Goal: Task Accomplishment & Management: Manage account settings

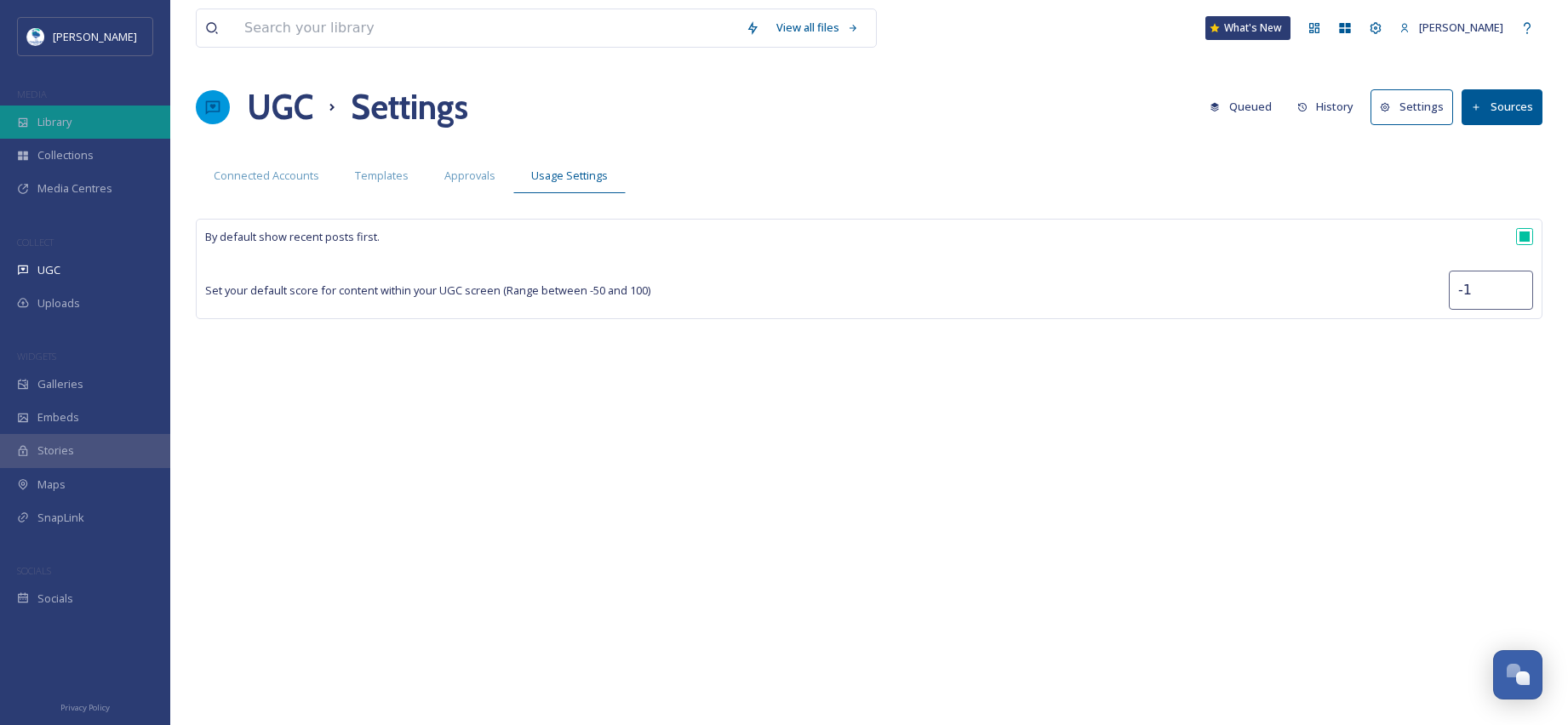
click at [100, 116] on div "Library" at bounding box center [85, 122] width 170 height 33
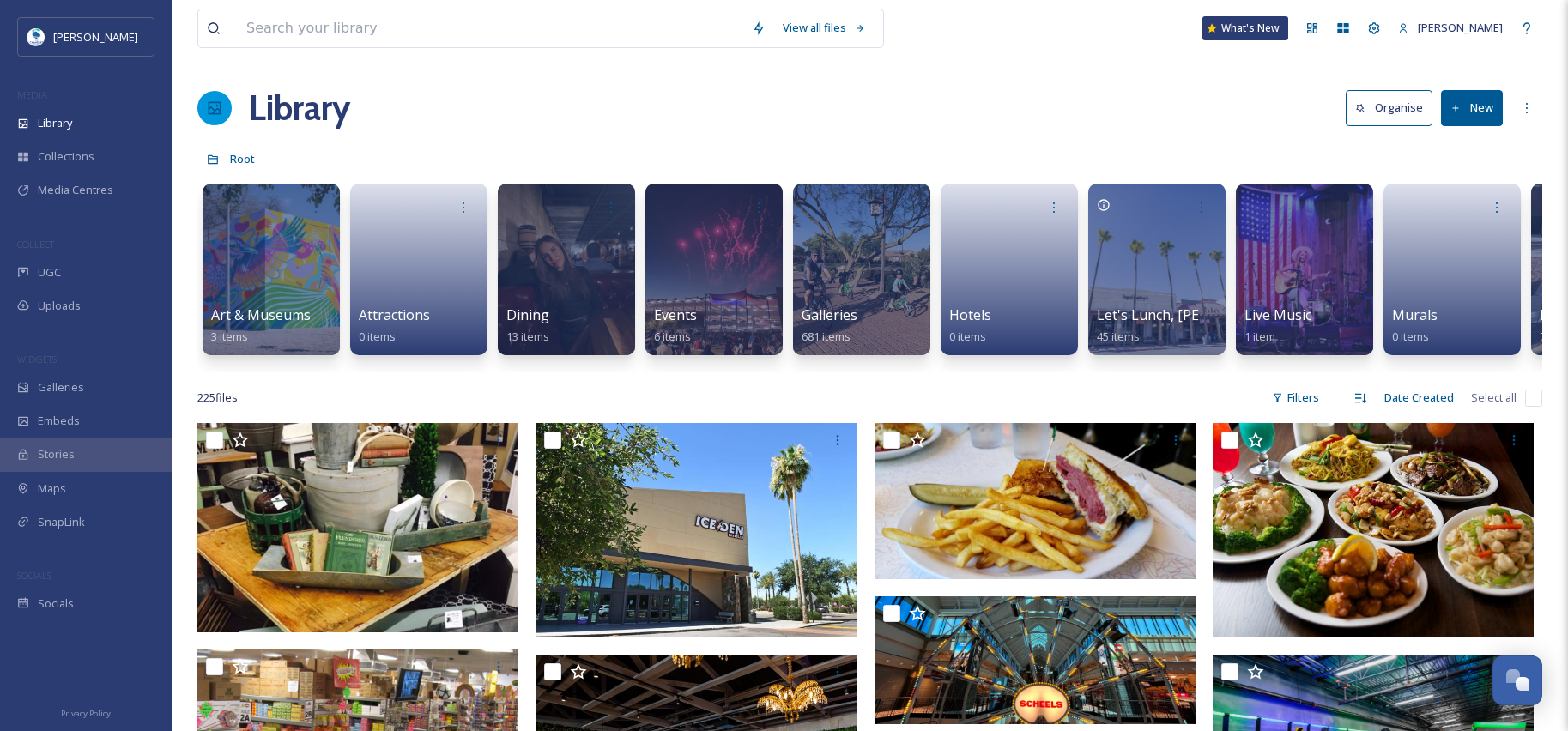
click at [1490, 109] on button "New" at bounding box center [1472, 108] width 62 height 35
click at [247, 156] on span "Root" at bounding box center [243, 159] width 25 height 16
click at [1519, 106] on div "More Options" at bounding box center [1526, 107] width 31 height 31
click at [1479, 116] on button "New" at bounding box center [1472, 108] width 62 height 35
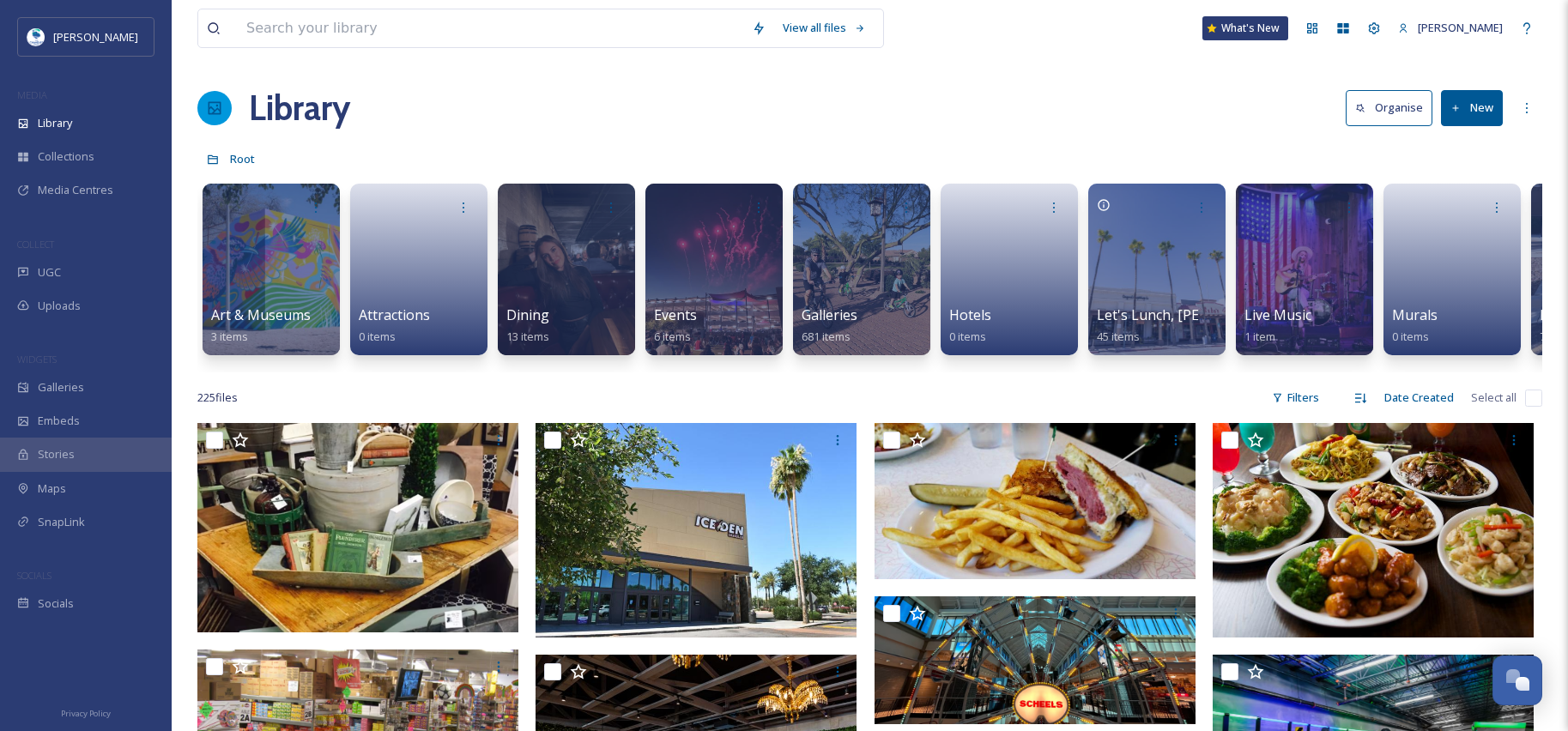
click at [1385, 112] on button "Organise" at bounding box center [1389, 108] width 87 height 35
click at [1469, 114] on button "New" at bounding box center [1472, 108] width 62 height 35
click at [1461, 216] on span "Folder" at bounding box center [1451, 214] width 33 height 16
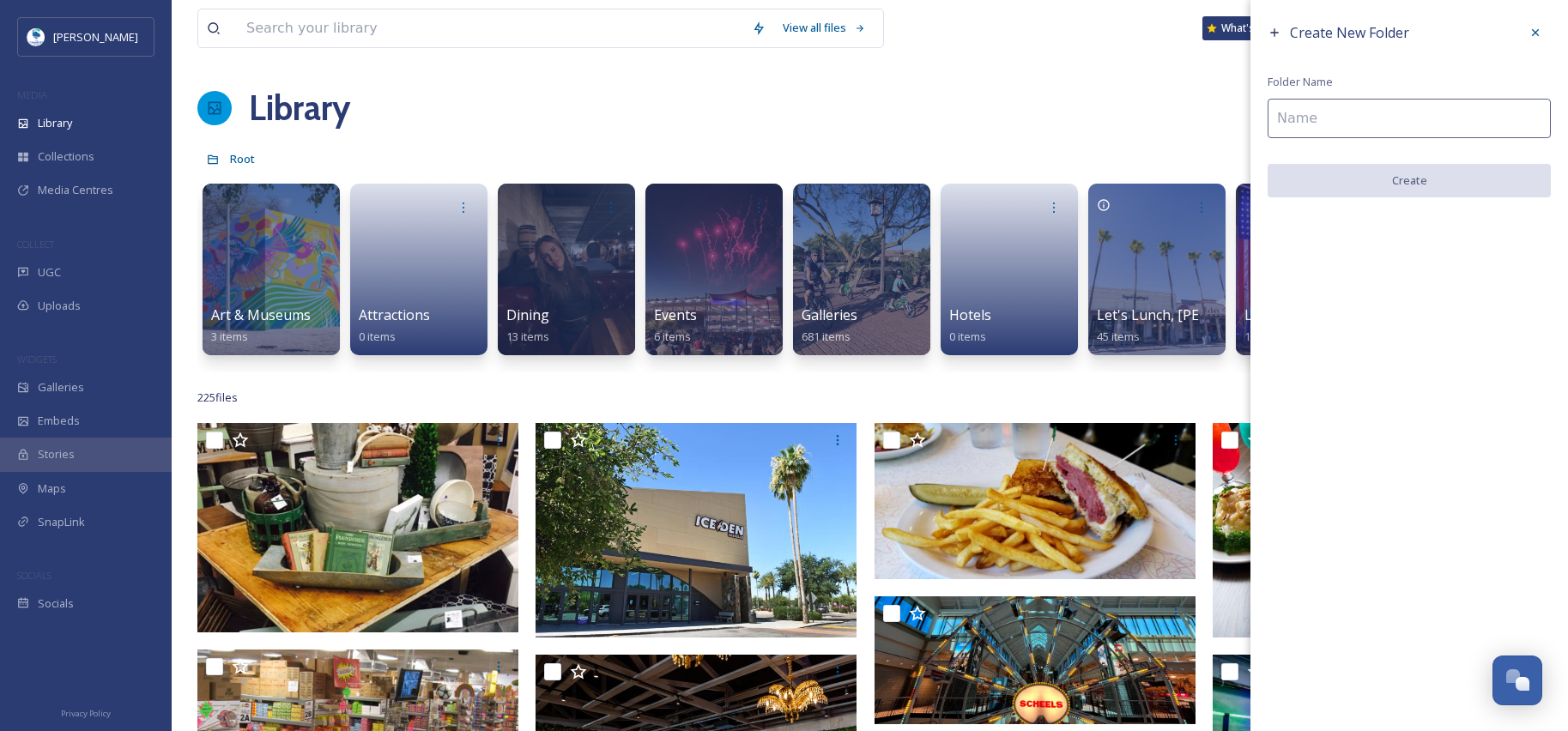
click at [1339, 108] on input at bounding box center [1409, 118] width 284 height 39
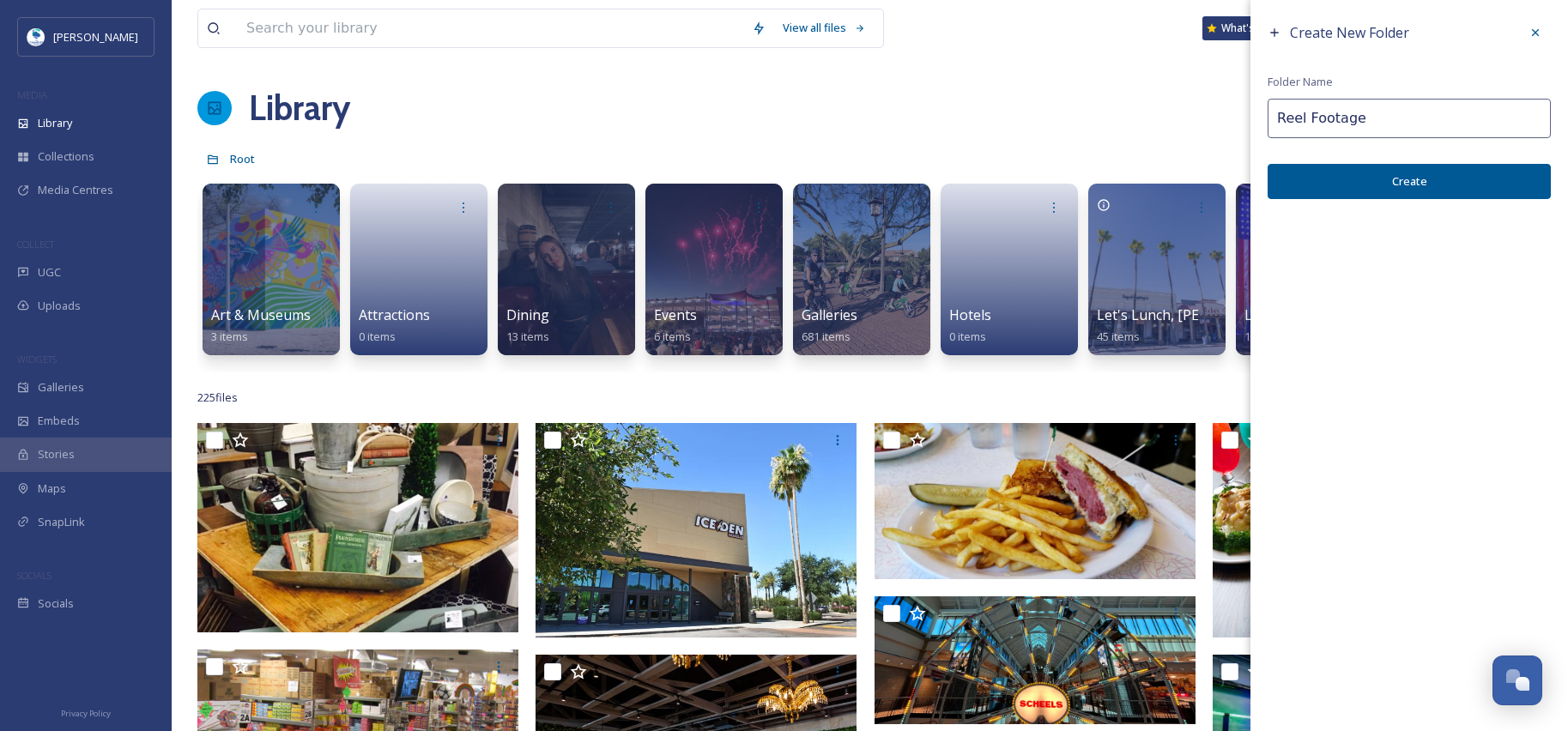
type input "Reel Footage"
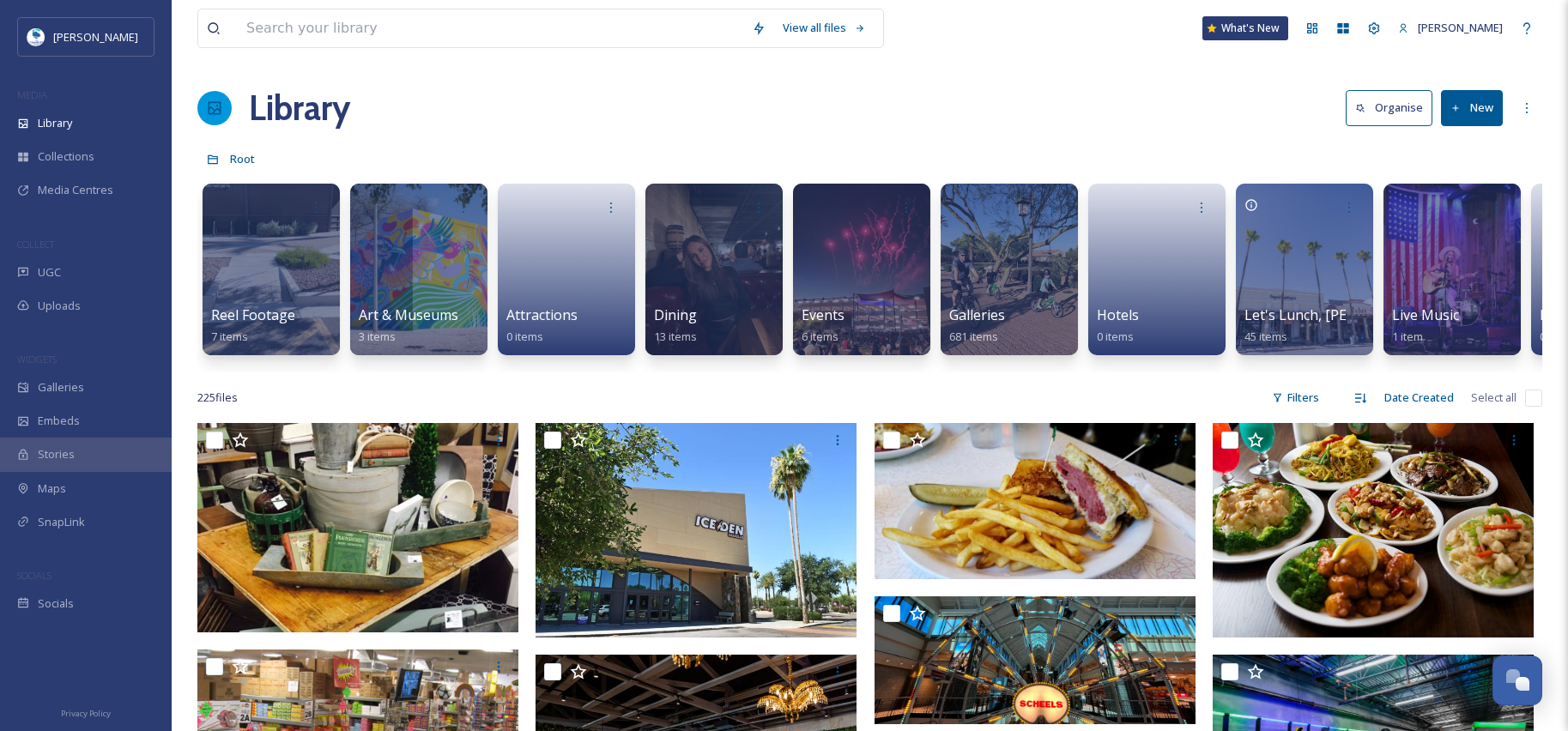
click at [1486, 111] on button "New" at bounding box center [1472, 108] width 62 height 35
click at [300, 252] on div at bounding box center [271, 269] width 140 height 175
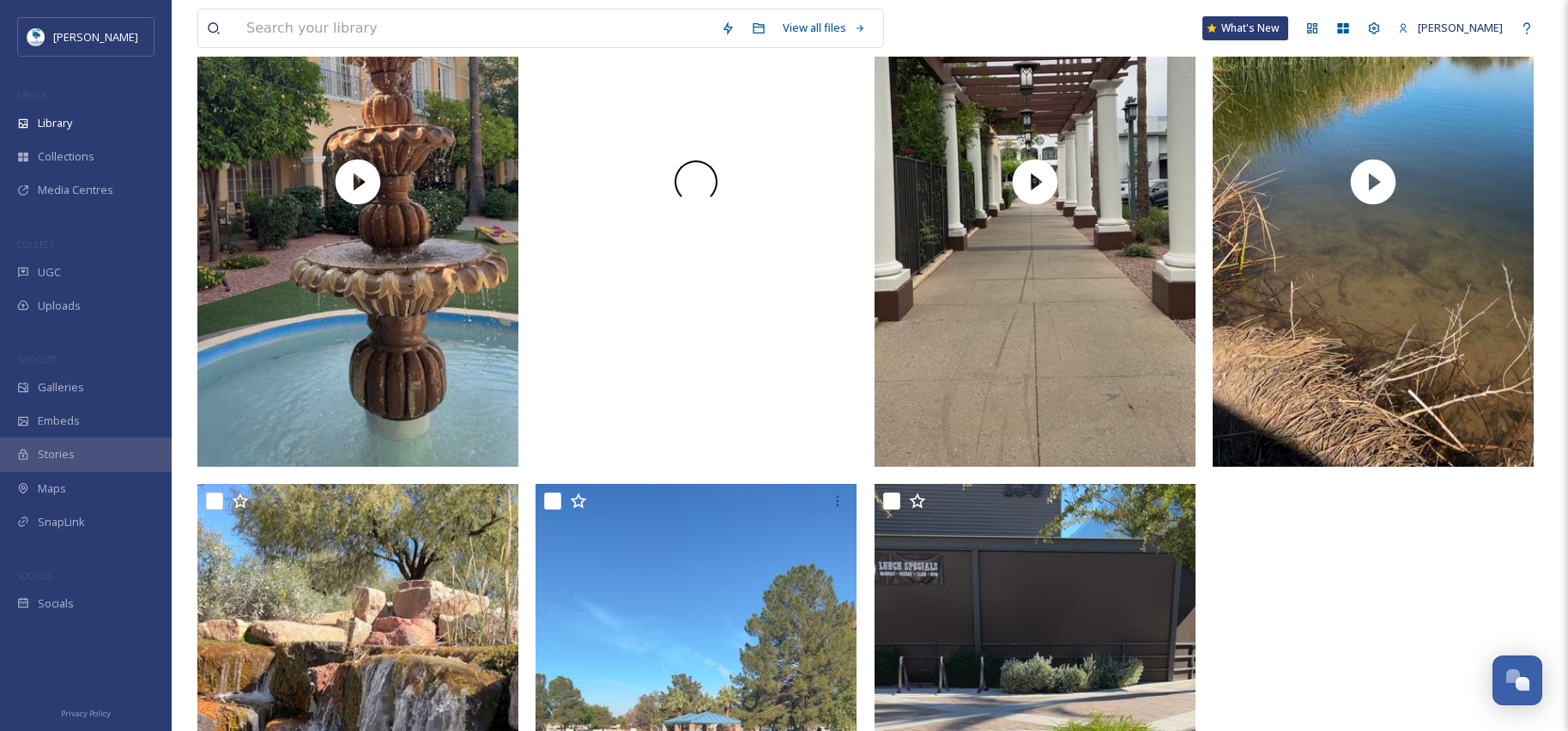
scroll to position [257, 0]
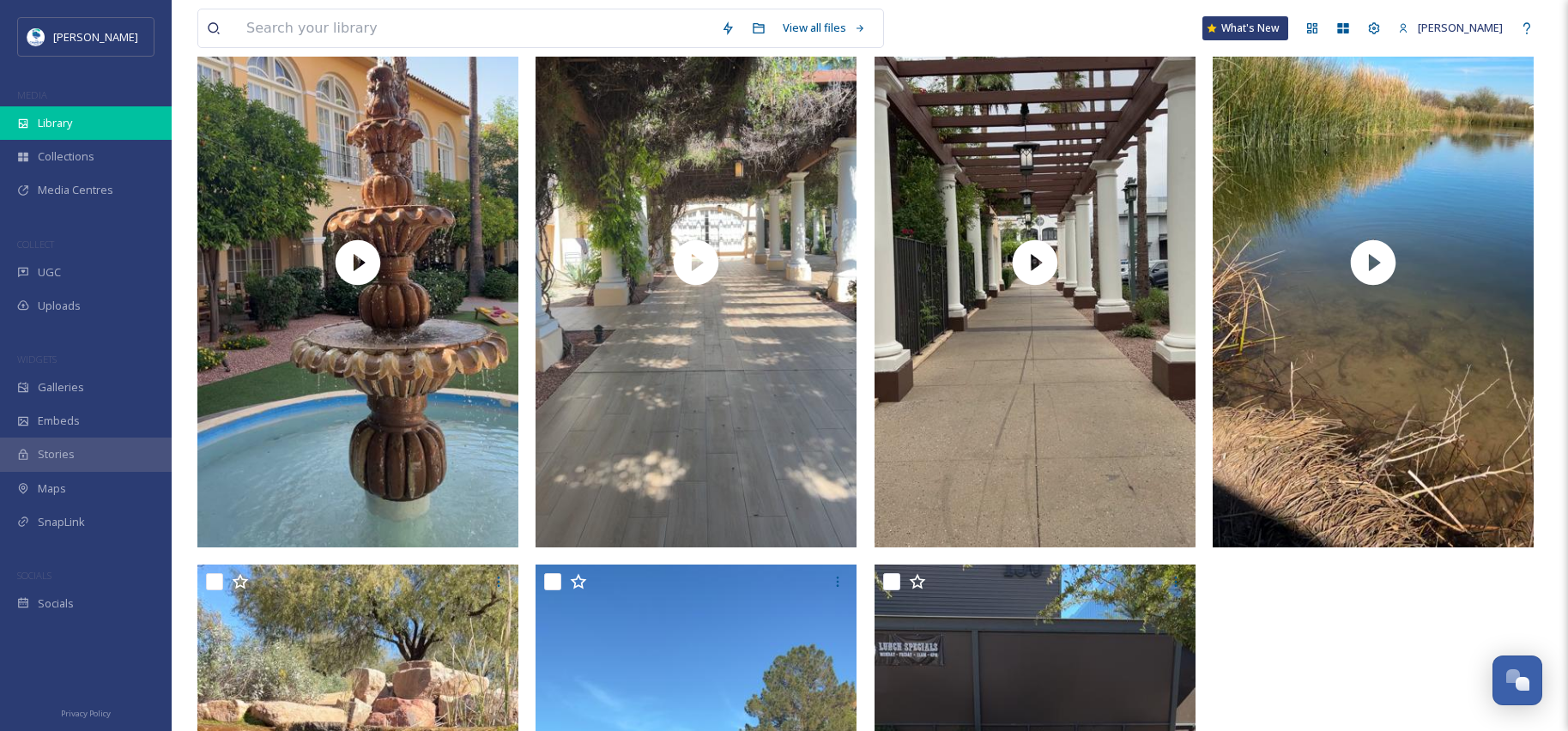
click at [70, 116] on span "Library" at bounding box center [54, 122] width 35 height 16
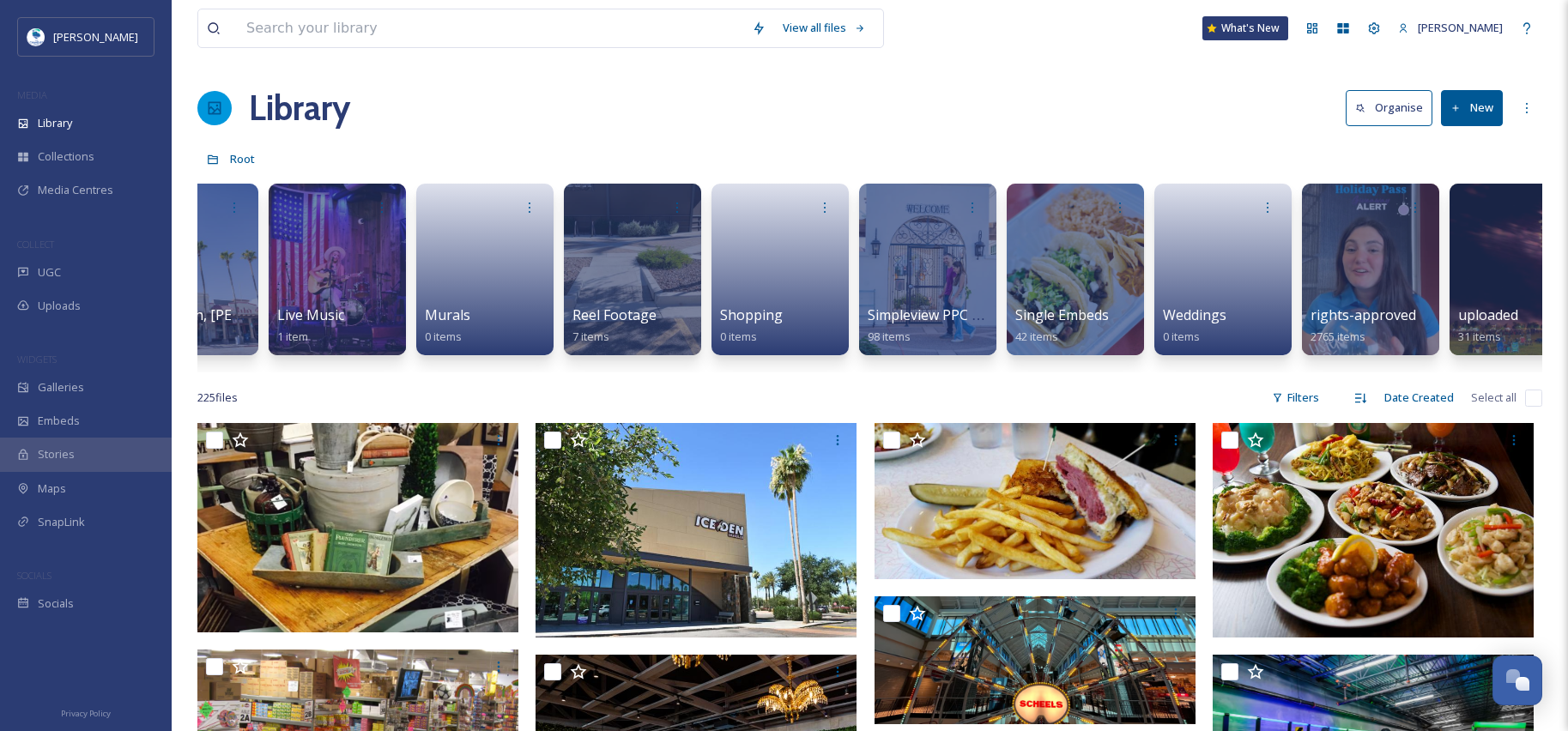
scroll to position [0, 1017]
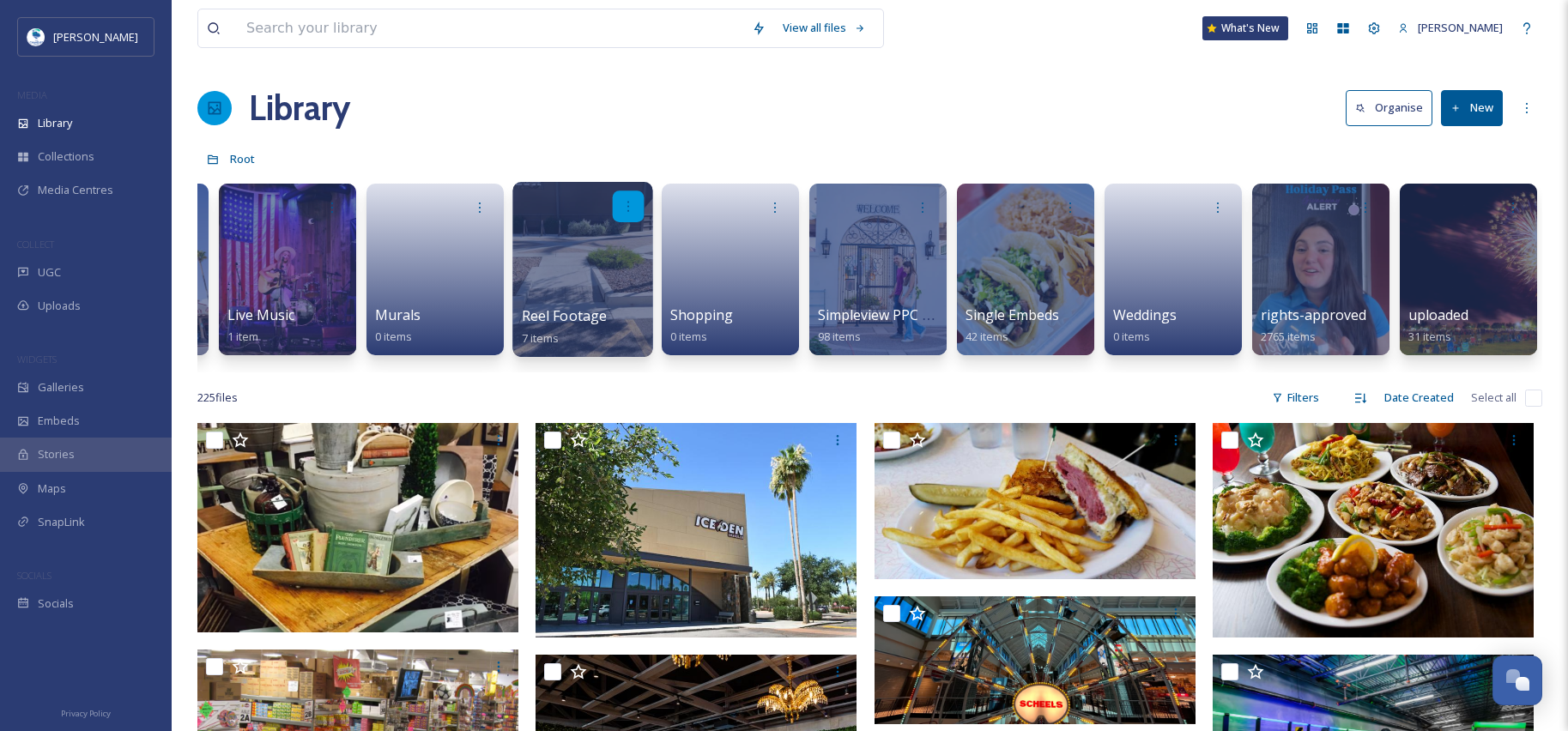
click at [631, 201] on icon at bounding box center [628, 205] width 14 height 14
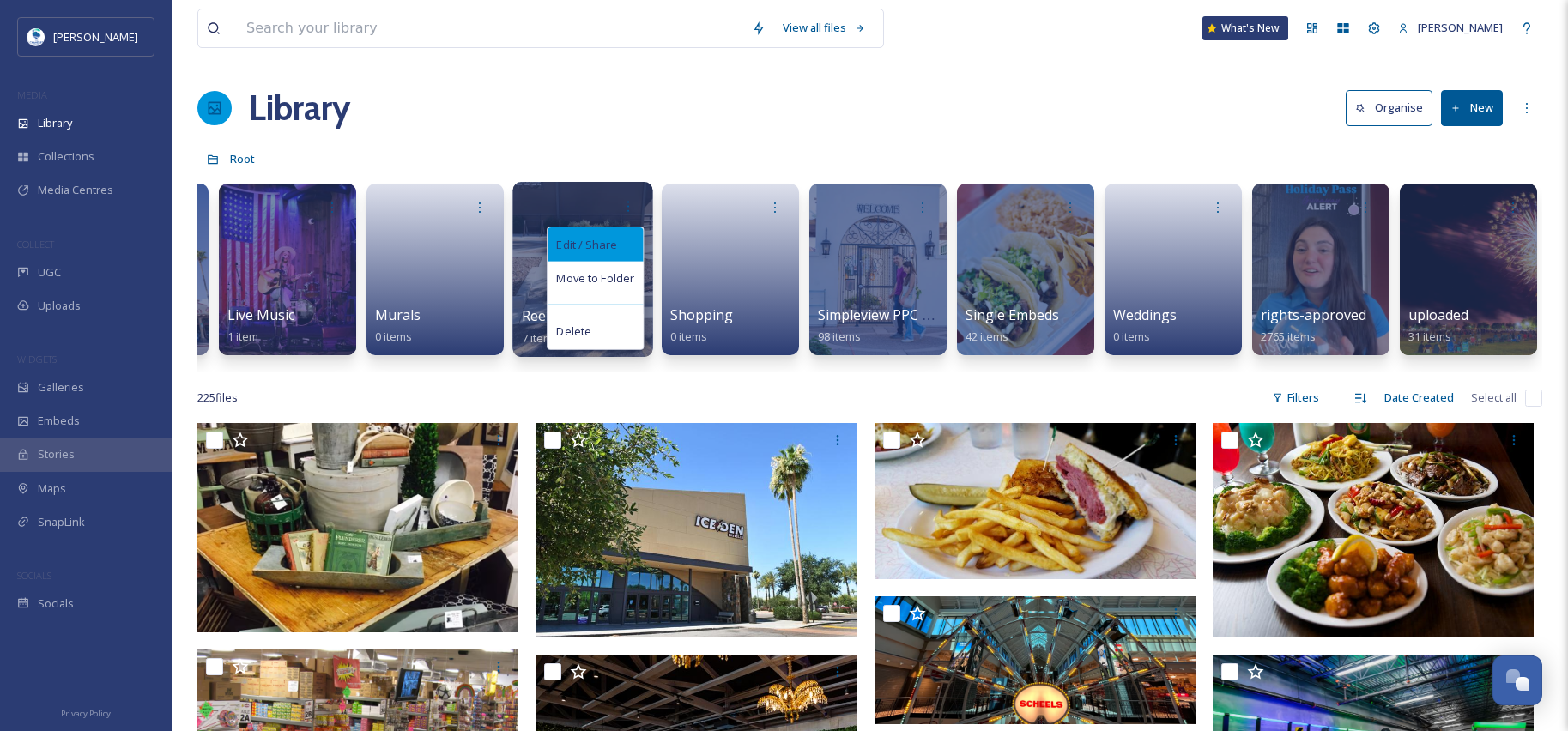
click at [615, 253] on div "Edit / Share" at bounding box center [595, 244] width 95 height 34
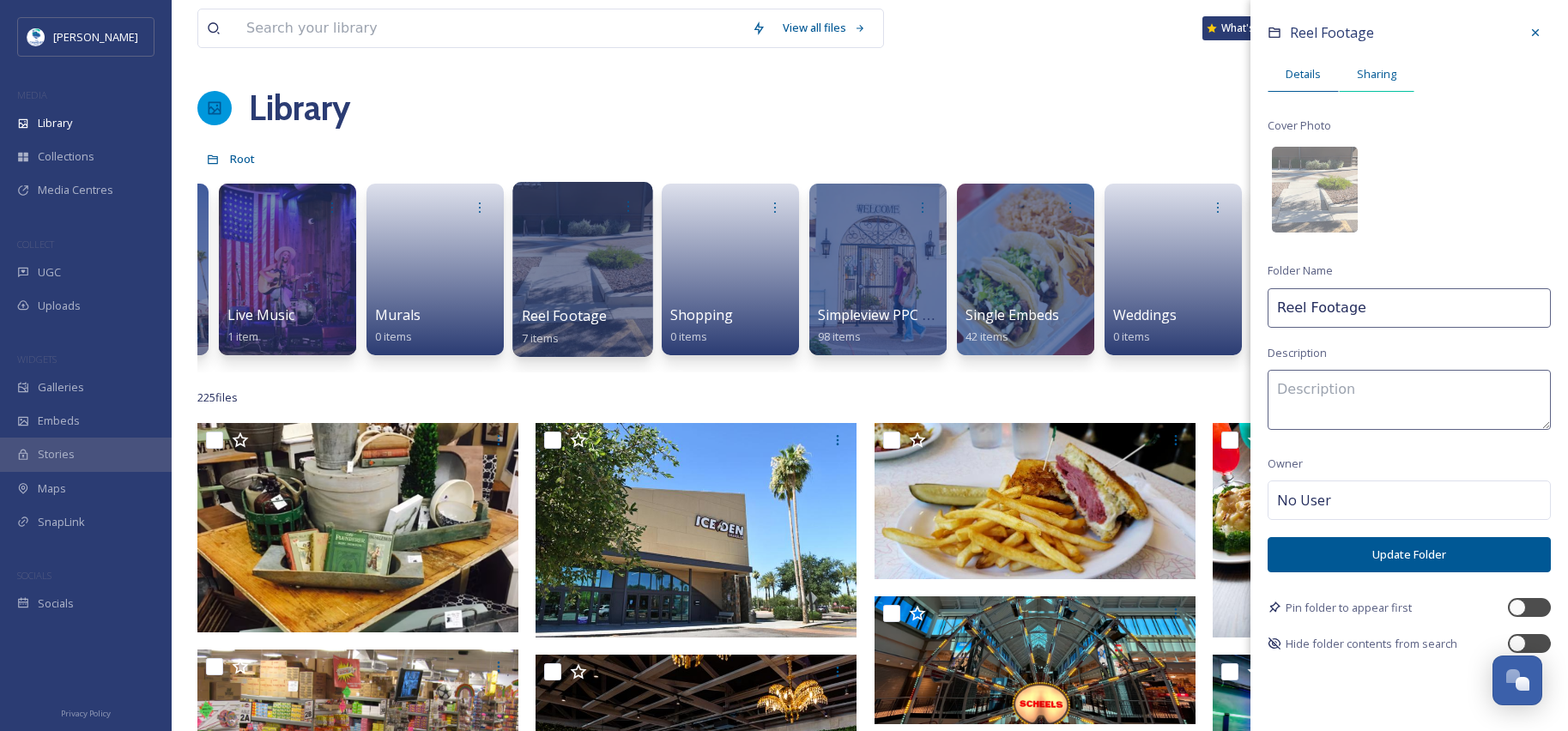
click at [1379, 71] on span "Sharing" at bounding box center [1377, 74] width 39 height 16
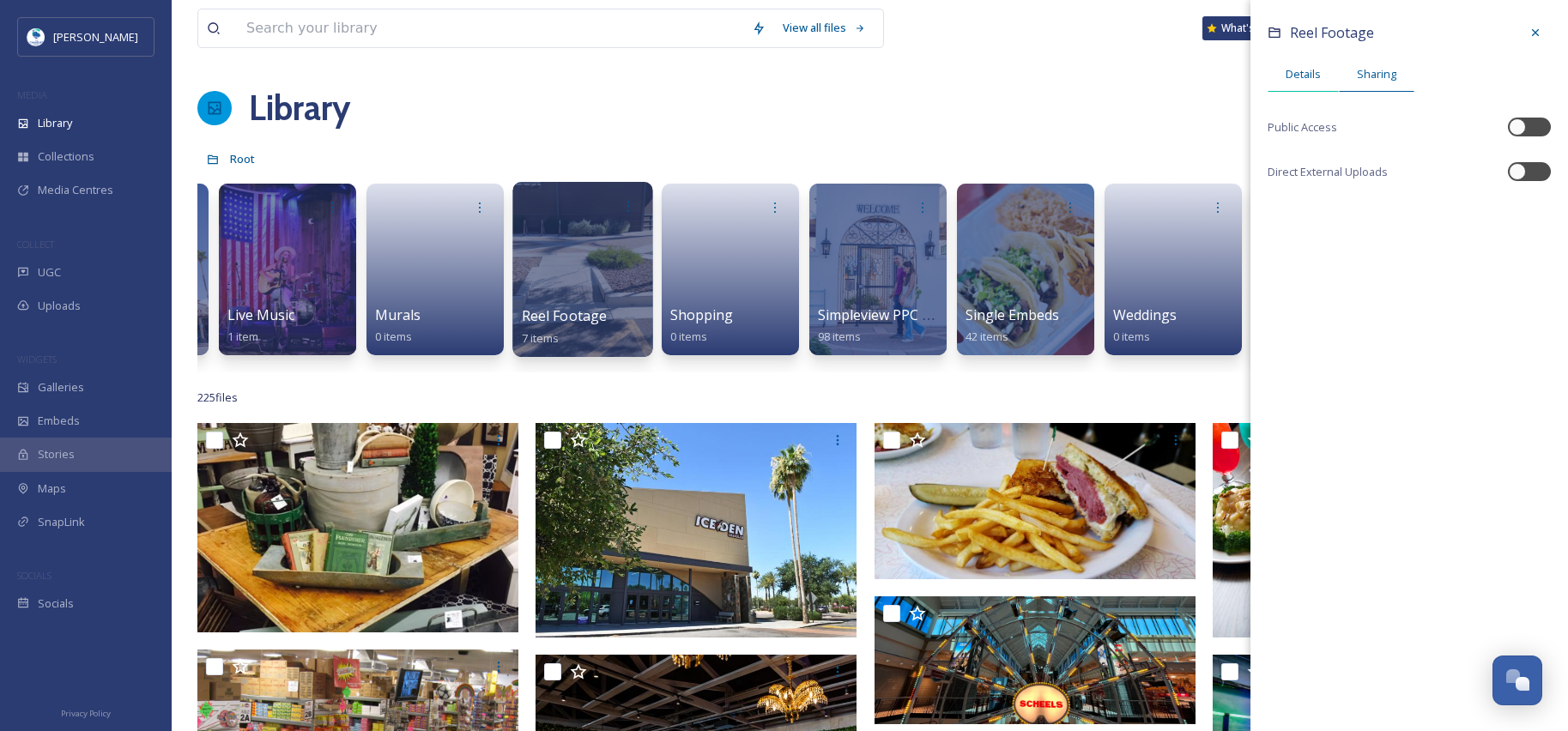
click at [1297, 73] on span "Details" at bounding box center [1303, 74] width 35 height 16
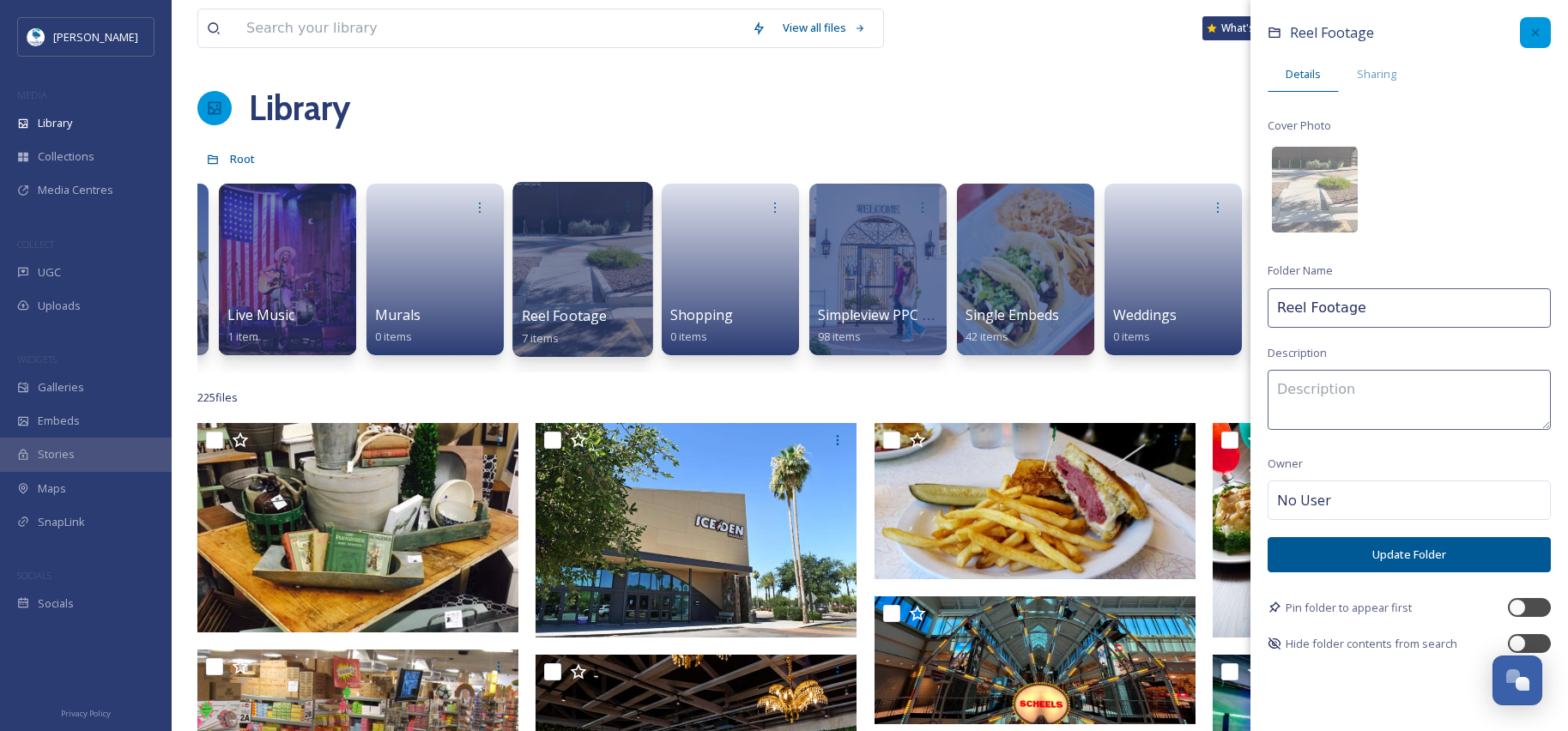
click at [1542, 27] on div at bounding box center [1534, 32] width 31 height 31
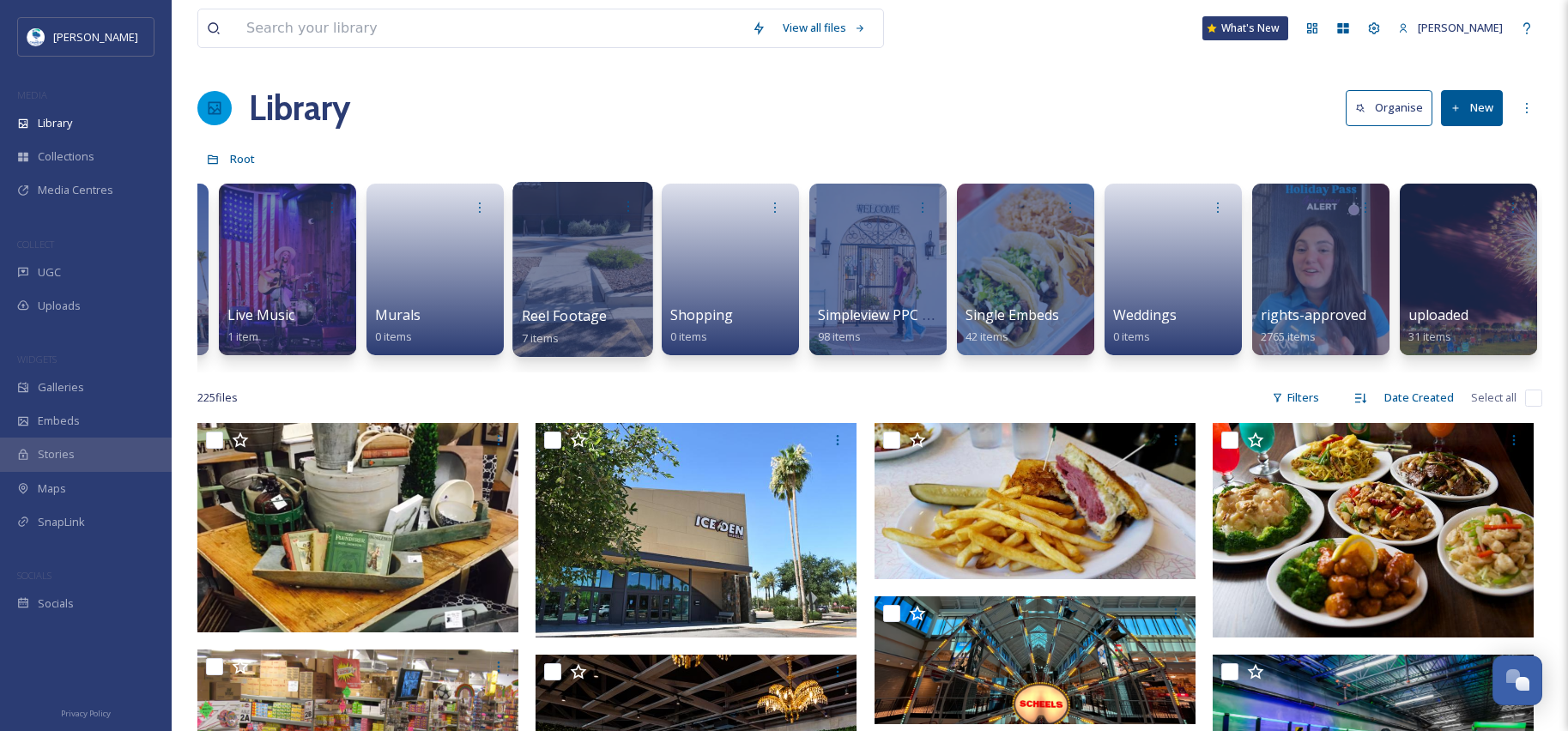
click at [1476, 117] on button "New" at bounding box center [1472, 108] width 62 height 35
click at [1459, 215] on span "Folder" at bounding box center [1451, 214] width 33 height 16
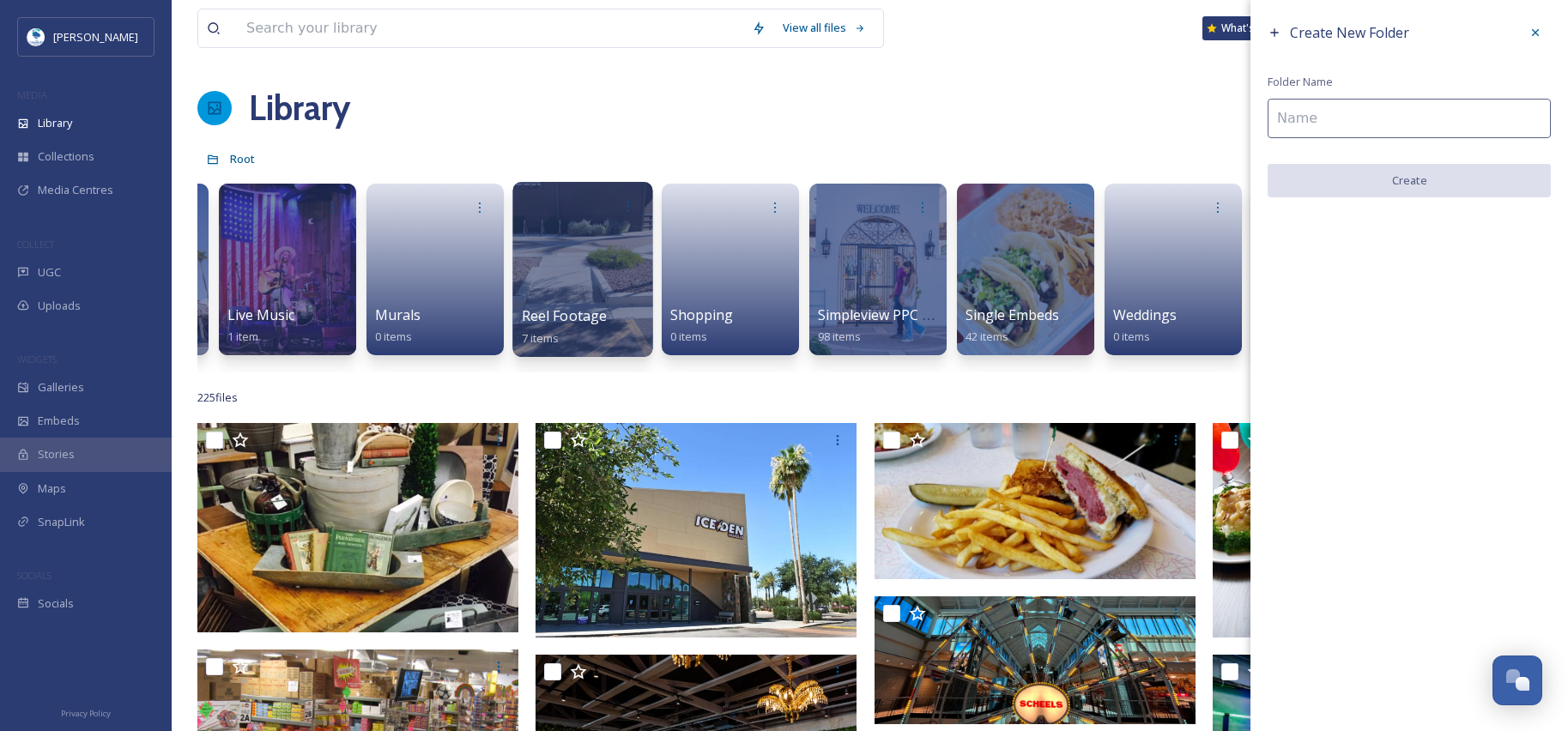
click at [1334, 113] on input at bounding box center [1409, 118] width 284 height 39
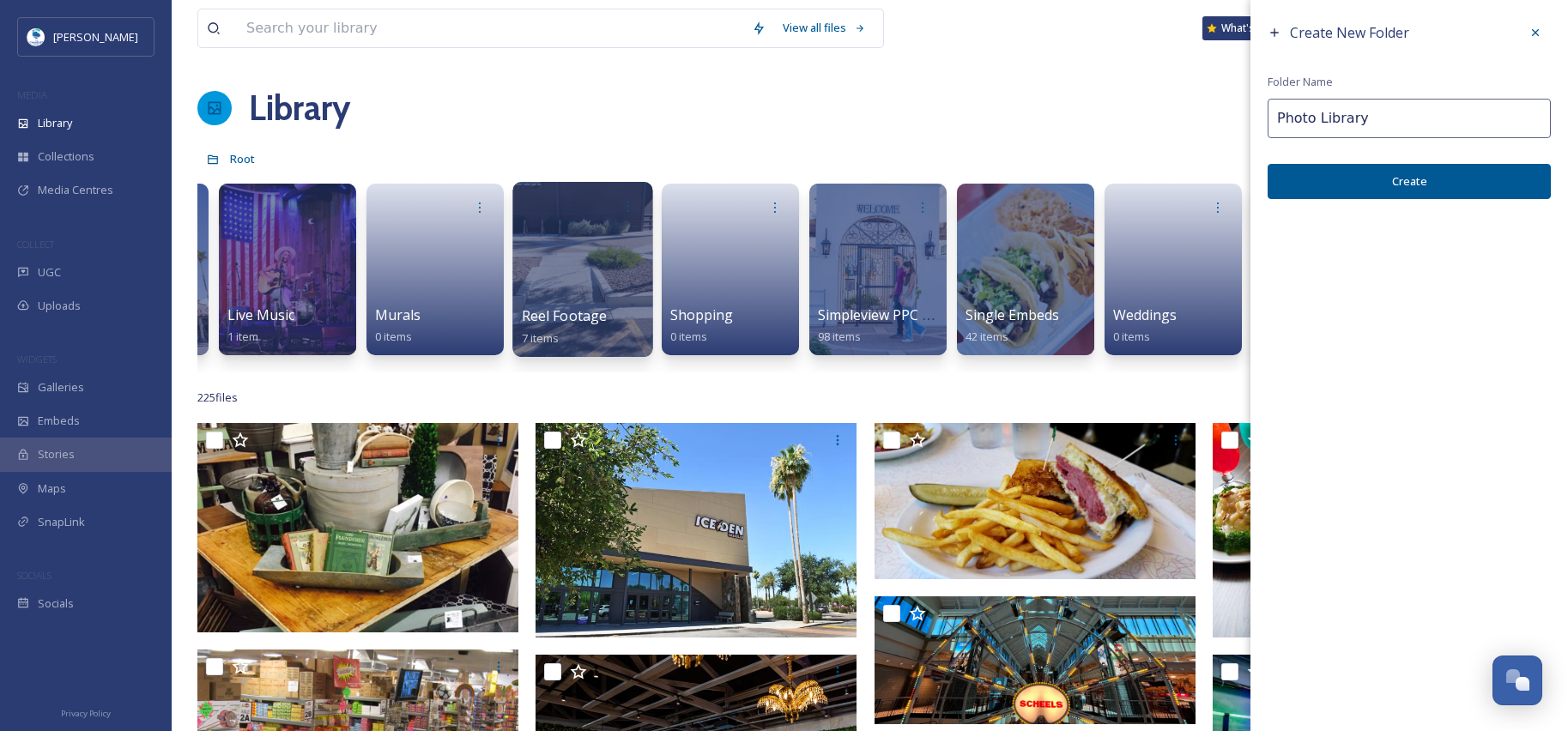
type input "Photo Library"
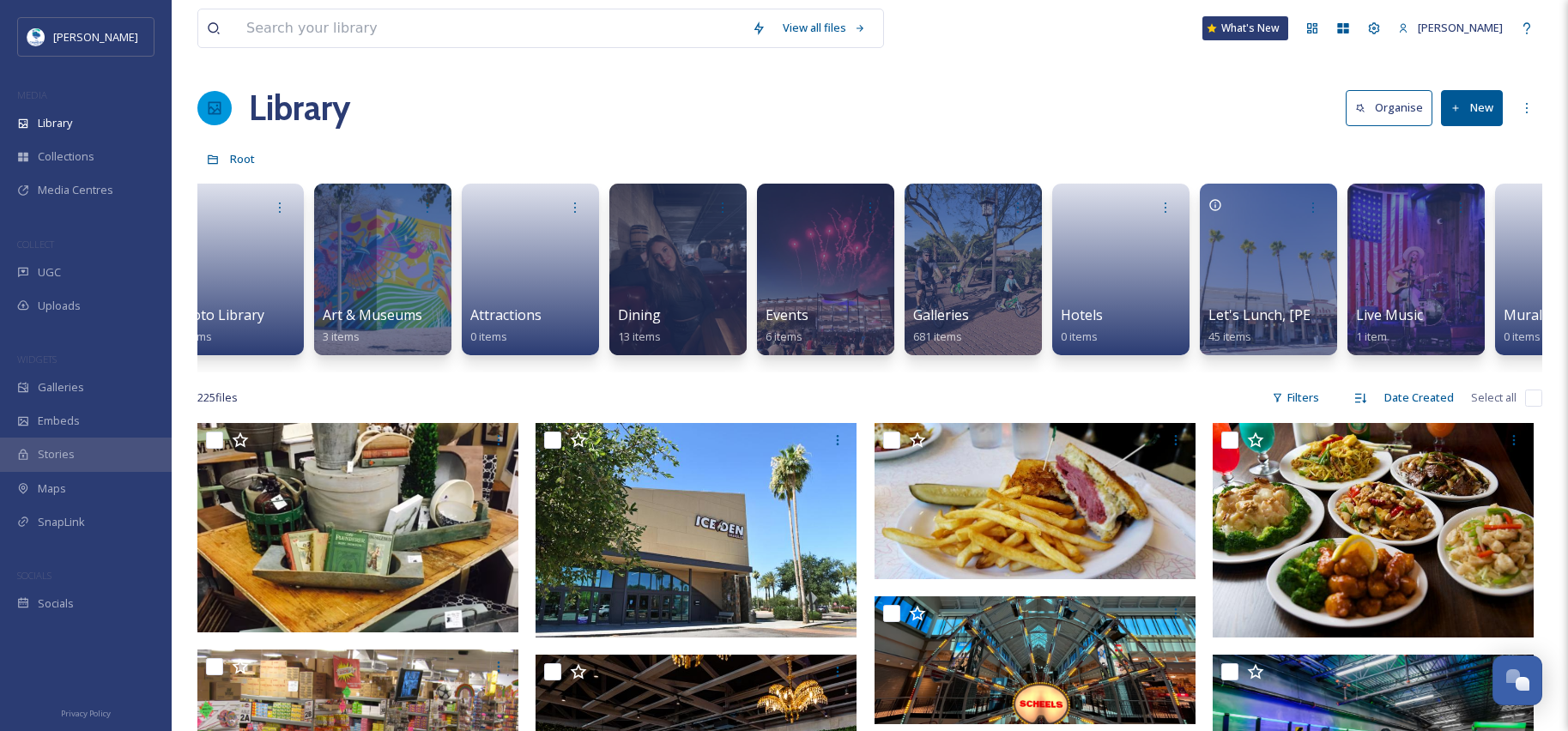
scroll to position [0, 0]
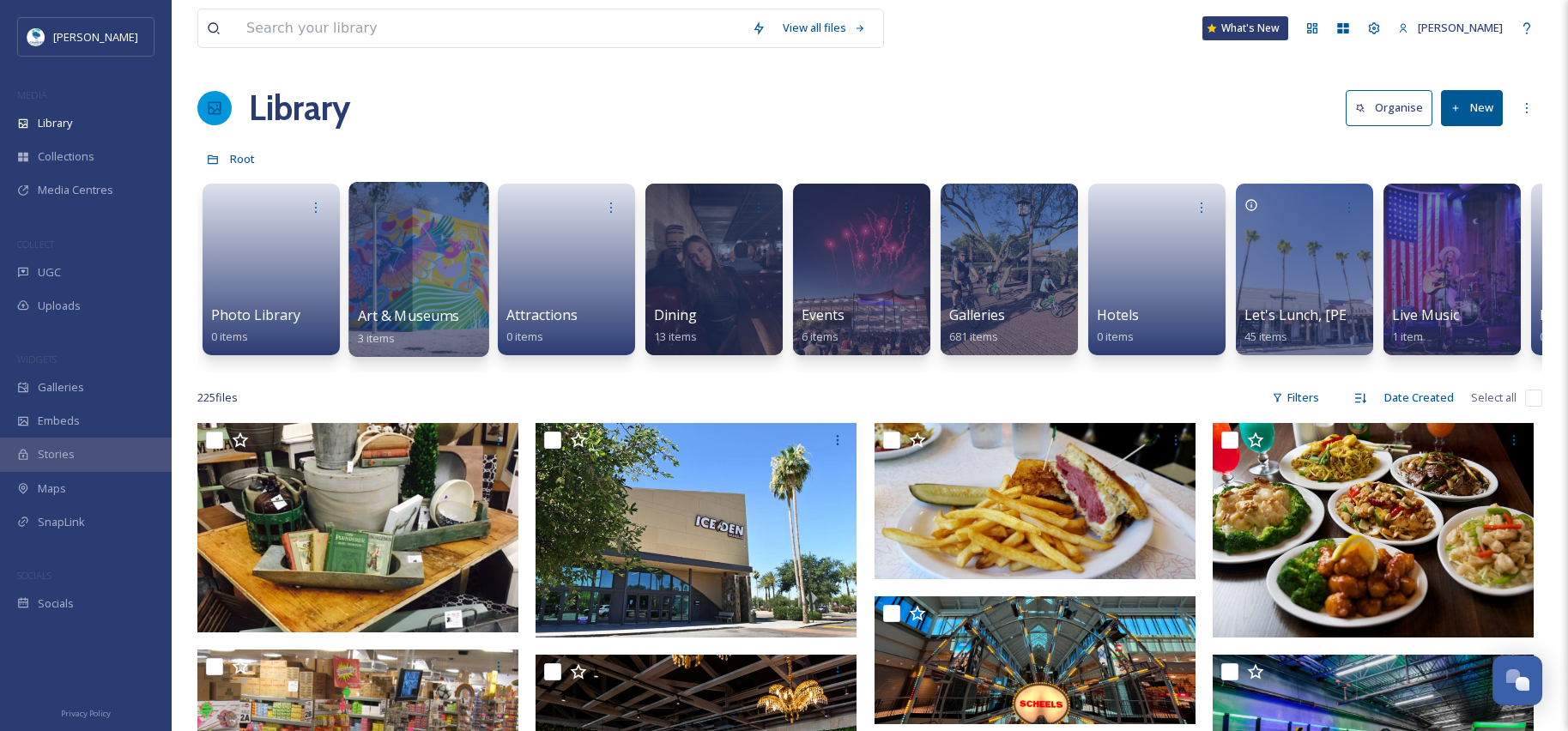
click at [420, 287] on div at bounding box center [419, 269] width 140 height 175
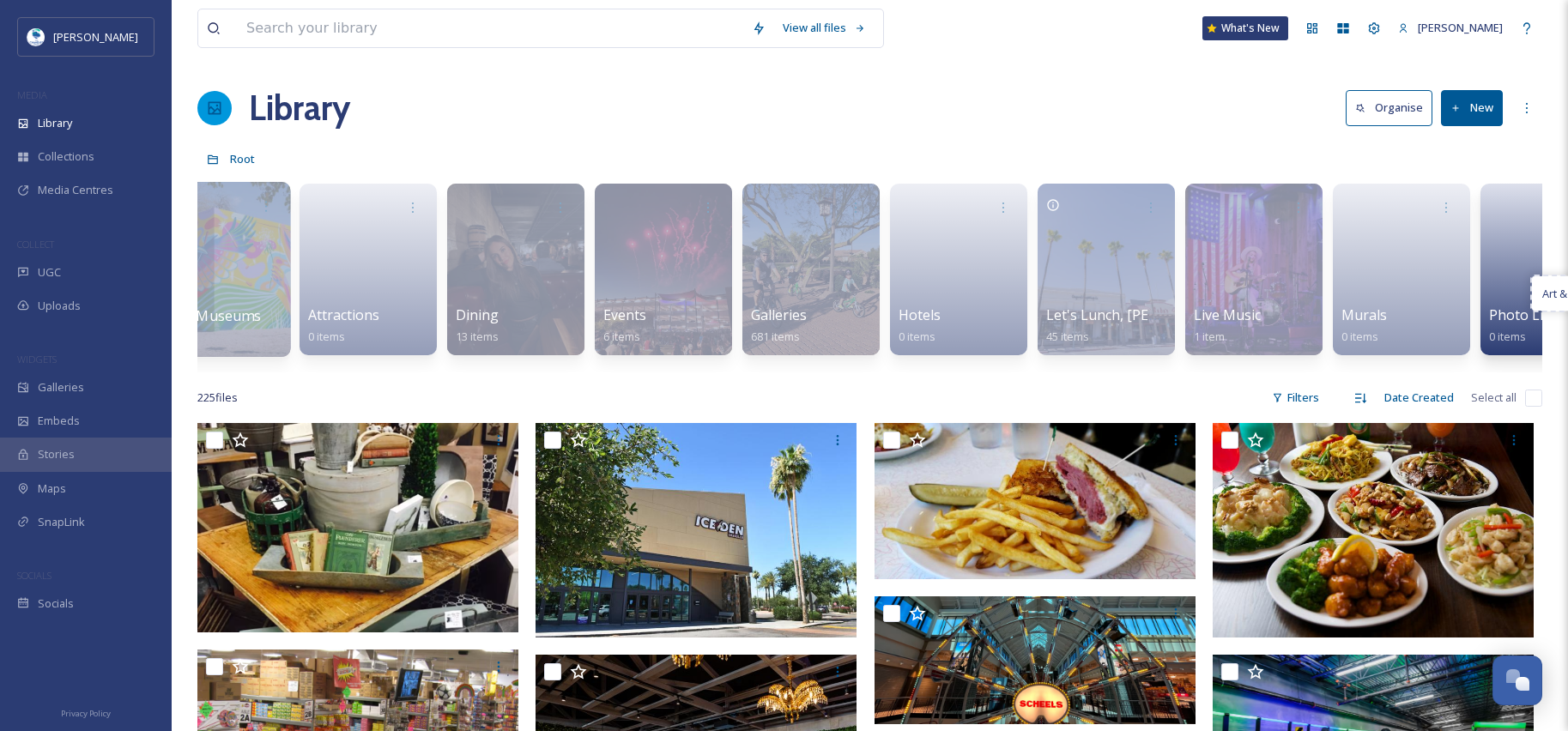
scroll to position [0, 69]
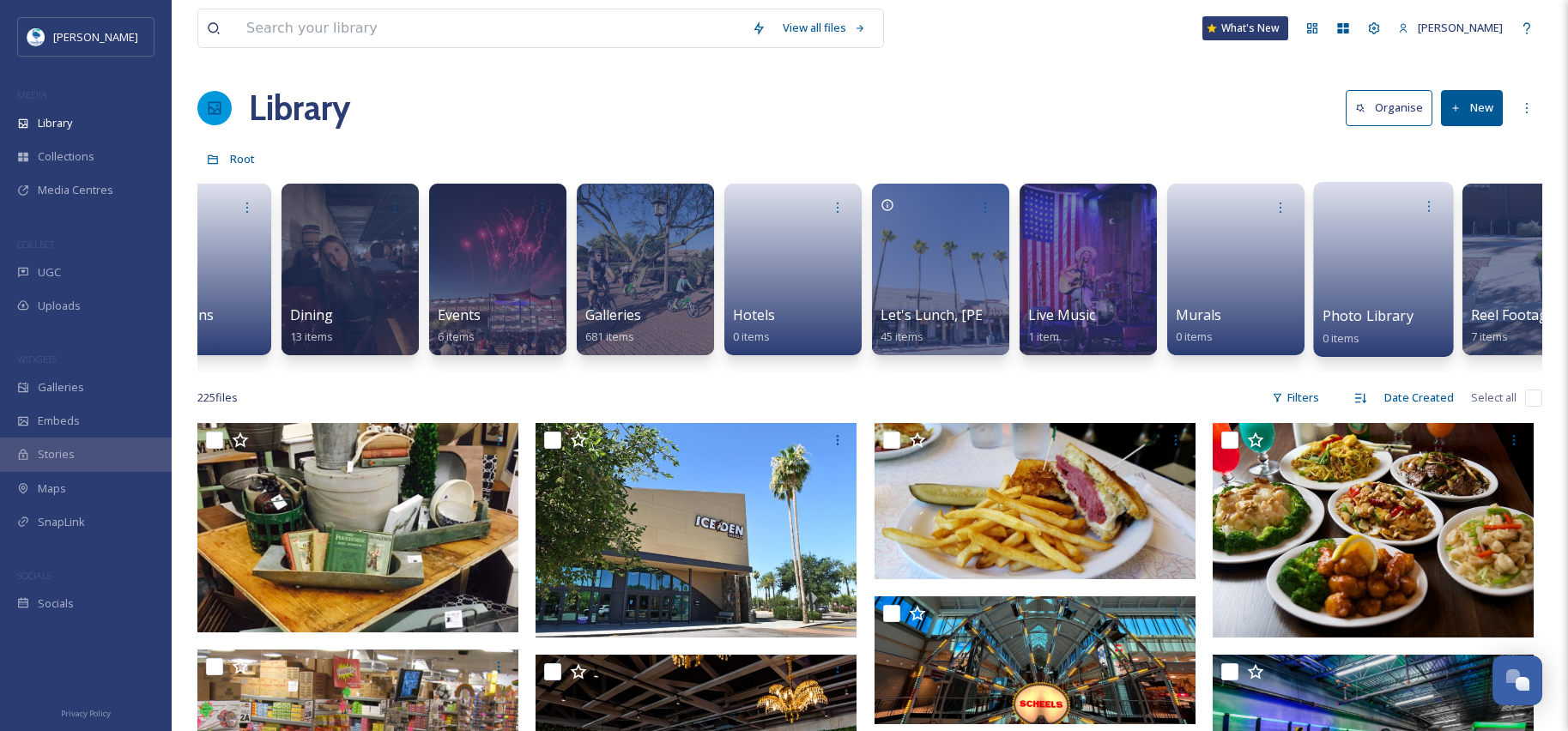
click at [1507, 272] on div at bounding box center [1531, 269] width 137 height 172
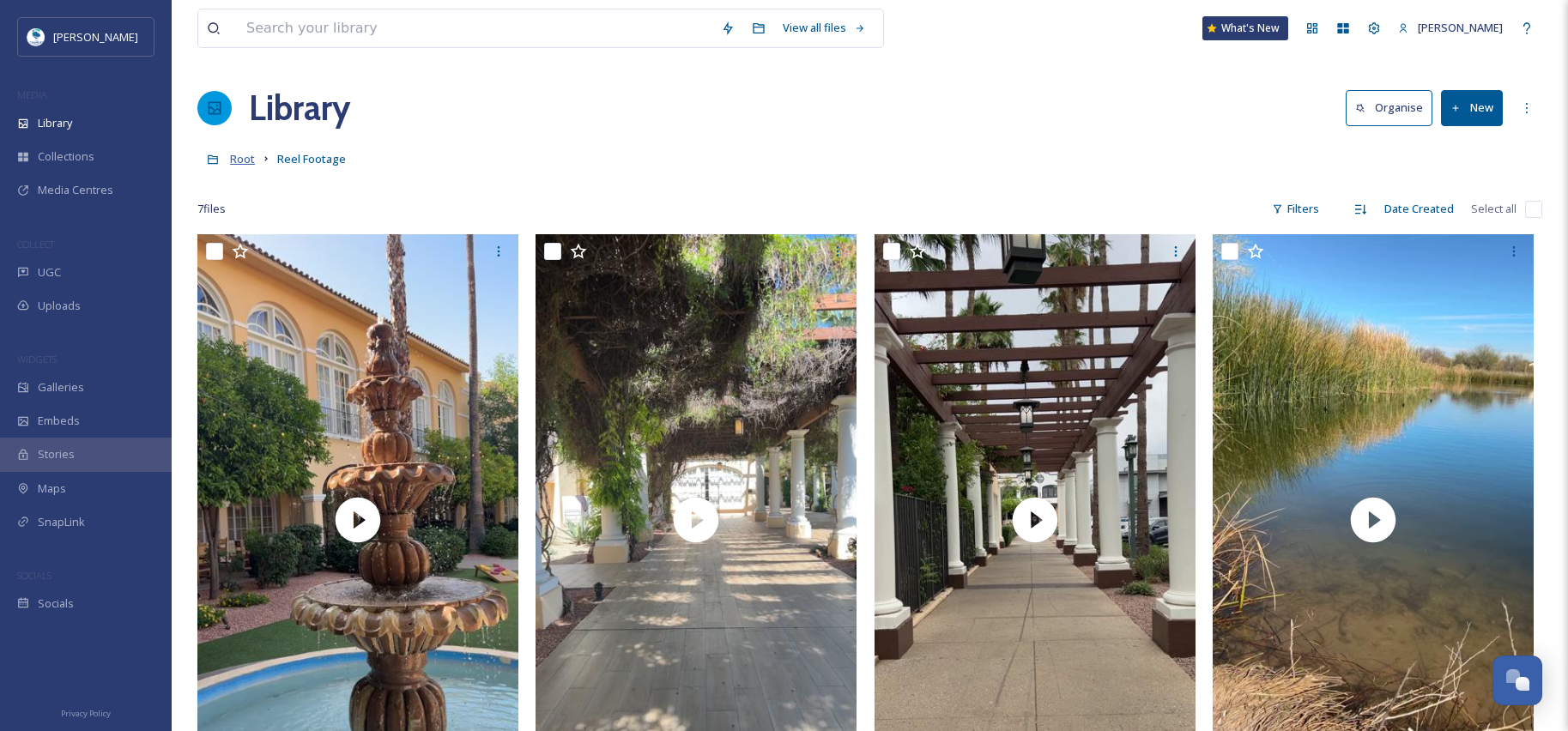
click at [242, 159] on span "Root" at bounding box center [243, 159] width 25 height 16
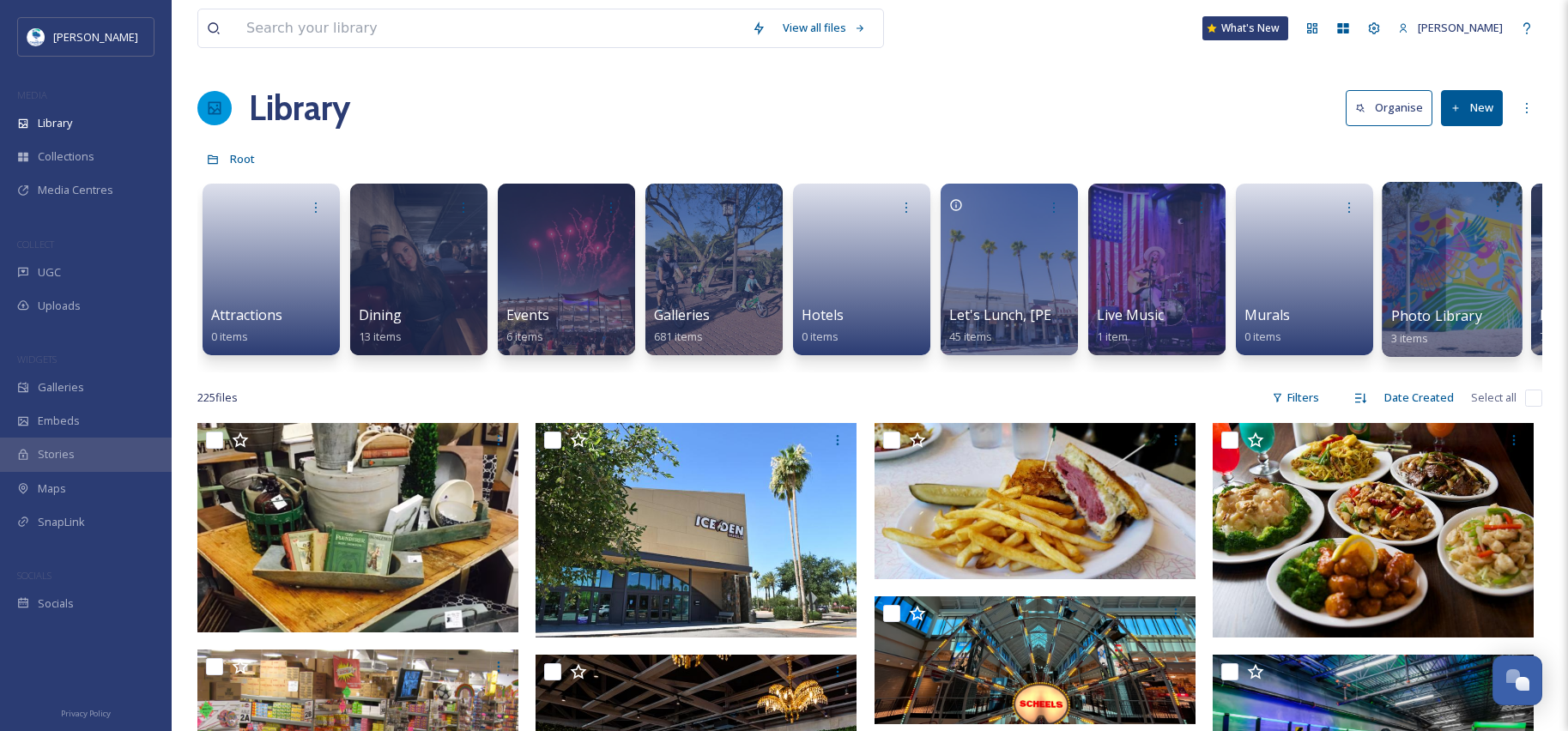
click at [1467, 301] on div at bounding box center [1451, 269] width 140 height 175
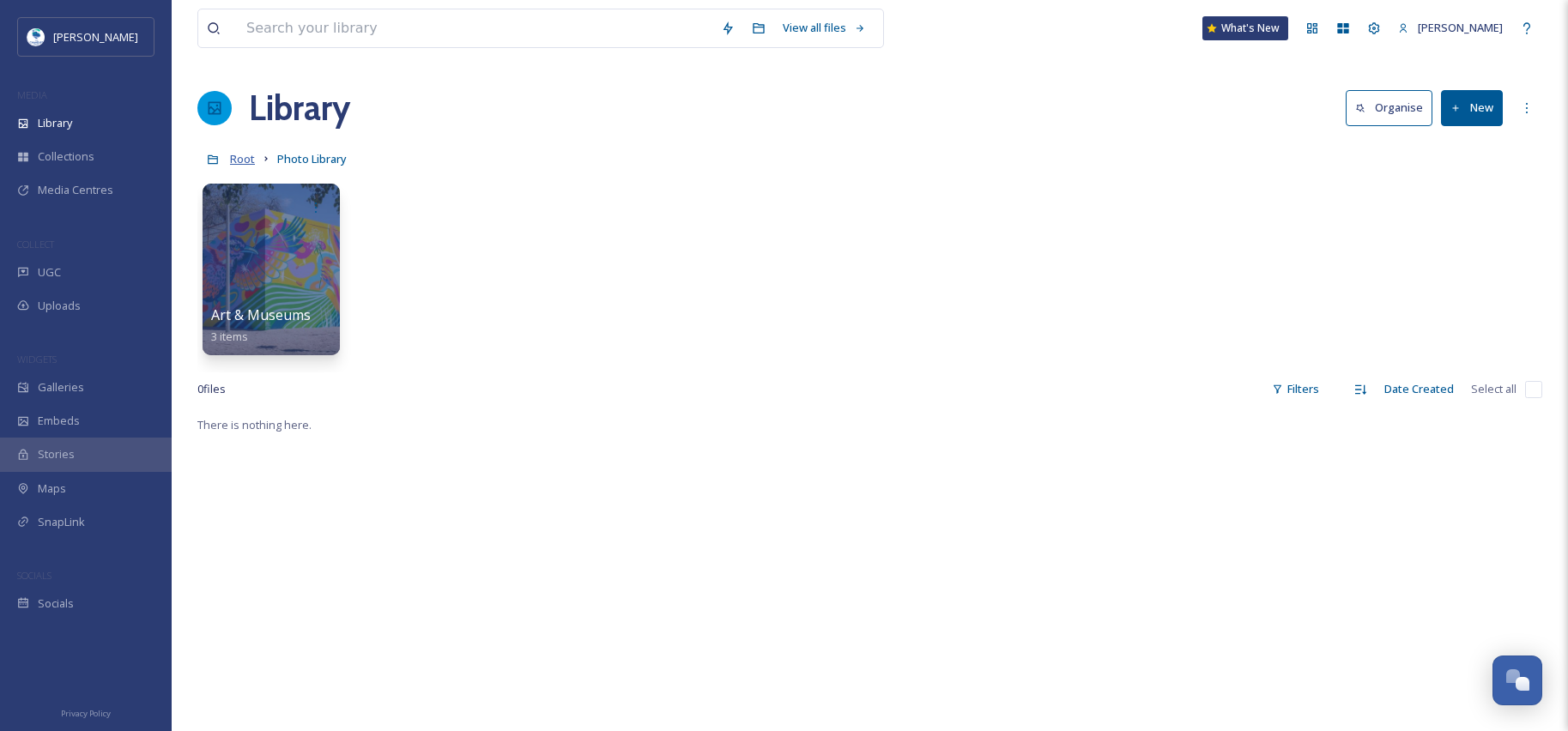
click at [241, 161] on span "Root" at bounding box center [243, 159] width 25 height 16
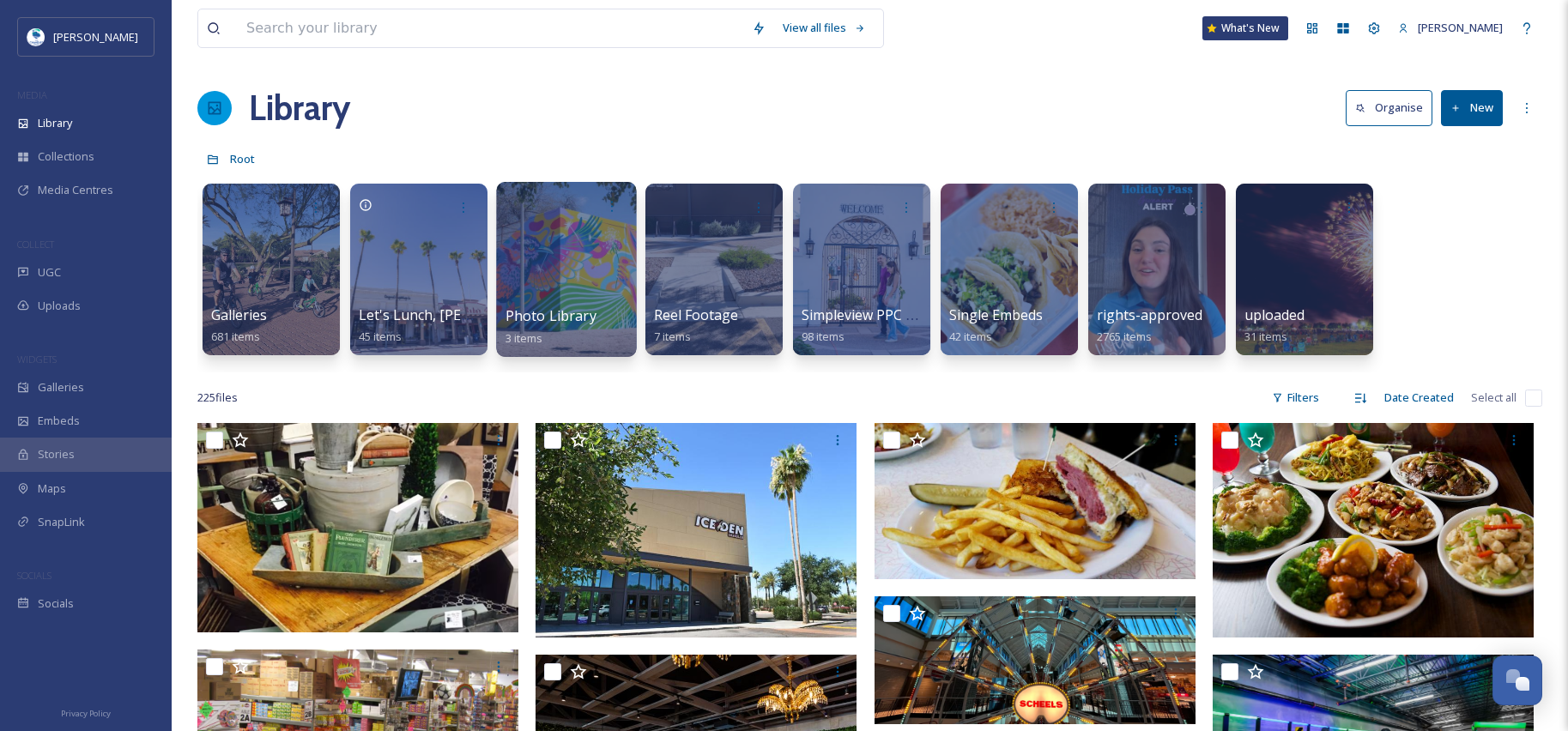
click at [576, 308] on span "Photo Library" at bounding box center [551, 315] width 91 height 19
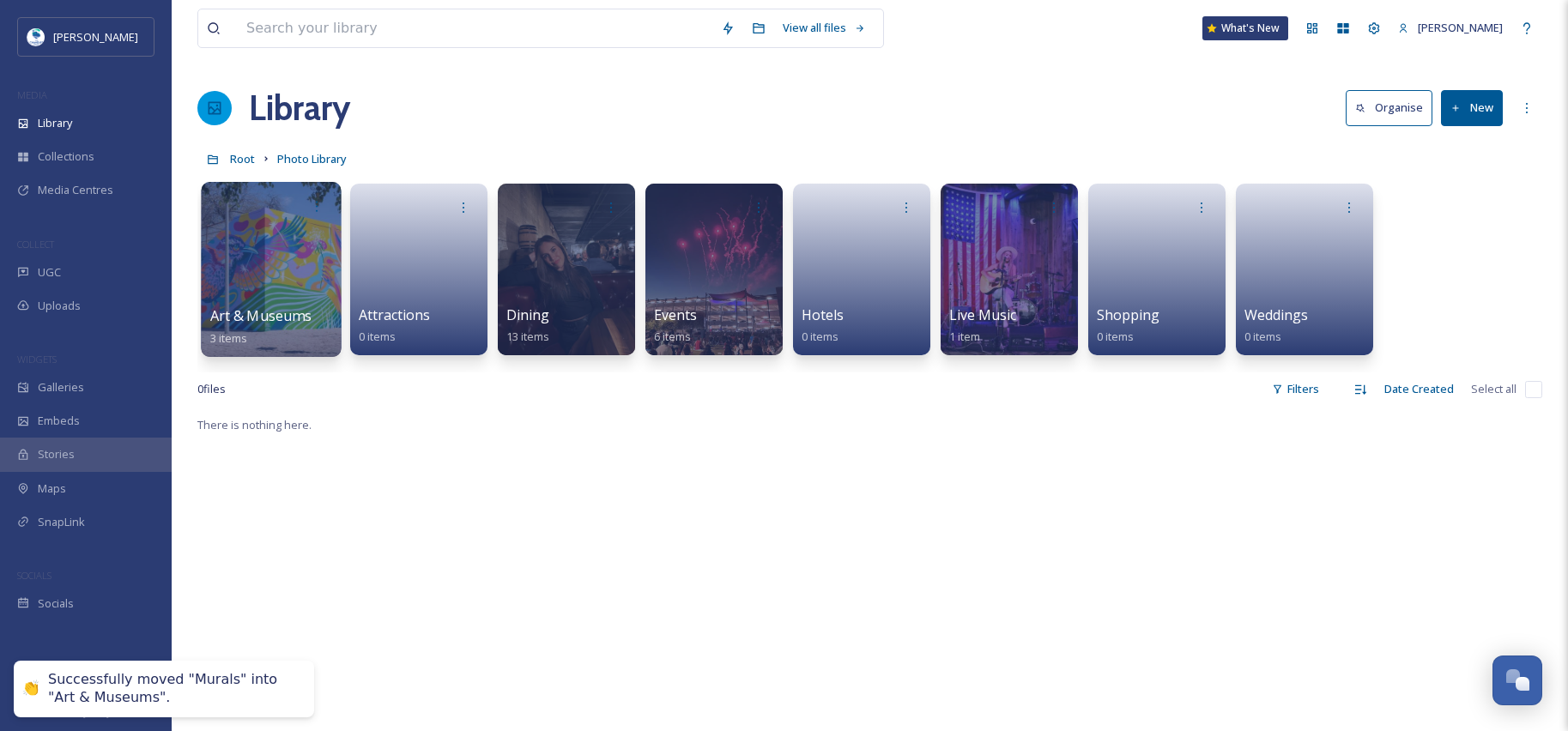
click at [263, 277] on div at bounding box center [271, 269] width 140 height 175
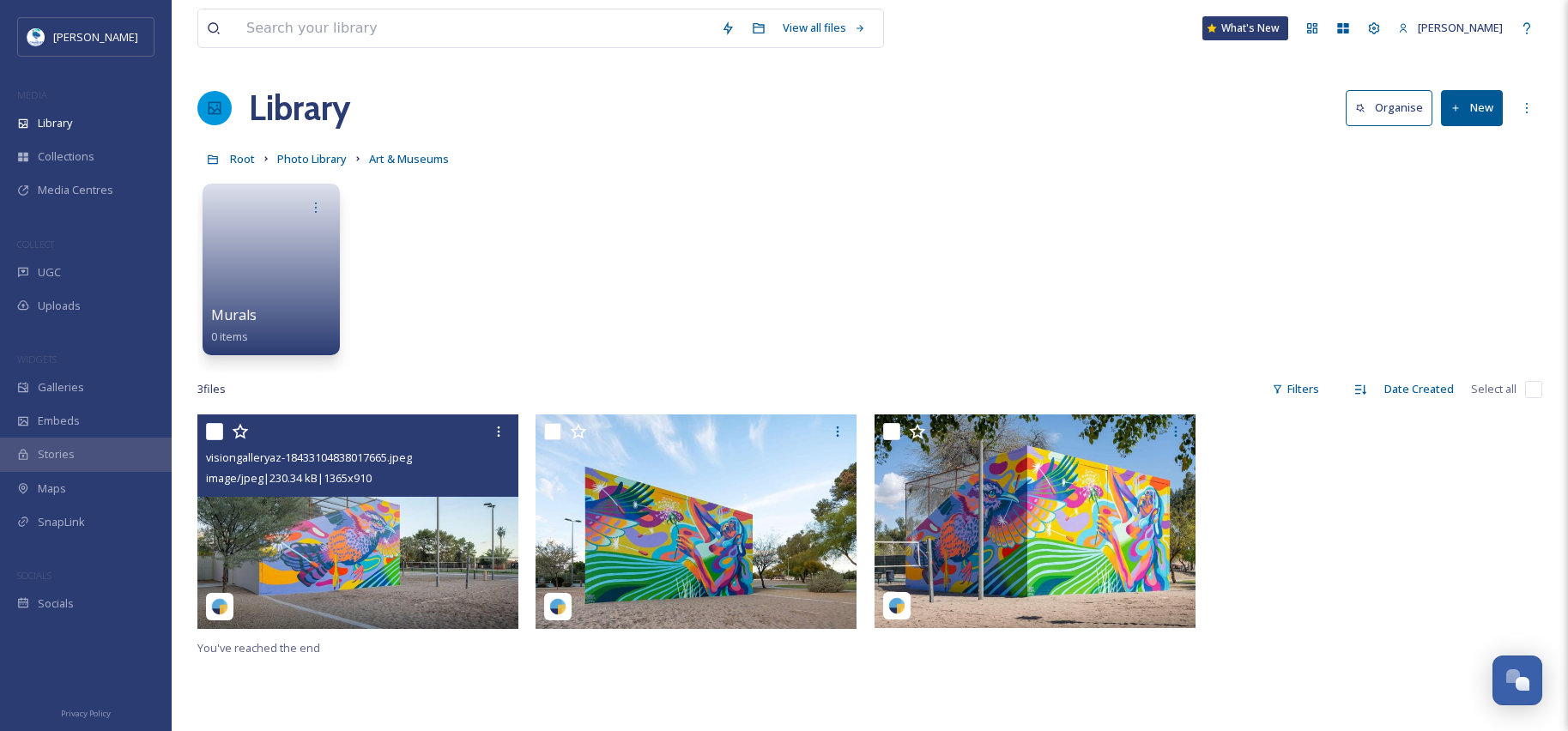
click at [392, 539] on img at bounding box center [358, 521] width 321 height 214
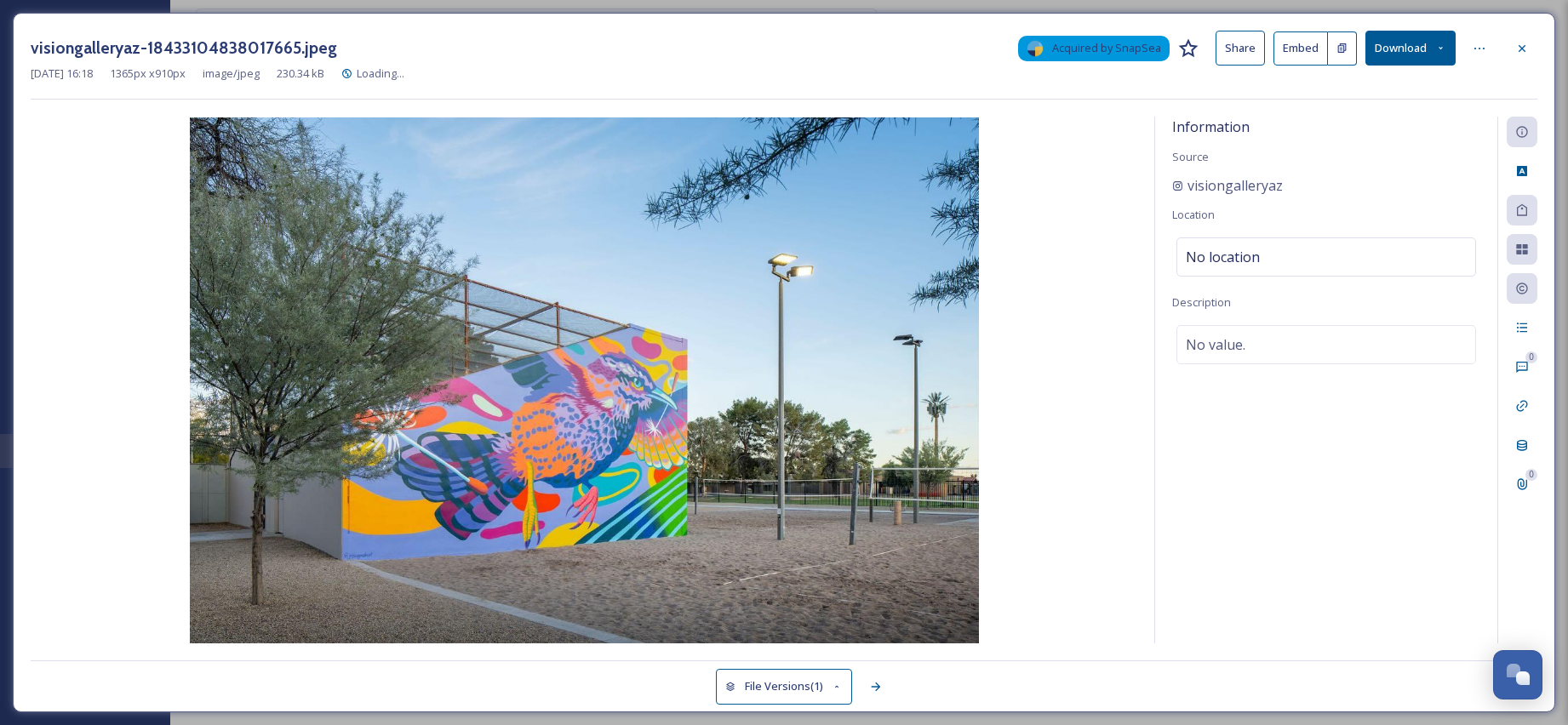
drag, startPoint x: 1528, startPoint y: 48, endPoint x: 1465, endPoint y: 152, distance: 121.6
click at [1529, 50] on div at bounding box center [1521, 48] width 31 height 31
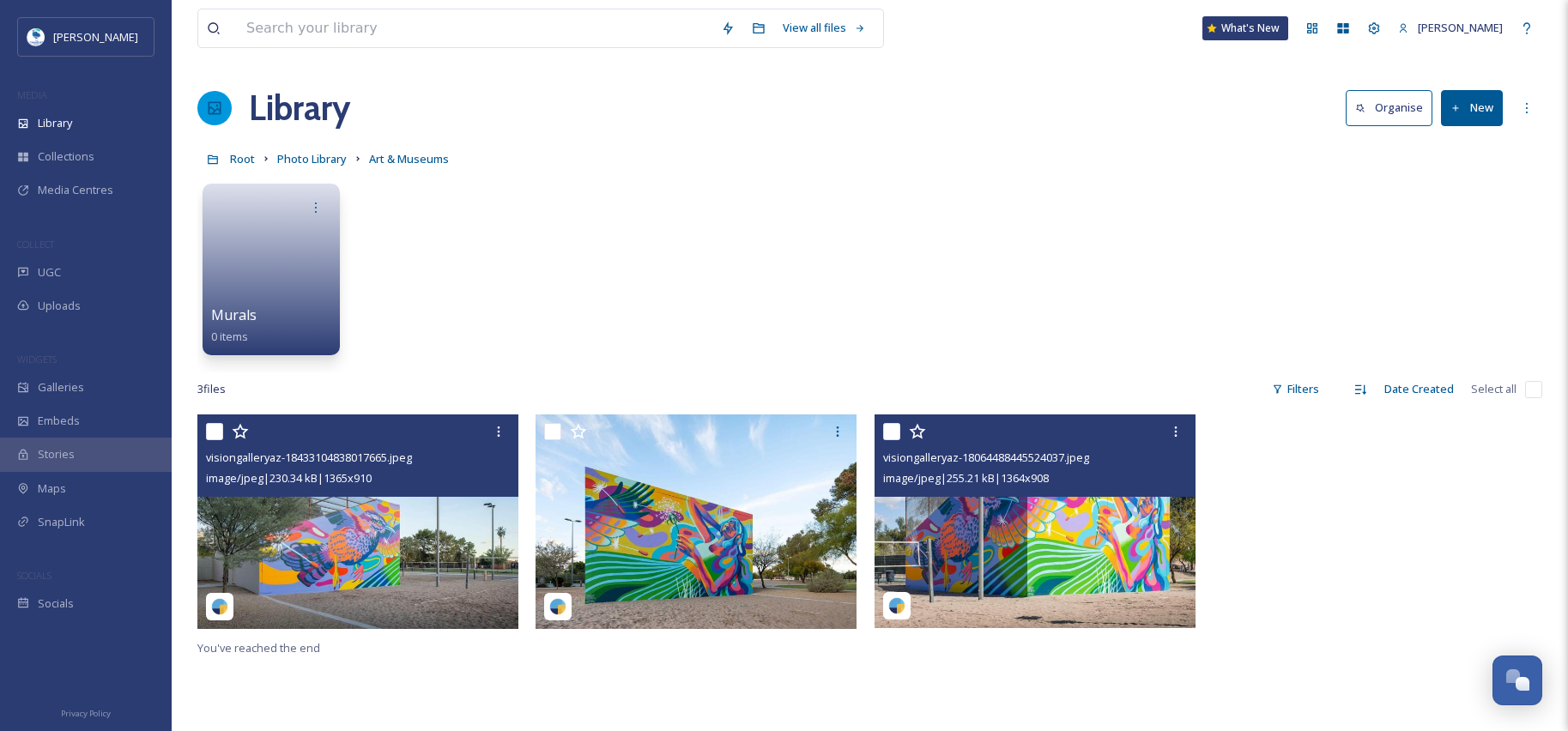
click at [1027, 527] on img at bounding box center [1034, 520] width 321 height 214
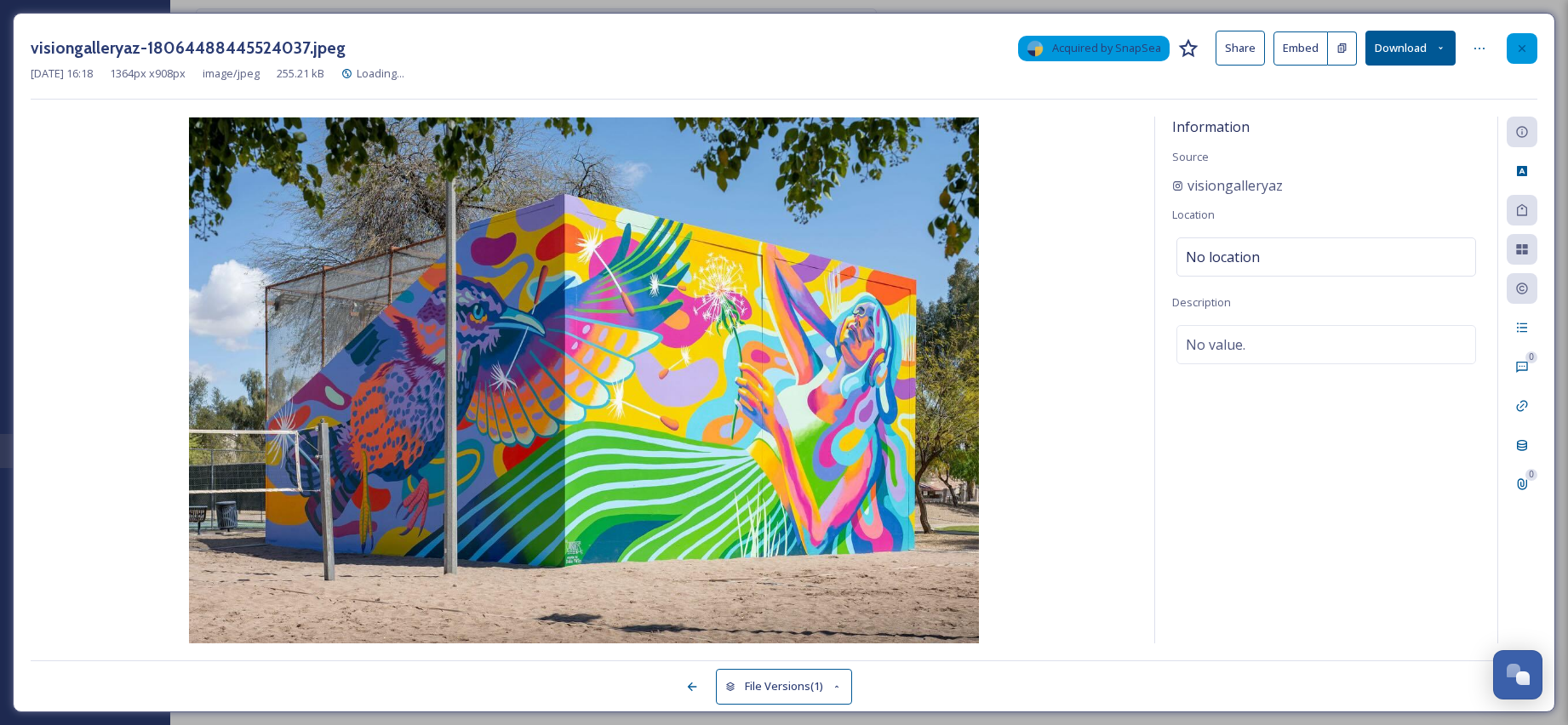
click at [1517, 56] on div at bounding box center [1521, 48] width 31 height 31
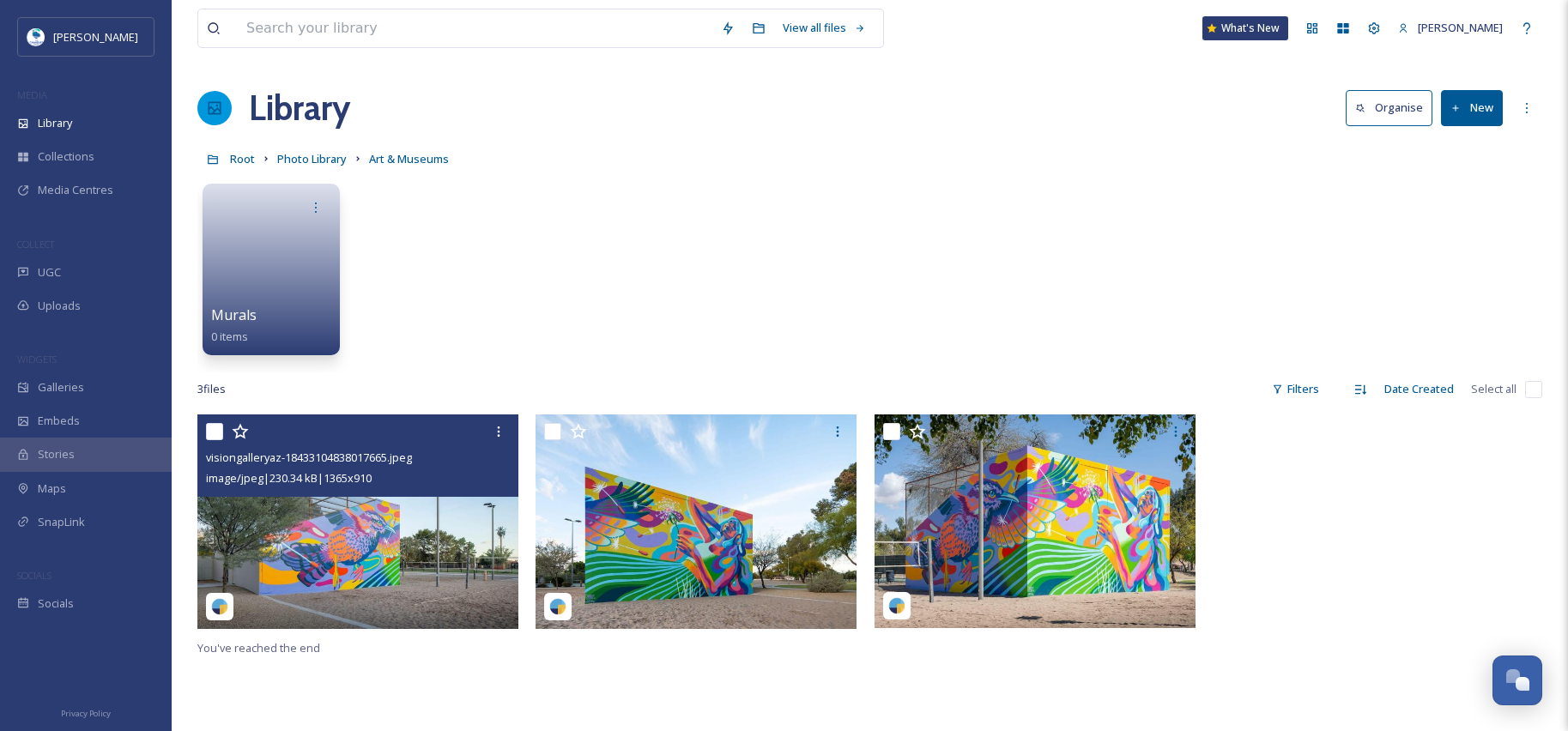
click at [215, 428] on input "checkbox" at bounding box center [215, 432] width 17 height 17
checkbox input "true"
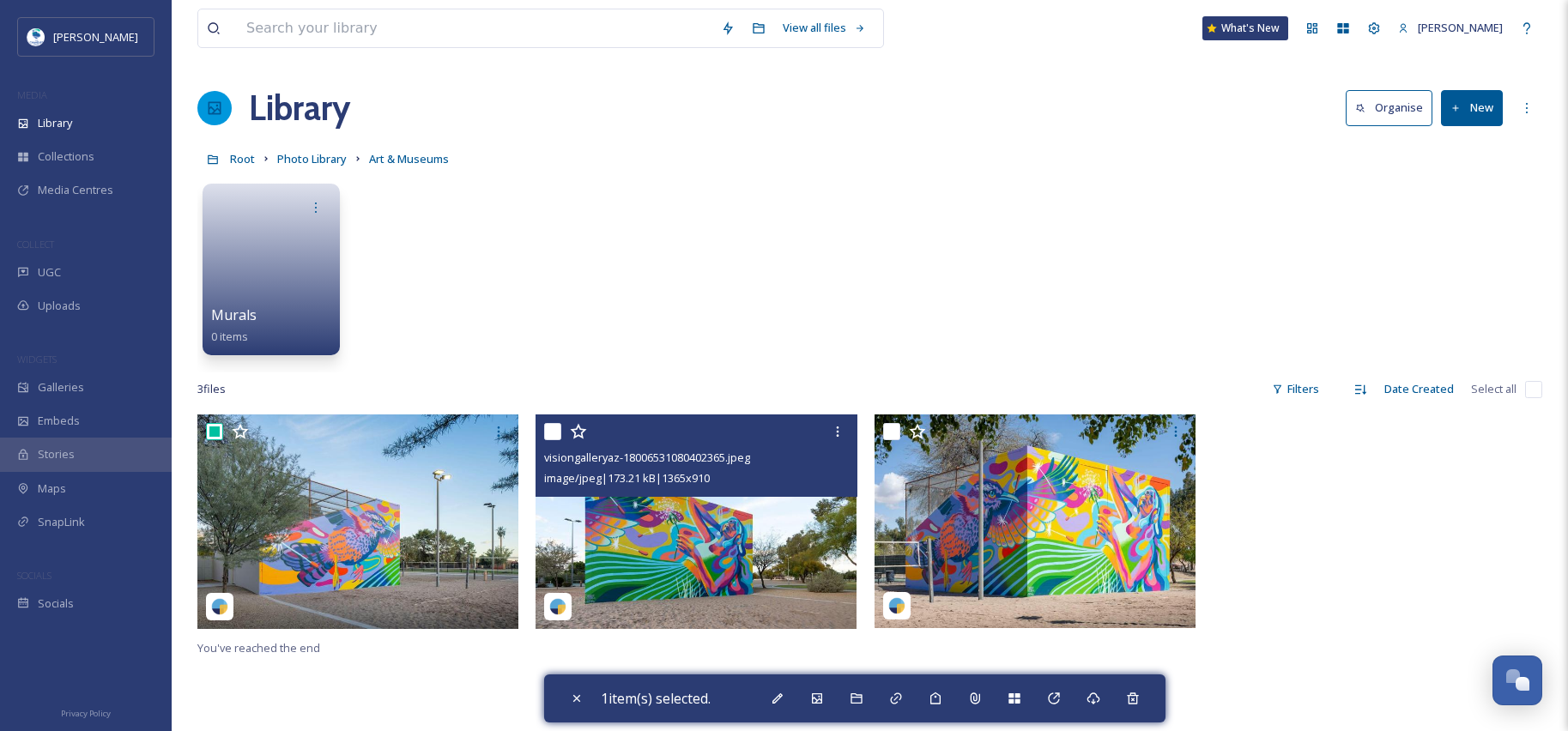
click at [553, 431] on input "checkbox" at bounding box center [552, 432] width 17 height 17
checkbox input "true"
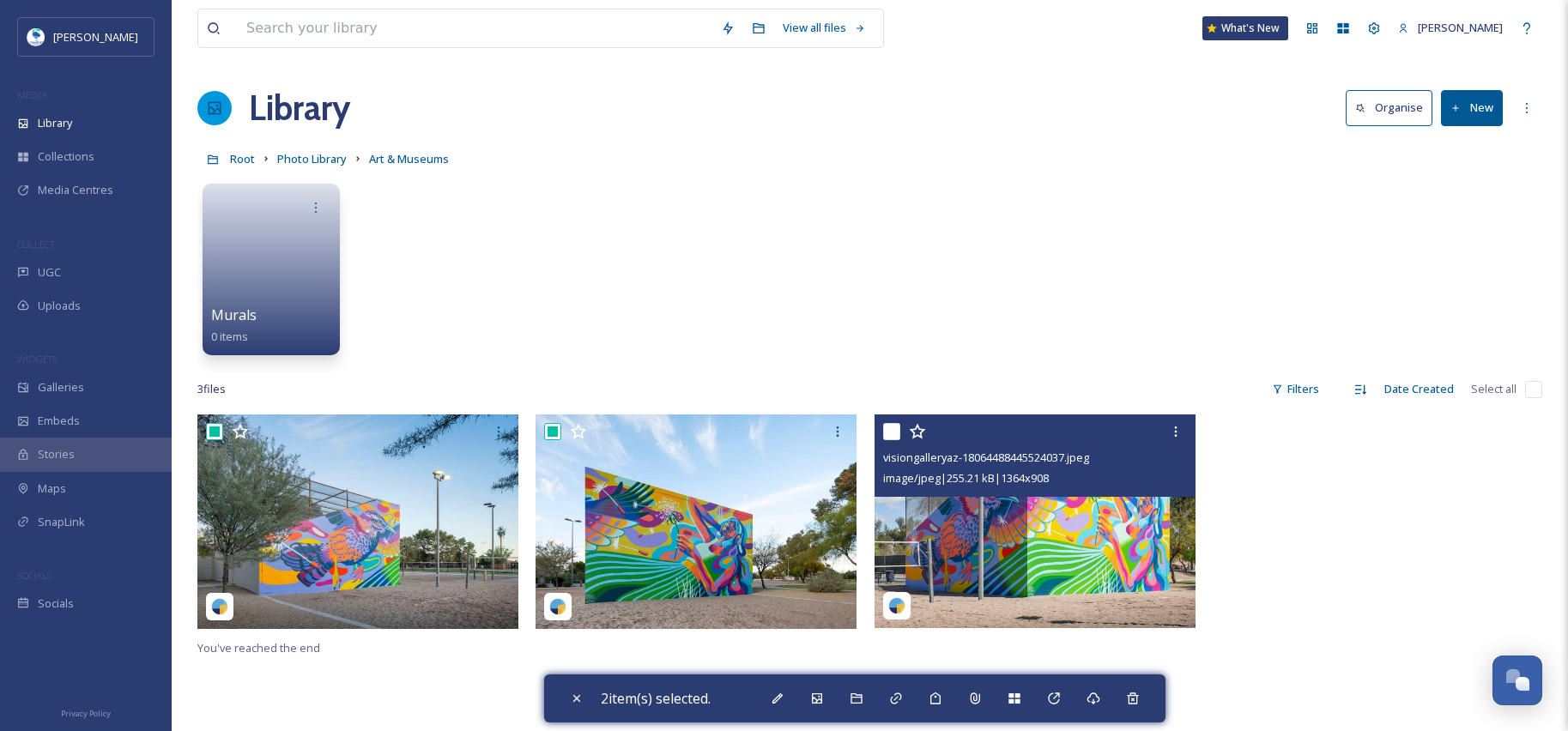
click at [890, 436] on input "checkbox" at bounding box center [892, 432] width 17 height 17
checkbox input "true"
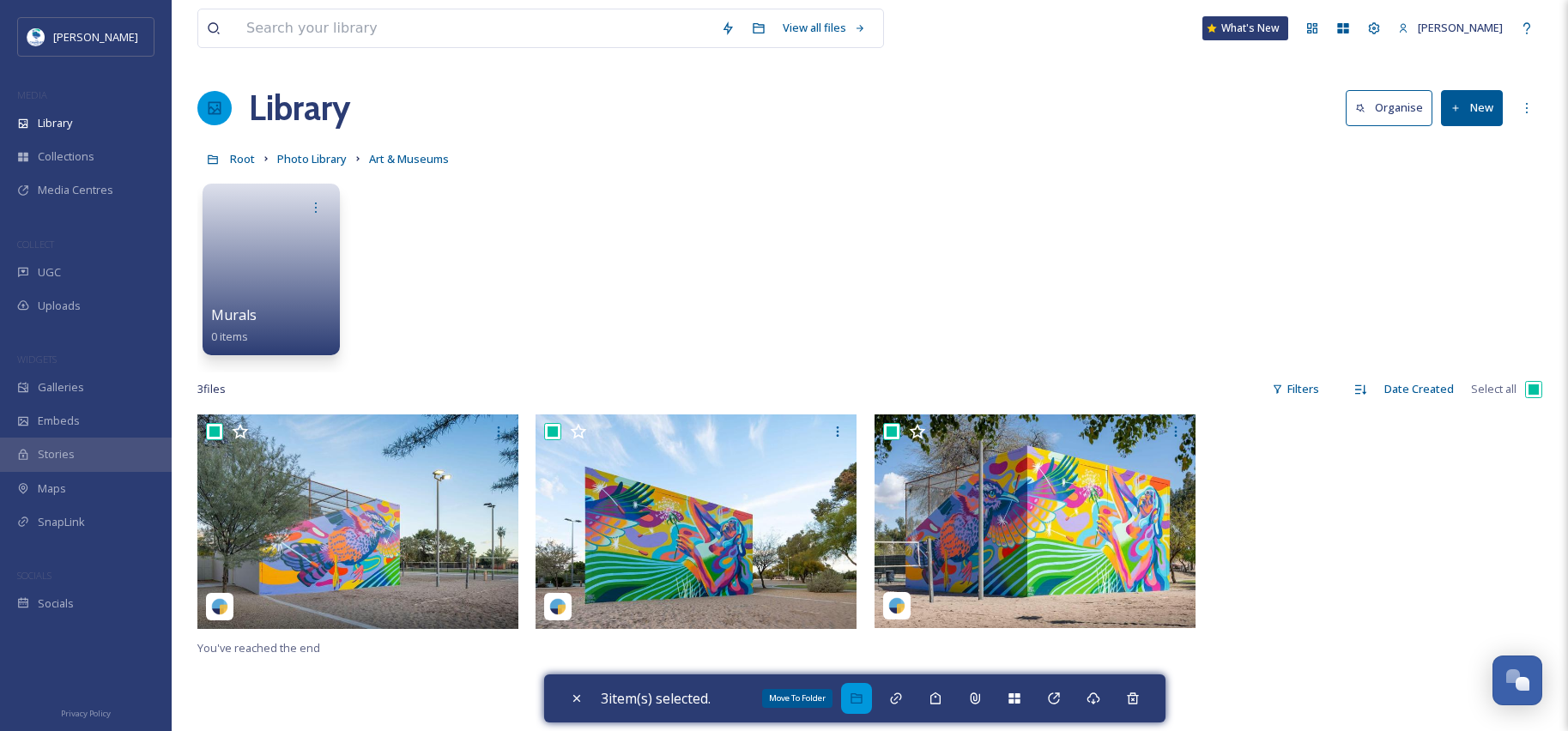
click at [864, 704] on icon at bounding box center [856, 698] width 14 height 14
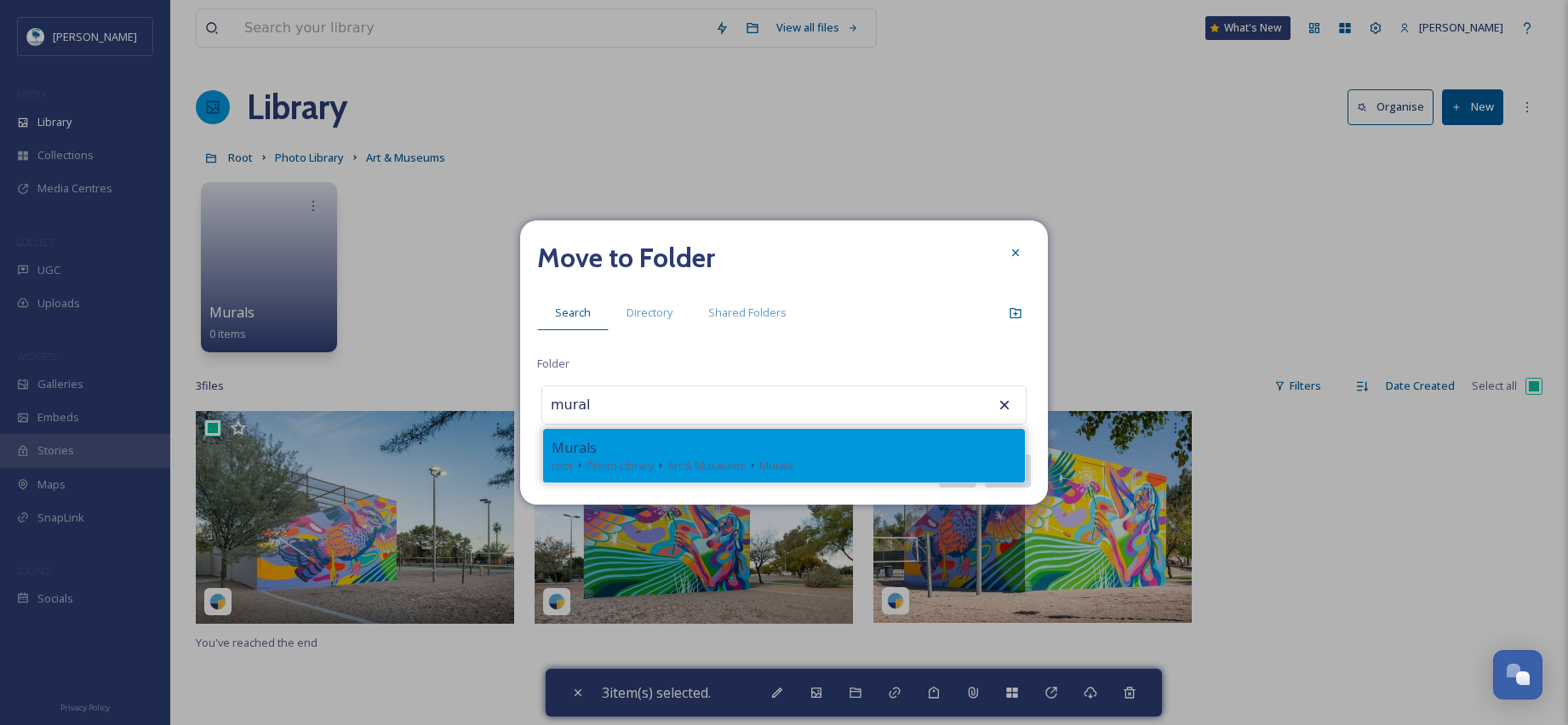
click at [672, 461] on span "Art & Museums" at bounding box center [706, 465] width 79 height 16
type input "Murals"
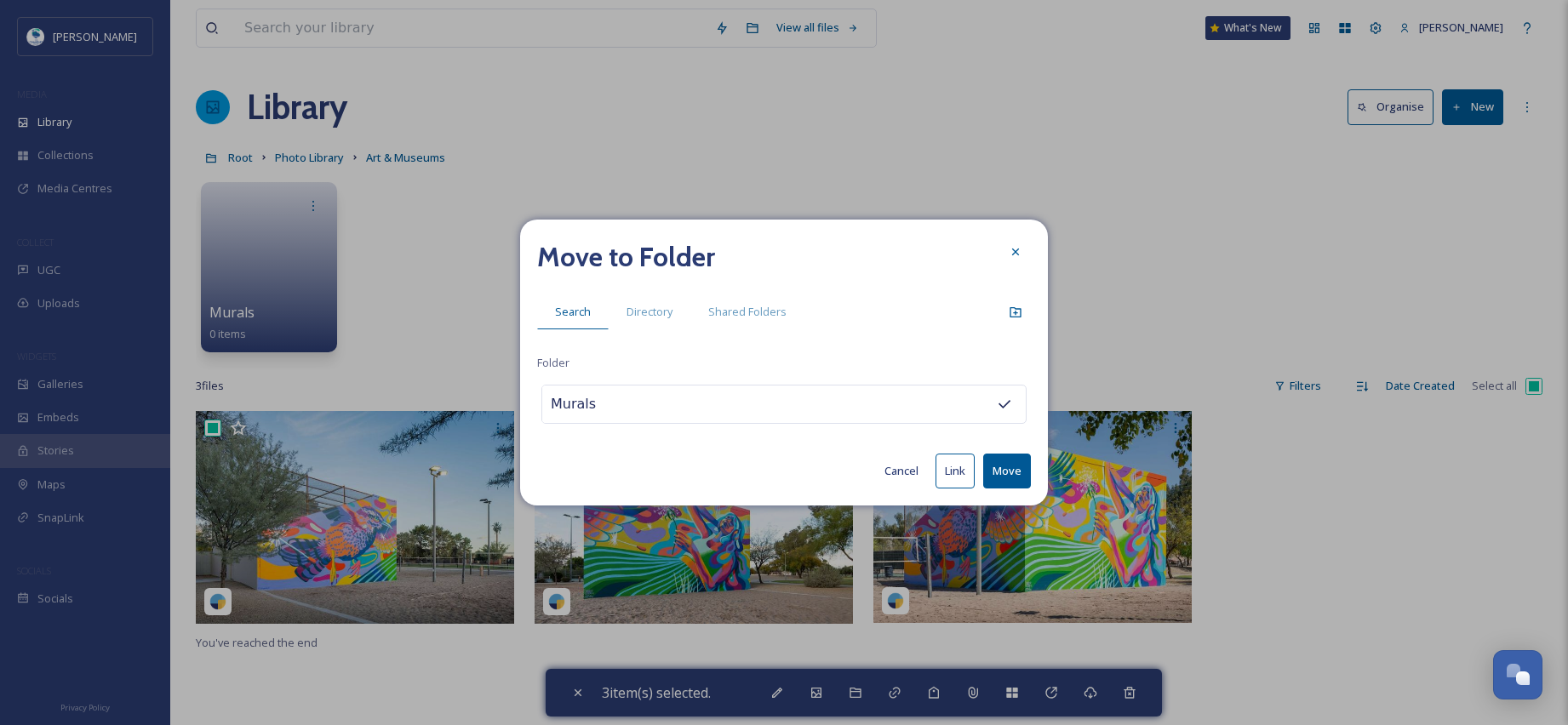
click at [1019, 470] on button "Move" at bounding box center [1007, 471] width 48 height 35
checkbox input "false"
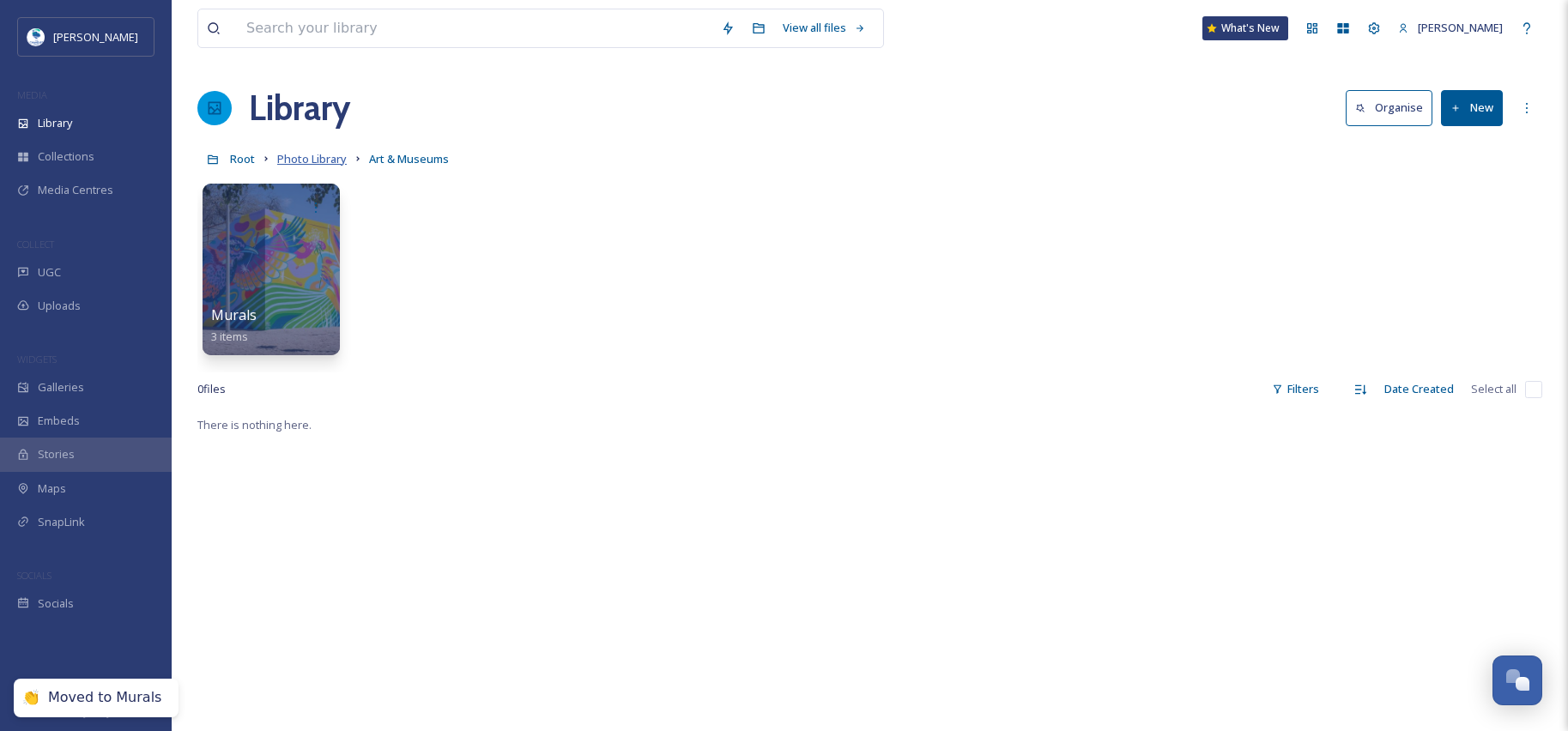
click at [330, 160] on span "Photo Library" at bounding box center [312, 159] width 70 height 16
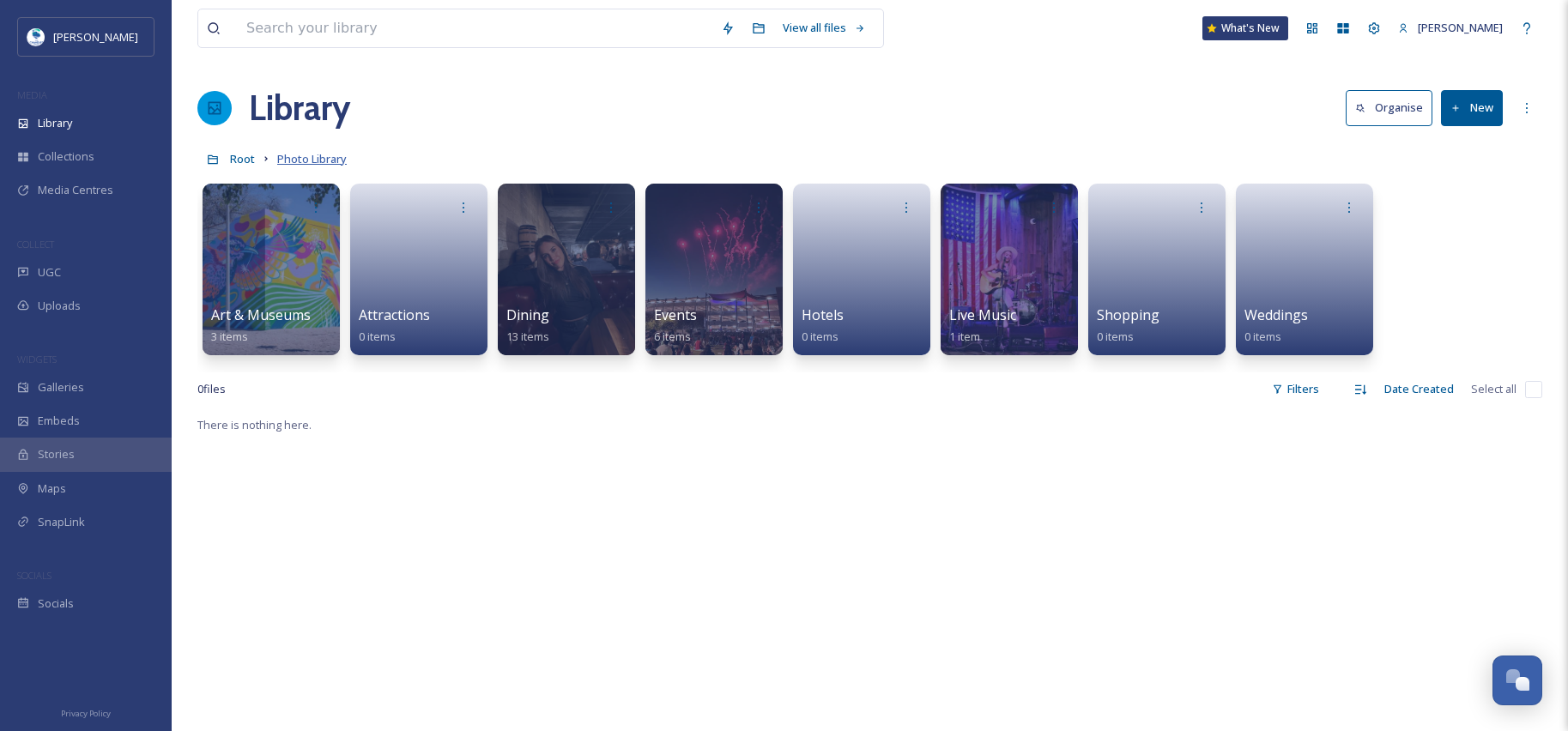
click at [298, 159] on span "Photo Library" at bounding box center [312, 159] width 70 height 16
click at [242, 158] on span "Root" at bounding box center [243, 159] width 25 height 16
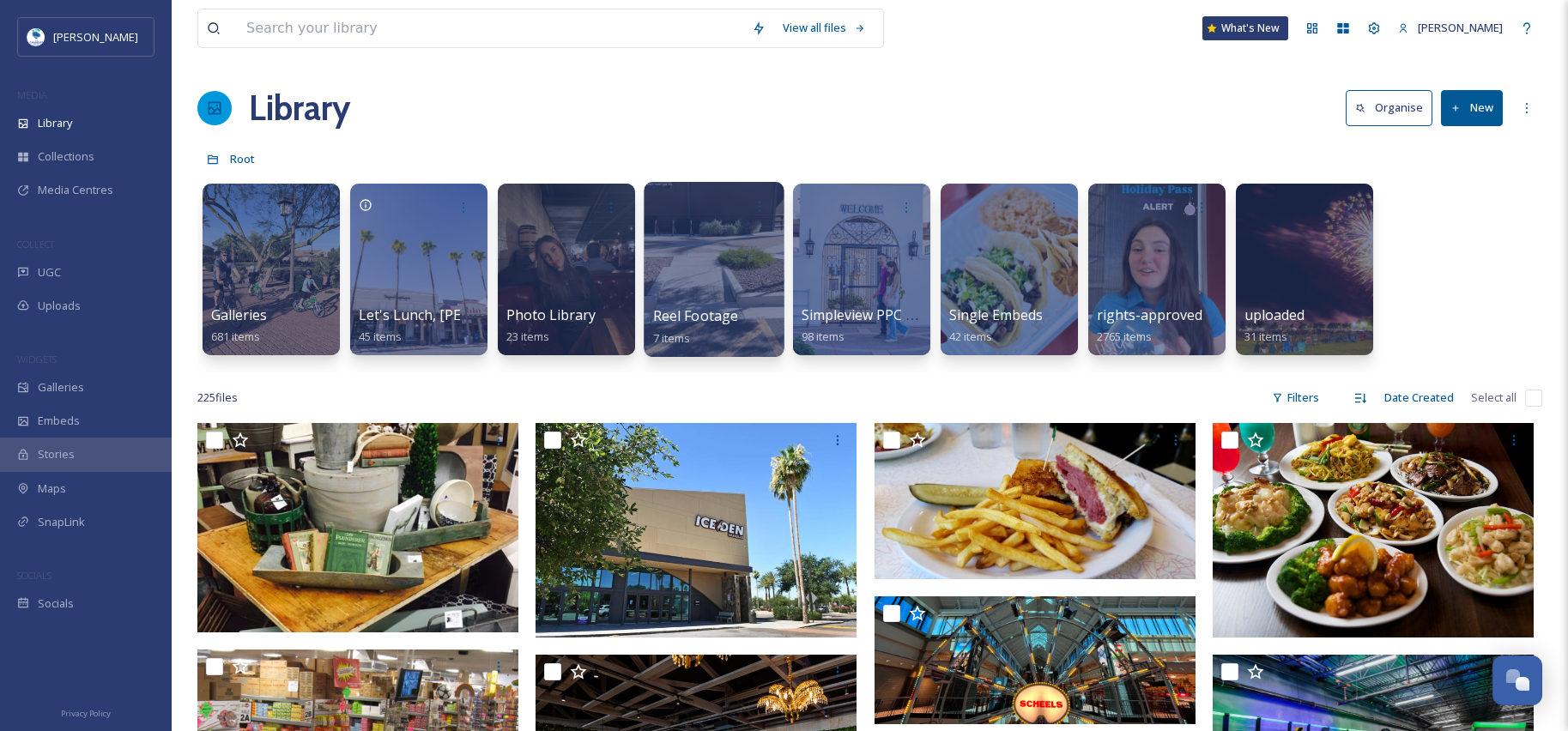
click at [728, 300] on div at bounding box center [714, 269] width 140 height 175
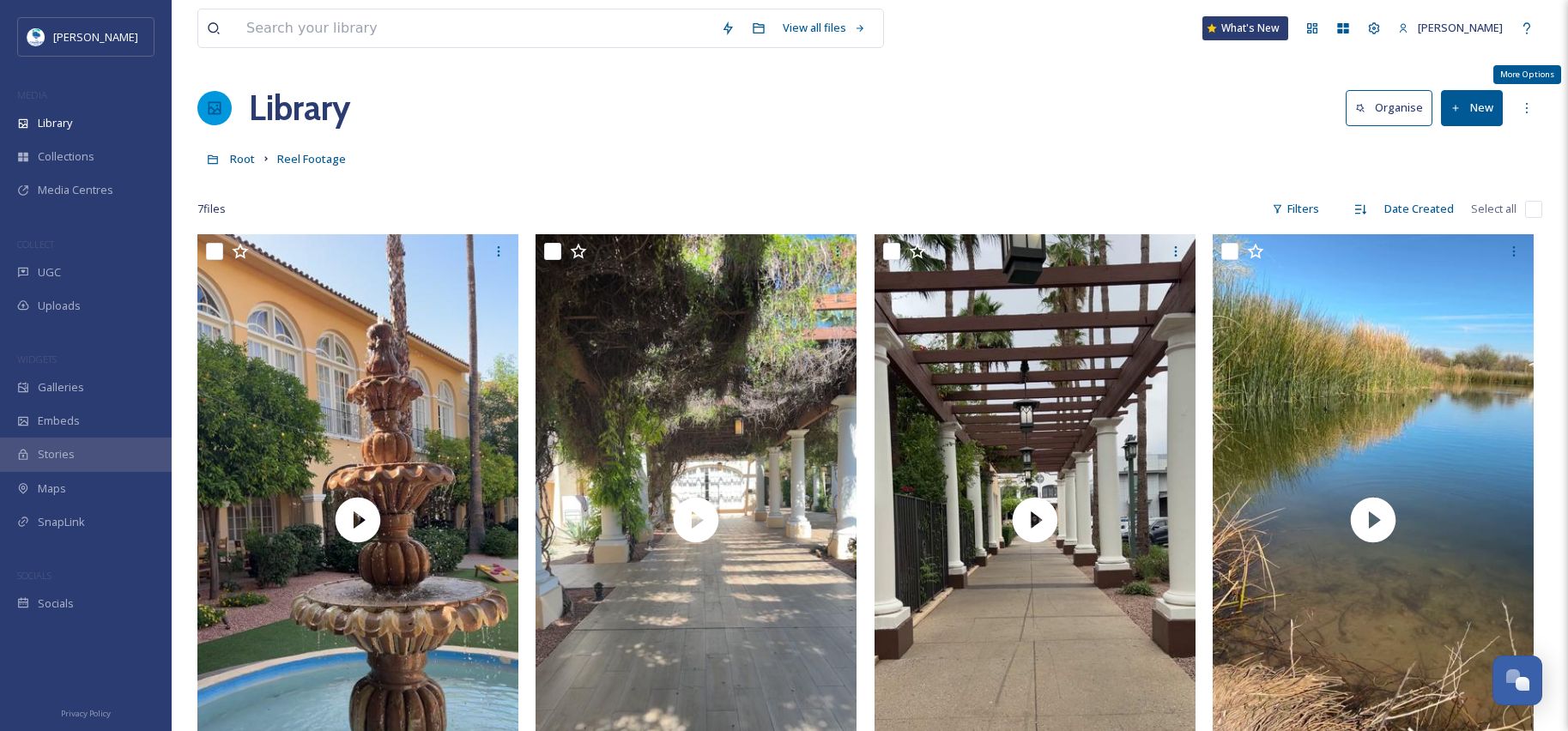
click at [1486, 110] on button "New" at bounding box center [1472, 108] width 62 height 35
click at [1475, 184] on span ".zip Upload" at bounding box center [1464, 181] width 58 height 16
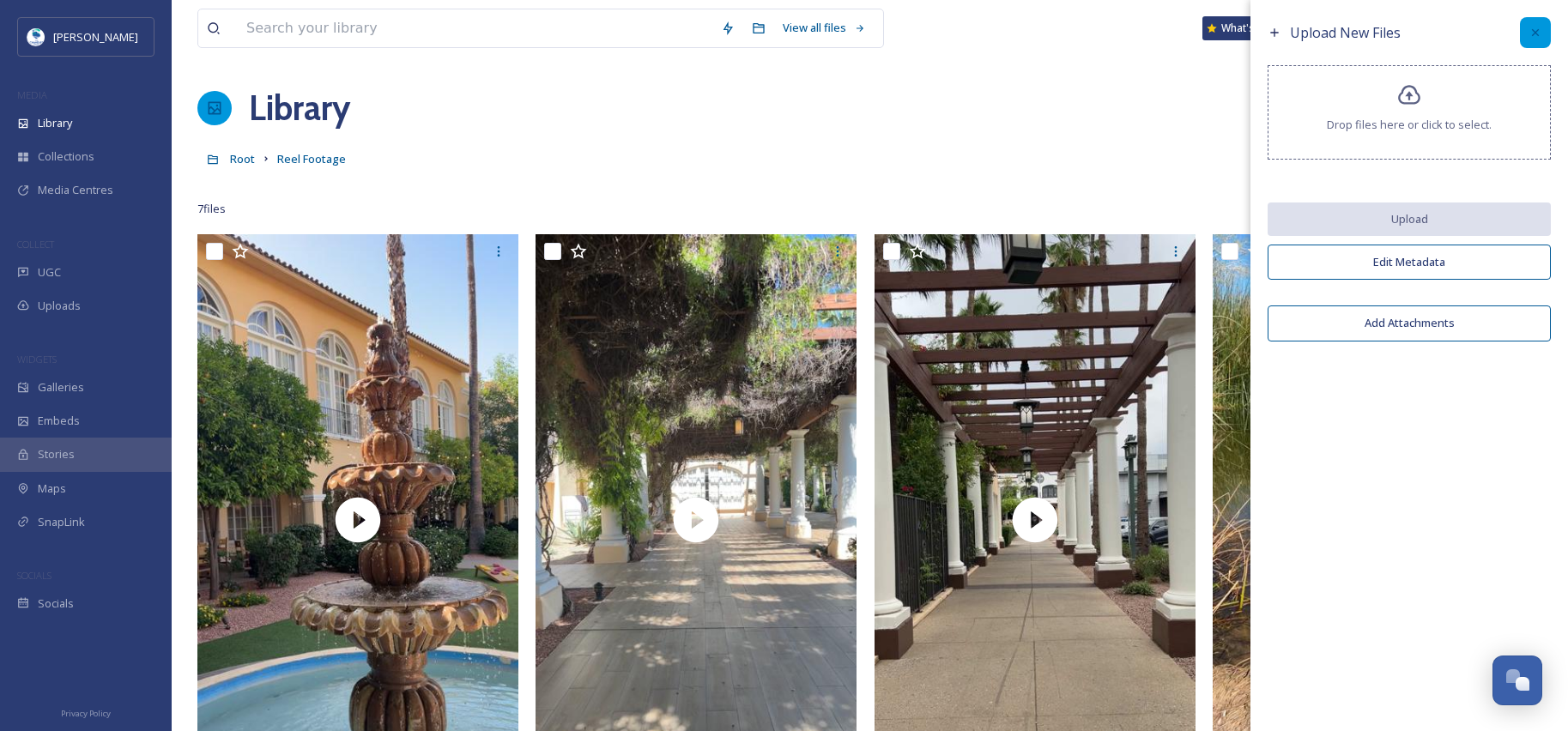
click at [1541, 29] on icon at bounding box center [1535, 33] width 14 height 14
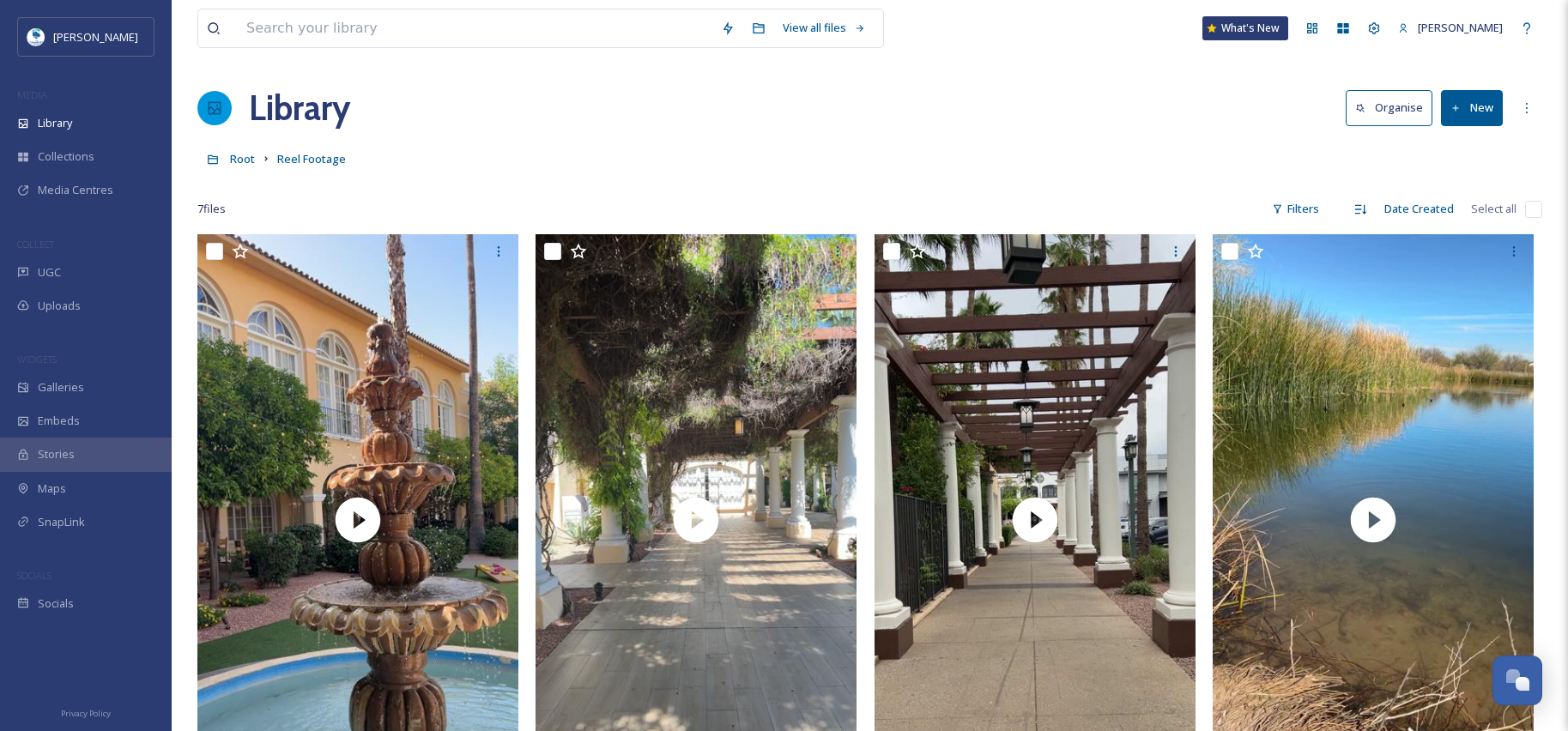
drag, startPoint x: 672, startPoint y: 194, endPoint x: 1495, endPoint y: 117, distance: 826.6
click at [1496, 117] on button "New" at bounding box center [1472, 108] width 62 height 35
click at [1469, 214] on div "Folder" at bounding box center [1453, 215] width 97 height 34
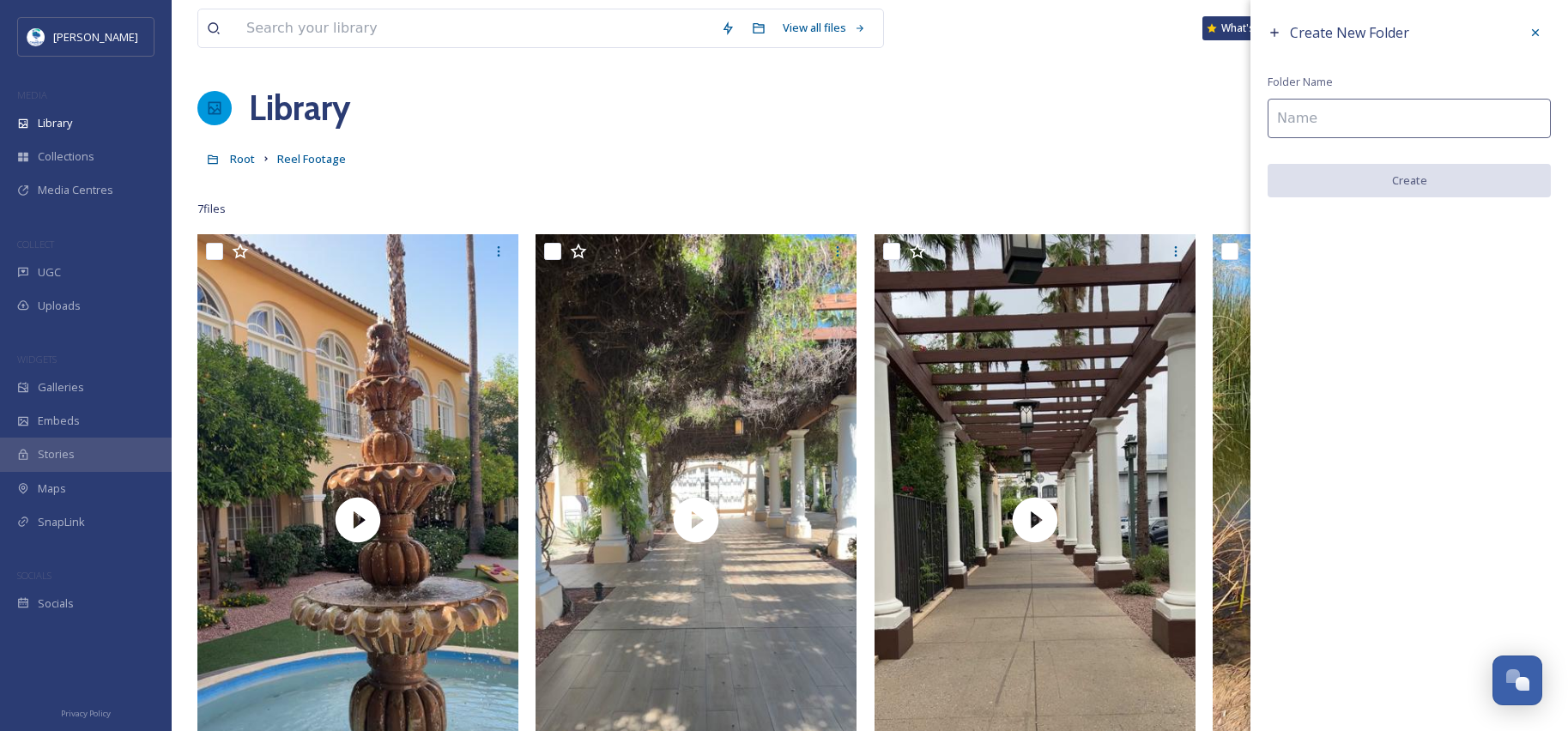
click at [1406, 117] on input at bounding box center [1409, 118] width 284 height 39
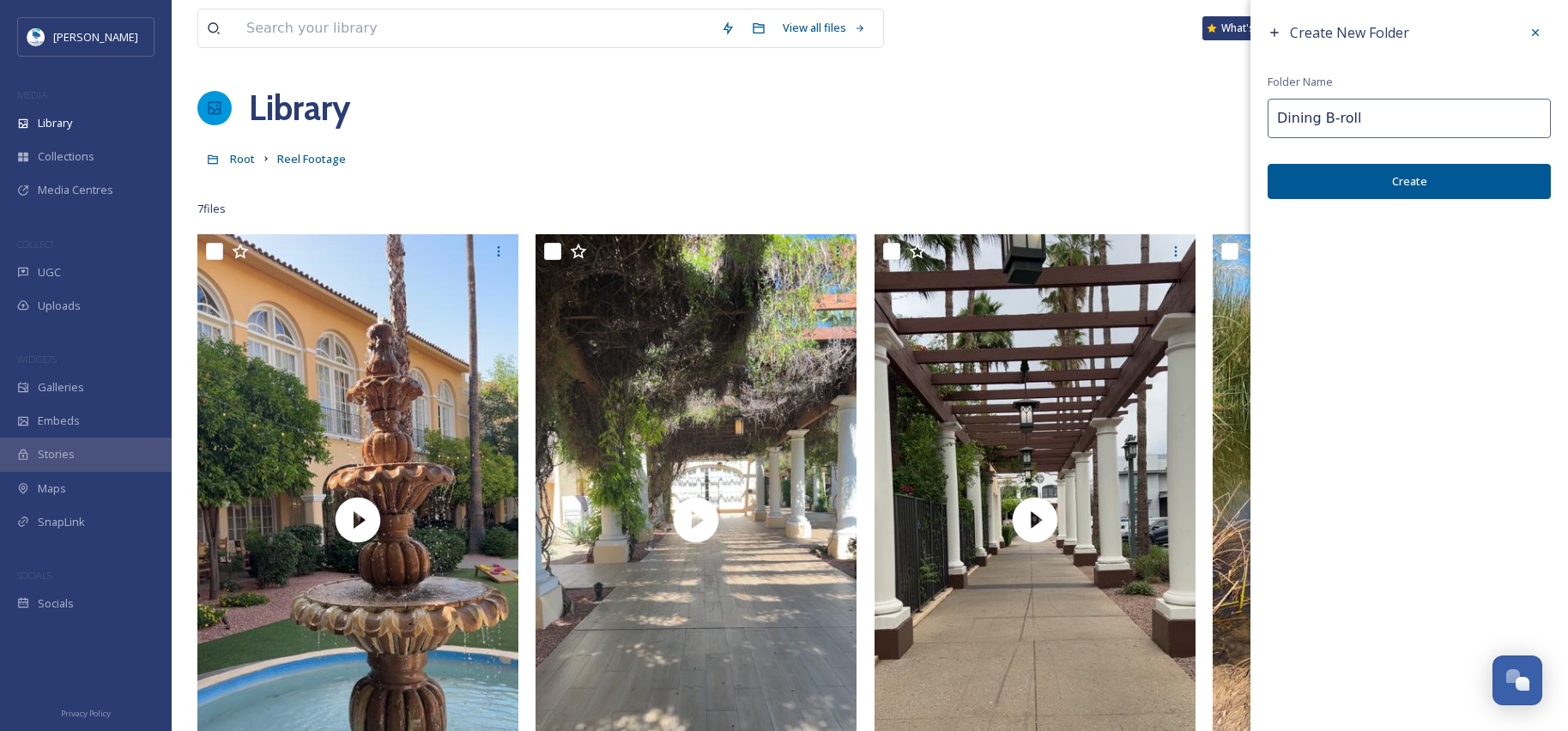
type input "Dining B-roll"
click at [1375, 182] on button "Create" at bounding box center [1409, 182] width 284 height 35
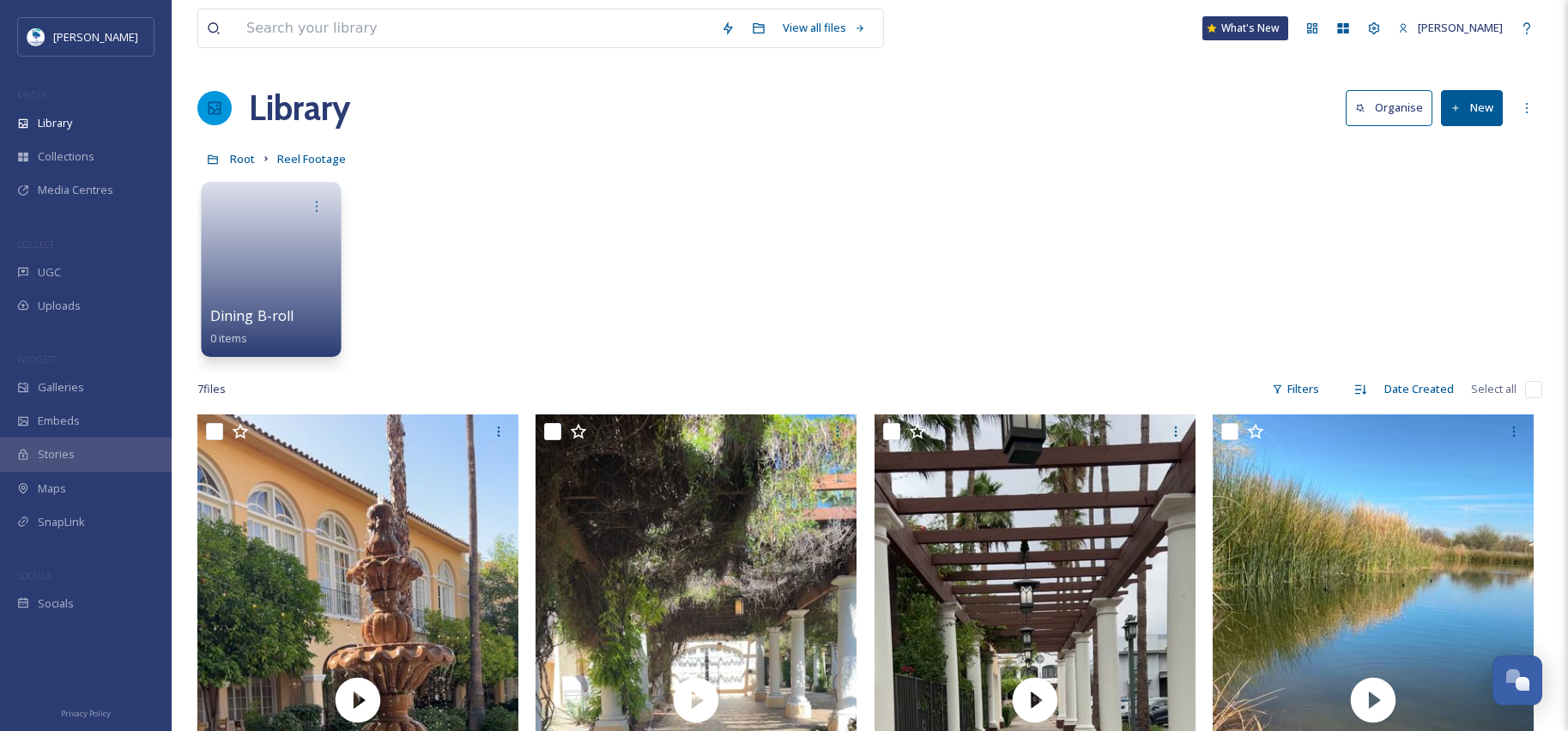
click at [255, 271] on link at bounding box center [271, 263] width 123 height 83
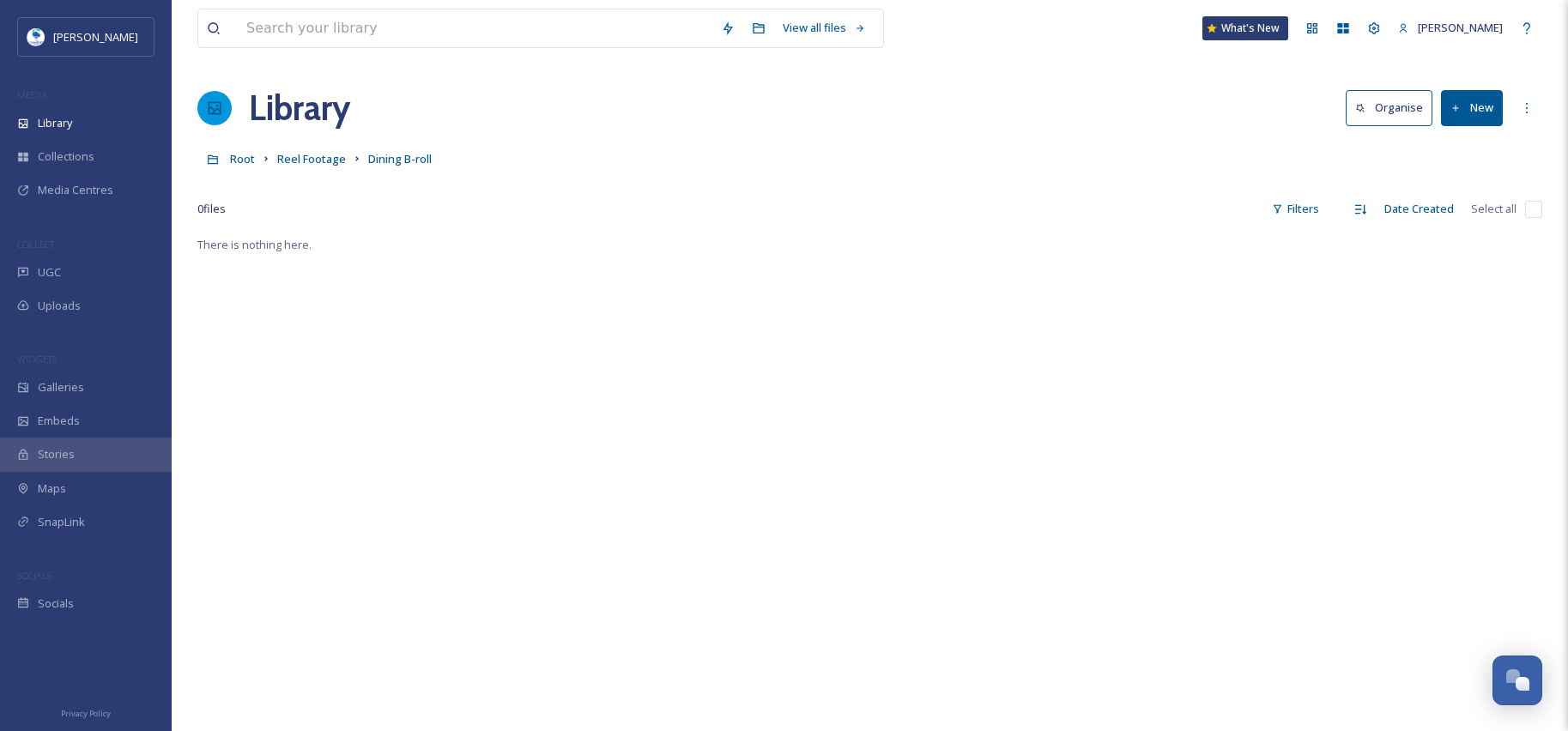
click at [1465, 105] on button "New" at bounding box center [1472, 108] width 62 height 35
click at [1461, 187] on span ".zip Upload" at bounding box center [1464, 181] width 58 height 16
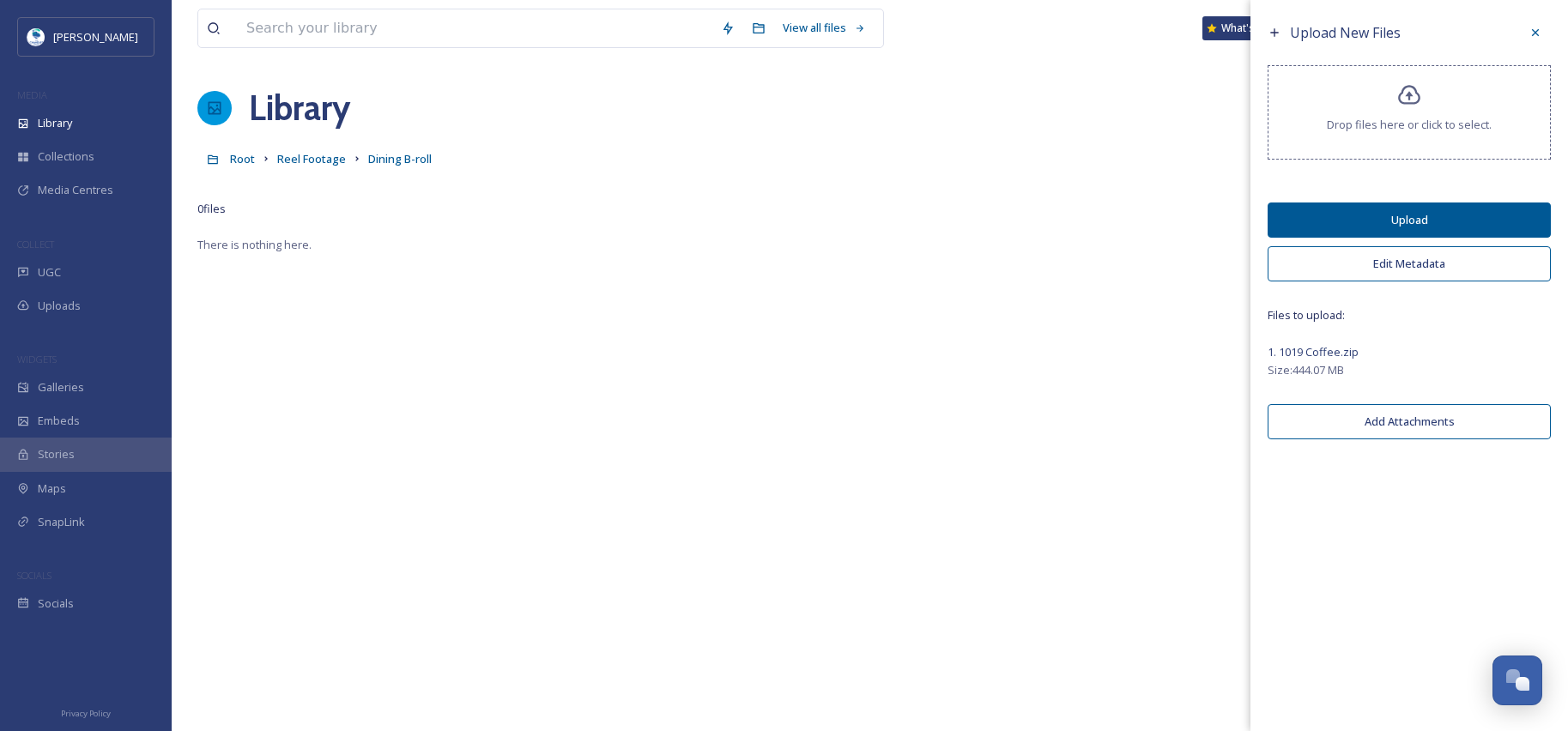
click at [1428, 220] on button "Upload" at bounding box center [1409, 220] width 284 height 35
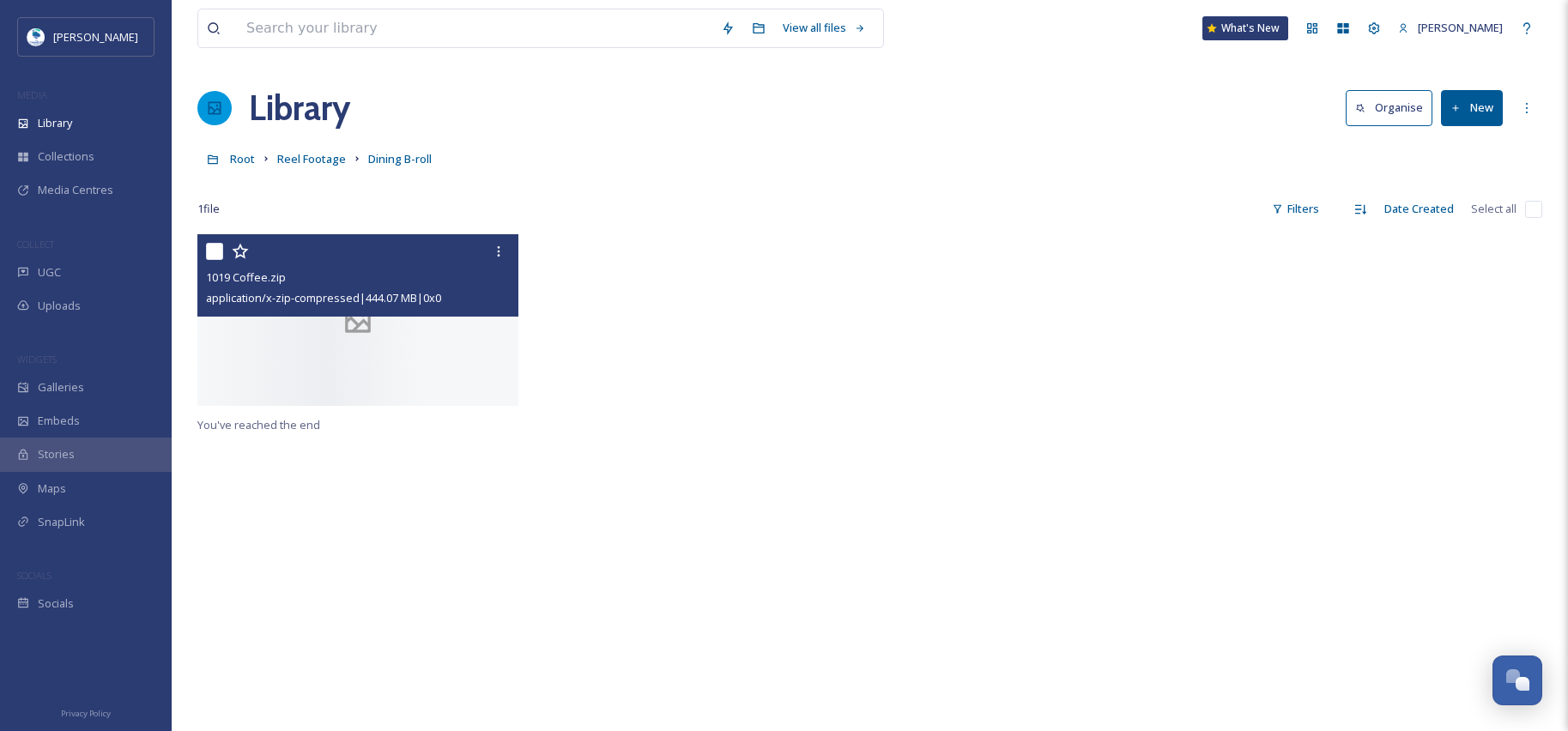
click at [371, 370] on div at bounding box center [358, 320] width 321 height 172
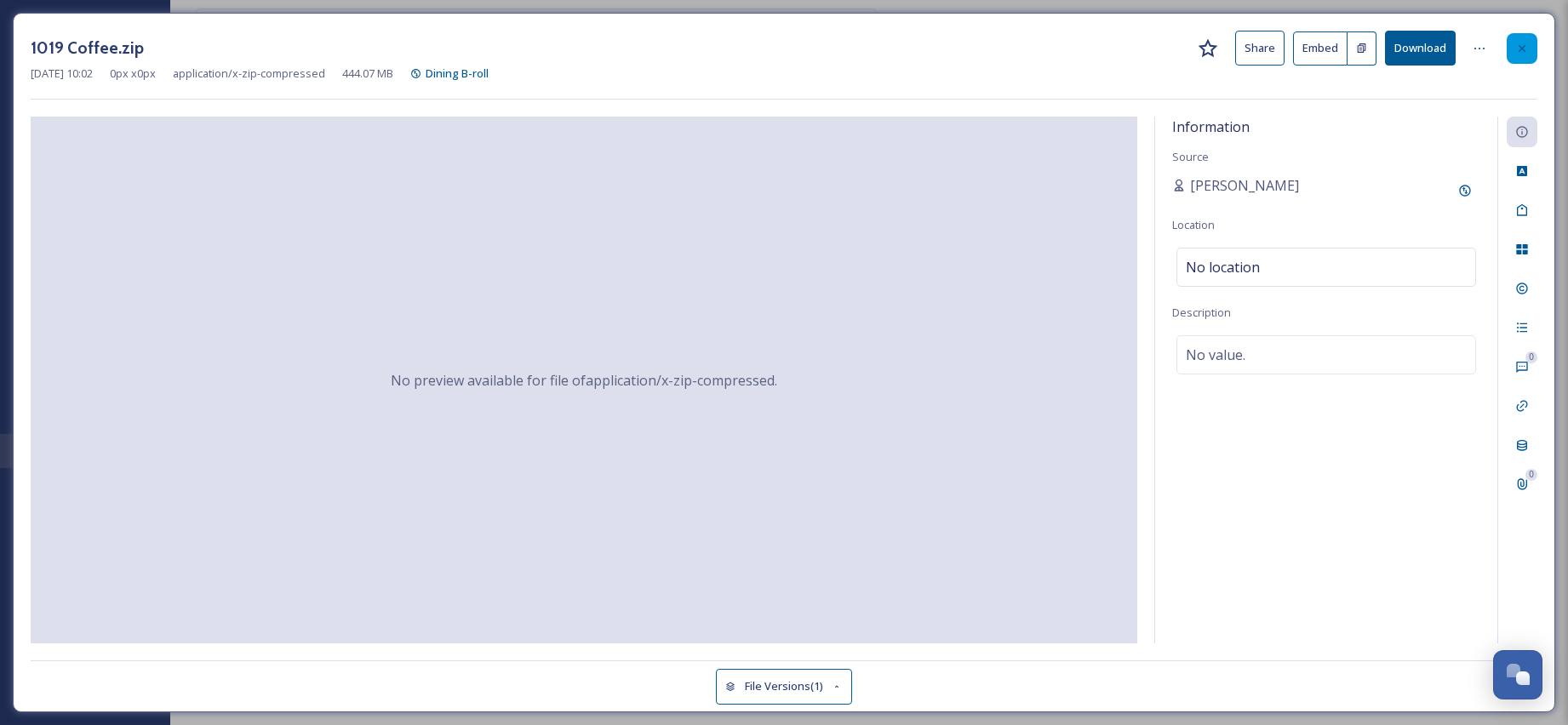
click at [1526, 43] on icon at bounding box center [1522, 48] width 14 height 14
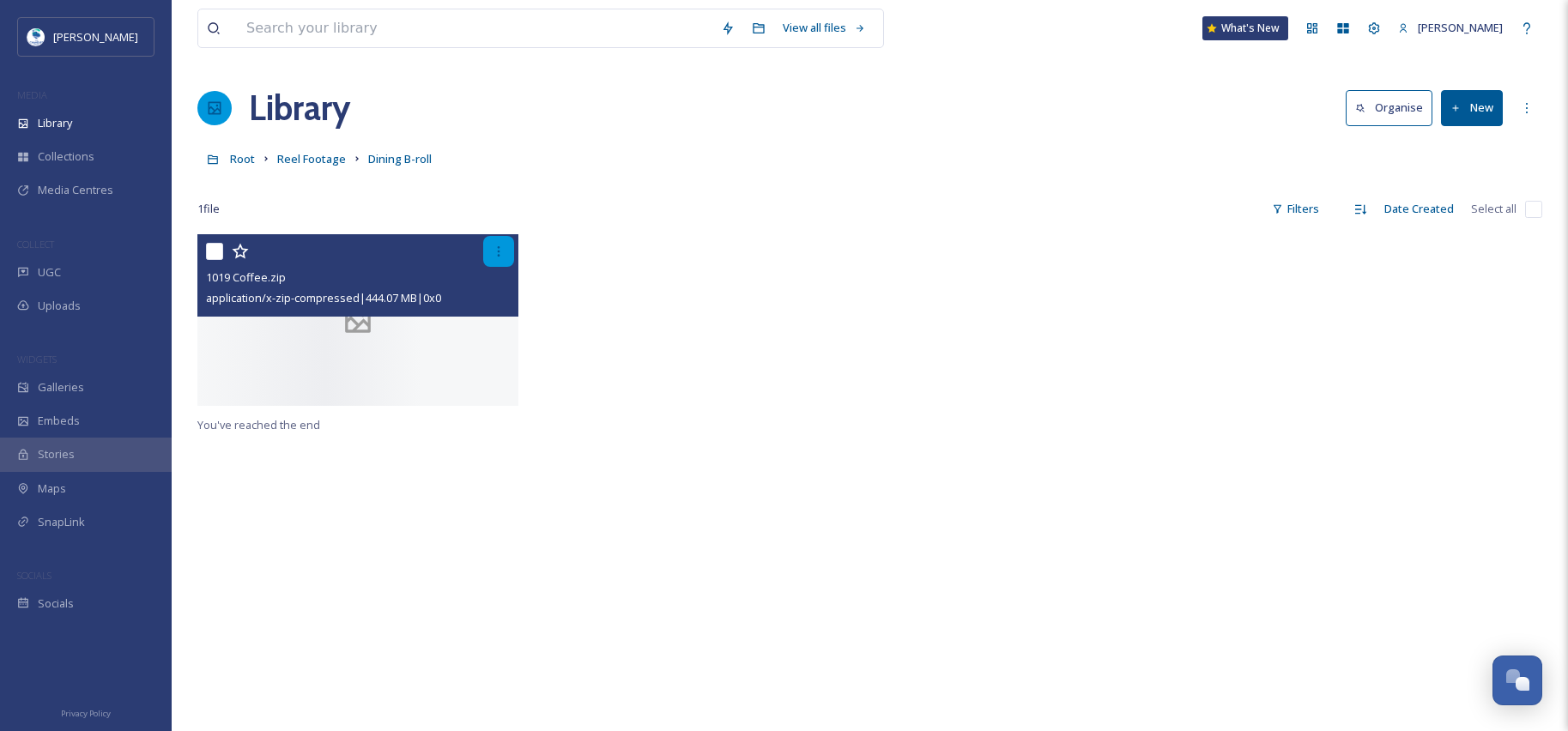
click at [501, 246] on icon at bounding box center [498, 251] width 14 height 14
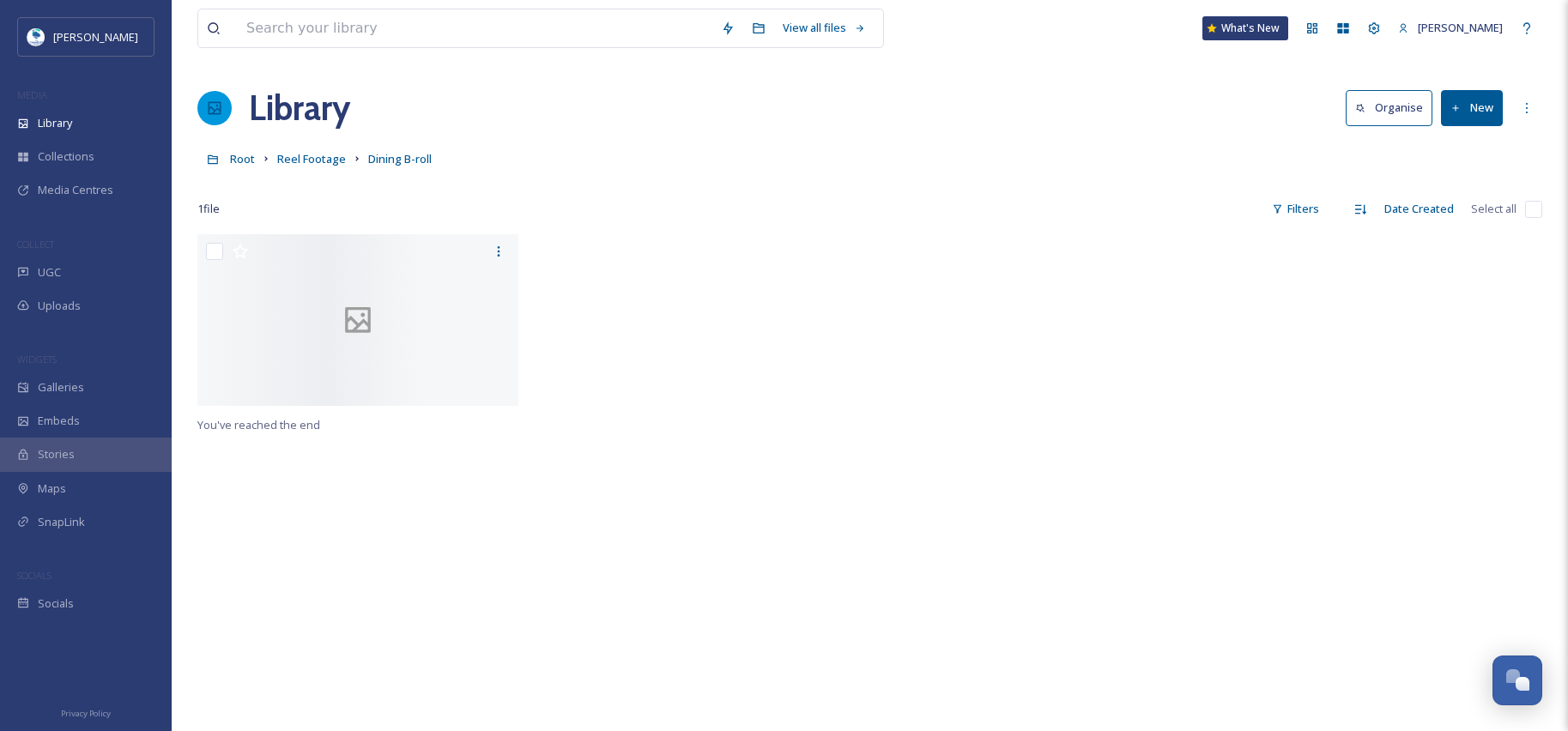
click at [688, 413] on div at bounding box center [700, 324] width 329 height 180
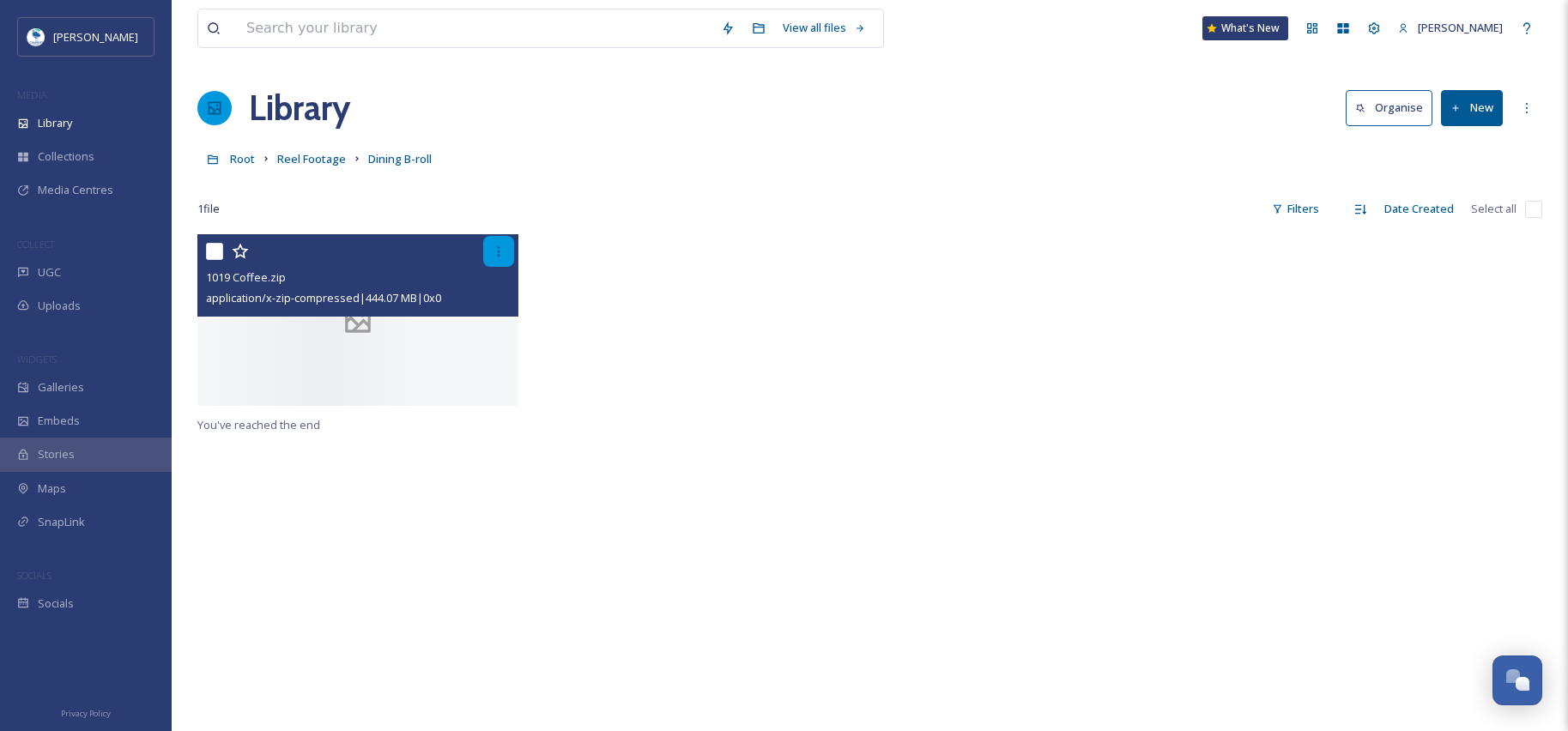
drag, startPoint x: 354, startPoint y: 315, endPoint x: 493, endPoint y: 249, distance: 153.9
click at [493, 249] on icon at bounding box center [498, 251] width 14 height 14
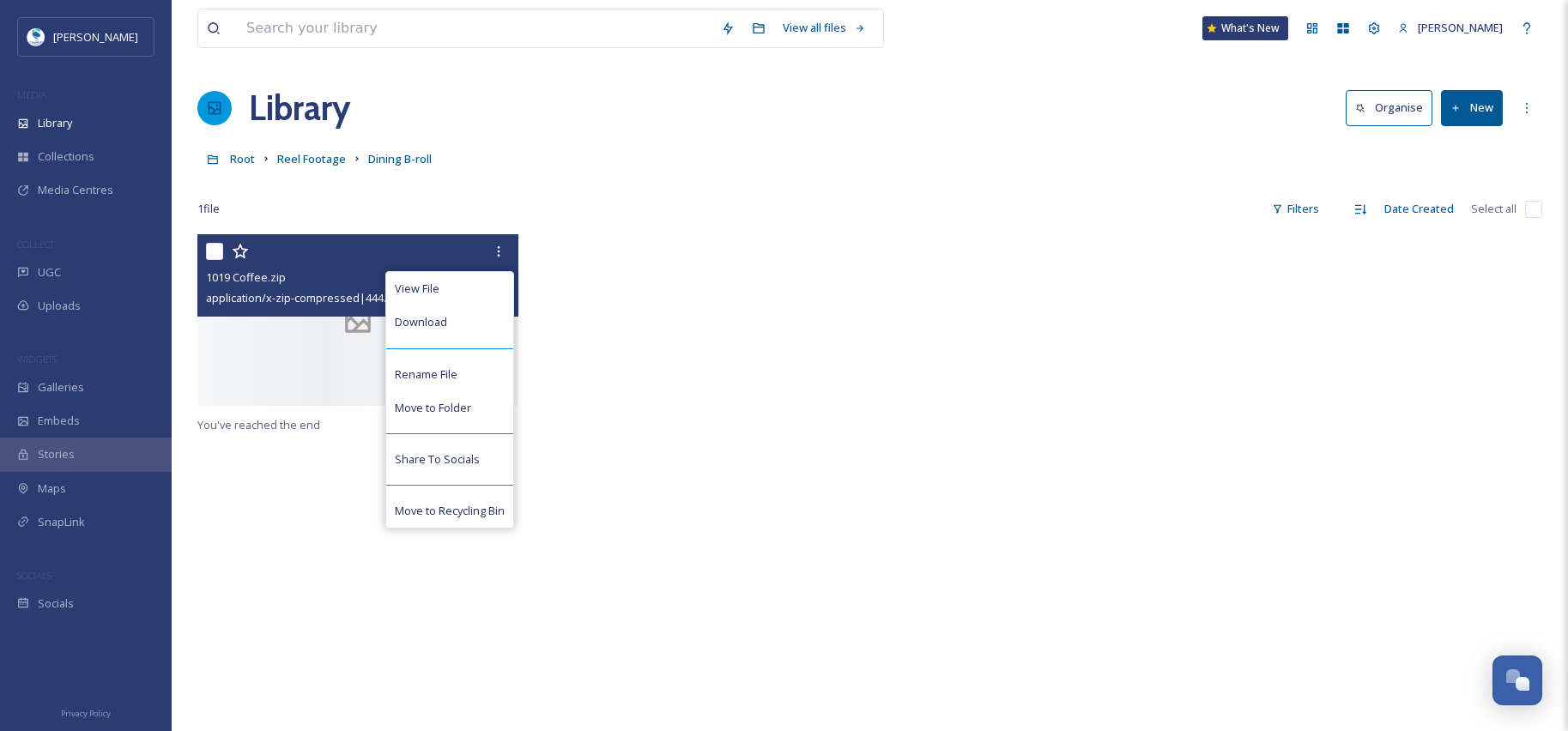
click at [209, 248] on input "checkbox" at bounding box center [215, 251] width 17 height 17
checkbox input "true"
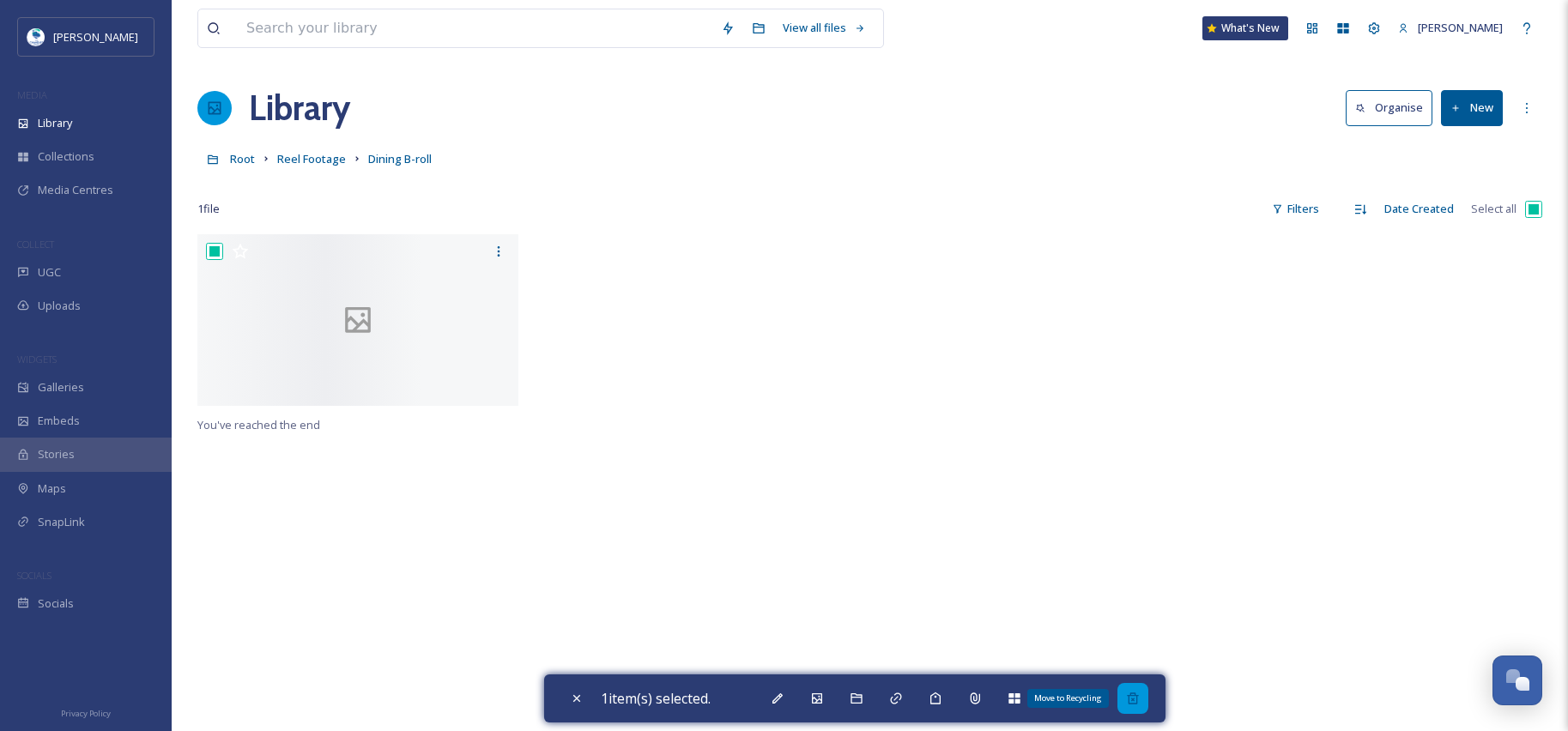
click at [1136, 700] on icon at bounding box center [1132, 697] width 11 height 11
checkbox input "false"
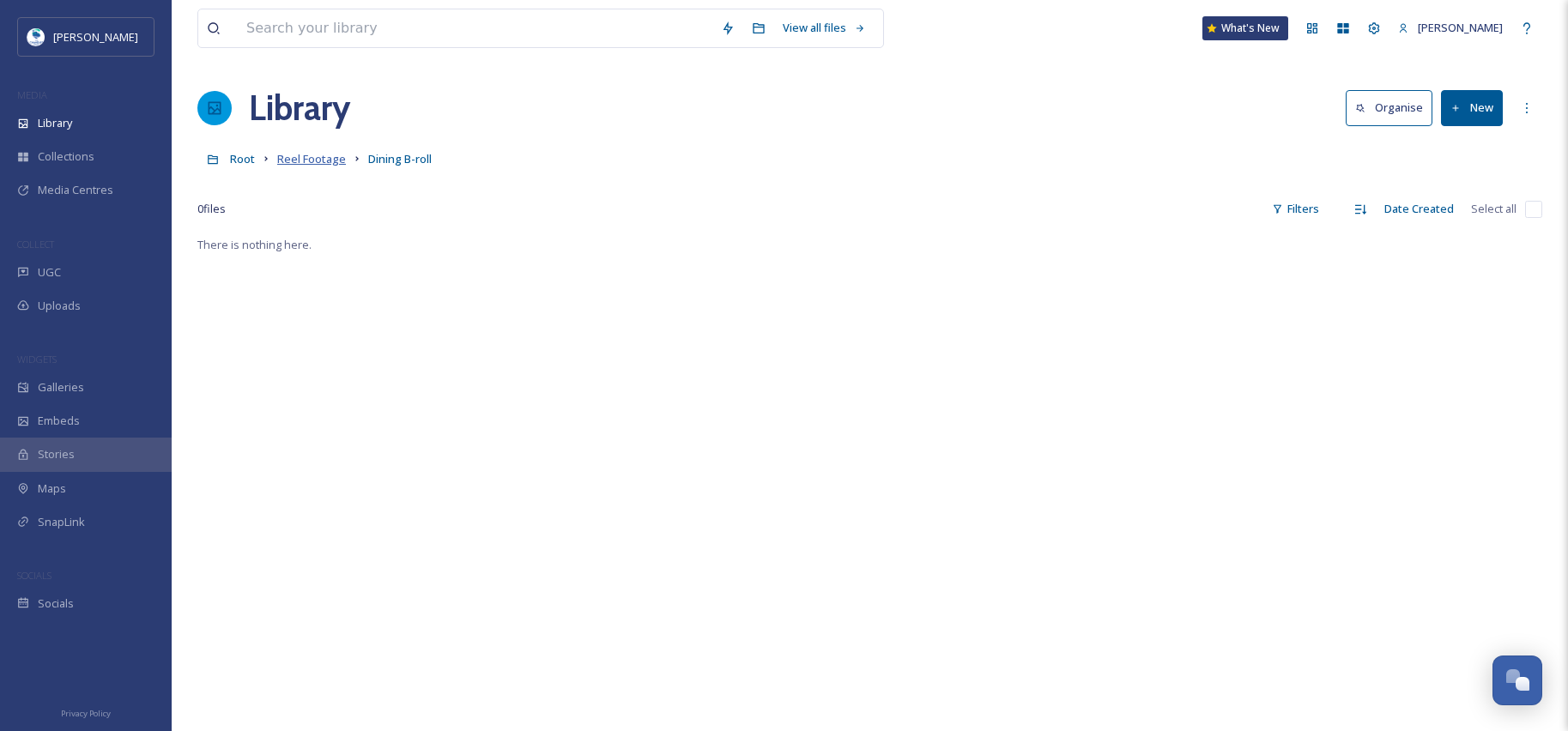
click at [326, 157] on span "Reel Footage" at bounding box center [312, 159] width 69 height 16
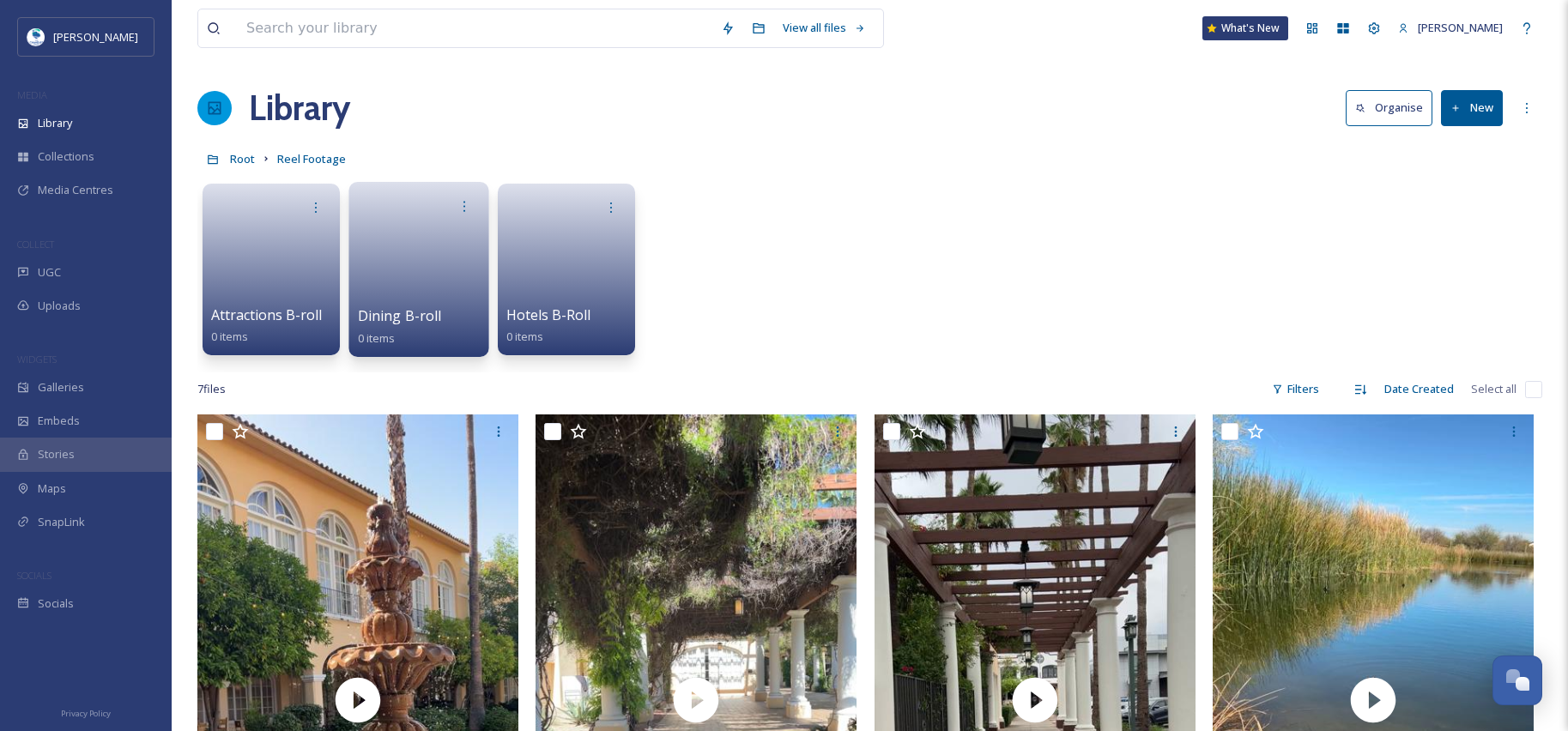
click at [433, 307] on span "Dining B-roll" at bounding box center [400, 315] width 84 height 19
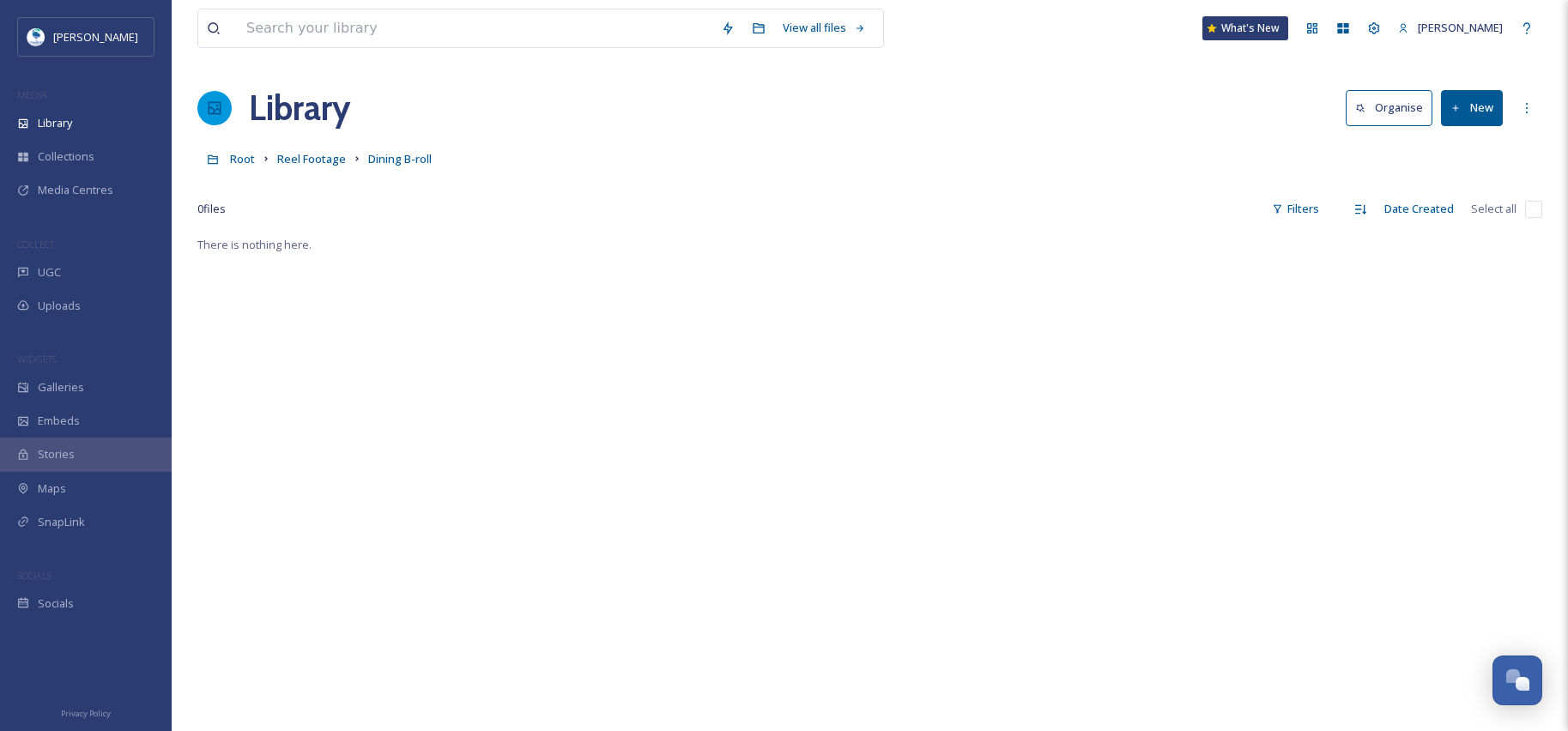
click at [1470, 106] on button "New" at bounding box center [1472, 108] width 62 height 35
click at [1475, 214] on div "Folder" at bounding box center [1453, 215] width 97 height 34
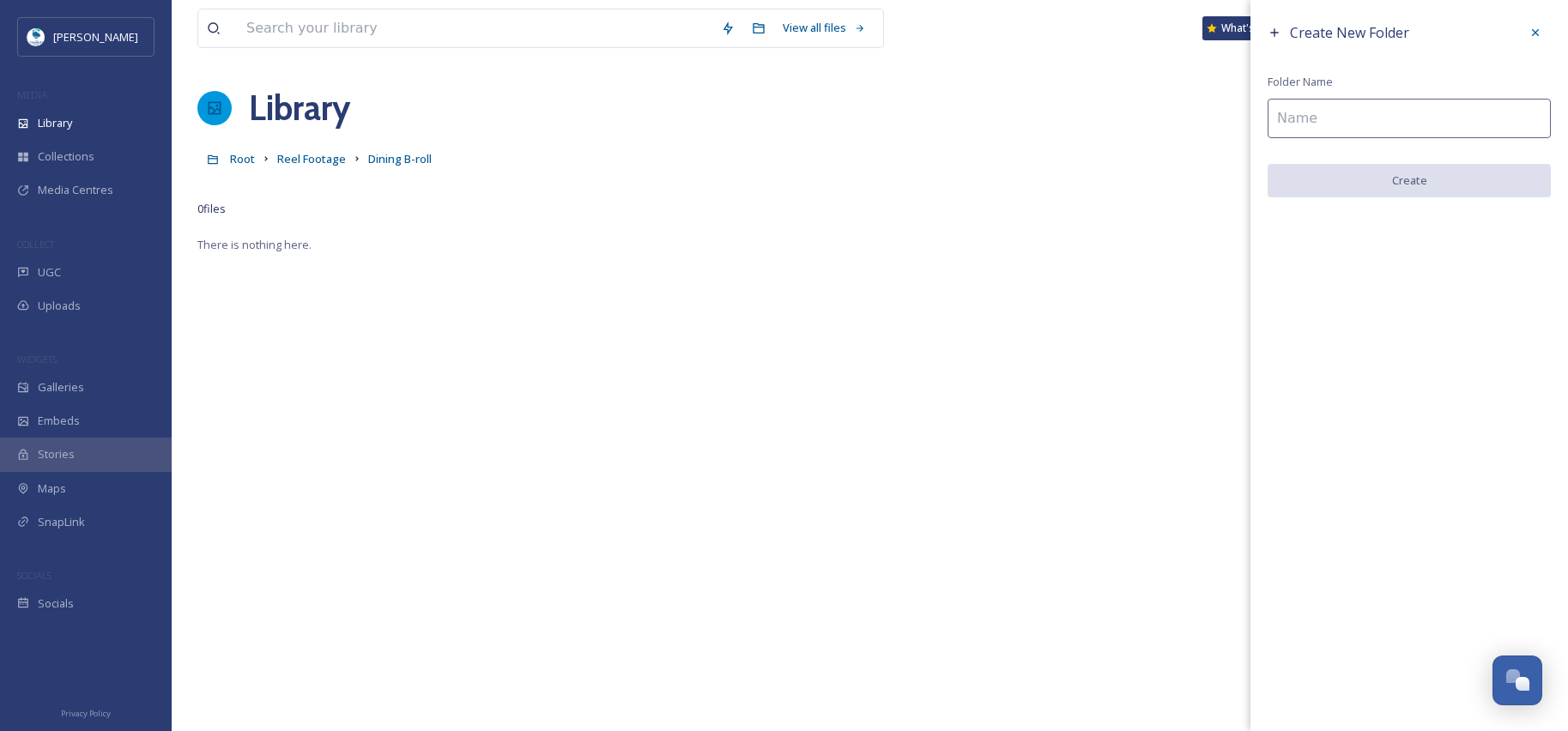
click at [1349, 131] on input at bounding box center [1409, 118] width 284 height 39
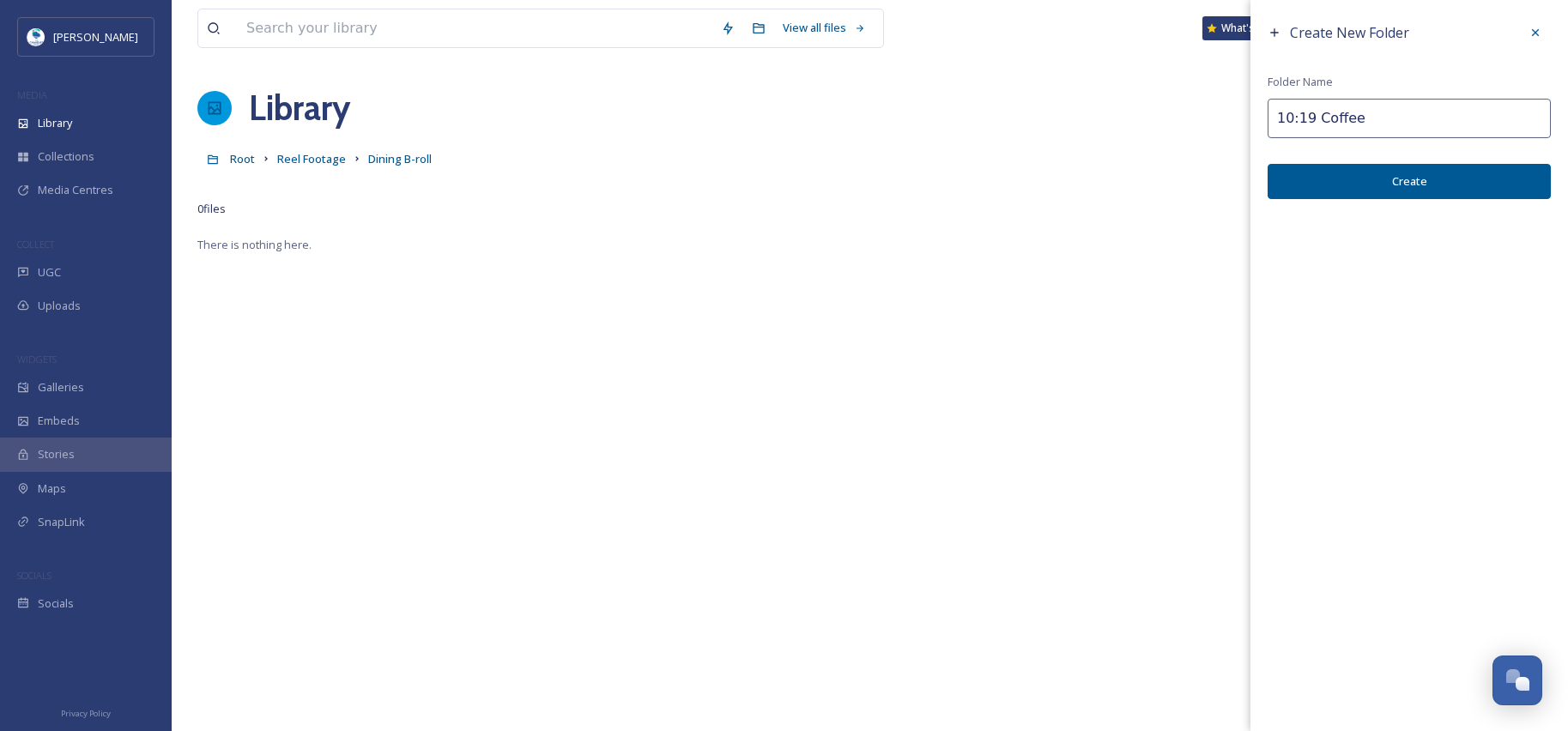
type input "10:19 Coffee"
click at [1379, 176] on button "Create" at bounding box center [1409, 182] width 284 height 35
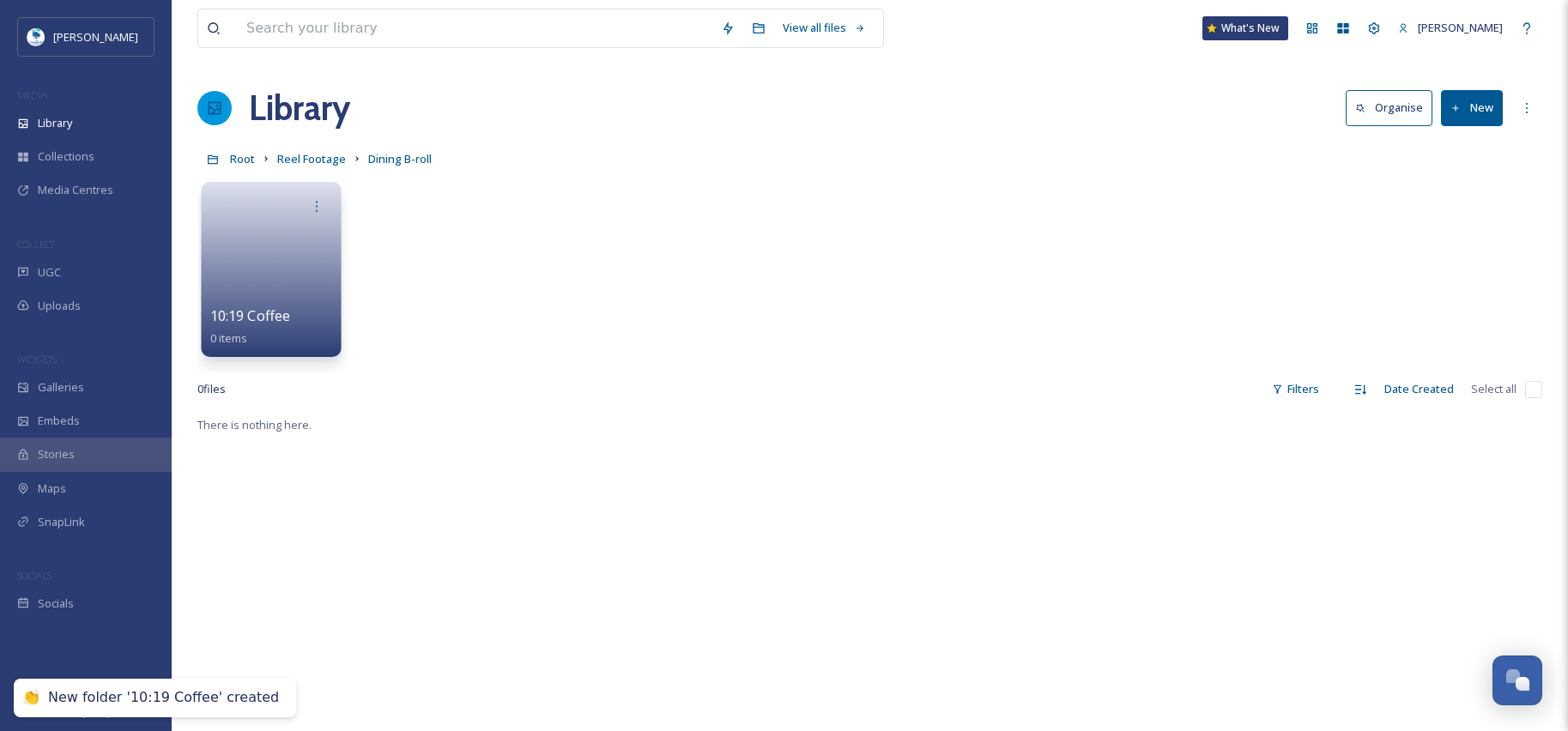
click at [273, 256] on link at bounding box center [271, 263] width 123 height 83
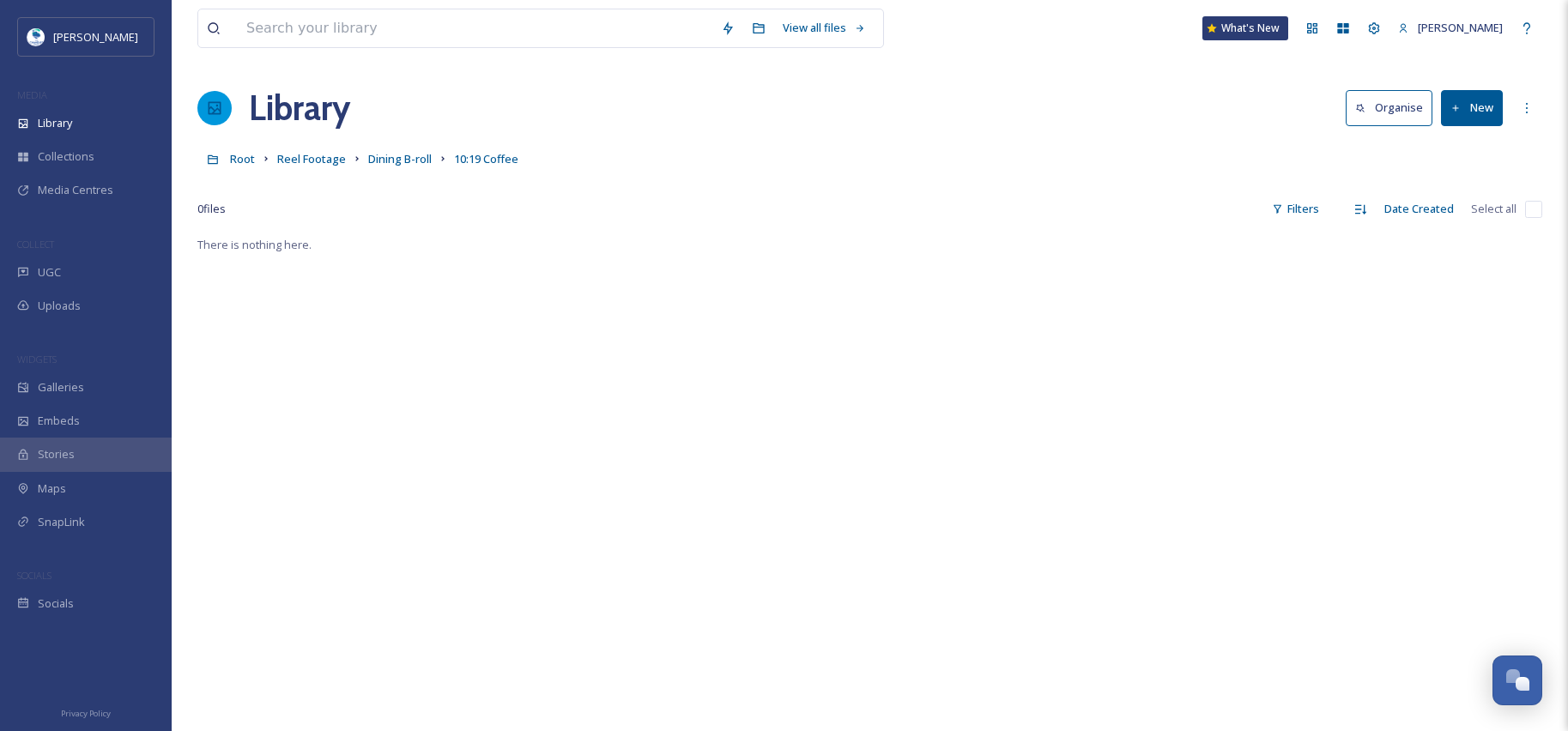
click at [1474, 107] on button "New" at bounding box center [1472, 108] width 62 height 35
click at [1467, 145] on span "File Upload" at bounding box center [1464, 147] width 57 height 16
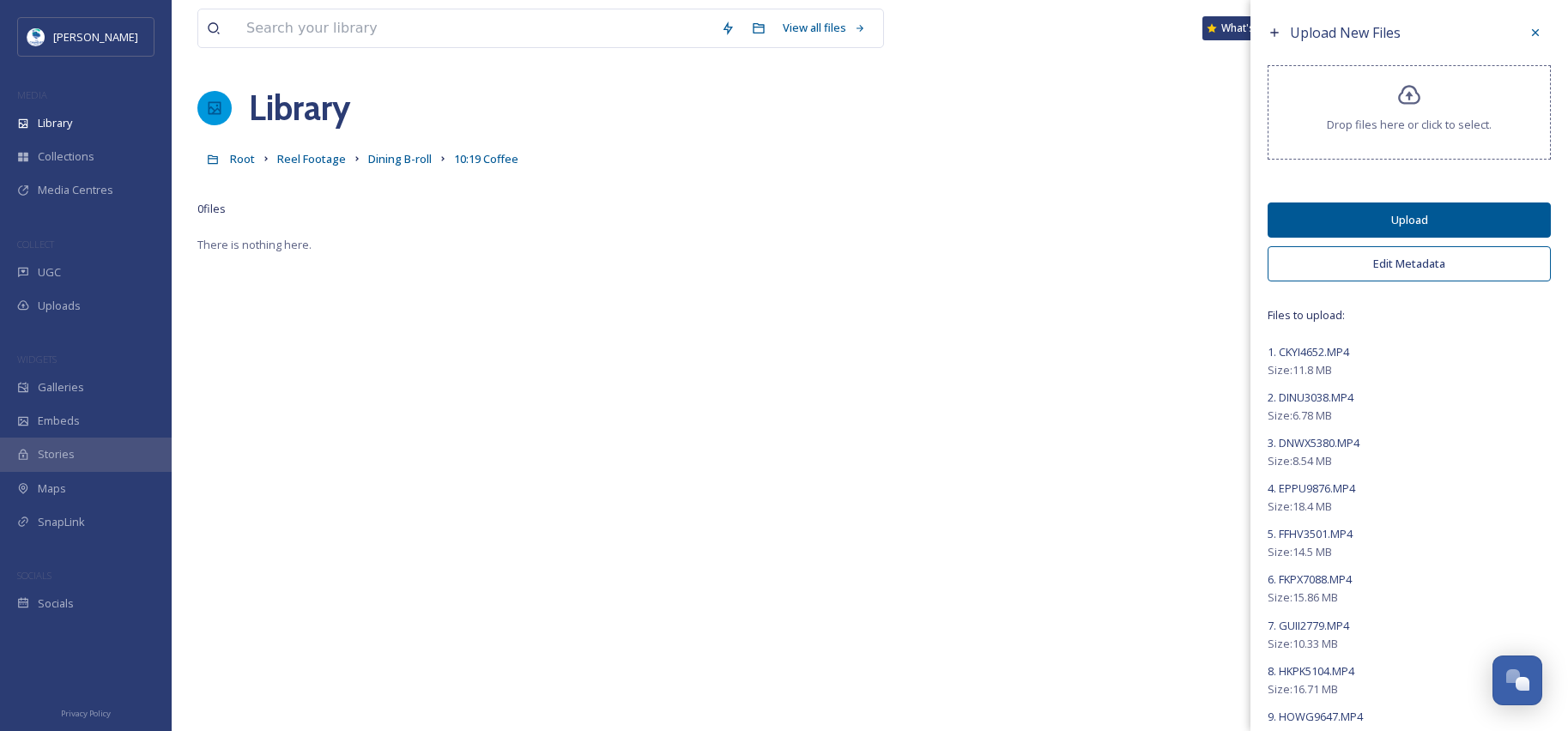
click at [1458, 262] on button "Edit Metadata" at bounding box center [1409, 264] width 284 height 35
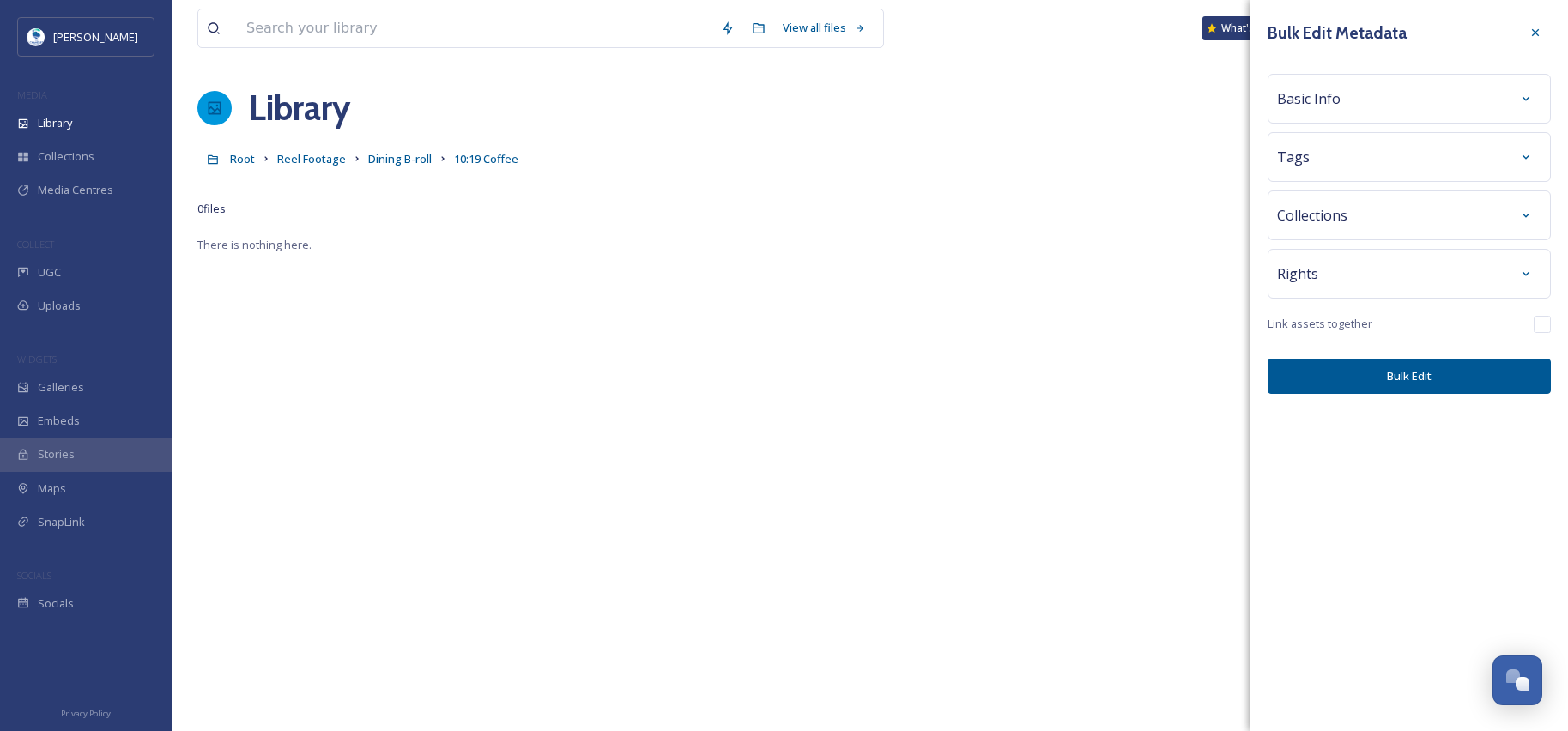
click at [1410, 102] on div "Basic Info" at bounding box center [1408, 98] width 264 height 31
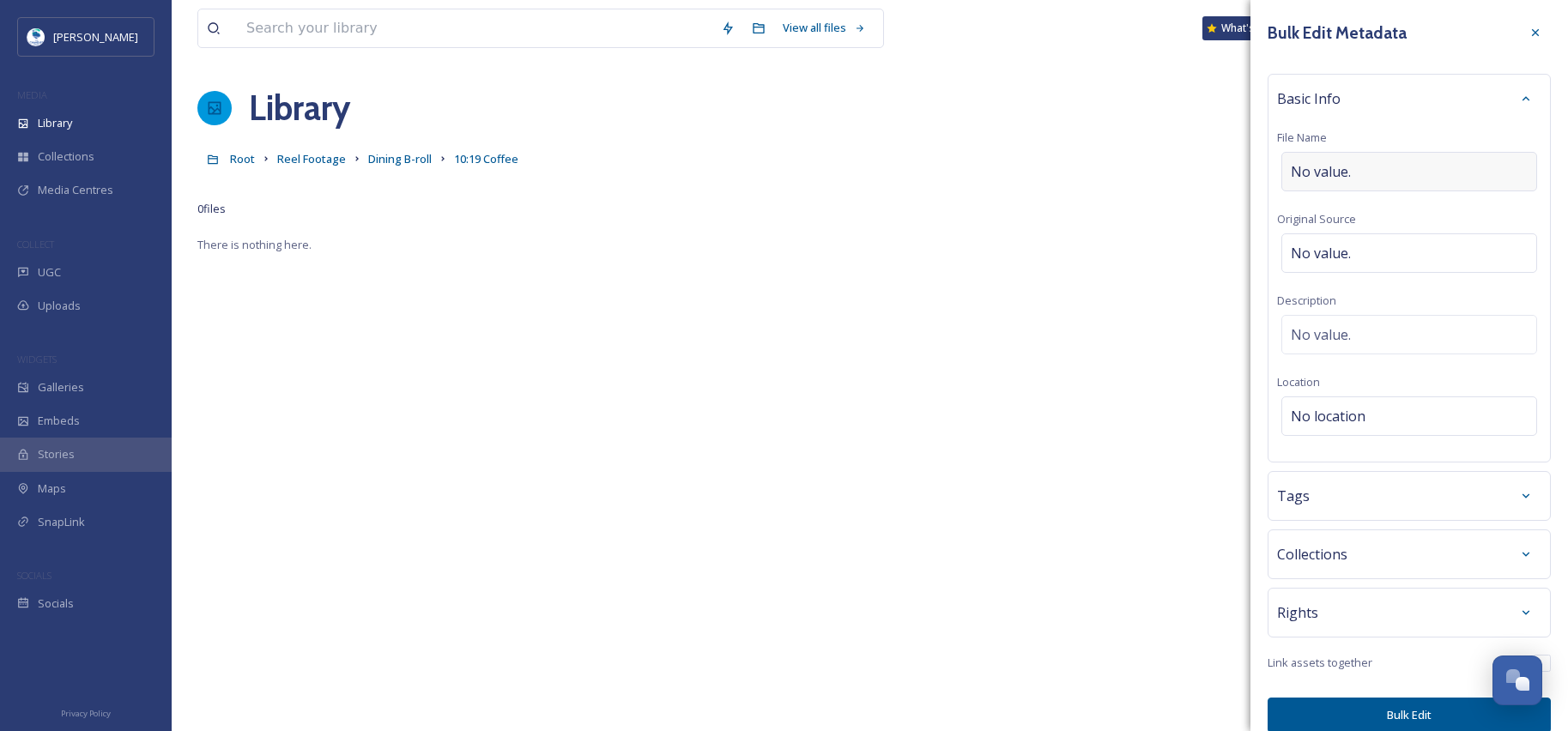
click at [1369, 163] on div "No value." at bounding box center [1409, 172] width 256 height 39
type input "1019 Coffee"
click at [1360, 499] on div "Tags" at bounding box center [1408, 495] width 264 height 31
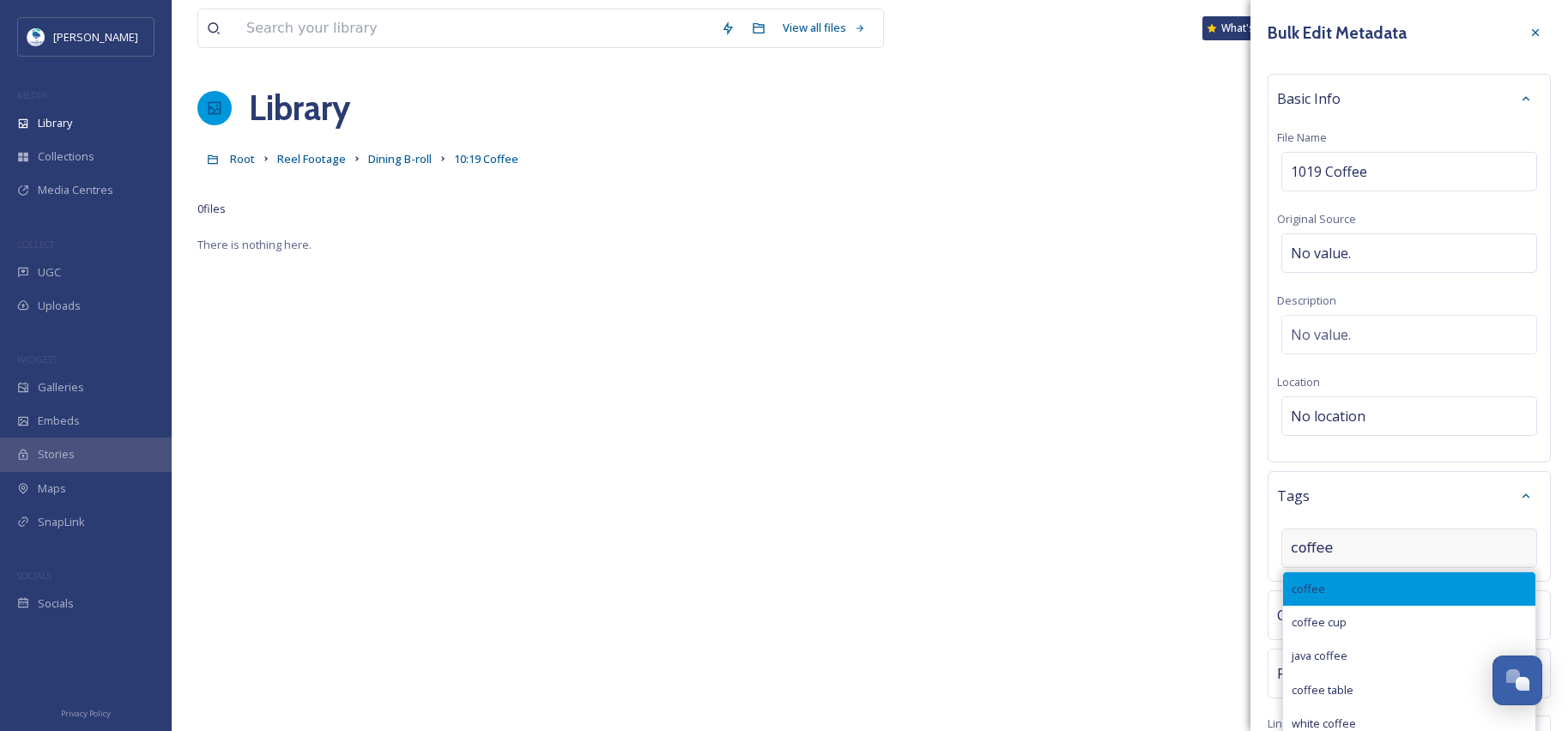
type input "coffee"
click at [1363, 588] on div "coffee" at bounding box center [1408, 589] width 252 height 34
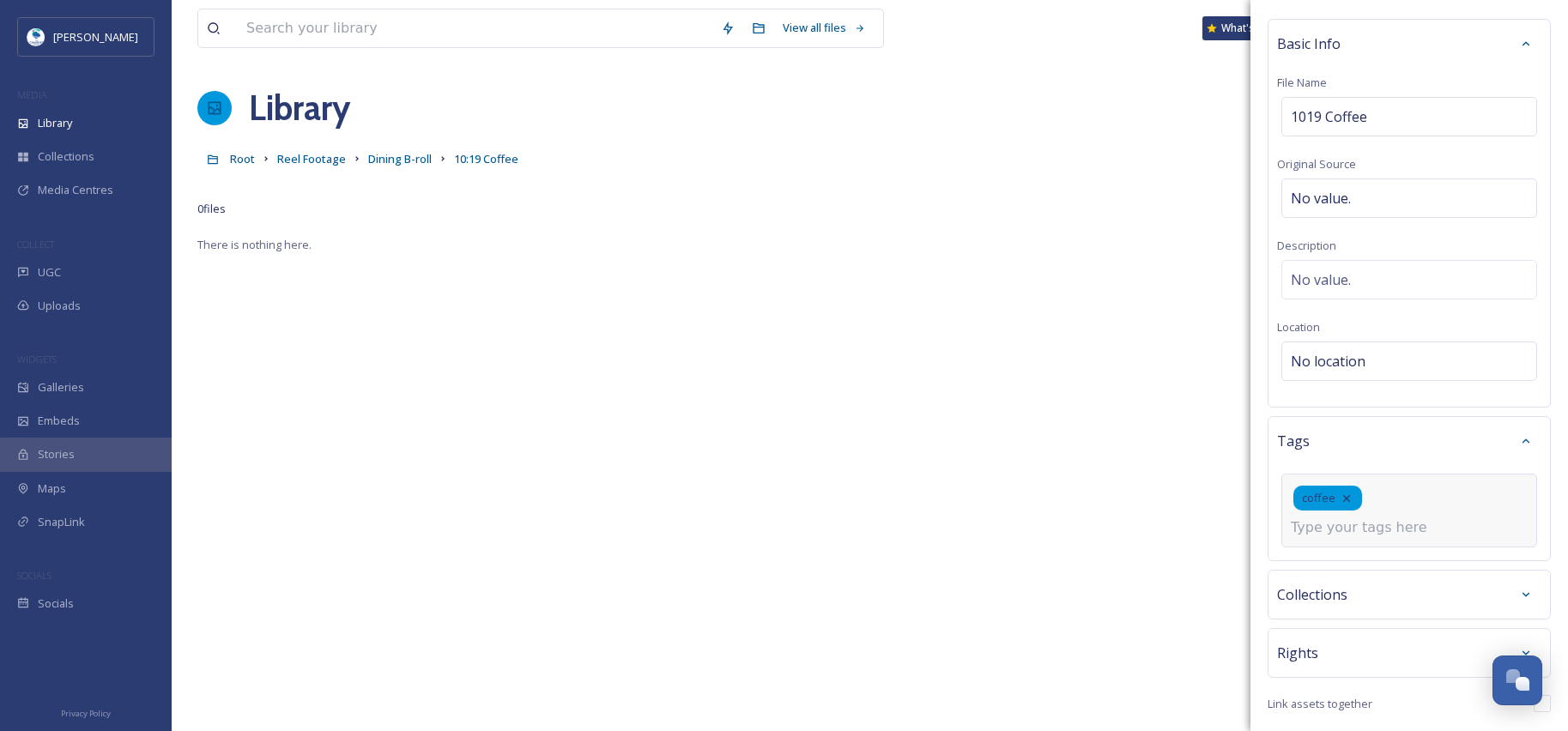
scroll to position [86, 0]
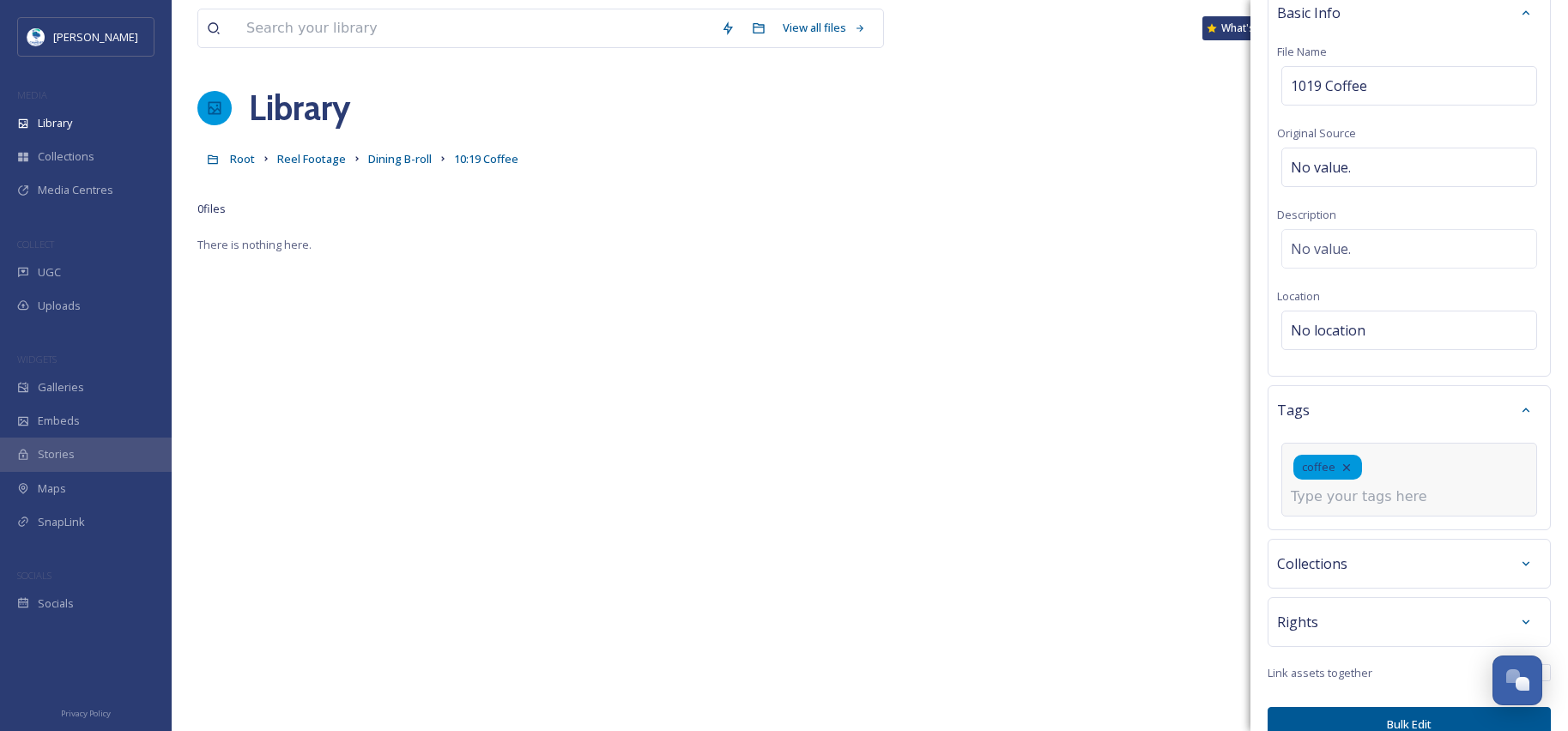
click at [1339, 560] on div "Collections" at bounding box center [1409, 563] width 284 height 49
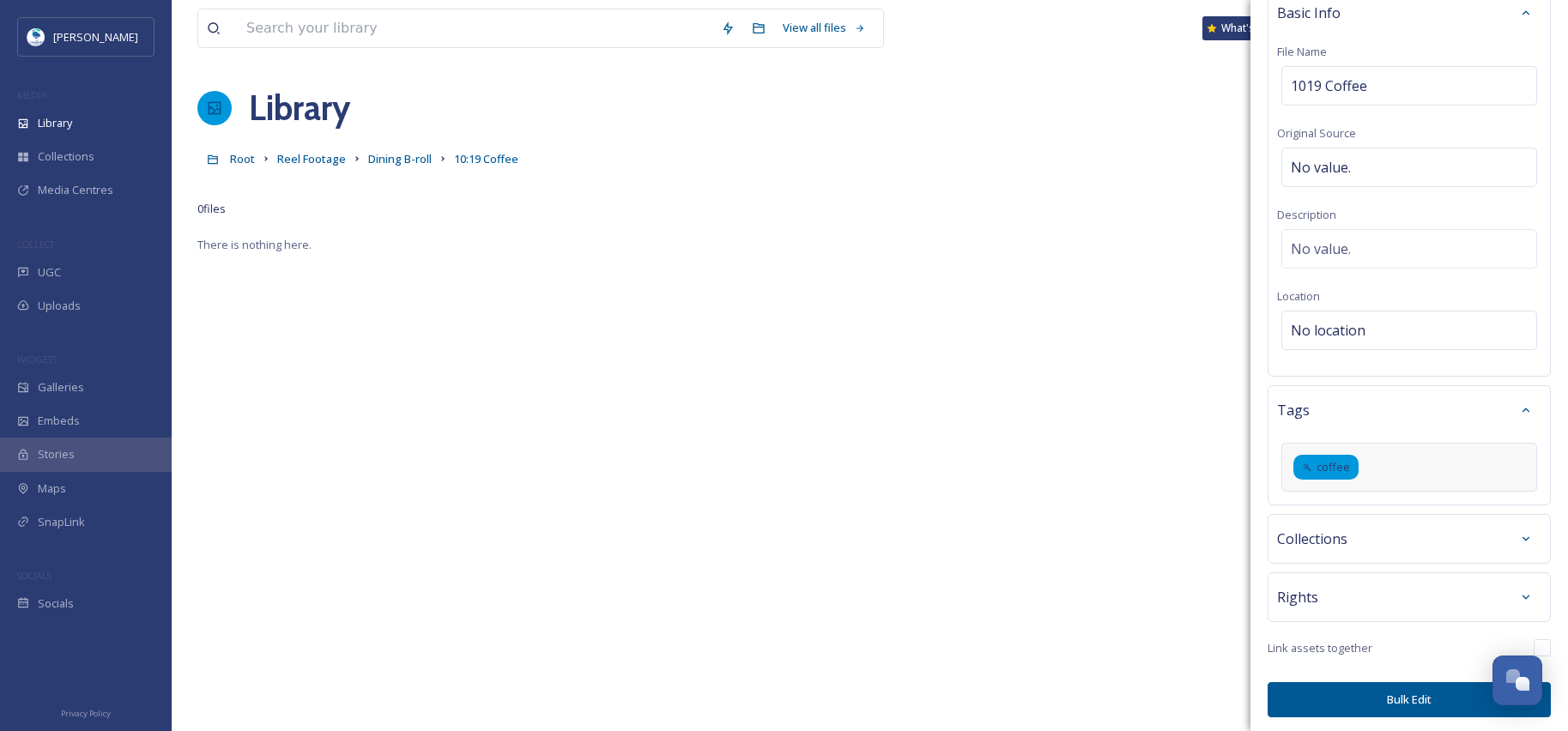
click at [1348, 537] on div "Collections" at bounding box center [1408, 538] width 264 height 31
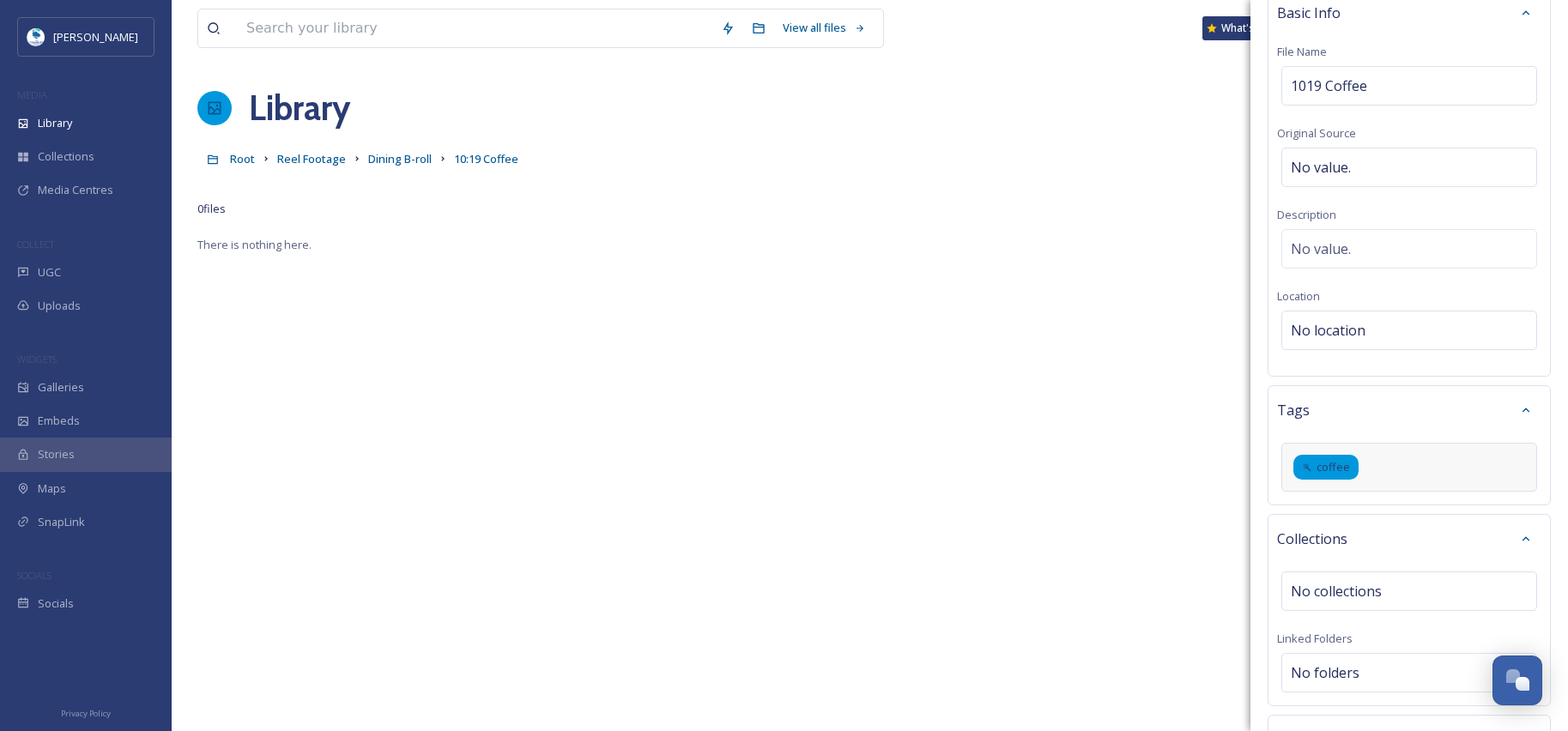
click at [1351, 537] on div "Collections" at bounding box center [1408, 538] width 264 height 31
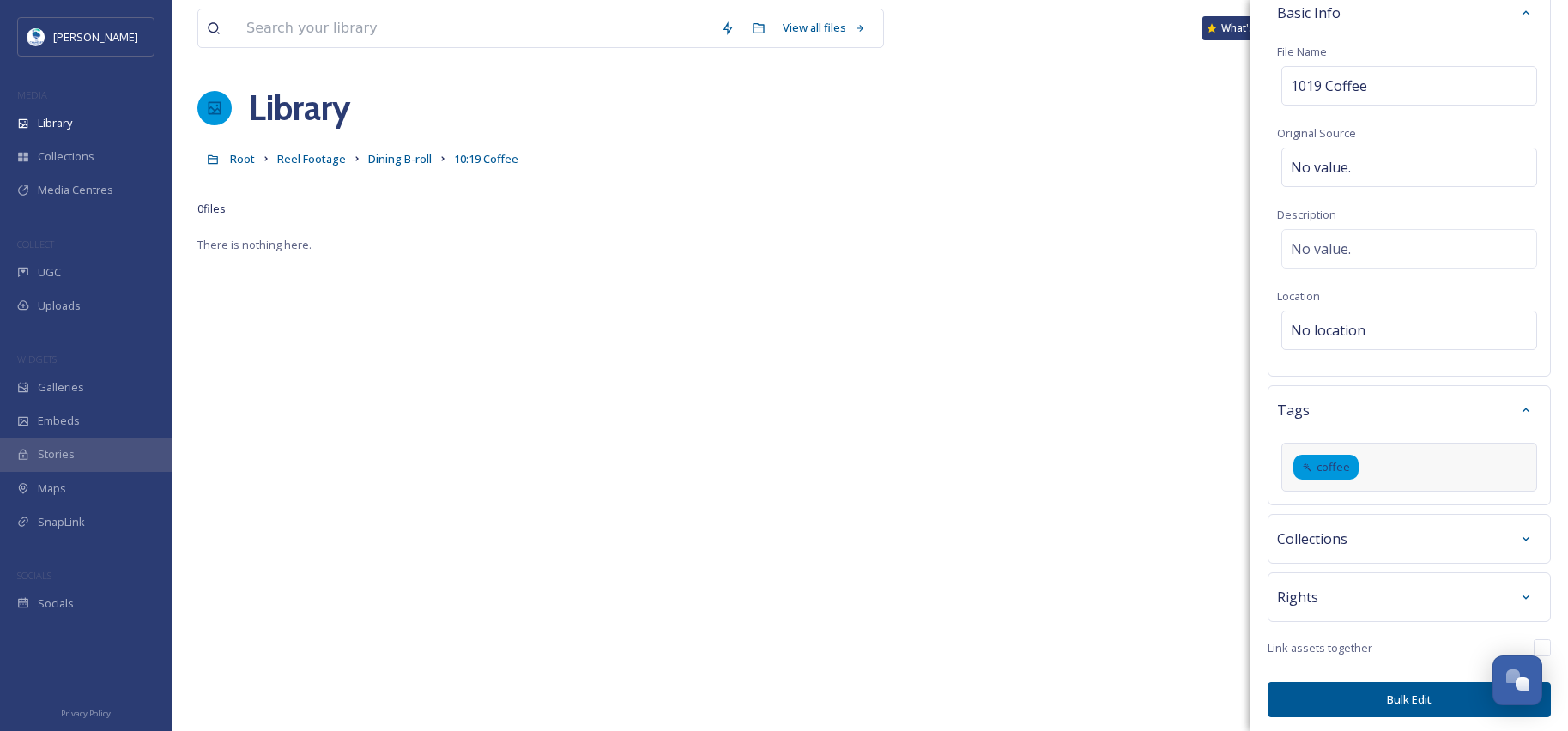
click at [1356, 698] on button "Bulk Edit" at bounding box center [1409, 699] width 284 height 35
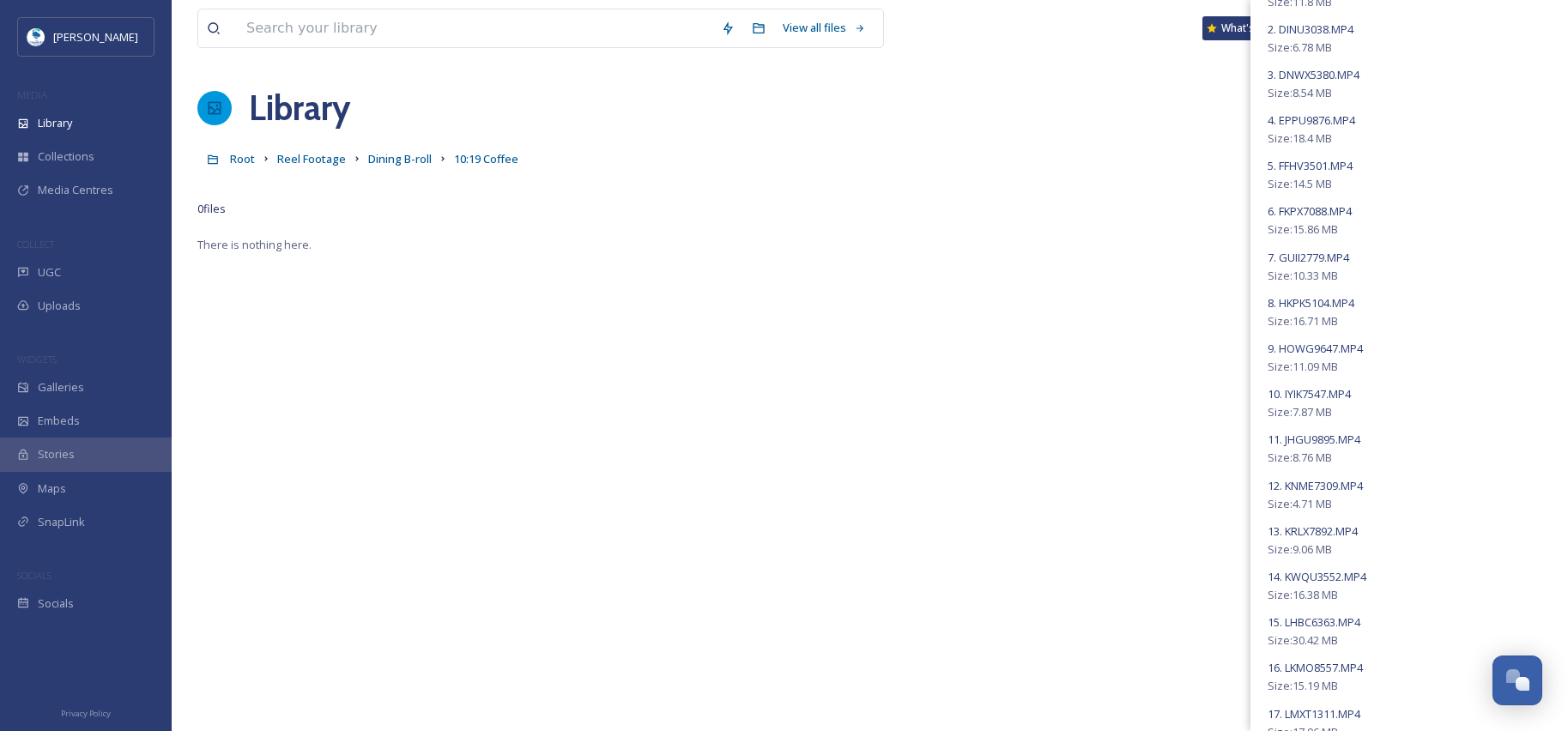
scroll to position [0, 0]
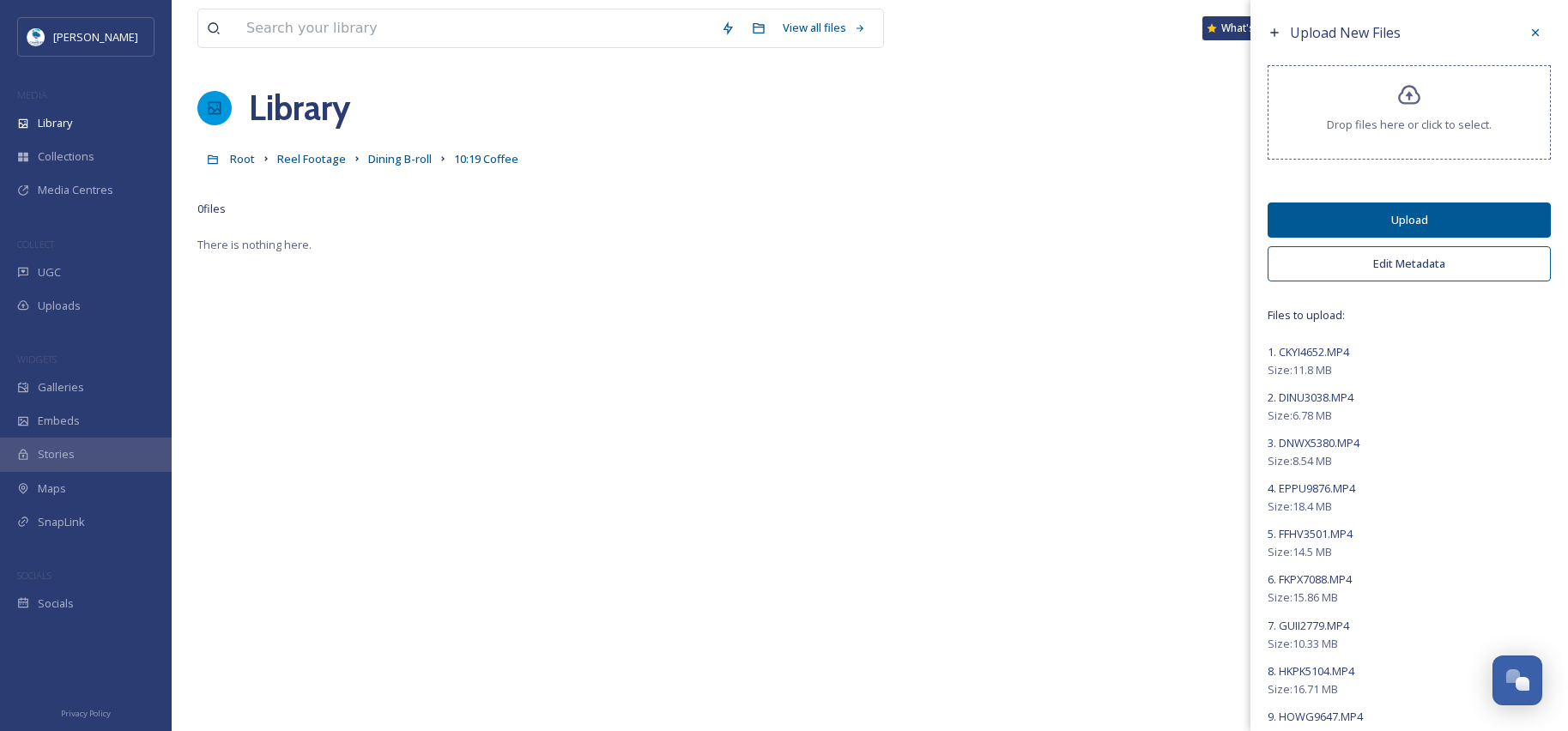
click at [1389, 220] on button "Upload" at bounding box center [1409, 220] width 284 height 35
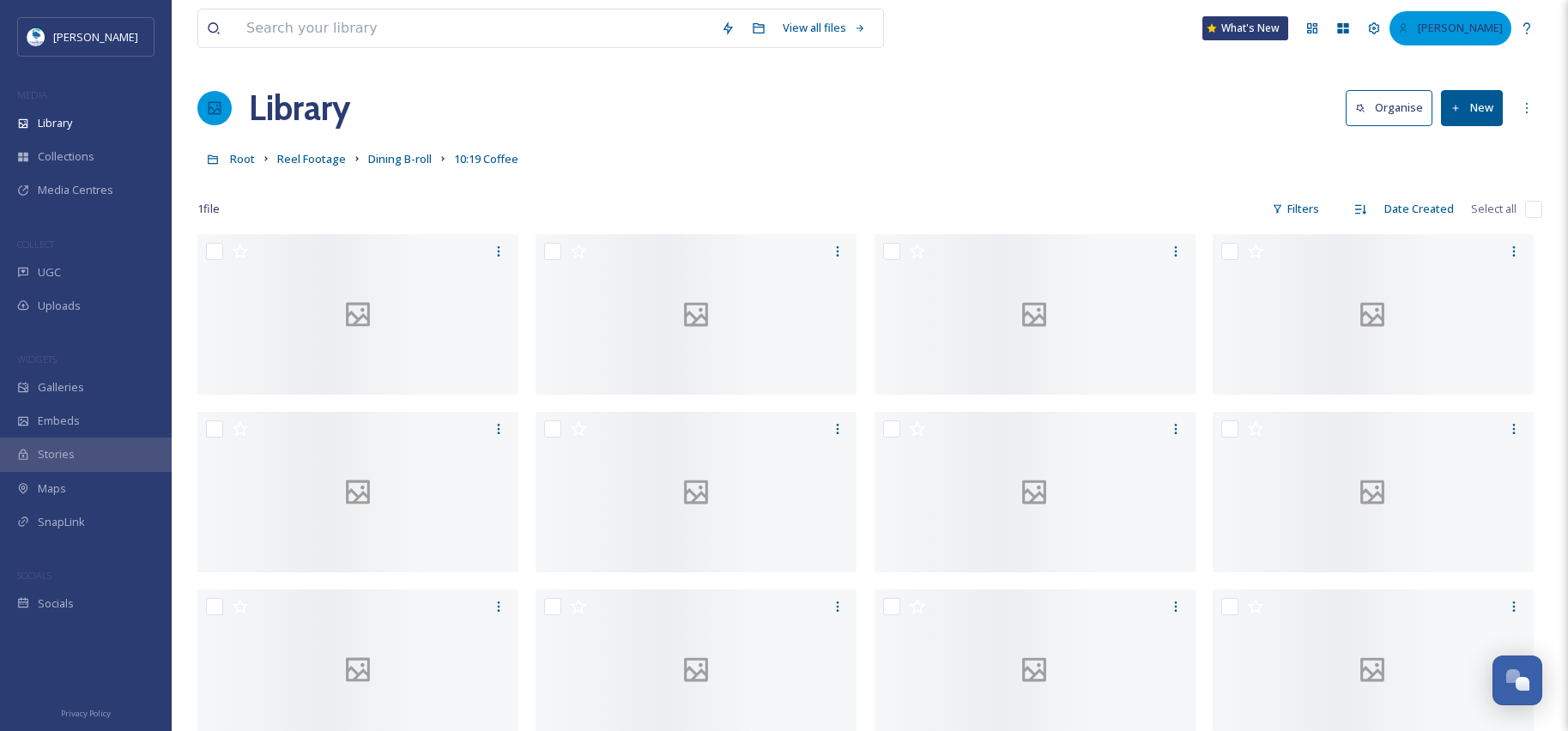
click at [1481, 32] on span "[PERSON_NAME]" at bounding box center [1460, 27] width 85 height 16
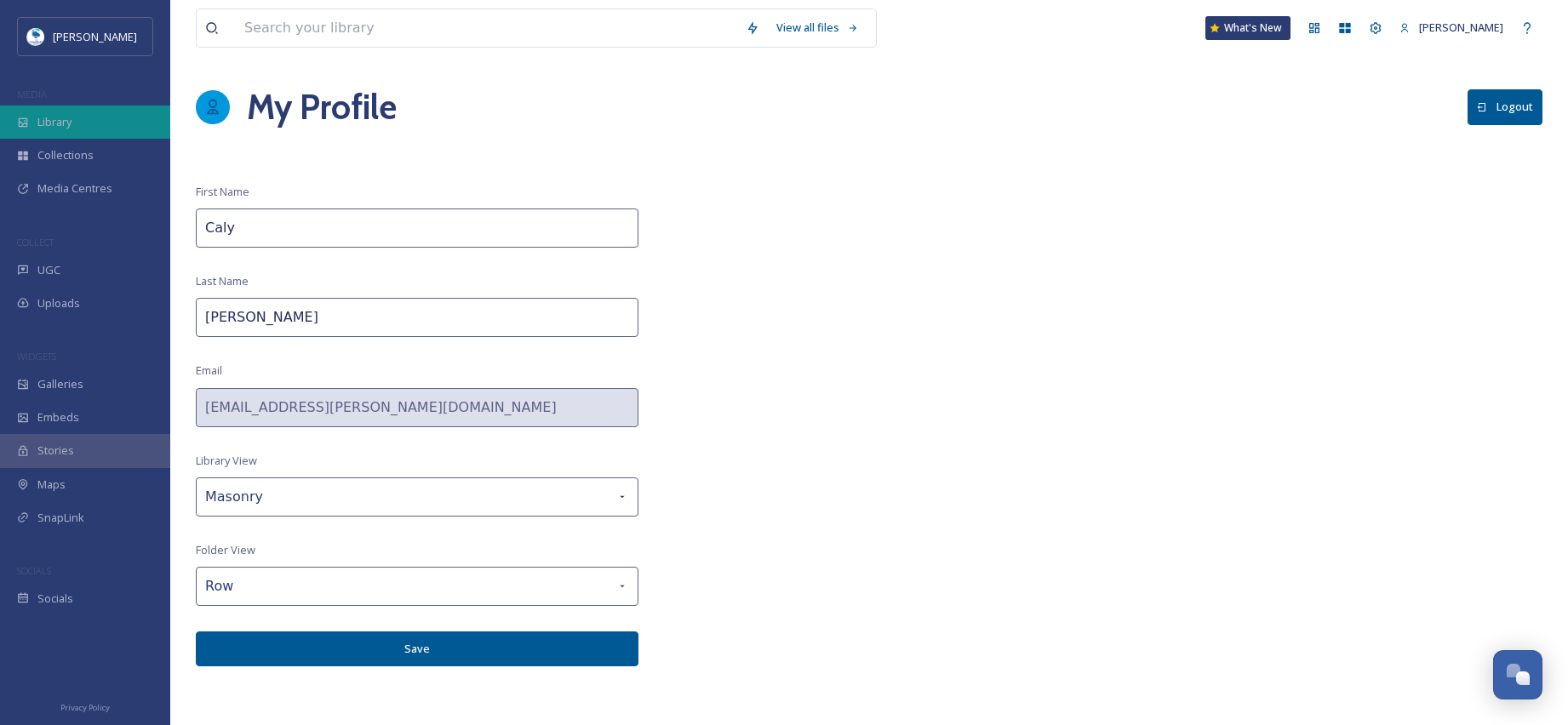
click at [114, 113] on div "Library" at bounding box center [85, 122] width 170 height 33
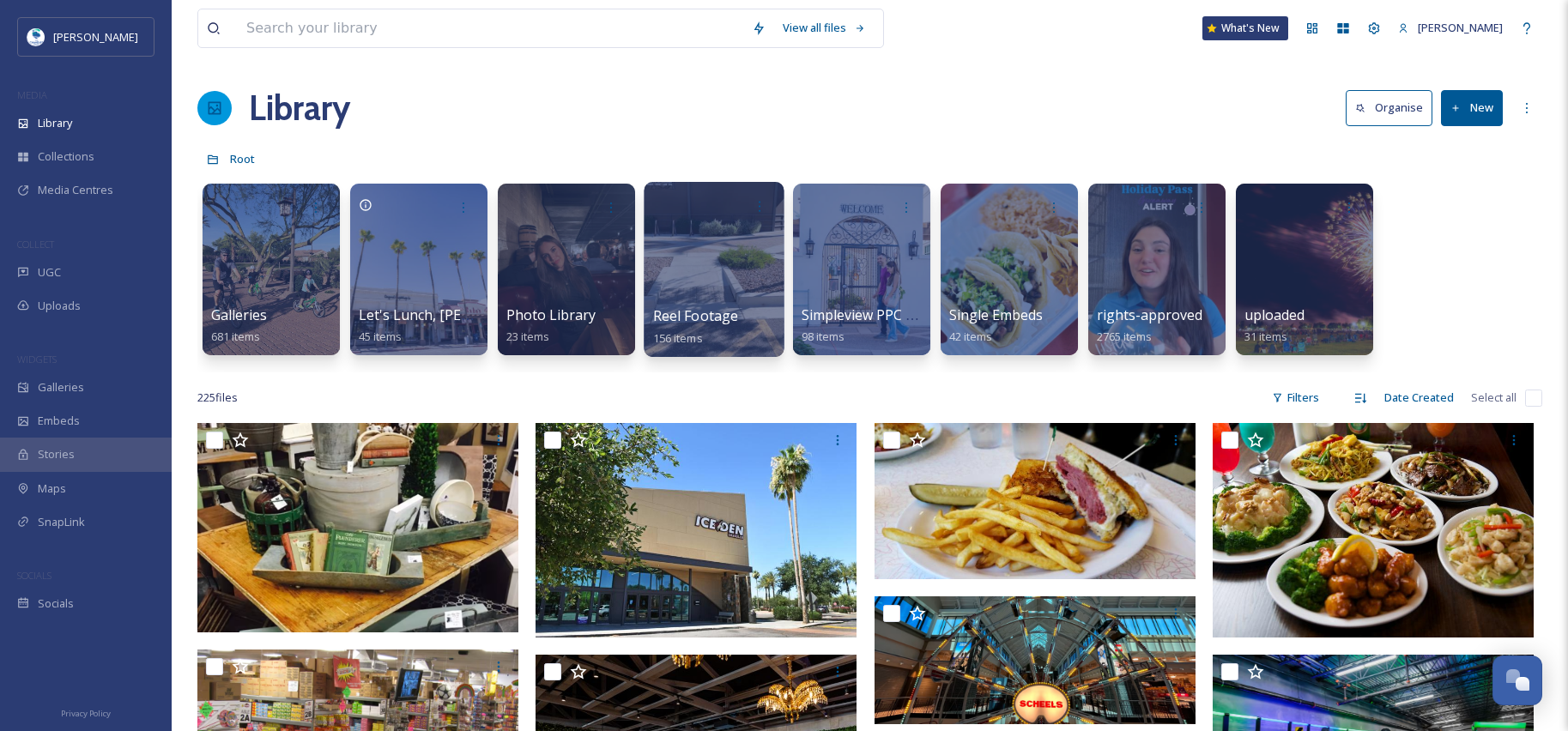
click at [705, 271] on div at bounding box center [714, 269] width 140 height 175
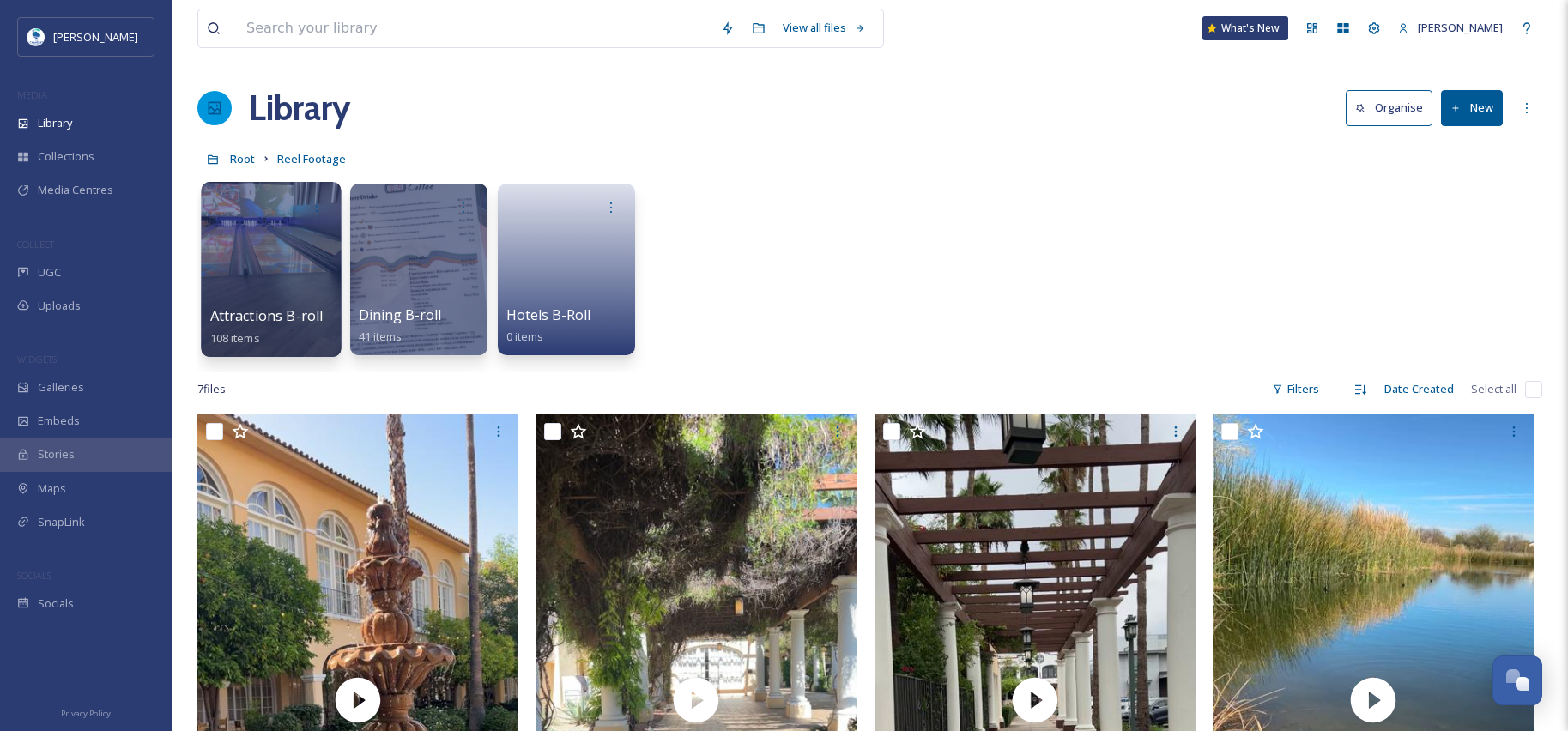
click at [254, 277] on div at bounding box center [271, 269] width 140 height 175
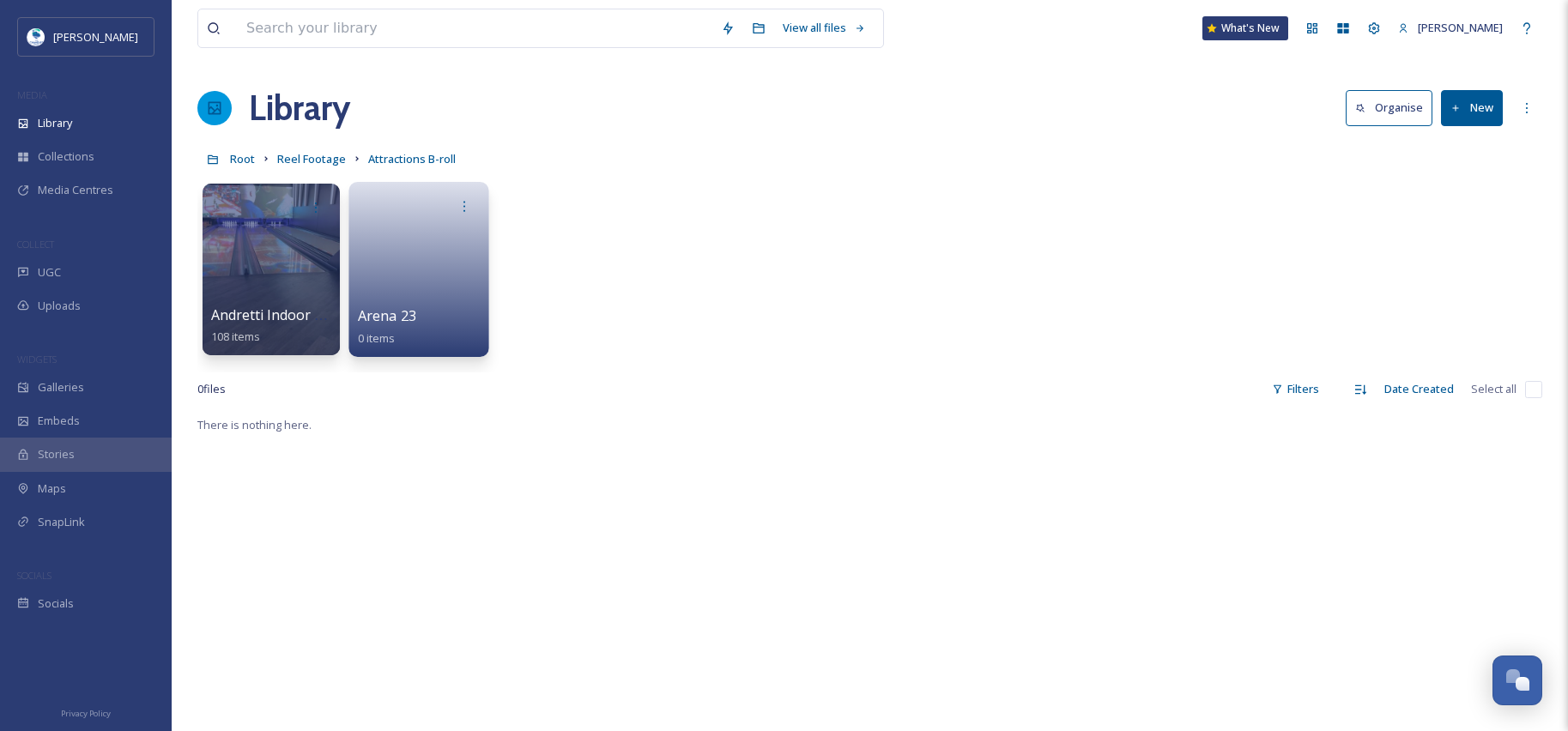
click at [413, 281] on link at bounding box center [420, 263] width 123 height 83
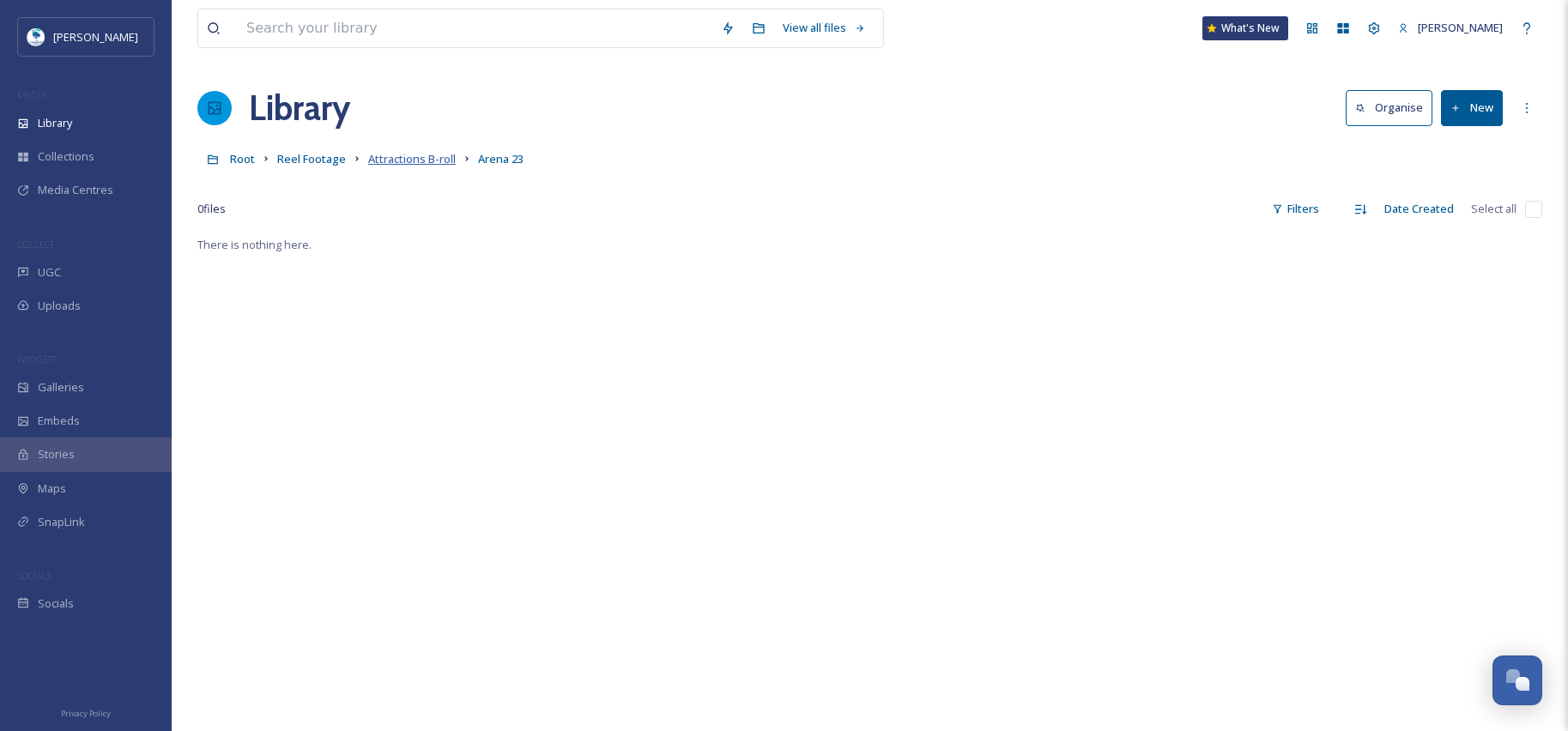
click at [428, 155] on span "Attractions B-roll" at bounding box center [412, 159] width 88 height 16
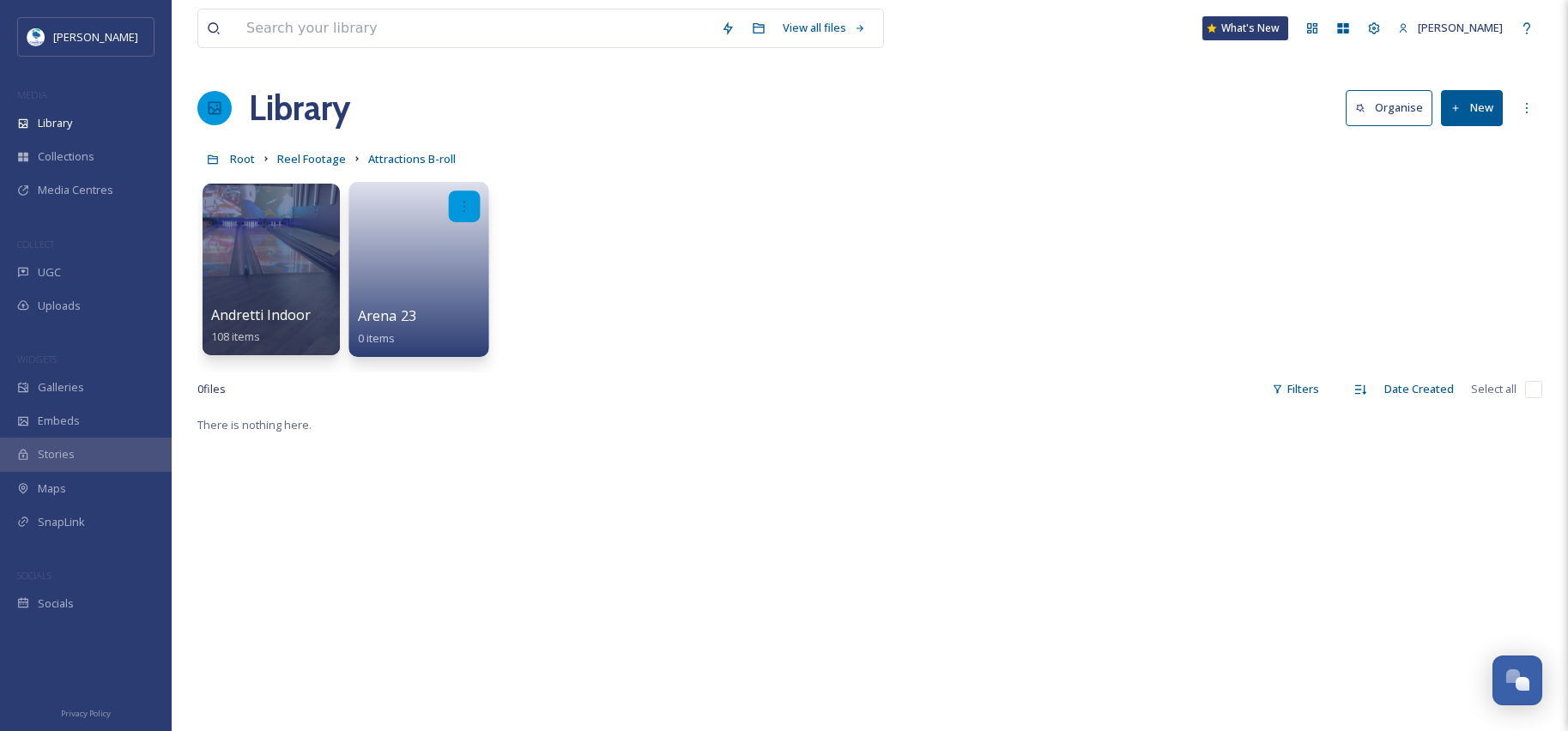
click at [470, 198] on div at bounding box center [465, 206] width 32 height 32
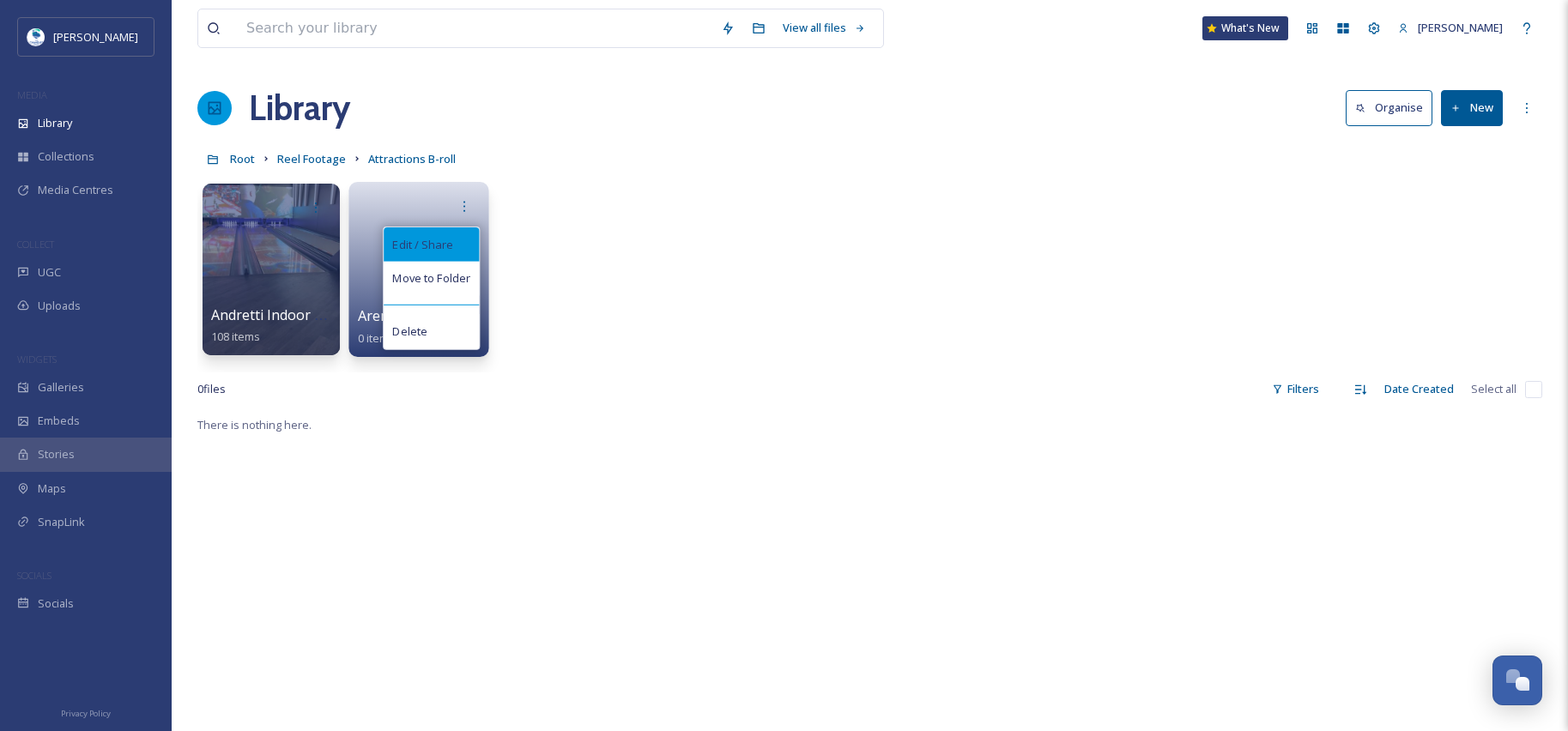
click at [443, 243] on span "Edit / Share" at bounding box center [422, 244] width 60 height 17
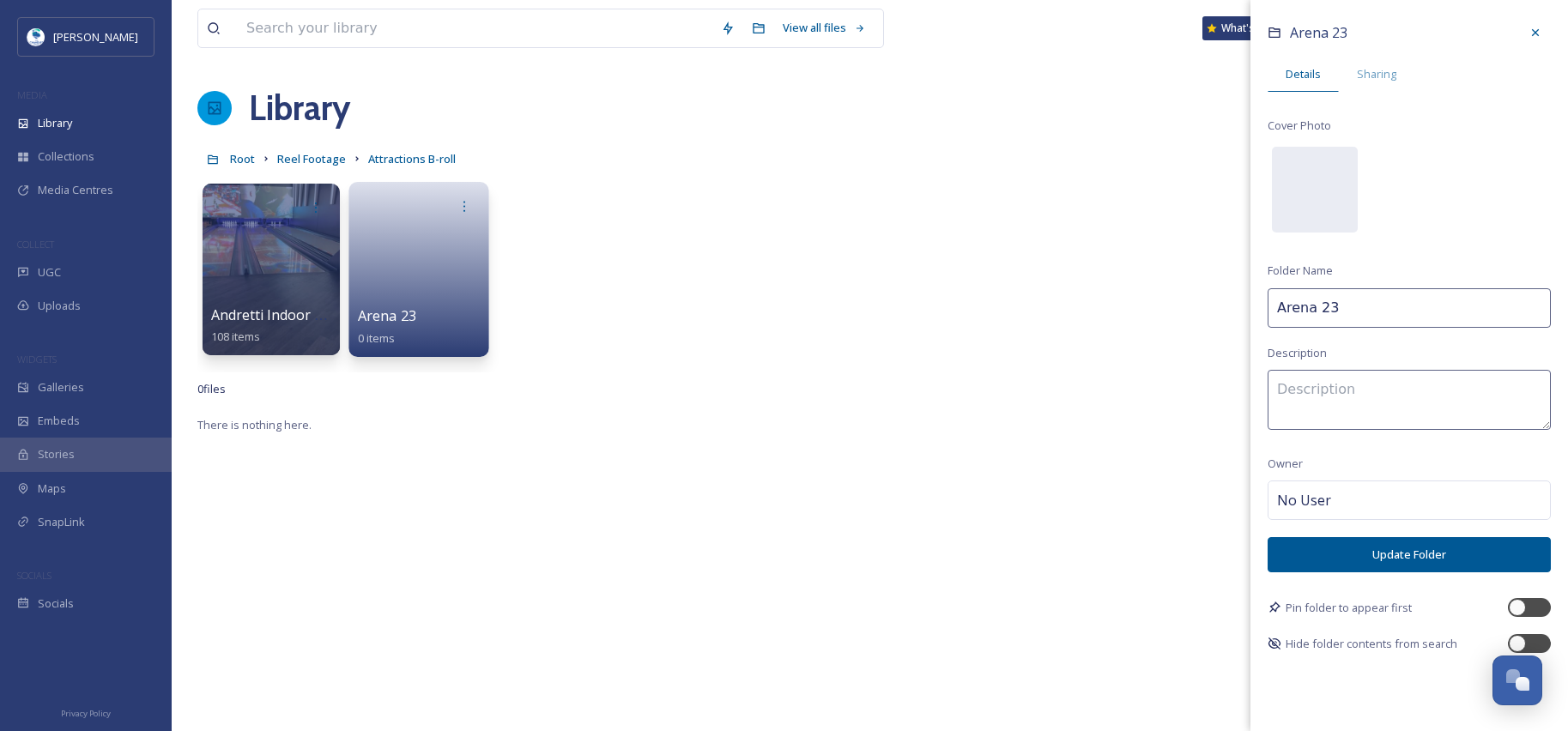
click at [1441, 302] on input "Arena 23" at bounding box center [1409, 308] width 284 height 39
type input "Arena 23 B-roll"
click at [1398, 557] on button "Update Folder" at bounding box center [1409, 555] width 284 height 35
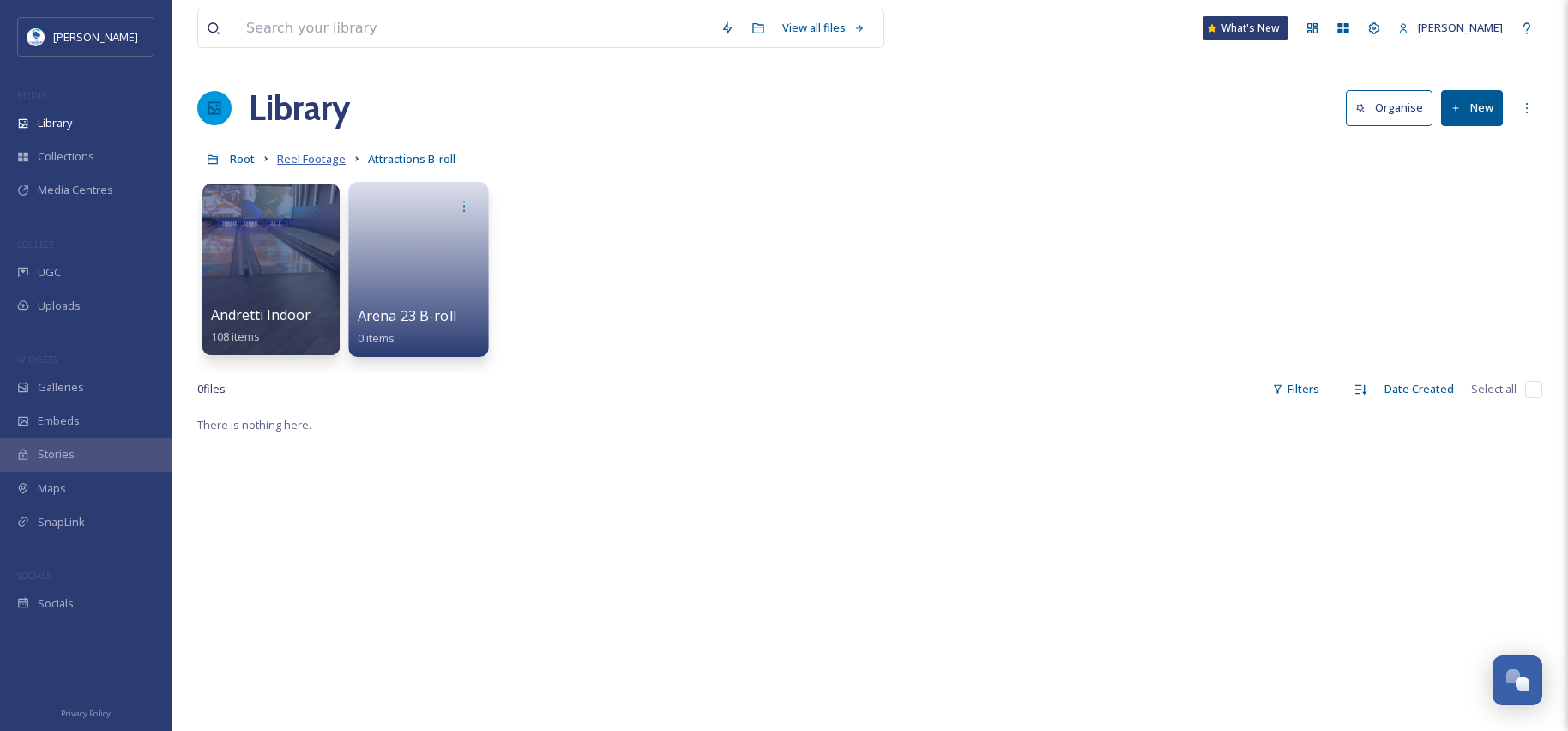
click at [327, 159] on span "Reel Footage" at bounding box center [311, 159] width 69 height 16
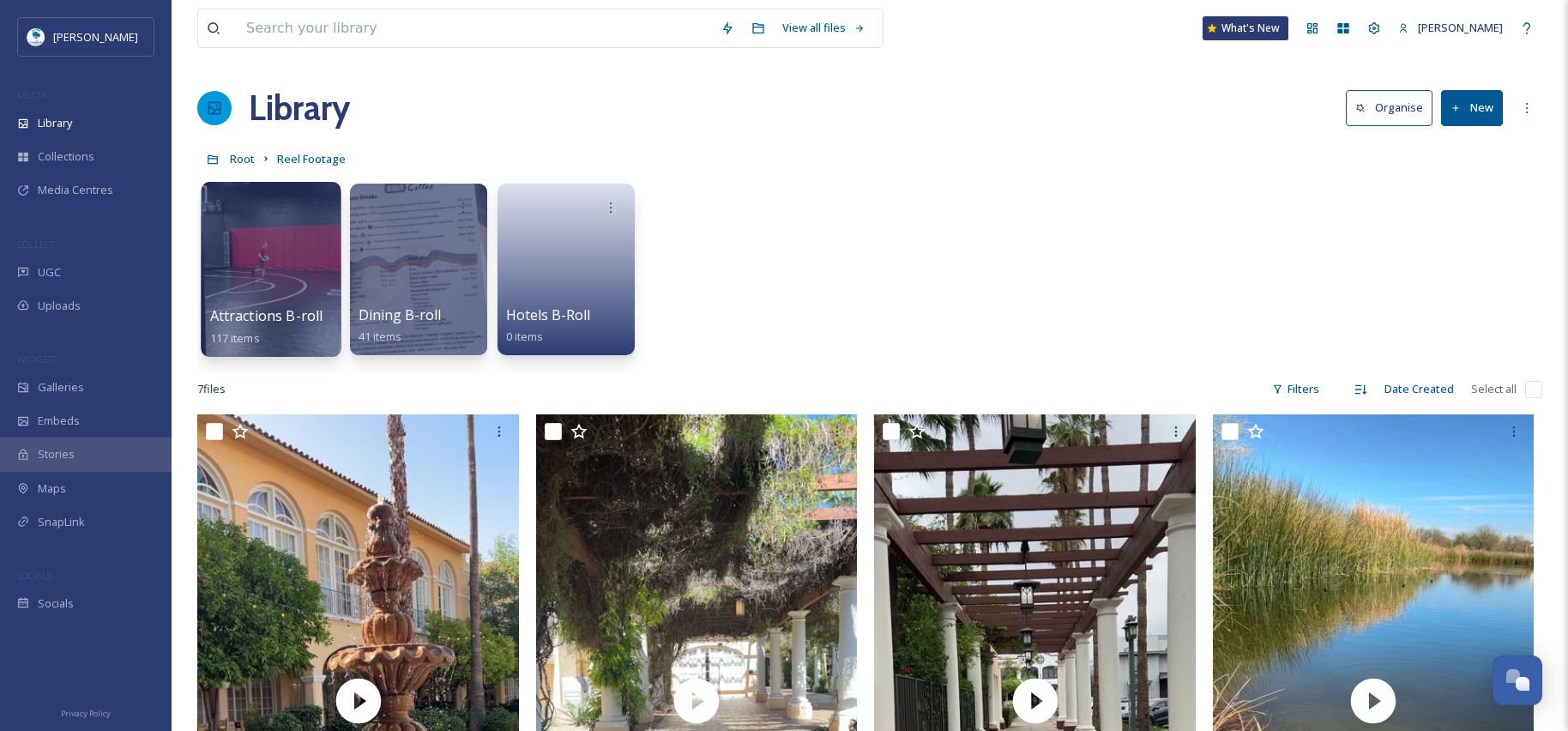
click at [318, 229] on div at bounding box center [270, 269] width 140 height 175
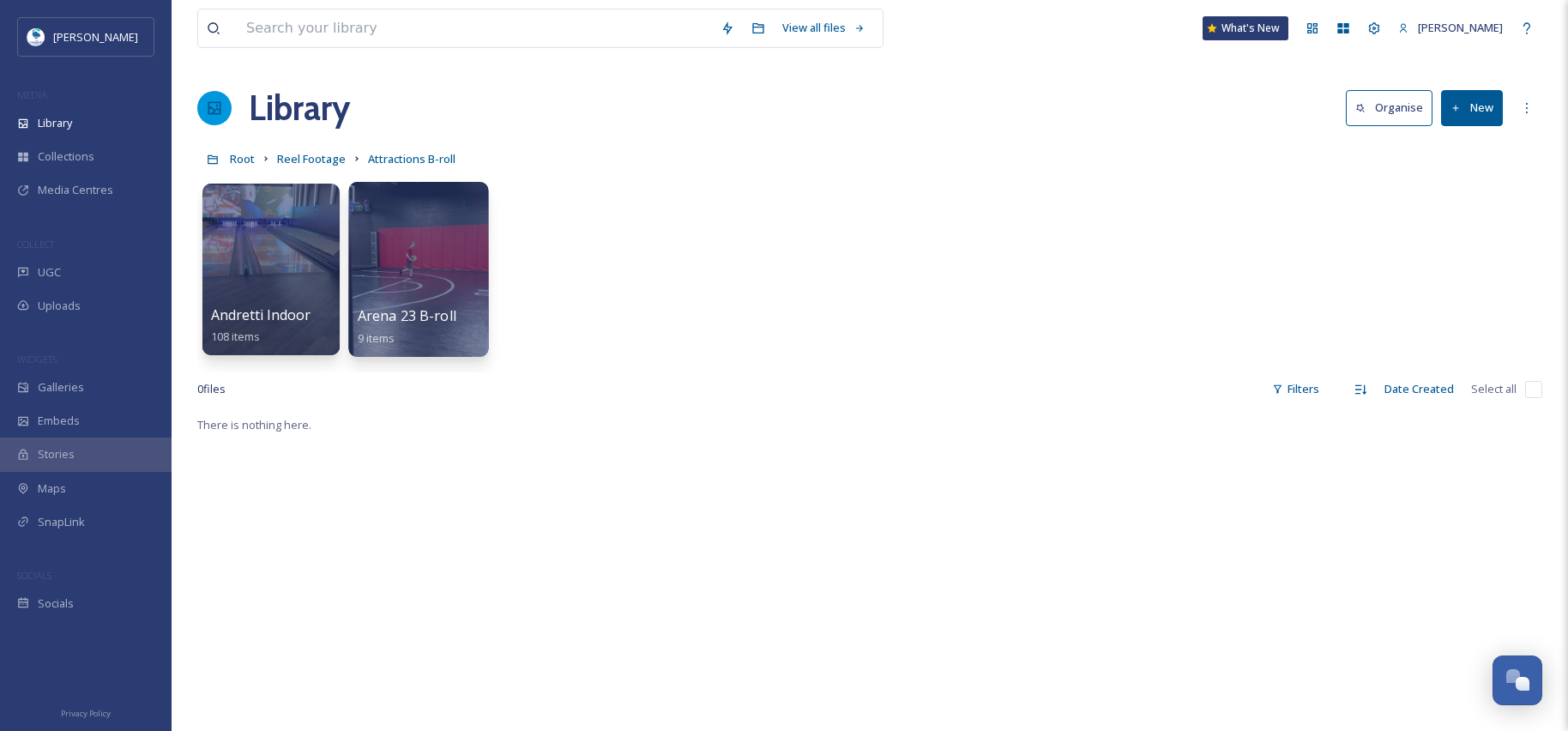
click at [429, 254] on div at bounding box center [419, 269] width 140 height 175
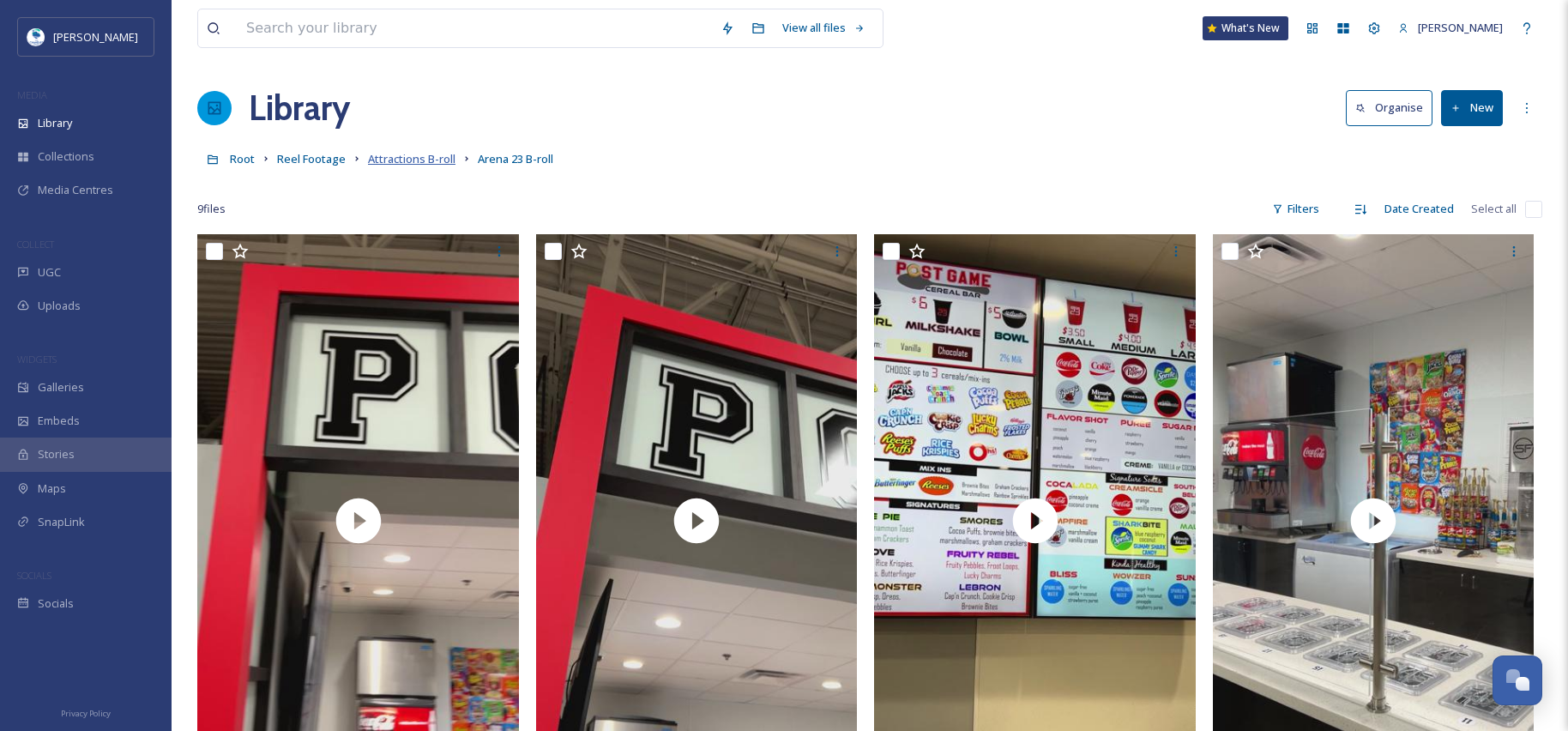
click at [400, 155] on span "Attractions B-roll" at bounding box center [412, 159] width 88 height 16
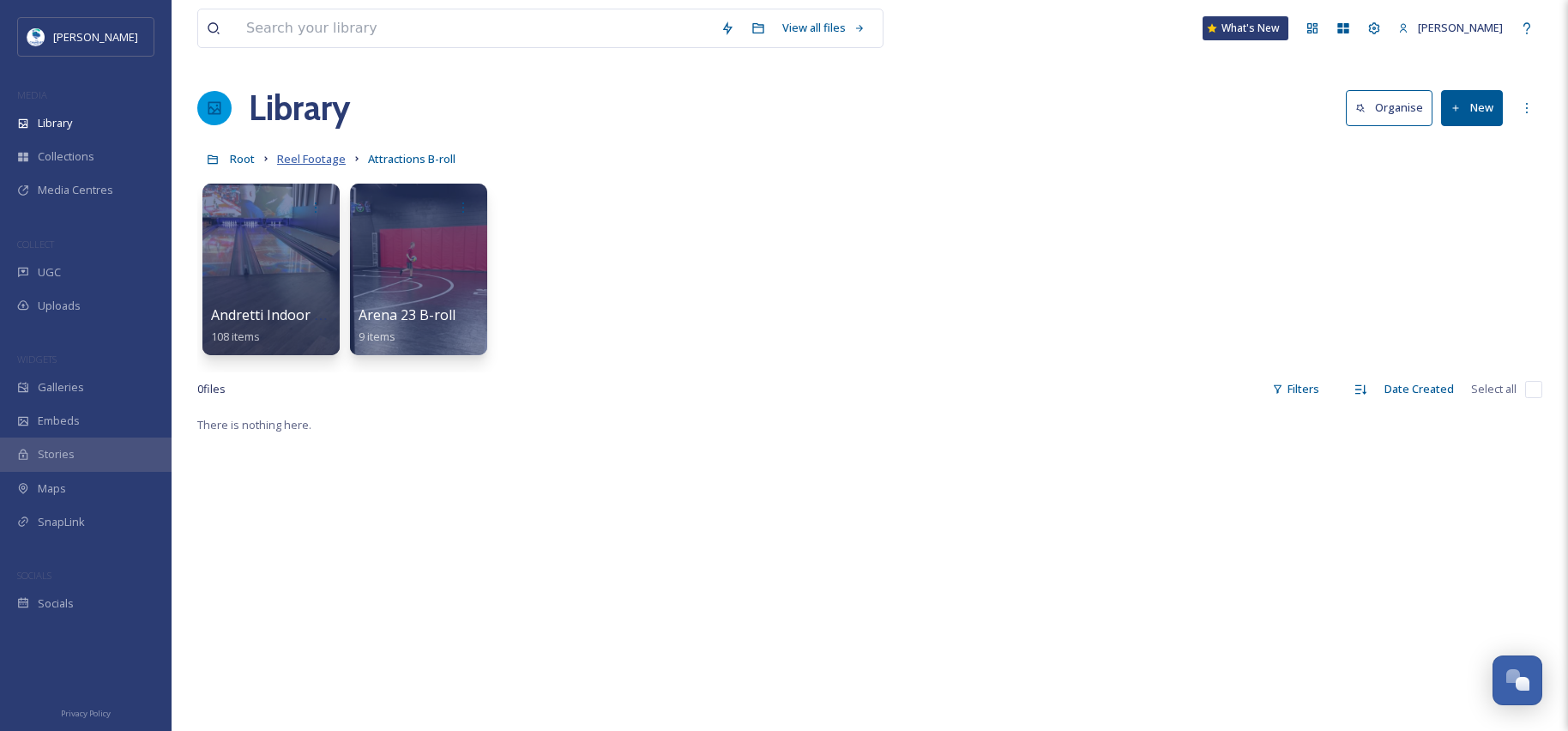
click at [320, 162] on span "Reel Footage" at bounding box center [311, 159] width 69 height 16
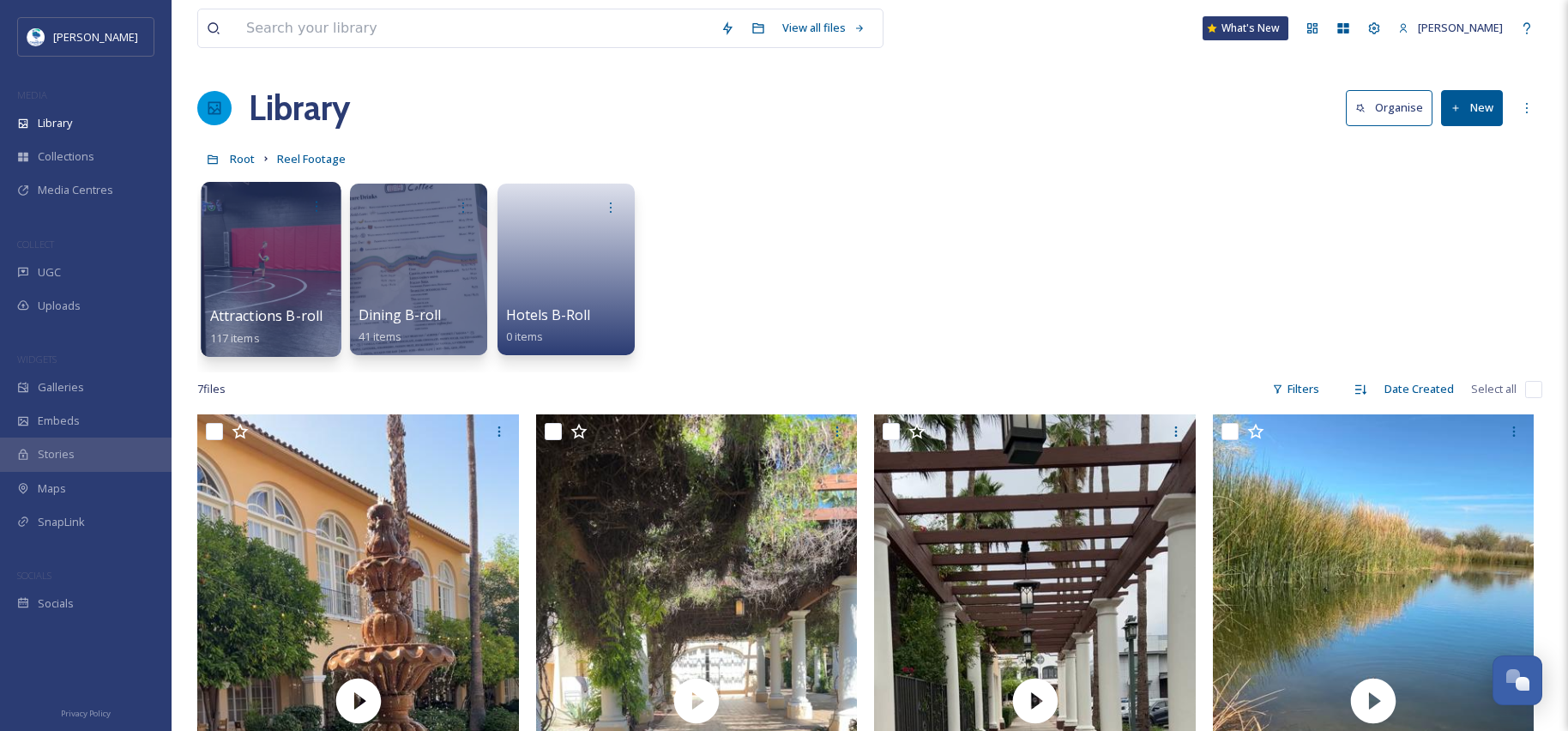
click at [246, 295] on div at bounding box center [270, 269] width 140 height 175
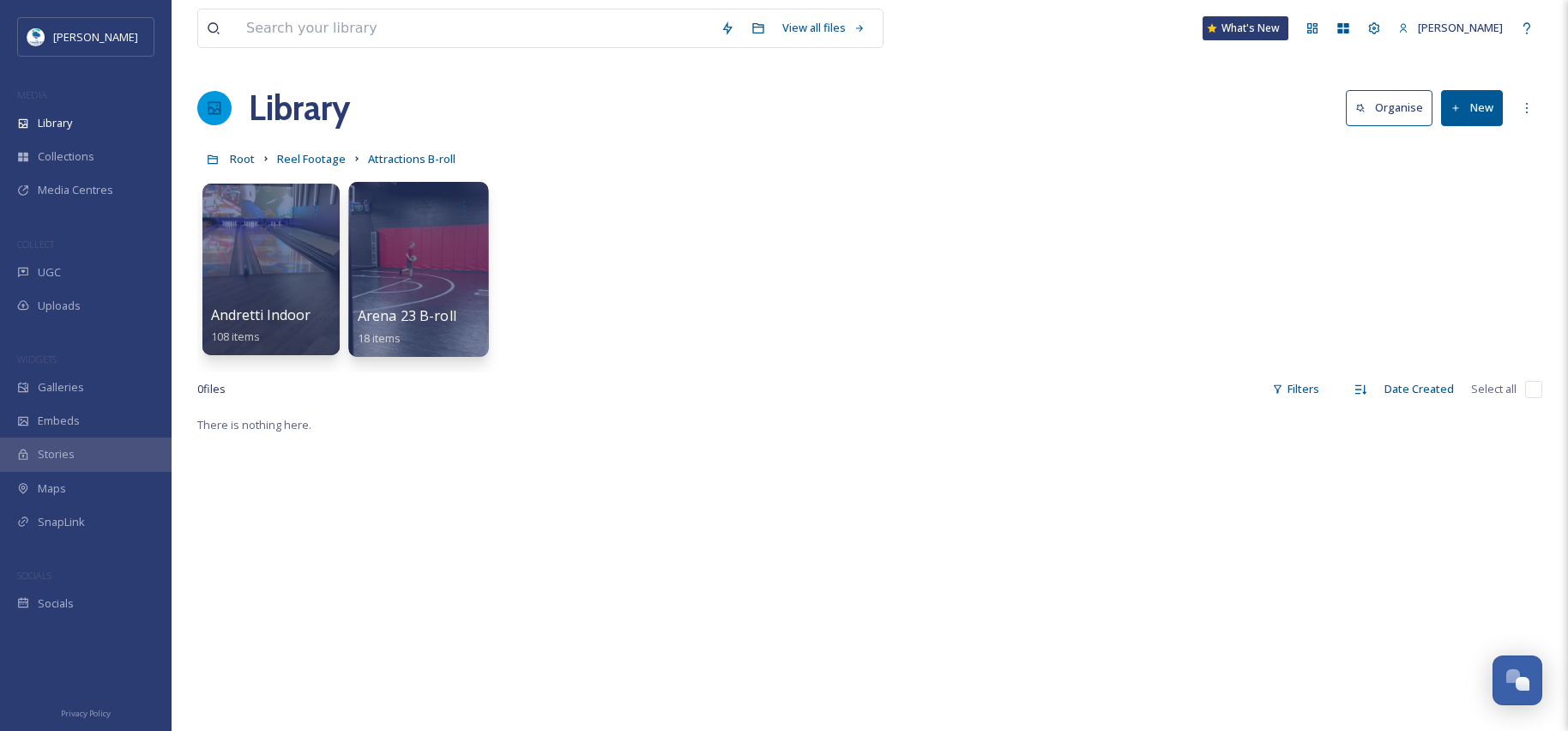
click at [433, 269] on div at bounding box center [419, 269] width 140 height 175
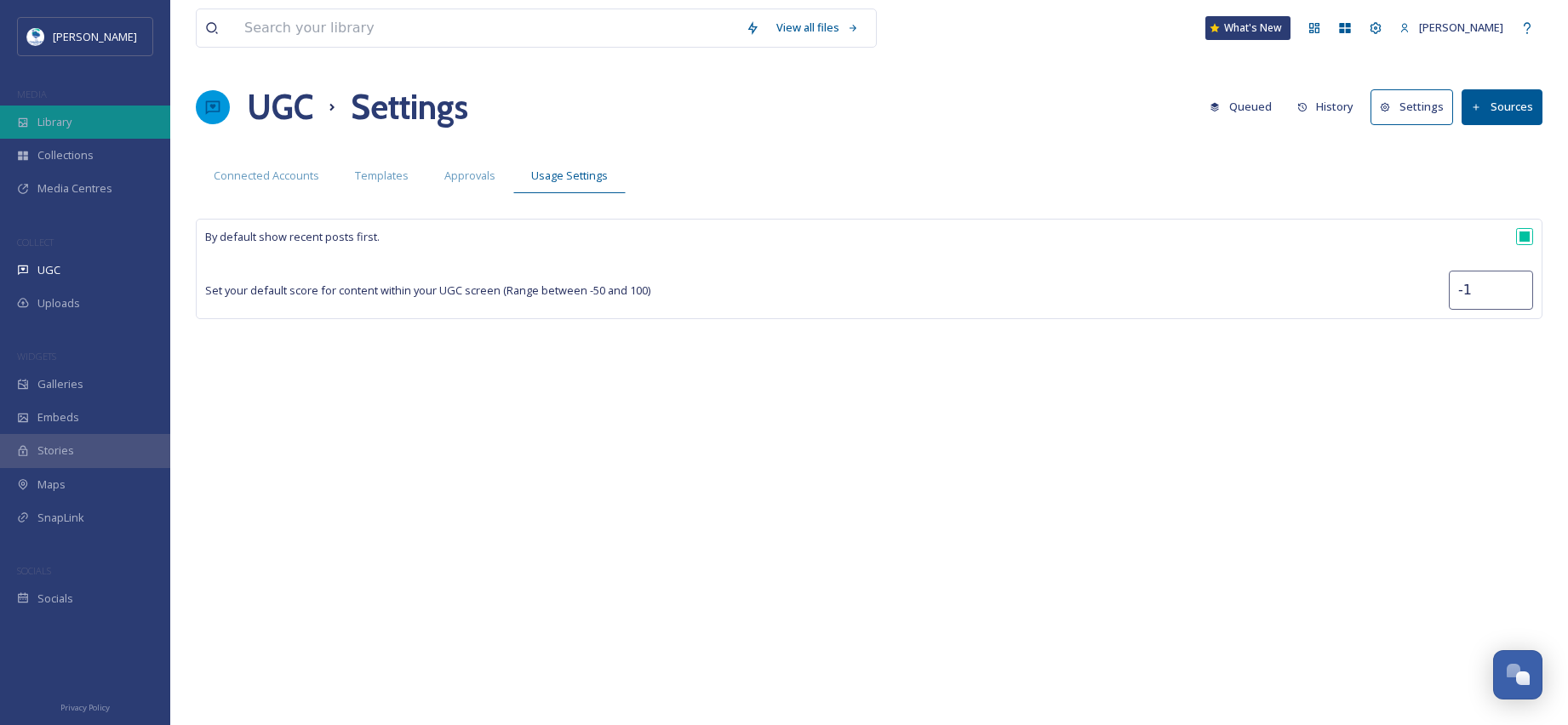
click at [84, 107] on div "Library" at bounding box center [85, 122] width 170 height 33
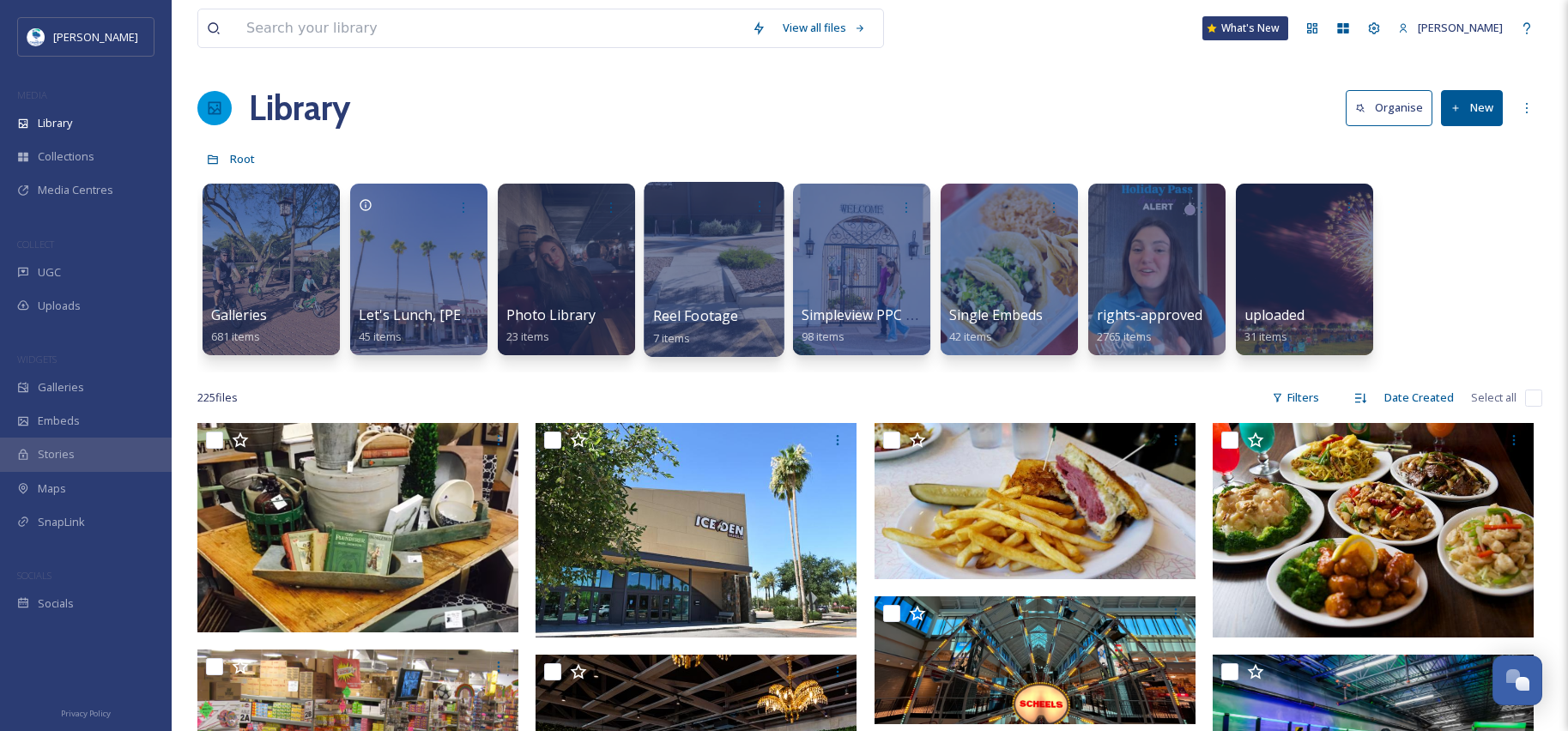
click at [714, 283] on div at bounding box center [714, 269] width 140 height 175
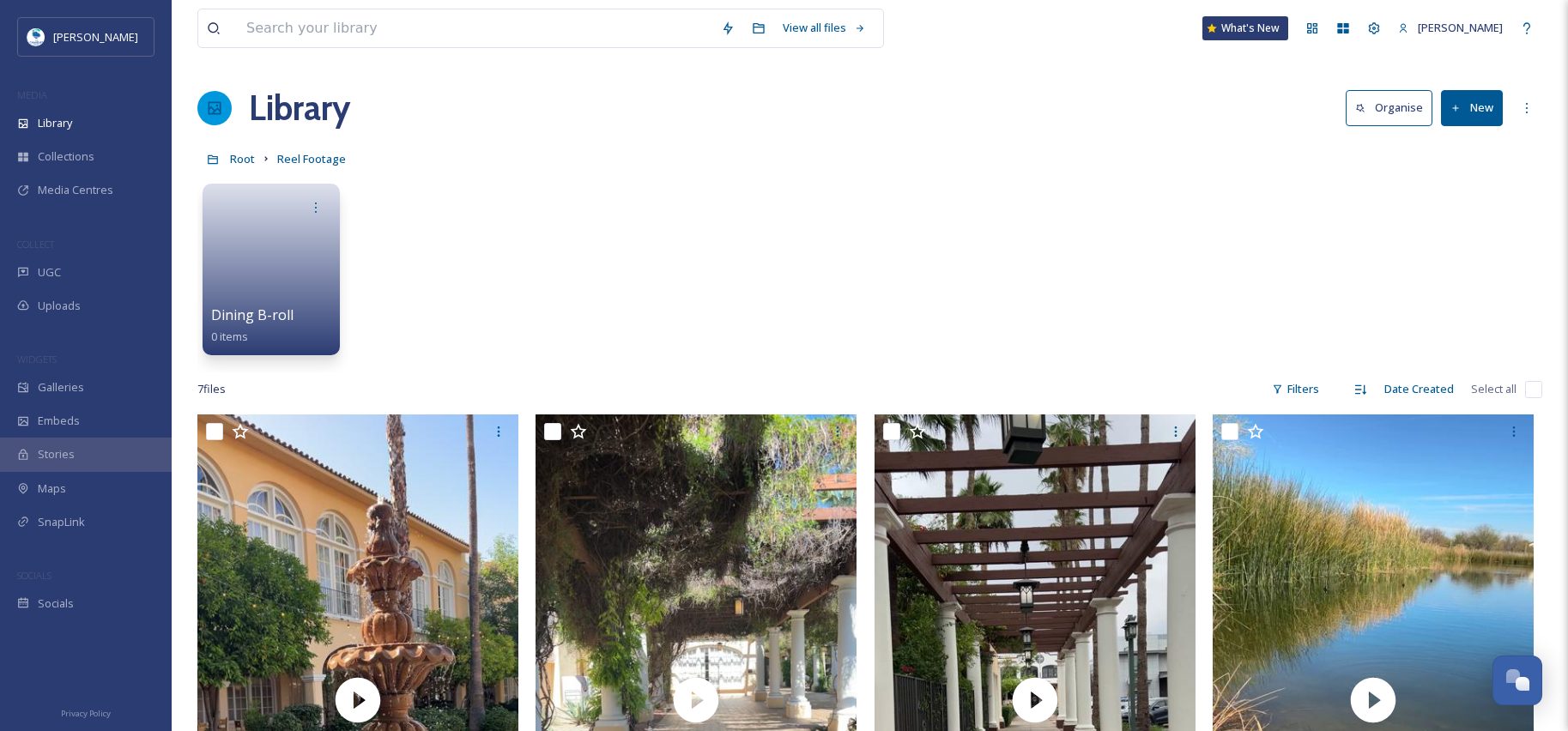
click at [1487, 113] on button "New" at bounding box center [1472, 108] width 62 height 35
click at [1464, 220] on span "Folder" at bounding box center [1451, 214] width 33 height 16
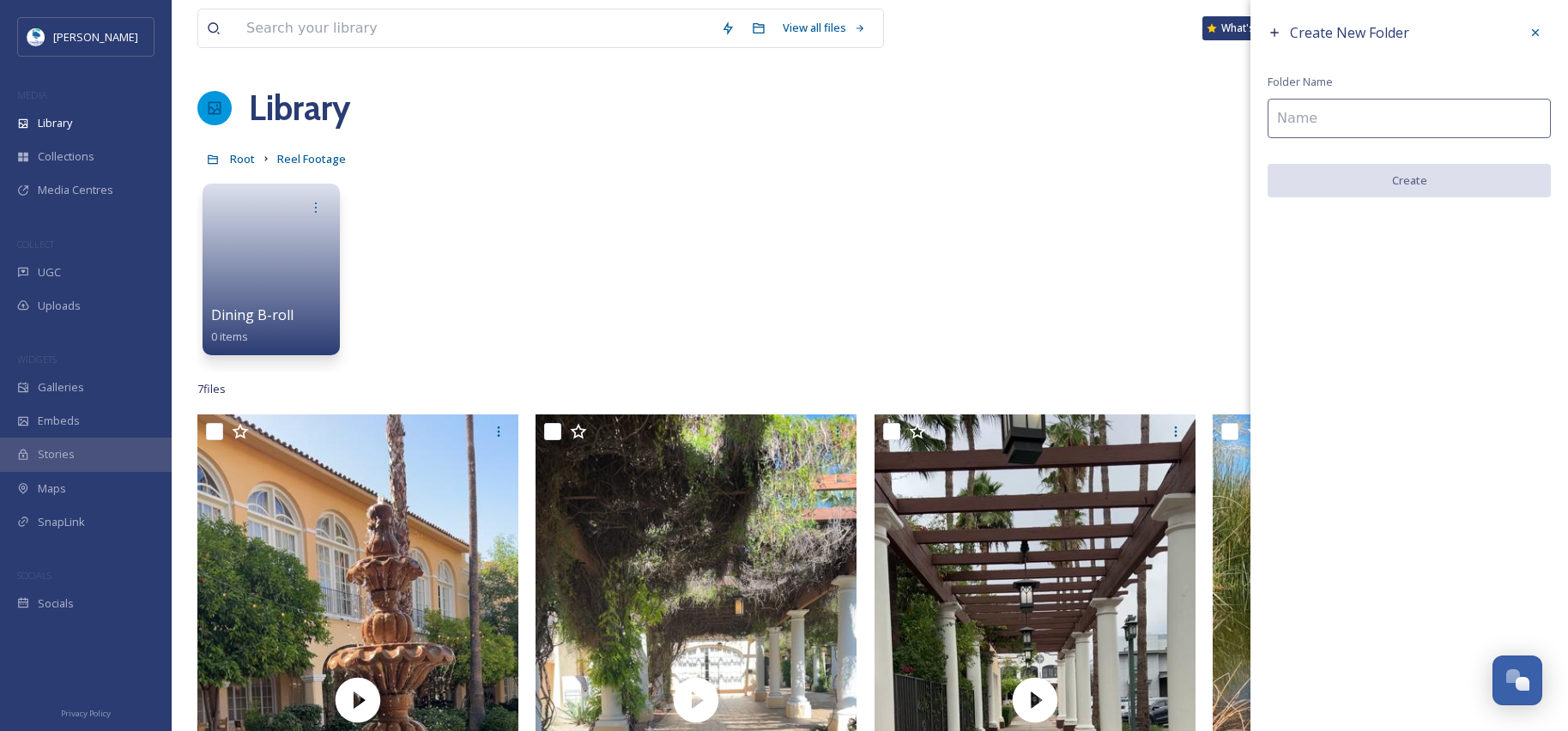
click at [1303, 108] on input at bounding box center [1409, 118] width 284 height 39
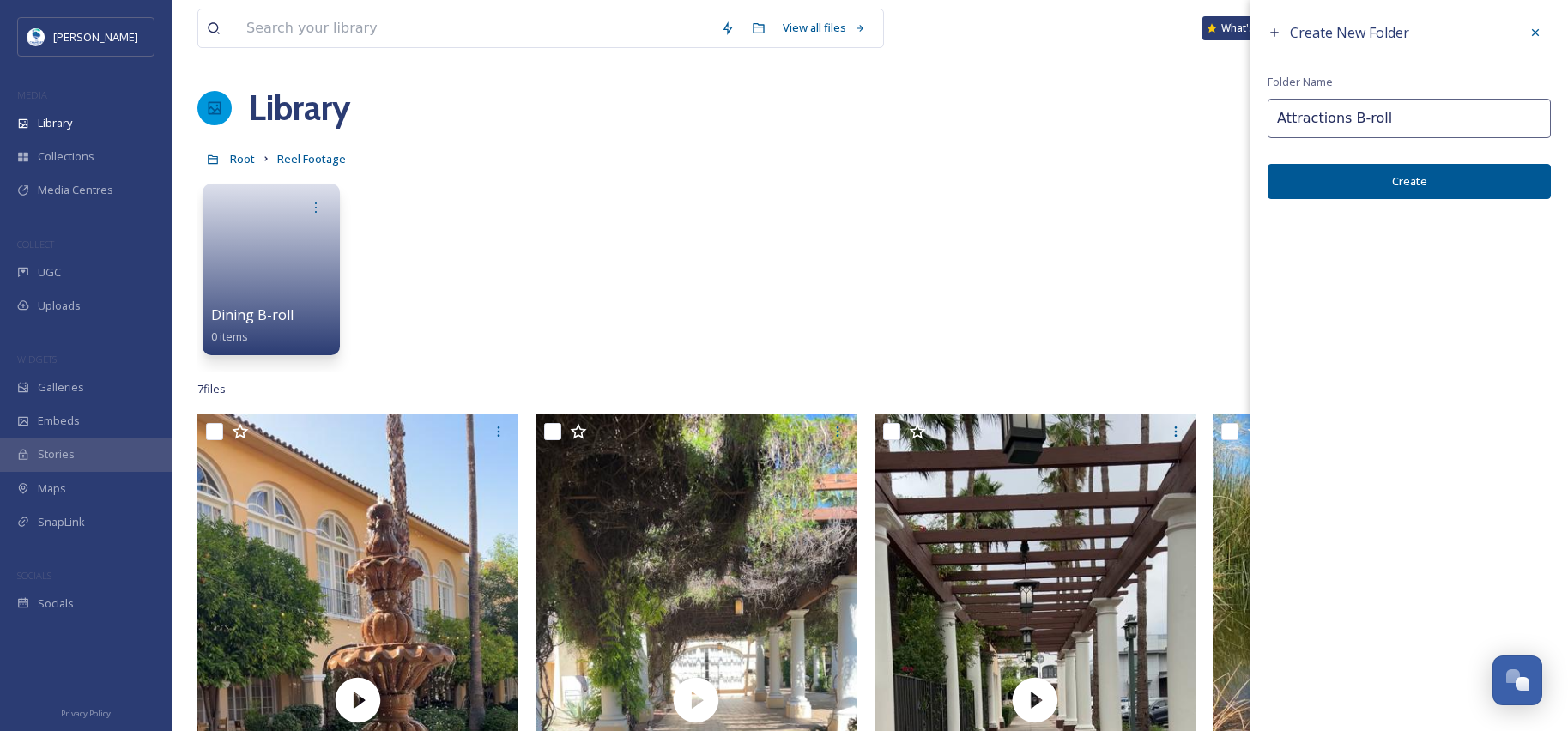
type input "Attractions B-roll"
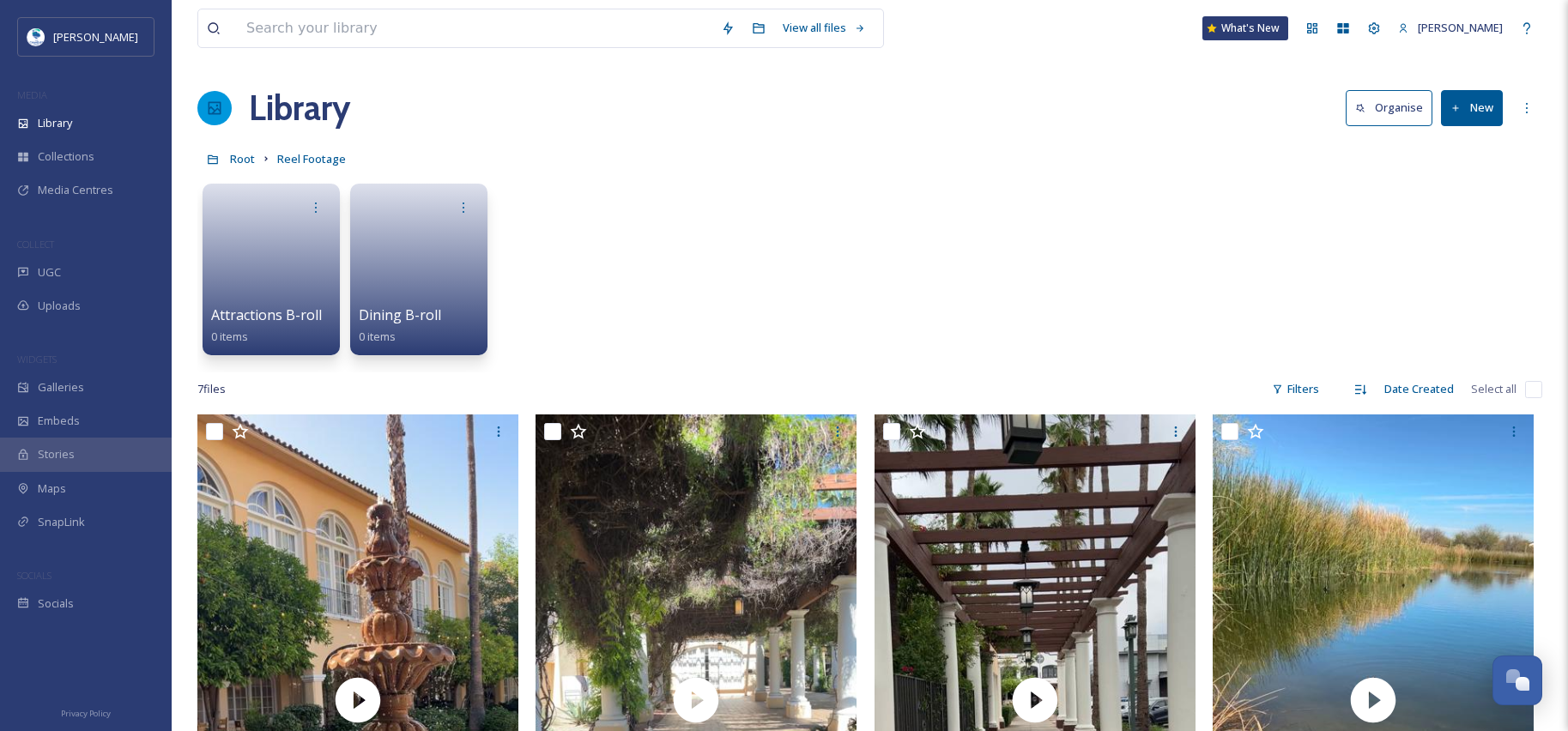
drag, startPoint x: 662, startPoint y: 292, endPoint x: 1473, endPoint y: 110, distance: 831.2
click at [1473, 110] on button "New" at bounding box center [1472, 108] width 62 height 35
click at [1455, 228] on div "Folder" at bounding box center [1453, 215] width 97 height 34
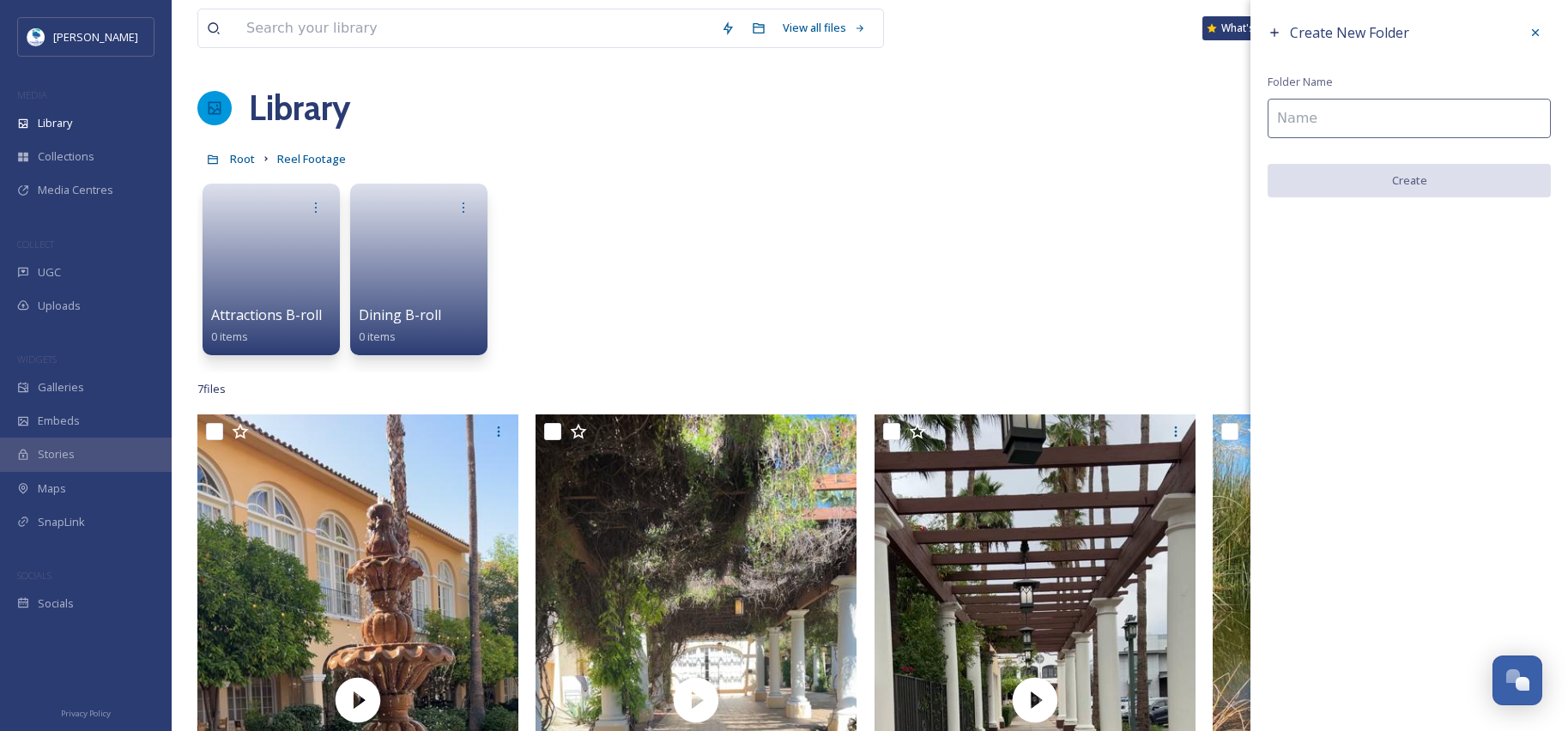
click at [1320, 118] on input at bounding box center [1409, 118] width 284 height 39
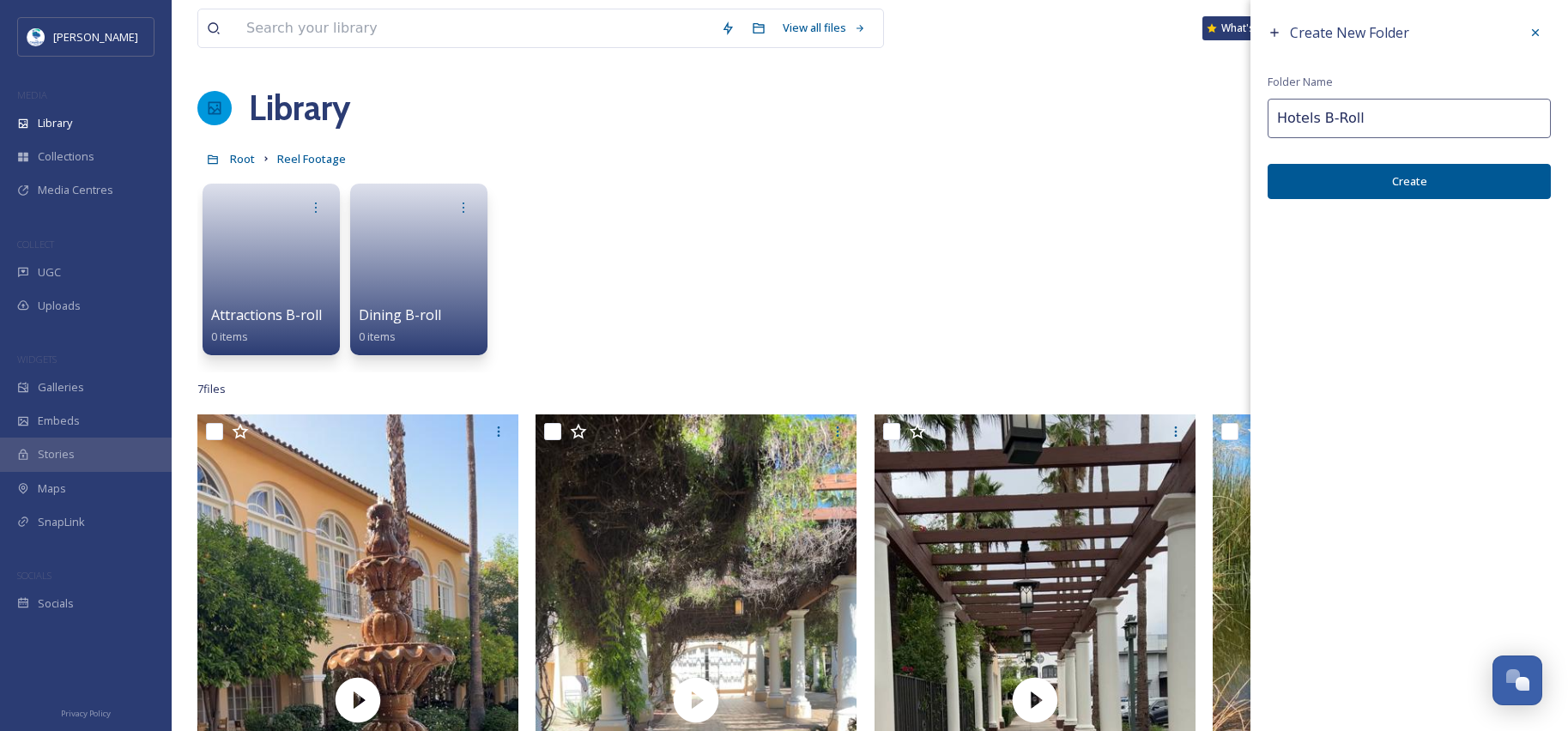
type input "Hotels B-Roll"
click at [1403, 177] on button "Create" at bounding box center [1409, 182] width 284 height 35
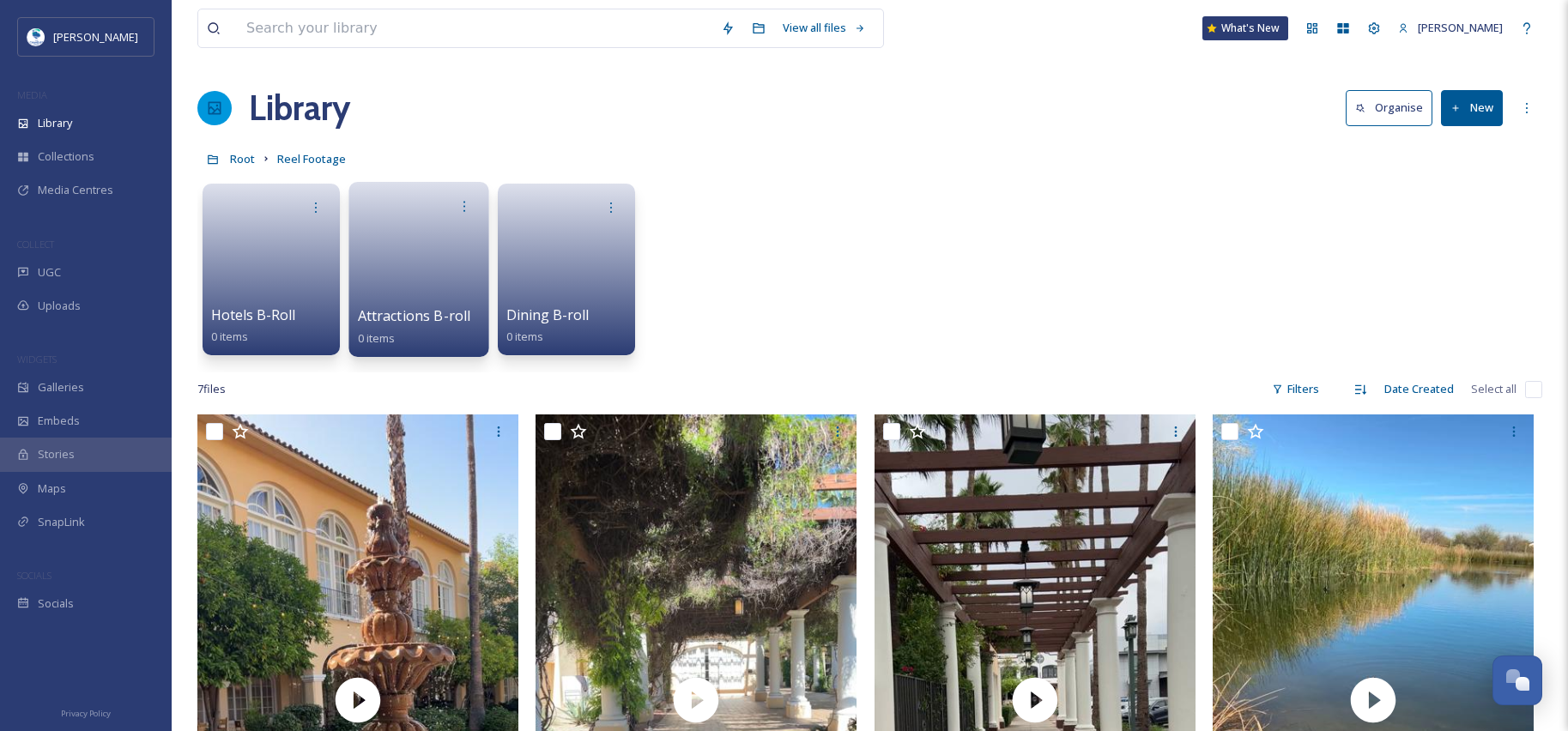
click at [412, 297] on link at bounding box center [420, 263] width 123 height 83
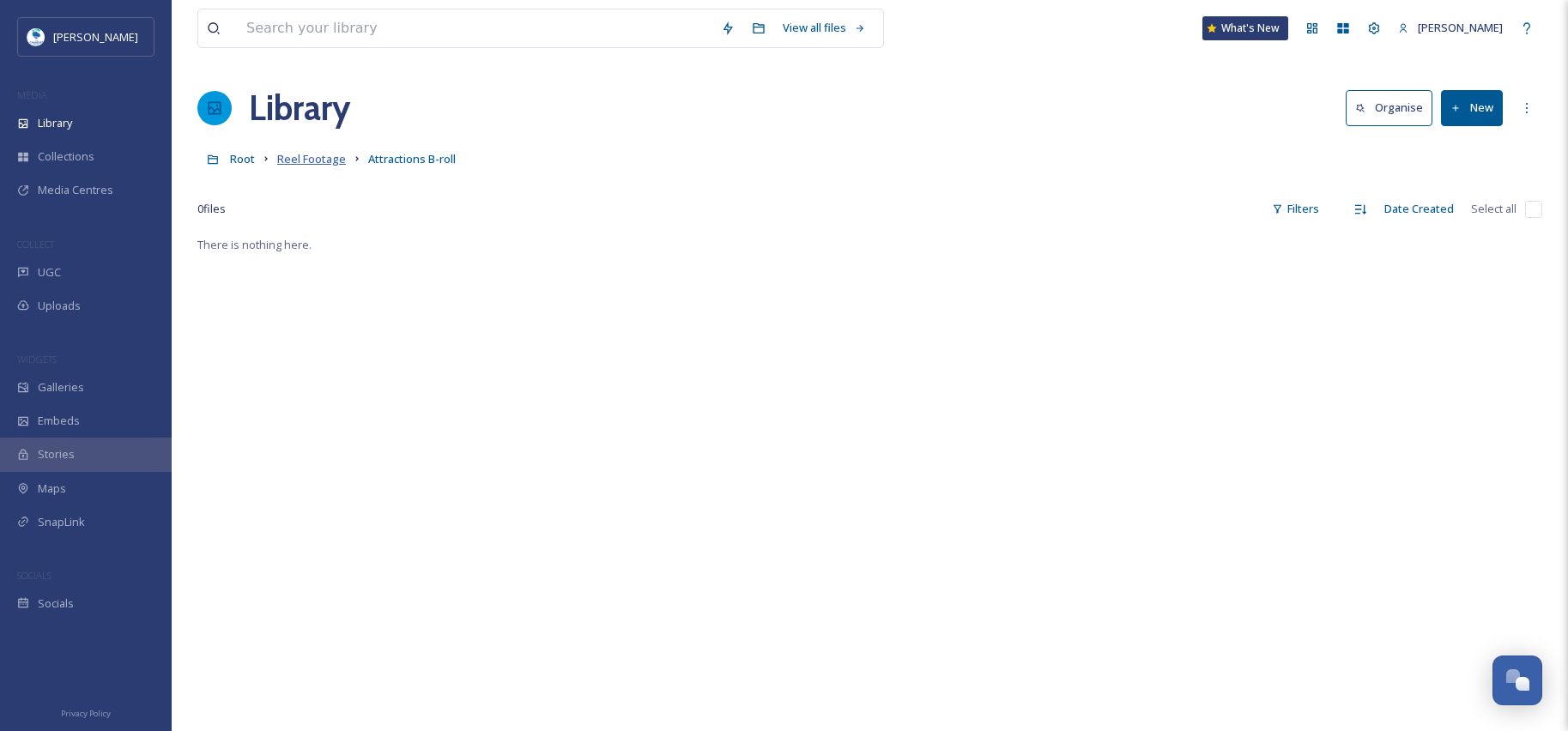
click at [303, 163] on span "Reel Footage" at bounding box center [312, 159] width 69 height 16
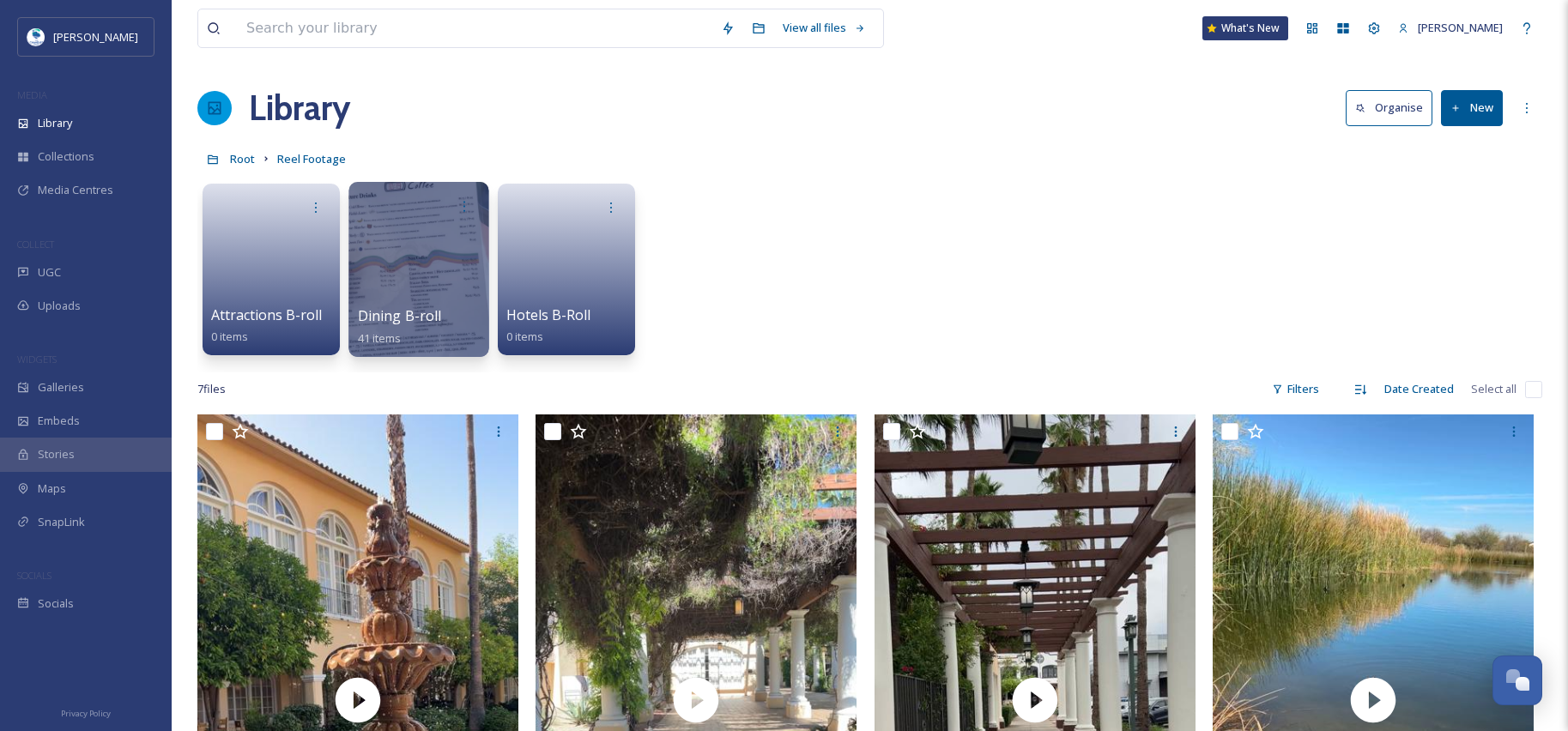
click at [436, 300] on div at bounding box center [419, 269] width 140 height 175
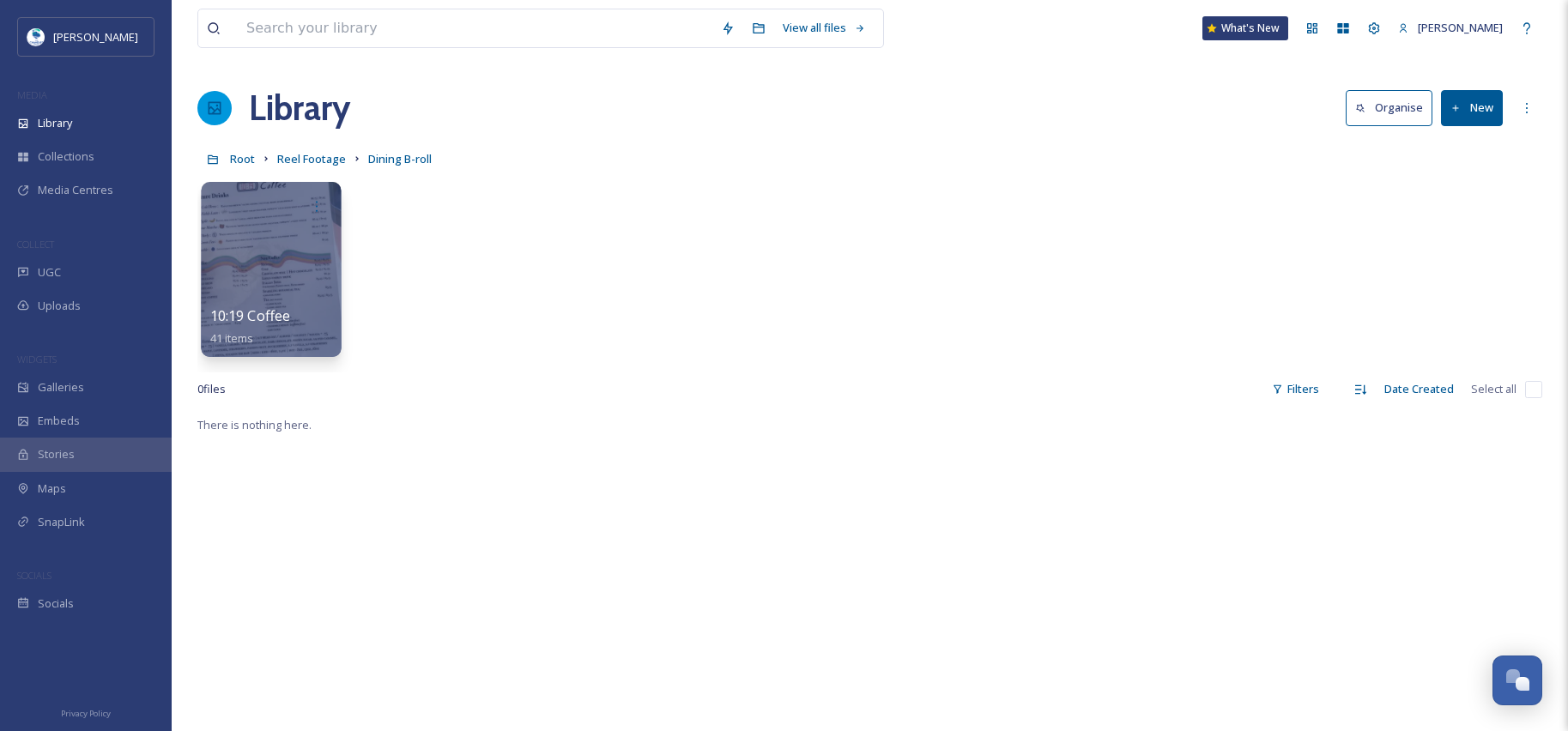
drag, startPoint x: 276, startPoint y: 312, endPoint x: 254, endPoint y: 325, distance: 25.6
click at [254, 325] on span "10:19 Coffee" at bounding box center [250, 315] width 80 height 19
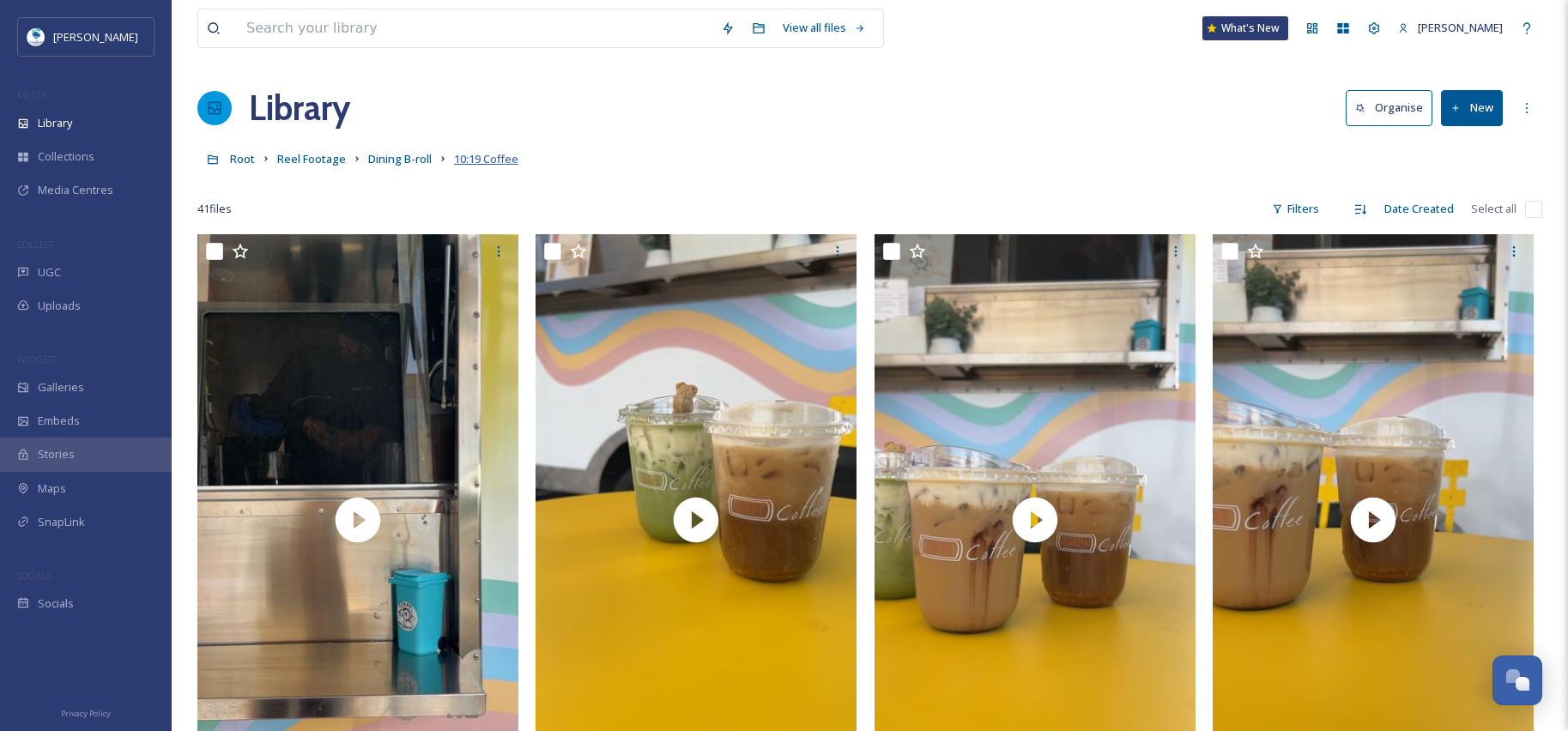
click at [471, 158] on span "10:19 Coffee" at bounding box center [486, 159] width 64 height 16
click at [391, 166] on span "Dining B-roll" at bounding box center [400, 159] width 63 height 16
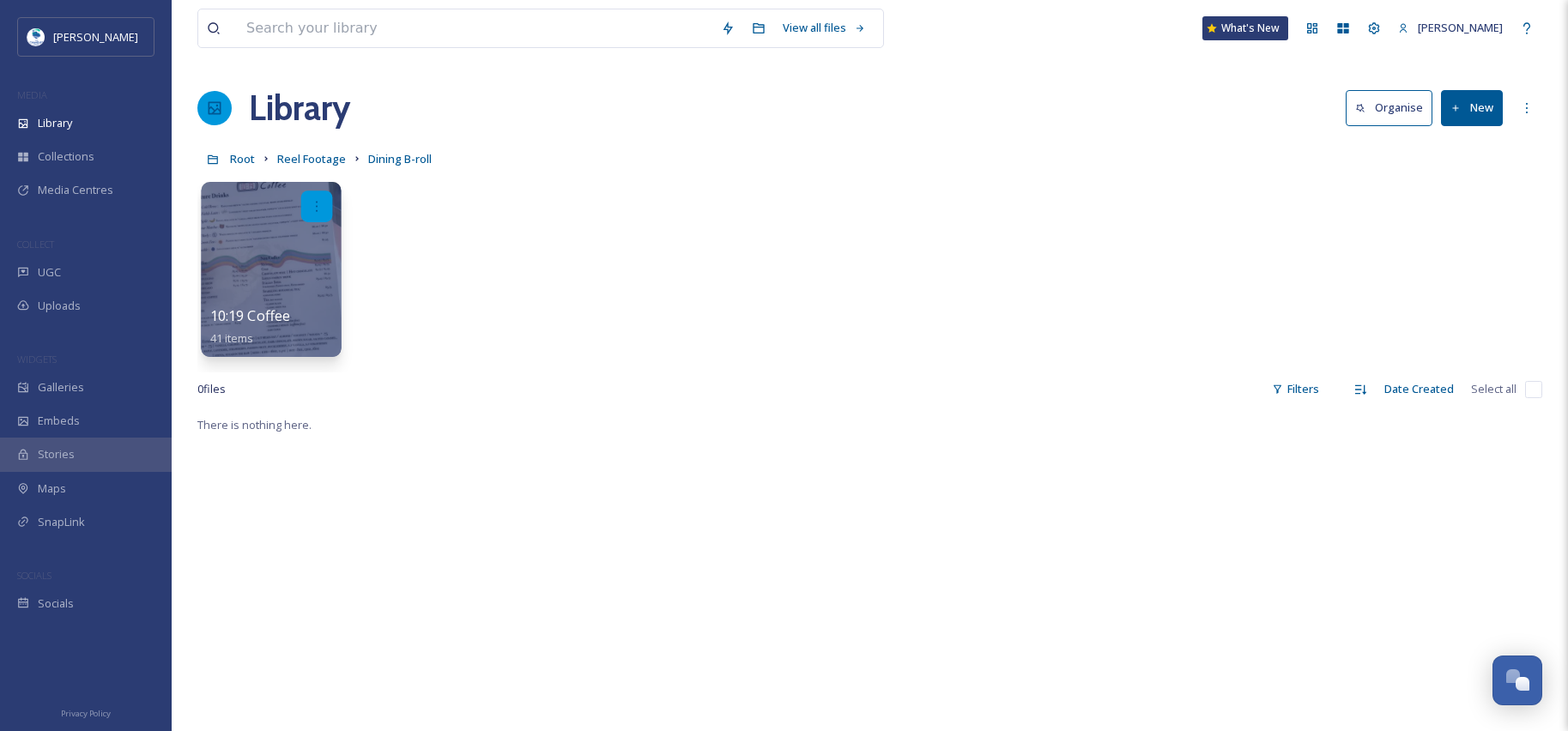
click at [326, 204] on div at bounding box center [317, 206] width 32 height 32
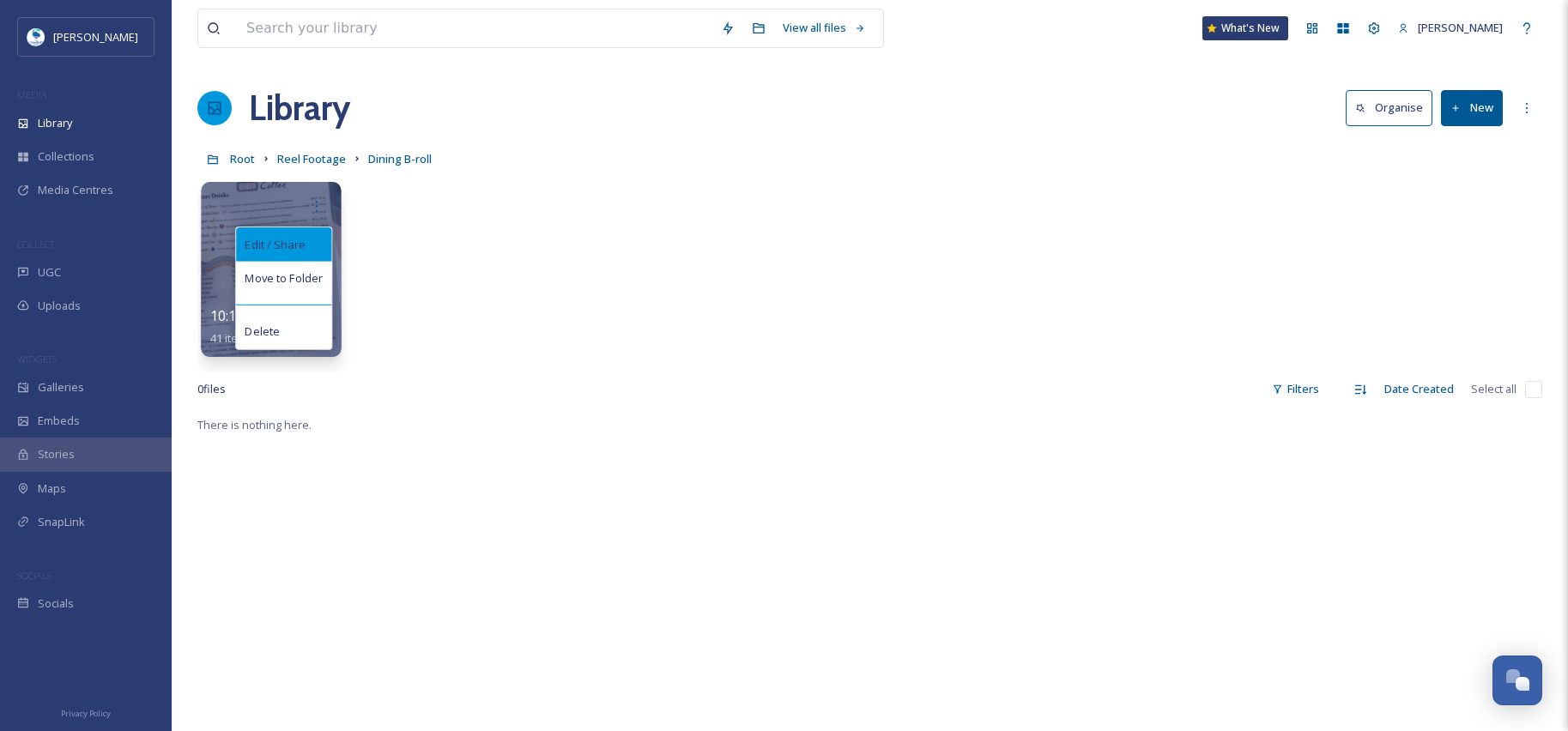
click at [267, 241] on span "Edit / Share" at bounding box center [274, 244] width 60 height 17
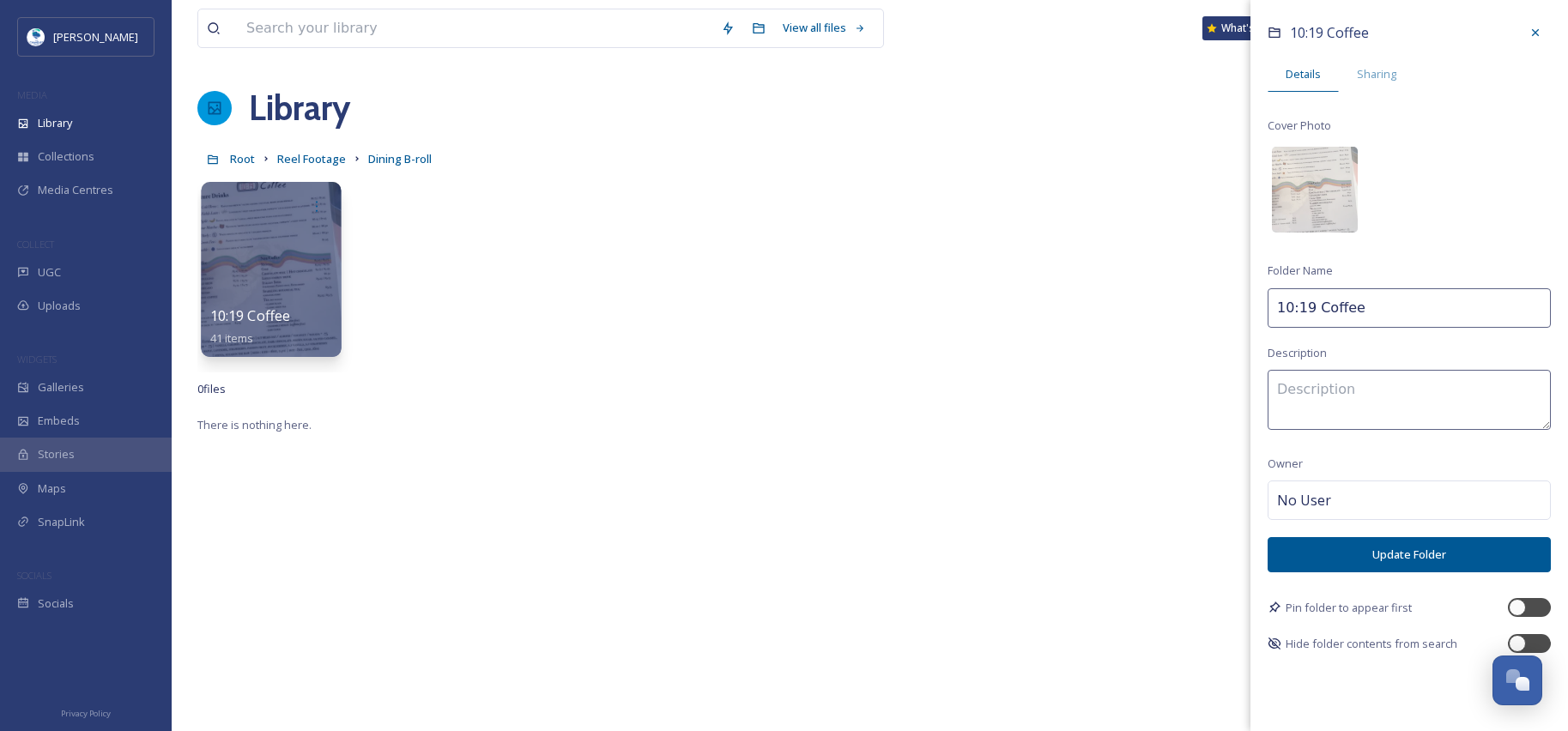
click at [1410, 295] on input "10:19 Coffee" at bounding box center [1409, 308] width 284 height 39
type input "10:19 Coffee B-roll"
click at [1475, 557] on button "Update Folder" at bounding box center [1409, 555] width 284 height 35
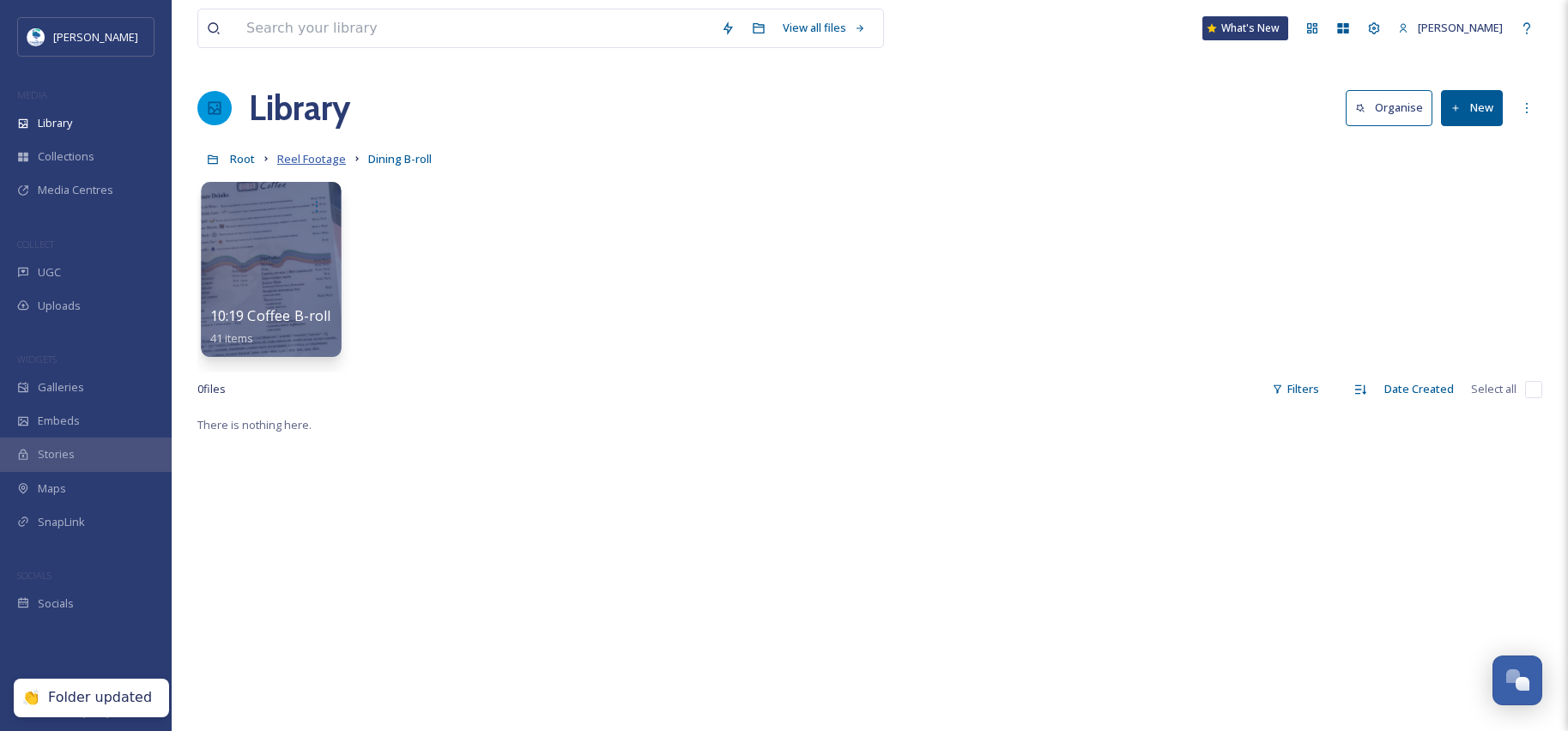
click at [302, 157] on span "Reel Footage" at bounding box center [312, 159] width 69 height 16
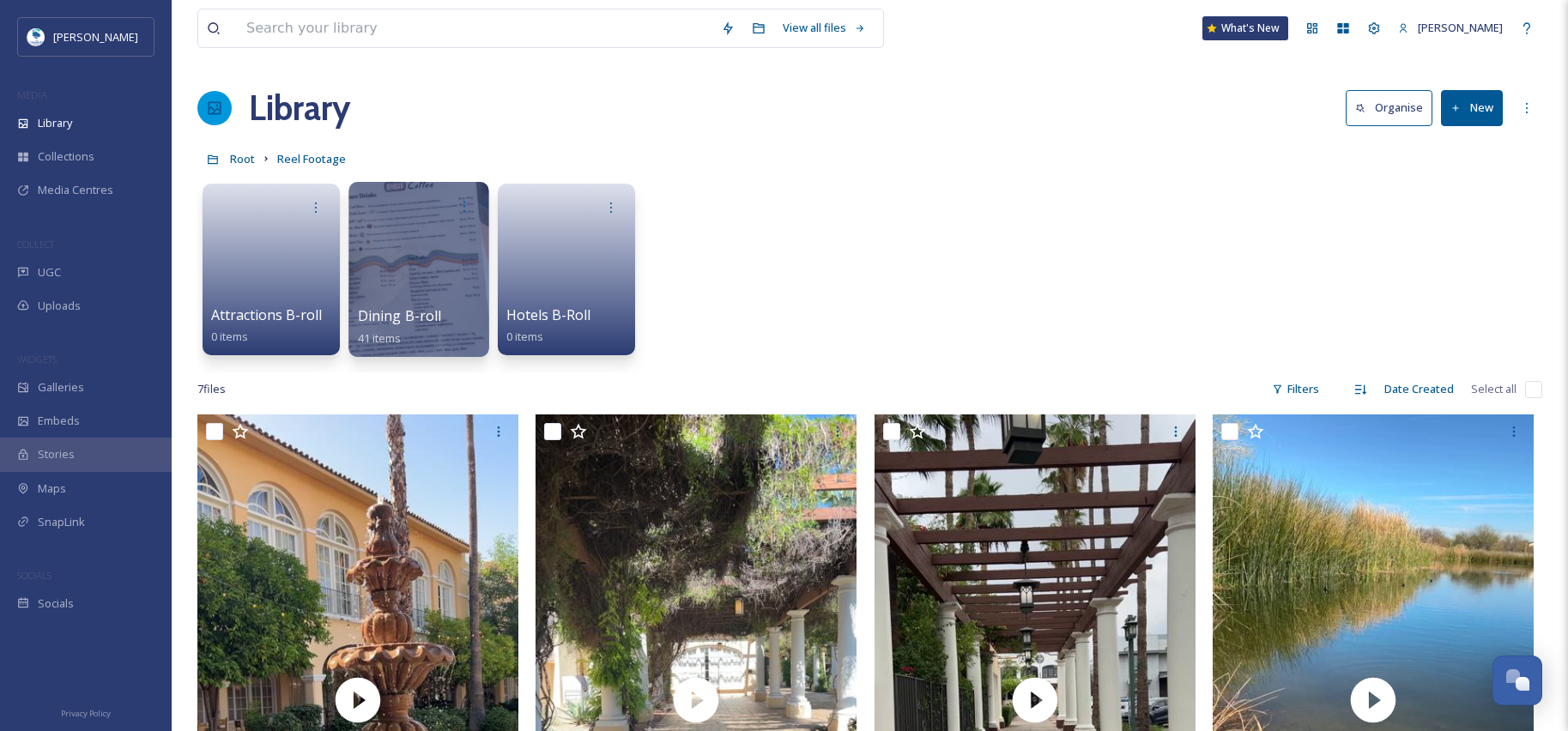
click at [398, 239] on div at bounding box center [419, 269] width 140 height 175
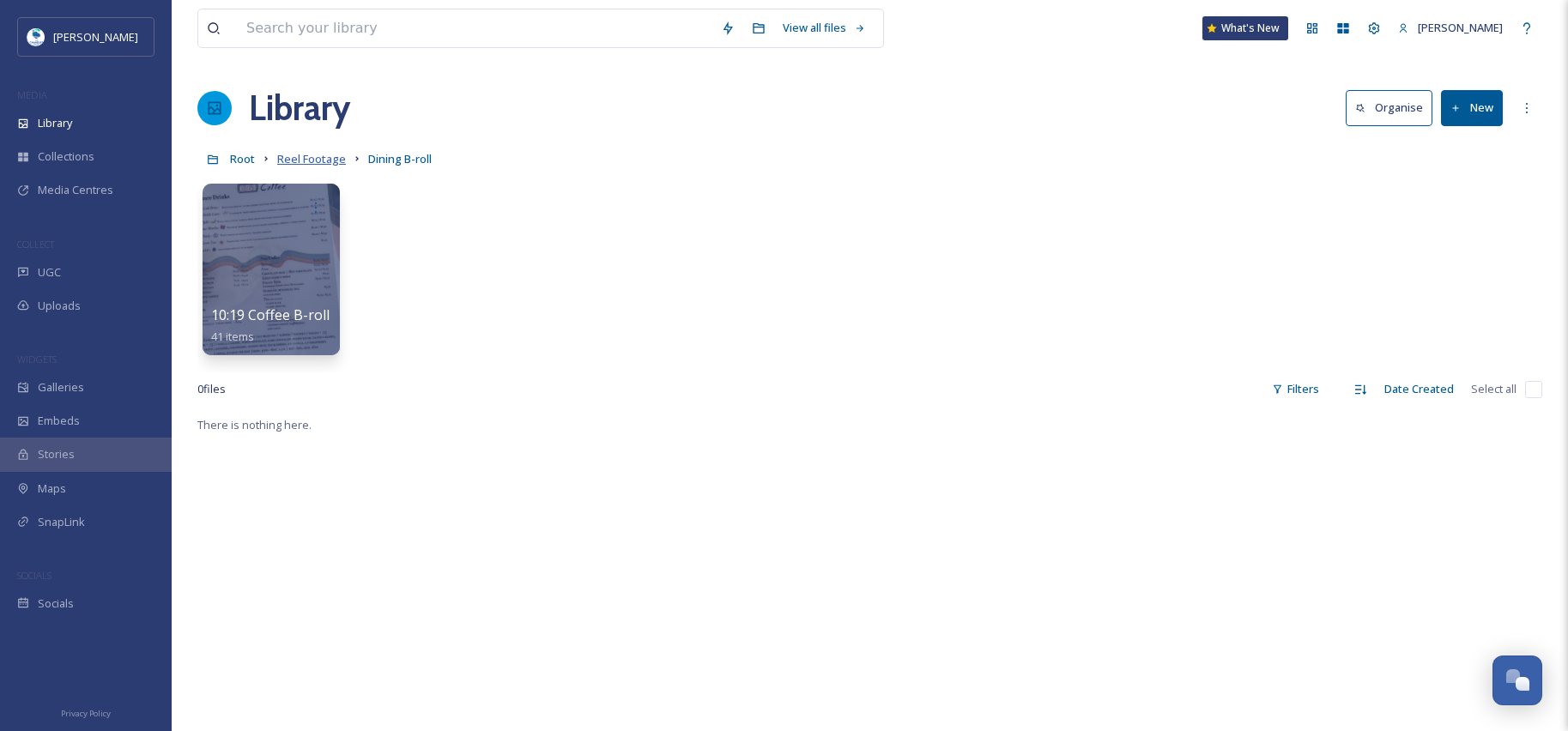
click at [324, 163] on span "Reel Footage" at bounding box center [312, 159] width 69 height 16
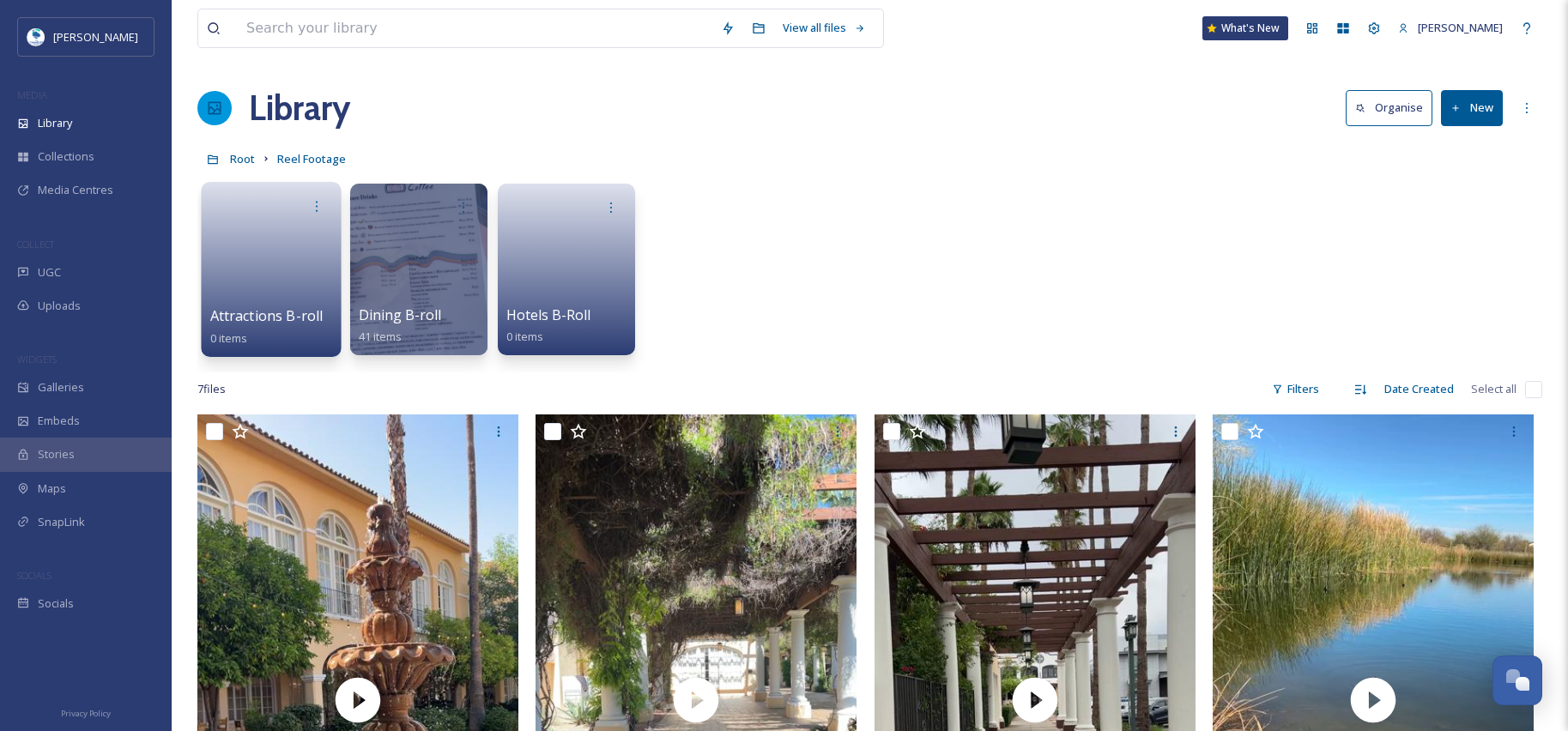
click at [271, 259] on link at bounding box center [271, 263] width 123 height 83
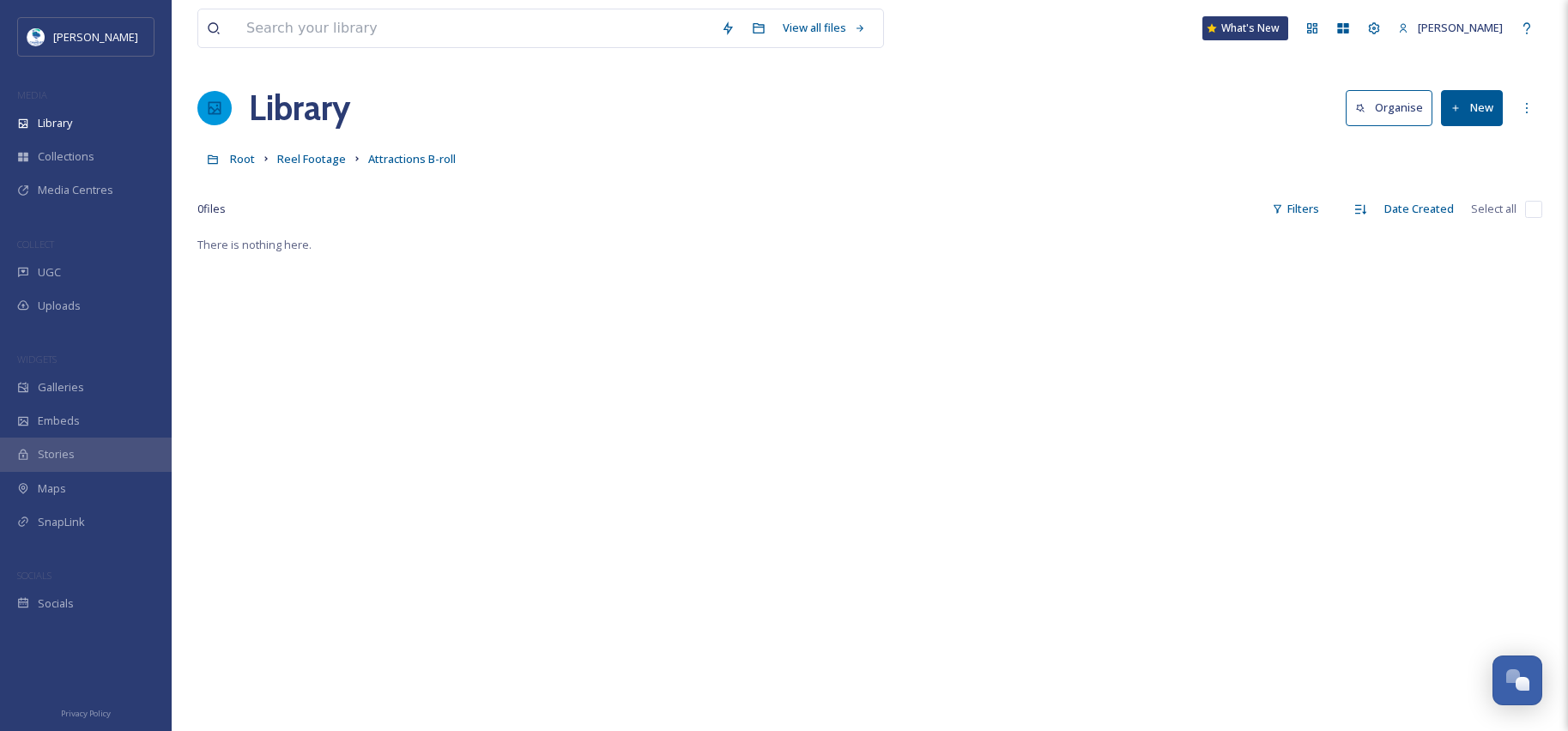
click at [1491, 114] on button "New" at bounding box center [1472, 108] width 62 height 35
click at [1475, 220] on div "Folder" at bounding box center [1453, 215] width 97 height 34
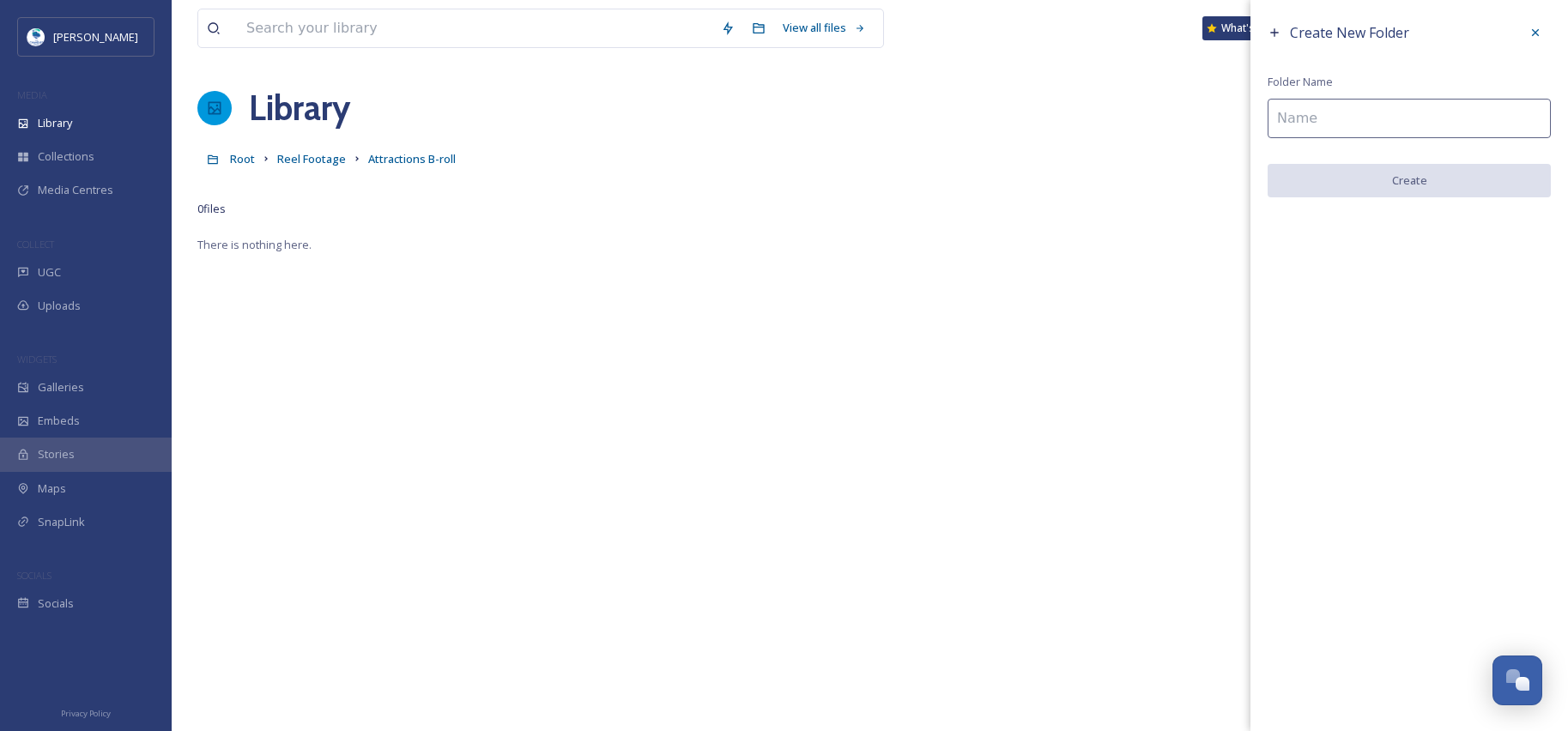
click at [1344, 120] on input at bounding box center [1409, 118] width 284 height 39
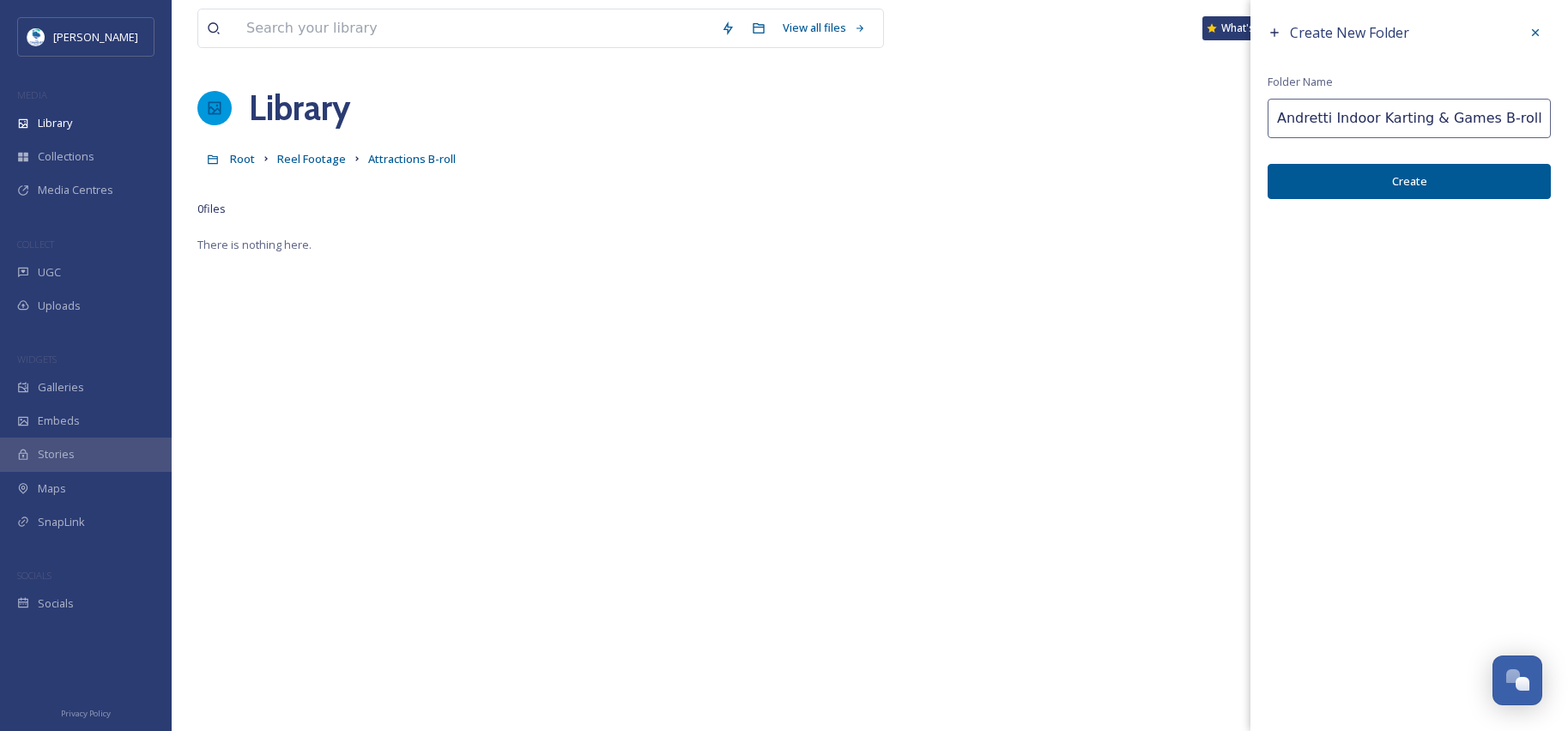
type input "Andretti Indoor Karting & Games B-roll"
click at [1355, 180] on button "Create" at bounding box center [1409, 182] width 284 height 35
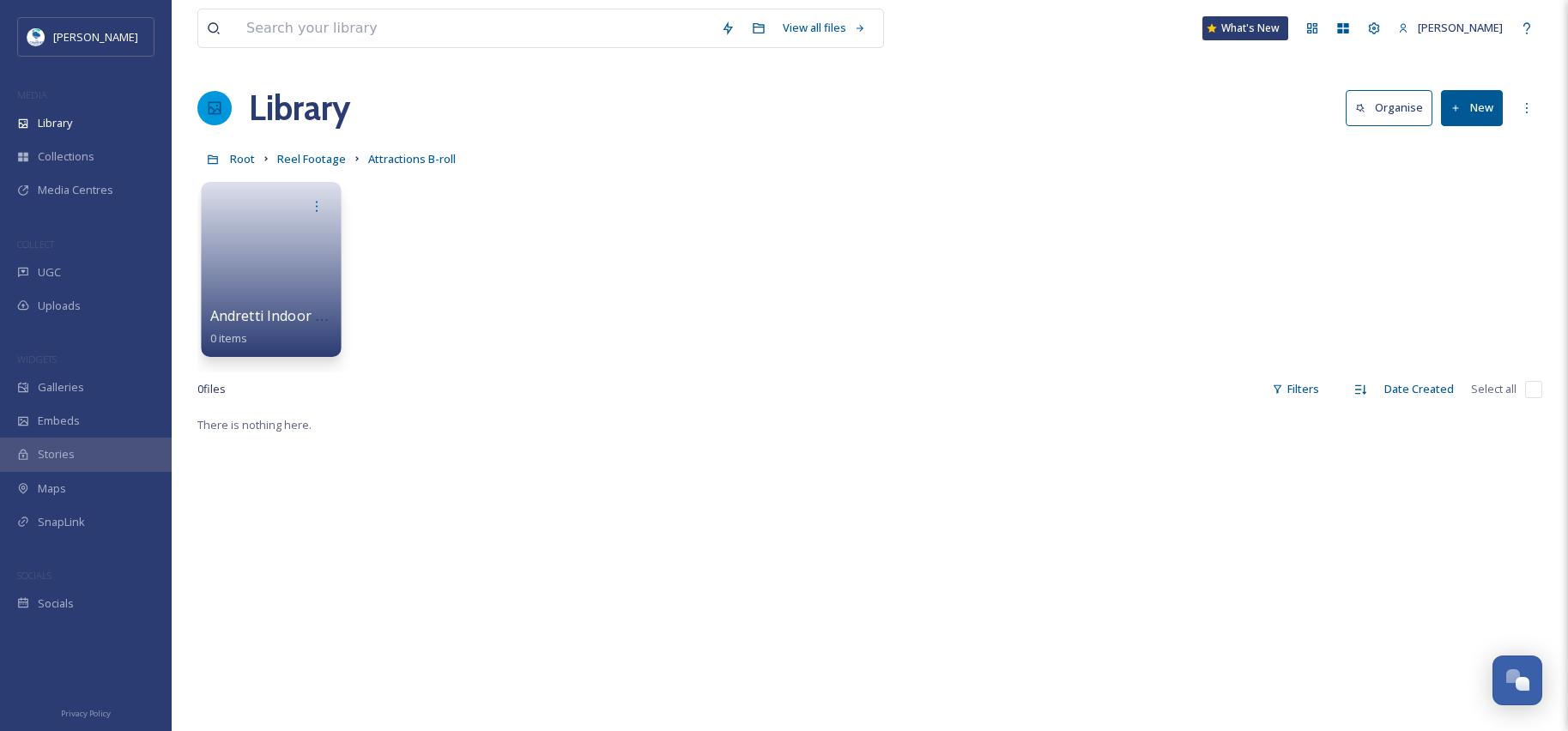
click at [291, 269] on link at bounding box center [271, 263] width 123 height 83
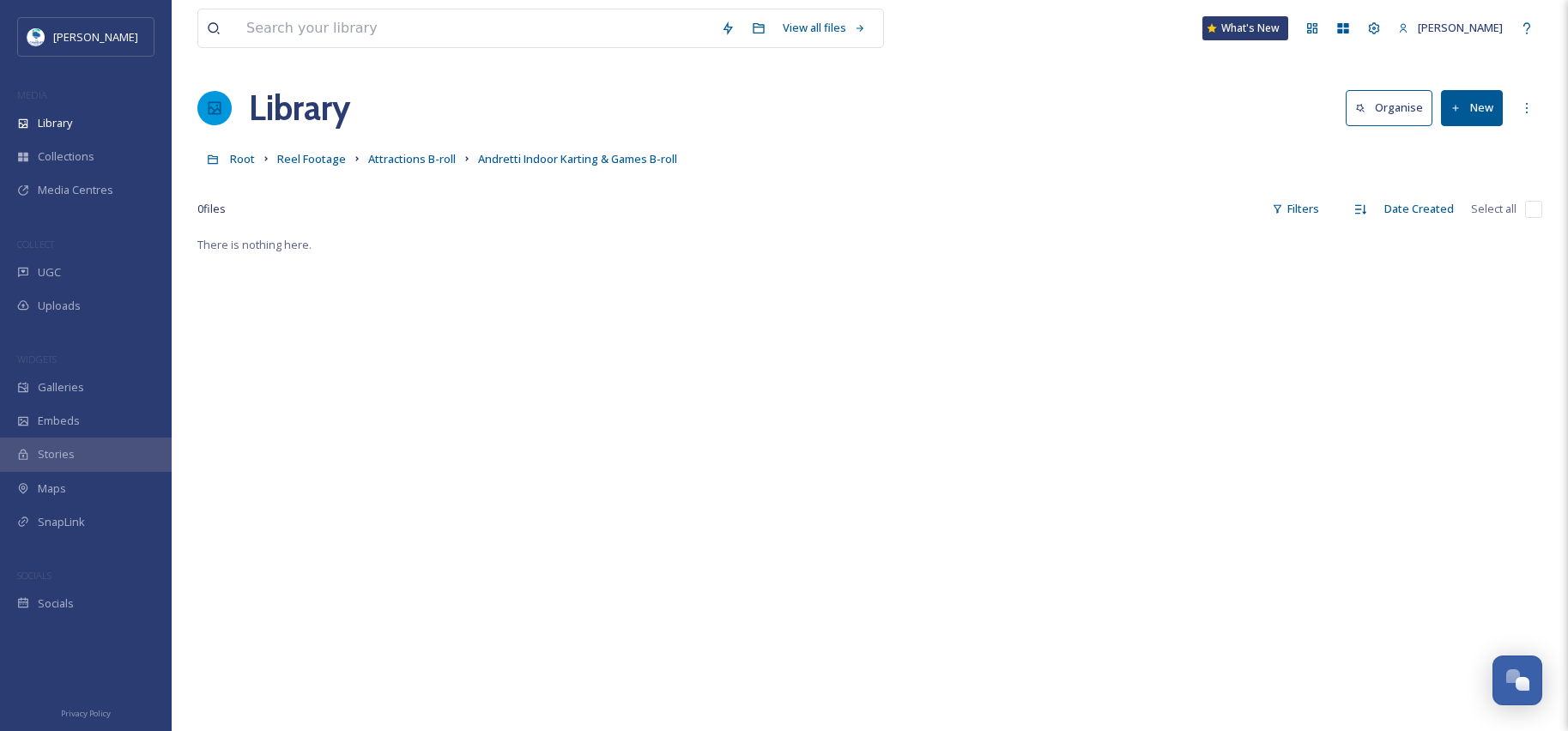
click at [1489, 110] on button "New" at bounding box center [1472, 108] width 62 height 35
click at [1471, 145] on span "File Upload" at bounding box center [1464, 147] width 57 height 16
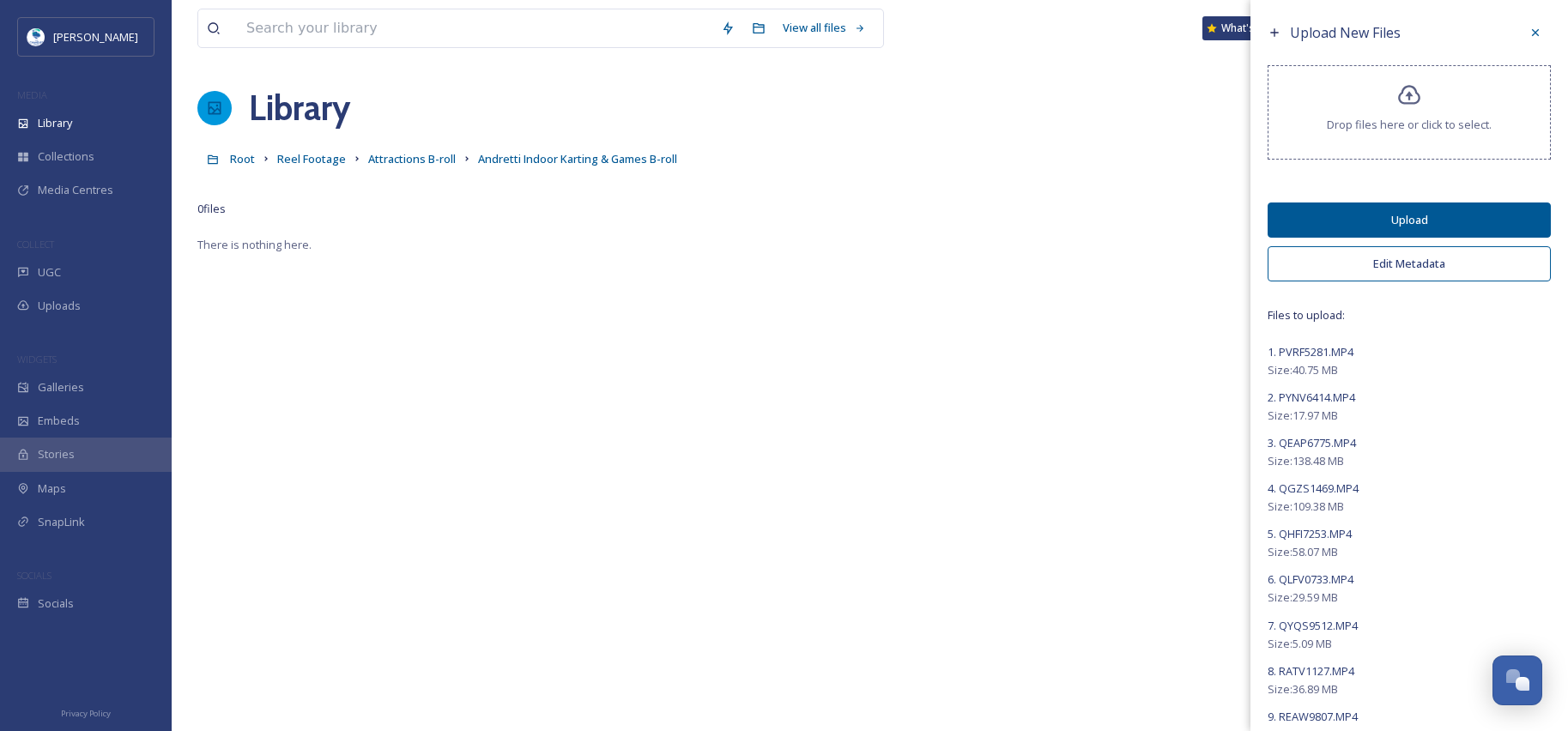
click at [1417, 263] on button "Edit Metadata" at bounding box center [1409, 264] width 284 height 35
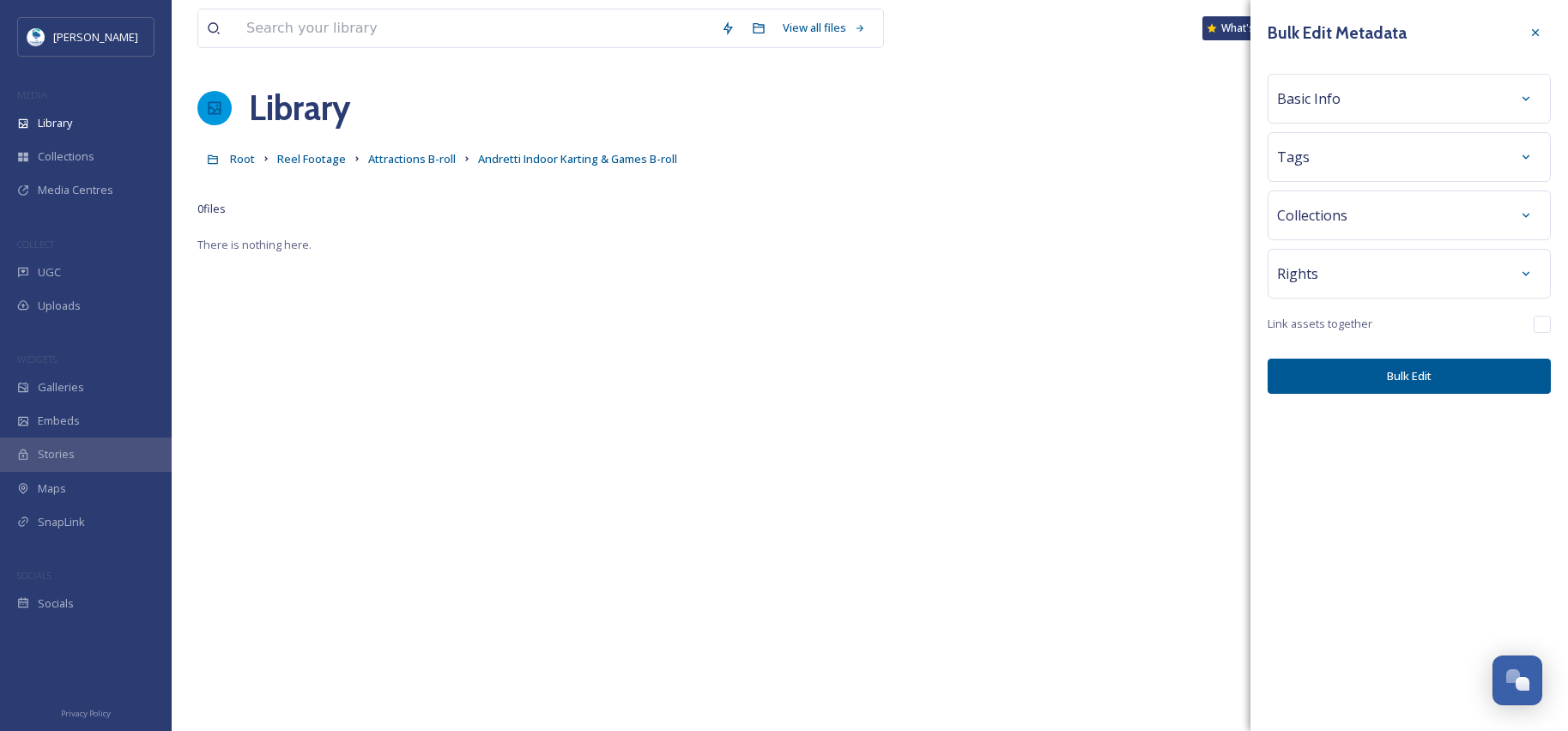
click at [1353, 90] on div "Basic Info" at bounding box center [1408, 98] width 264 height 31
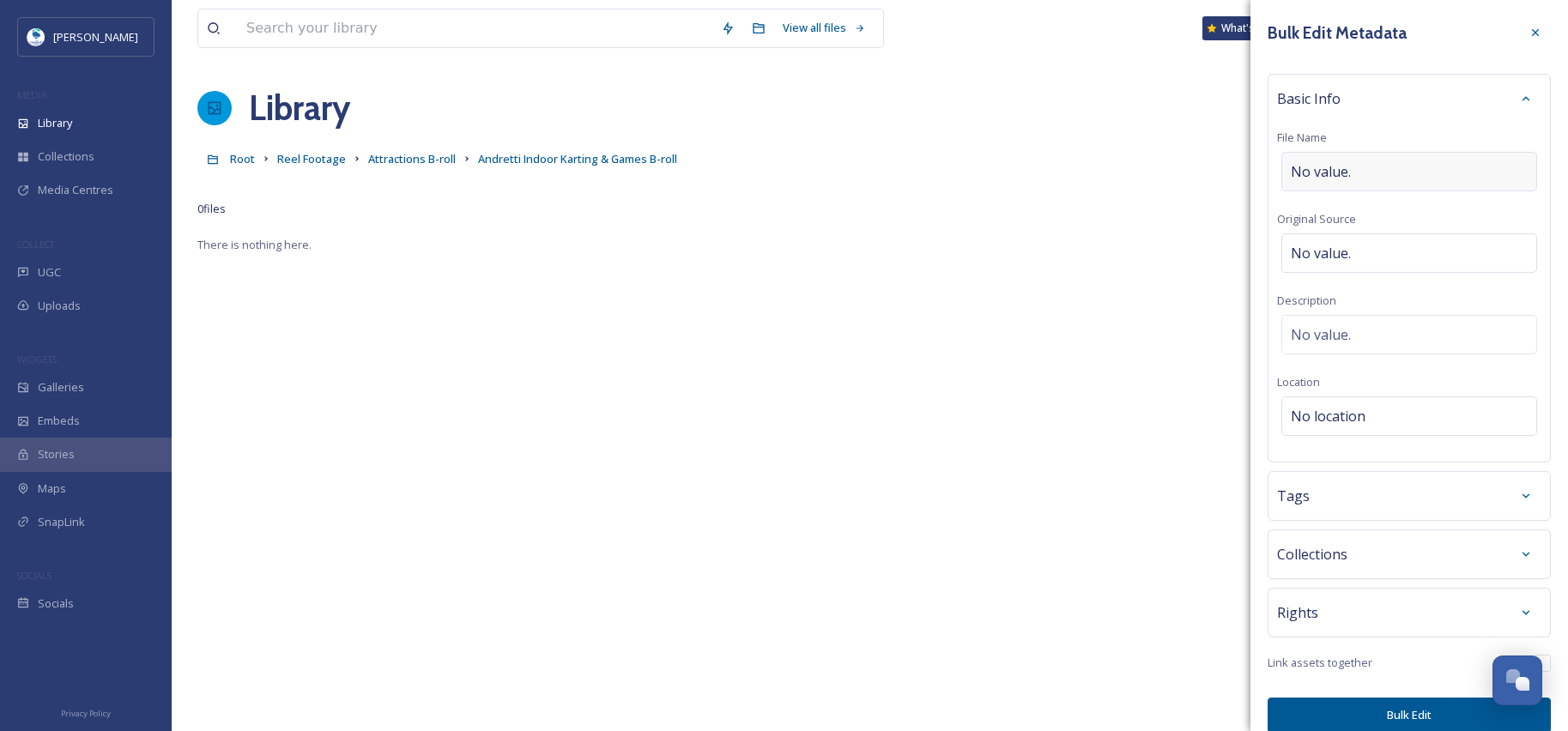
click at [1359, 172] on div "No value." at bounding box center [1409, 172] width 256 height 39
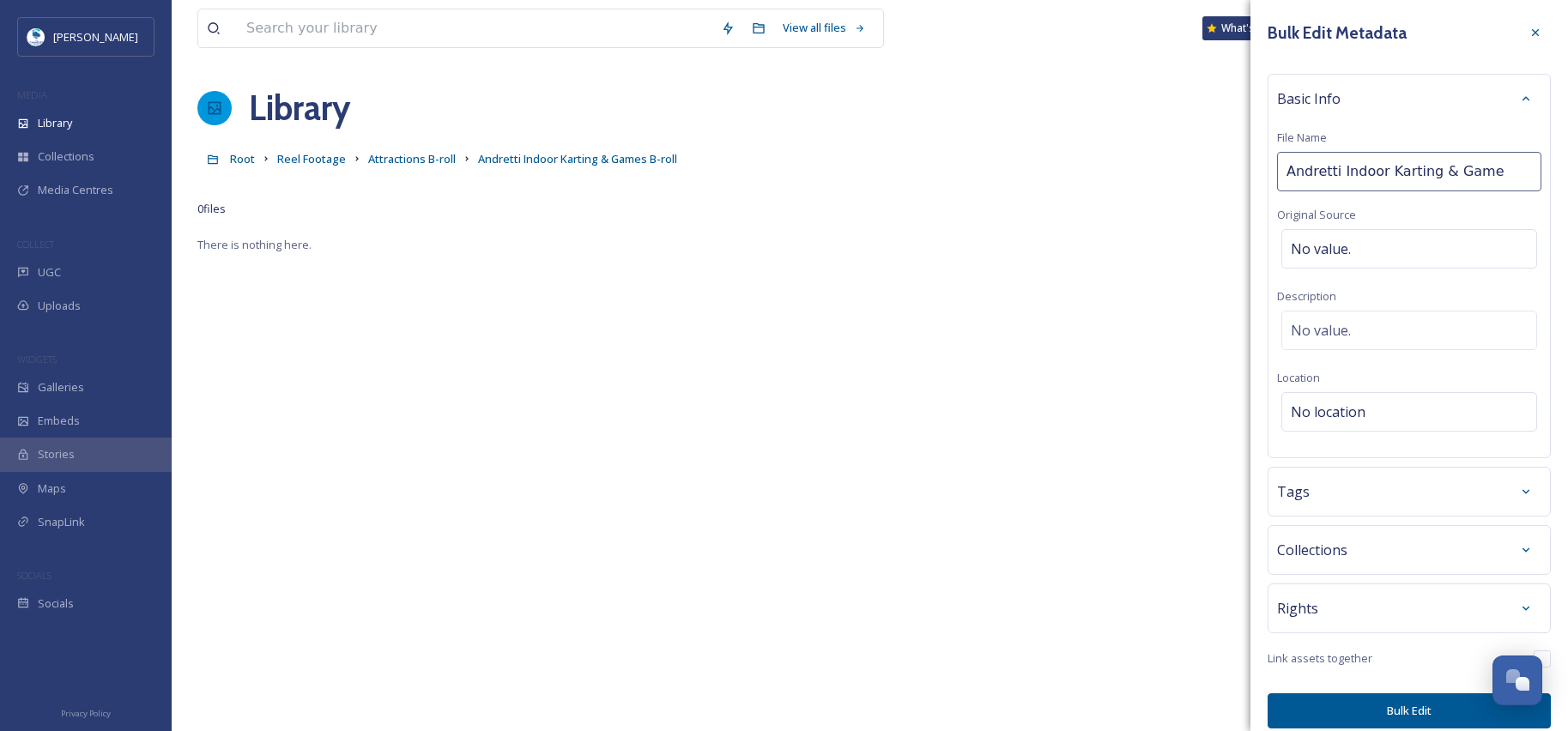
type input "Andretti Indoor Karting & Games"
click at [1414, 376] on div "Basic Info File Name Andretti Indoor Karting & Games Original Source No value. …" at bounding box center [1409, 266] width 284 height 384
click at [1352, 477] on div "Tags" at bounding box center [1409, 495] width 284 height 49
click at [1353, 497] on div "Tags" at bounding box center [1408, 495] width 264 height 31
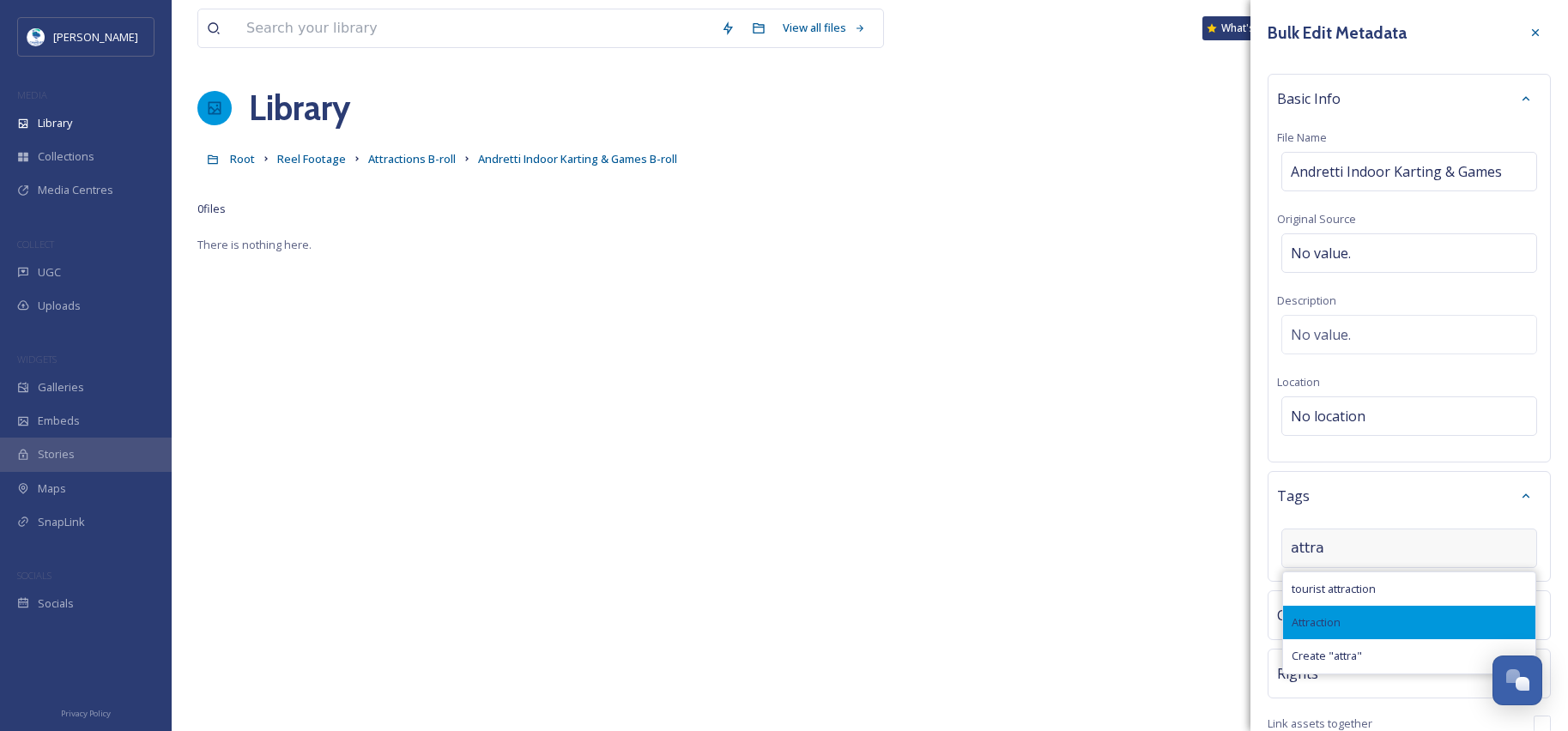
type input "attra"
click at [1348, 627] on div "Attraction" at bounding box center [1408, 623] width 252 height 34
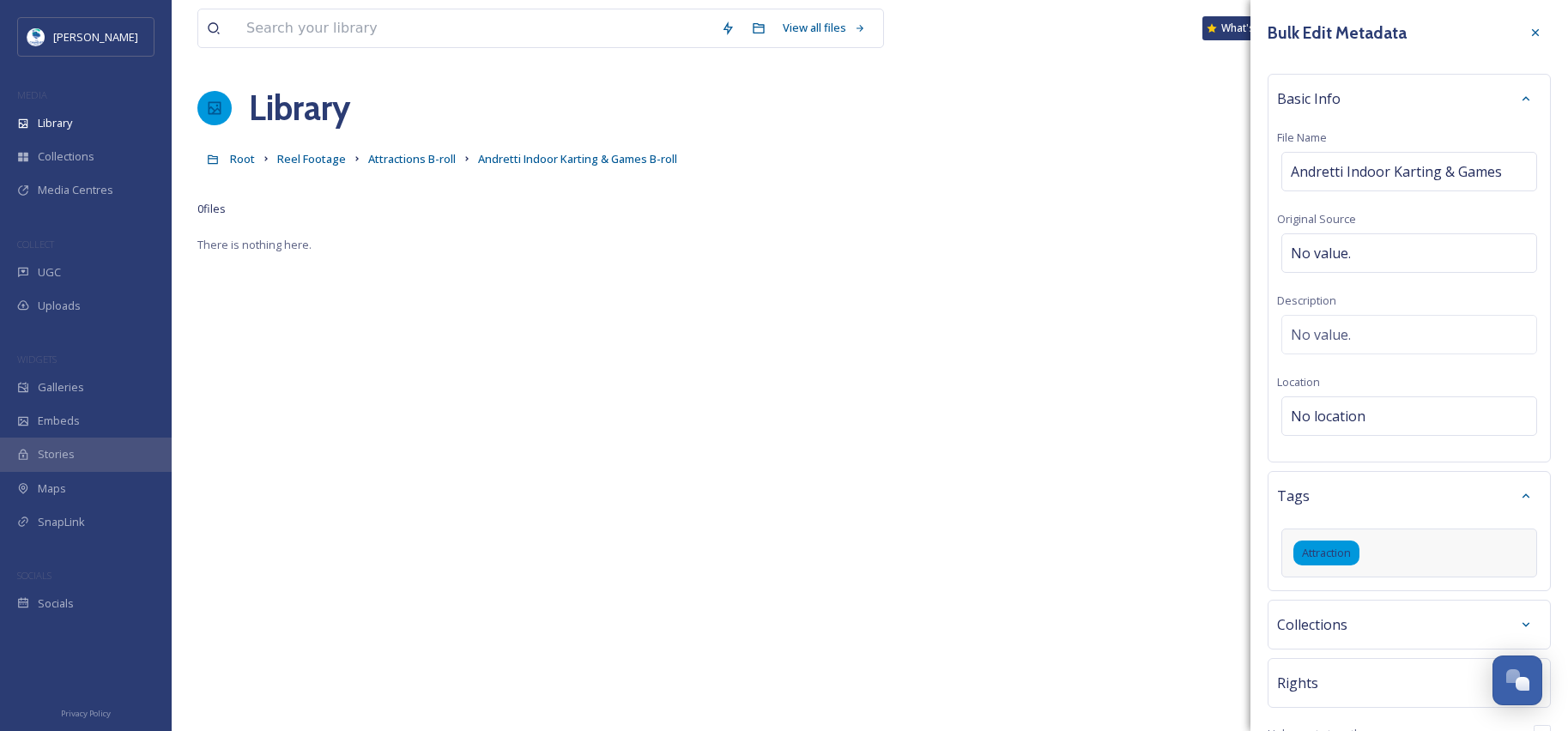
scroll to position [90, 0]
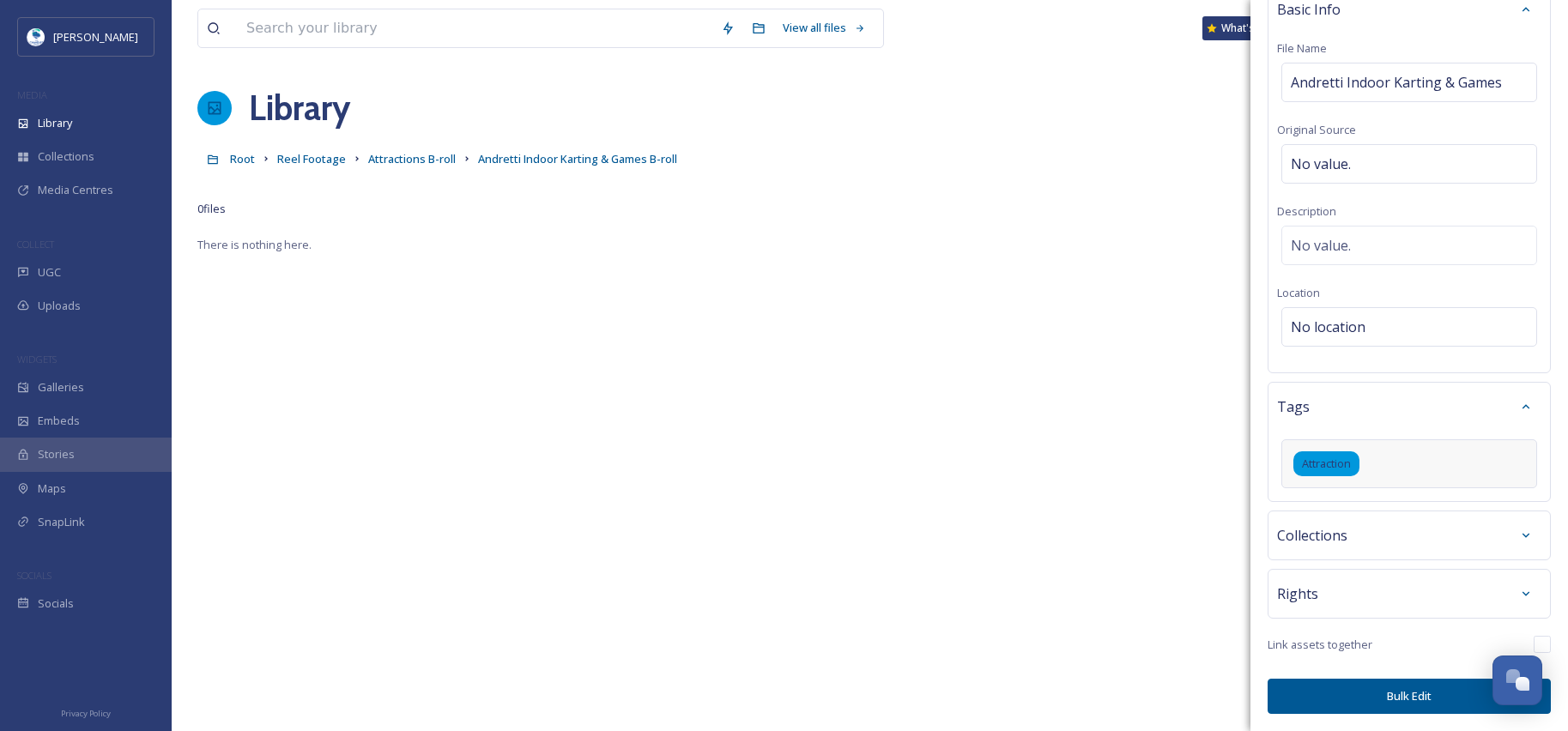
click at [1369, 701] on button "Bulk Edit" at bounding box center [1409, 697] width 284 height 35
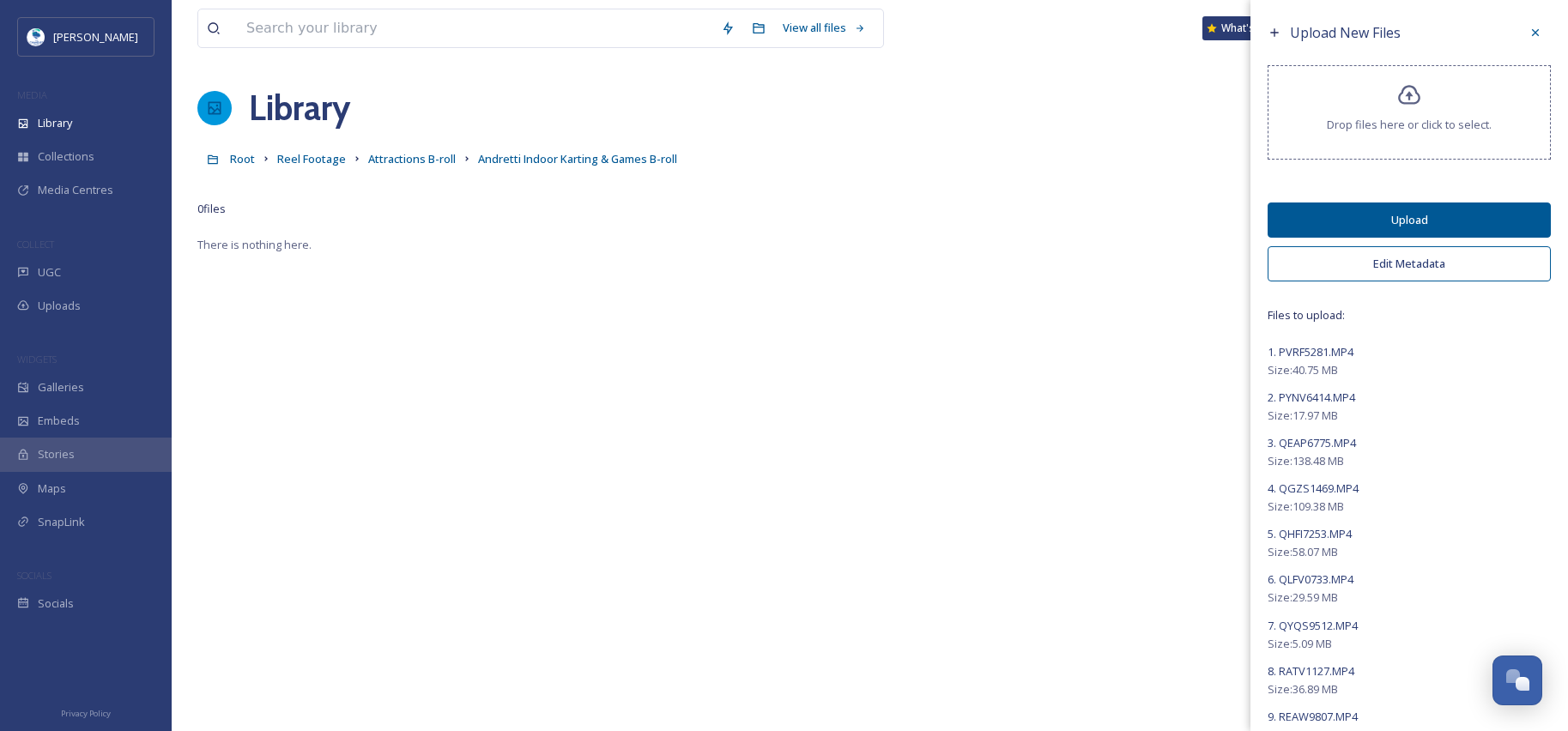
click at [1405, 220] on button "Upload" at bounding box center [1409, 220] width 284 height 35
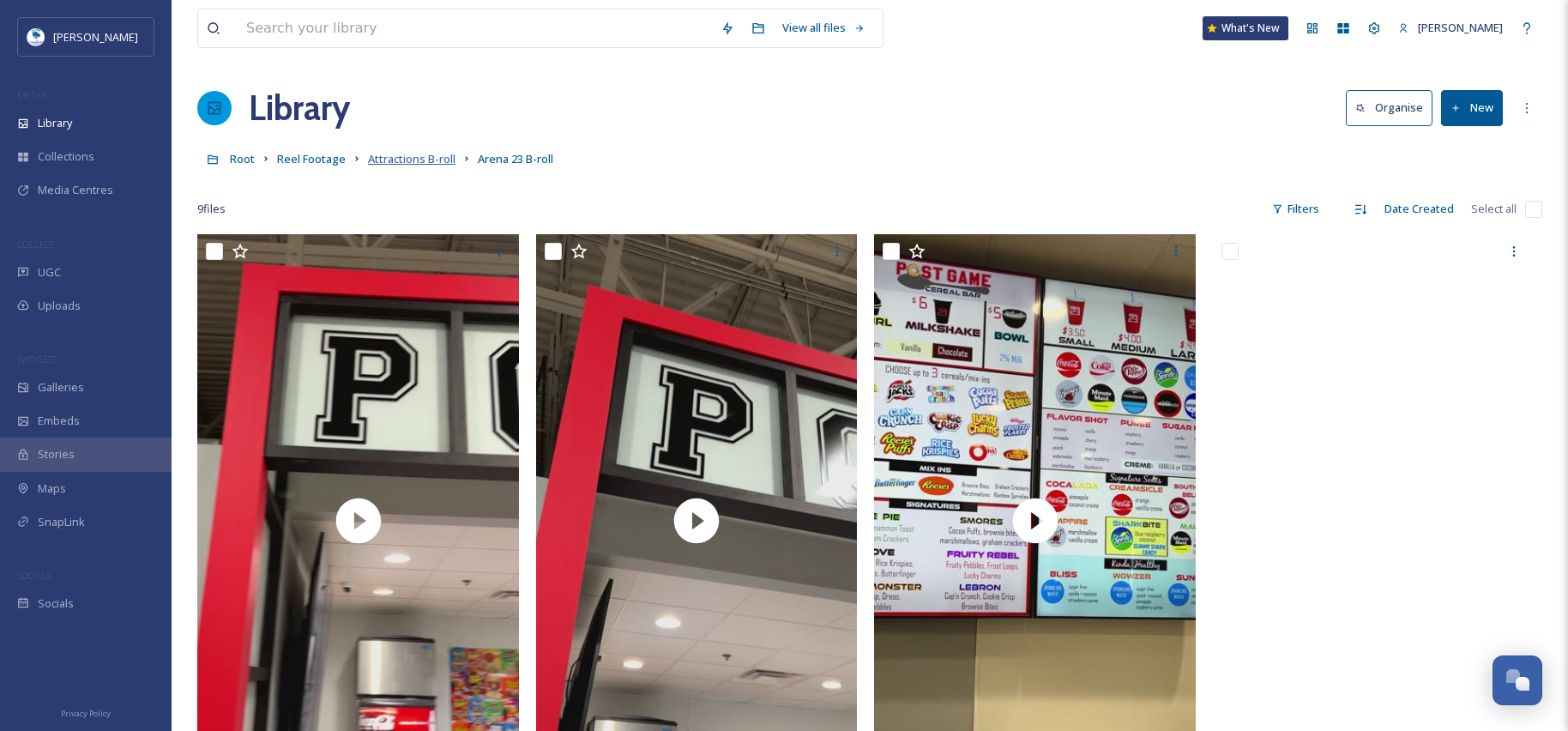
click at [424, 160] on span "Attractions B-roll" at bounding box center [412, 159] width 88 height 16
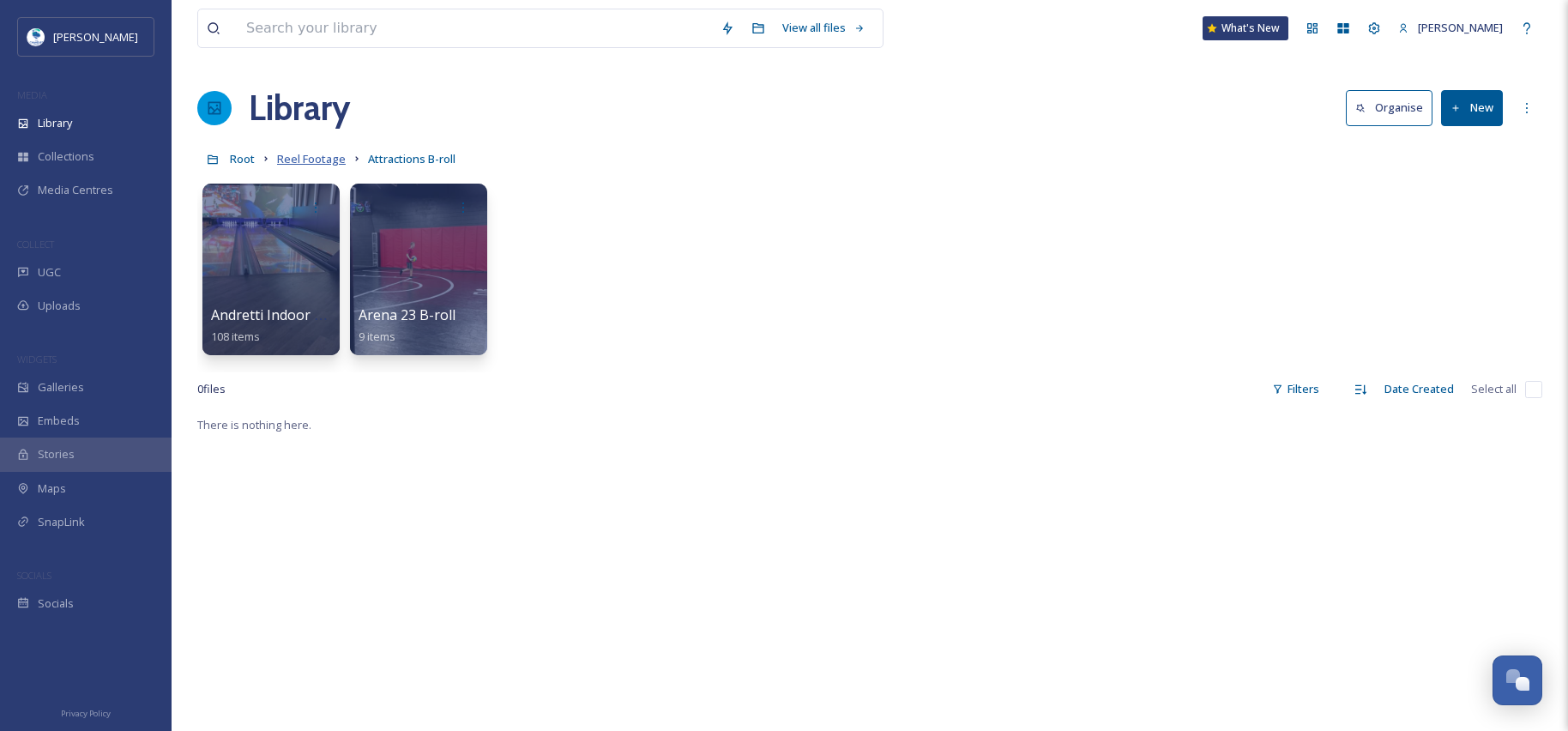
click at [323, 166] on span "Reel Footage" at bounding box center [311, 159] width 69 height 16
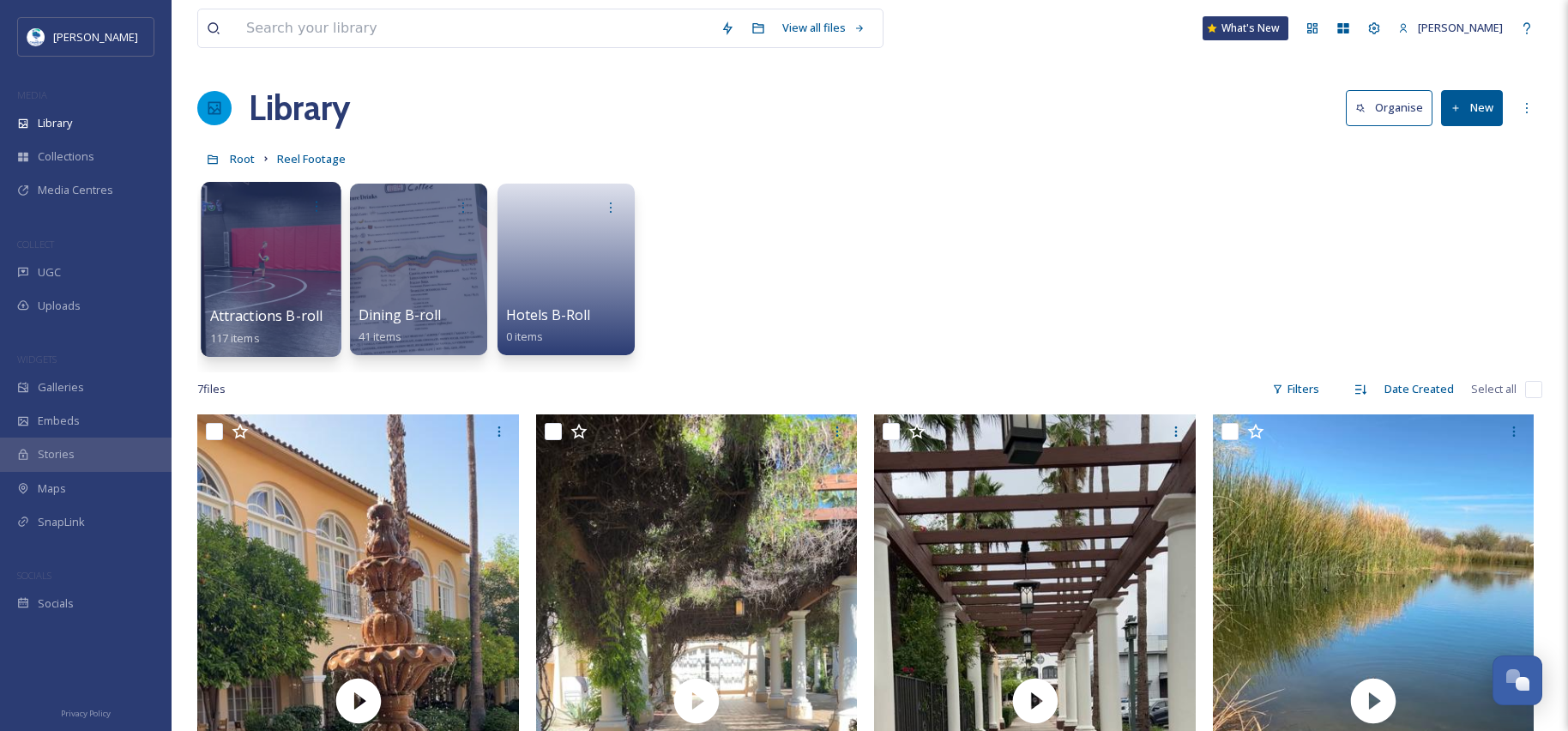
click at [255, 271] on div at bounding box center [270, 269] width 140 height 175
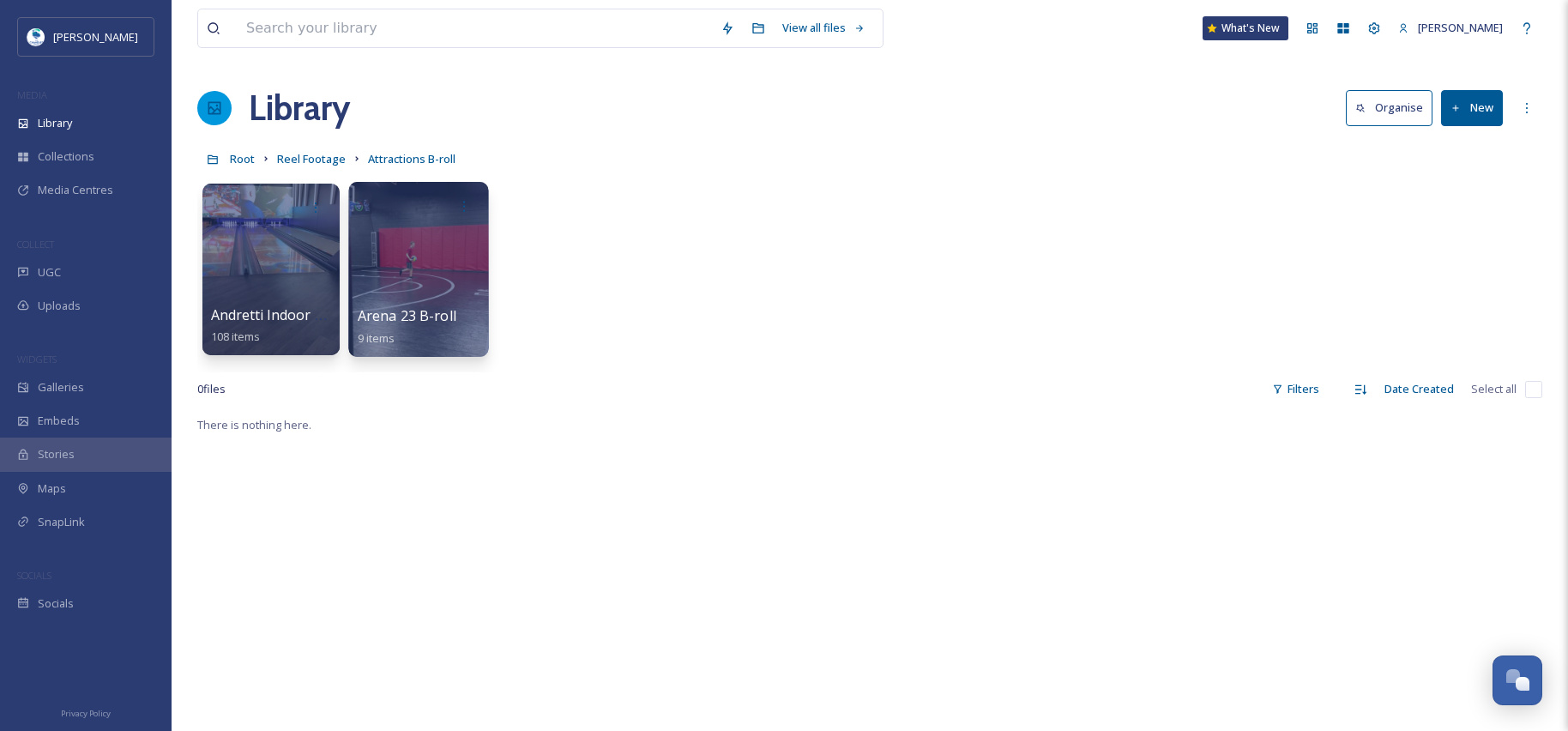
click at [449, 307] on span "Arena 23 B-roll" at bounding box center [407, 315] width 99 height 19
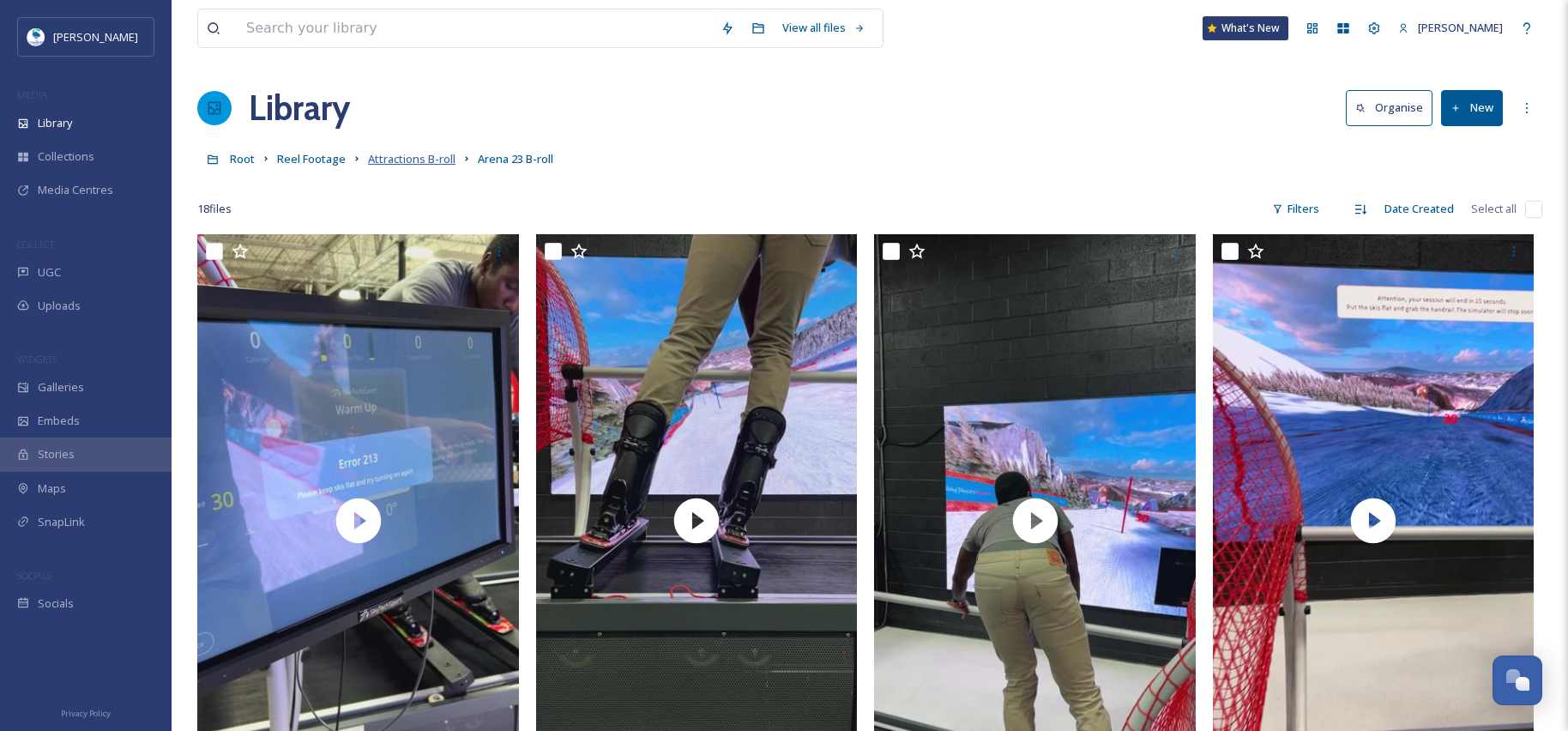
click at [426, 156] on span "Attractions B-roll" at bounding box center [412, 159] width 88 height 16
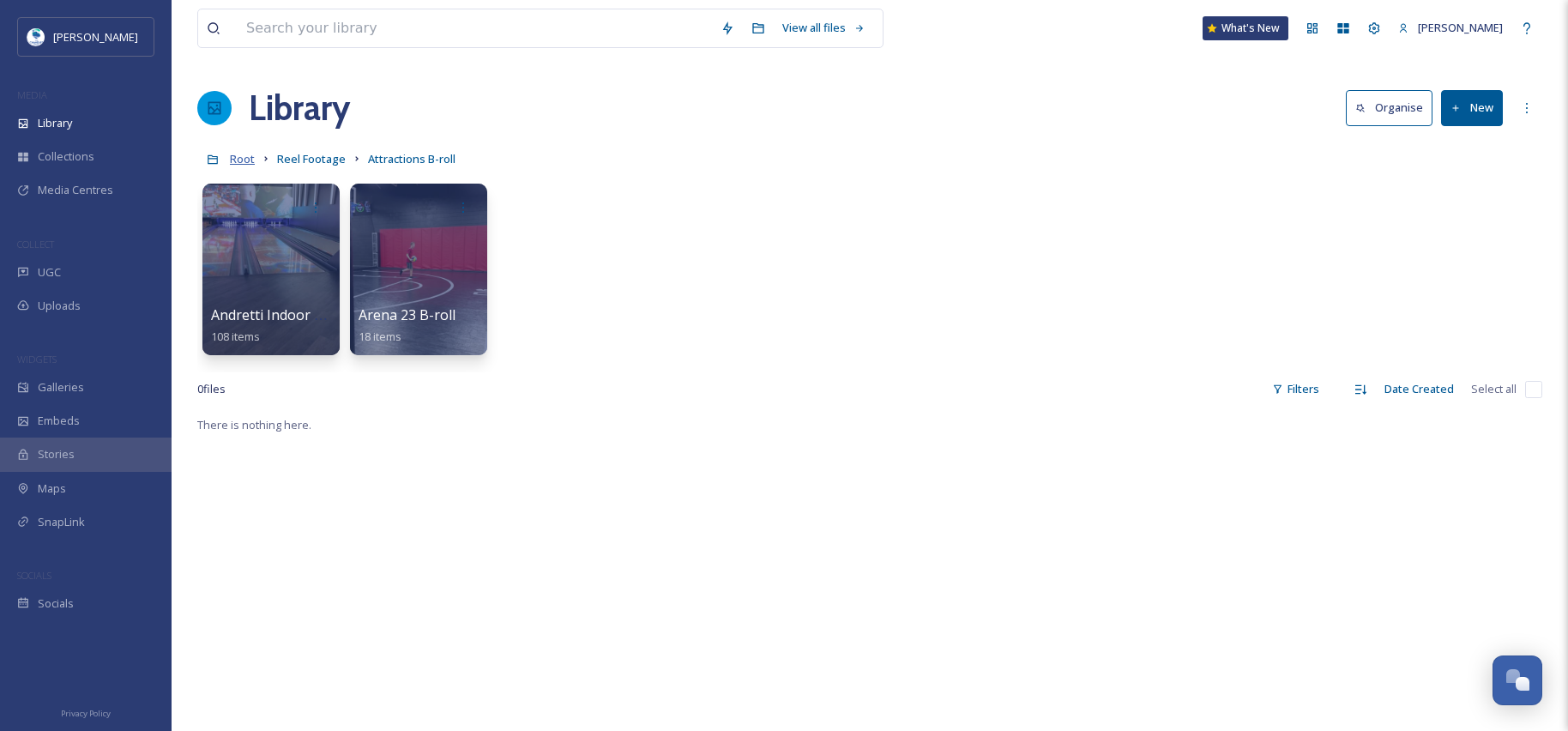
click at [241, 160] on span "Root" at bounding box center [242, 159] width 25 height 16
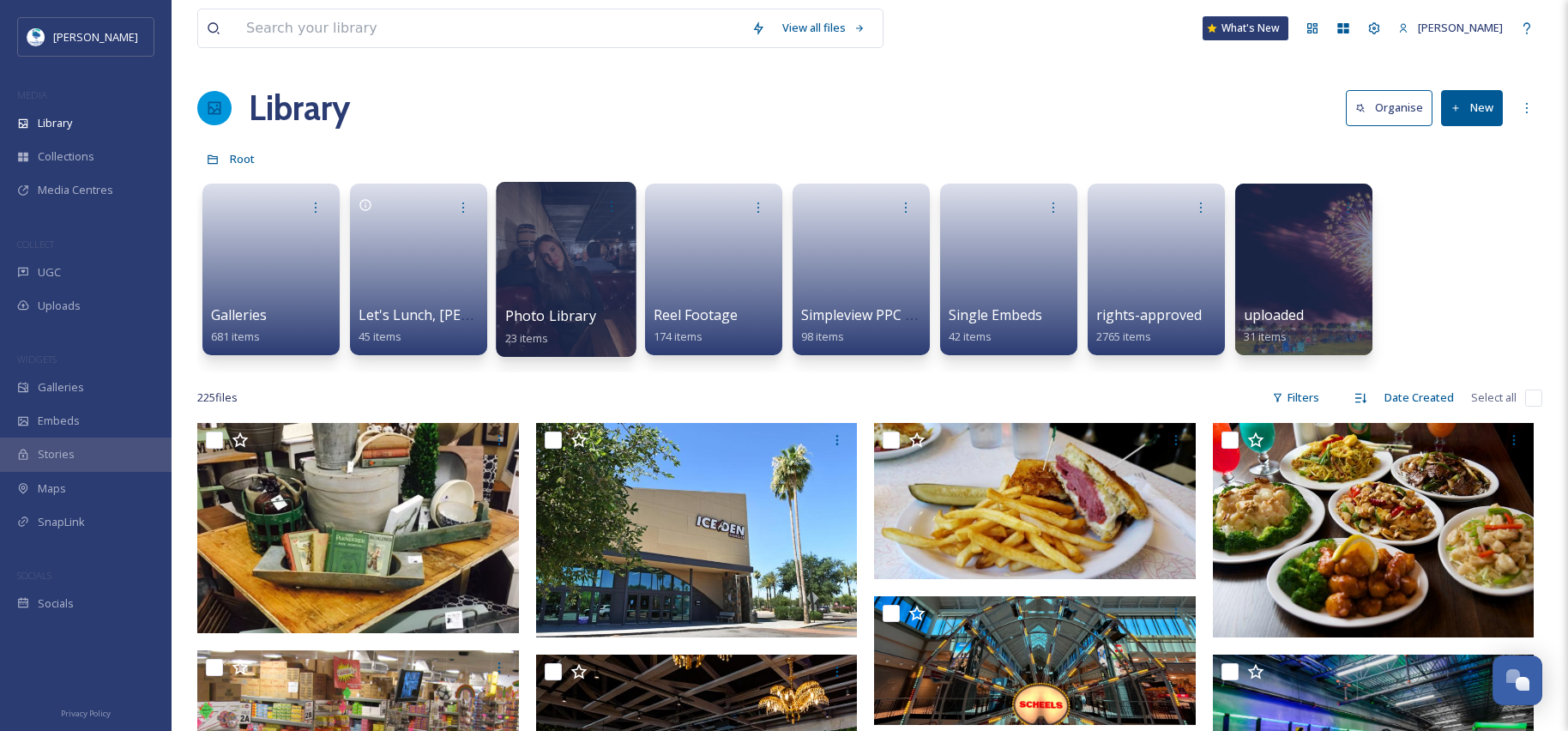
click at [571, 312] on span "Photo Library" at bounding box center [551, 315] width 91 height 19
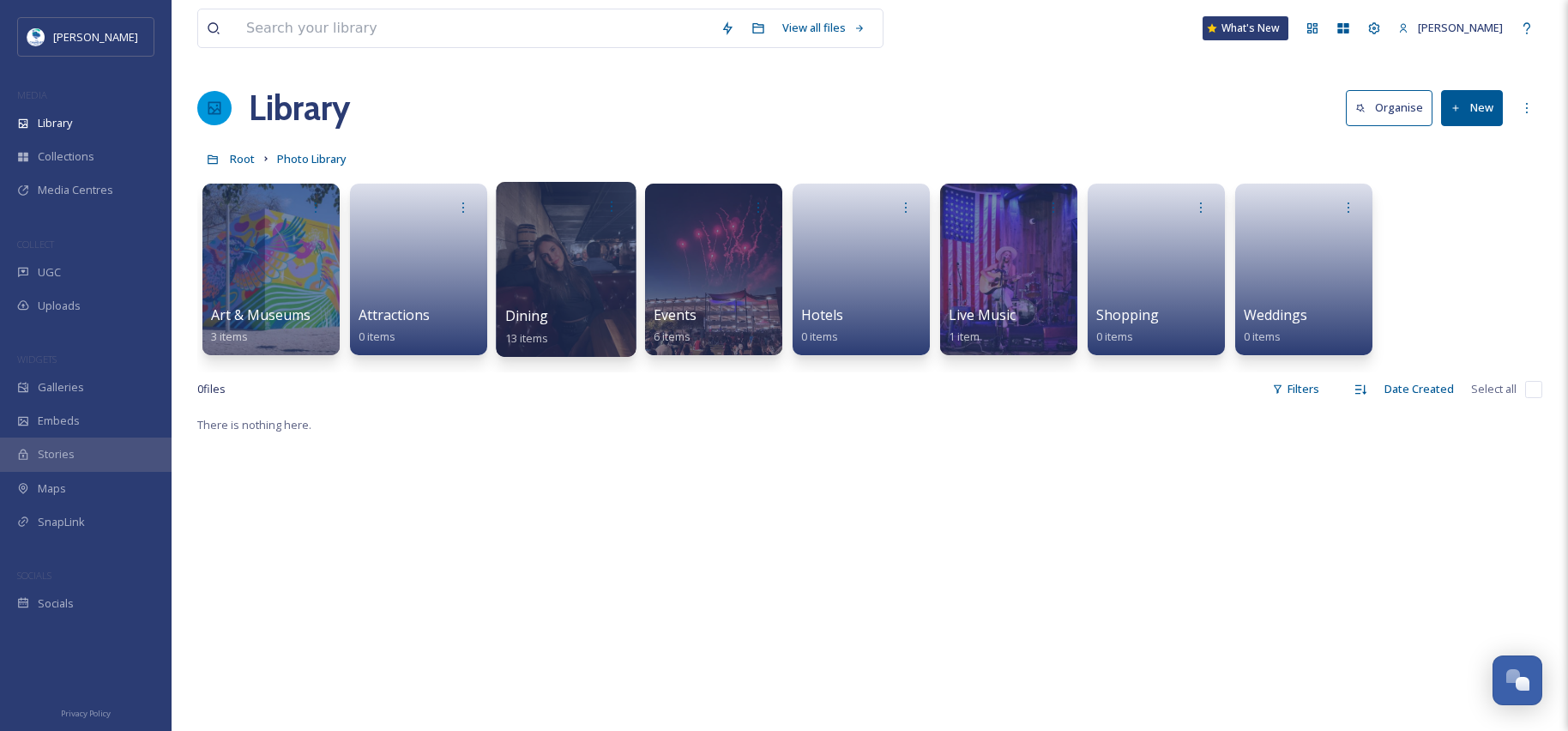
click at [535, 295] on div at bounding box center [566, 269] width 140 height 175
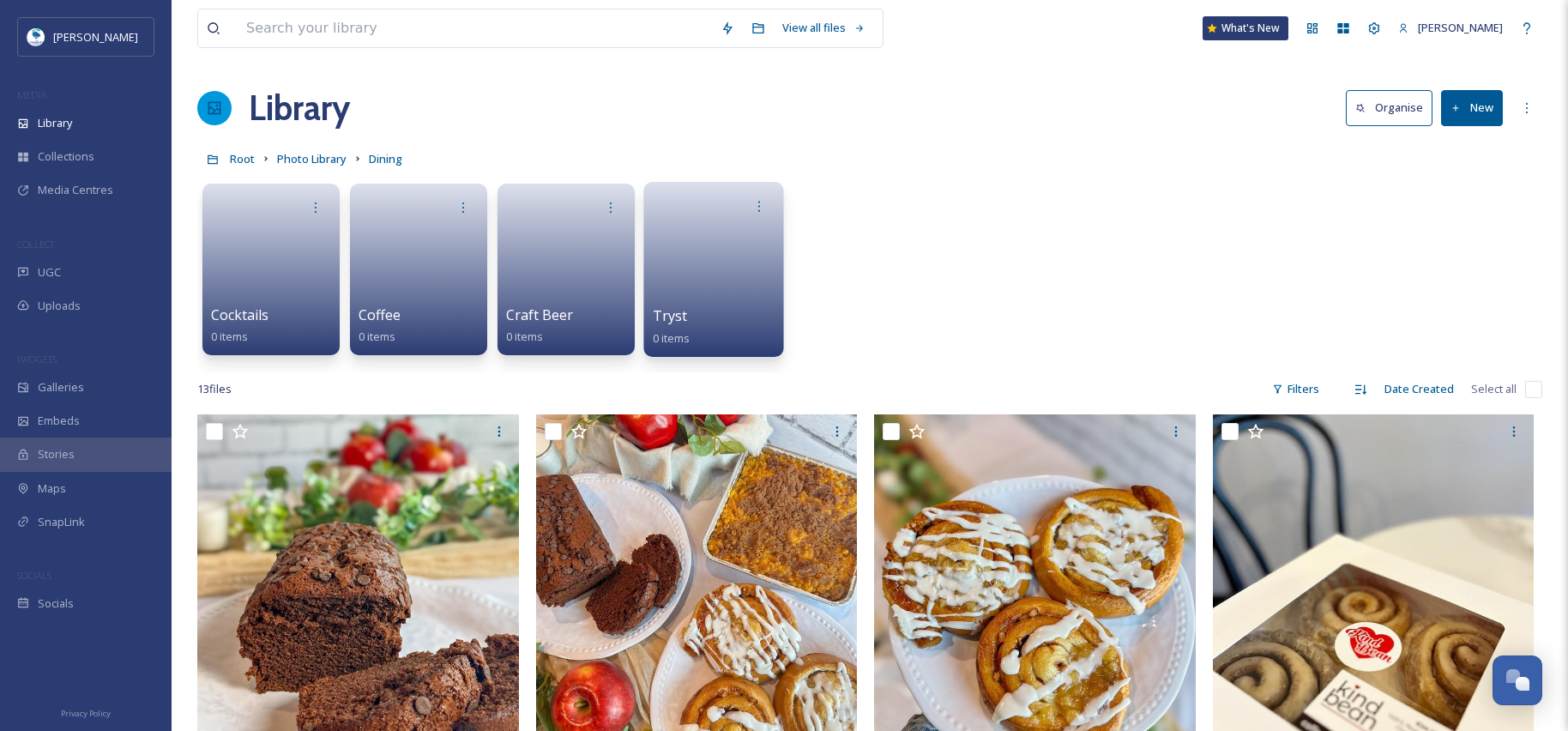
click at [708, 274] on link at bounding box center [714, 263] width 123 height 83
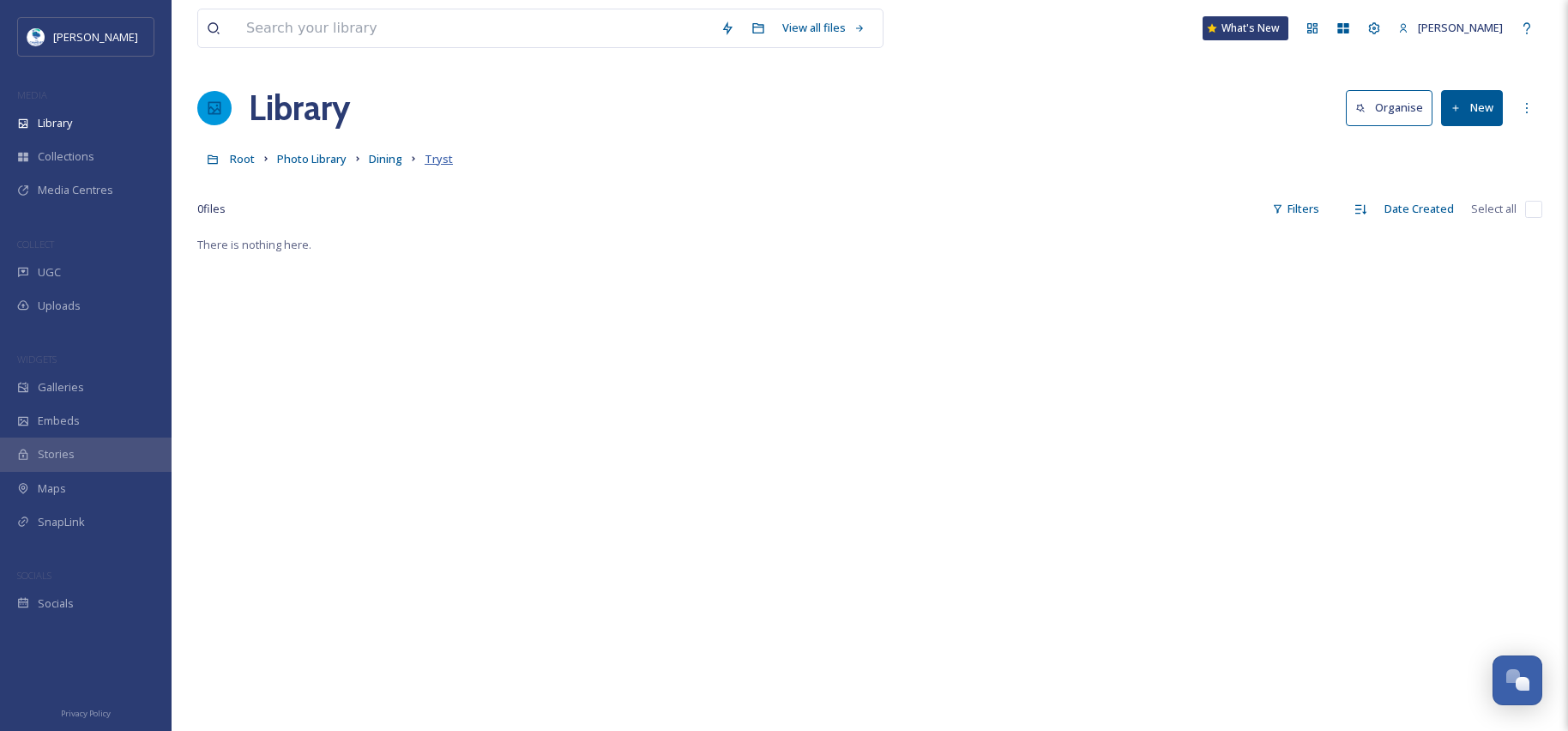
click at [445, 156] on span "Tryst" at bounding box center [438, 159] width 28 height 16
click at [395, 160] on span "Dining" at bounding box center [386, 159] width 34 height 16
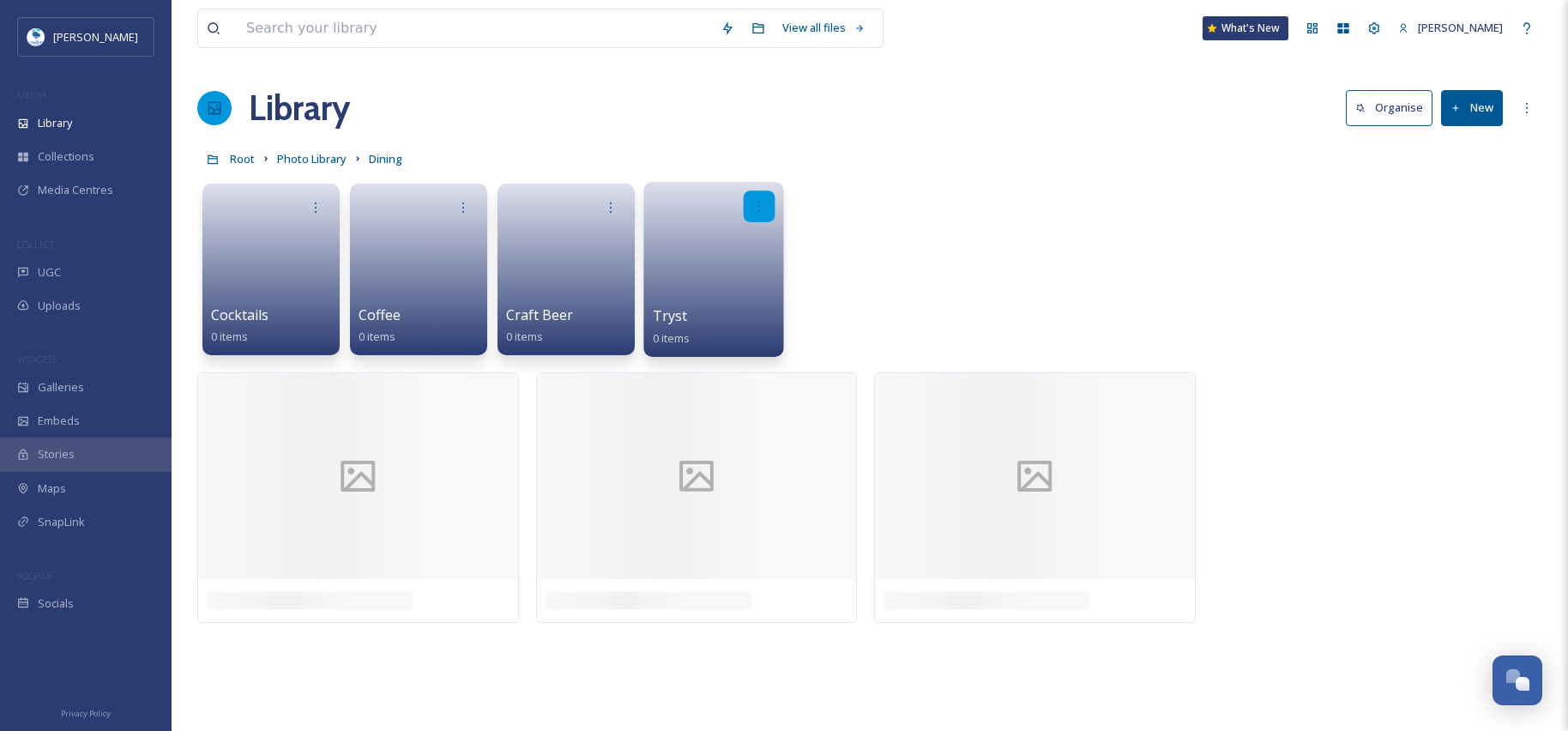
click at [760, 207] on icon at bounding box center [759, 205] width 14 height 14
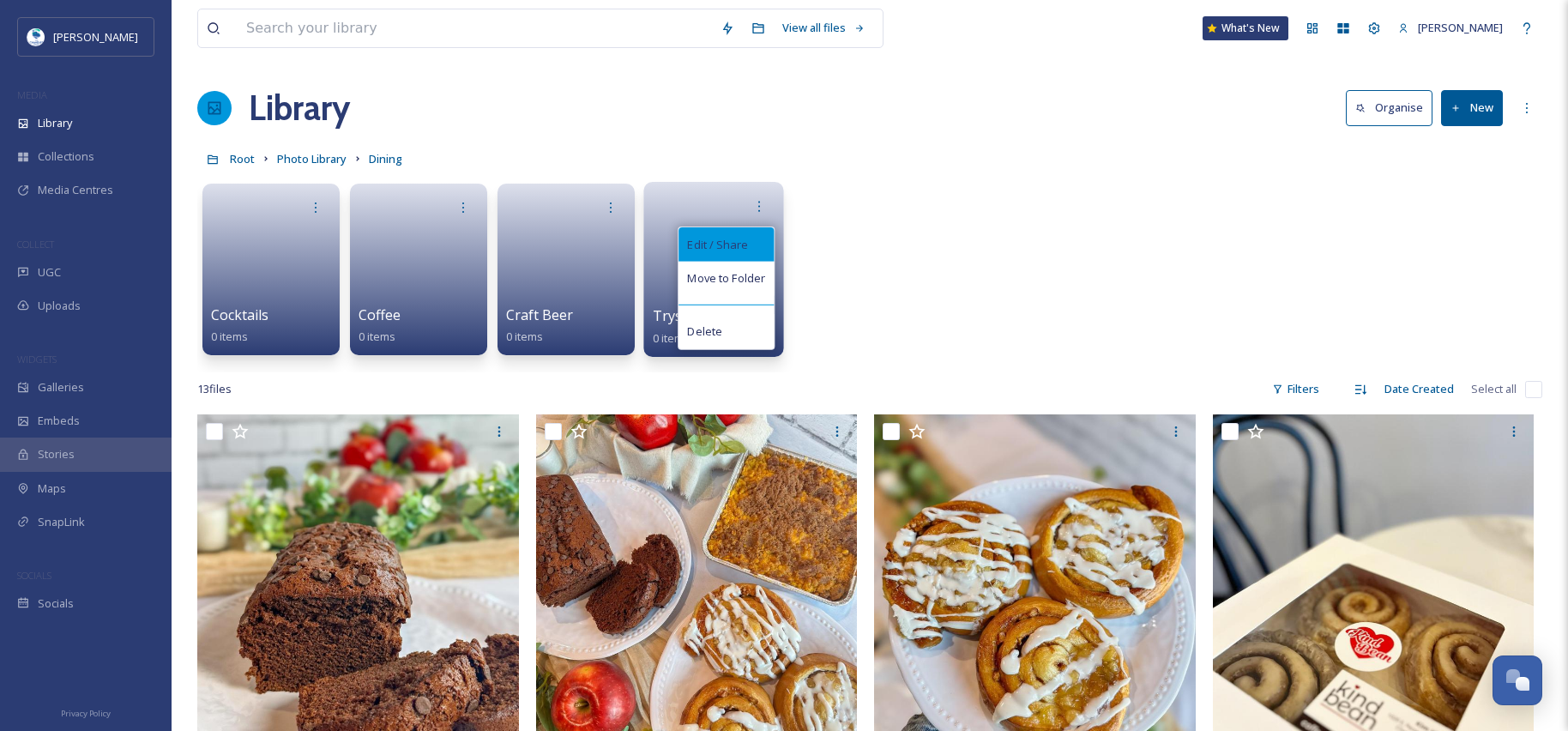
click at [728, 252] on span "Edit / Share" at bounding box center [717, 244] width 60 height 17
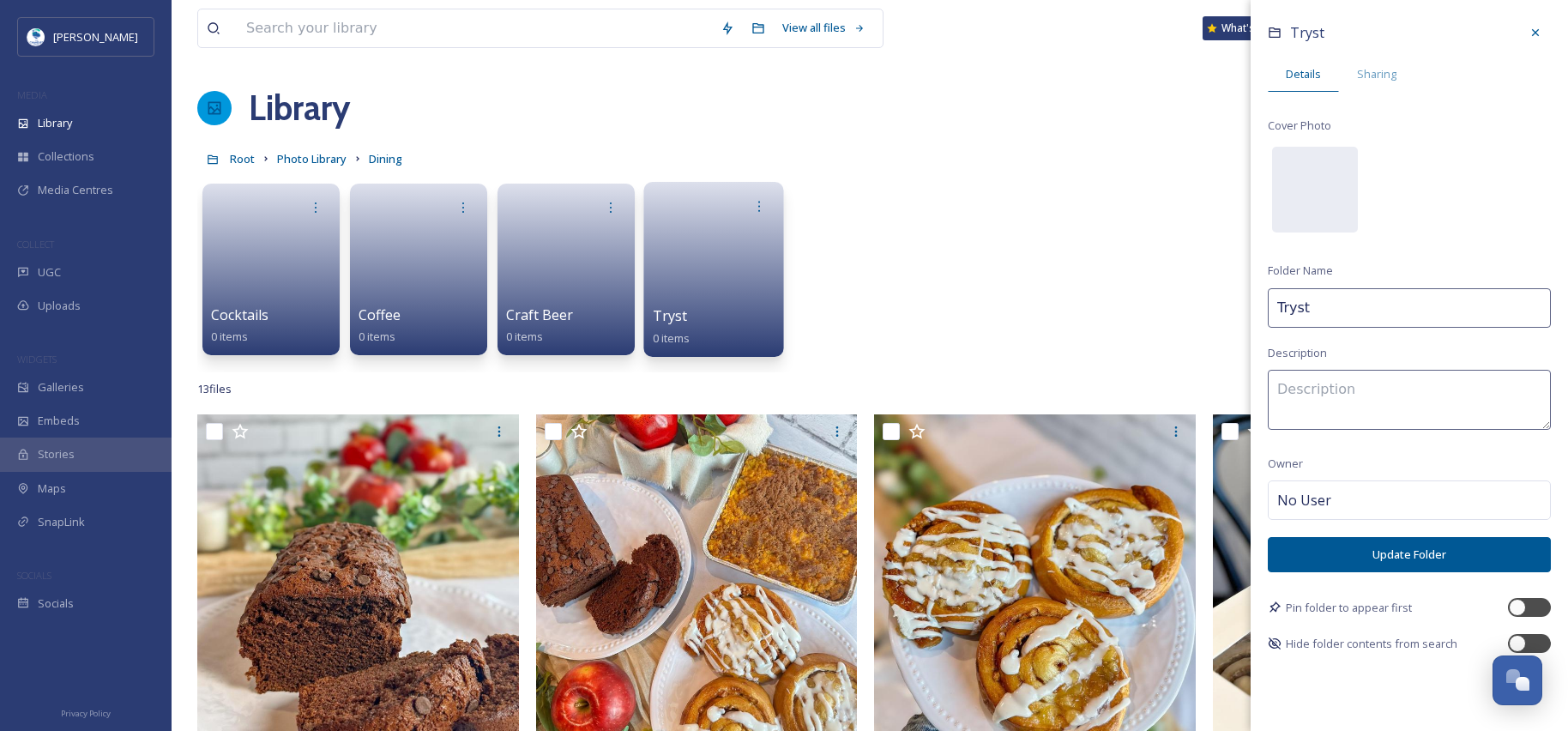
click at [1390, 312] on input "Tryst" at bounding box center [1410, 308] width 283 height 39
type input "Tryst Cafe"
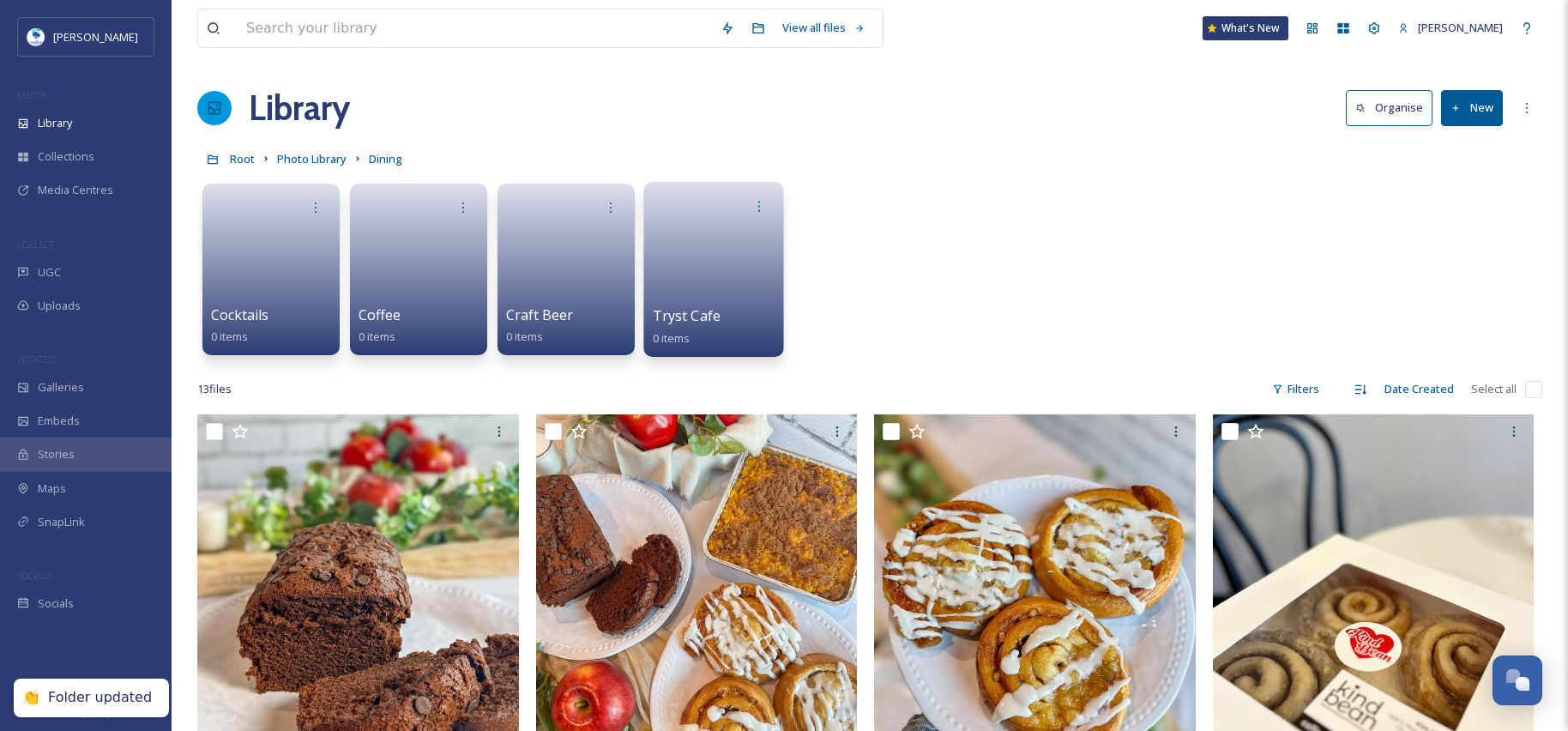
click at [724, 276] on link at bounding box center [714, 263] width 123 height 83
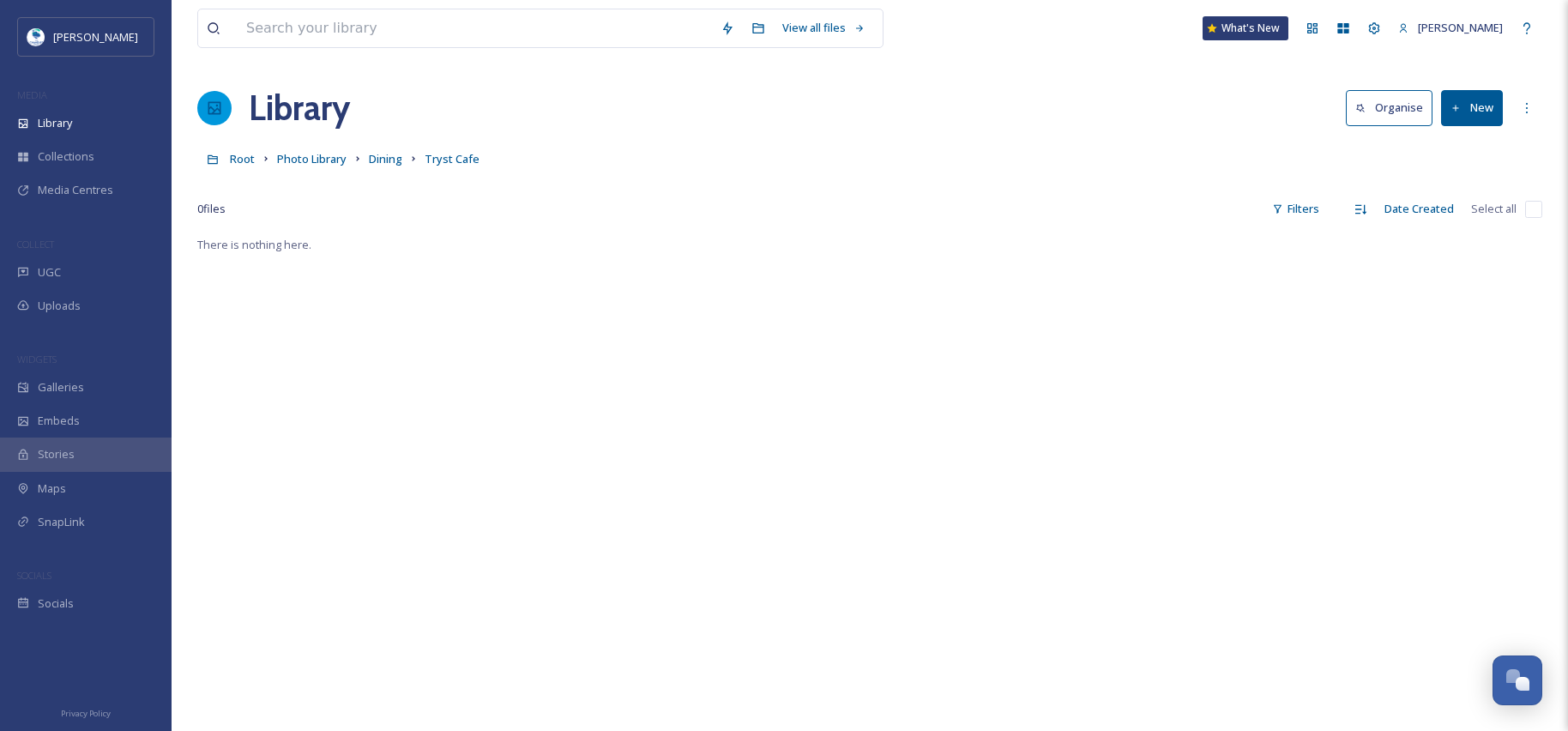
click at [1486, 110] on button "New" at bounding box center [1472, 108] width 62 height 35
click at [1473, 145] on span "File Upload" at bounding box center [1464, 147] width 57 height 16
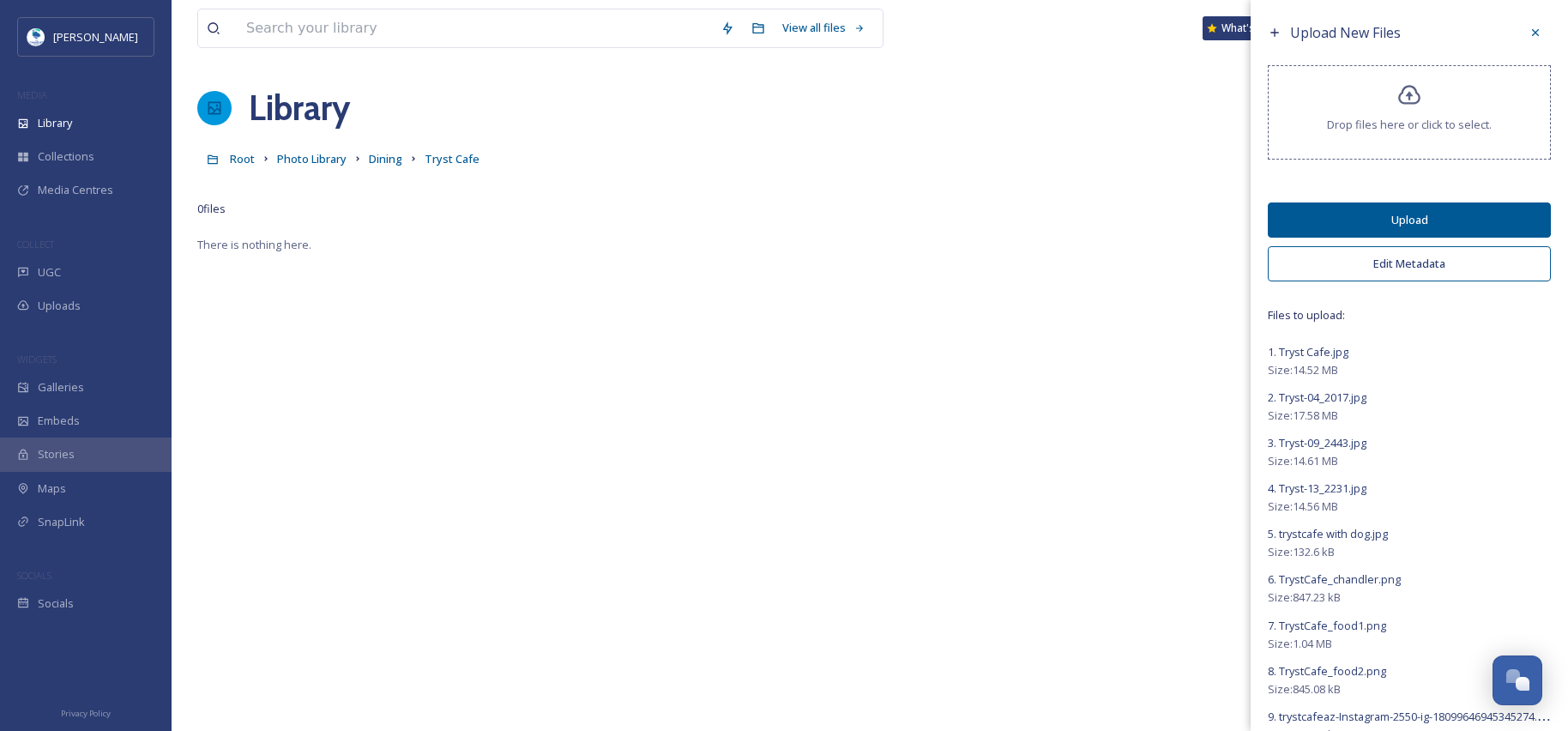
click at [1423, 216] on button "Upload" at bounding box center [1410, 220] width 283 height 35
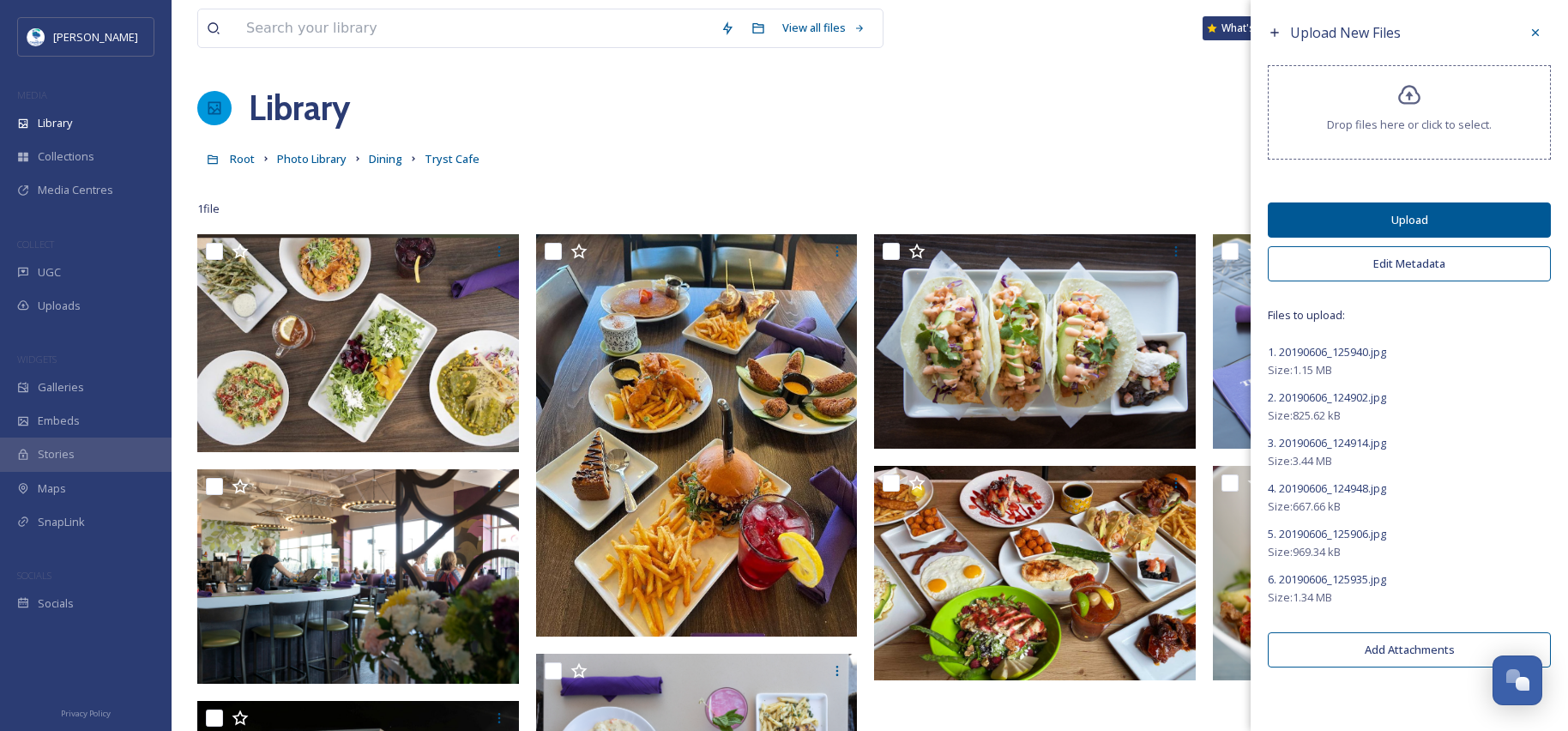
click at [1406, 271] on button "Edit Metadata" at bounding box center [1410, 264] width 283 height 35
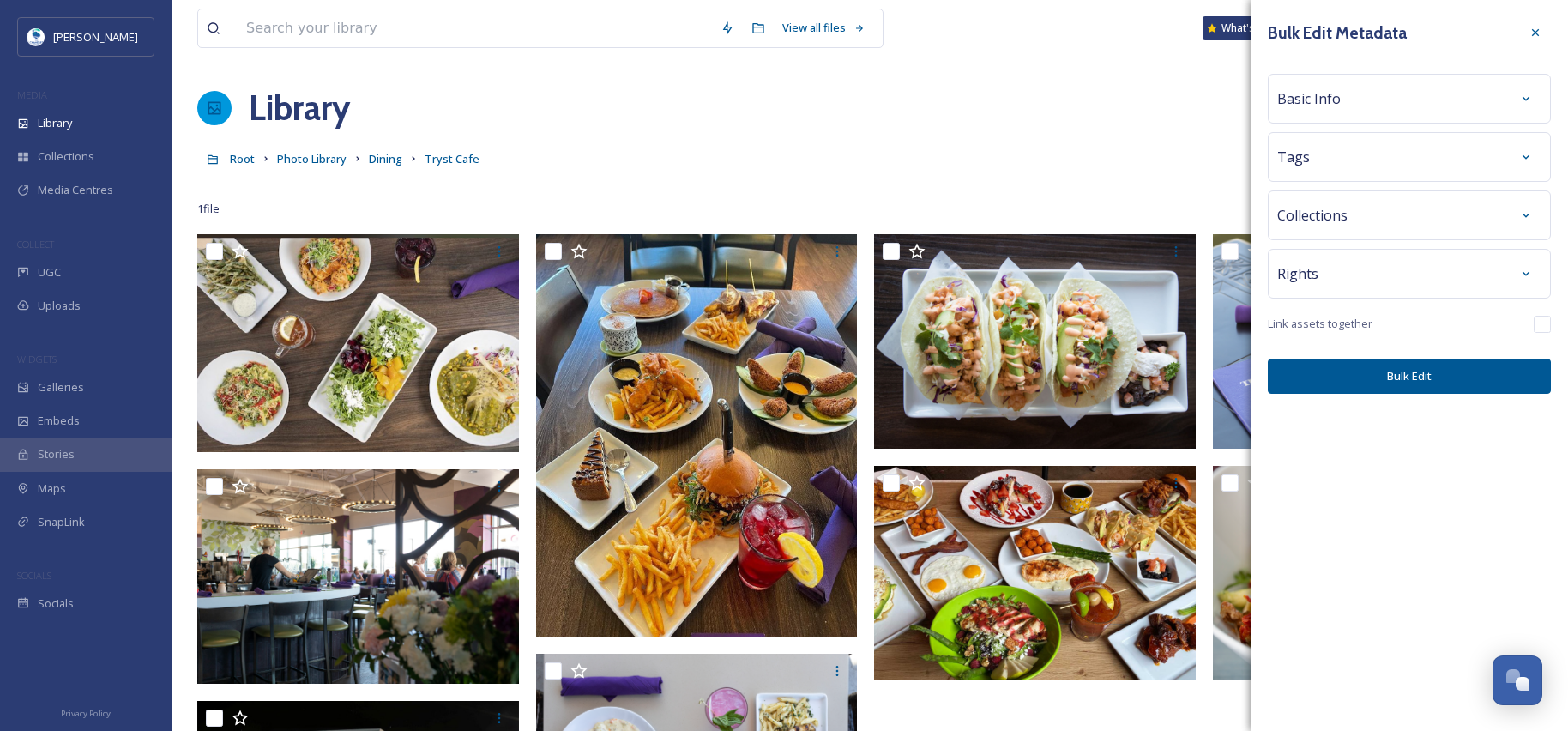
click at [1327, 103] on span "Basic Info" at bounding box center [1309, 99] width 63 height 21
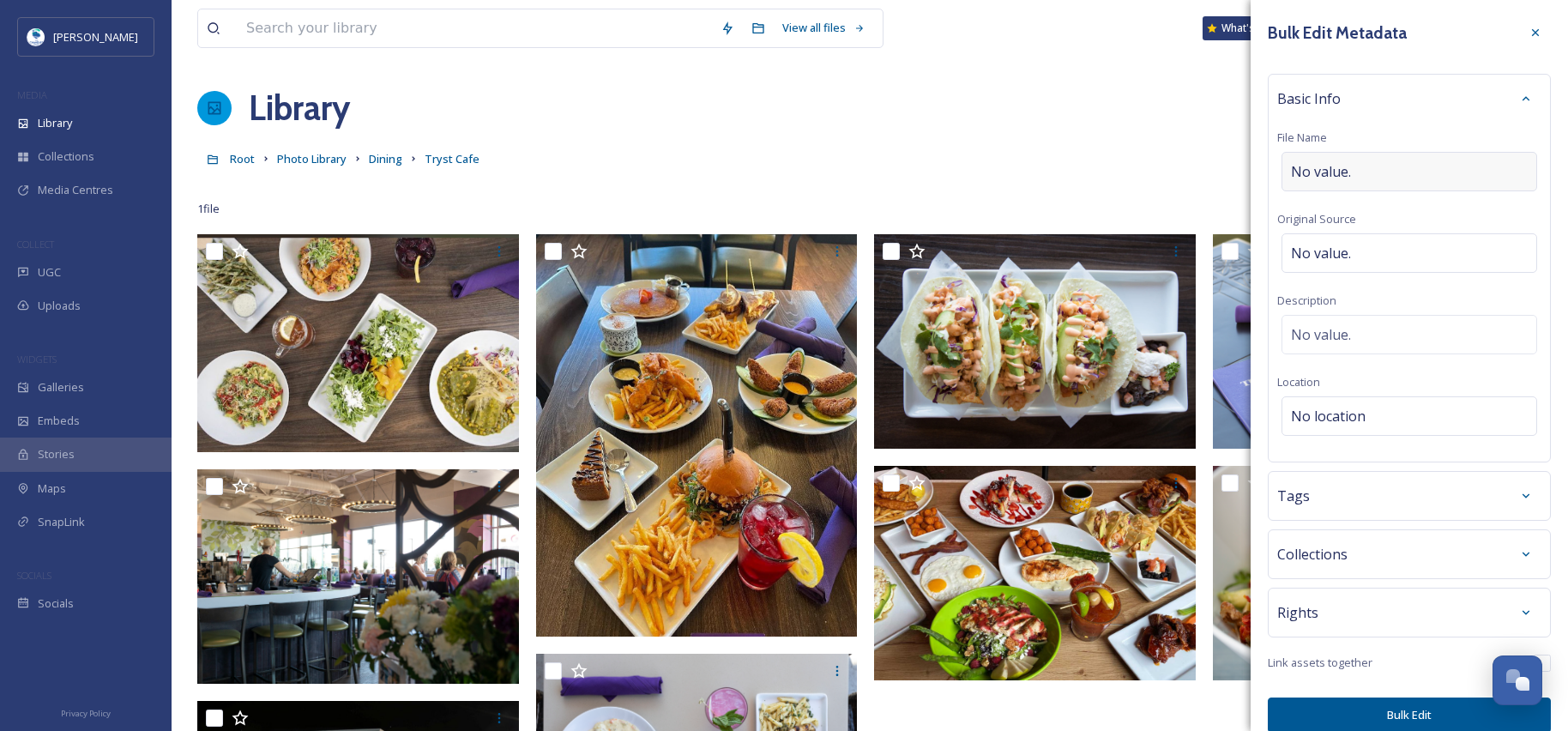
click at [1345, 167] on span "No value." at bounding box center [1321, 172] width 60 height 21
type input "Tryst Menu Items"
click at [1374, 508] on div "Tags" at bounding box center [1410, 490] width 283 height 49
click at [1377, 499] on div "Tags" at bounding box center [1409, 495] width 264 height 31
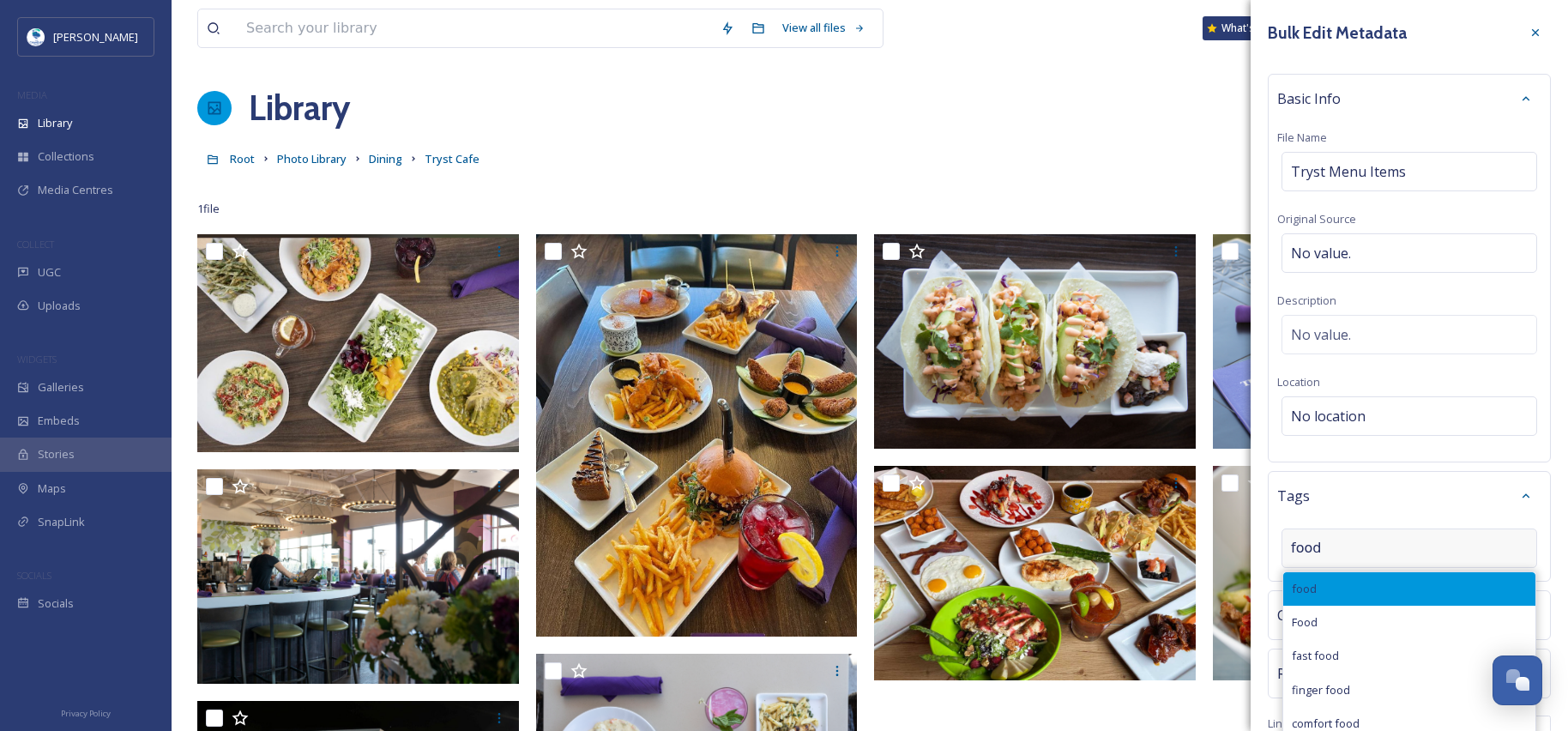
type input "food"
click at [1365, 583] on div "food" at bounding box center [1409, 589] width 252 height 34
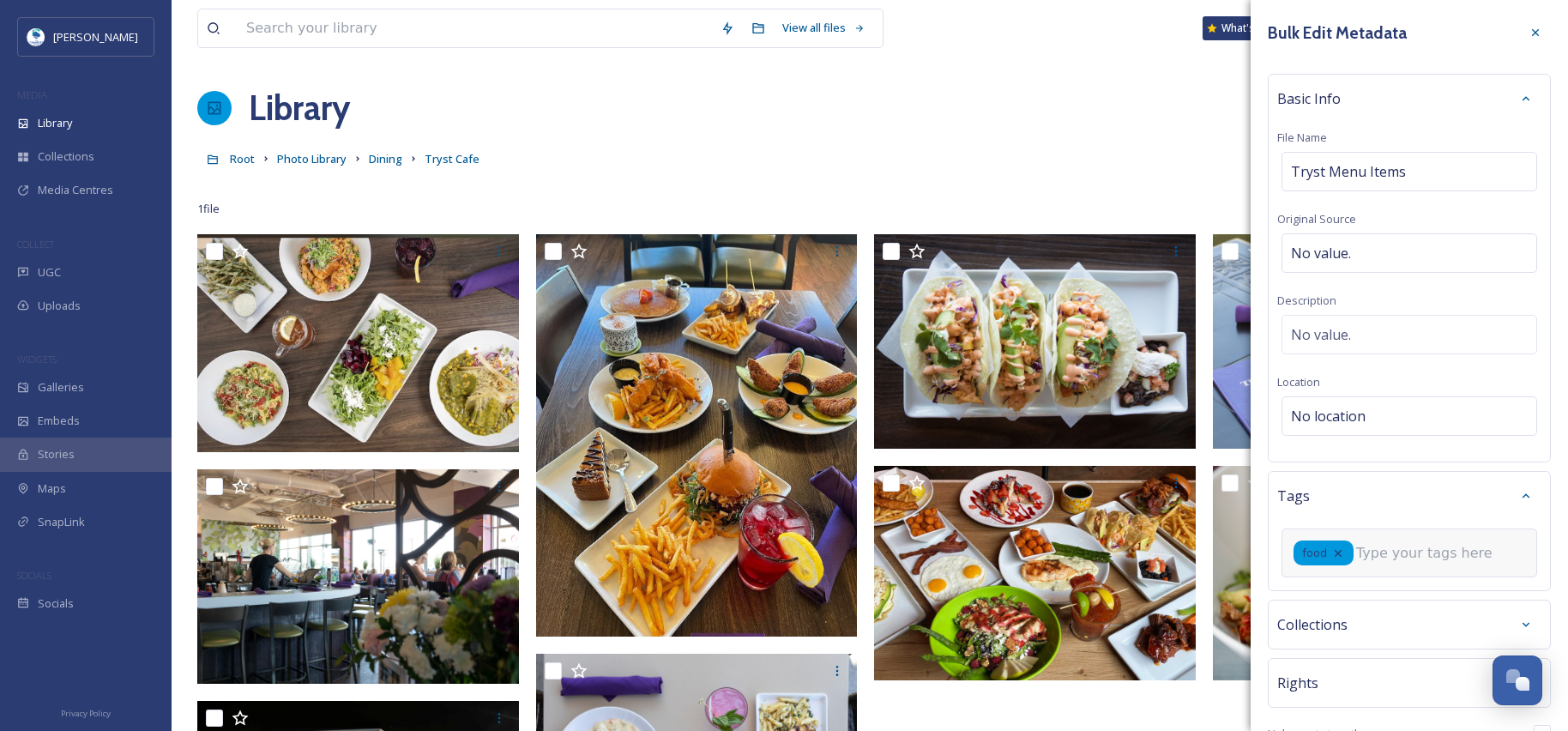
scroll to position [86, 0]
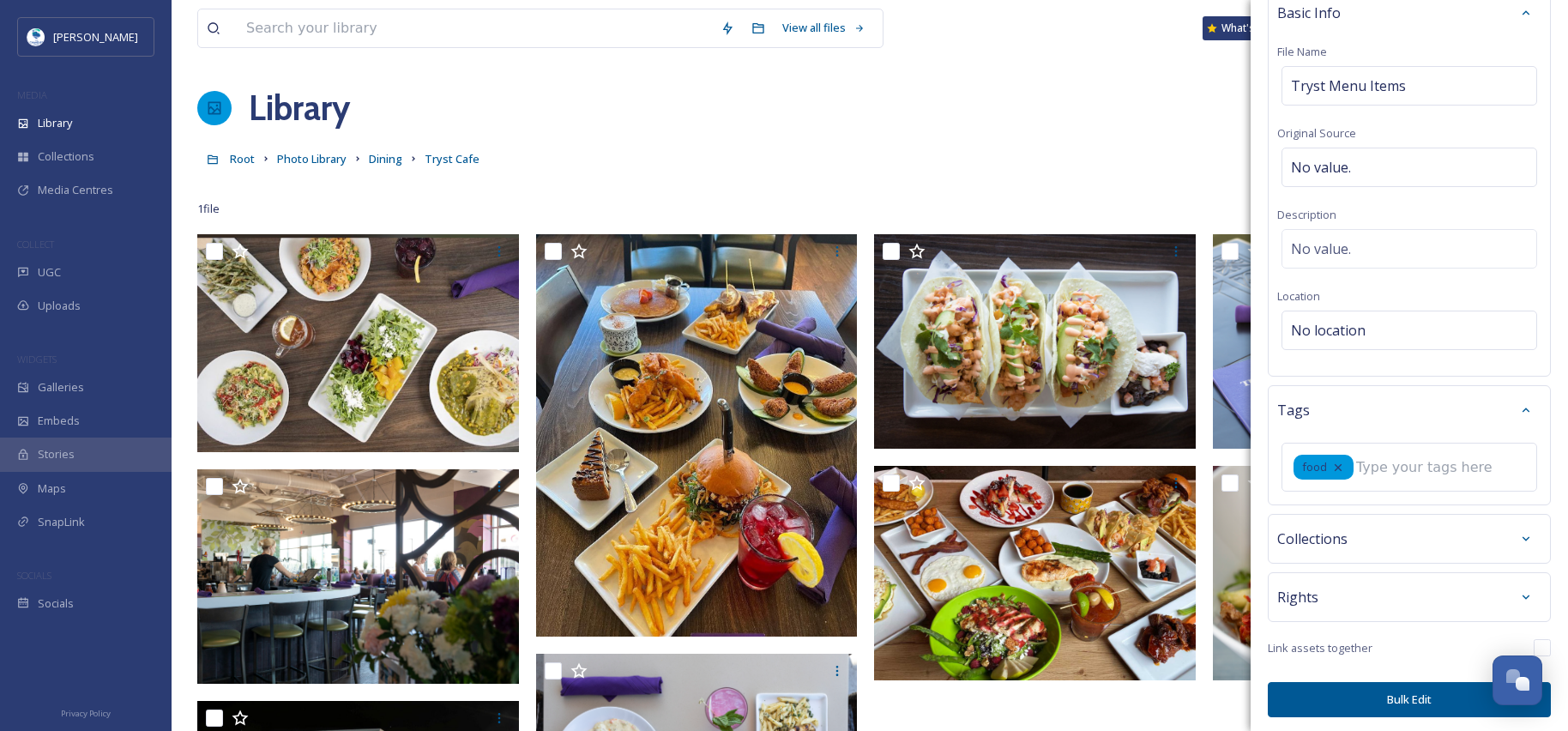
click at [1408, 702] on button "Bulk Edit" at bounding box center [1410, 699] width 283 height 35
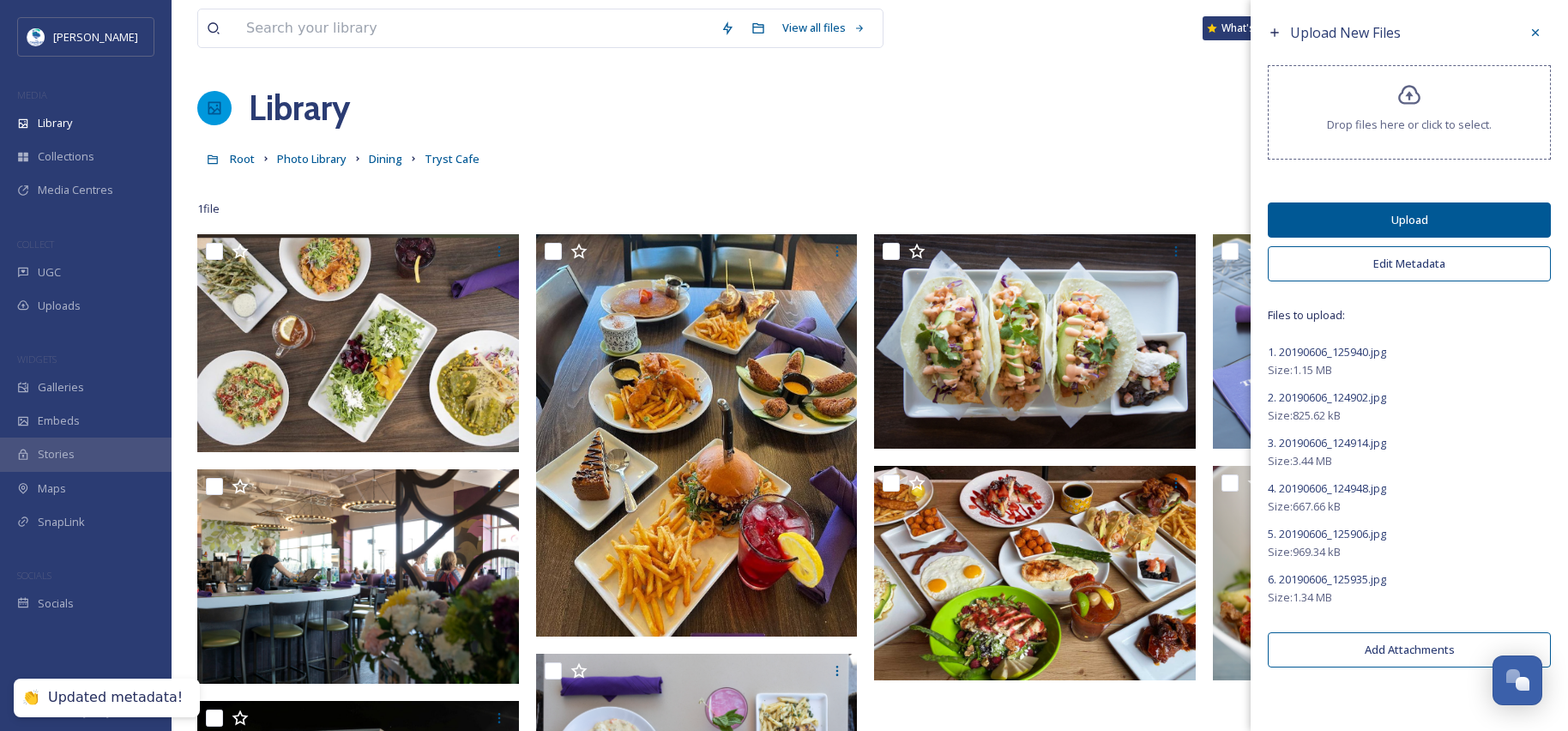
click at [1431, 218] on button "Upload" at bounding box center [1410, 220] width 283 height 35
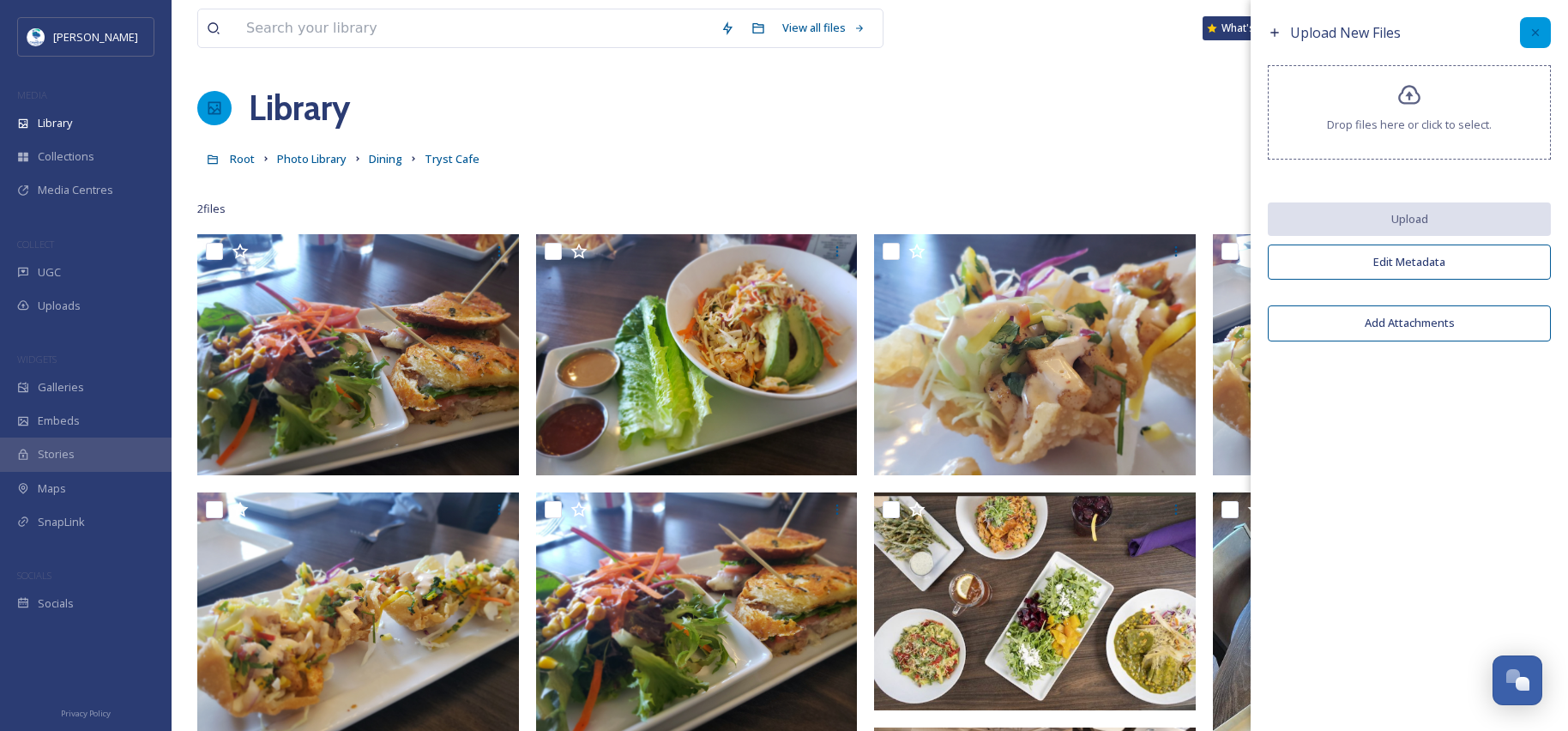
click at [1538, 33] on icon at bounding box center [1534, 33] width 14 height 14
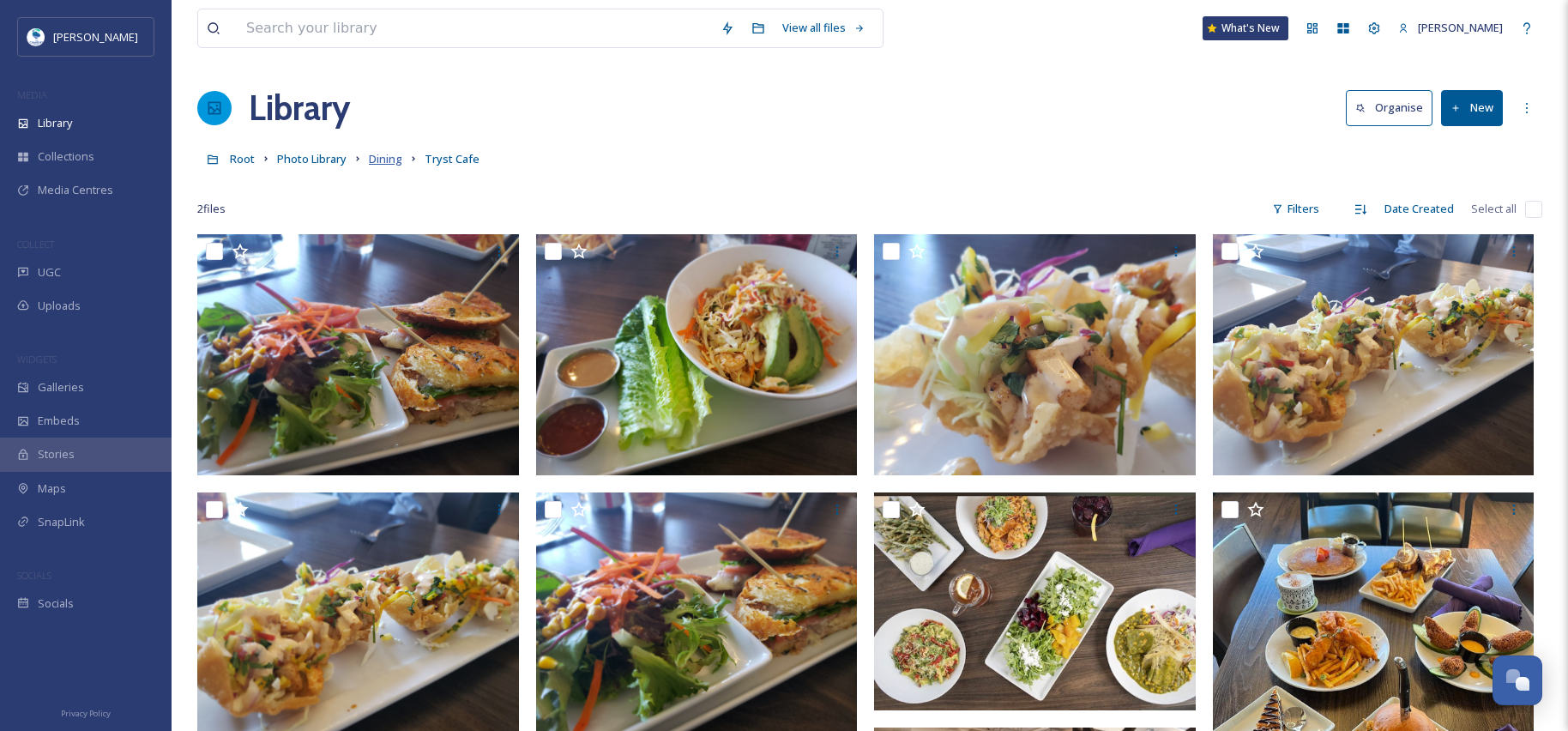
click at [380, 161] on span "Dining" at bounding box center [386, 159] width 34 height 16
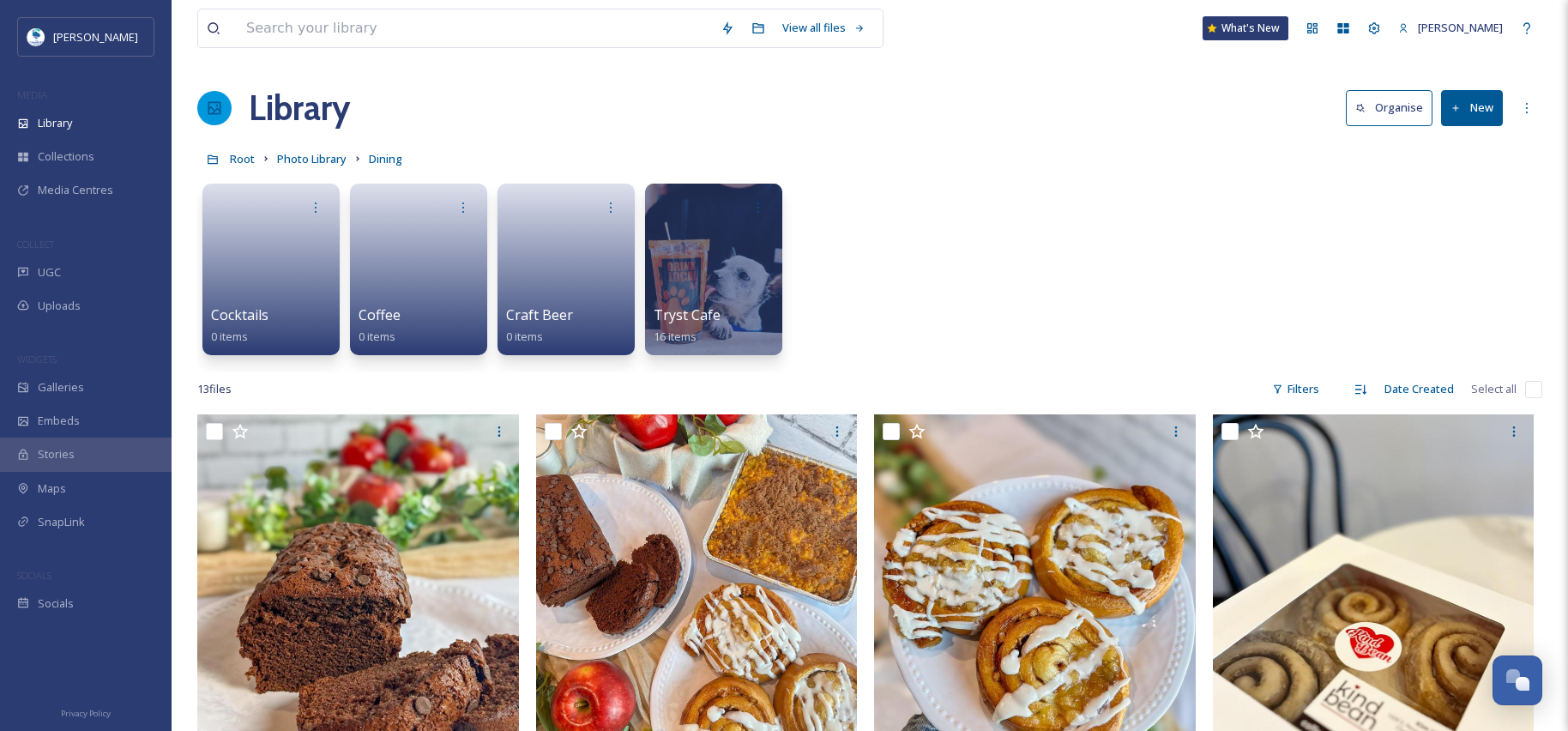
drag, startPoint x: 844, startPoint y: 283, endPoint x: 1453, endPoint y: 145, distance: 624.4
click at [1297, 188] on div "Cocktails 0 items Coffee 0 items Craft Beer 0 items Tryst Cafe 16 items" at bounding box center [870, 274] width 1345 height 198
click at [1488, 104] on button "New" at bounding box center [1472, 108] width 62 height 35
click at [1452, 214] on span "Folder" at bounding box center [1451, 214] width 33 height 16
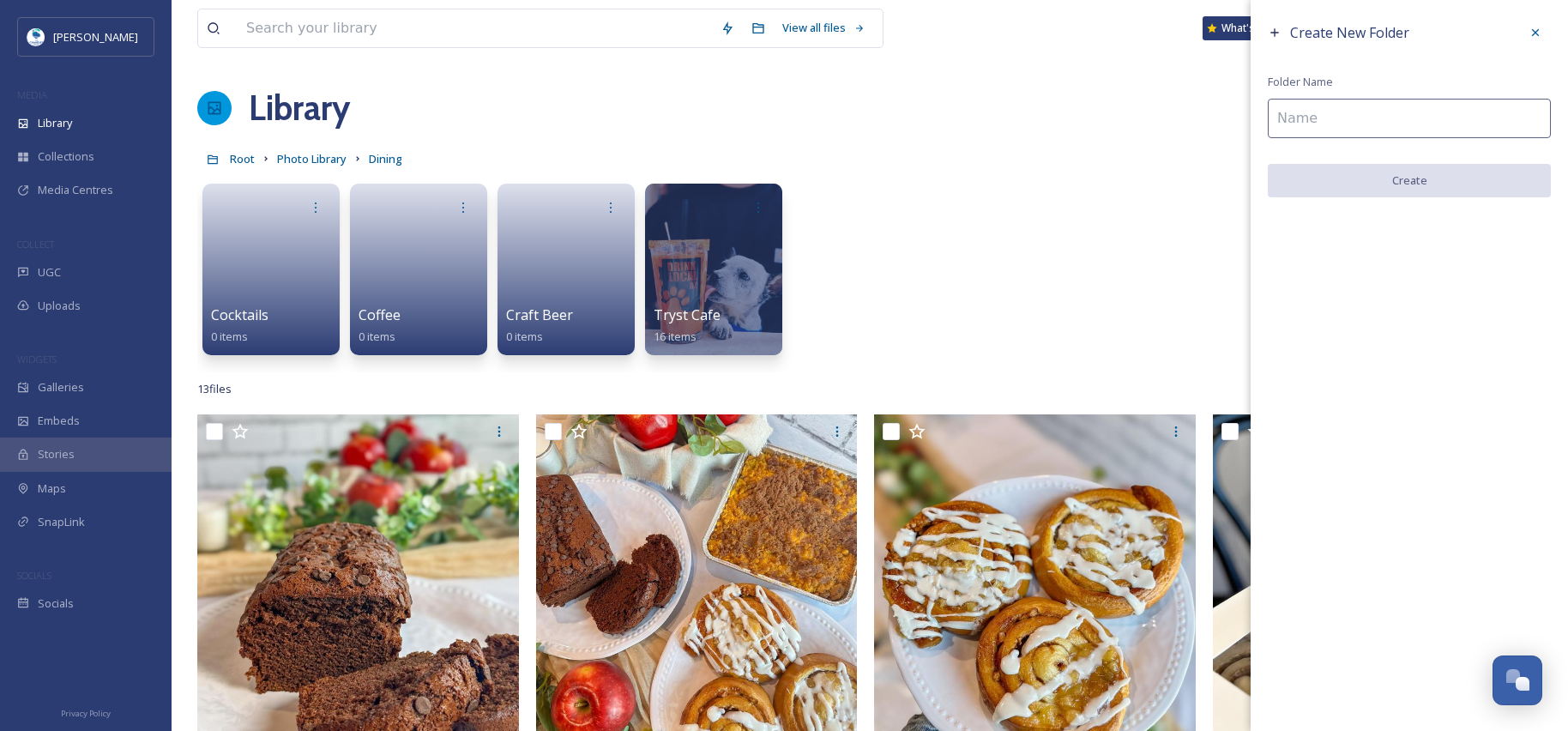
click at [1333, 114] on input at bounding box center [1410, 118] width 283 height 39
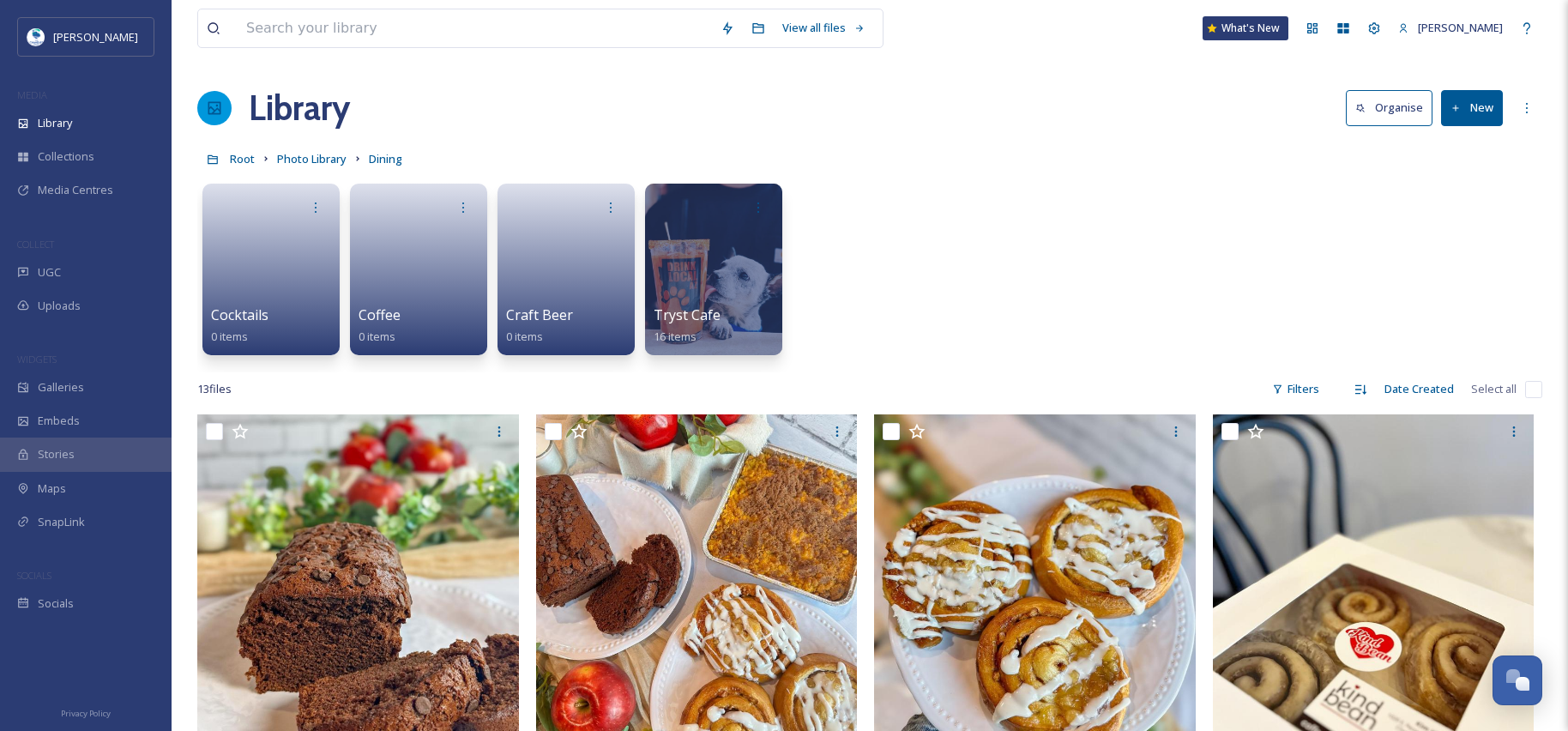
click at [1007, 237] on div "Cocktails 0 items Coffee 0 items Craft Beer 0 items Tryst Cafe 16 items" at bounding box center [870, 274] width 1345 height 198
drag, startPoint x: 1487, startPoint y: 96, endPoint x: 1479, endPoint y: 104, distance: 11.3
click at [1485, 96] on button "New" at bounding box center [1472, 108] width 62 height 35
click at [1453, 220] on span "Folder" at bounding box center [1451, 214] width 33 height 16
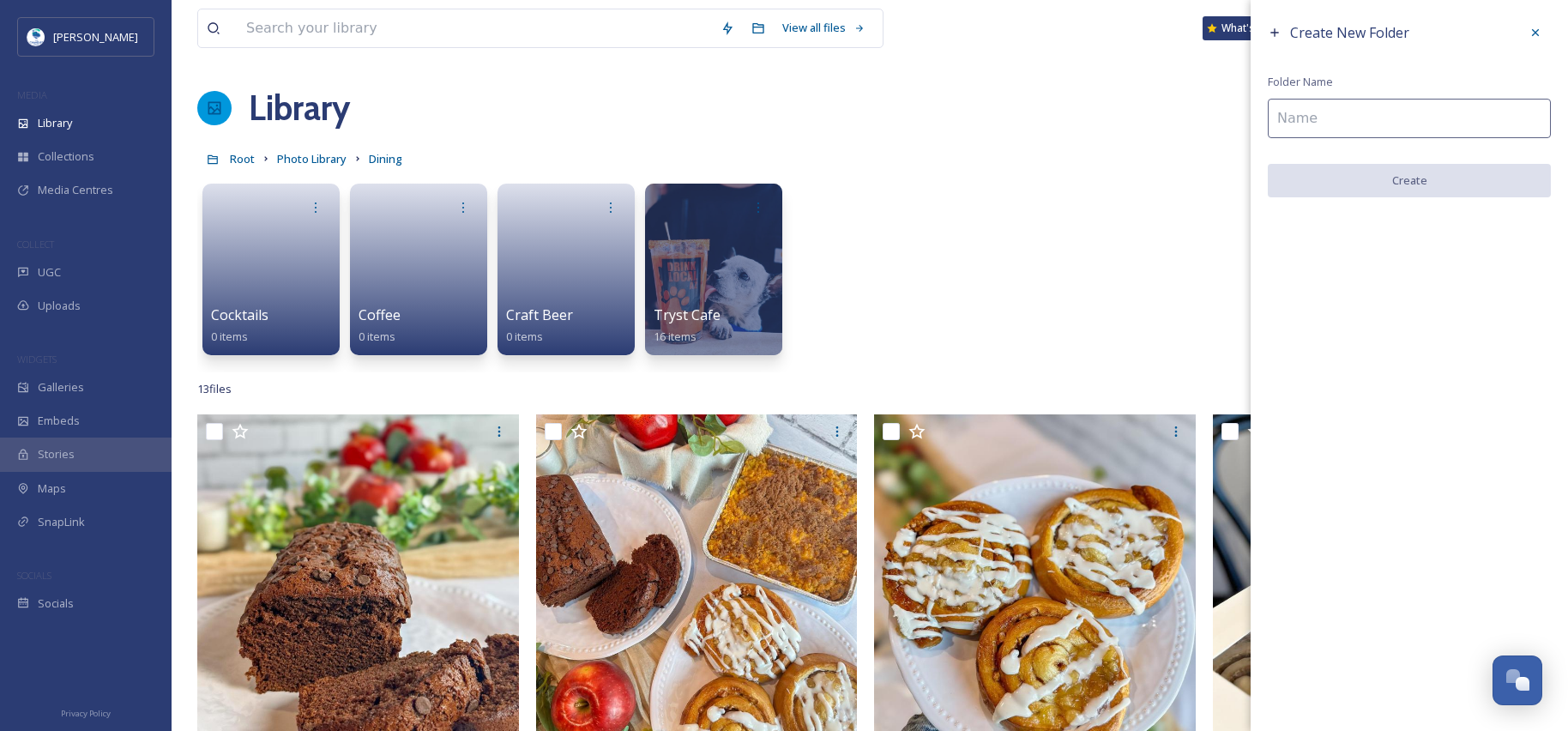
click at [1314, 113] on input at bounding box center [1410, 118] width 283 height 39
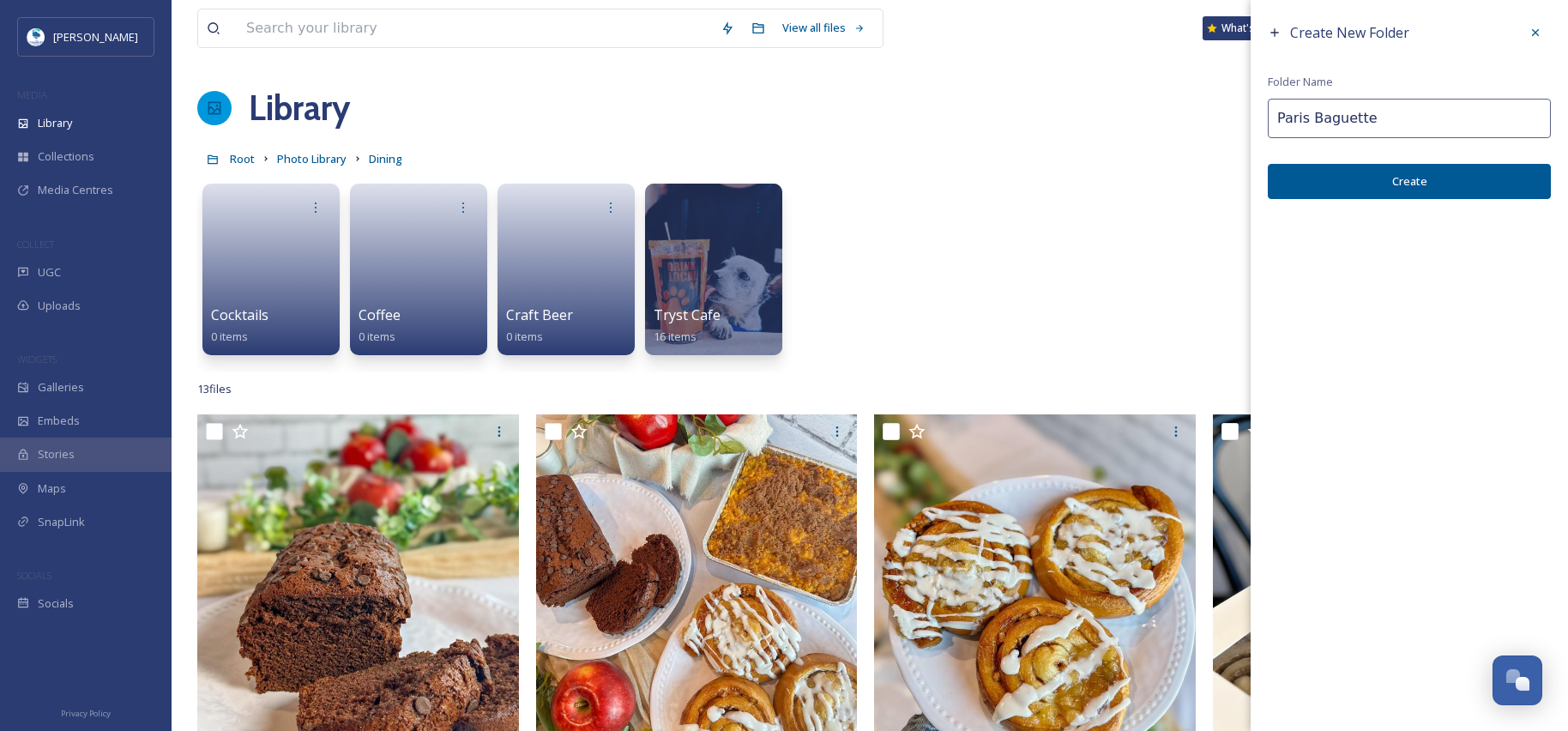
type input "Paris Baguette"
click at [1385, 182] on button "Create" at bounding box center [1410, 182] width 283 height 35
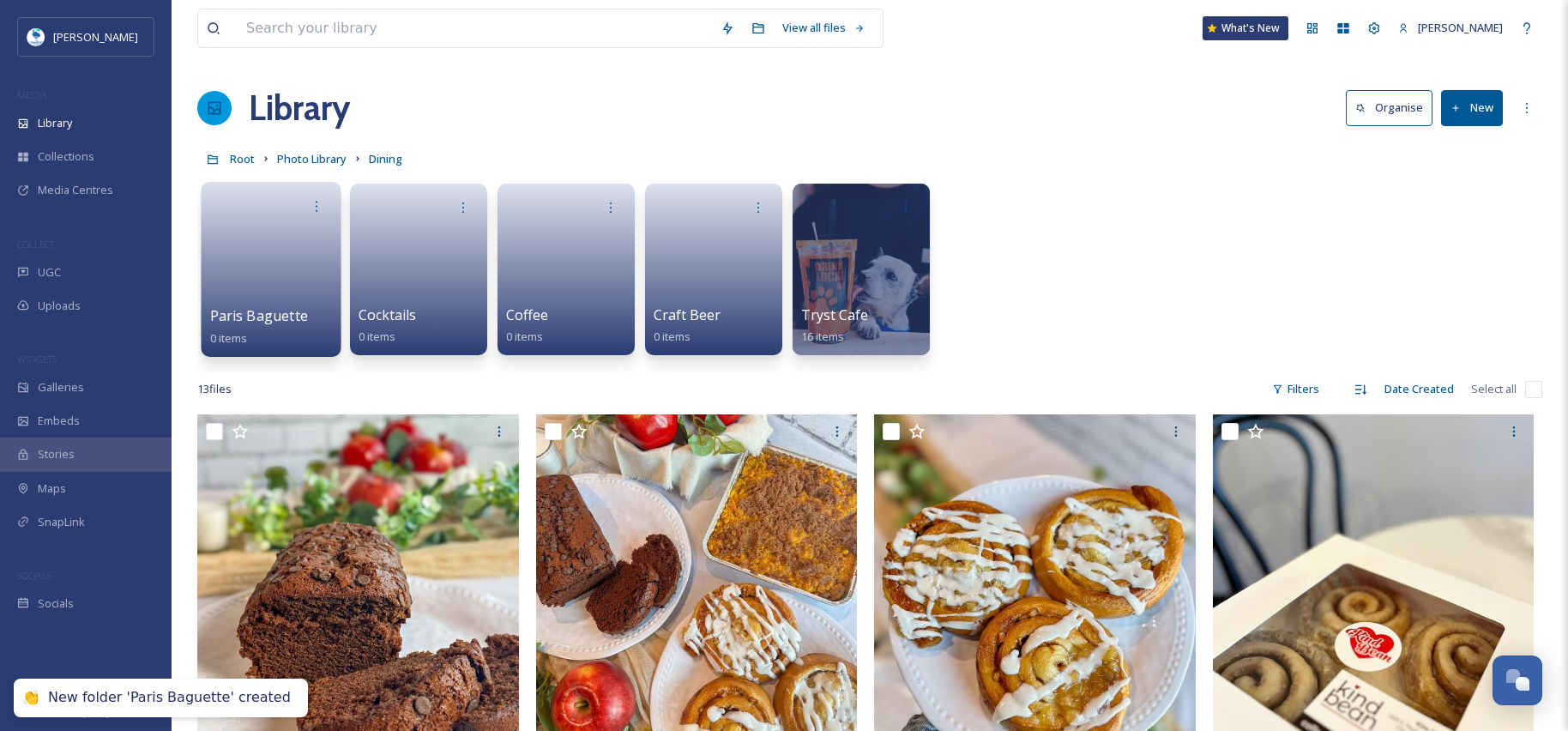
click at [275, 262] on link at bounding box center [271, 263] width 123 height 83
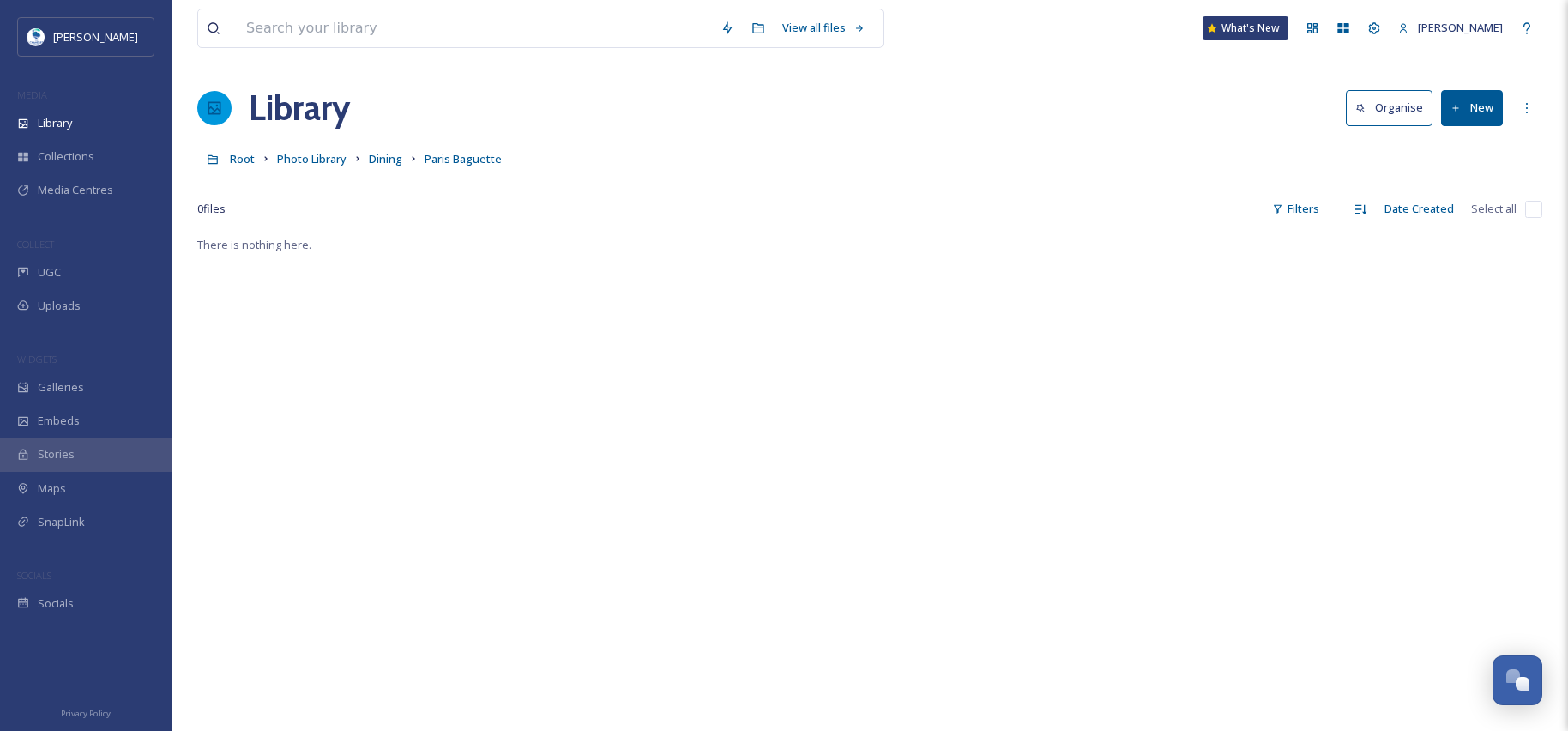
click at [1491, 114] on button "New" at bounding box center [1472, 108] width 62 height 35
click at [1467, 154] on span "File Upload" at bounding box center [1464, 147] width 57 height 16
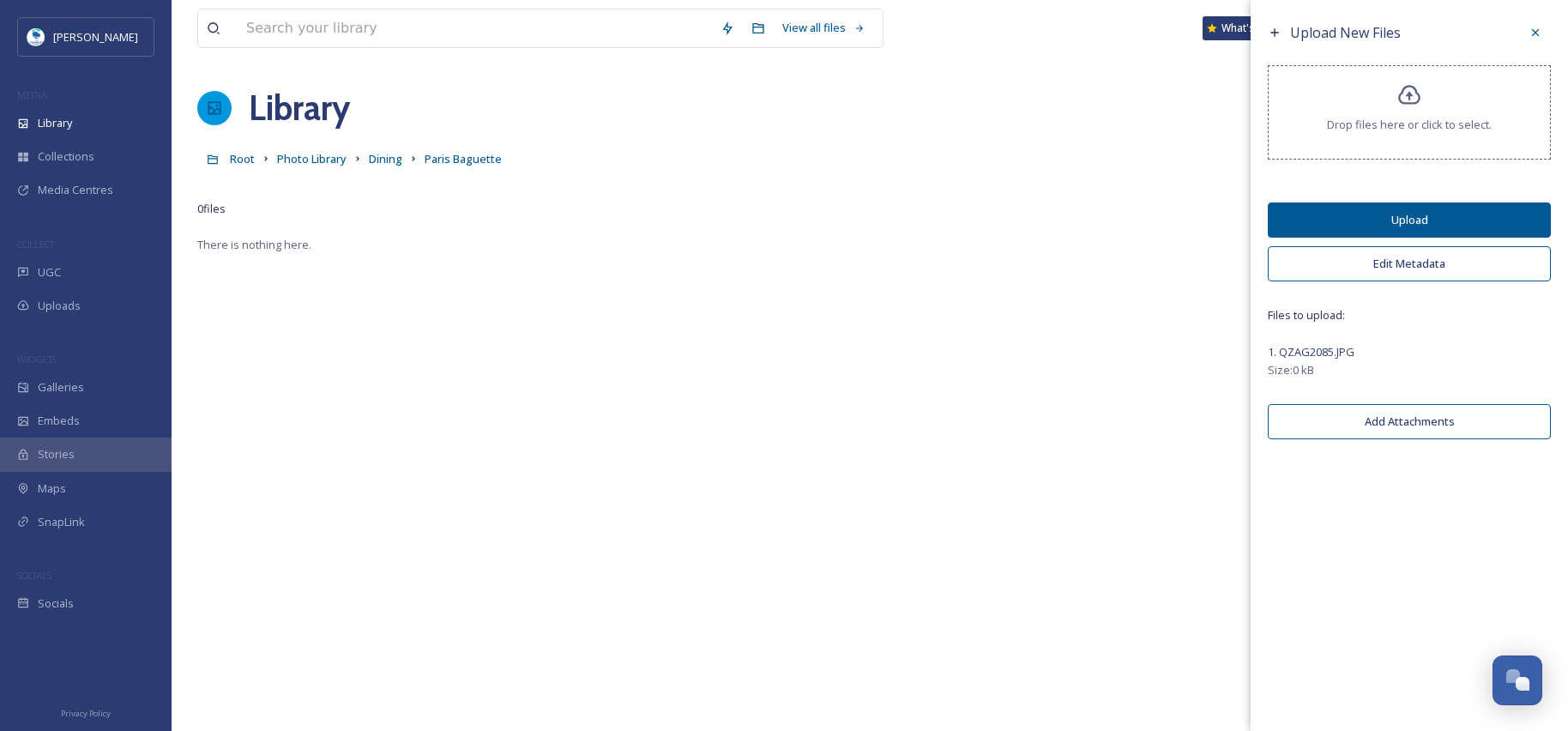
click at [1373, 267] on button "Edit Metadata" at bounding box center [1410, 264] width 283 height 35
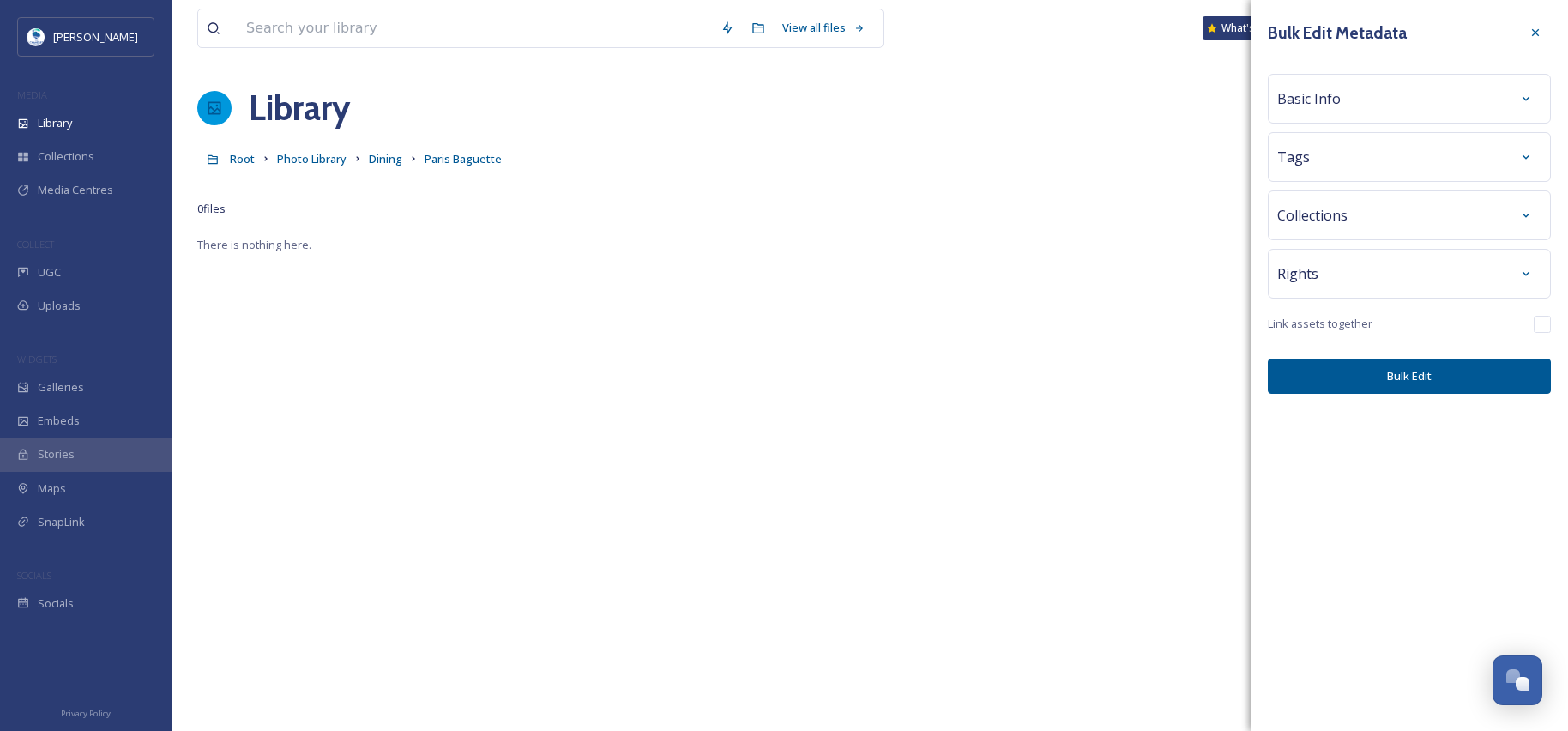
click at [1355, 96] on div "Basic Info" at bounding box center [1409, 98] width 264 height 31
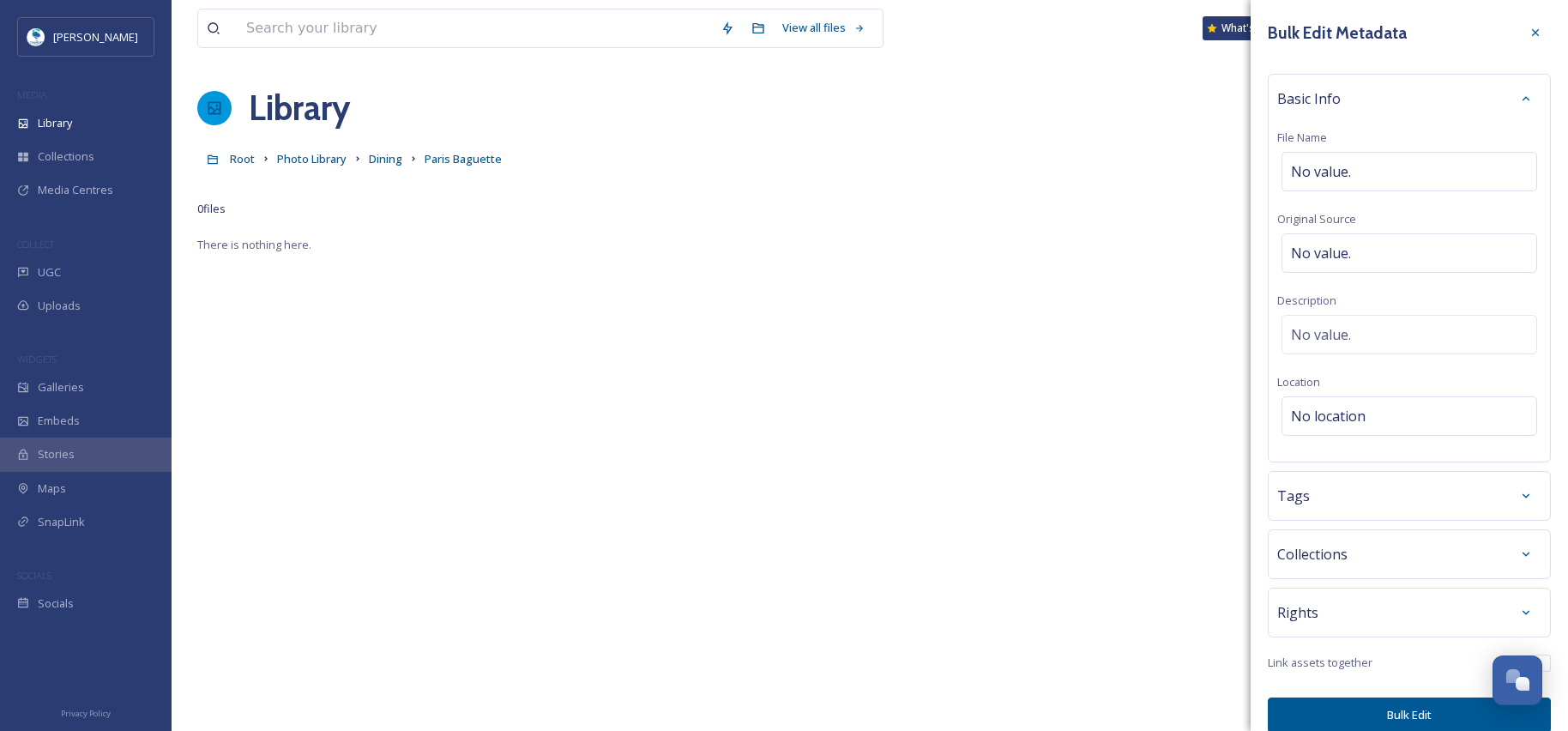
click at [1358, 171] on div "No value." at bounding box center [1409, 172] width 255 height 39
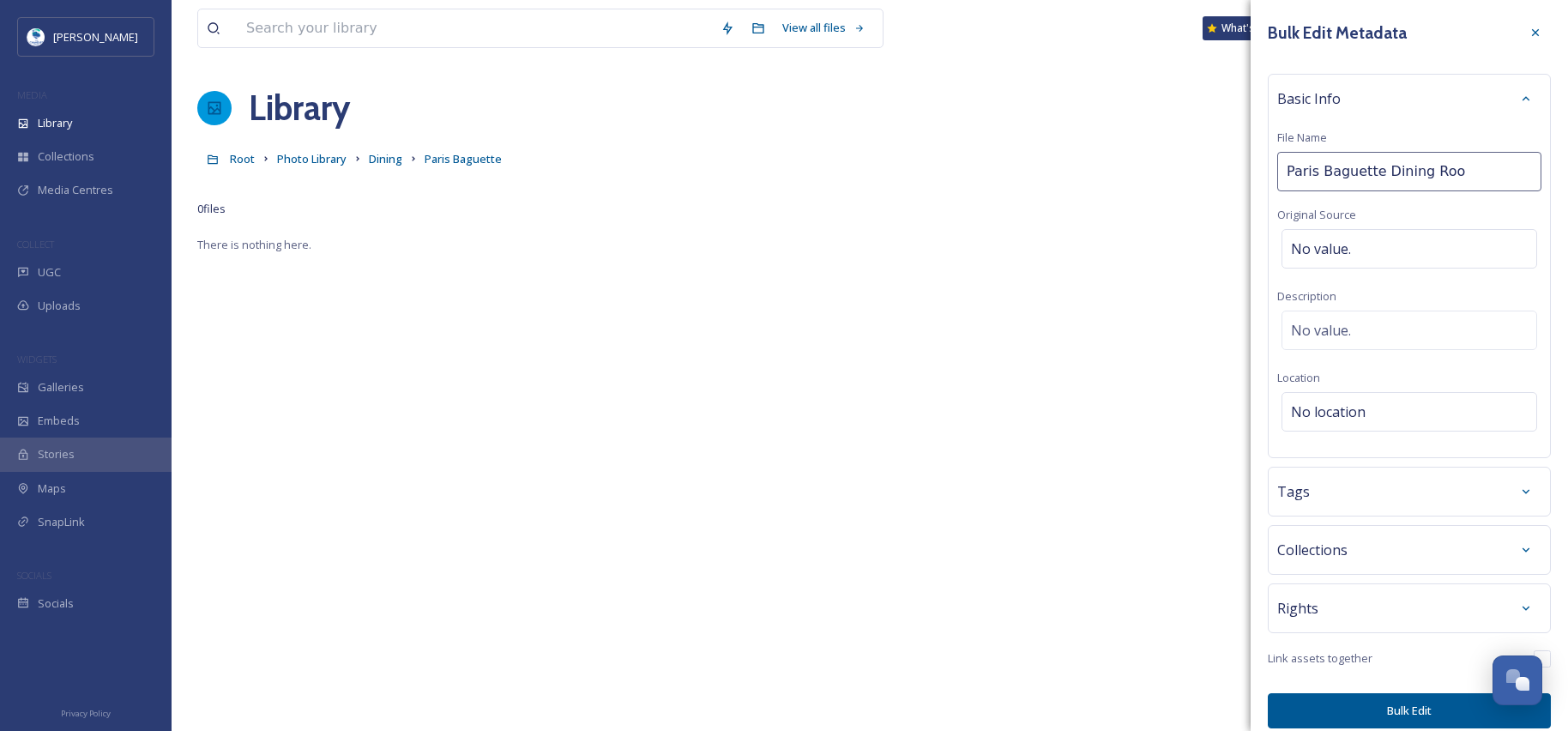
type input "Paris Baguette Dining Room"
click at [1341, 499] on div "Tags" at bounding box center [1409, 491] width 264 height 31
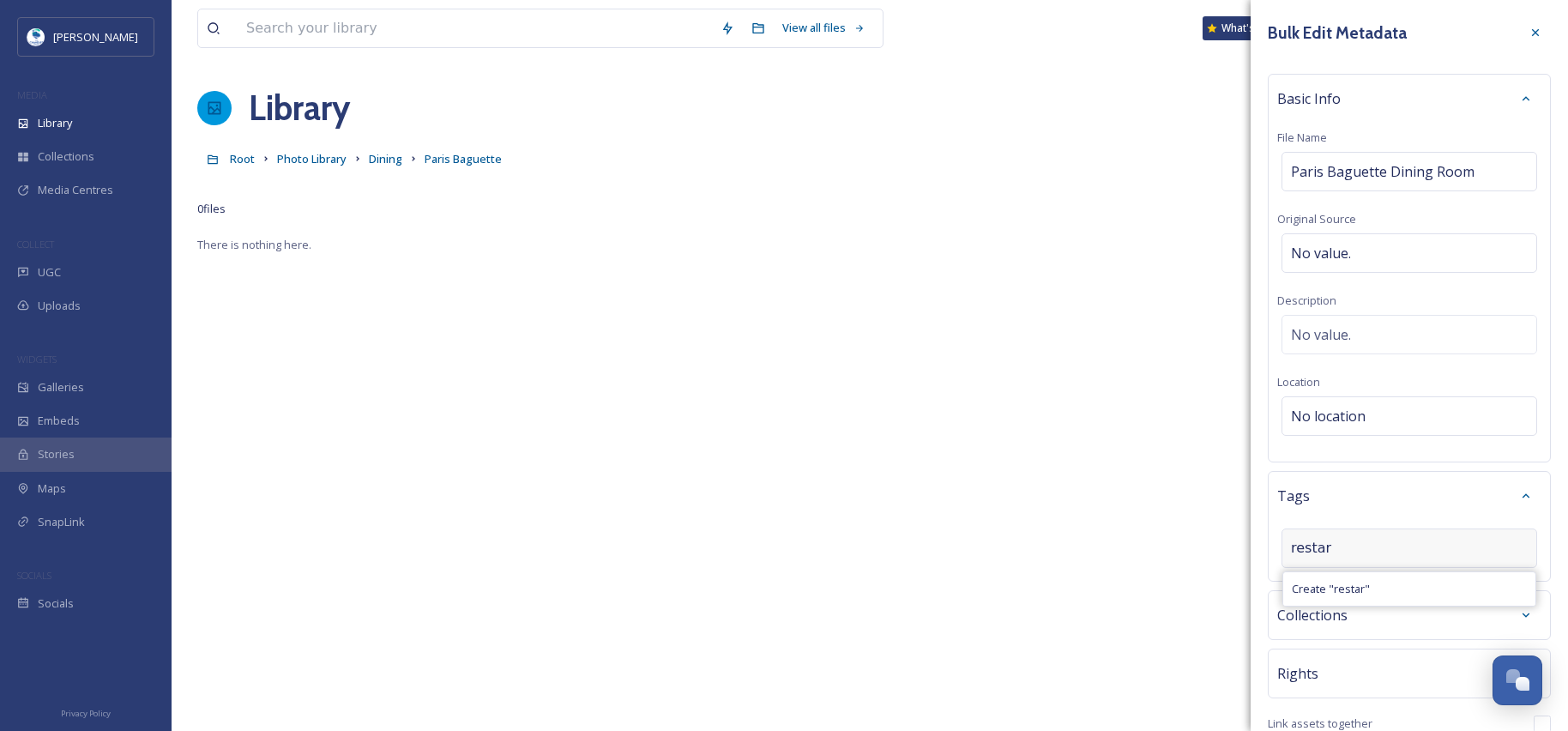
type input "resta"
drag, startPoint x: 1356, startPoint y: 555, endPoint x: 1267, endPoint y: 549, distance: 89.2
click at [1267, 549] on div "Bulk Edit Metadata Basic Info File Name Paris Baguette Dining Room Original Sou…" at bounding box center [1409, 405] width 317 height 810
drag, startPoint x: 1522, startPoint y: 96, endPoint x: 1526, endPoint y: 113, distance: 17.5
click at [1522, 97] on div at bounding box center [1525, 98] width 31 height 31
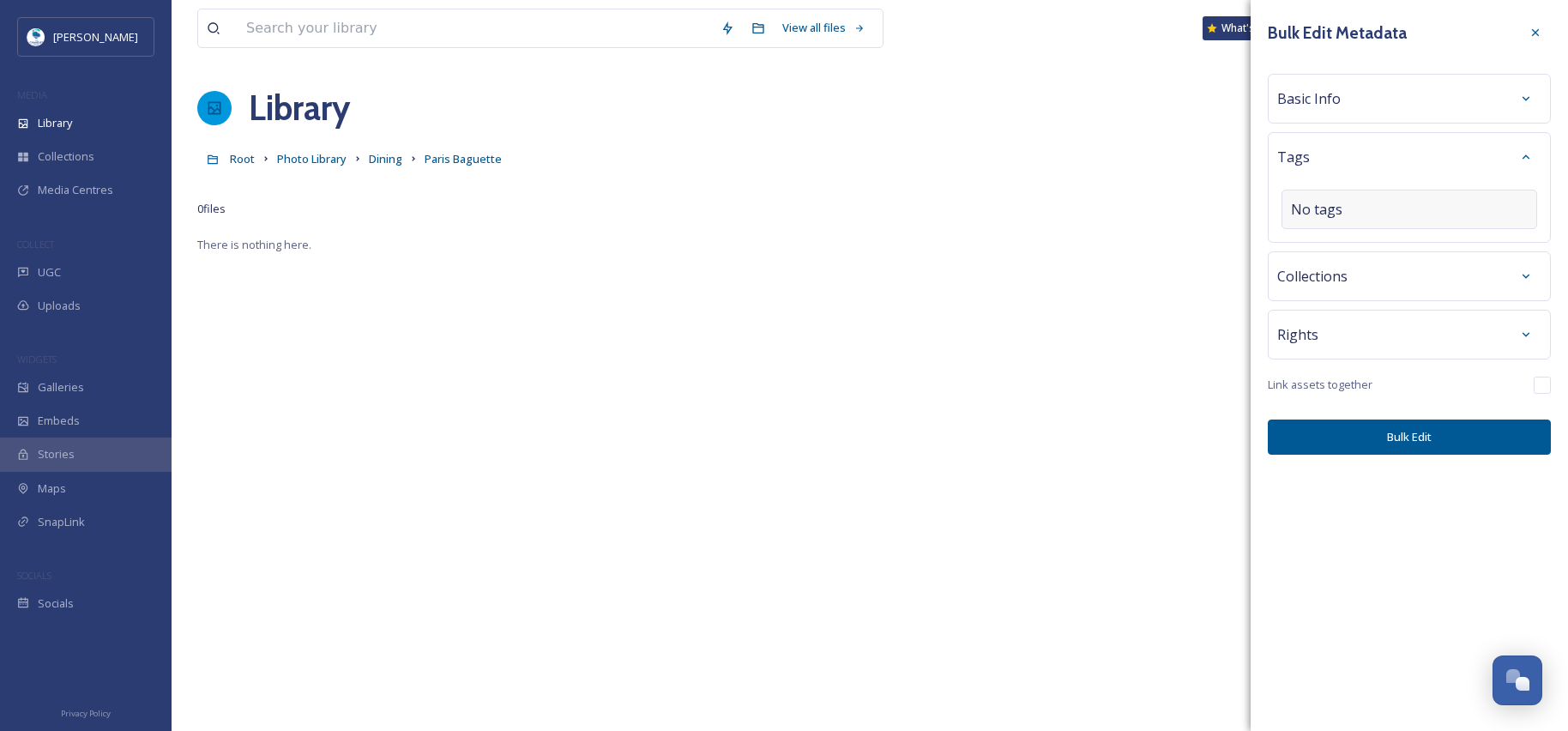
click at [1490, 447] on button "Bulk Edit" at bounding box center [1410, 437] width 283 height 35
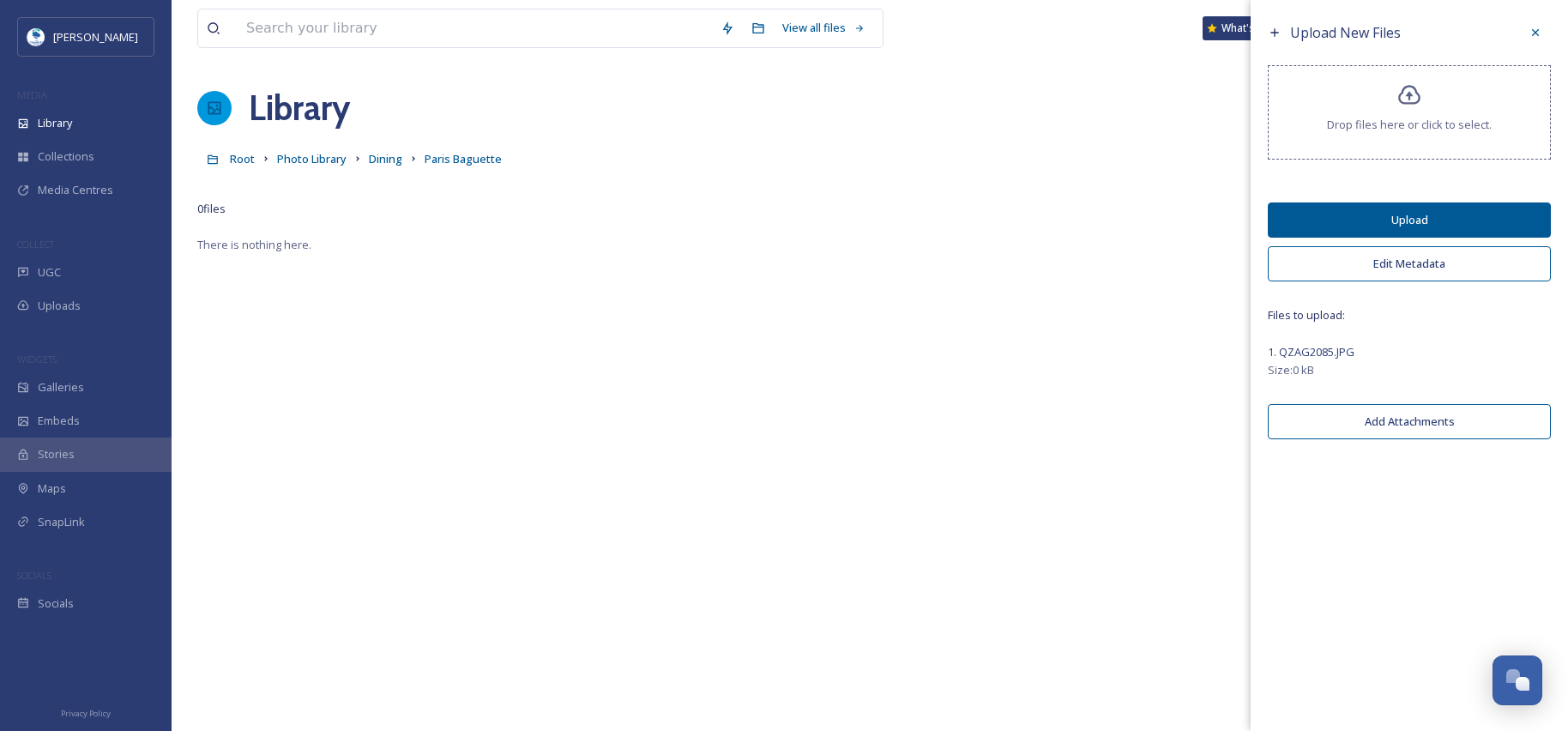
click at [1409, 222] on button "Upload" at bounding box center [1410, 220] width 283 height 35
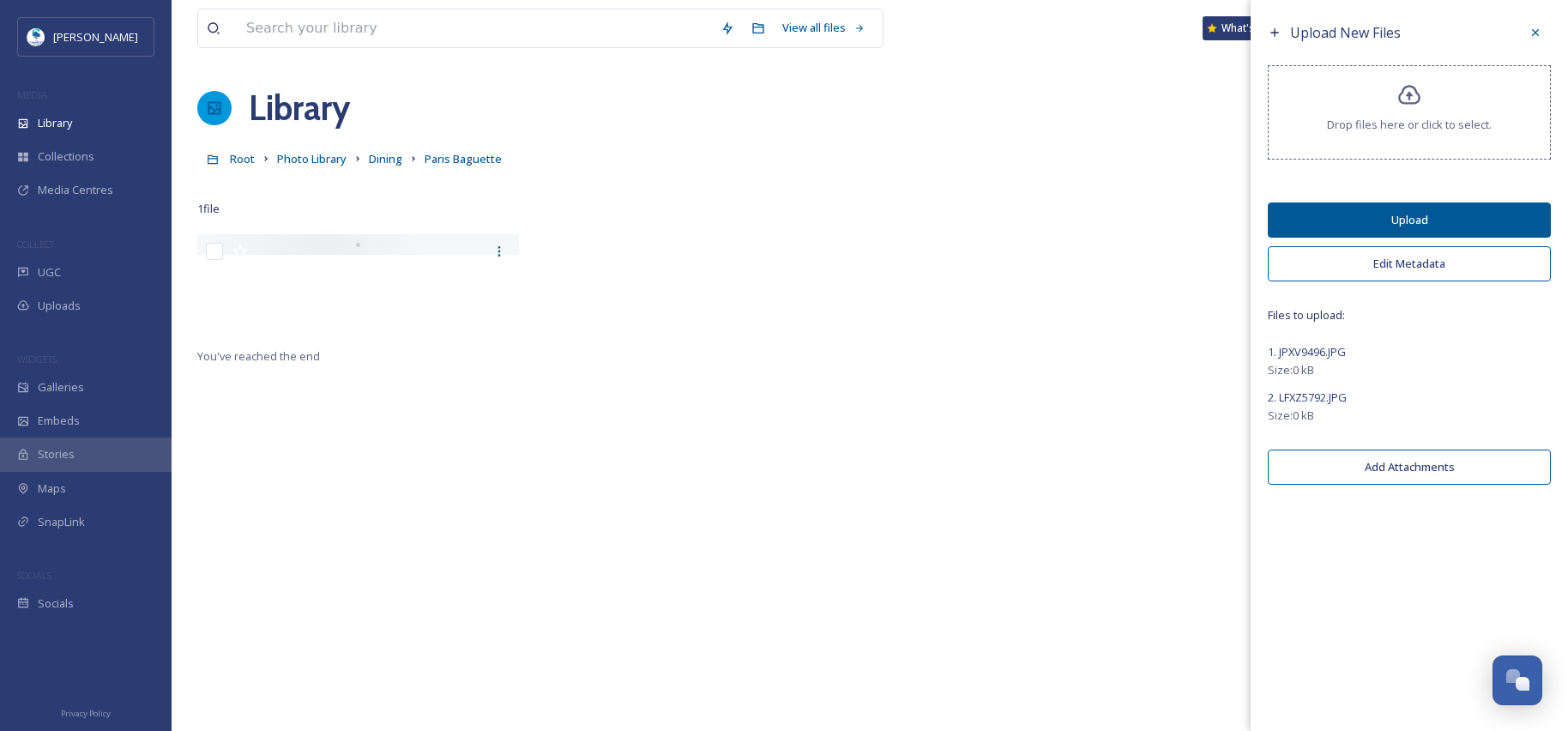
click at [1399, 266] on button "Edit Metadata" at bounding box center [1410, 264] width 283 height 35
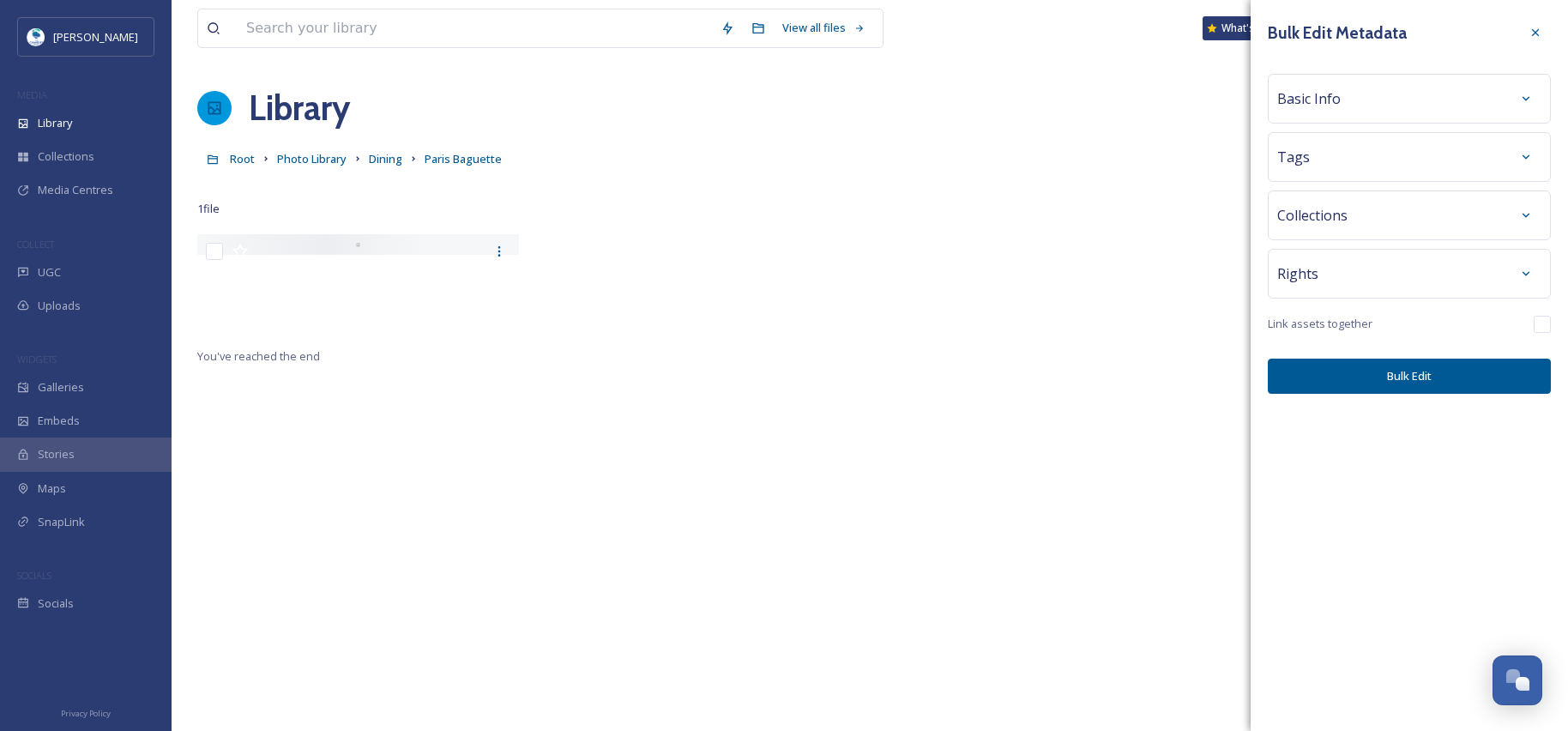
click at [1331, 114] on div "Basic Info" at bounding box center [1410, 98] width 283 height 49
click at [1341, 107] on div "Basic Info" at bounding box center [1409, 98] width 264 height 31
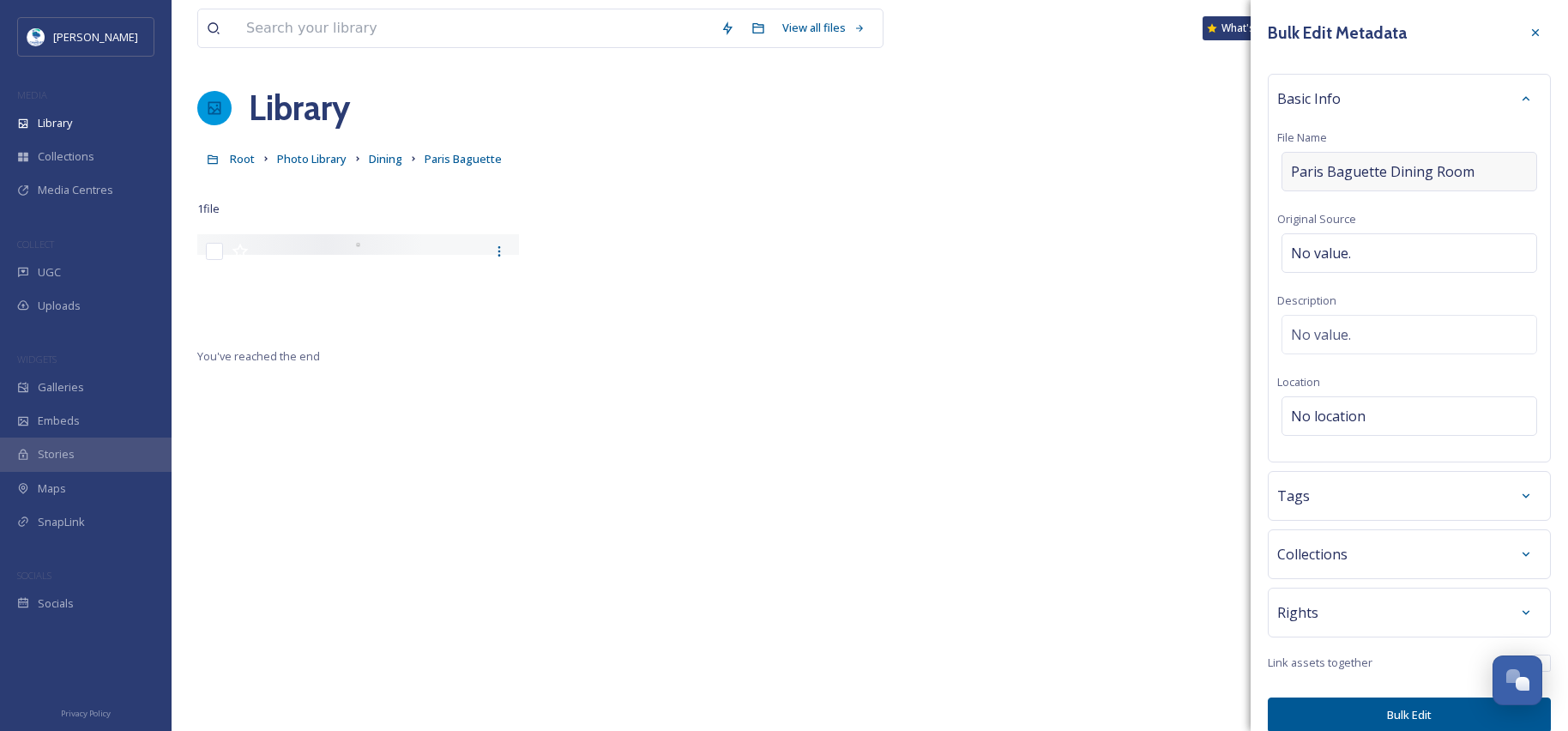
click at [1492, 172] on div "Paris Baguette Dining Room" at bounding box center [1409, 172] width 255 height 39
drag, startPoint x: 1488, startPoint y: 172, endPoint x: 1379, endPoint y: 176, distance: 109.1
click at [1379, 176] on input "Paris Baguette Dining Room" at bounding box center [1409, 172] width 264 height 39
type input "Paris Baguette Dining Room"
click at [1510, 102] on div at bounding box center [1525, 98] width 31 height 31
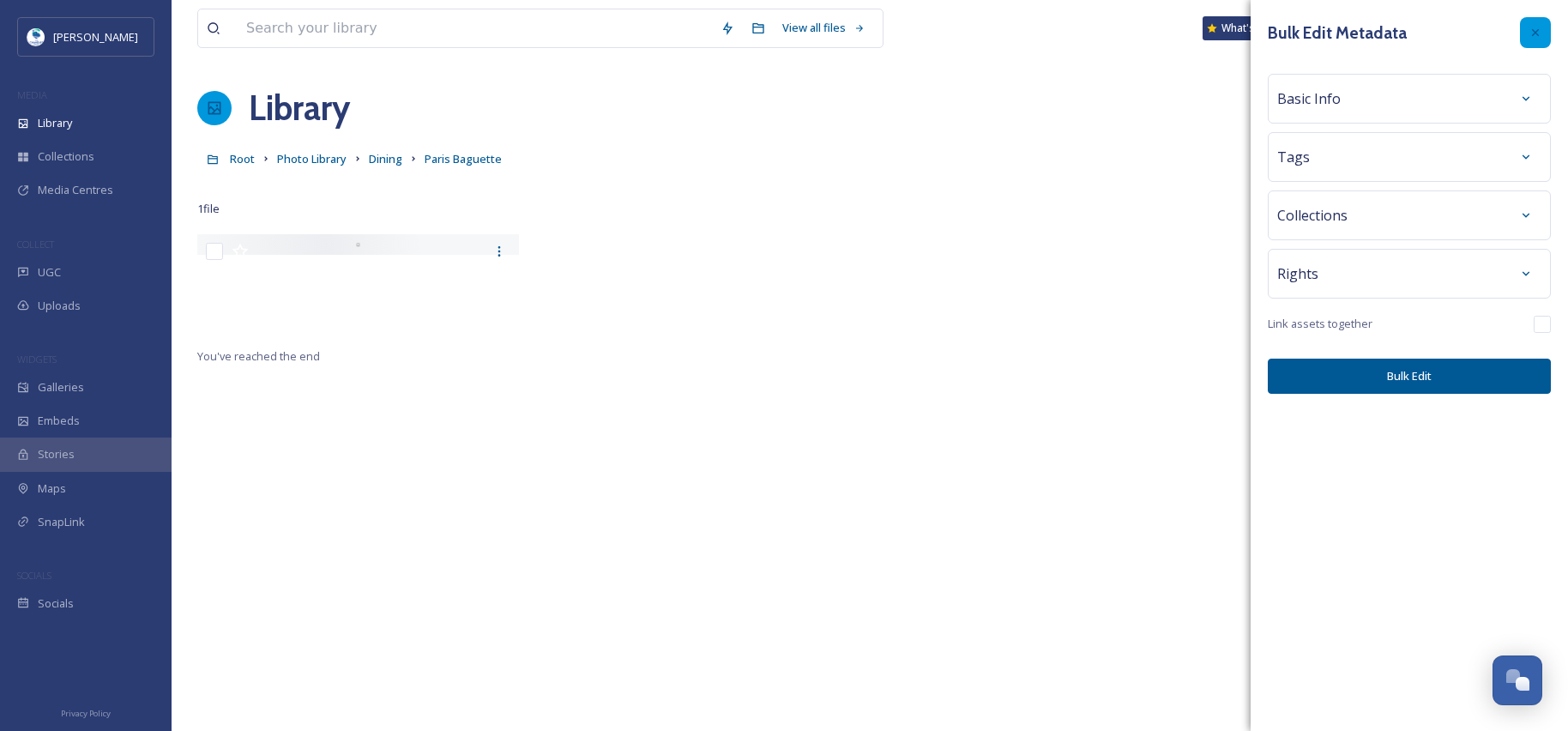
click at [1531, 28] on icon at bounding box center [1534, 33] width 14 height 14
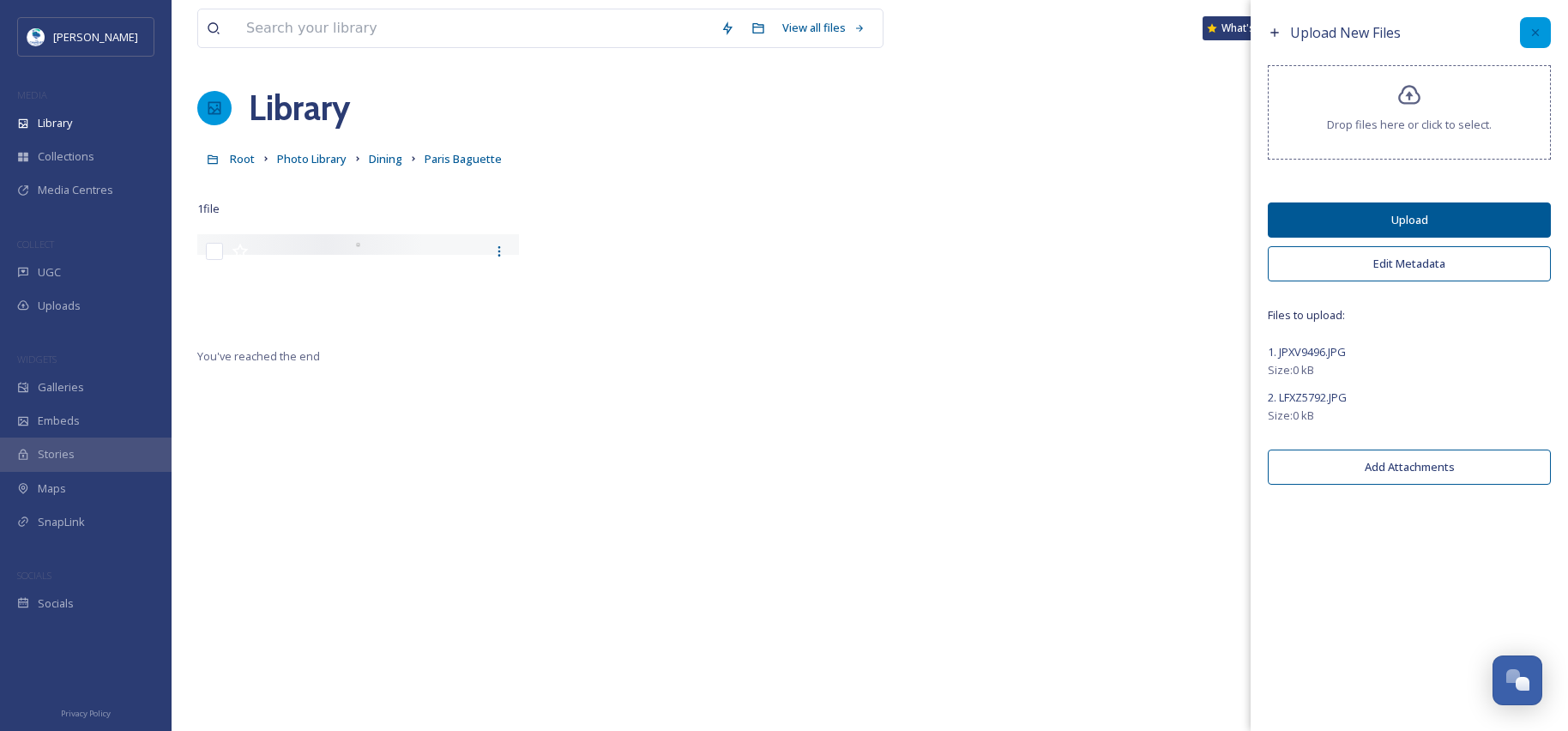
click at [1532, 33] on icon at bounding box center [1534, 33] width 14 height 14
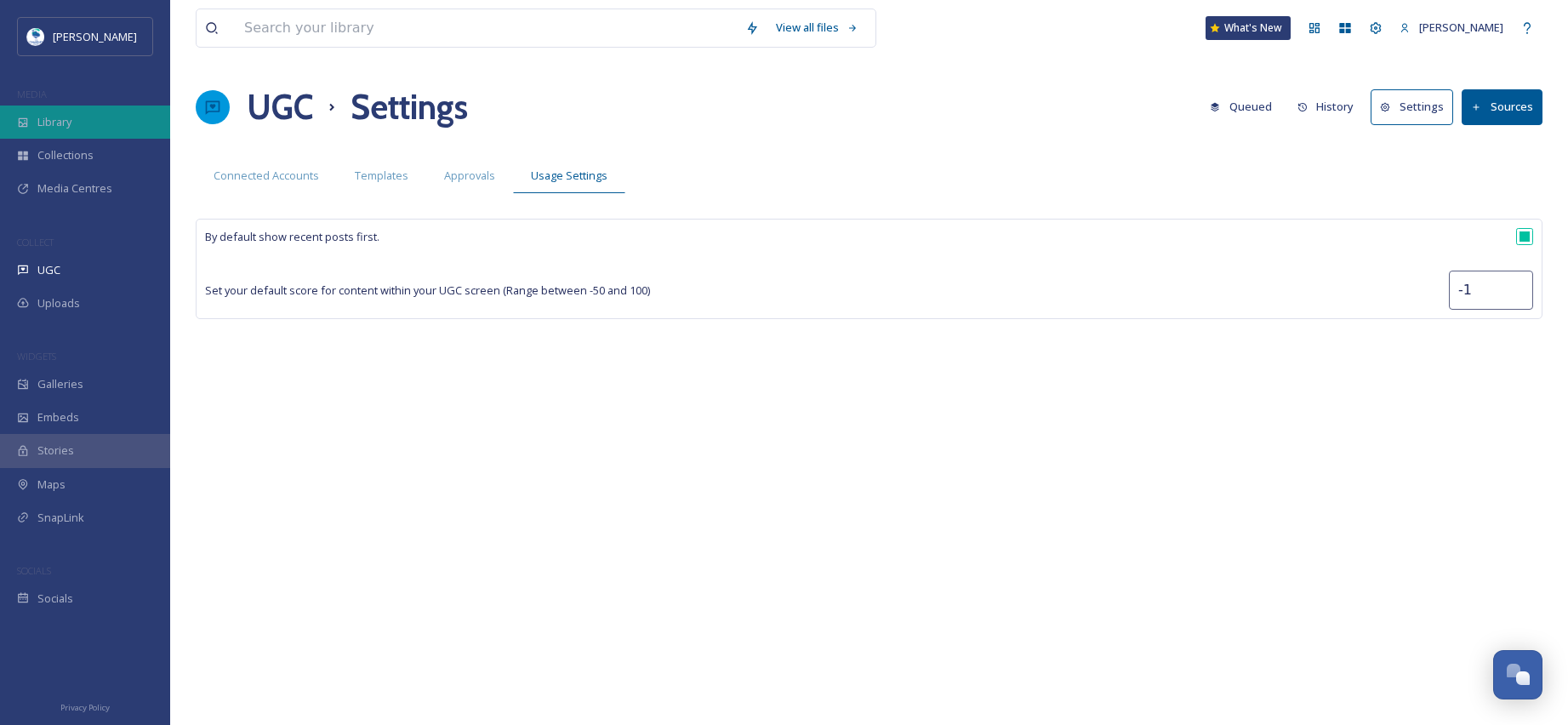
click at [104, 122] on div "Library" at bounding box center [85, 122] width 170 height 33
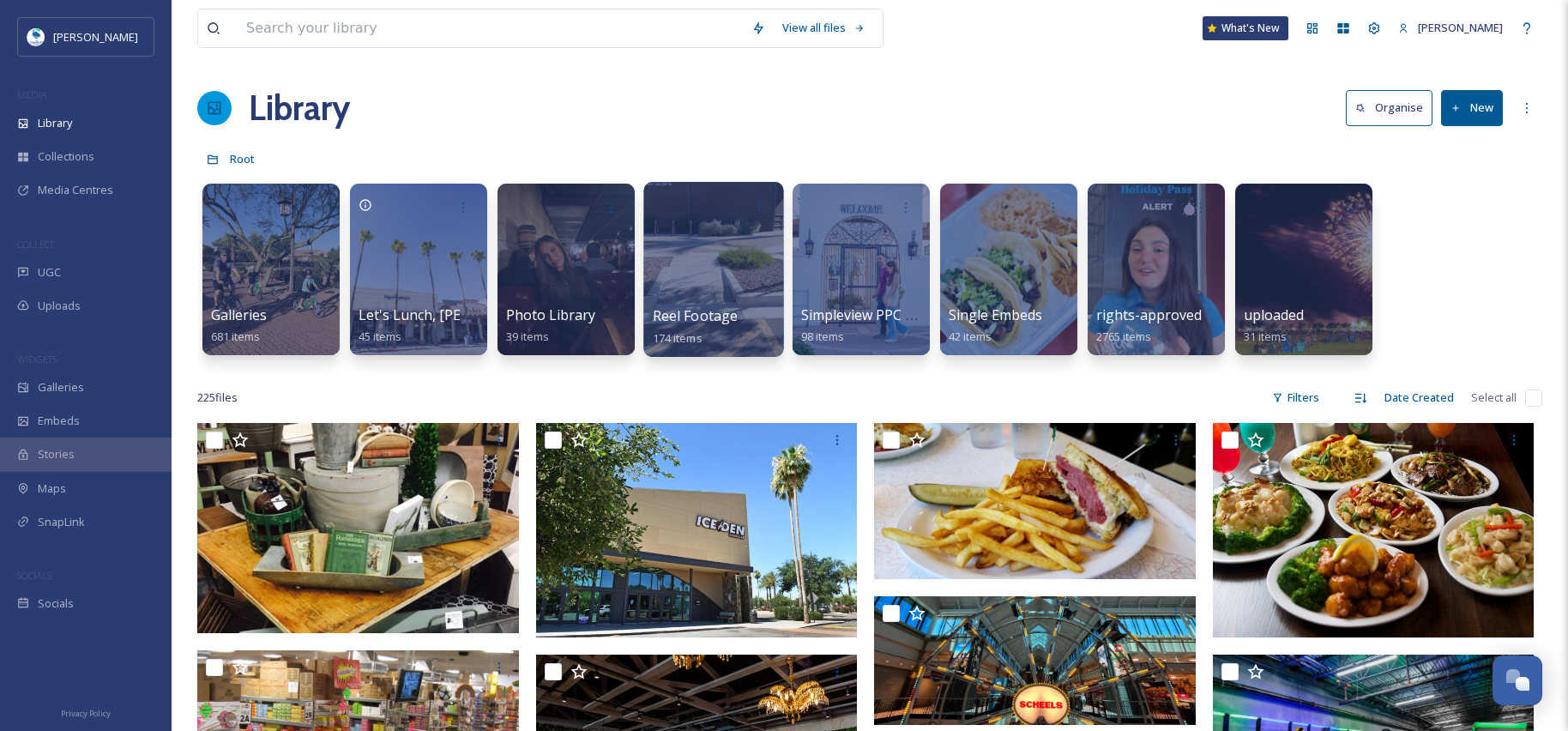
click at [702, 295] on div at bounding box center [713, 269] width 140 height 175
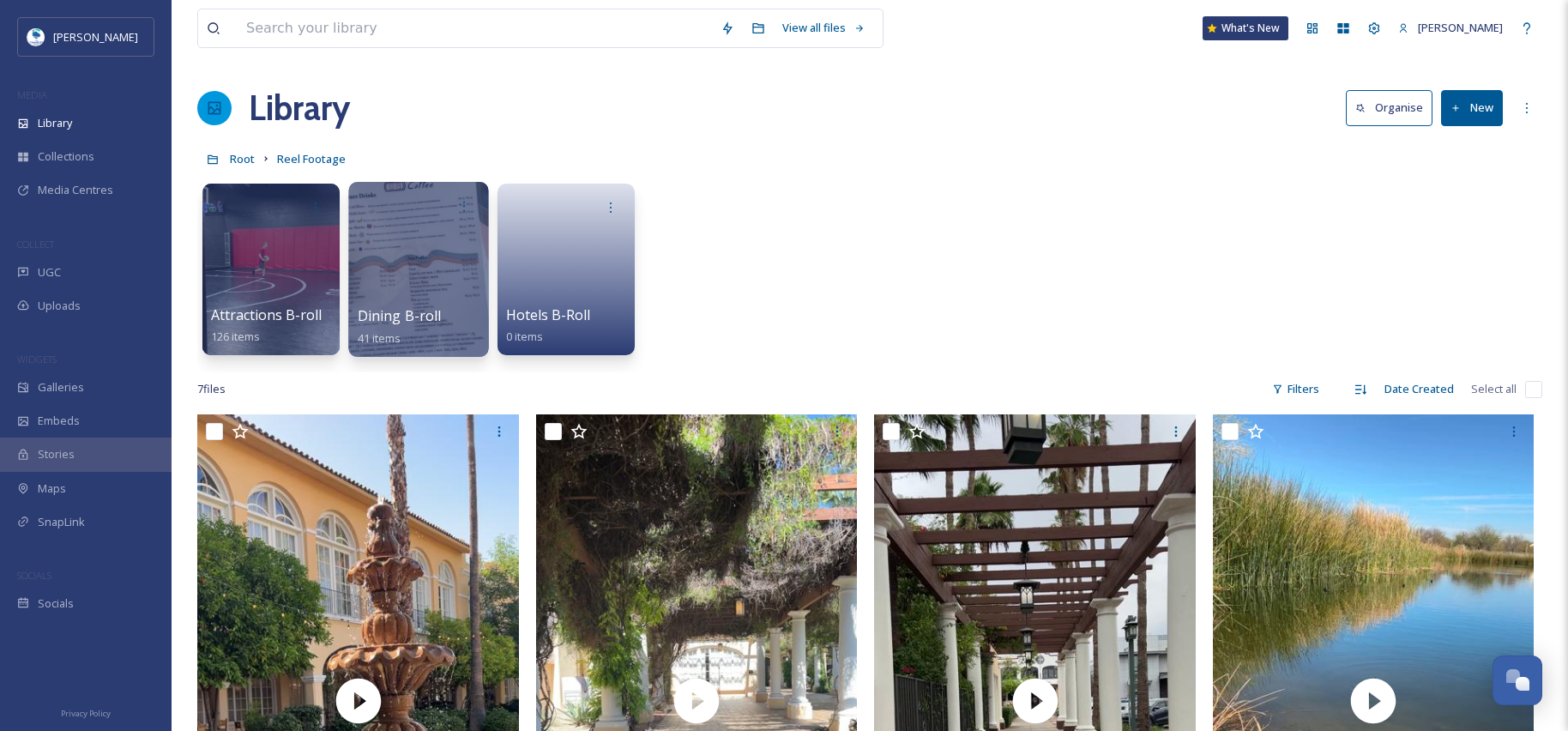
click at [391, 282] on div at bounding box center [419, 269] width 140 height 175
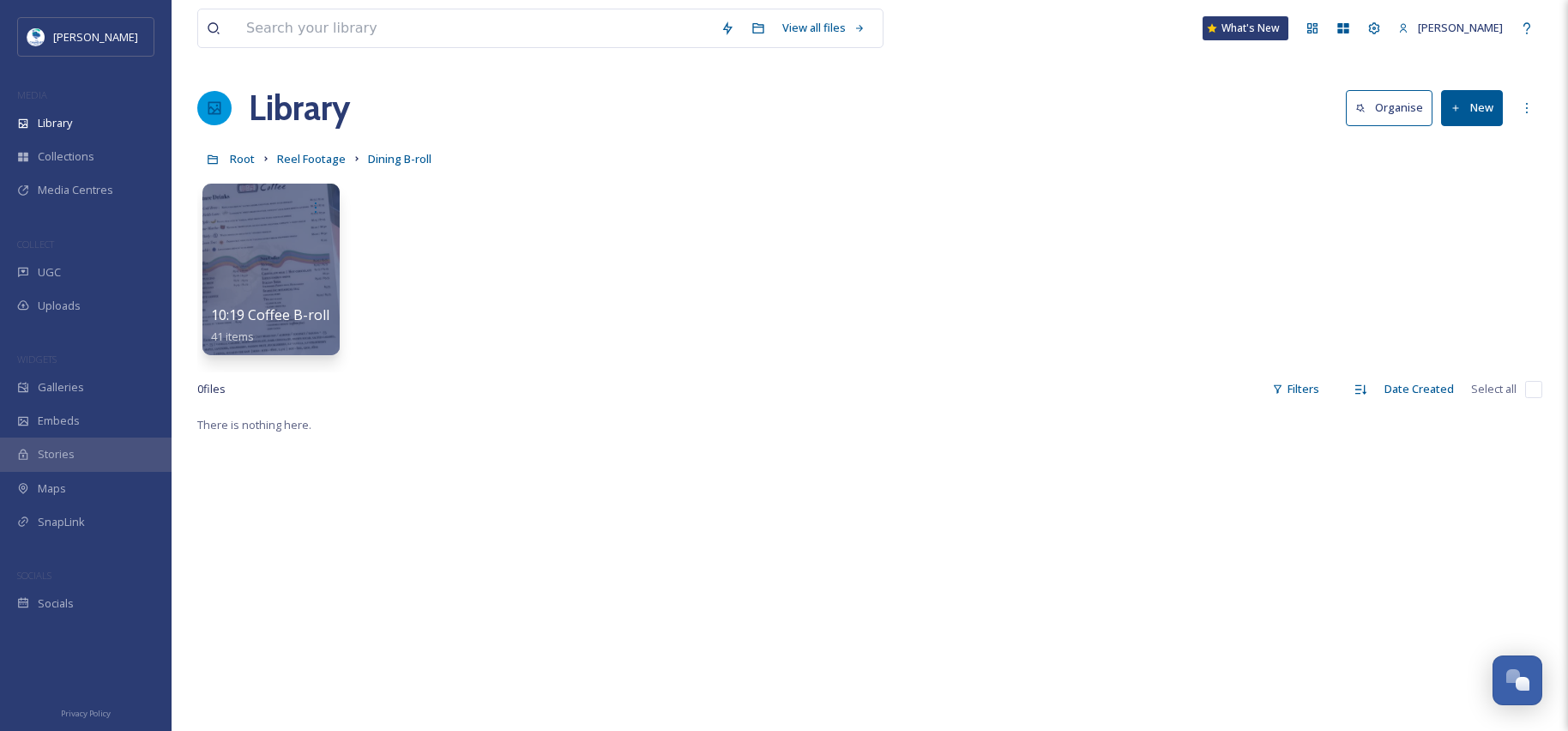
drag, startPoint x: 637, startPoint y: 268, endPoint x: 563, endPoint y: 346, distance: 107.5
click at [563, 346] on div "10:19 Coffee B-roll 41 items" at bounding box center [870, 274] width 1345 height 198
click at [1455, 113] on icon at bounding box center [1456, 108] width 11 height 11
click at [1476, 213] on div "Folder" at bounding box center [1453, 215] width 97 height 34
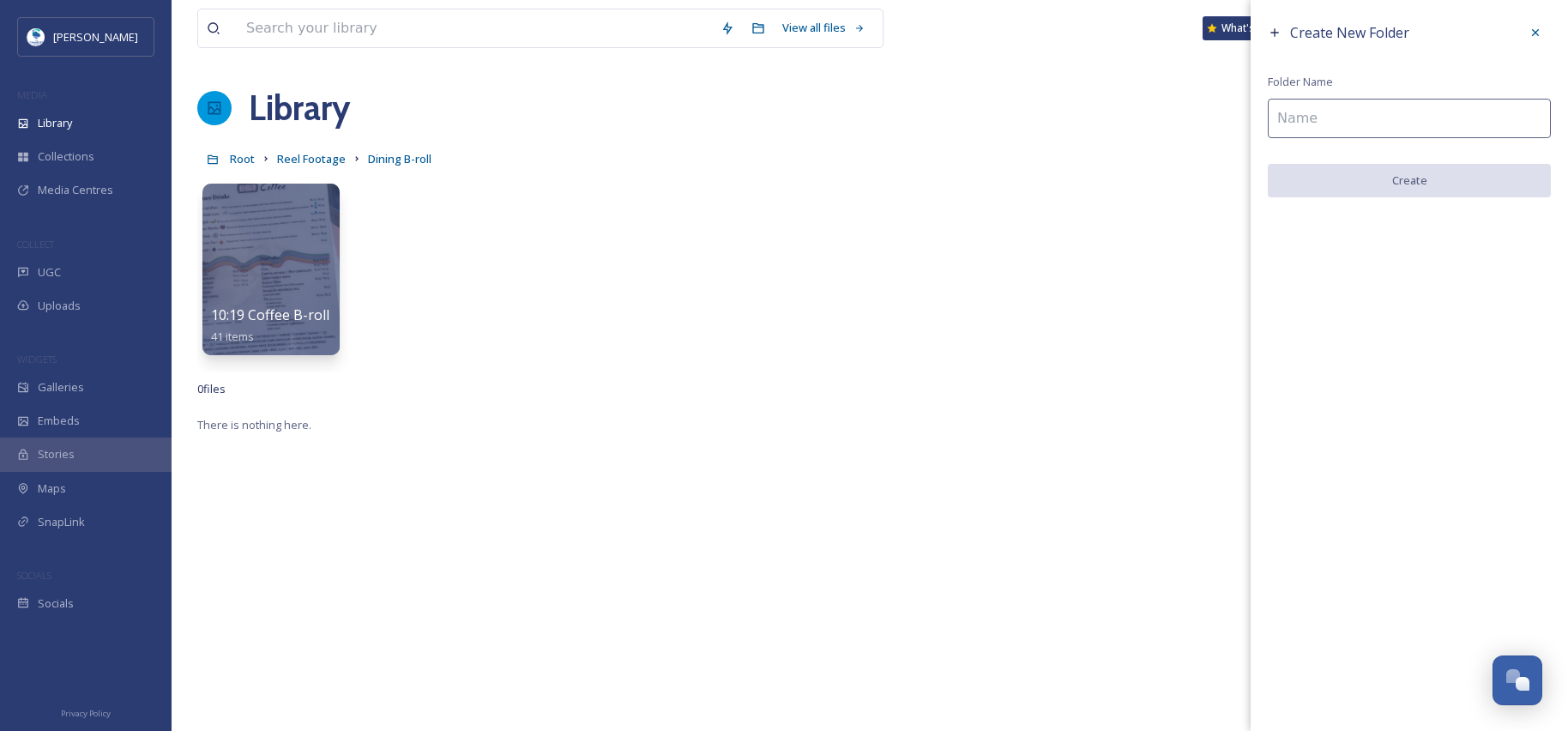
click at [1330, 117] on input at bounding box center [1410, 118] width 283 height 39
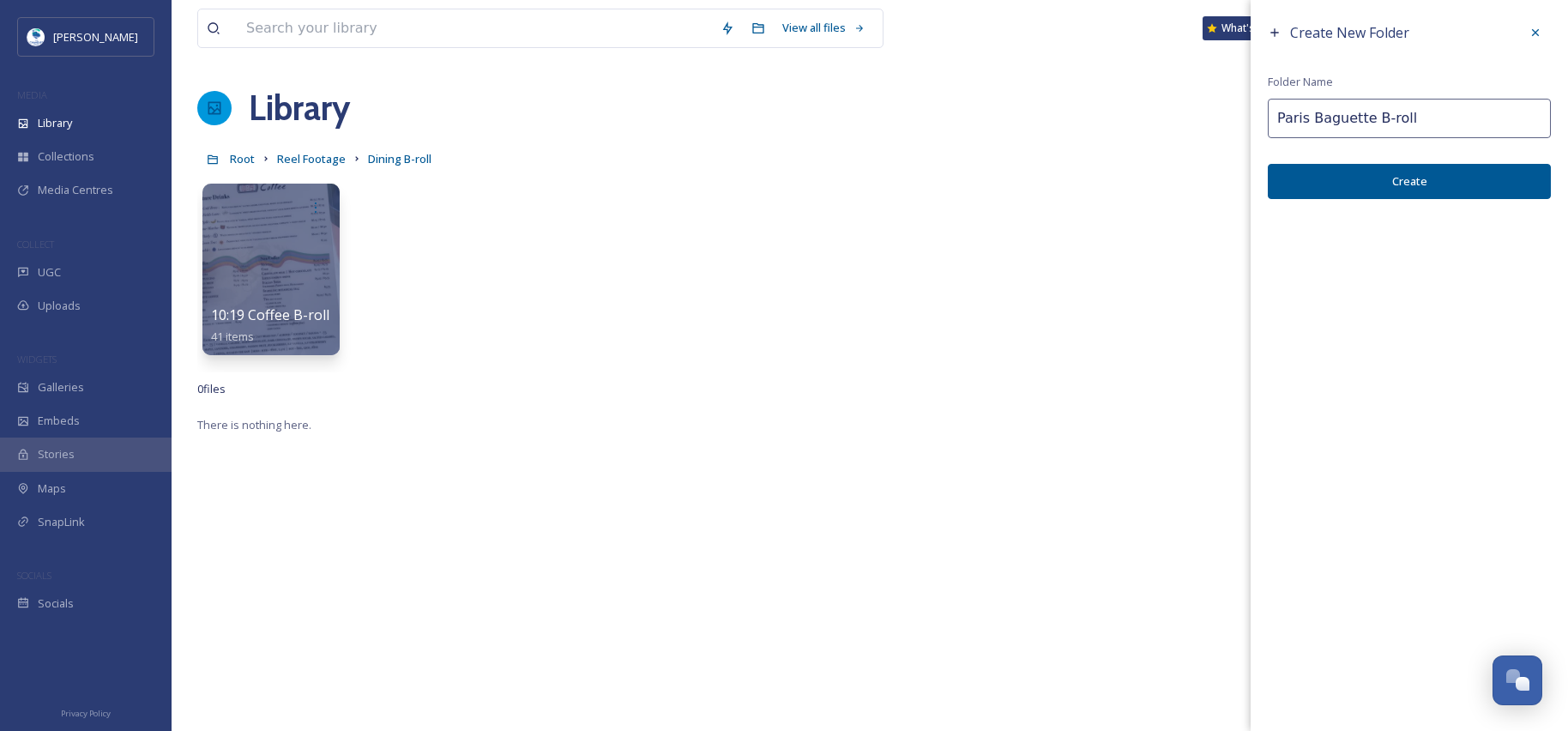
type input "Paris Baguette B-roll"
click at [1351, 174] on button "Create" at bounding box center [1410, 182] width 283 height 35
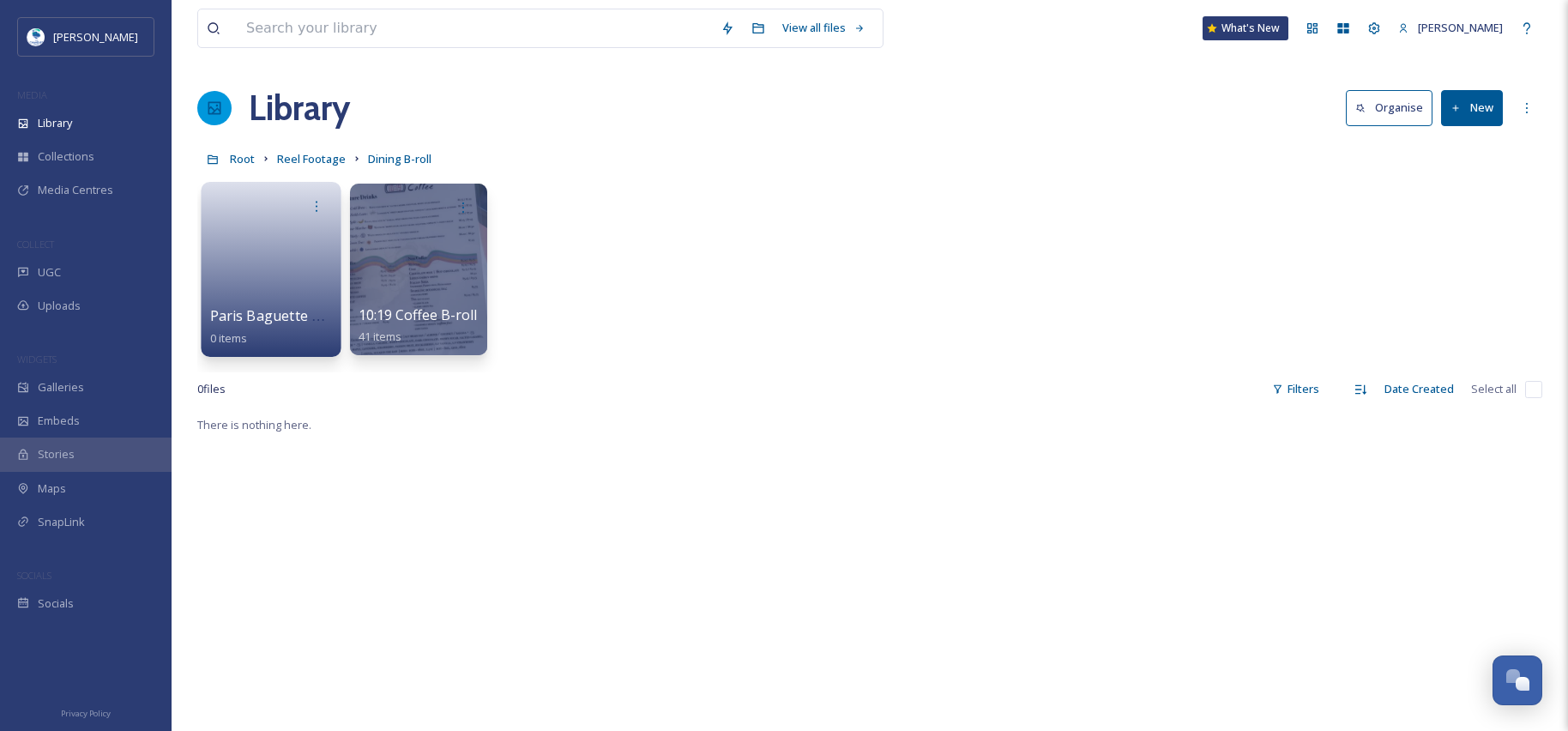
click at [248, 237] on link at bounding box center [271, 263] width 123 height 83
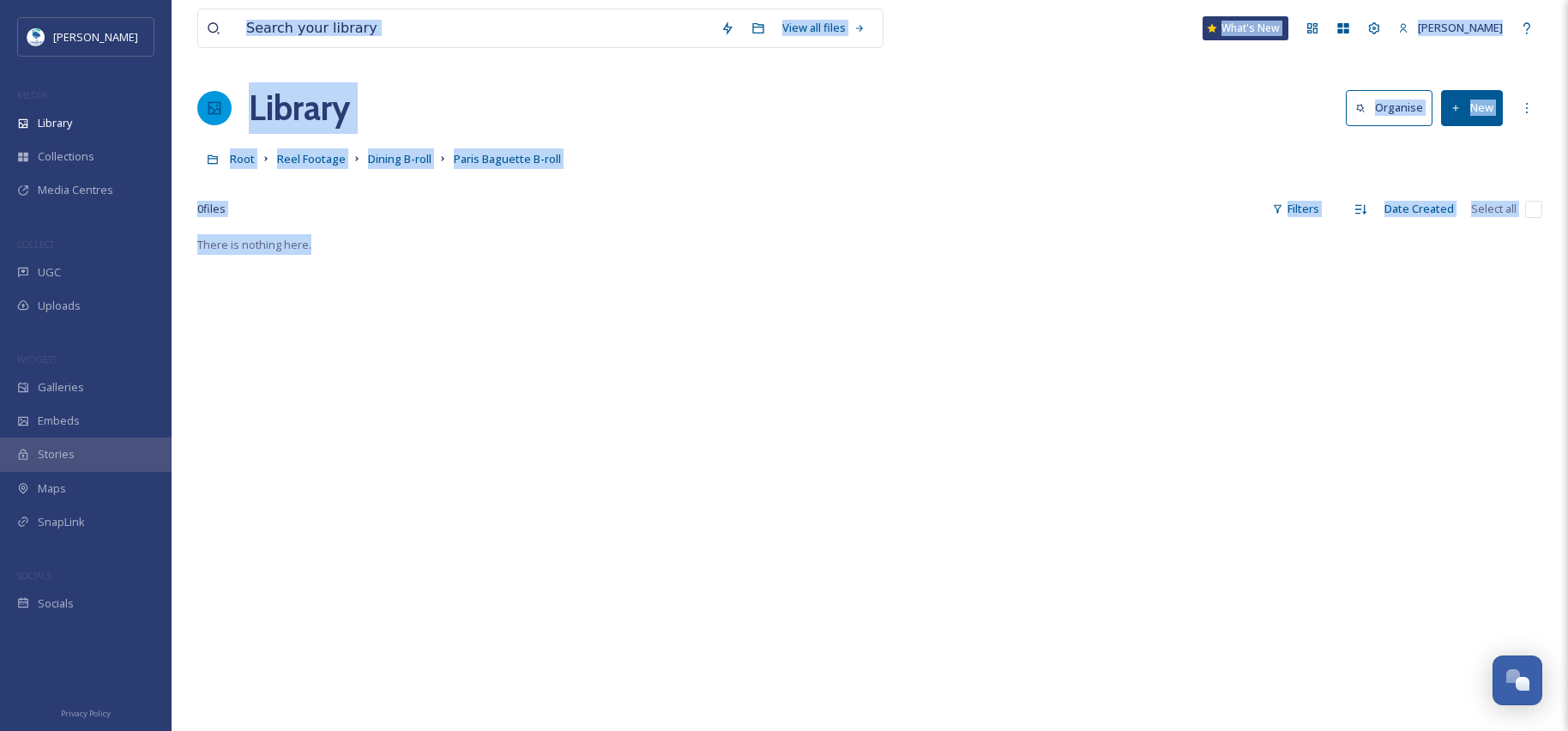
click at [551, 431] on div "There is nothing here." at bounding box center [870, 600] width 1345 height 731
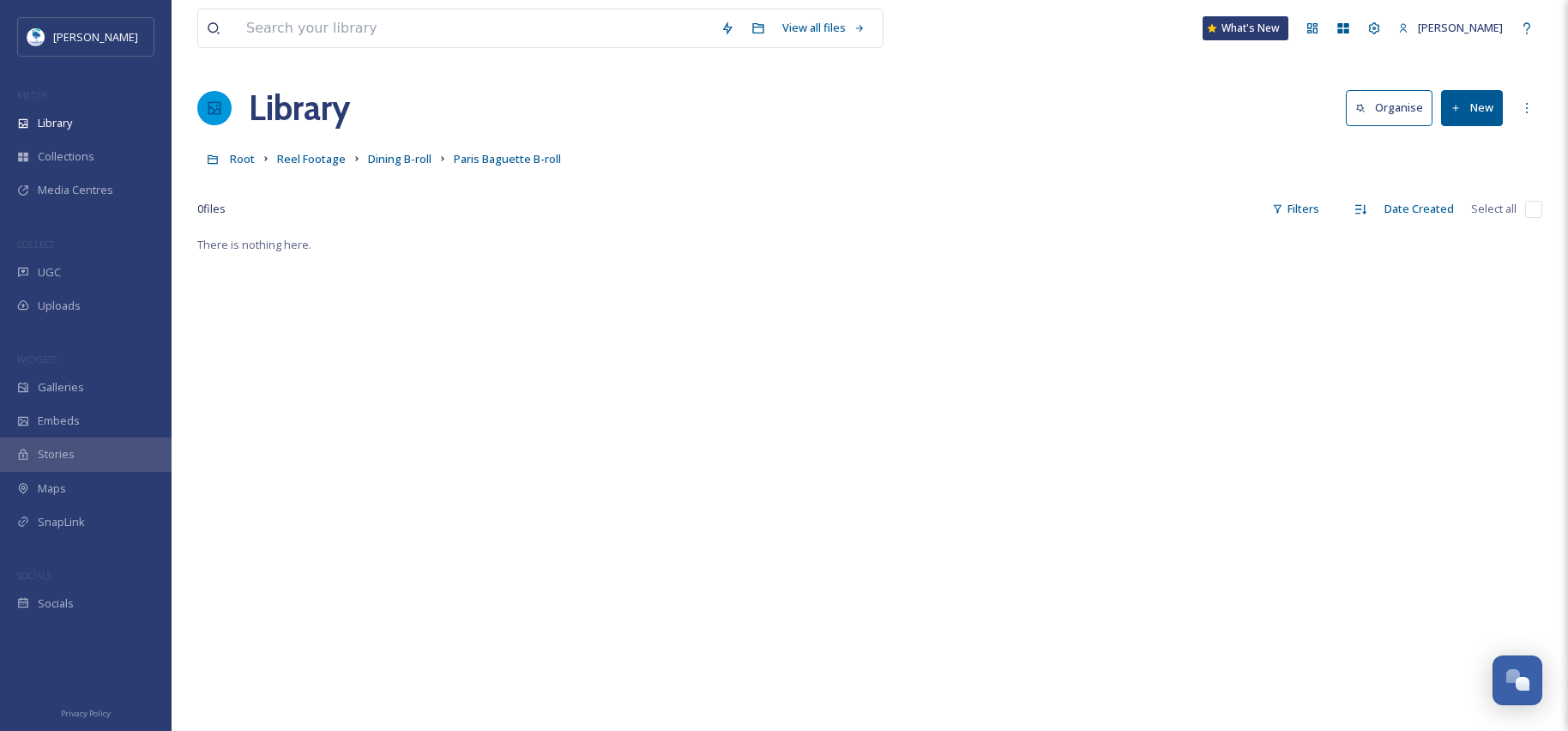
click at [1467, 107] on button "New" at bounding box center [1472, 108] width 62 height 35
click at [1469, 145] on span "File Upload" at bounding box center [1464, 147] width 57 height 16
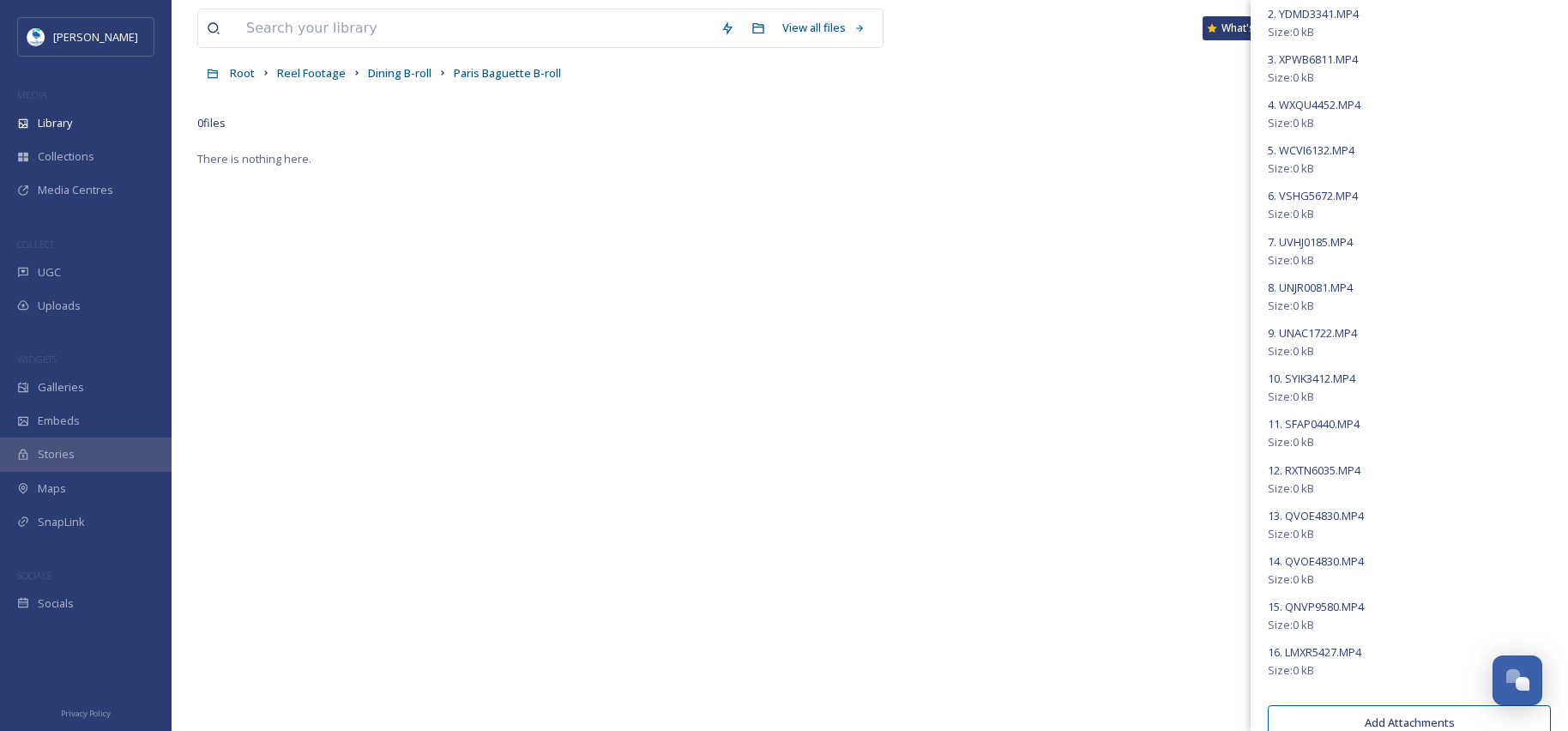
scroll to position [417, 0]
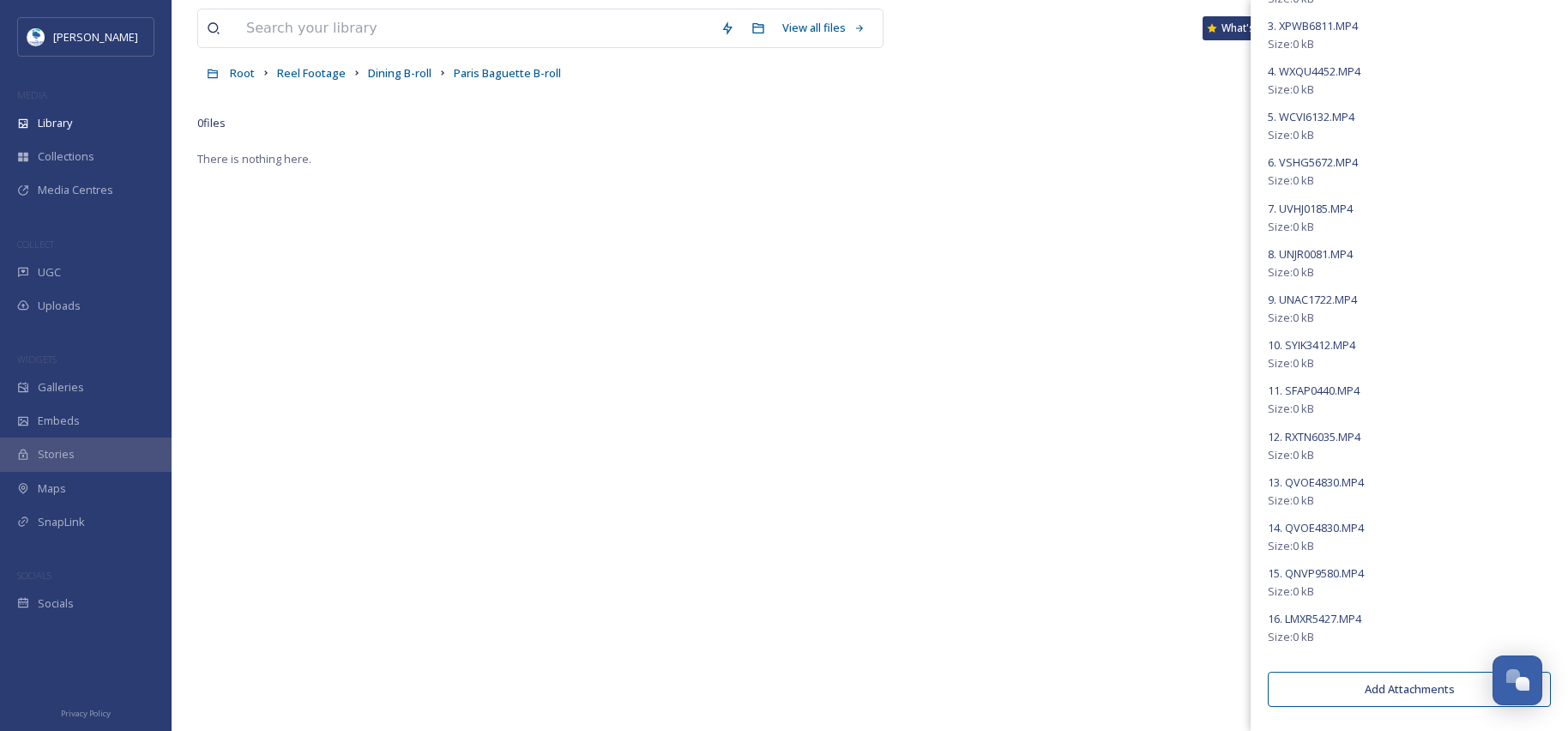
drag, startPoint x: 1555, startPoint y: 528, endPoint x: 1562, endPoint y: 521, distance: 9.9
click at [1562, 521] on div "Upload New Files Drop files here or click to select. Upload Edit Metadata Files…" at bounding box center [1409, 366] width 317 height 731
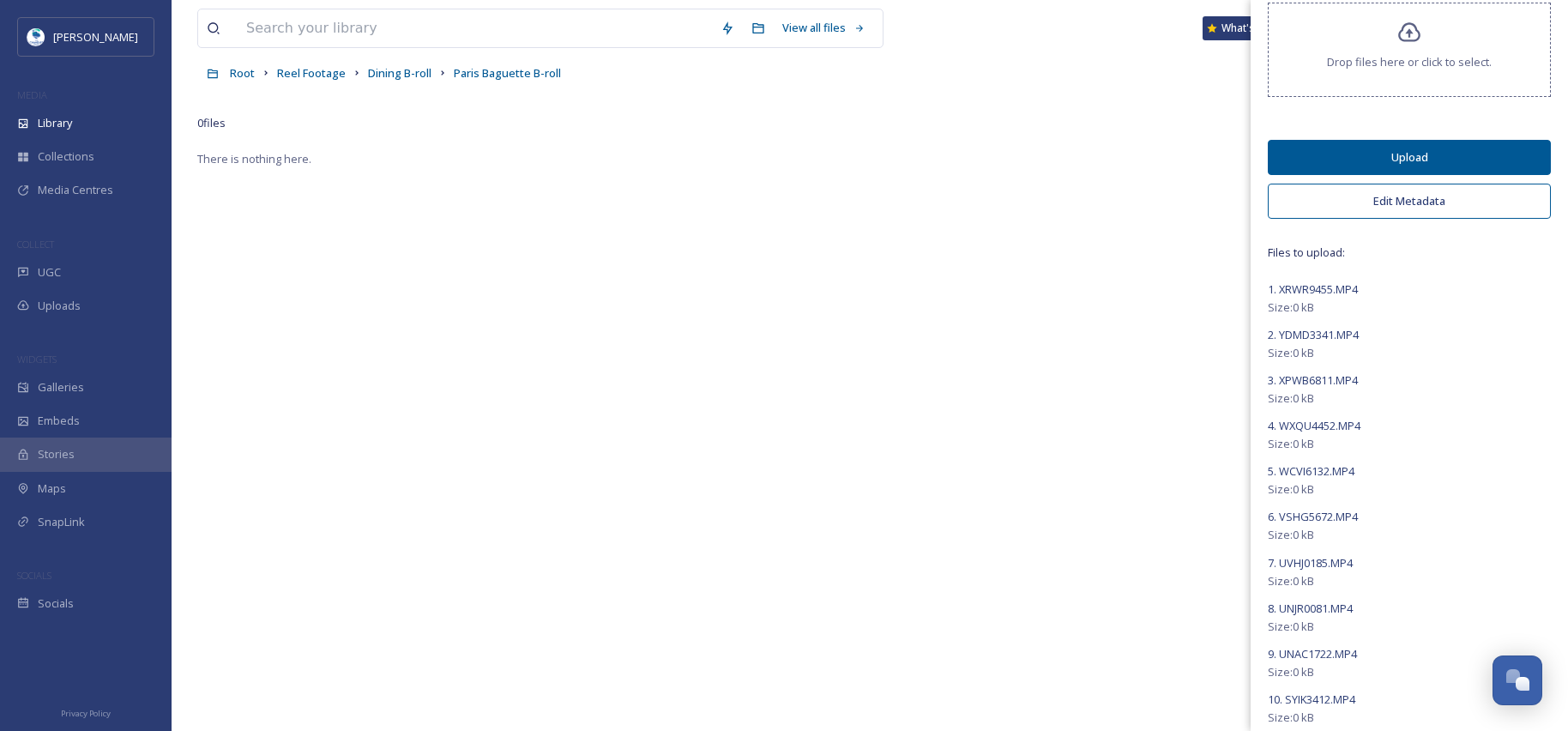
scroll to position [0, 0]
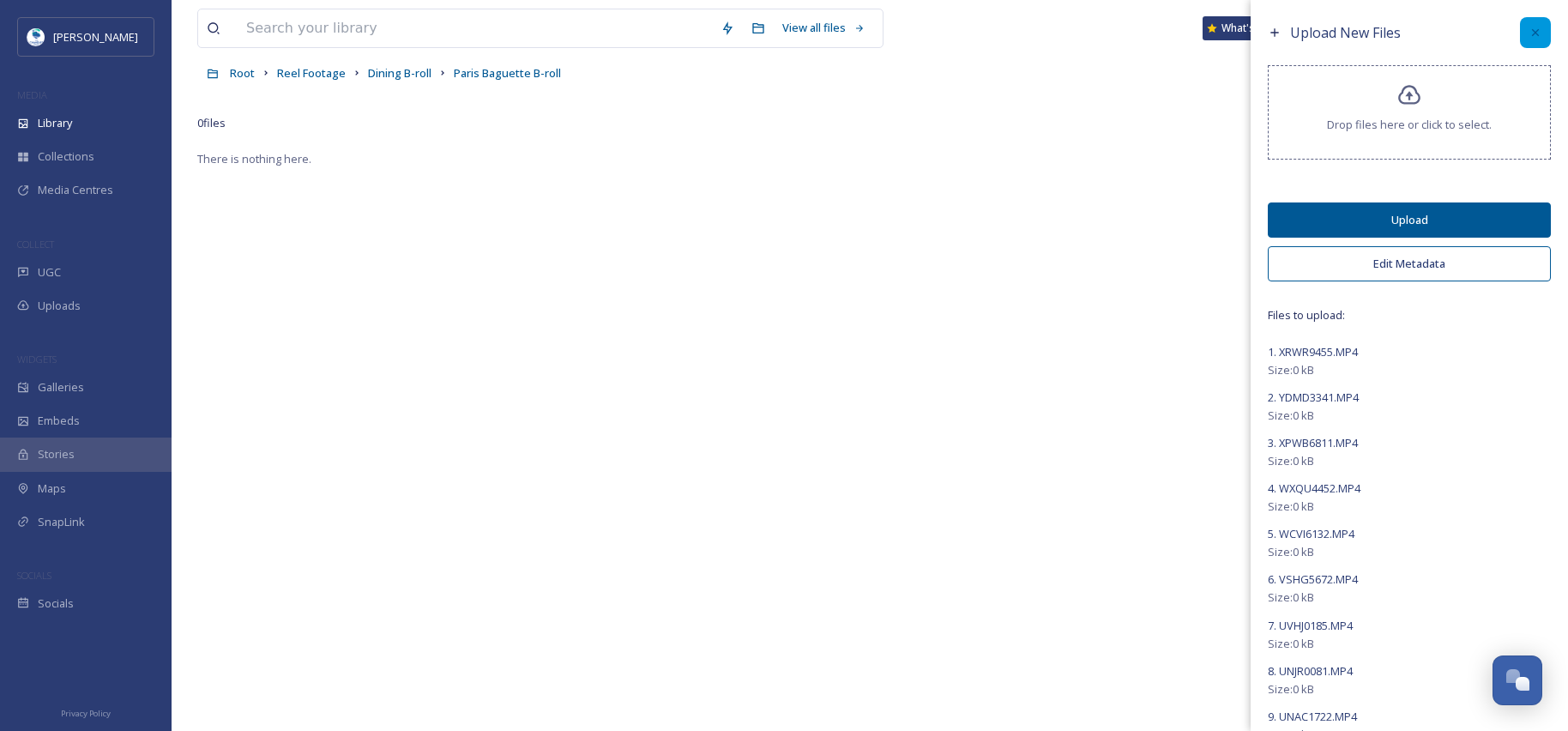
click at [1528, 33] on icon at bounding box center [1534, 33] width 14 height 14
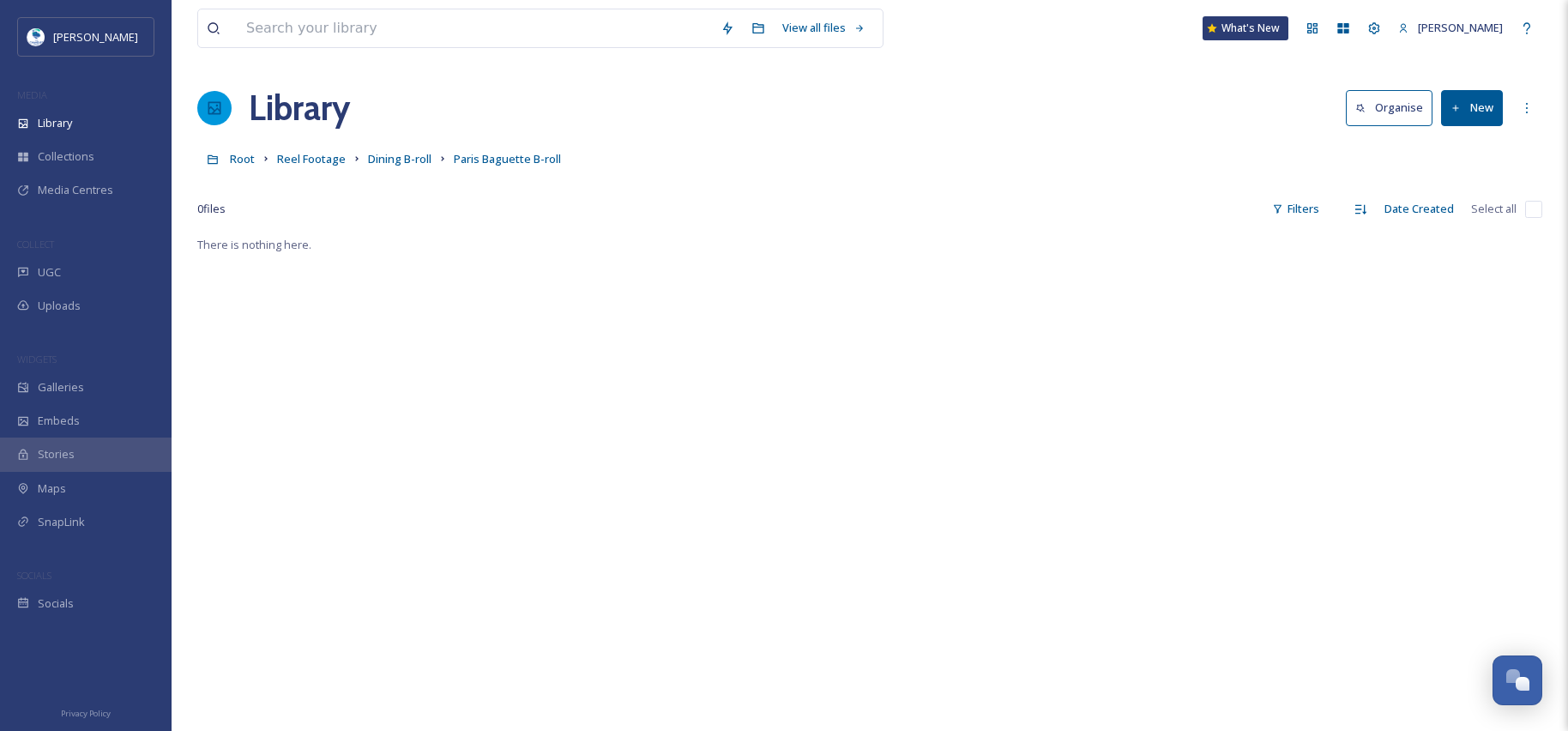
click at [1477, 102] on button "New" at bounding box center [1472, 108] width 62 height 35
click at [1473, 149] on span "File Upload" at bounding box center [1464, 147] width 57 height 16
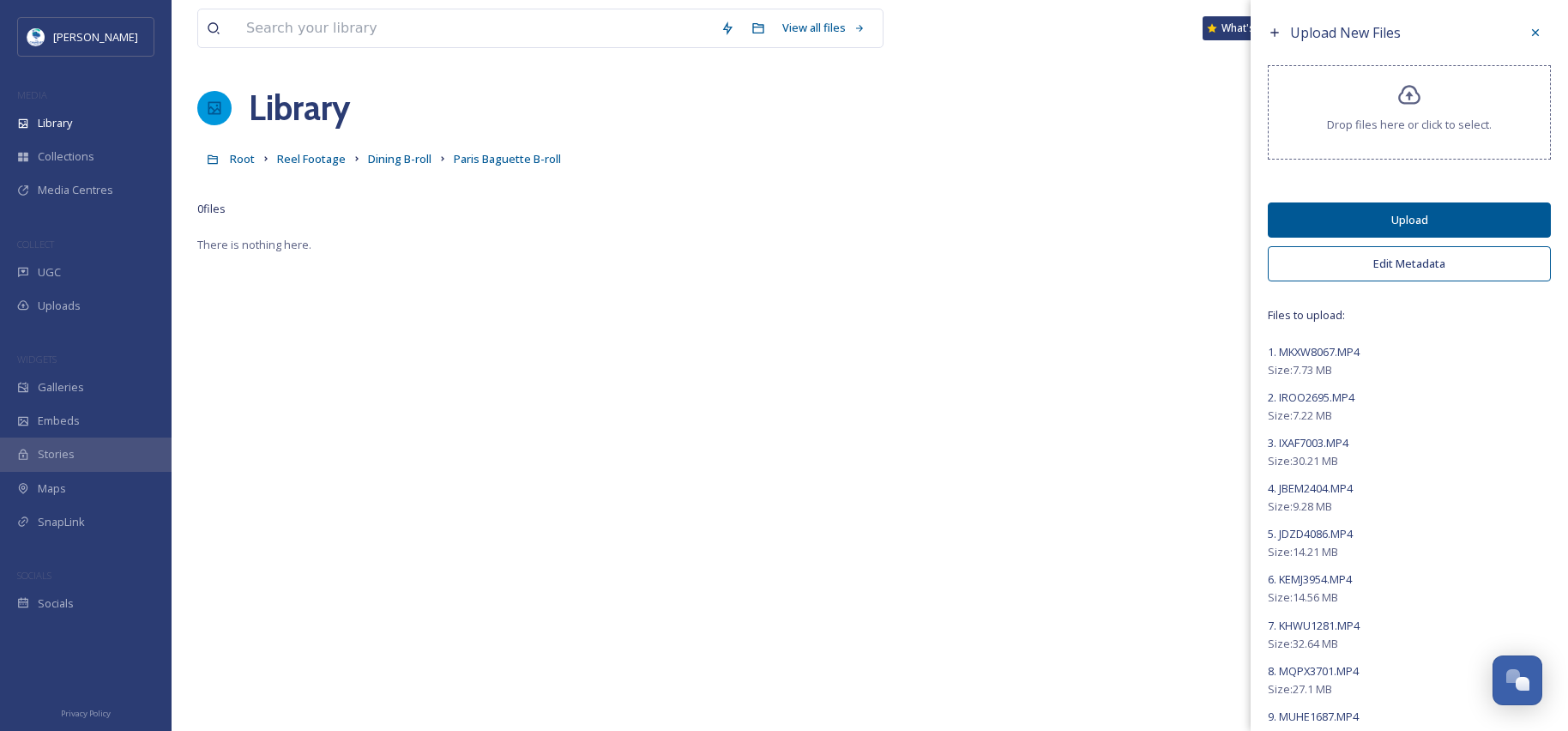
click at [1413, 269] on button "Edit Metadata" at bounding box center [1410, 264] width 283 height 35
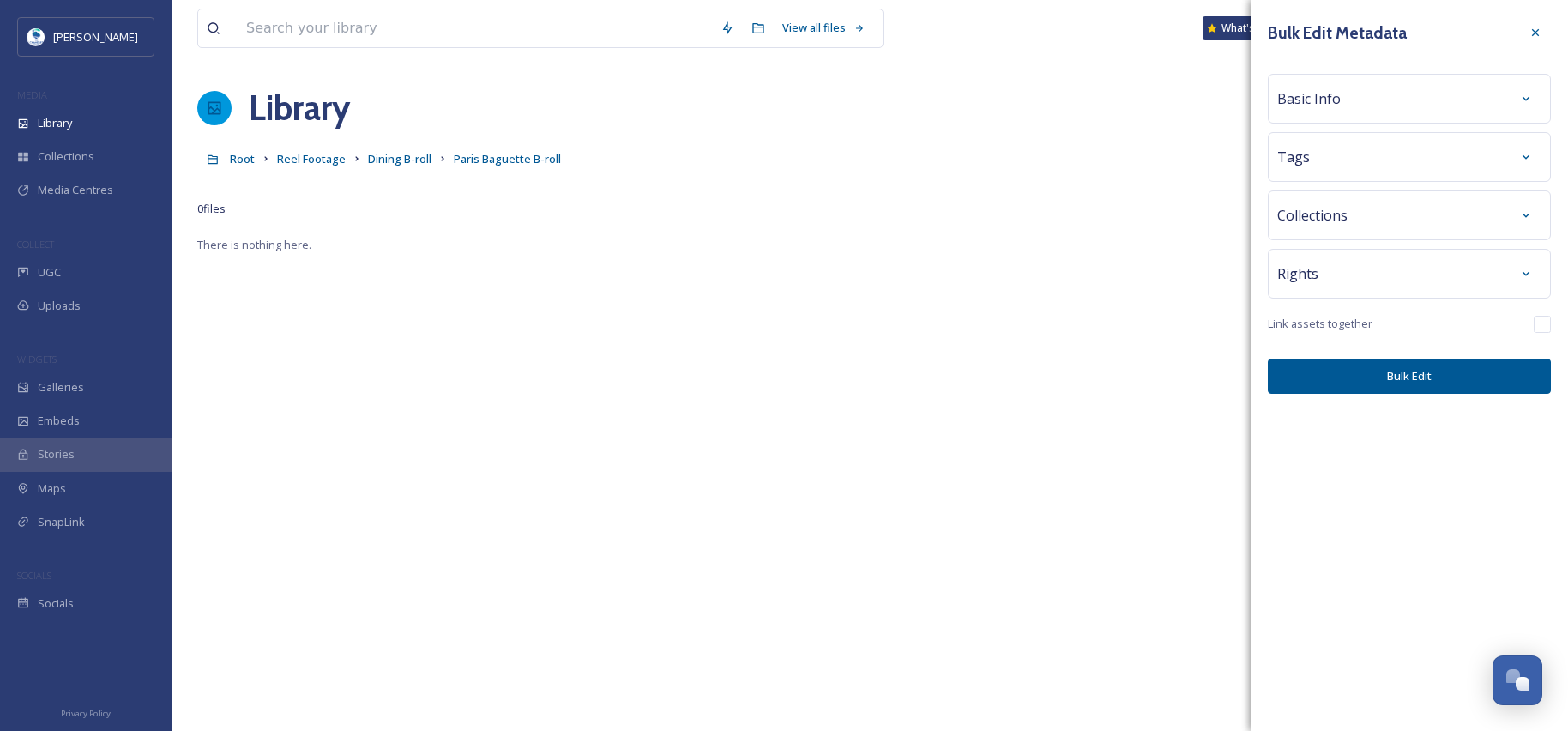
click at [1340, 80] on div "Basic Info" at bounding box center [1410, 98] width 283 height 49
click at [1343, 92] on div "Basic Info" at bounding box center [1409, 98] width 264 height 31
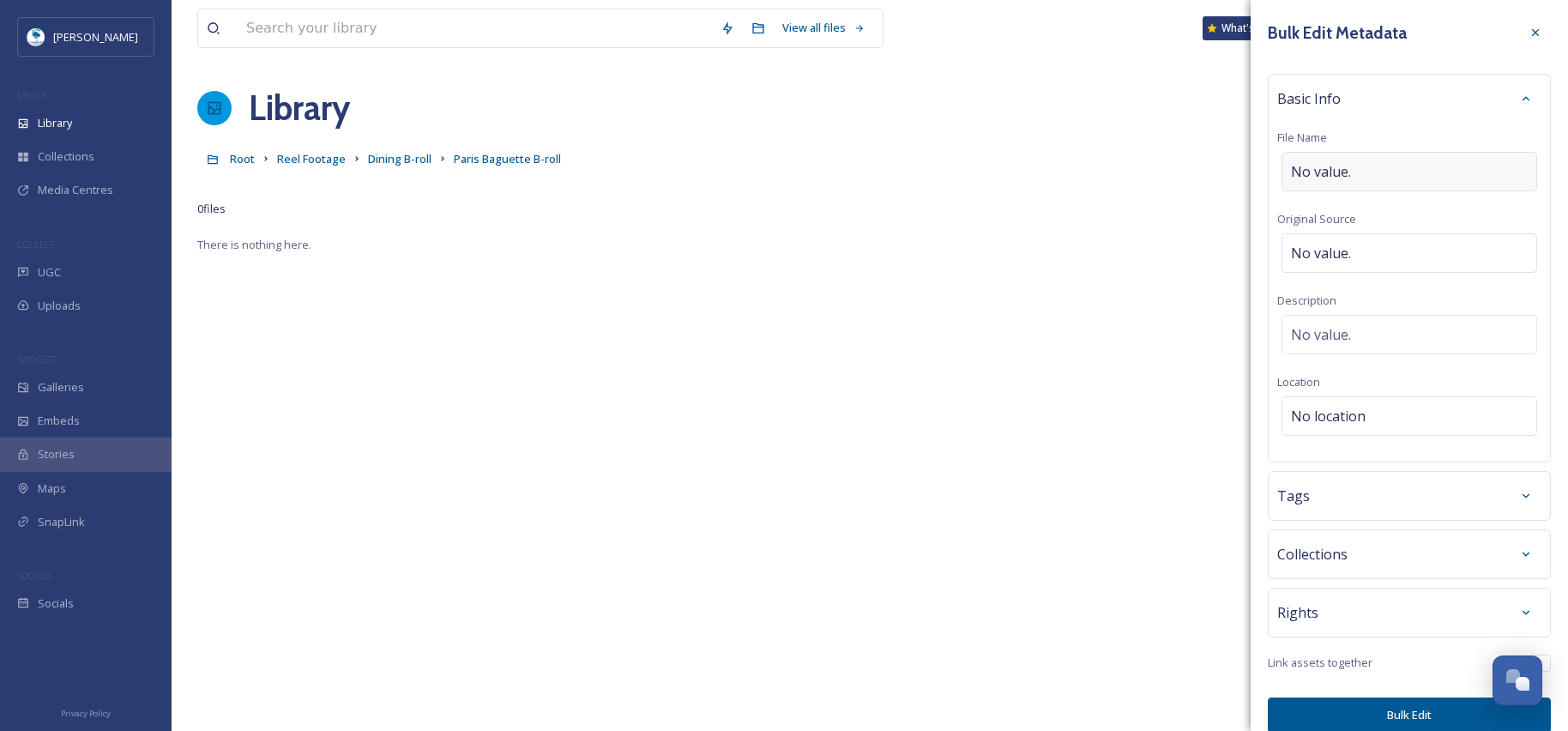
click at [1346, 168] on span "No value." at bounding box center [1321, 172] width 60 height 21
type input "Paris Baguette"
click at [1345, 484] on div "Tags" at bounding box center [1409, 495] width 264 height 31
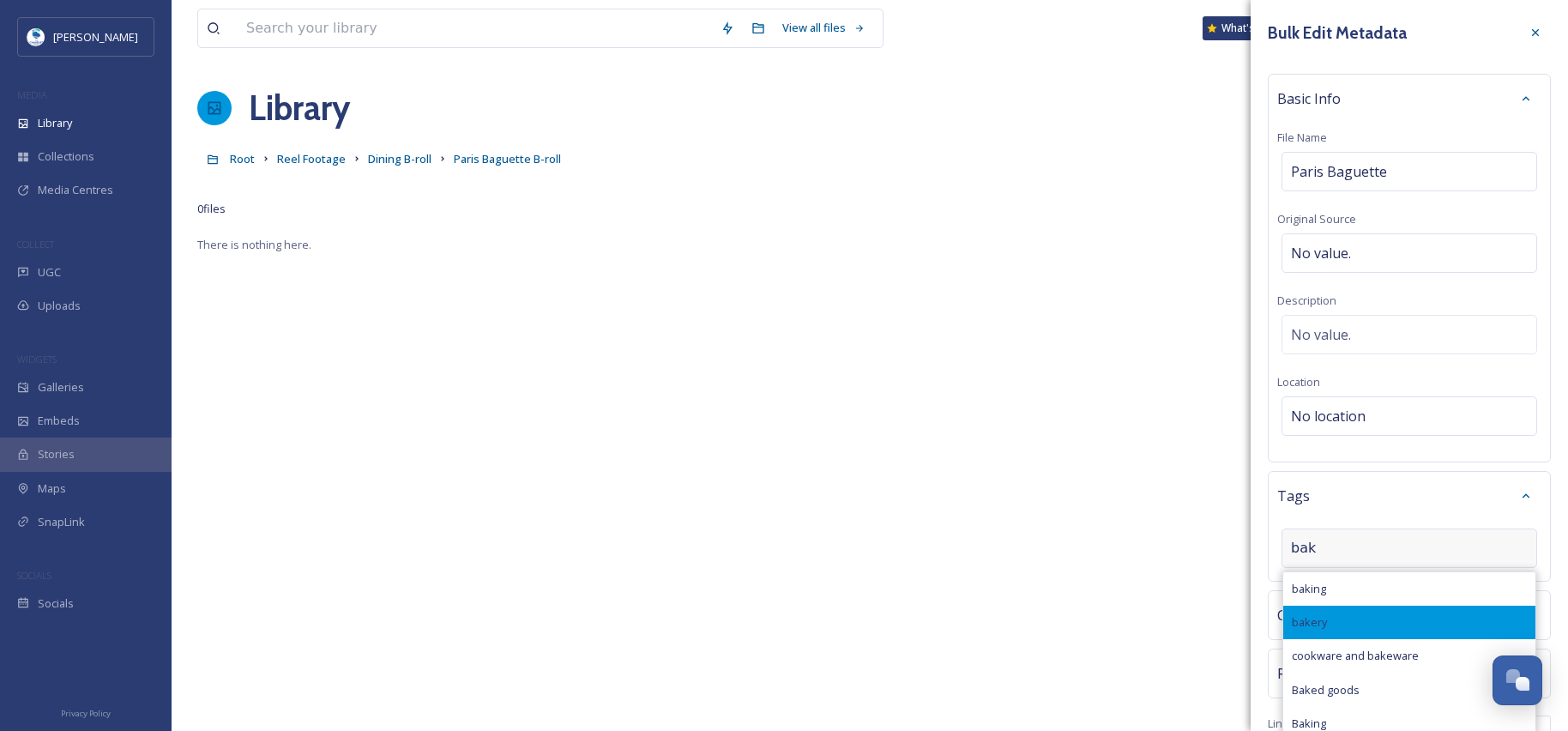
type input "bak"
click at [1326, 616] on span "bakery" at bounding box center [1310, 622] width 35 height 16
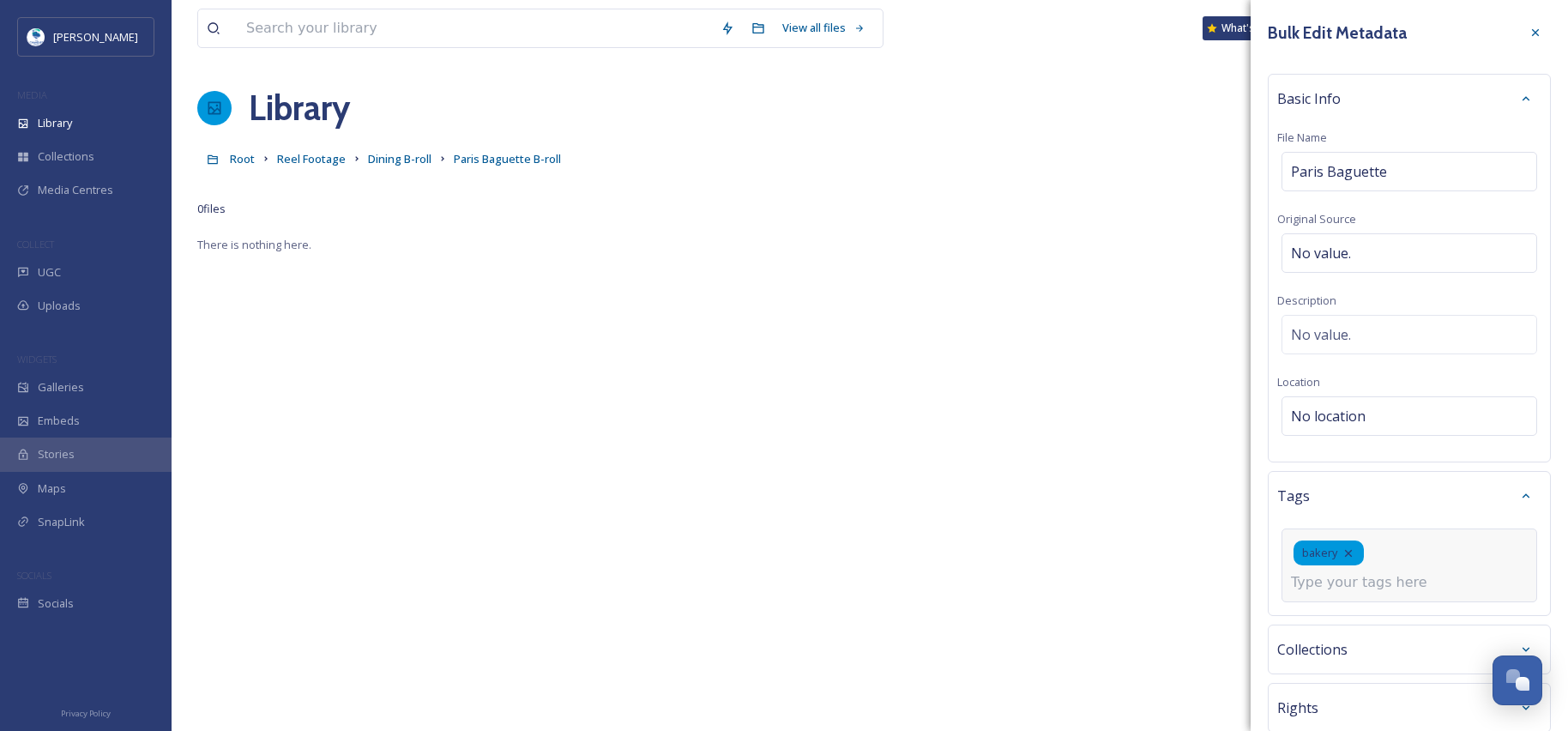
click at [1399, 563] on div "bakery" at bounding box center [1409, 565] width 255 height 74
click at [1399, 575] on input at bounding box center [1377, 583] width 172 height 21
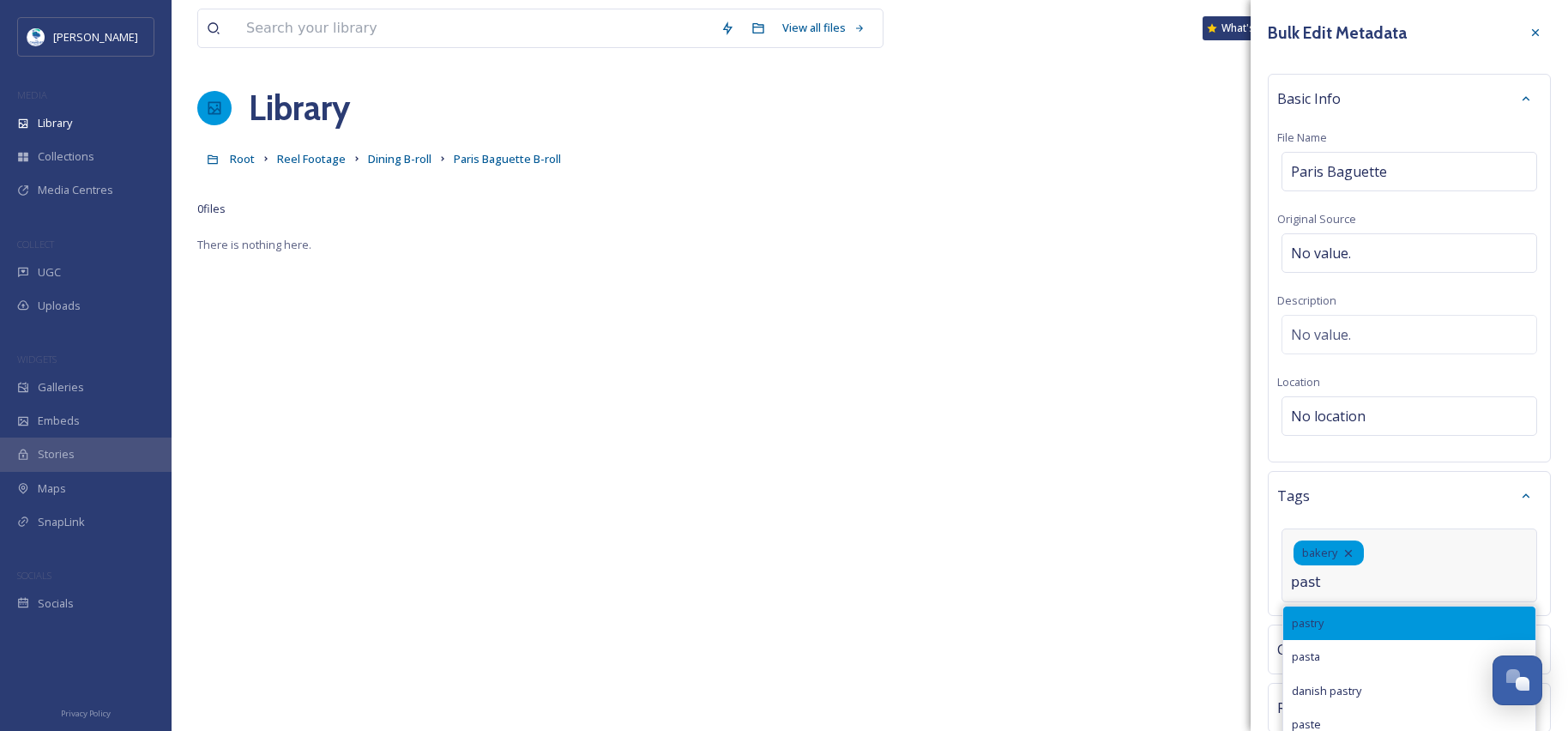
type input "past"
click at [1344, 616] on div "pastry" at bounding box center [1409, 623] width 252 height 34
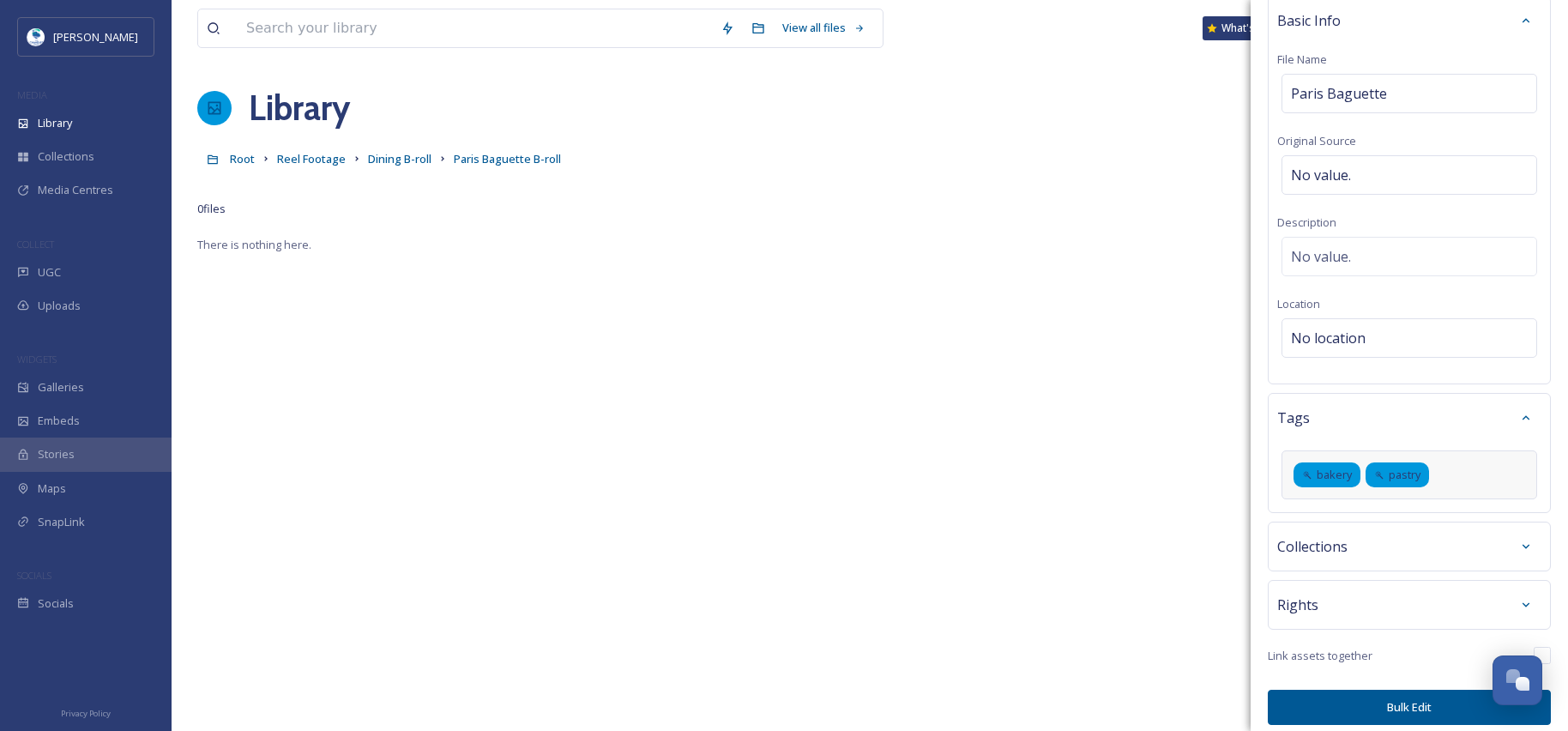
scroll to position [90, 0]
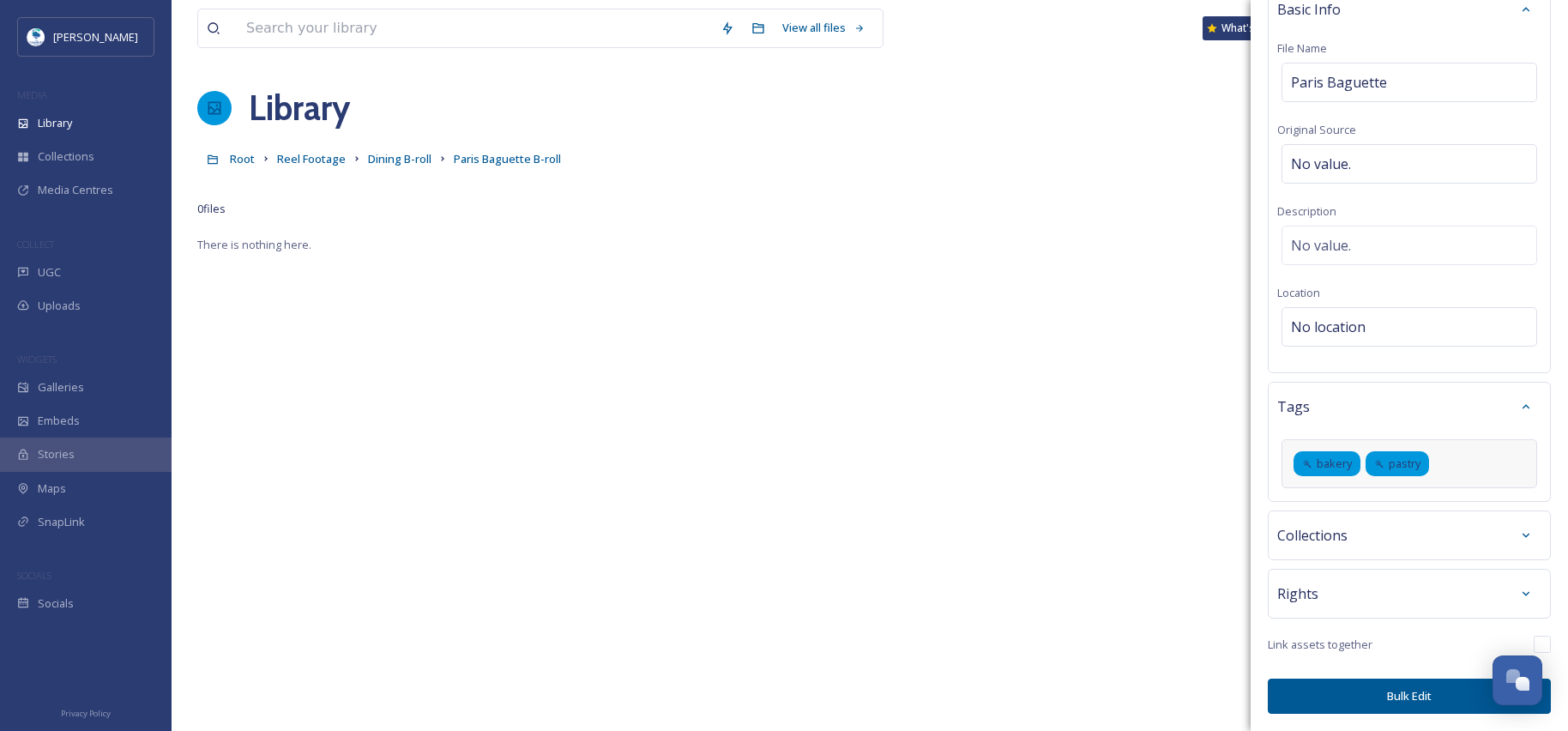
click at [1386, 696] on button "Bulk Edit" at bounding box center [1410, 697] width 283 height 35
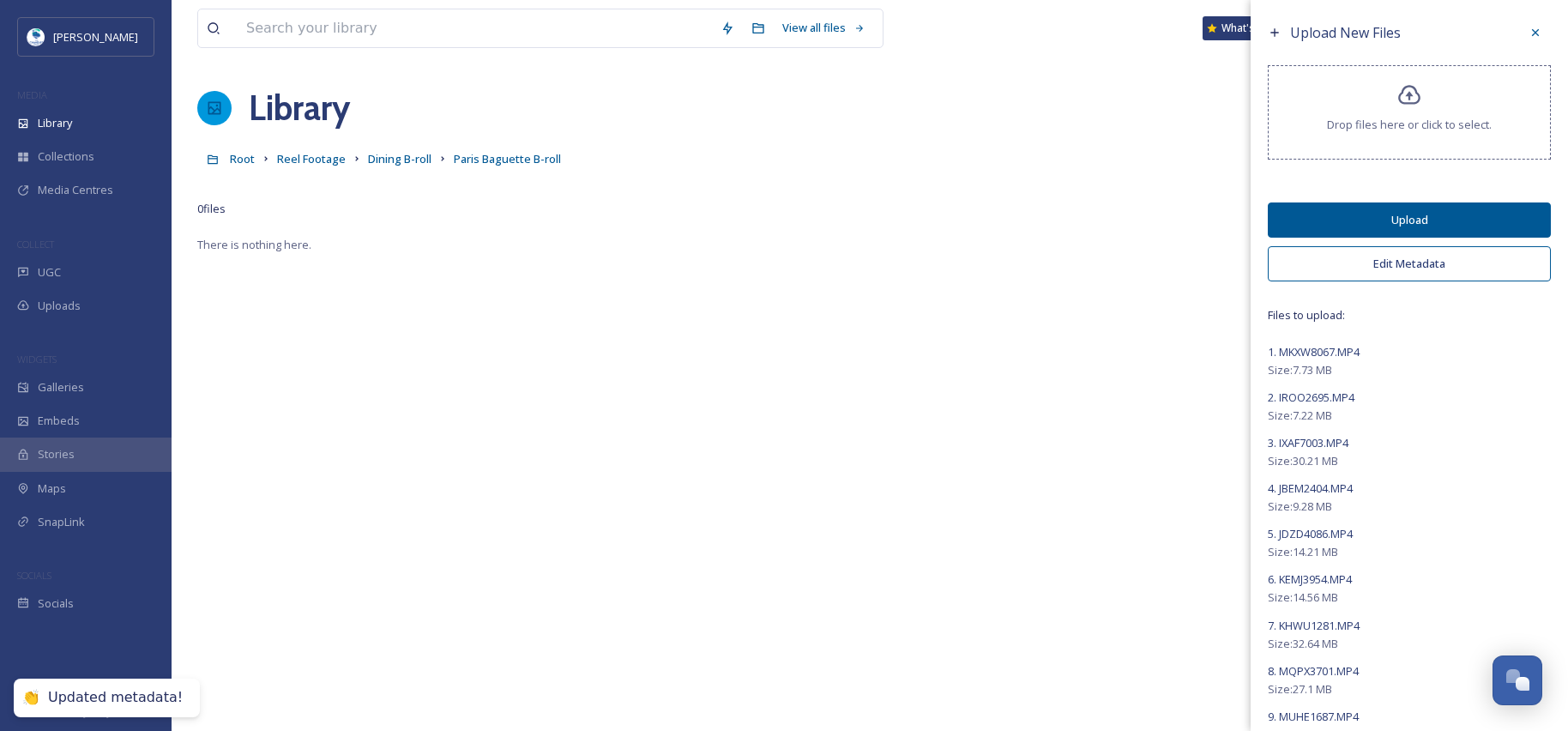
click at [1395, 224] on button "Upload" at bounding box center [1410, 220] width 283 height 35
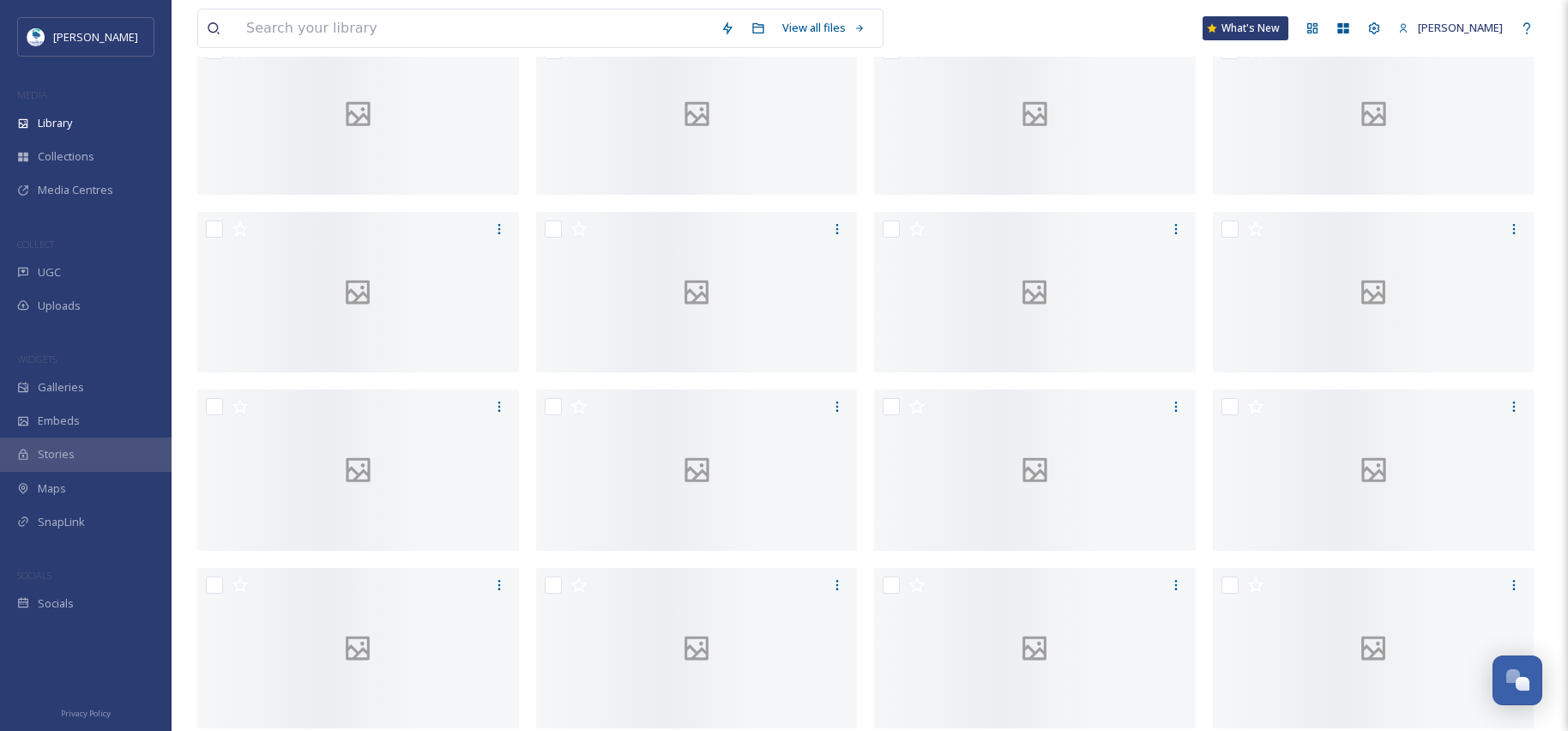
scroll to position [0, 0]
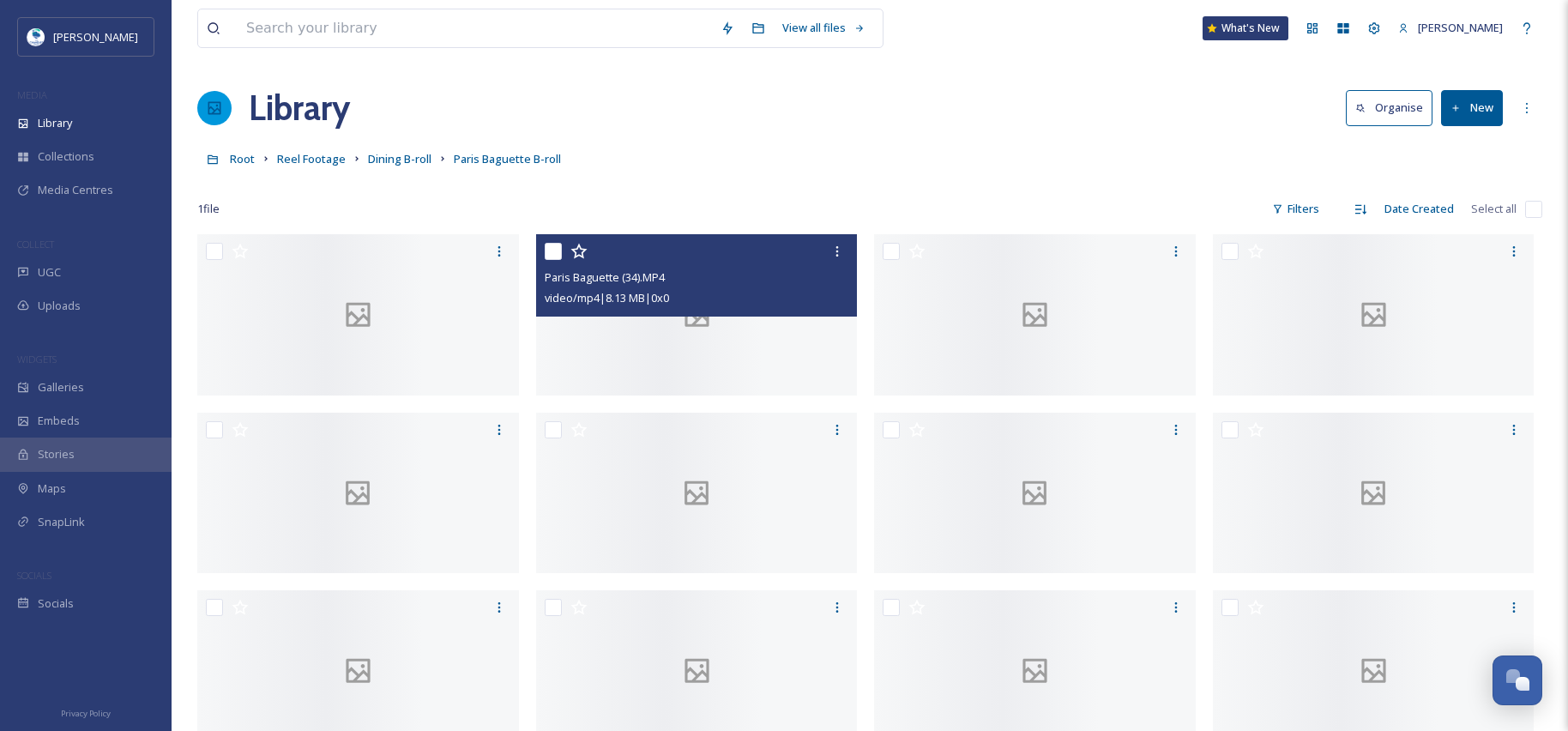
click at [761, 395] on div at bounding box center [696, 314] width 322 height 161
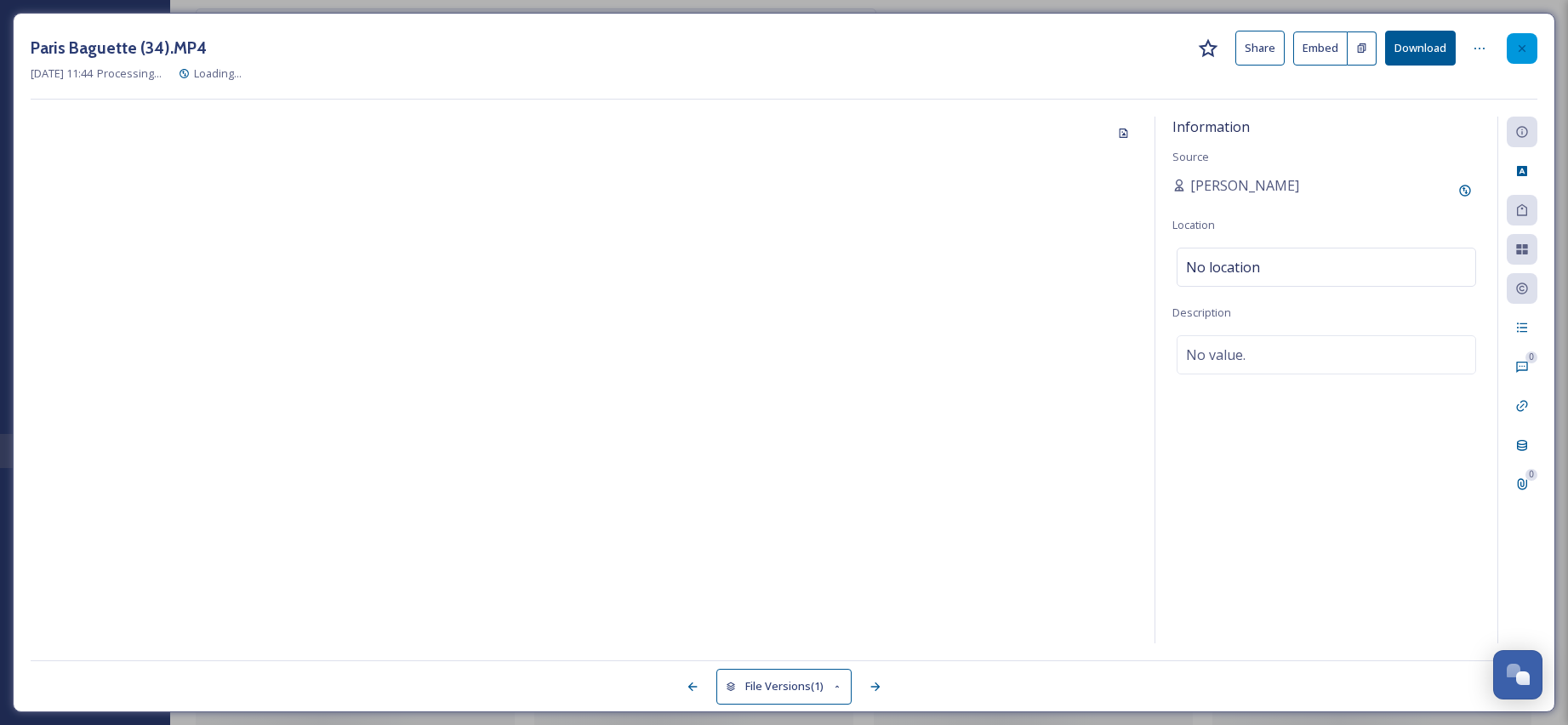
click at [1525, 43] on icon at bounding box center [1522, 48] width 14 height 14
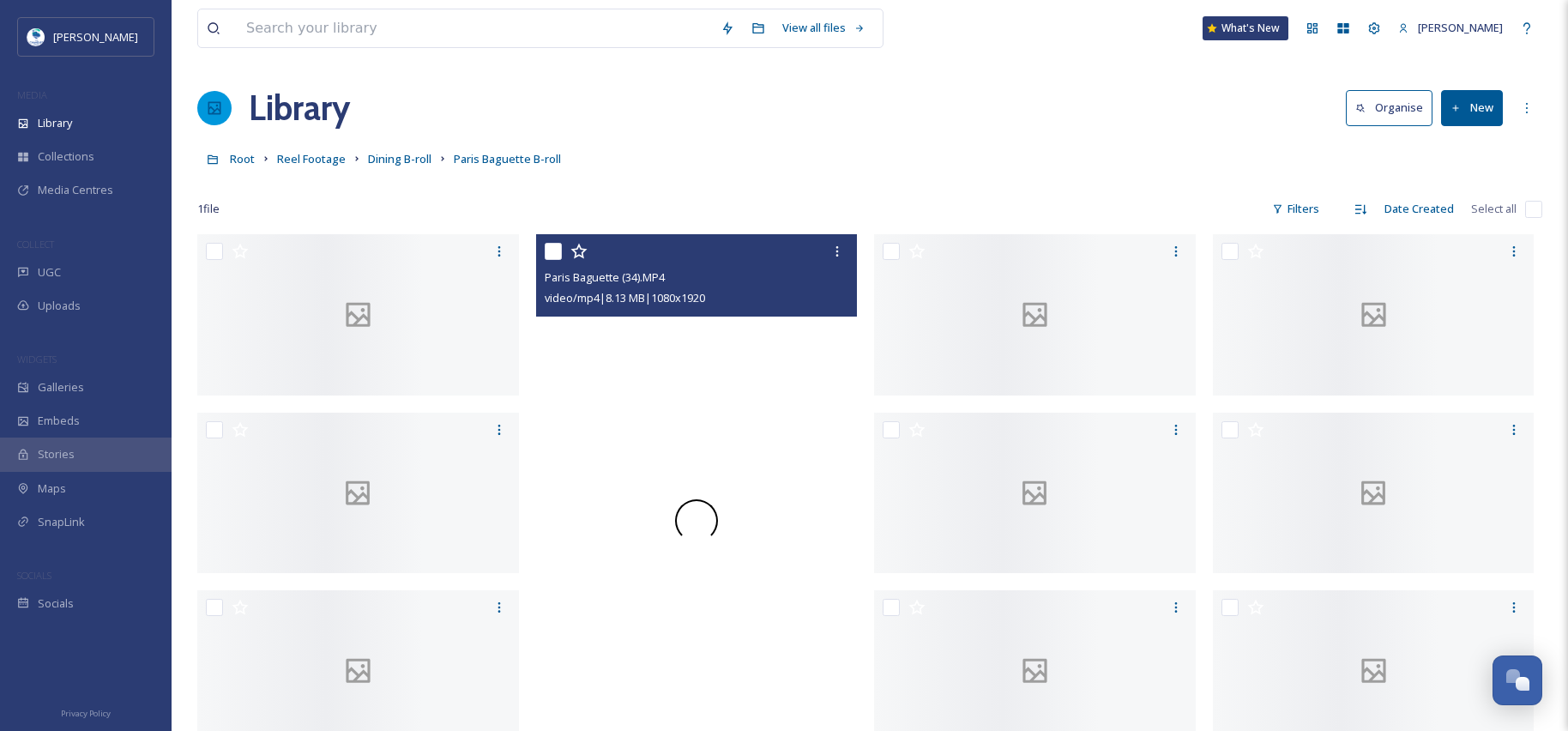
click at [825, 534] on video "Paris Baguette (34).MP4" at bounding box center [696, 520] width 322 height 572
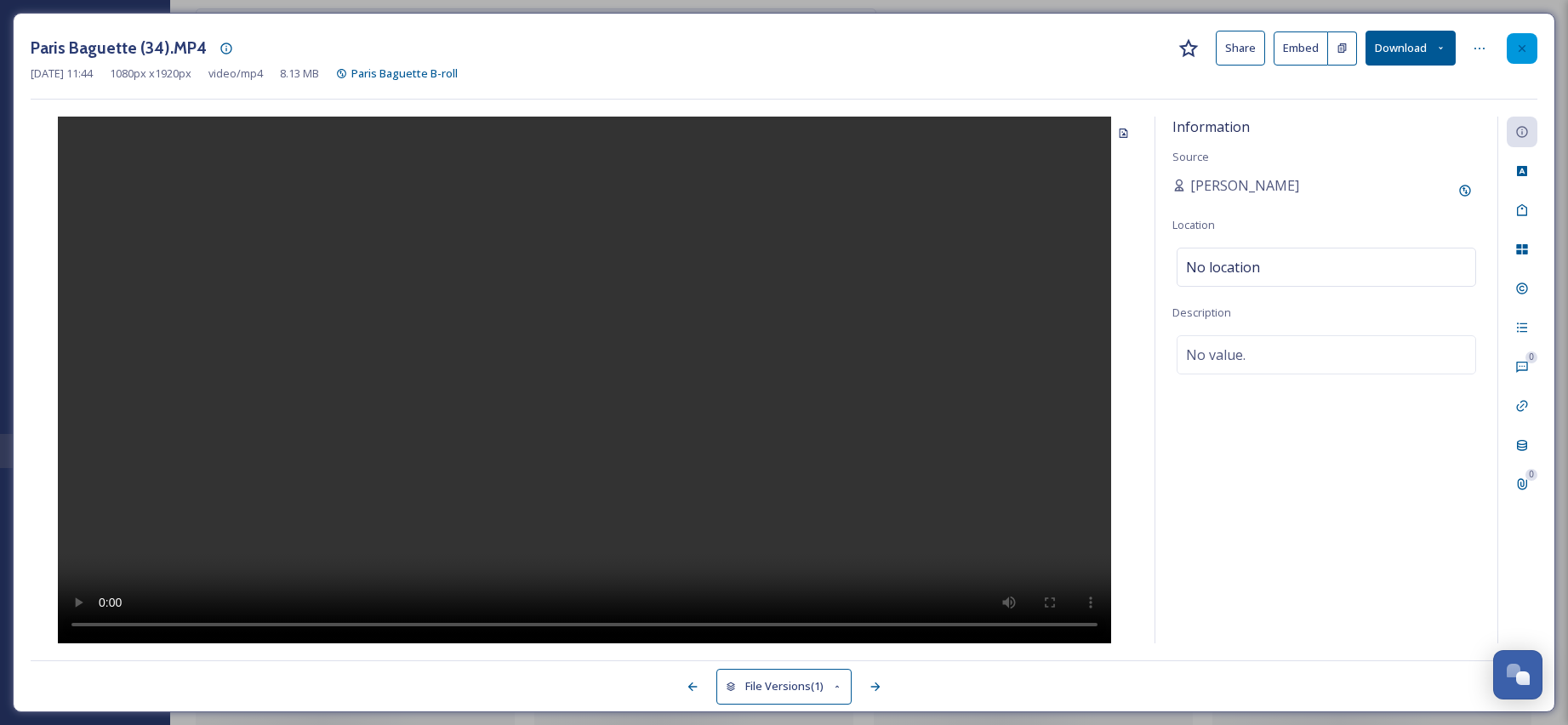
click at [1532, 48] on div at bounding box center [1521, 48] width 31 height 31
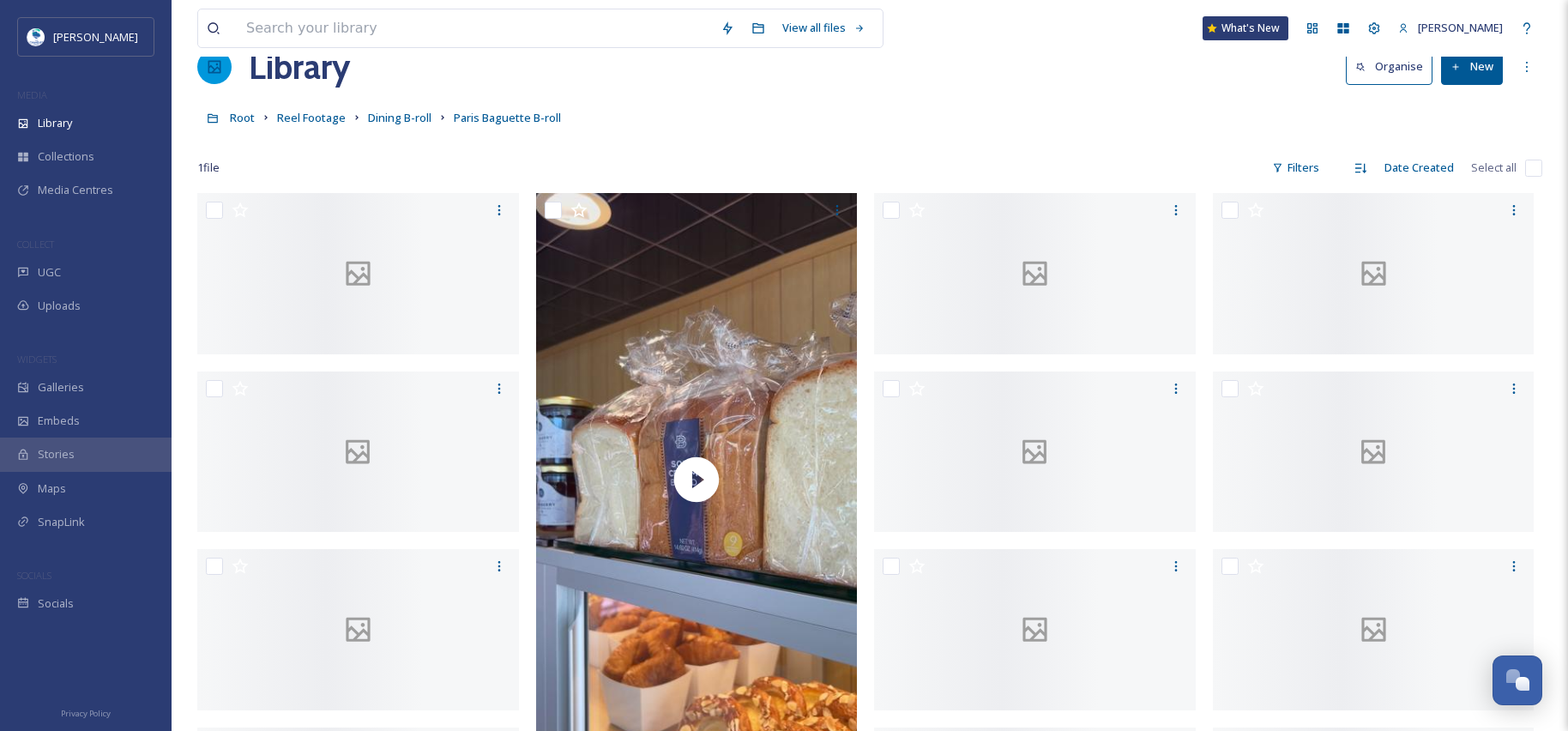
scroll to position [27, 0]
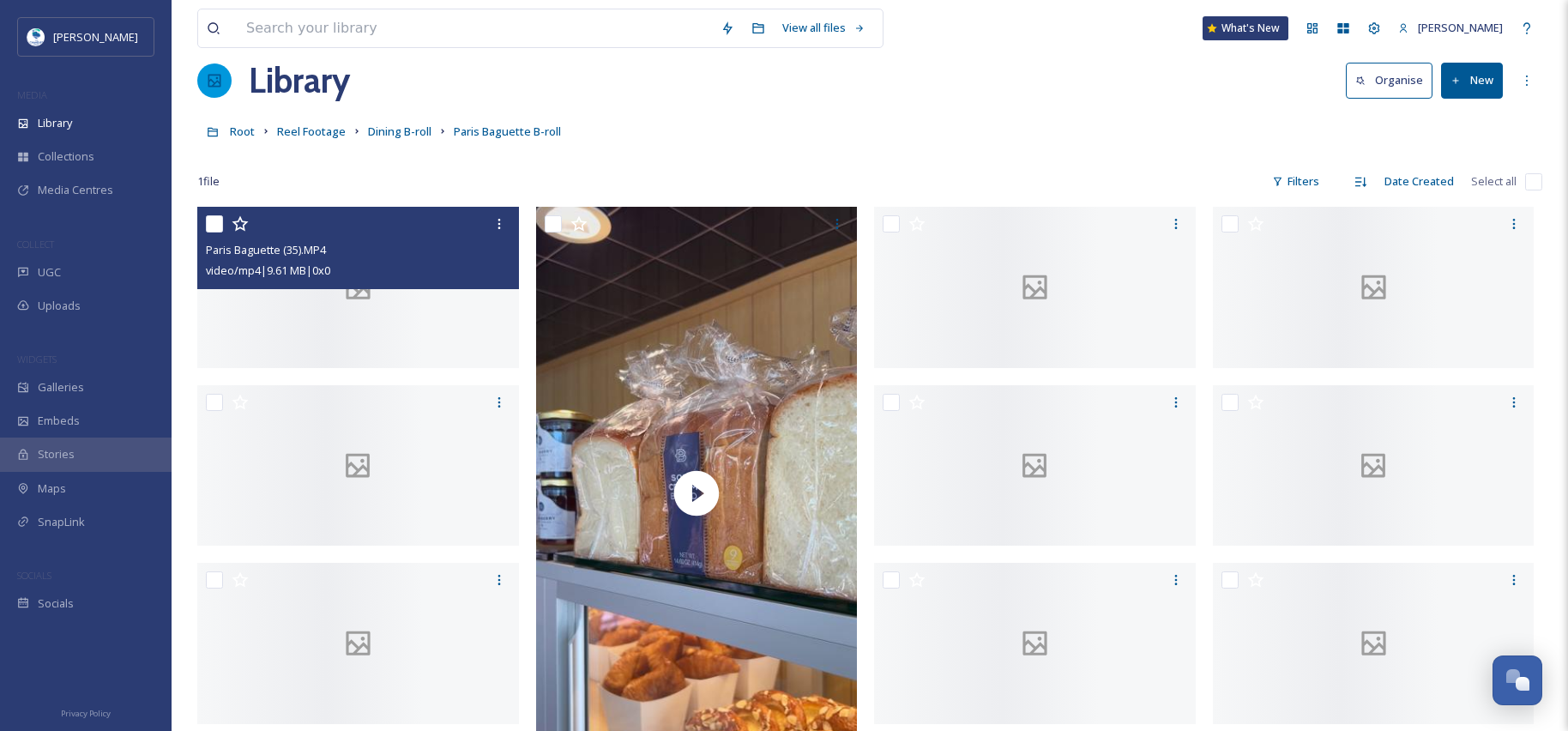
click at [361, 368] on div at bounding box center [358, 287] width 322 height 161
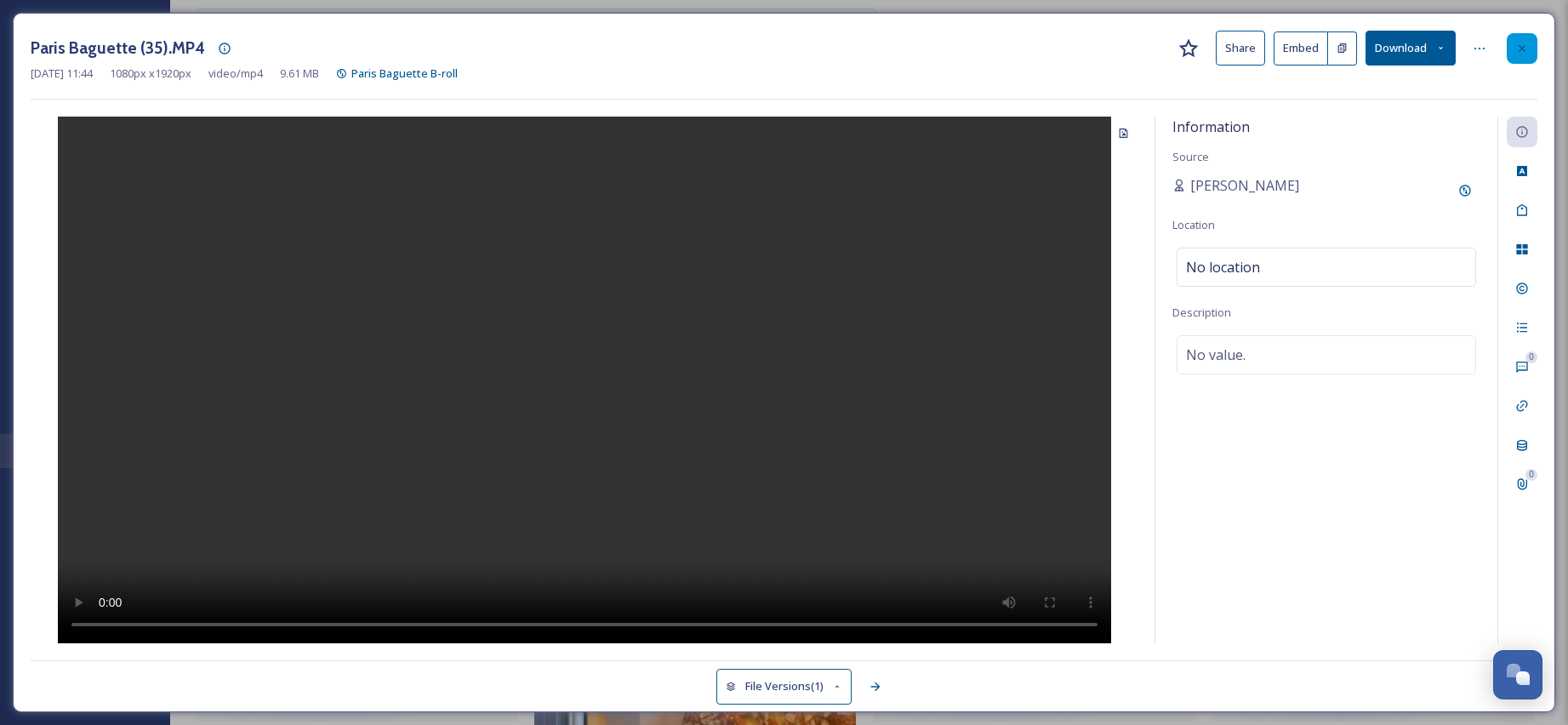
click at [1532, 49] on div at bounding box center [1521, 48] width 31 height 31
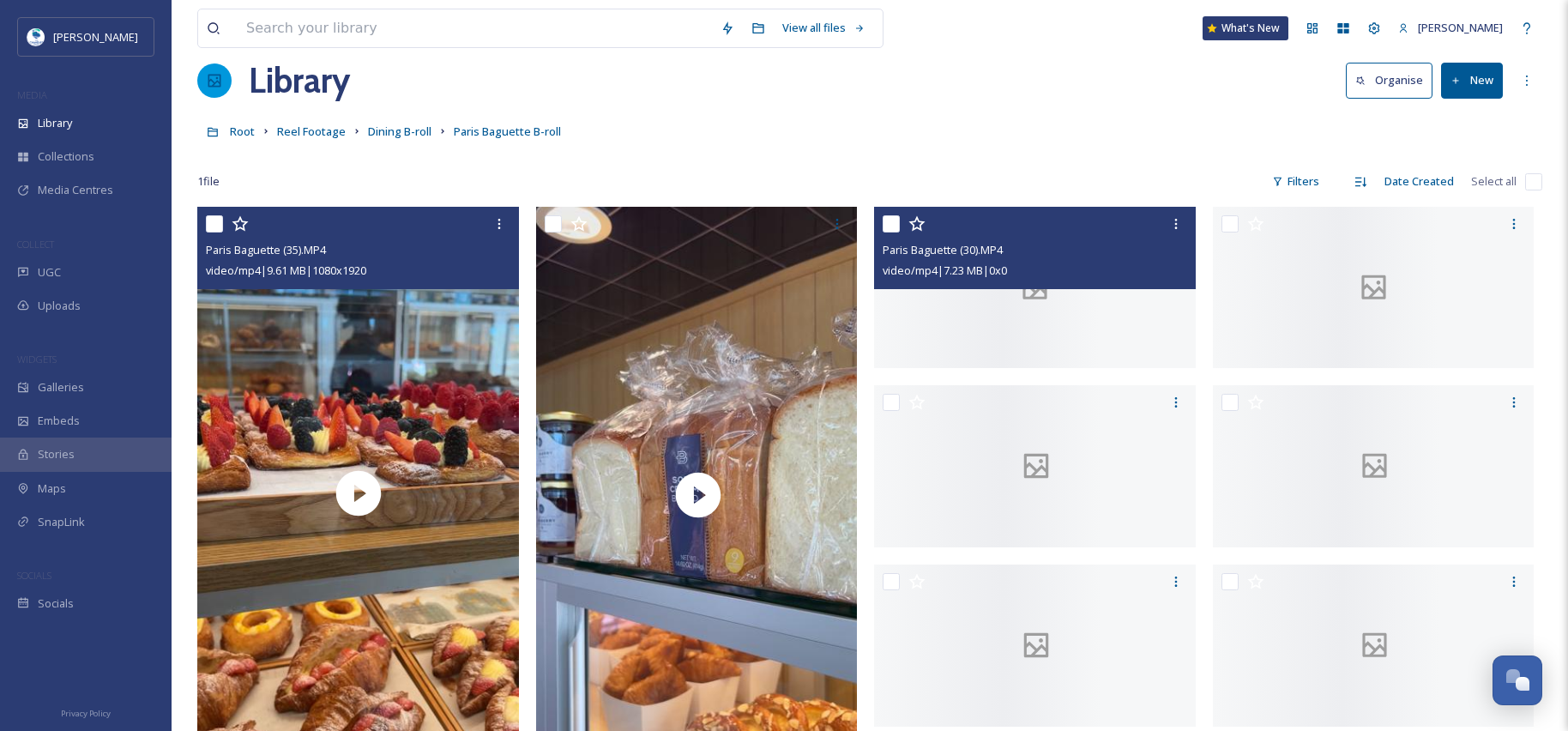
click at [1006, 368] on div at bounding box center [1034, 287] width 322 height 161
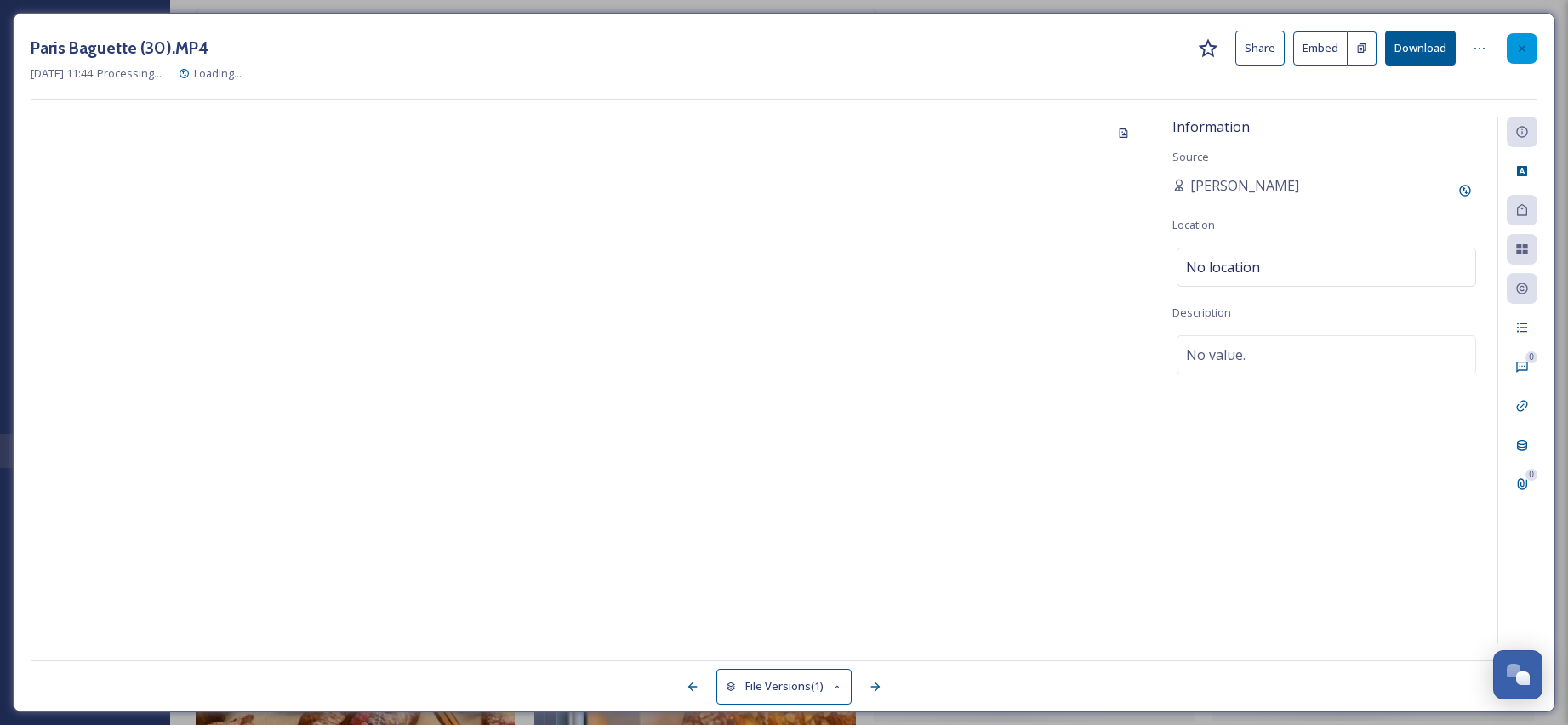
click at [1525, 59] on div at bounding box center [1521, 48] width 31 height 31
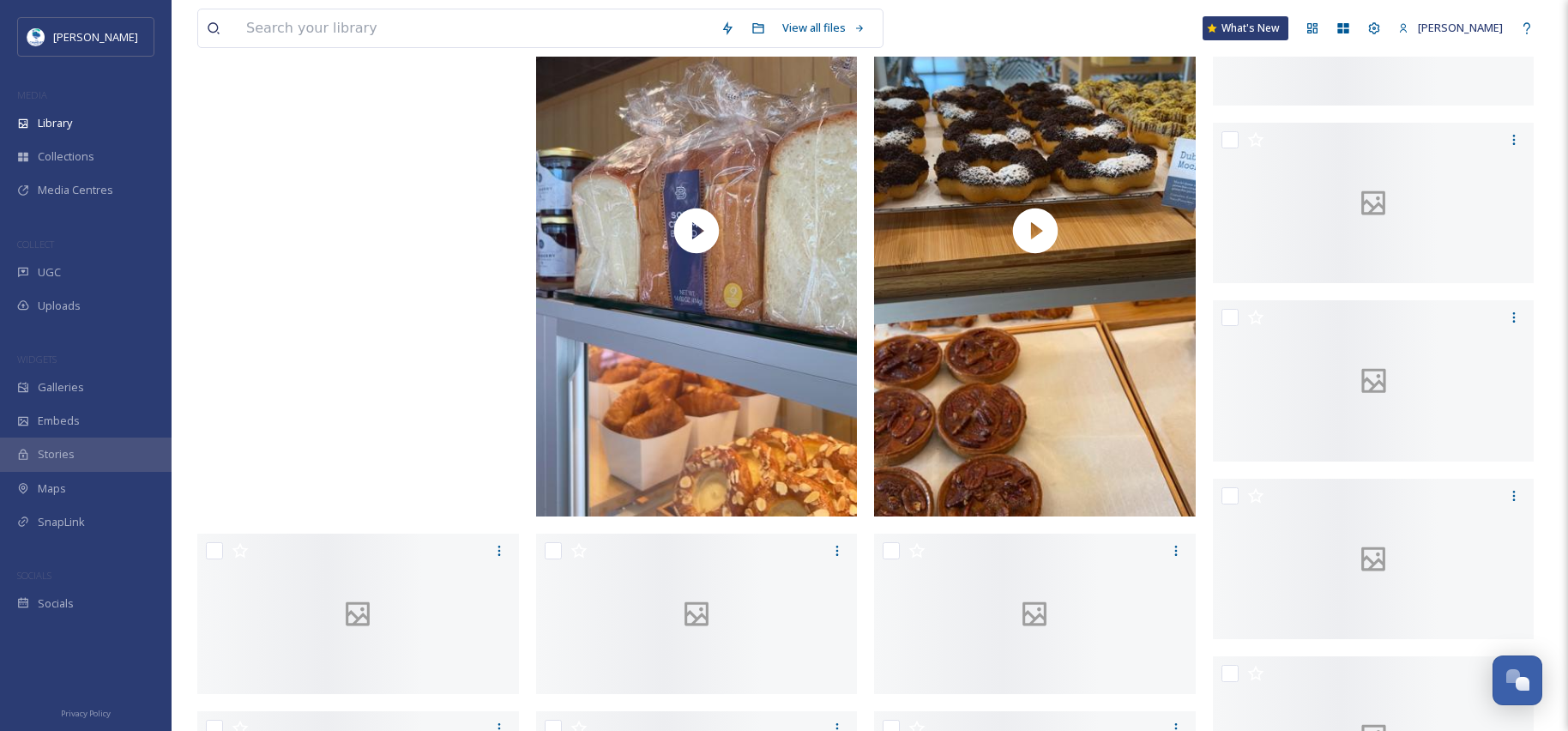
scroll to position [249, 0]
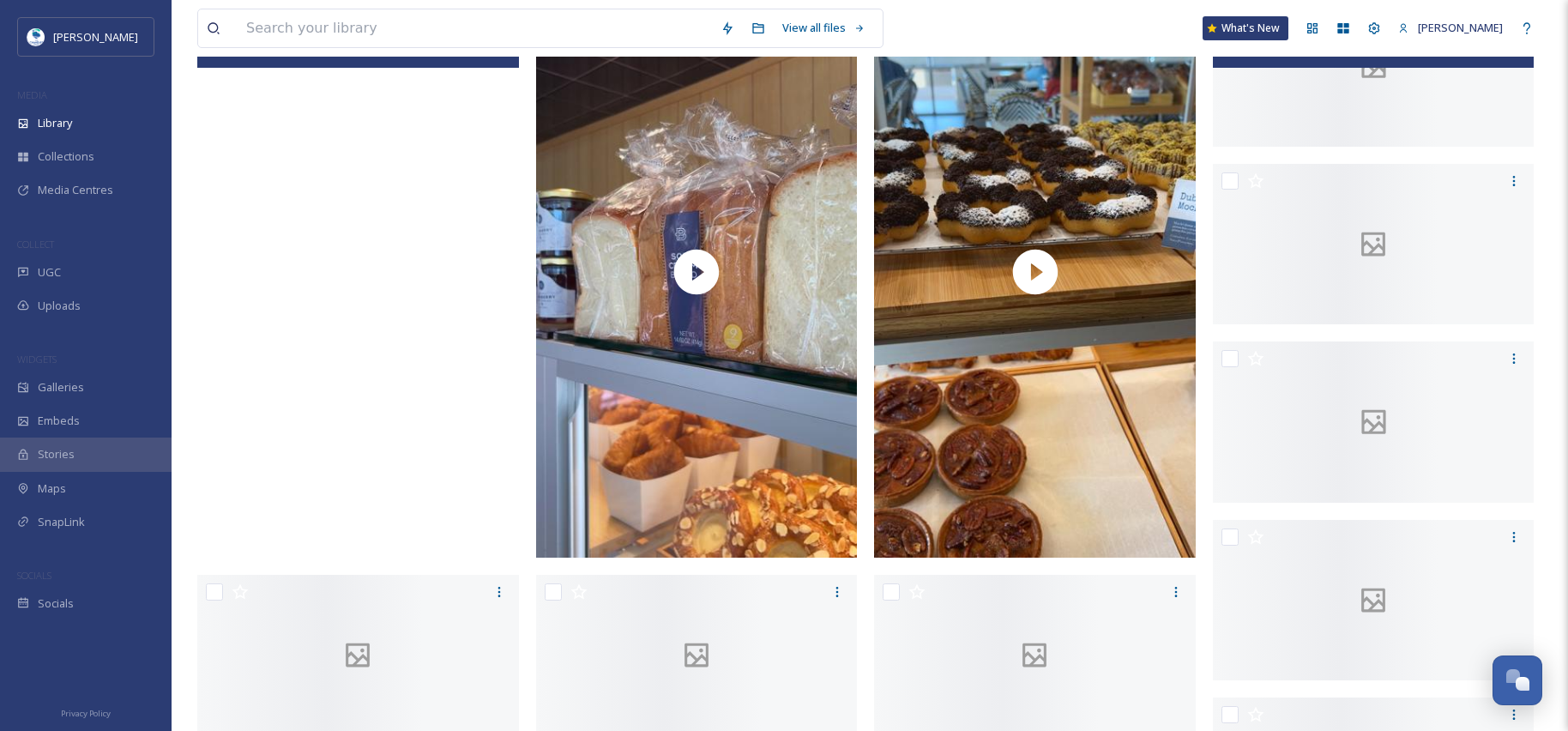
click at [1332, 146] on div at bounding box center [1373, 65] width 322 height 161
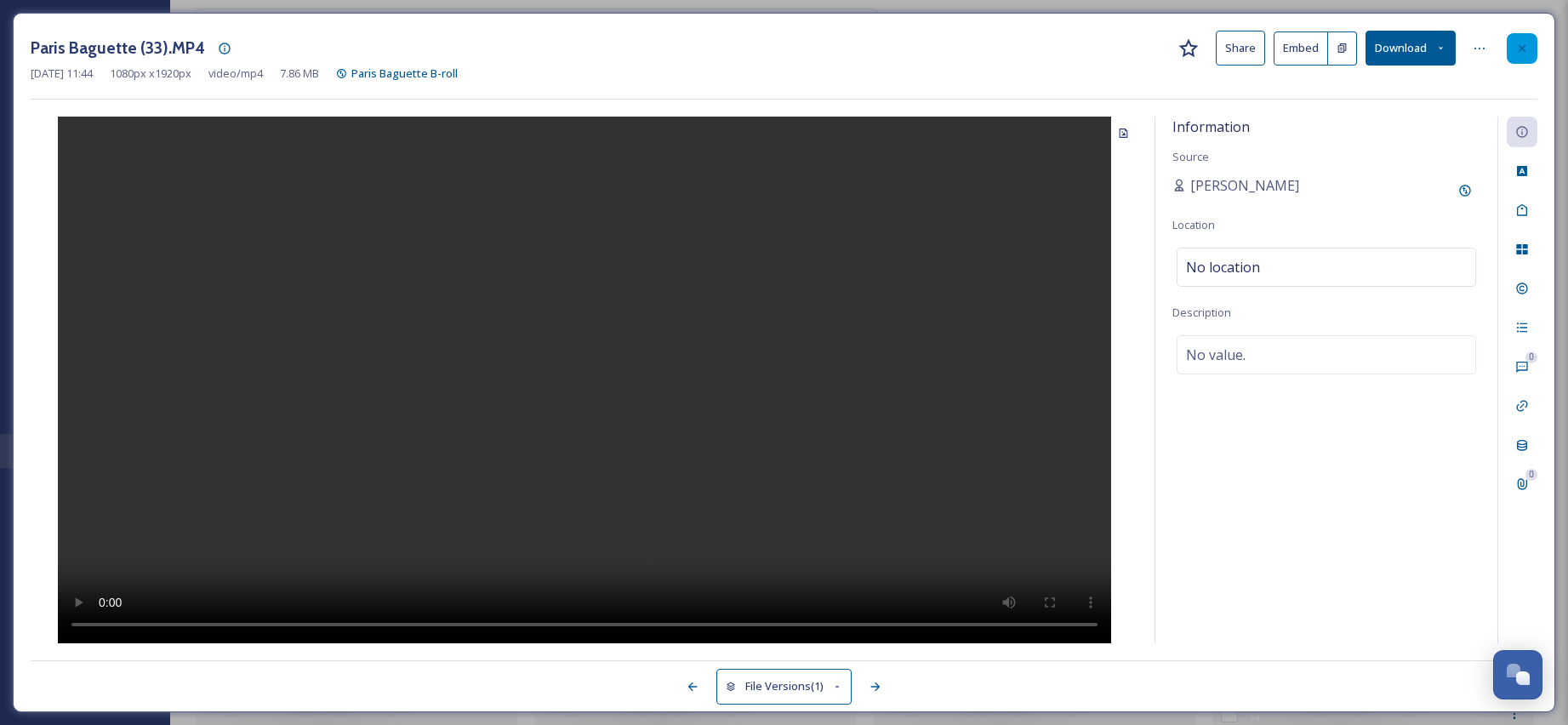
click at [1530, 50] on div at bounding box center [1521, 48] width 31 height 31
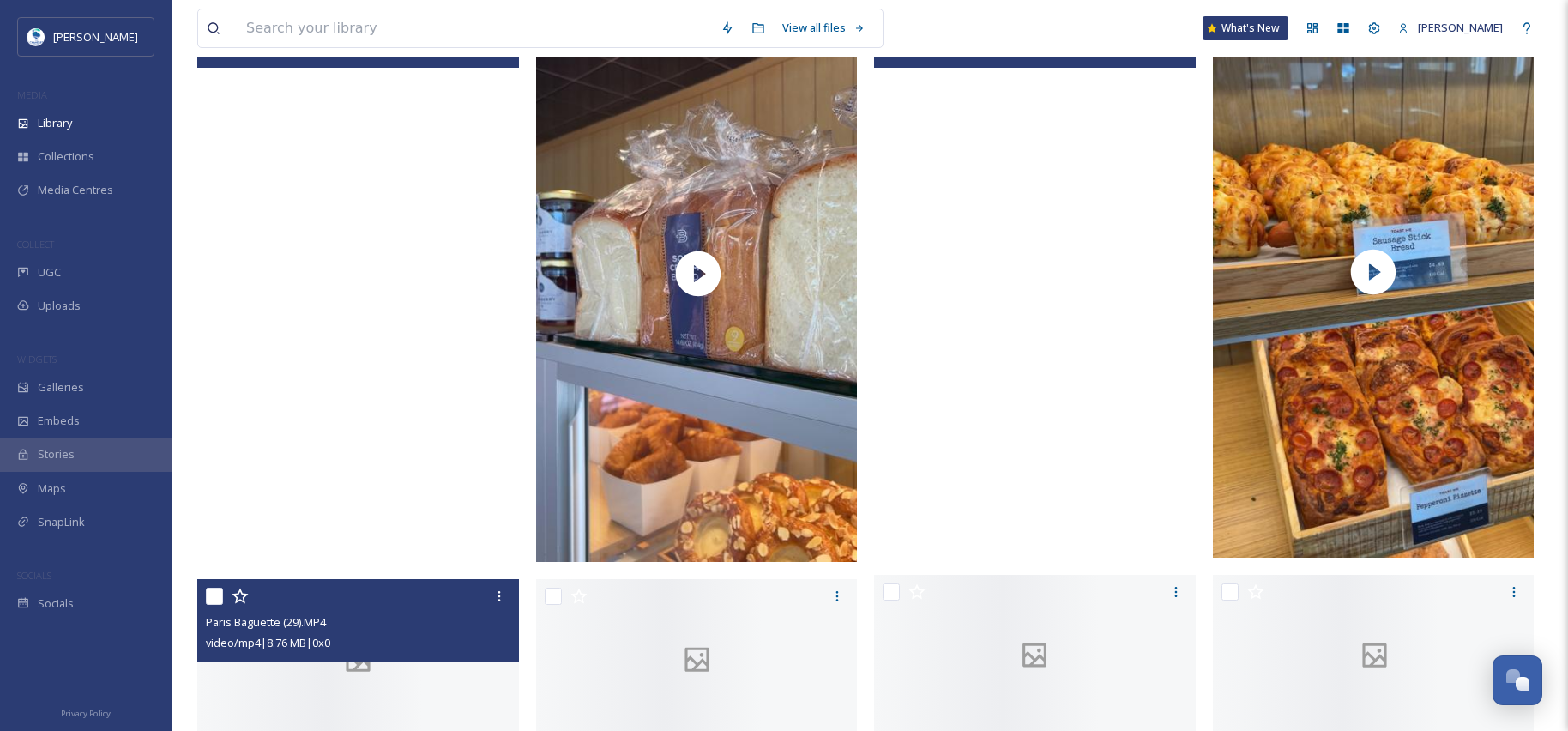
click at [384, 690] on div at bounding box center [358, 659] width 322 height 161
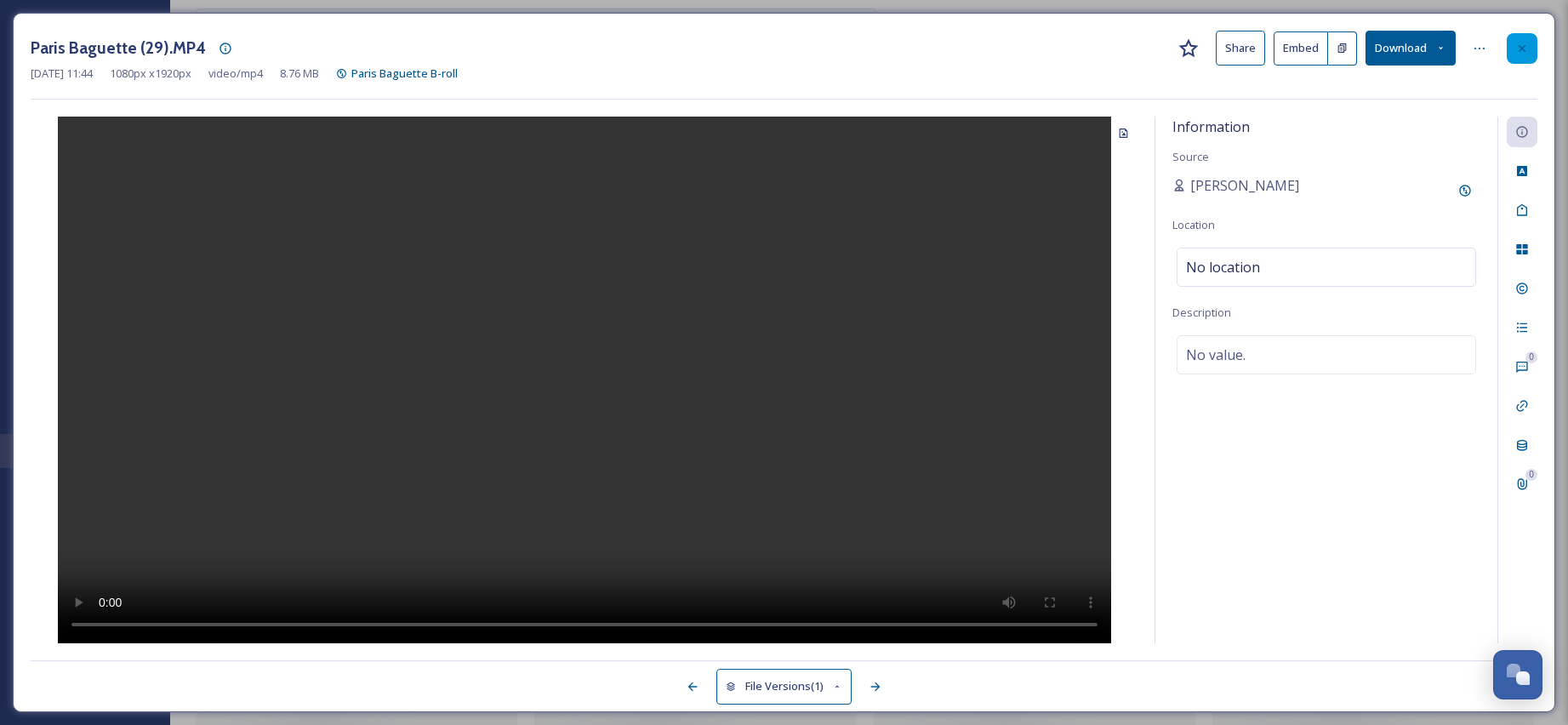
click at [1517, 44] on icon at bounding box center [1522, 48] width 14 height 14
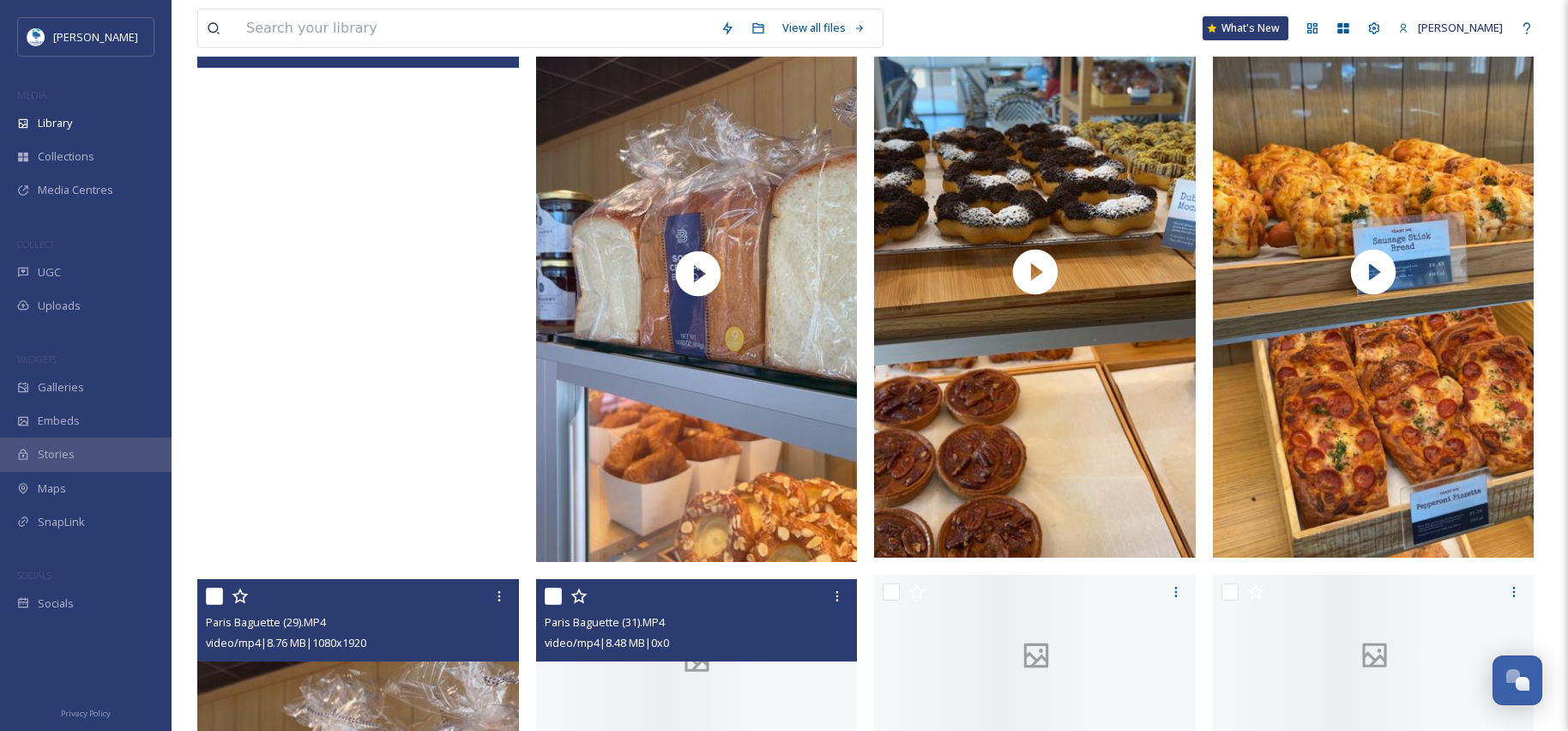
click at [650, 683] on div at bounding box center [696, 659] width 322 height 161
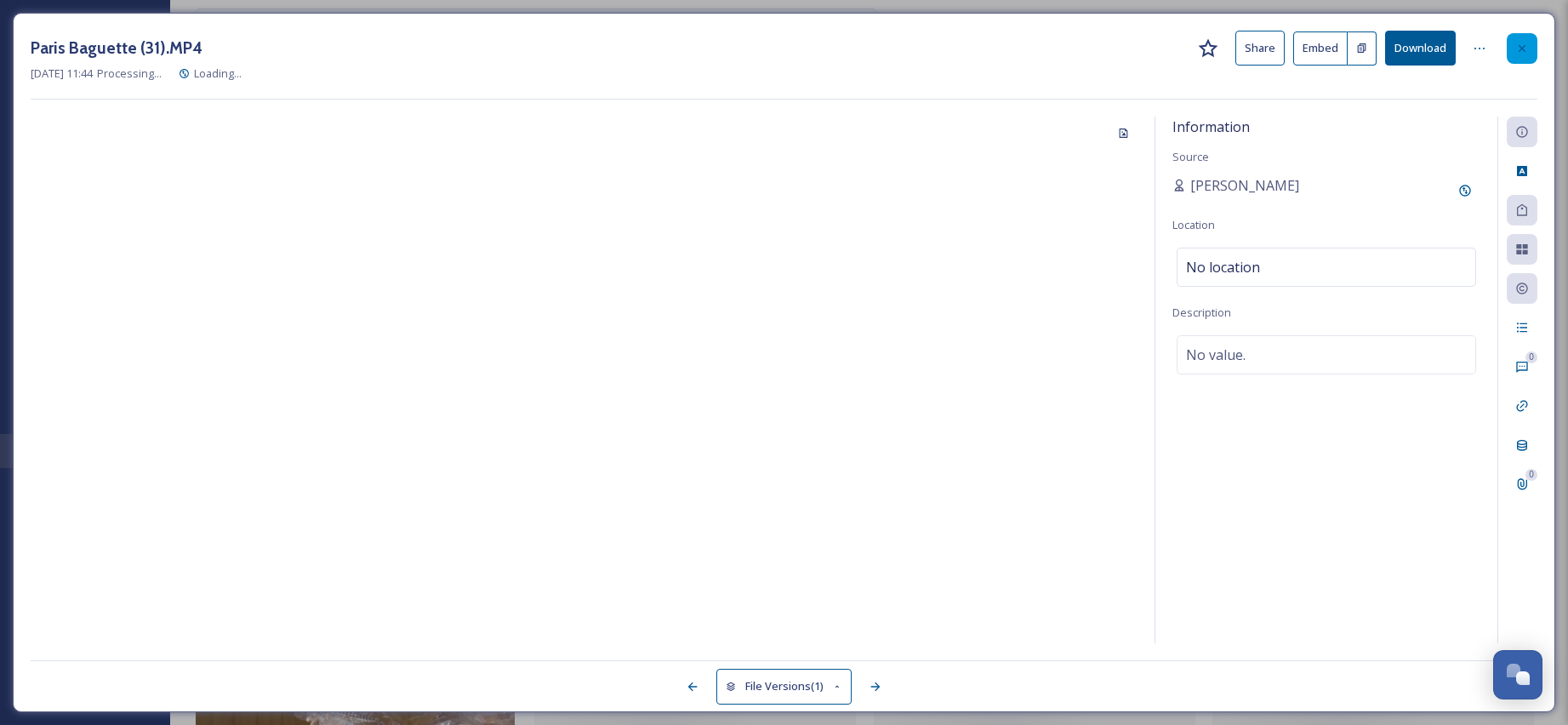
click at [1525, 57] on div at bounding box center [1521, 48] width 31 height 31
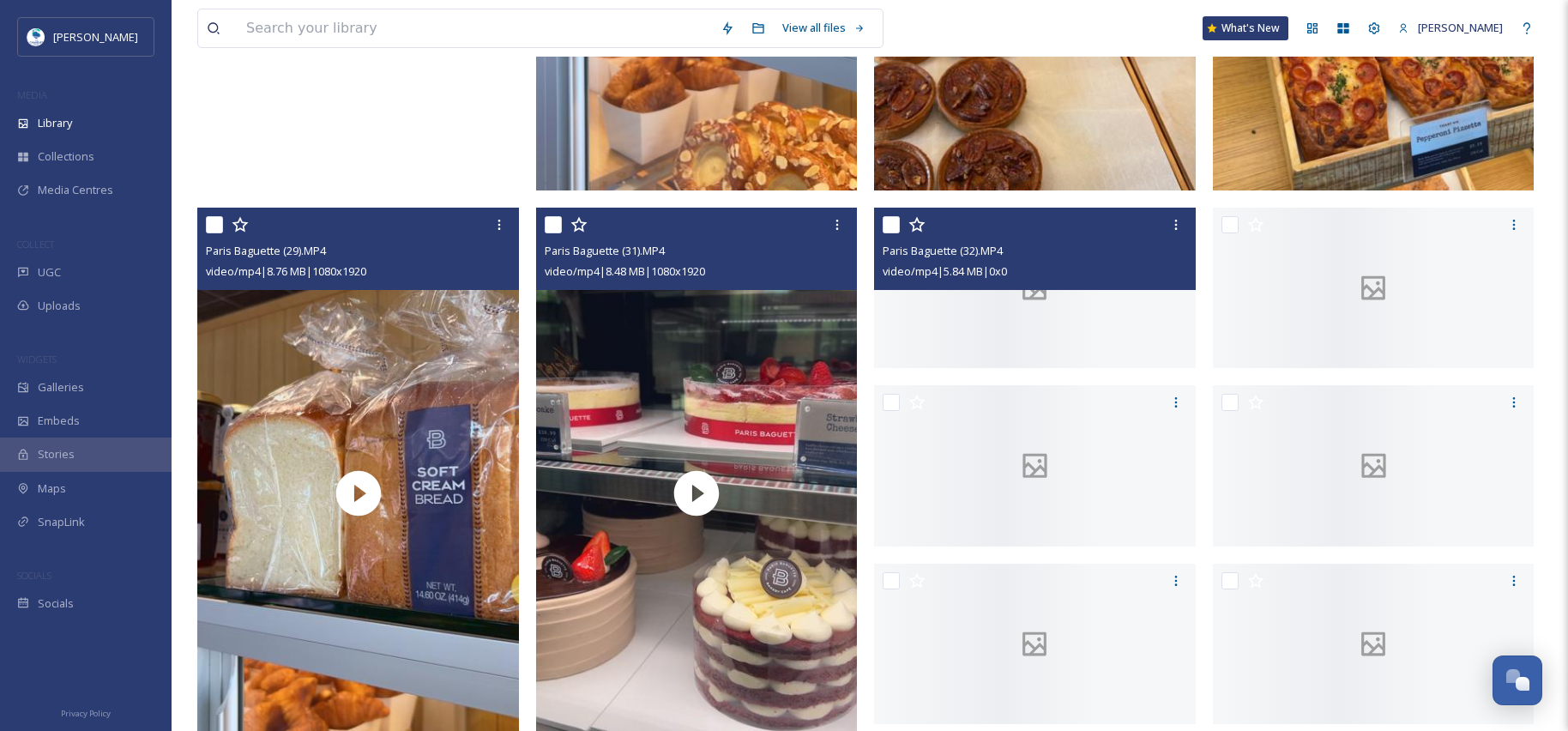
scroll to position [678, 0]
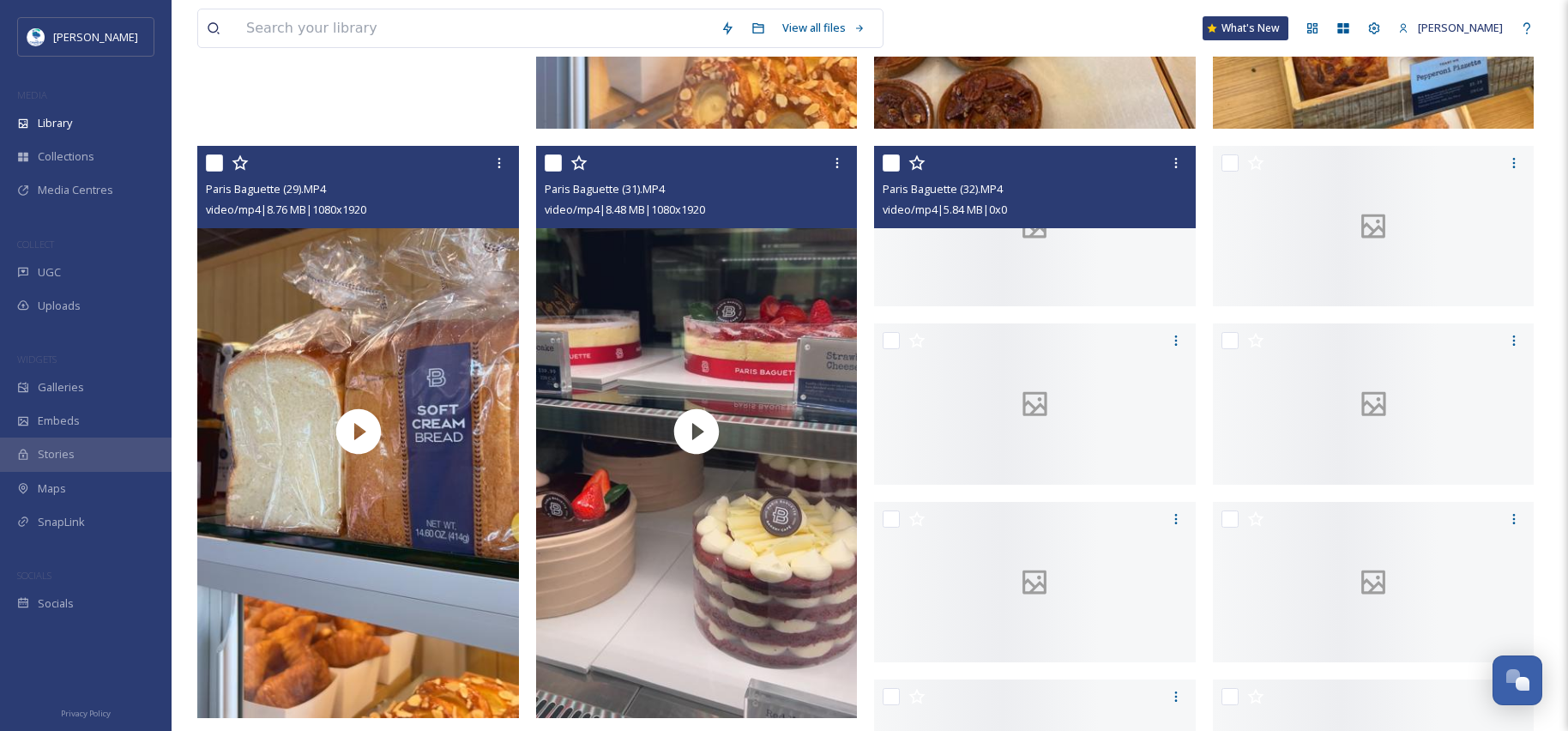
click at [1037, 307] on div at bounding box center [1034, 226] width 322 height 161
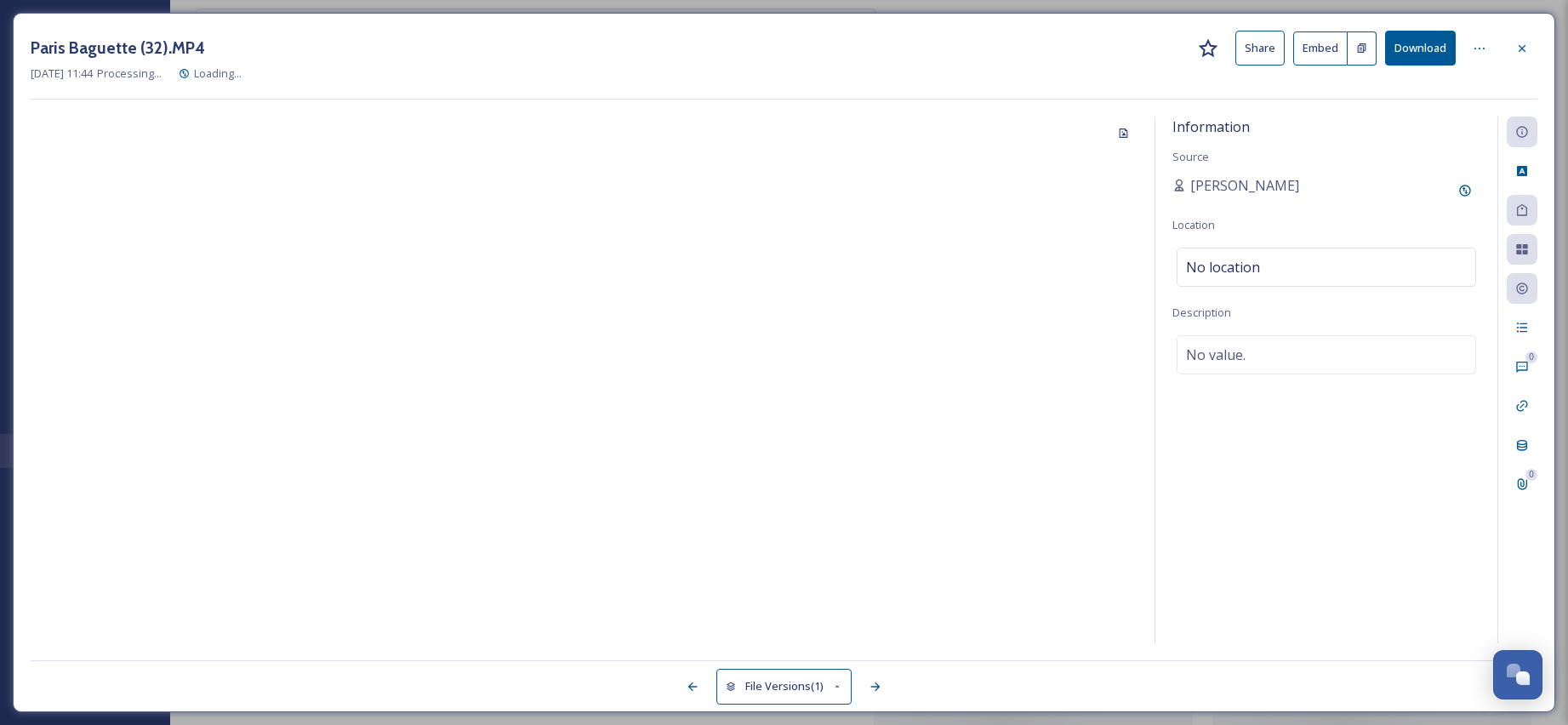
click at [1531, 49] on div at bounding box center [1521, 48] width 31 height 31
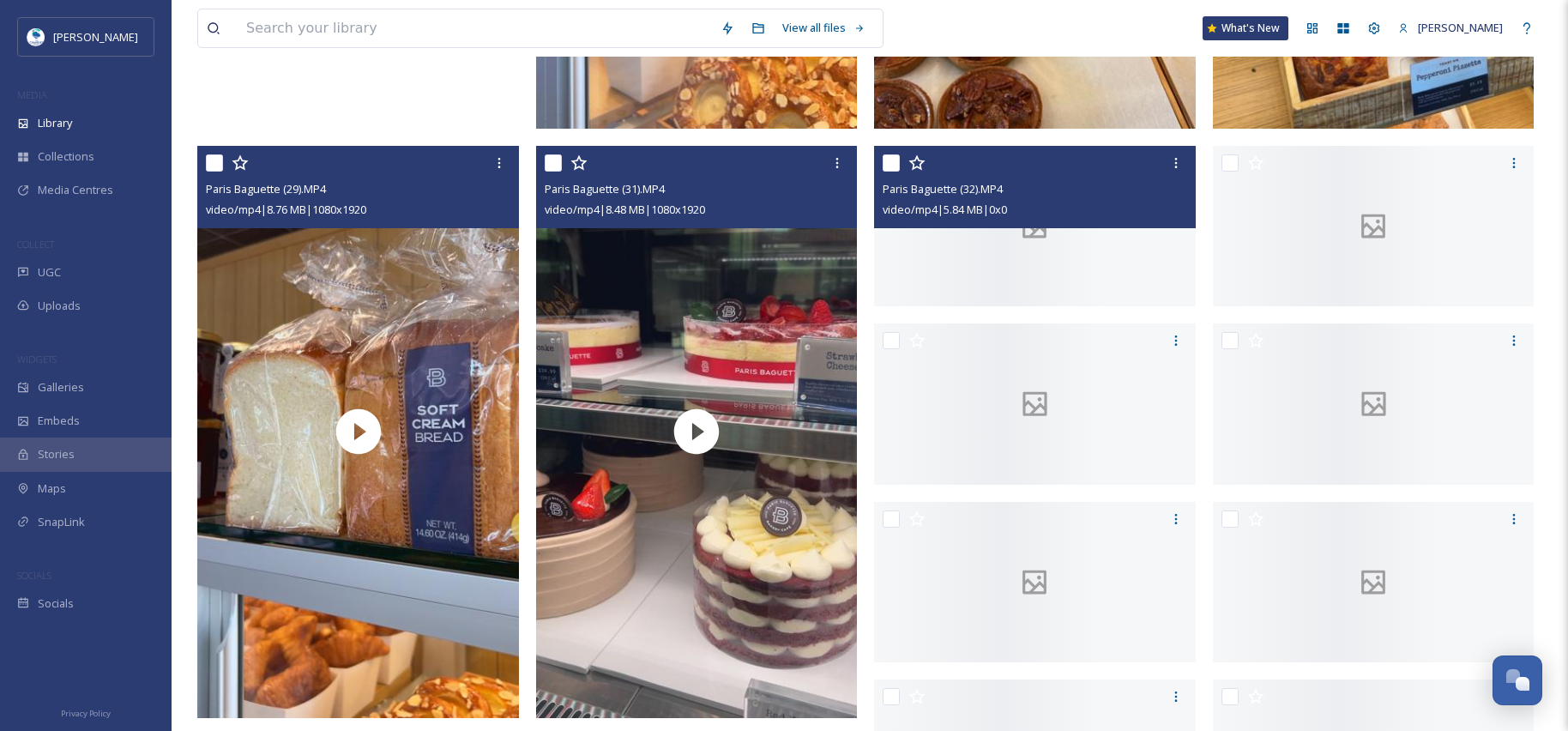
click at [1056, 307] on div at bounding box center [1034, 226] width 322 height 161
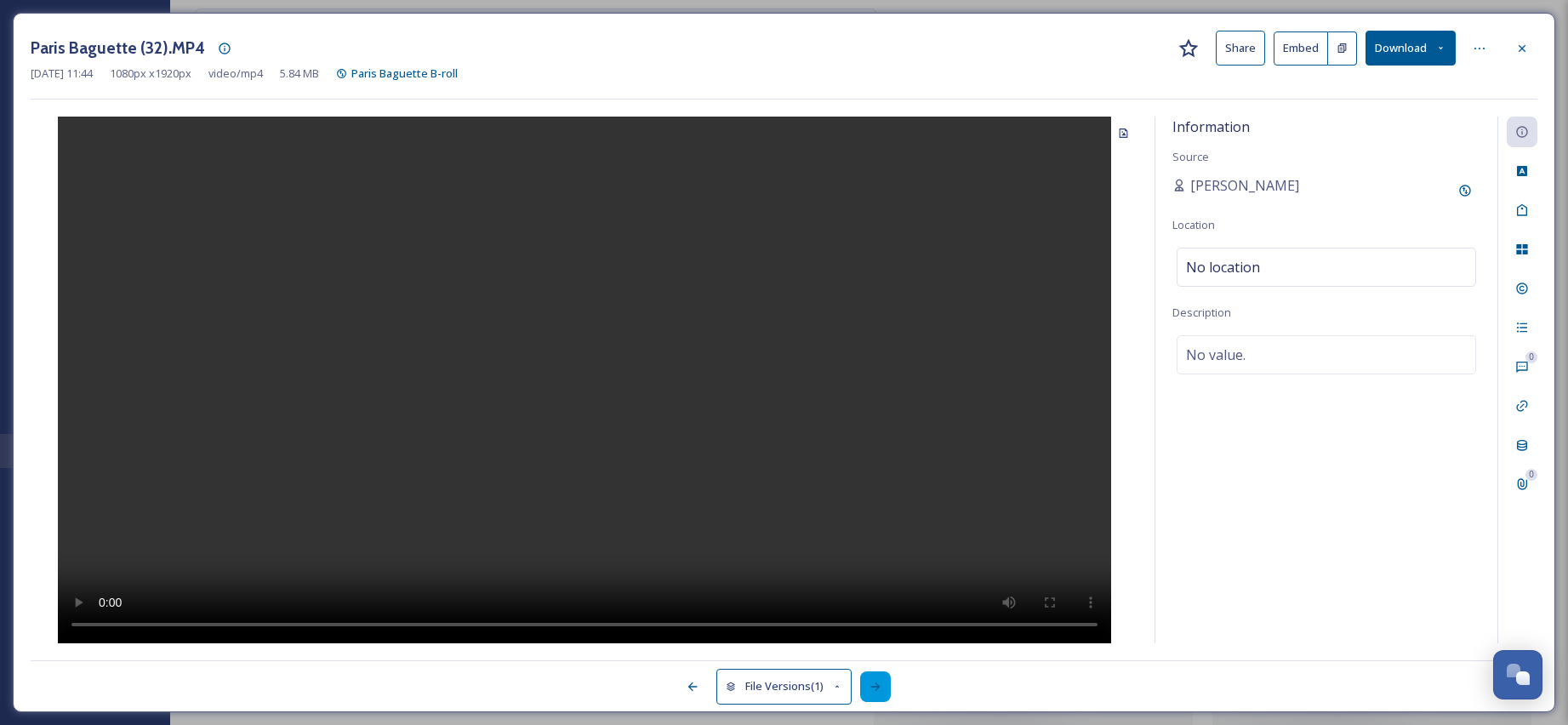
click at [870, 684] on icon at bounding box center [875, 686] width 14 height 14
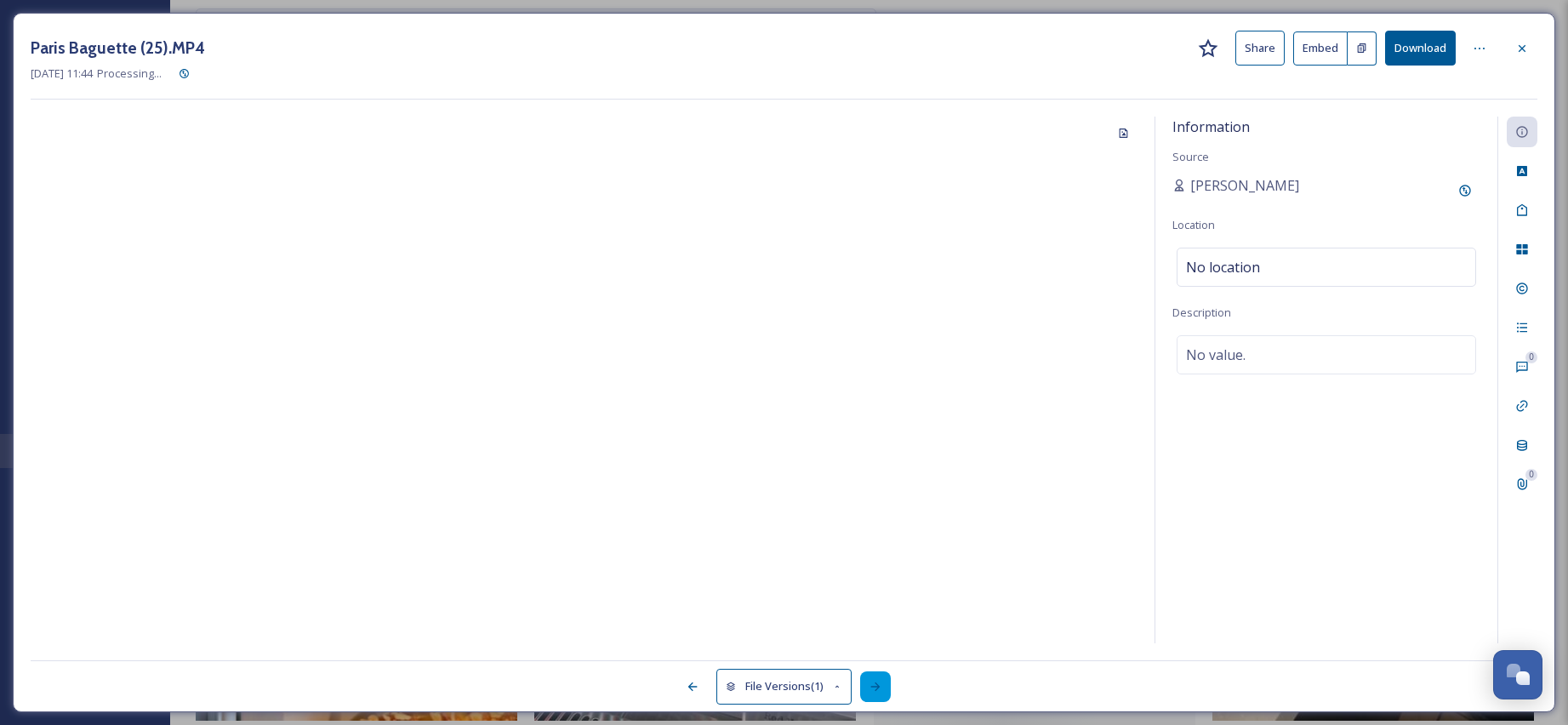
click at [870, 684] on icon at bounding box center [875, 686] width 14 height 14
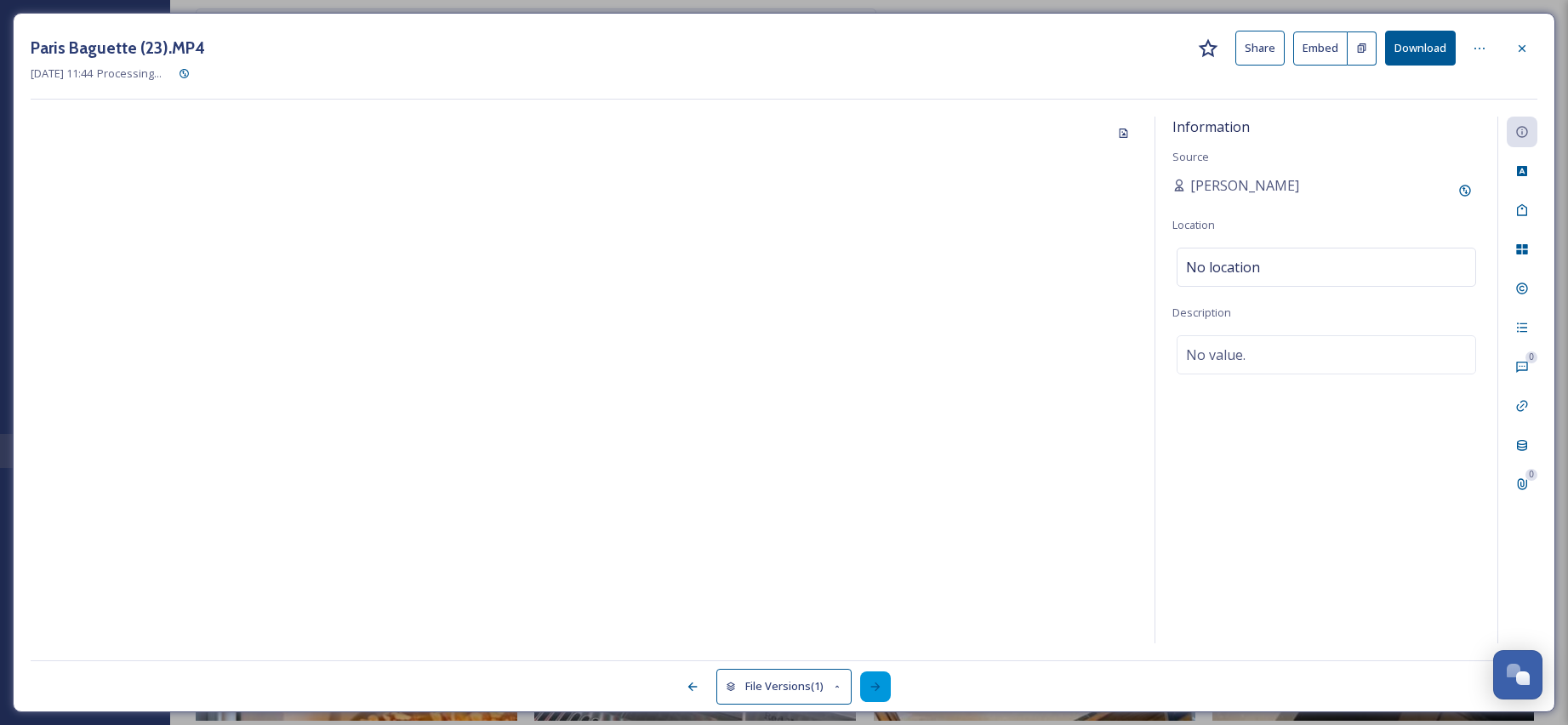
click at [871, 684] on icon at bounding box center [875, 686] width 14 height 14
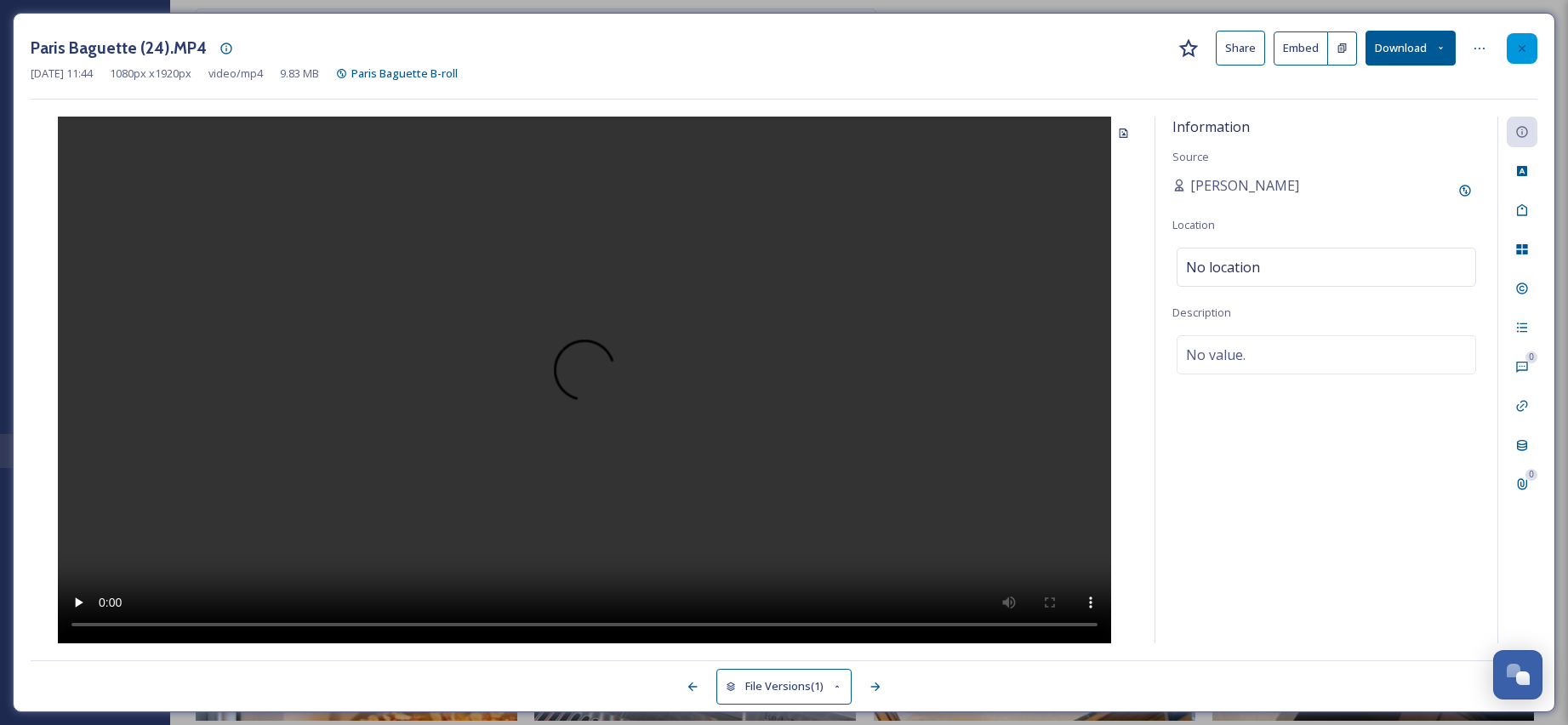
click at [1512, 60] on div at bounding box center [1521, 48] width 31 height 31
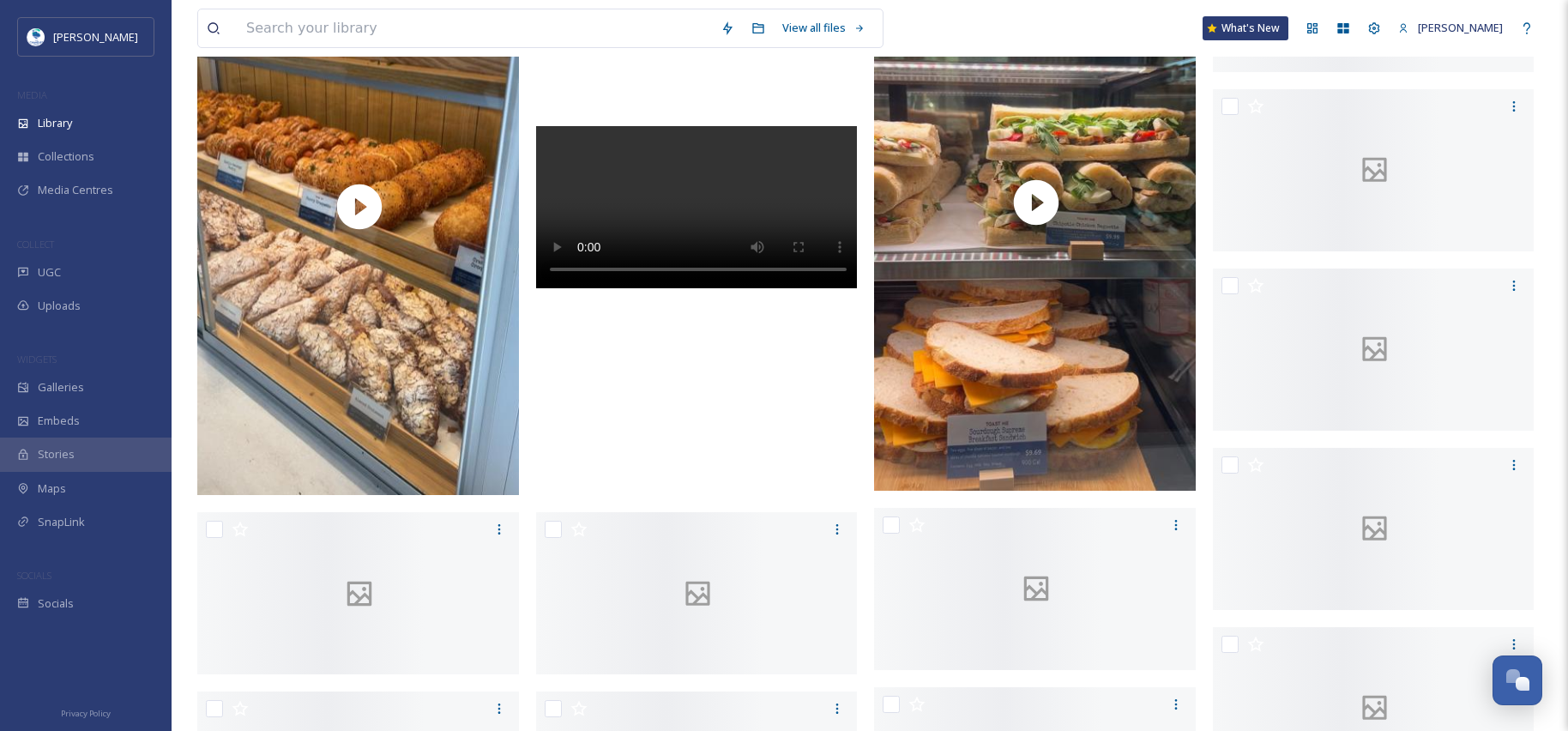
scroll to position [2165, 0]
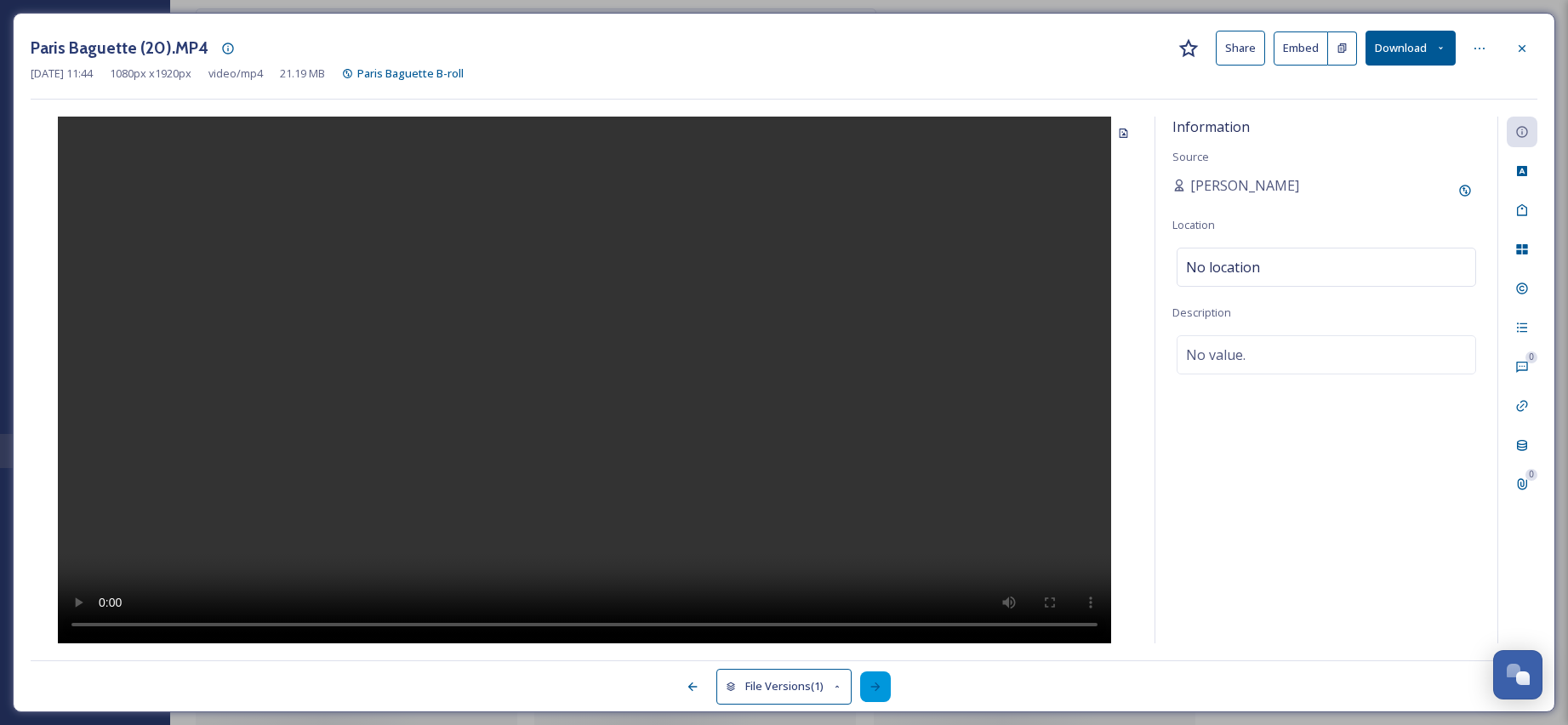
click at [882, 686] on icon at bounding box center [875, 686] width 14 height 14
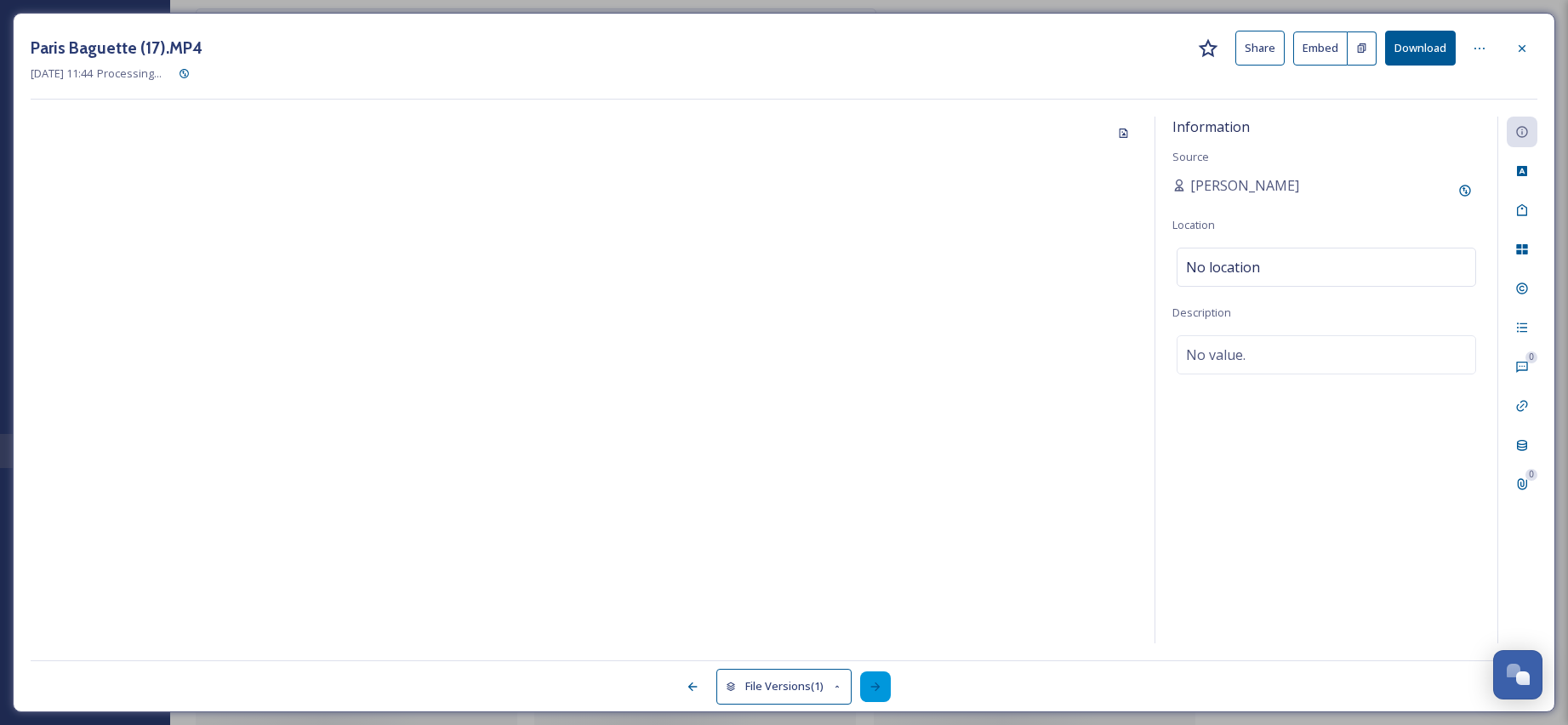
click at [882, 686] on icon at bounding box center [875, 686] width 14 height 14
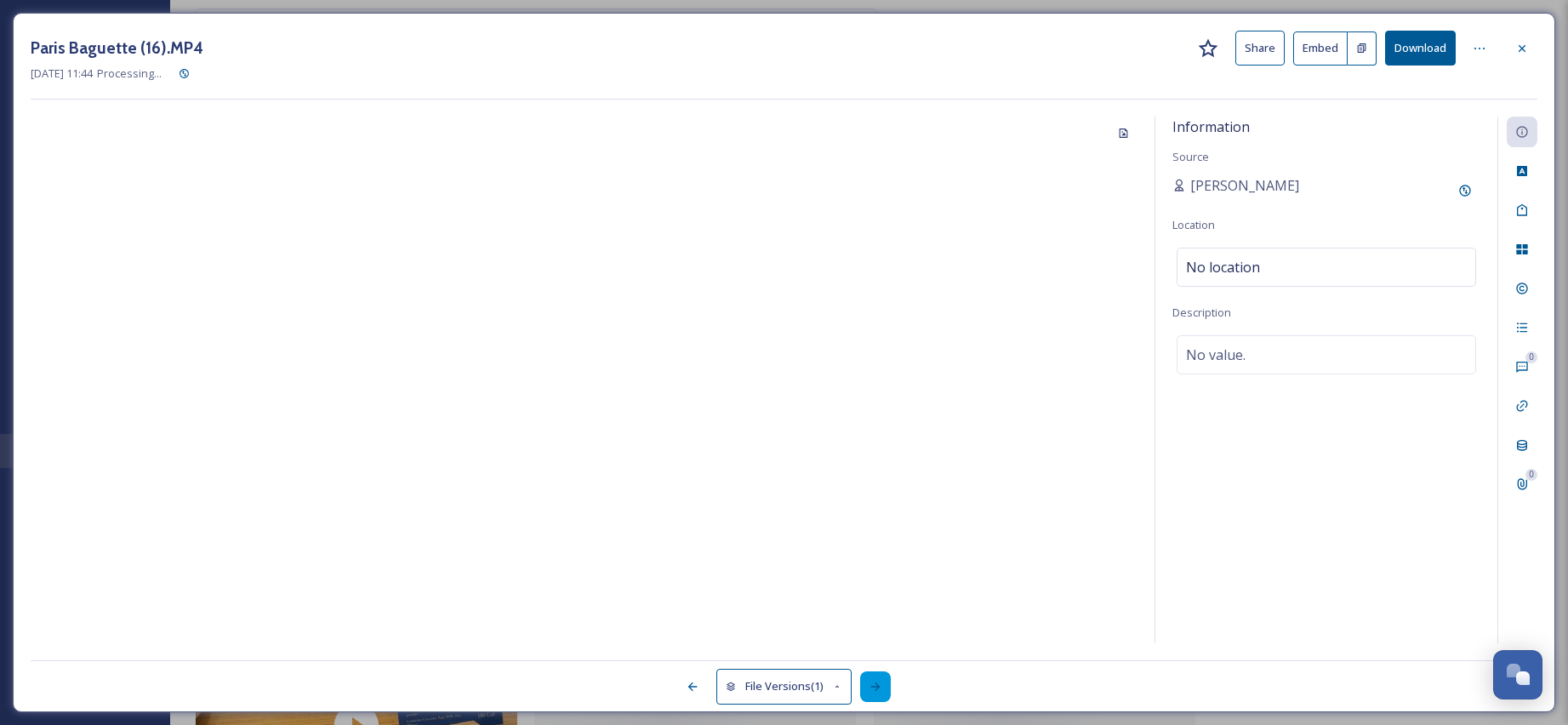
click at [882, 686] on icon at bounding box center [875, 686] width 14 height 14
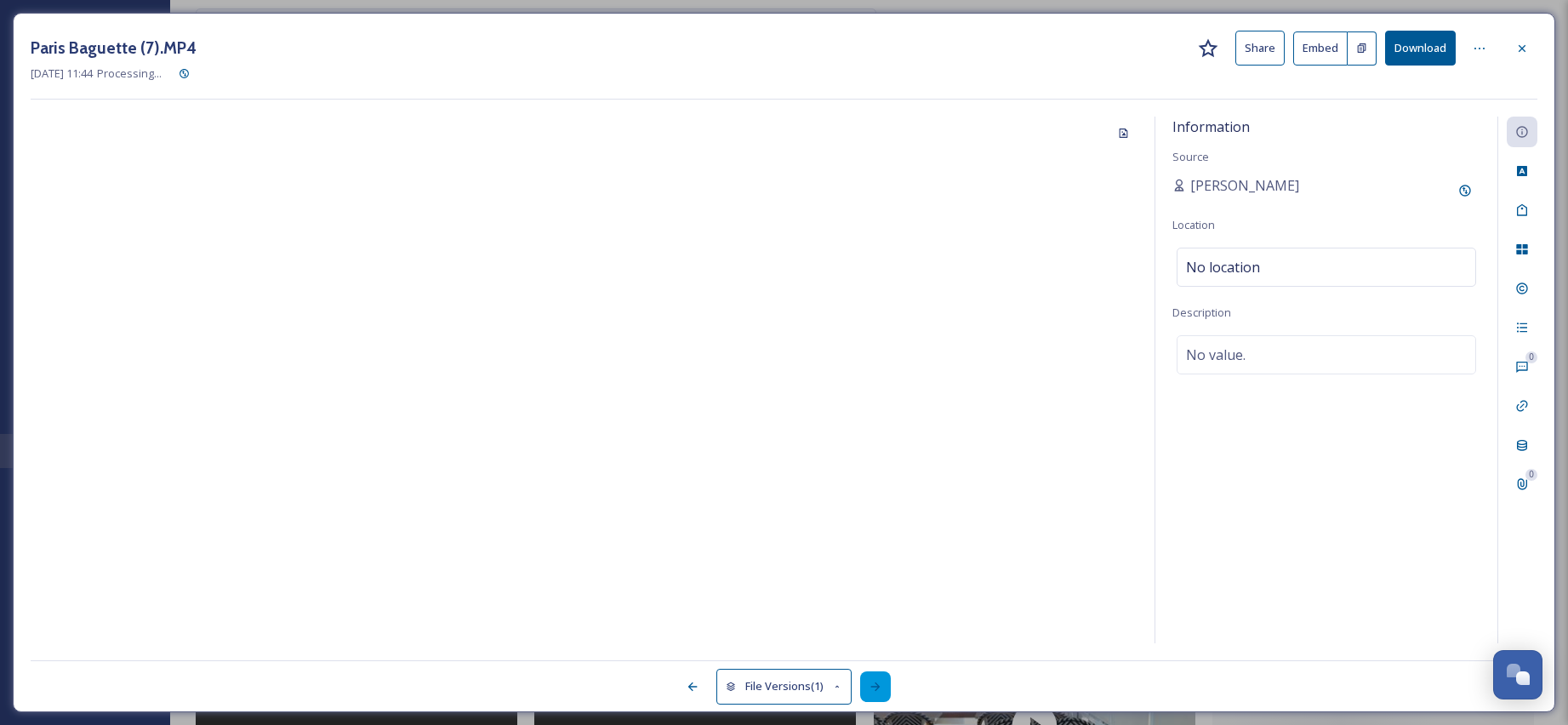
click at [882, 686] on icon at bounding box center [875, 686] width 14 height 14
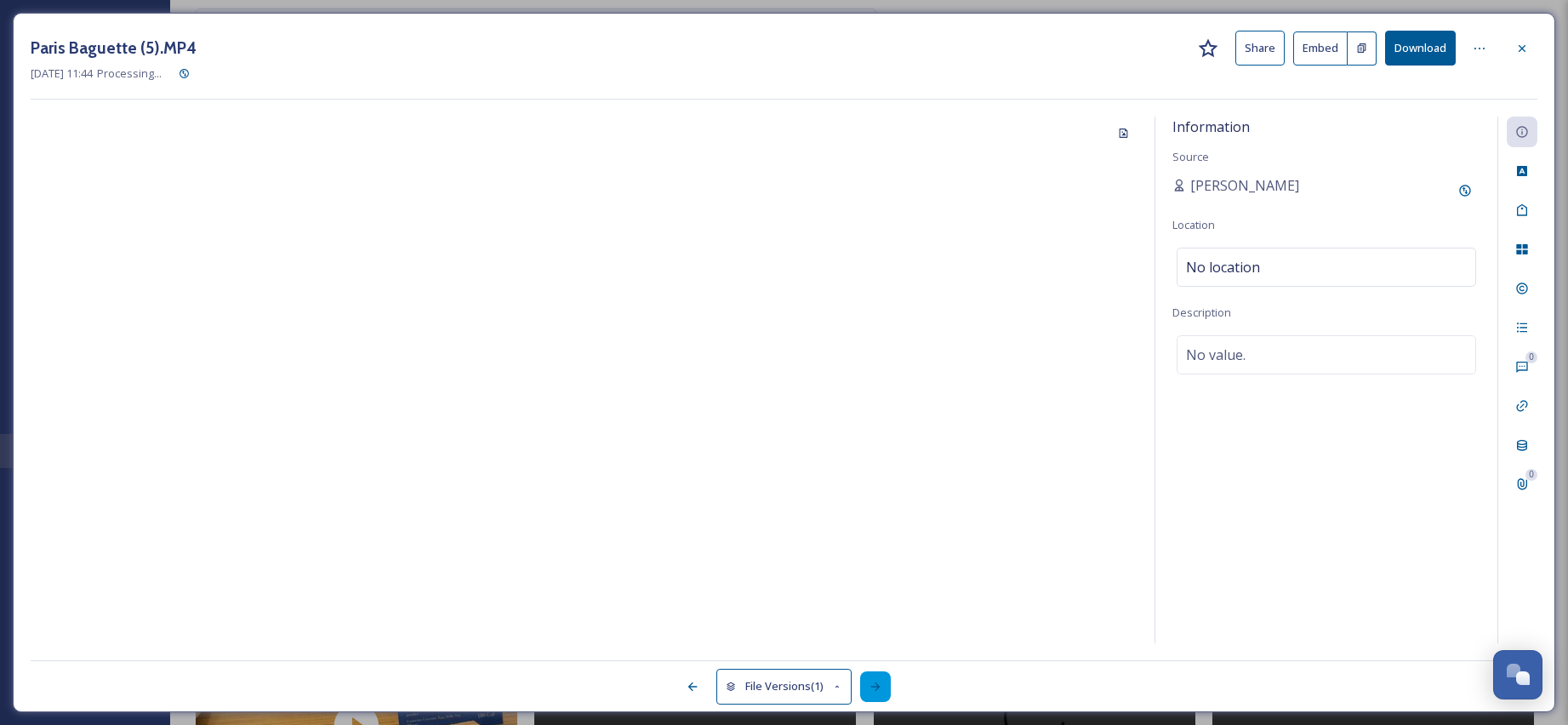
click at [882, 686] on icon at bounding box center [875, 686] width 14 height 14
click at [1525, 43] on icon at bounding box center [1522, 48] width 14 height 14
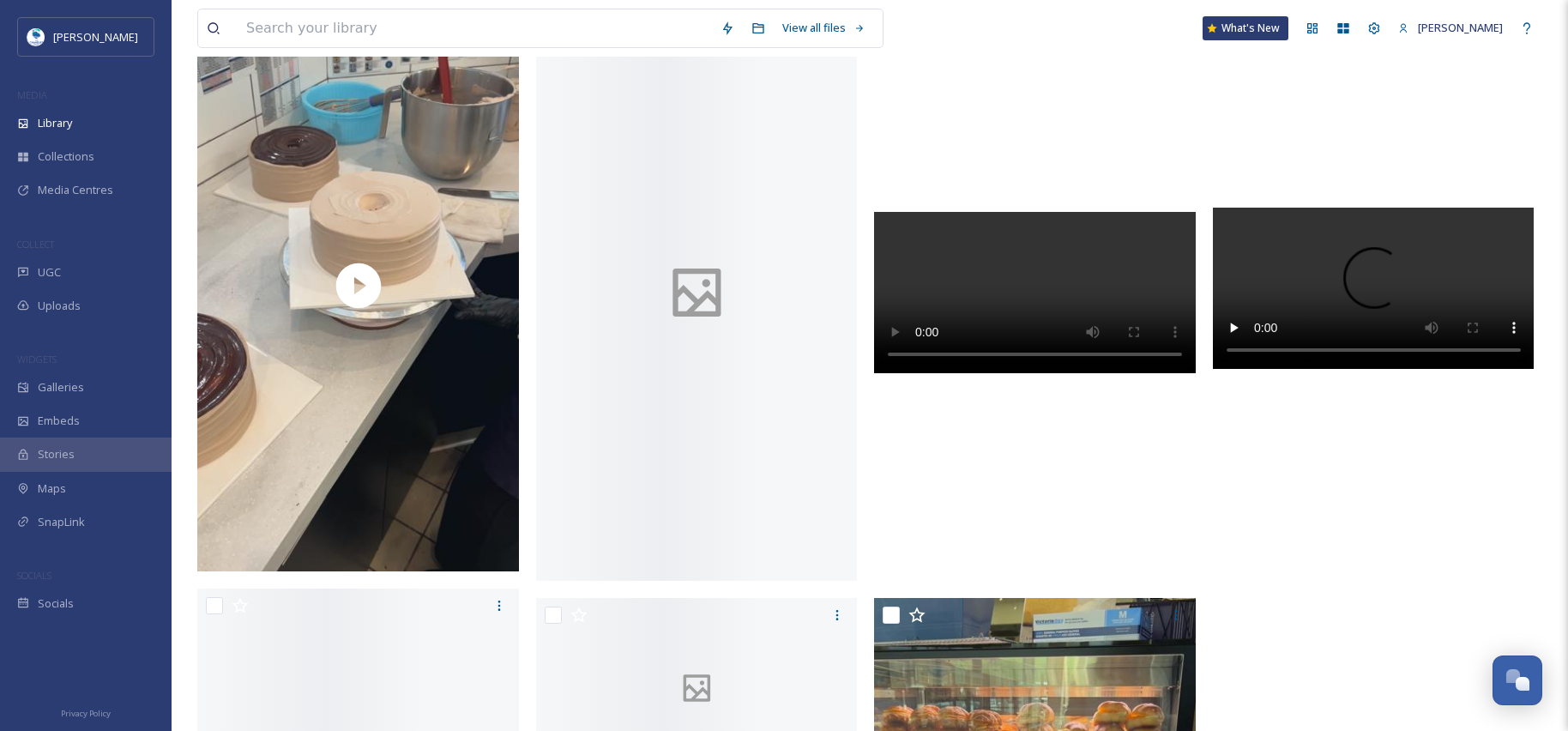
scroll to position [4462, 0]
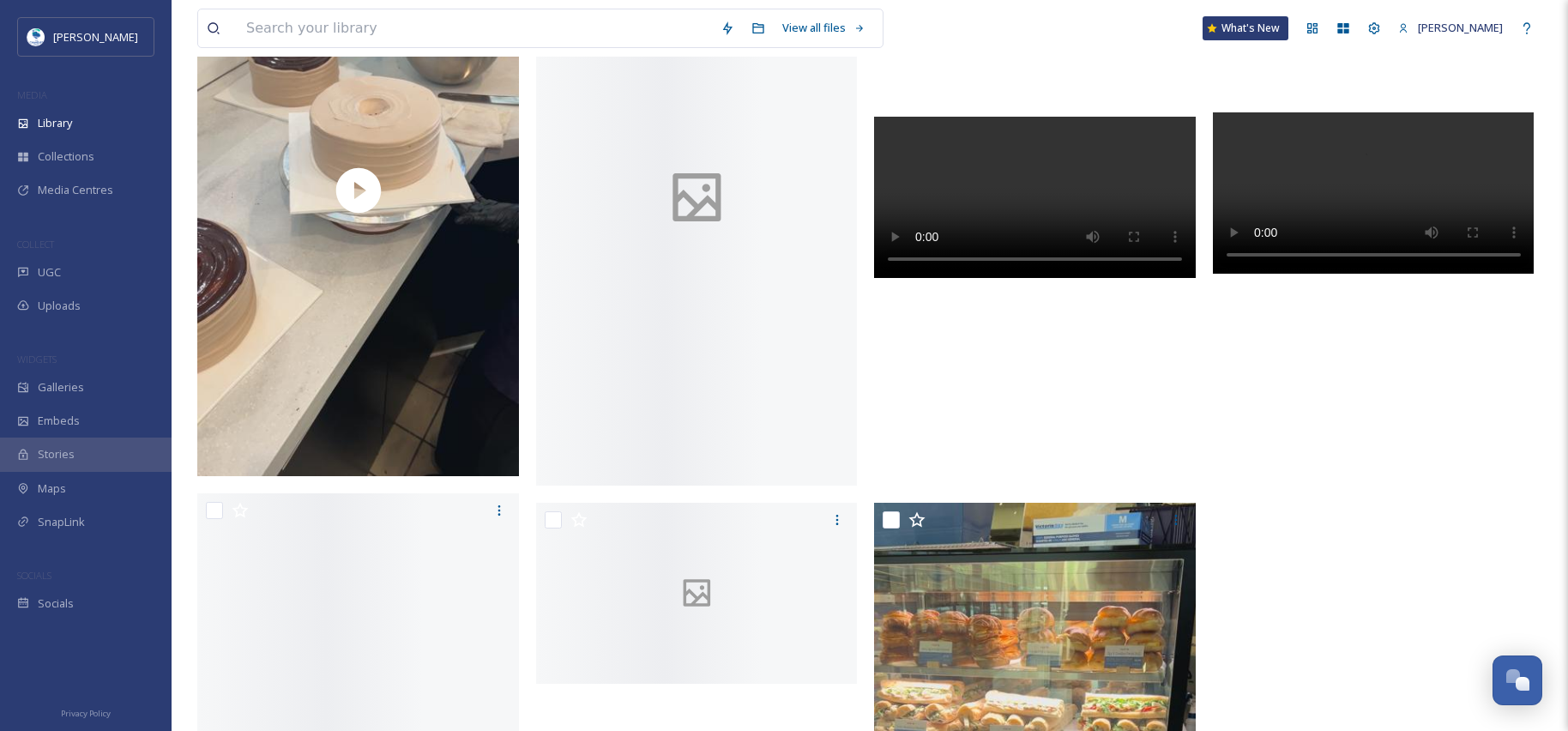
click at [793, 379] on div at bounding box center [696, 197] width 322 height 576
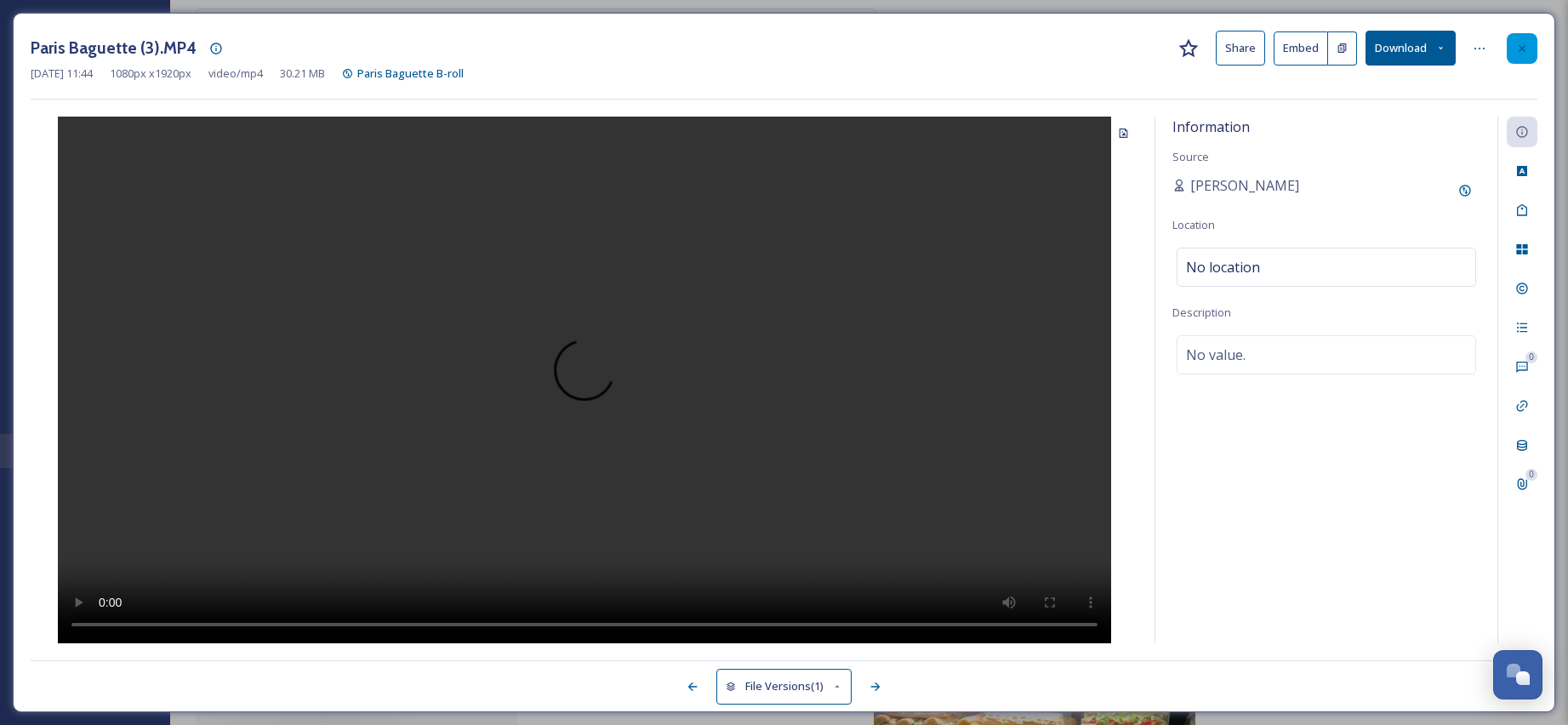
click at [1525, 50] on icon at bounding box center [1522, 48] width 14 height 14
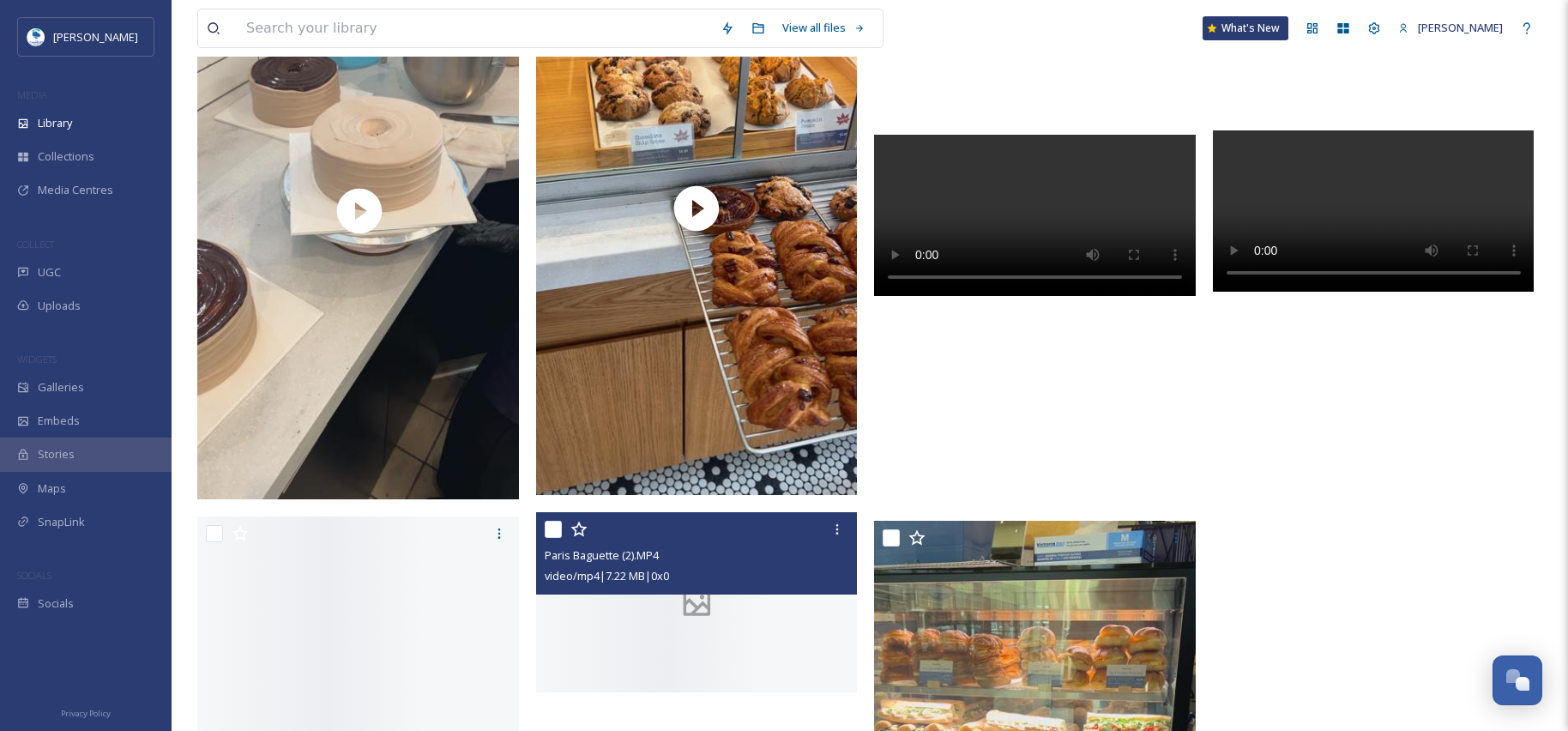
click at [723, 641] on div at bounding box center [696, 602] width 322 height 181
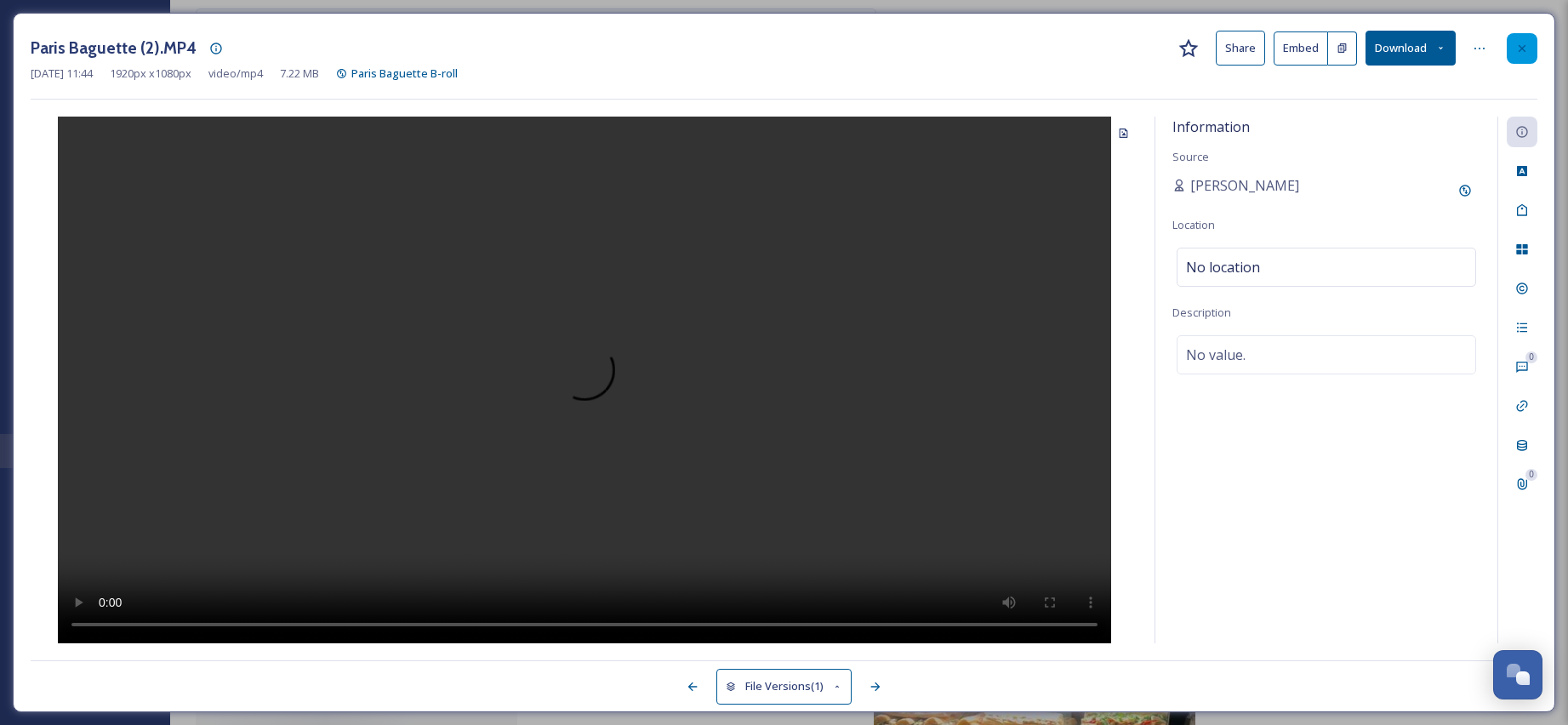
click at [1527, 48] on icon at bounding box center [1522, 48] width 14 height 14
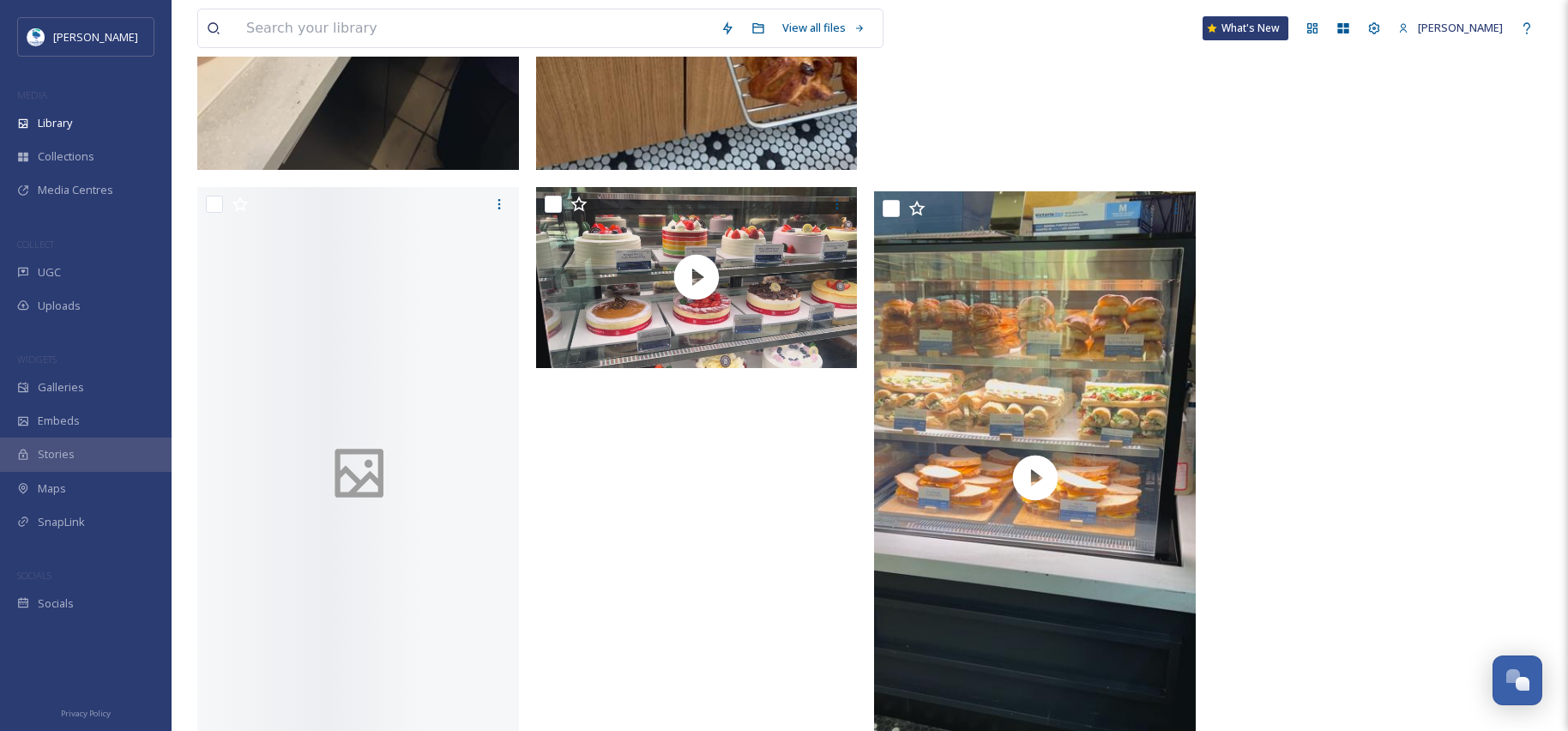
scroll to position [4806, 0]
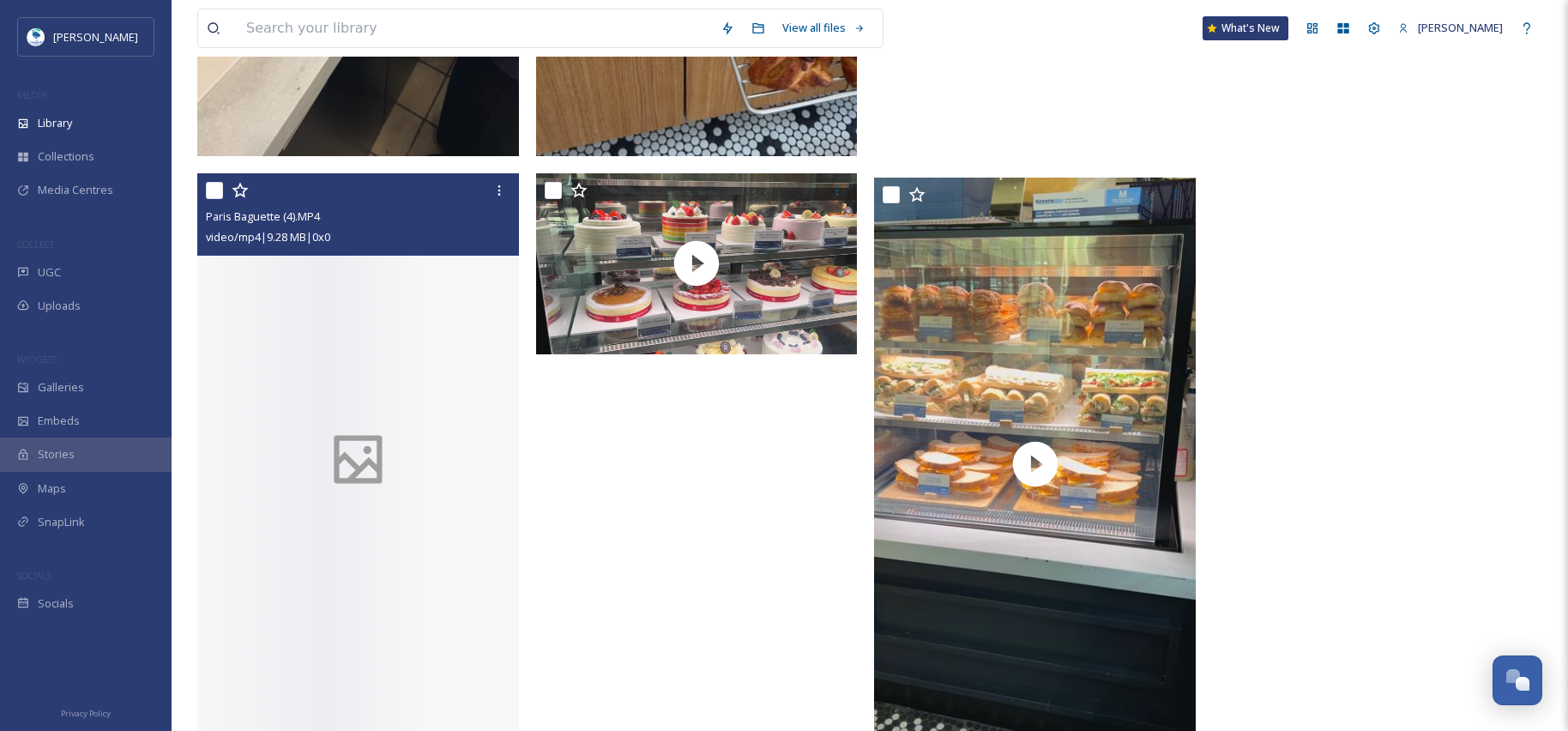
click at [431, 596] on div at bounding box center [358, 460] width 322 height 572
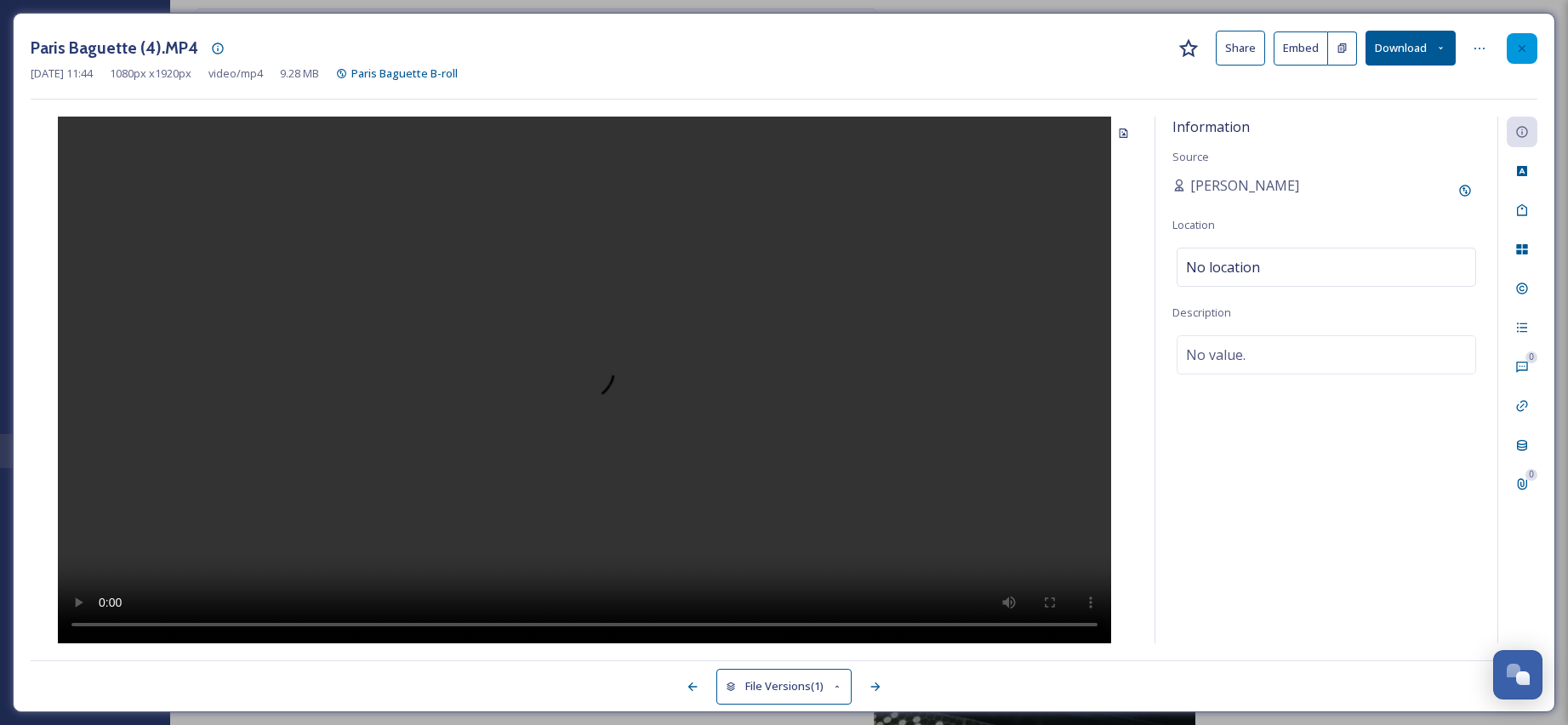
click at [1532, 46] on div at bounding box center [1521, 48] width 31 height 31
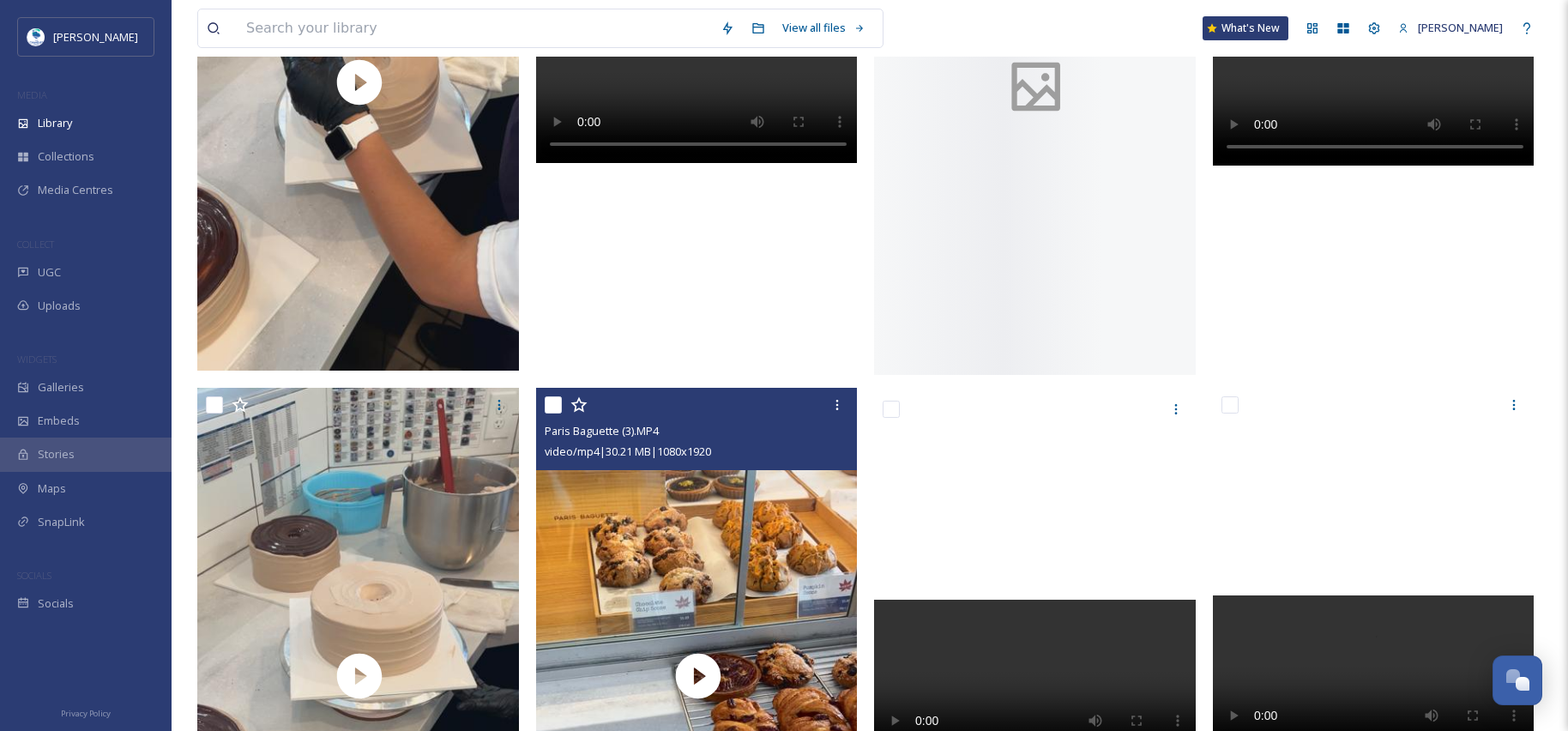
scroll to position [3744, 0]
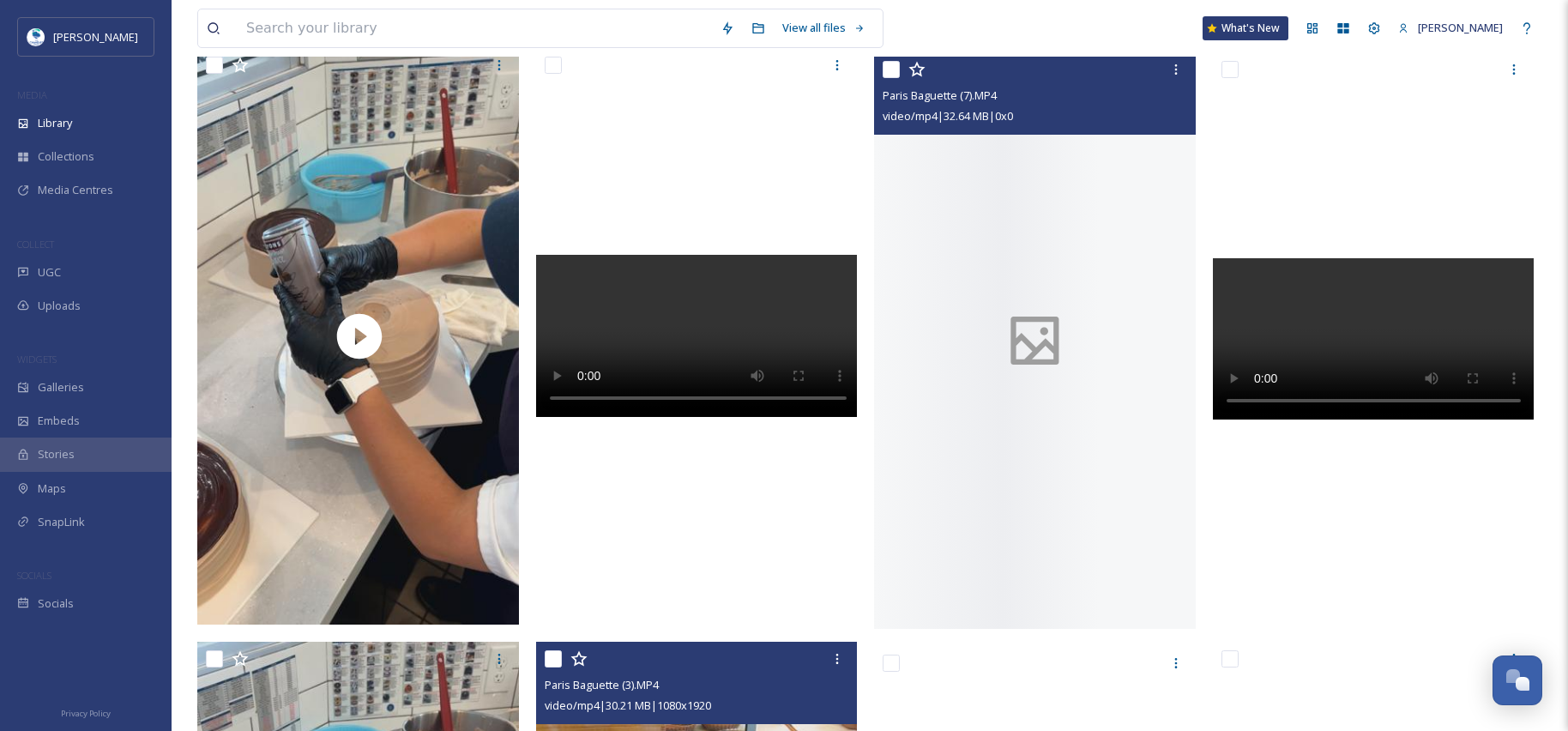
click at [1046, 503] on div at bounding box center [1034, 340] width 322 height 576
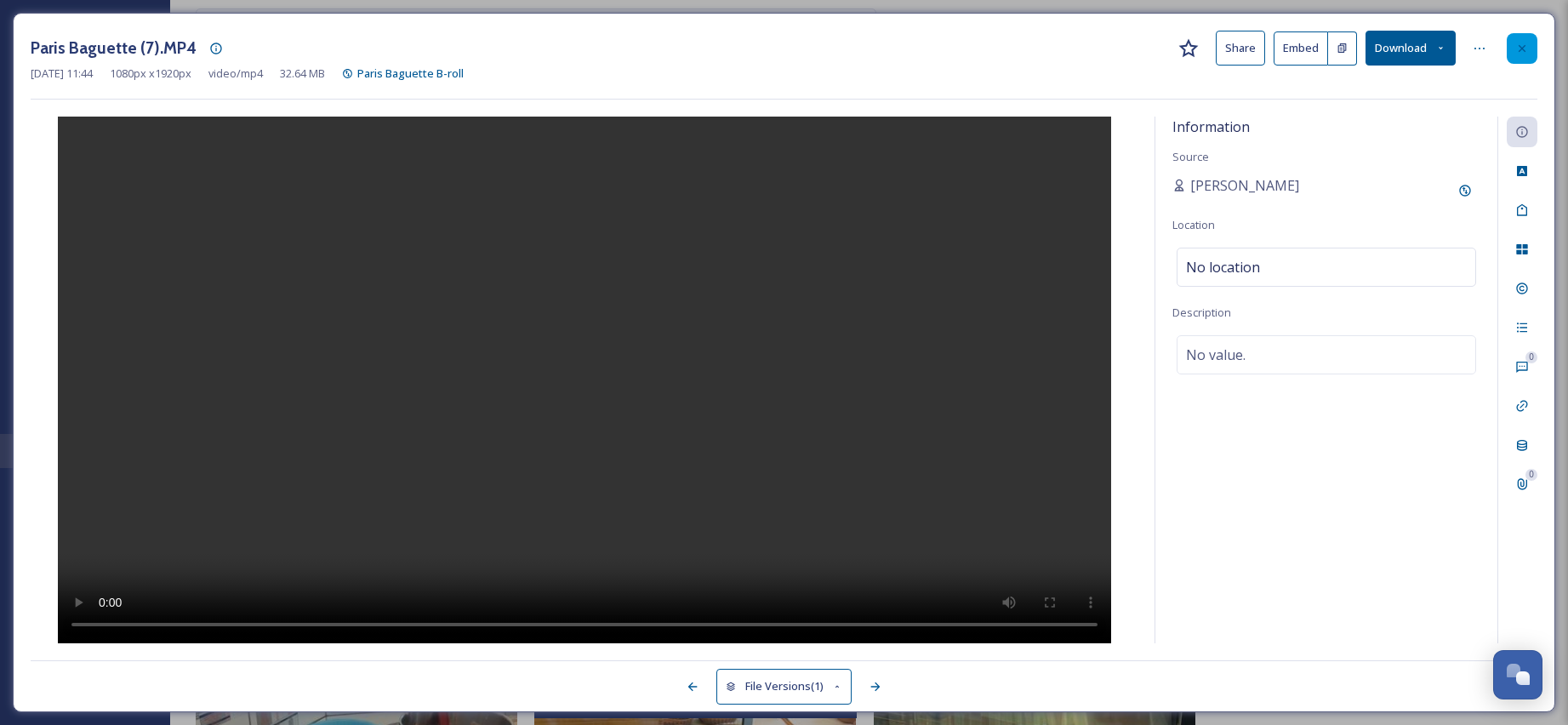
click at [1525, 48] on icon at bounding box center [1522, 48] width 14 height 14
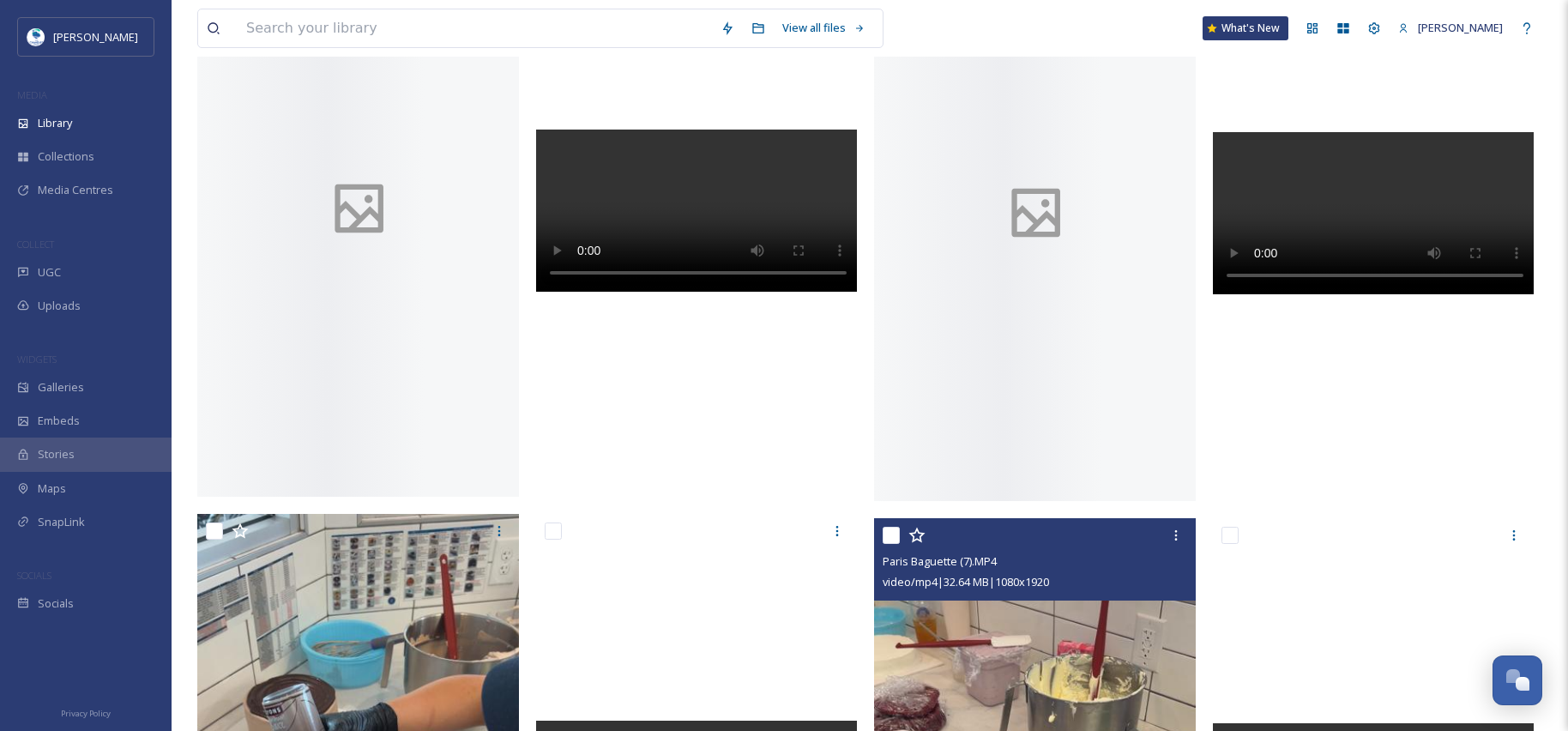
scroll to position [3285, 0]
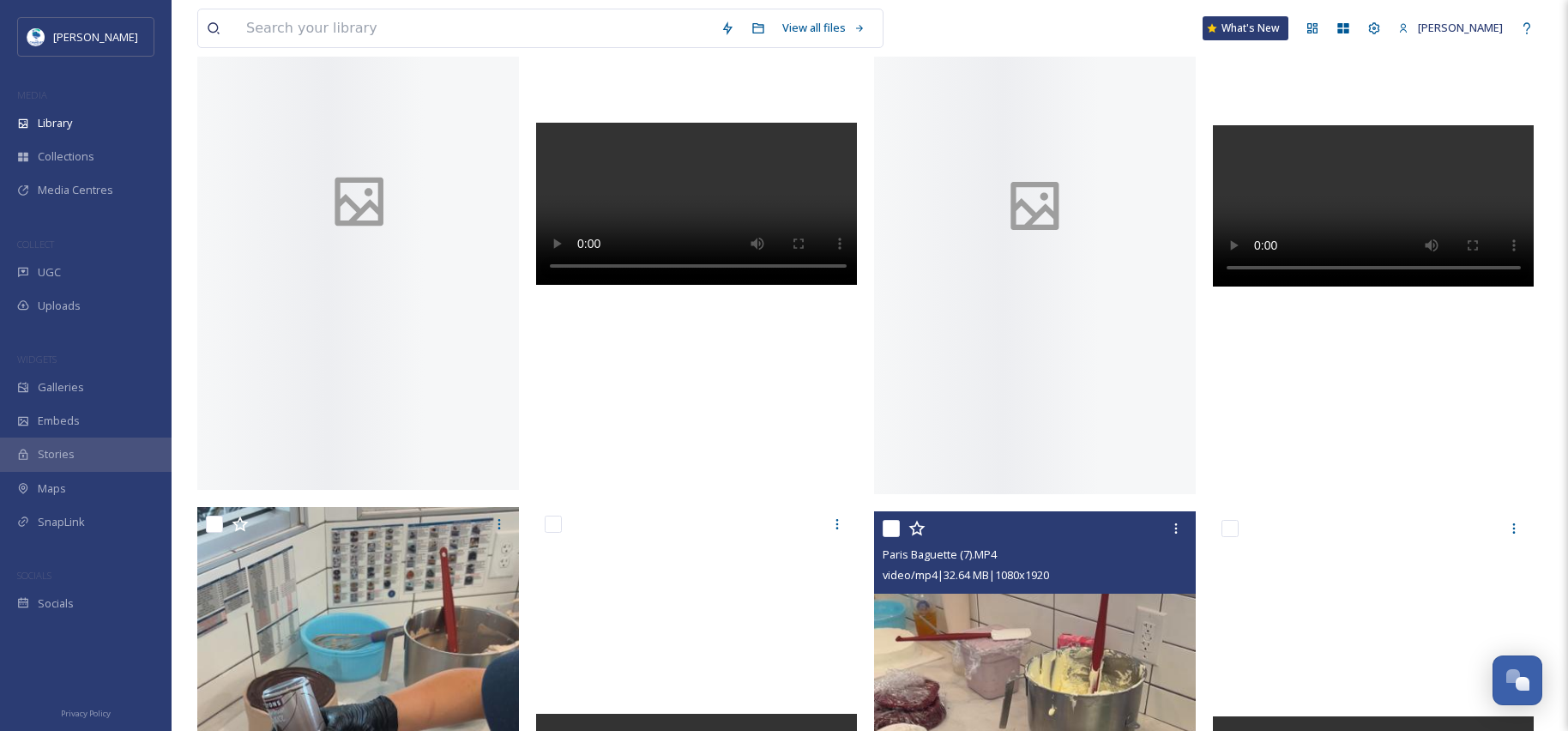
click at [983, 425] on div at bounding box center [1034, 206] width 322 height 576
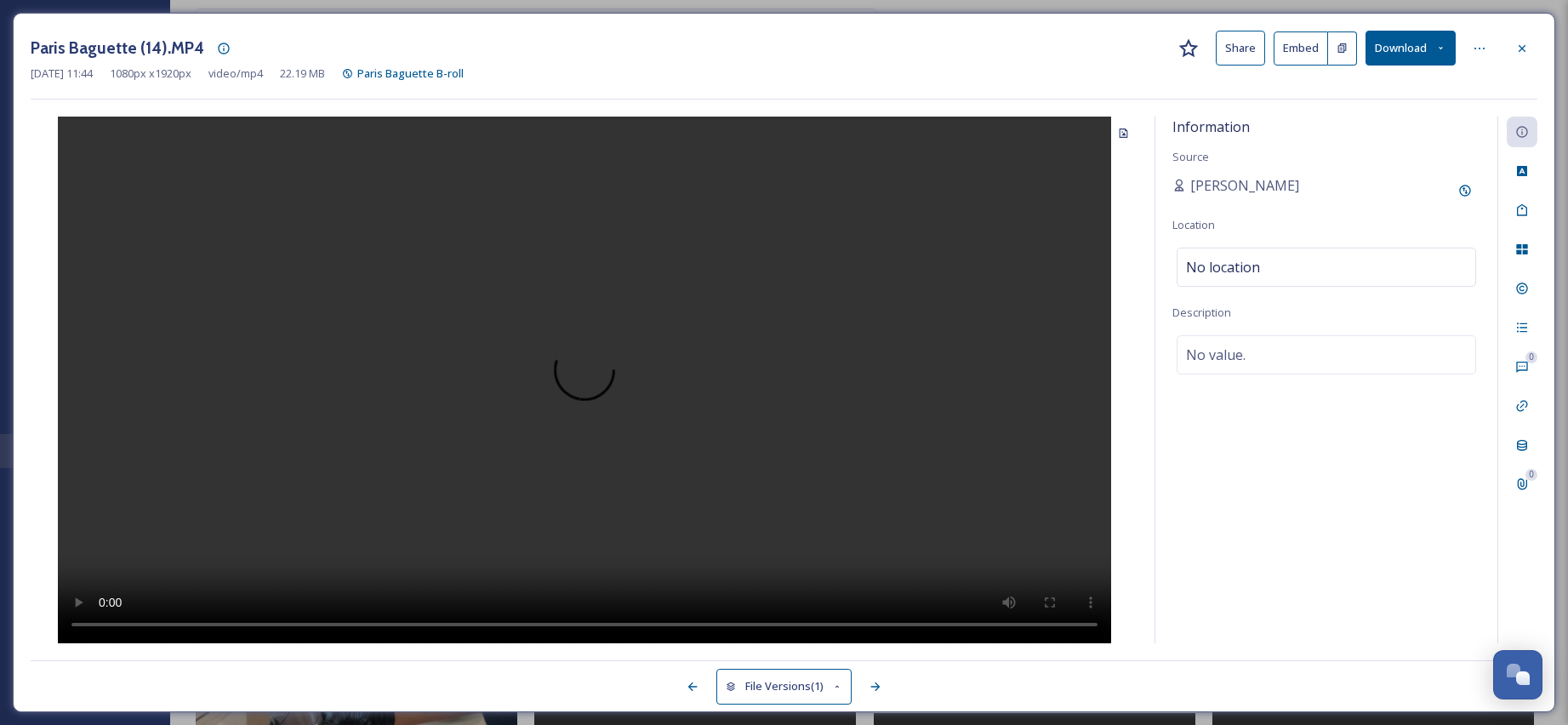
click at [1525, 48] on icon at bounding box center [1522, 48] width 14 height 14
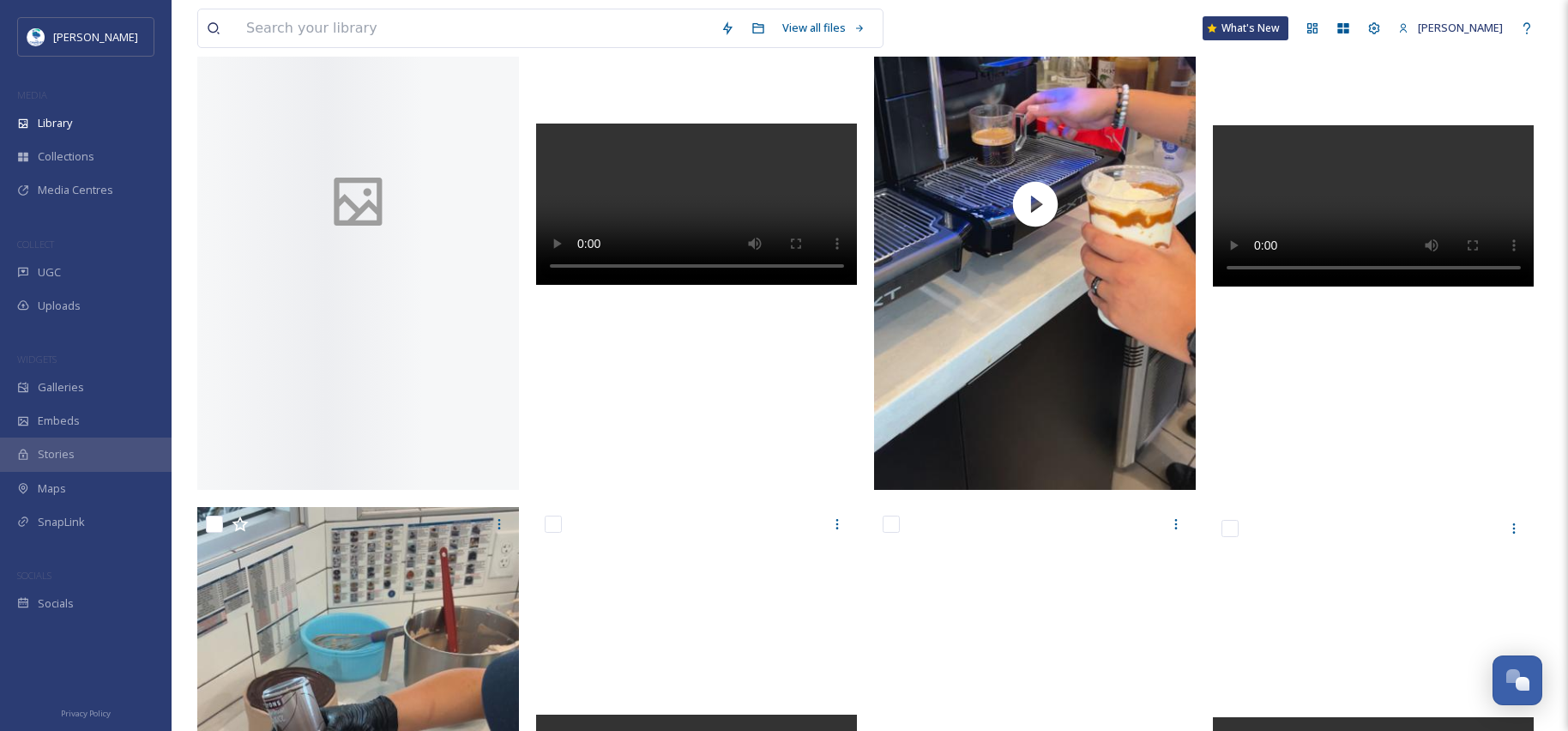
click at [352, 390] on div at bounding box center [358, 201] width 322 height 576
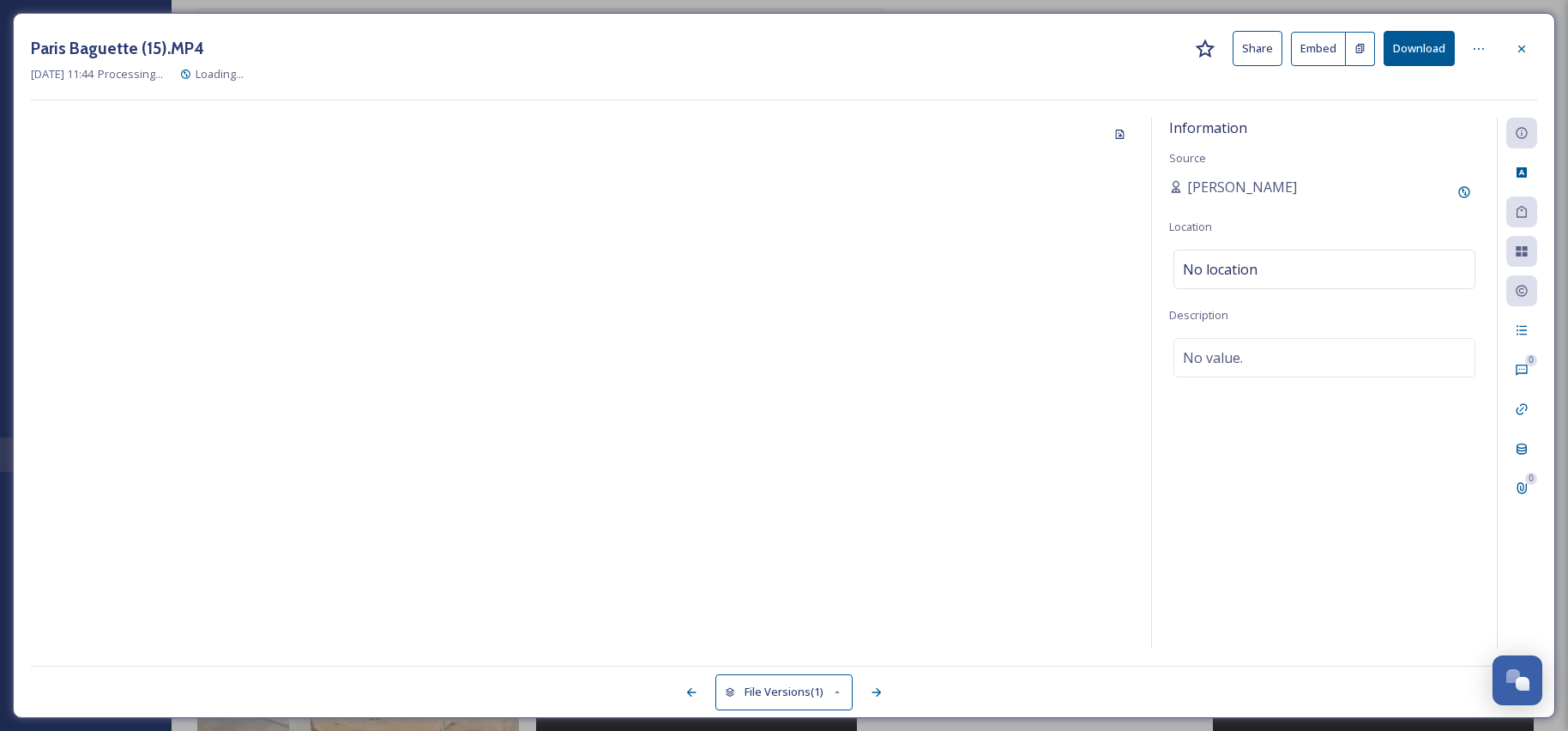
scroll to position [2691, 0]
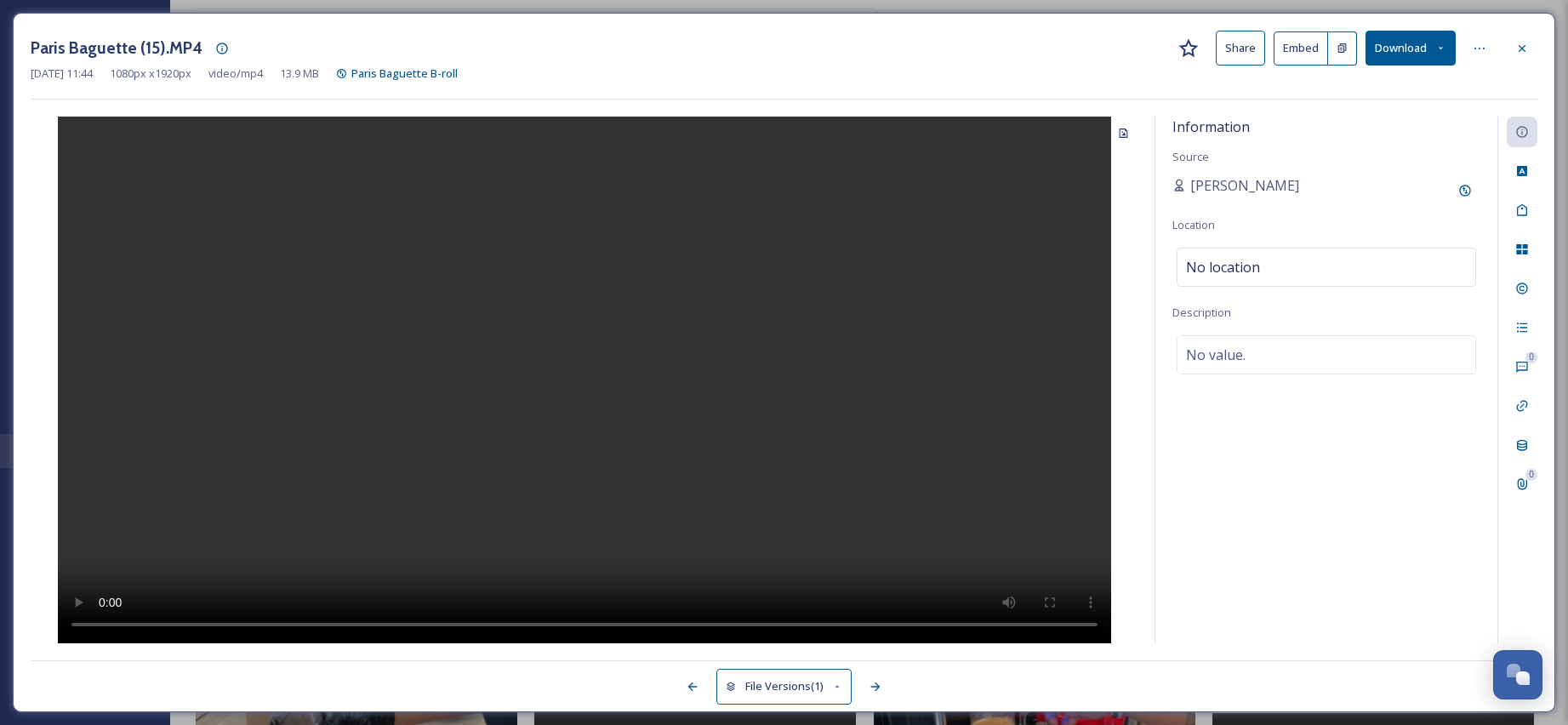
click at [1525, 45] on icon at bounding box center [1522, 48] width 14 height 14
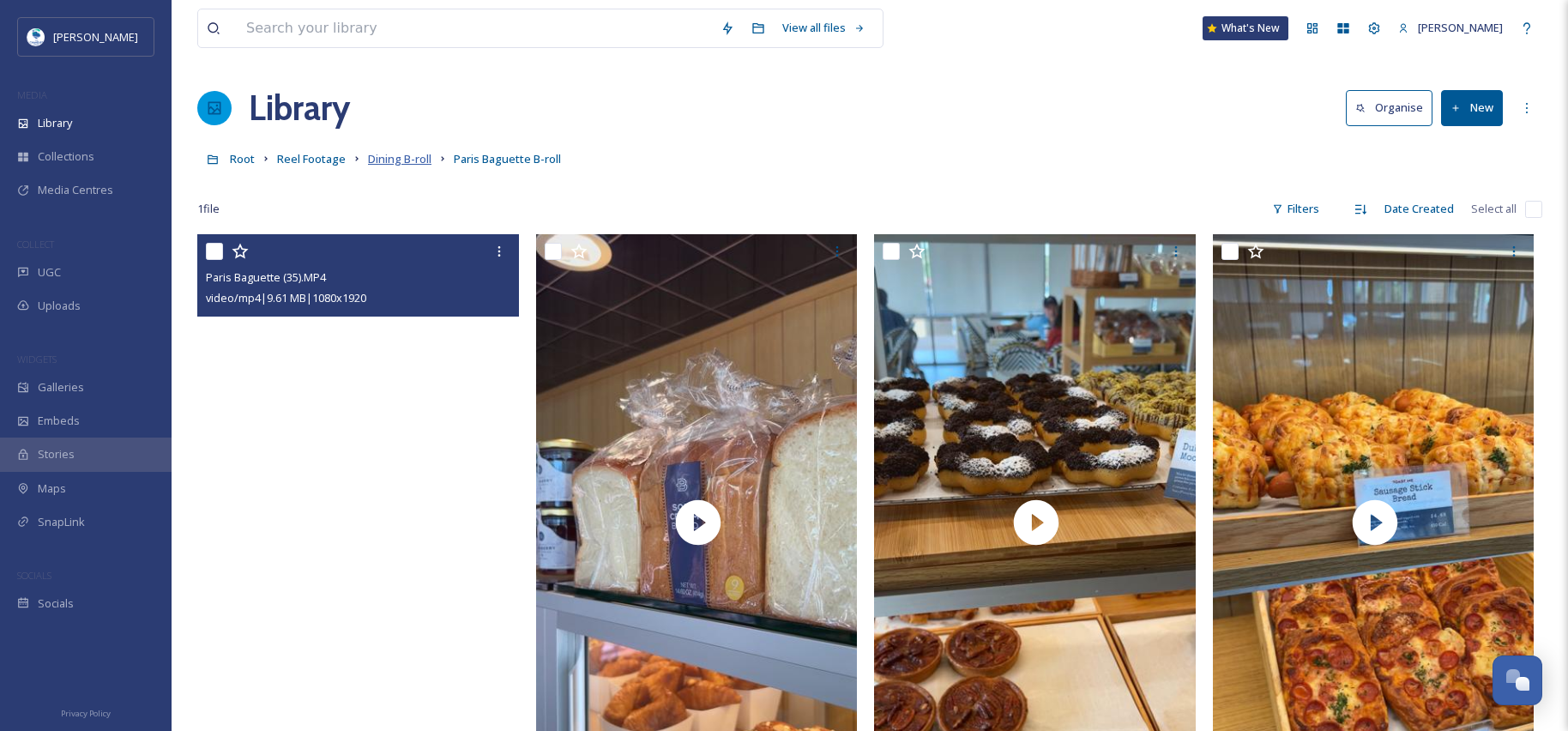
click at [392, 159] on span "Dining B-roll" at bounding box center [400, 159] width 63 height 16
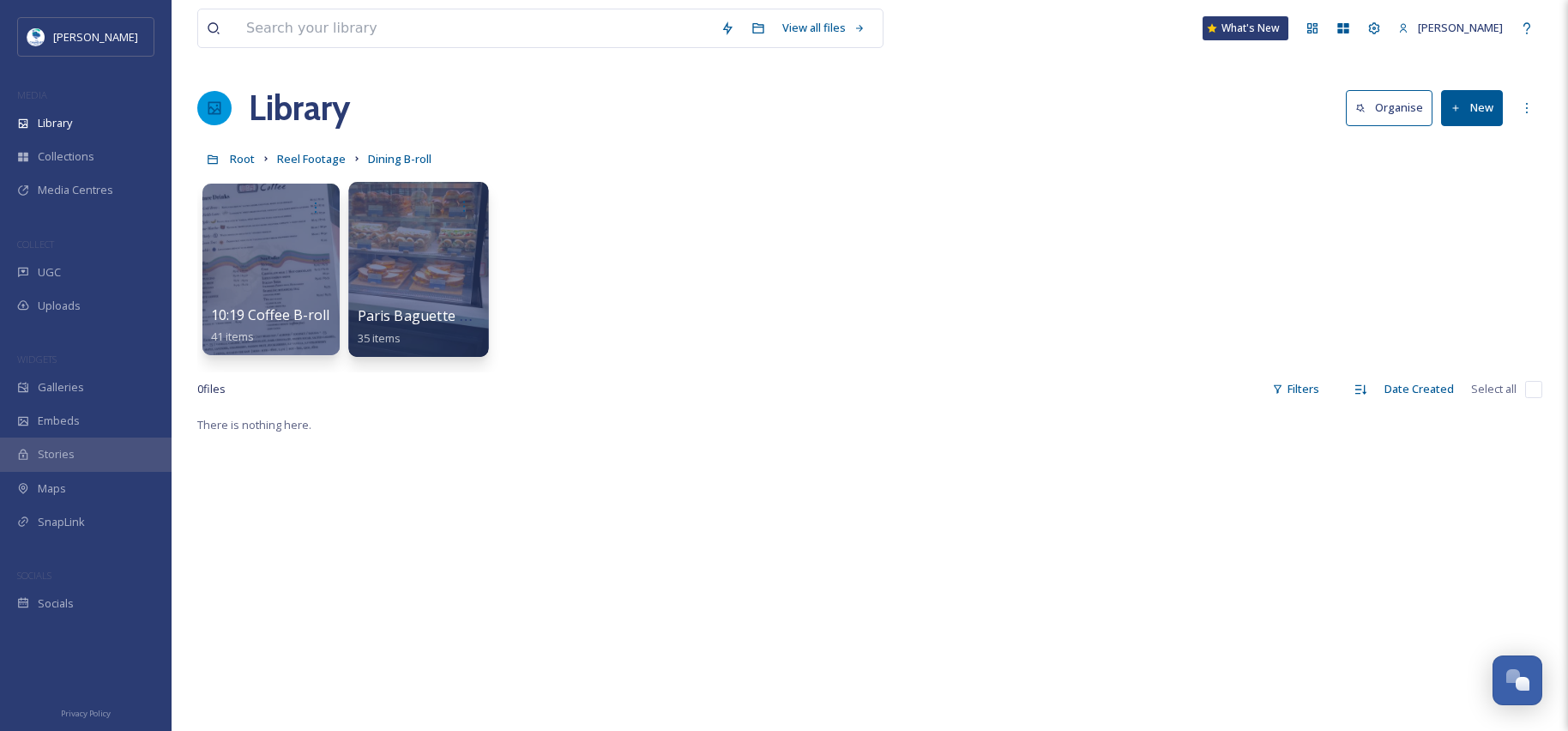
click at [425, 290] on div at bounding box center [419, 269] width 140 height 175
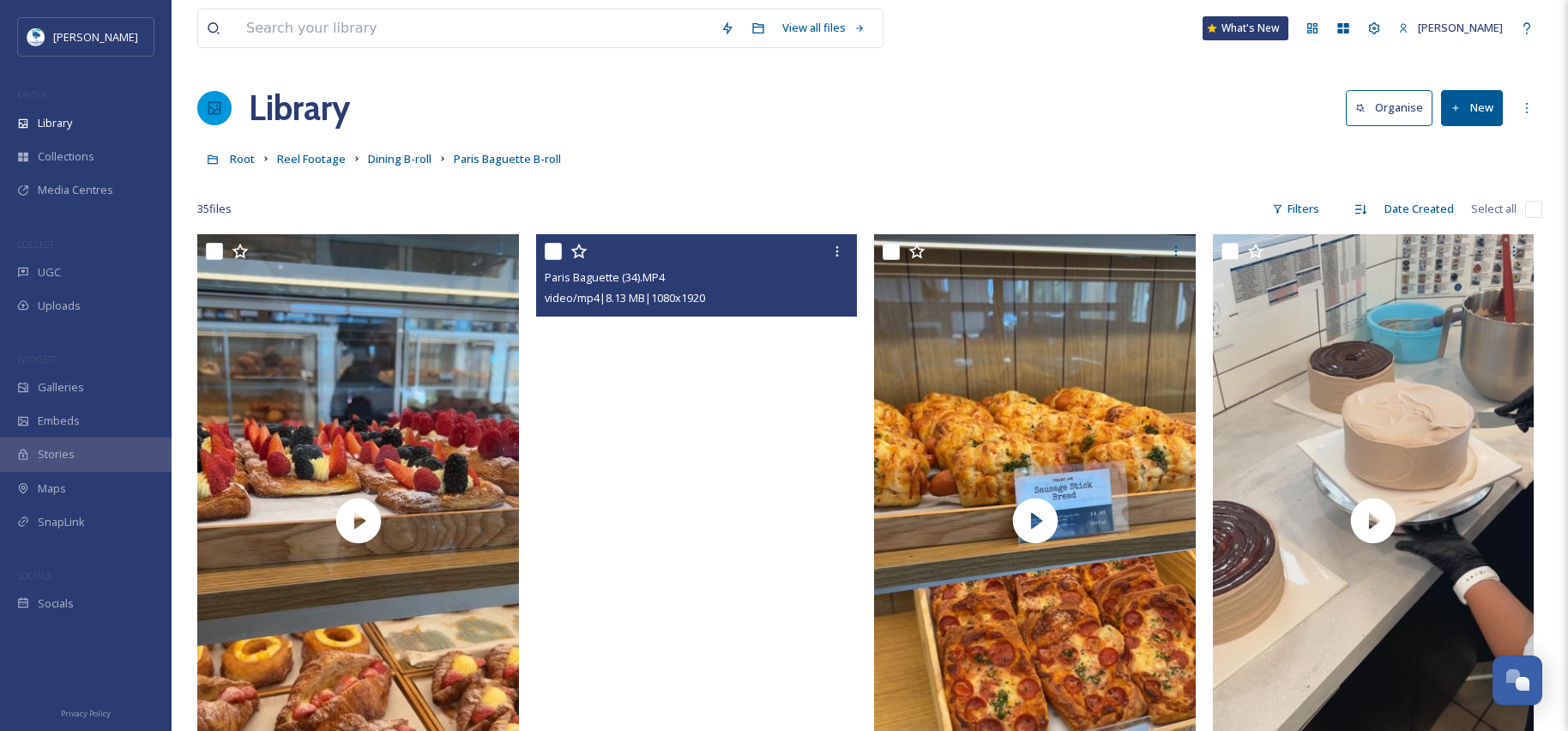
click at [1469, 113] on button "New" at bounding box center [1472, 108] width 62 height 35
click at [1452, 152] on span "File Upload" at bounding box center [1464, 147] width 57 height 16
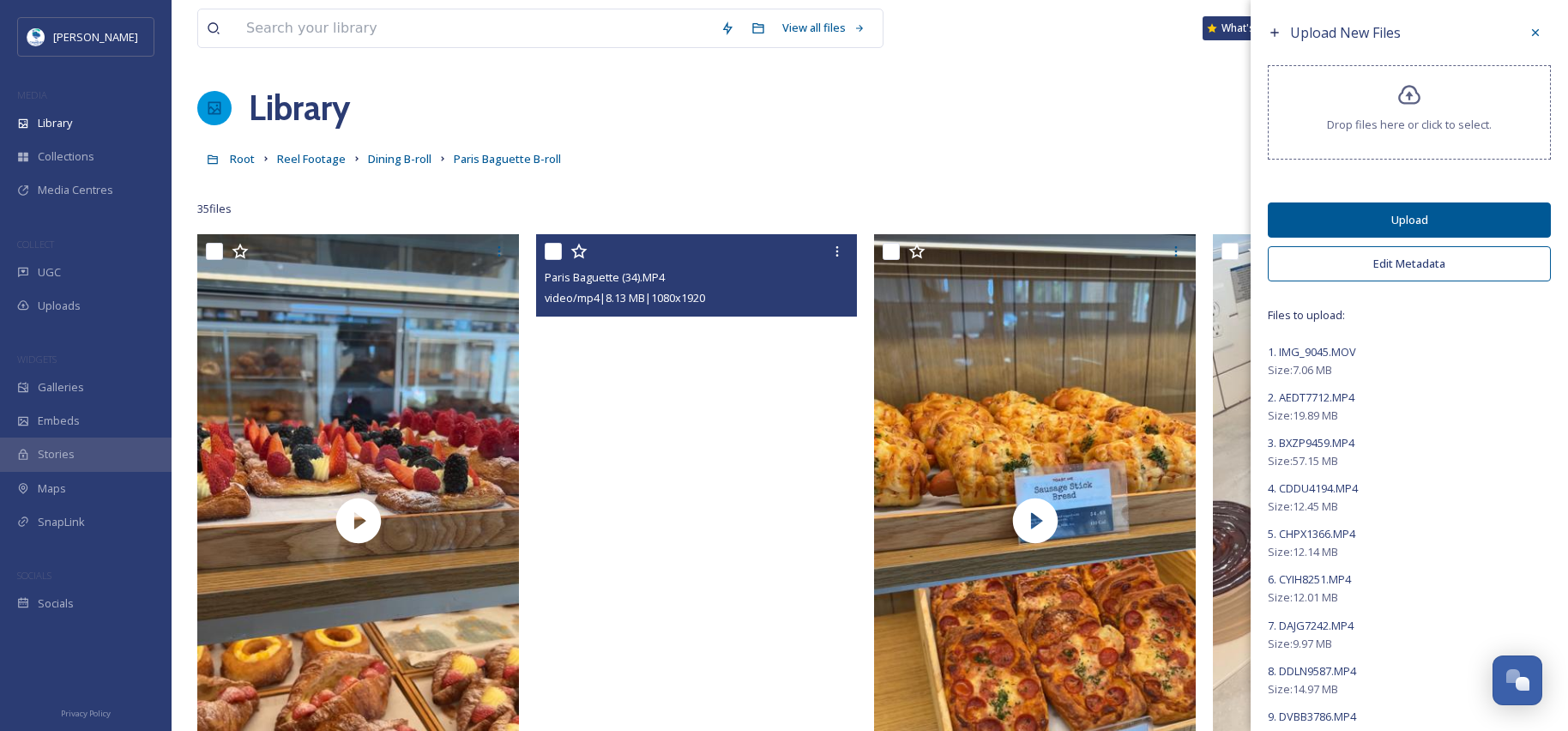
click at [1382, 263] on button "Edit Metadata" at bounding box center [1410, 264] width 283 height 35
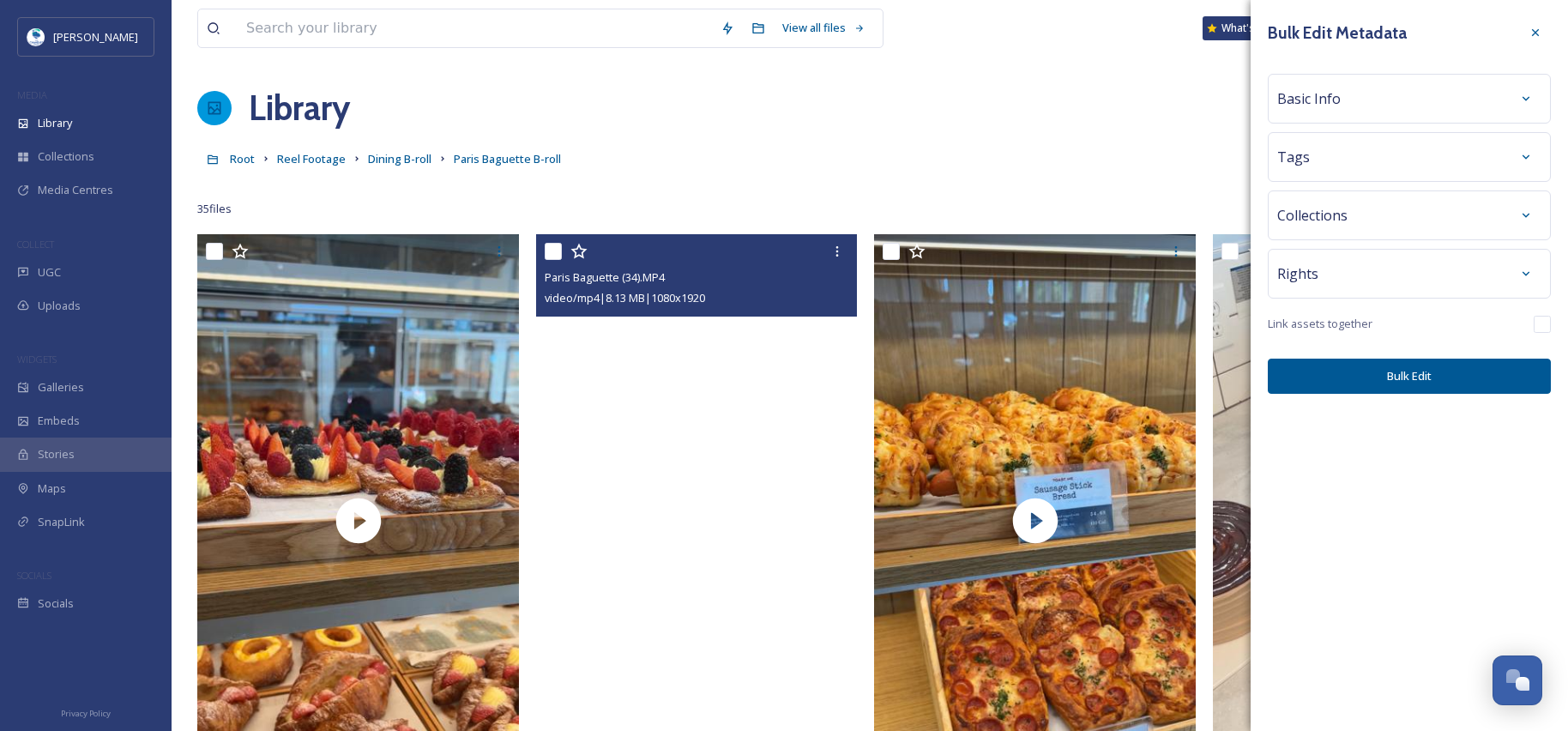
click at [1348, 95] on div "Basic Info" at bounding box center [1409, 98] width 264 height 31
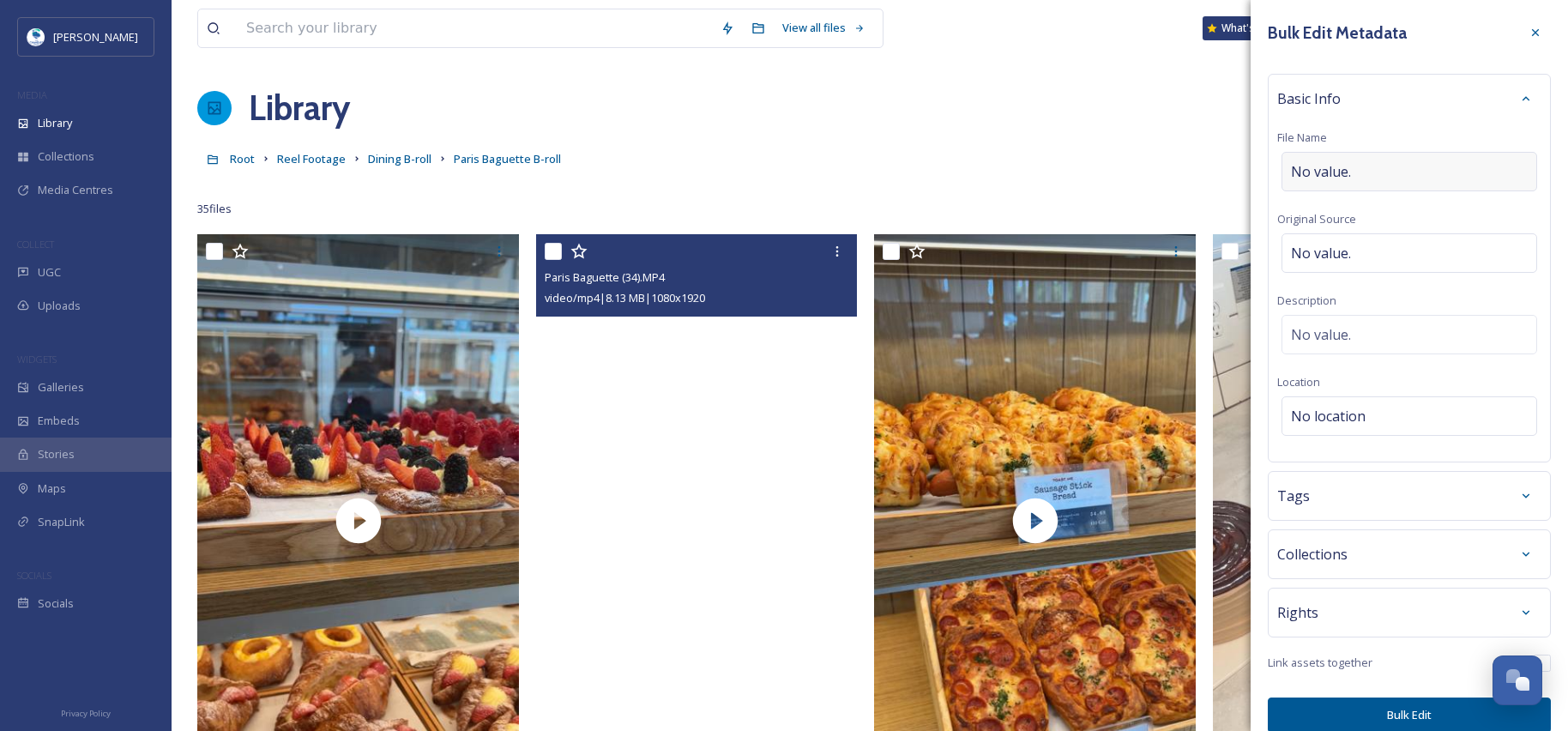
click at [1344, 180] on span "No value." at bounding box center [1321, 172] width 60 height 21
type input "Paris Baguette"
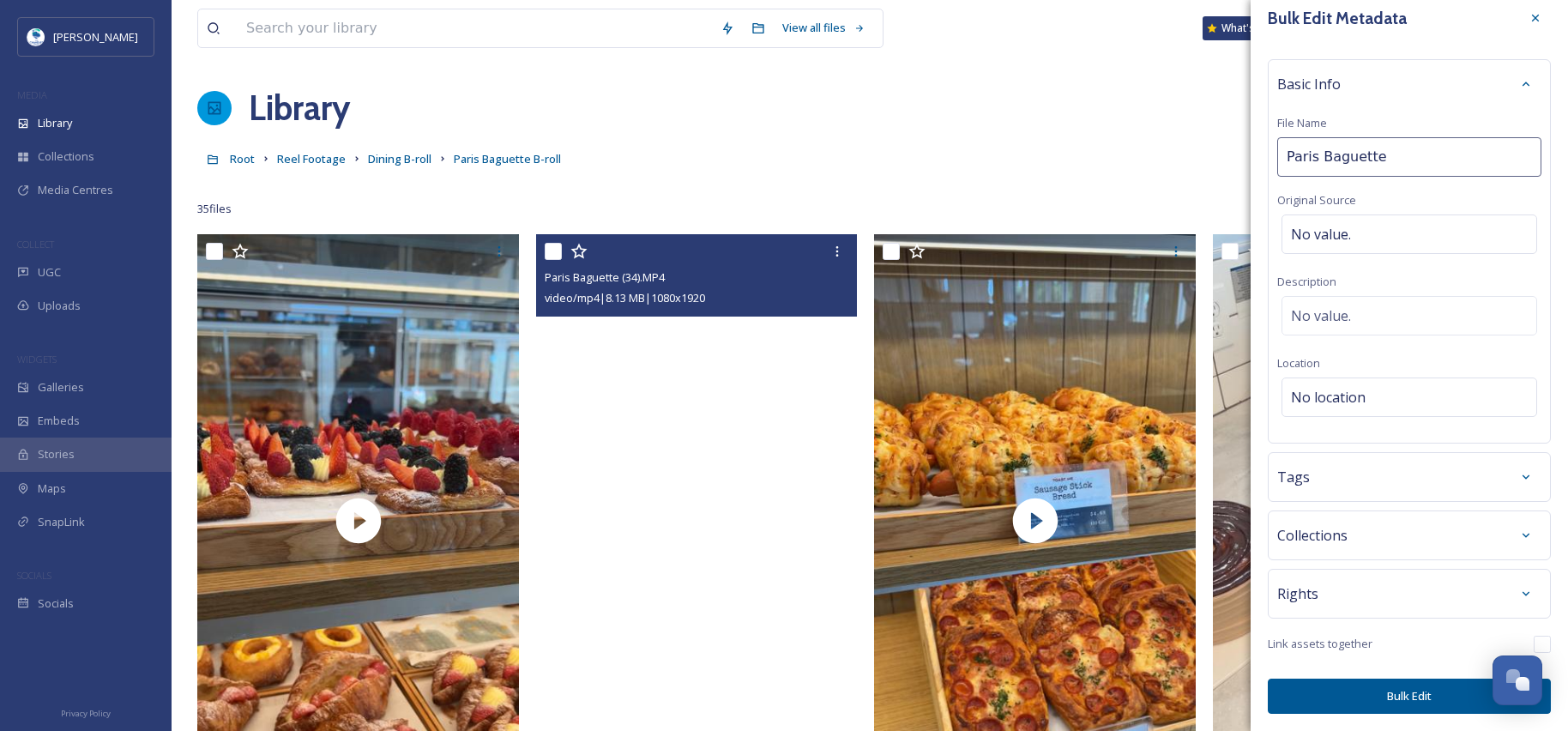
click at [1378, 474] on div "Tags" at bounding box center [1409, 476] width 264 height 31
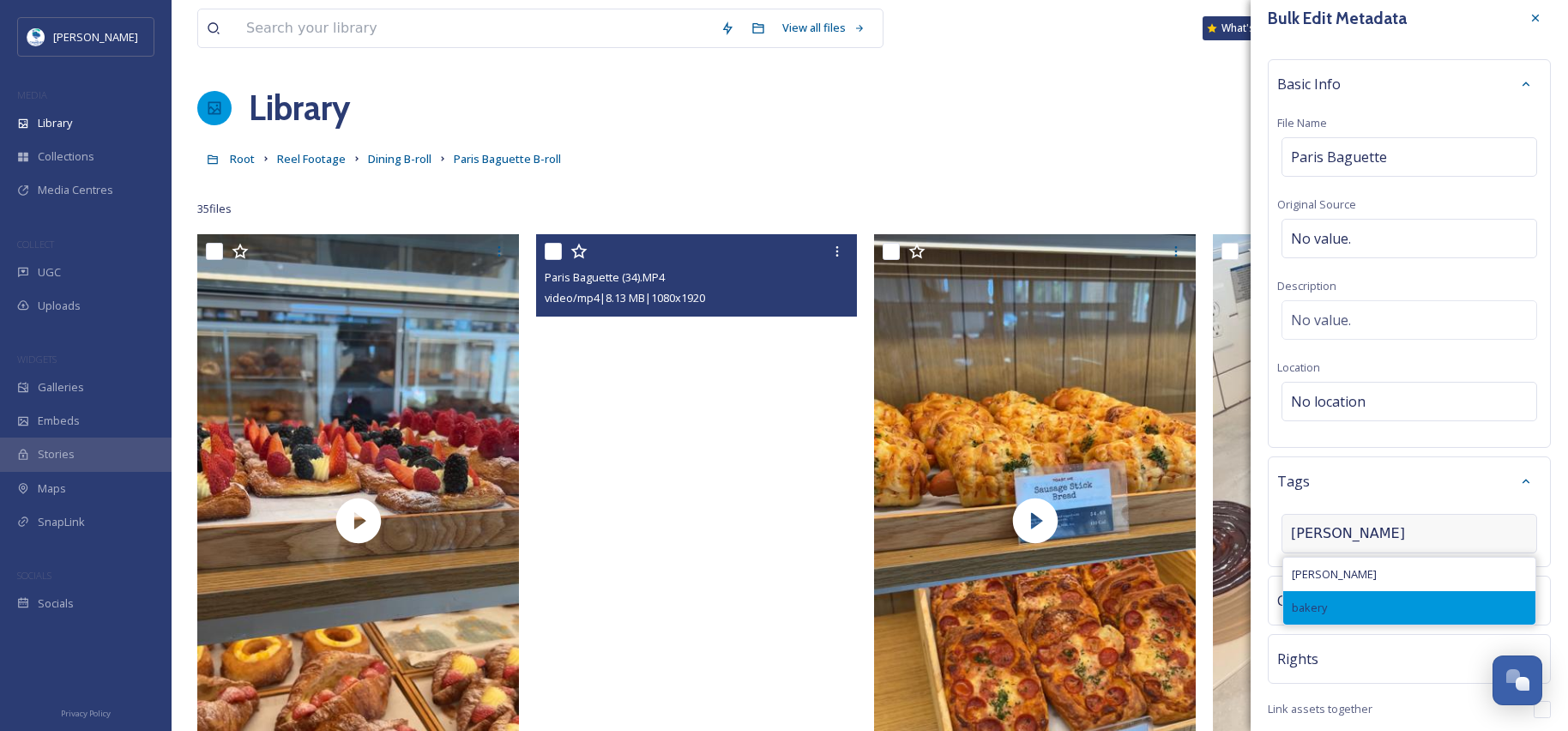
type input "baker"
click at [1302, 619] on div "bakery" at bounding box center [1409, 608] width 252 height 34
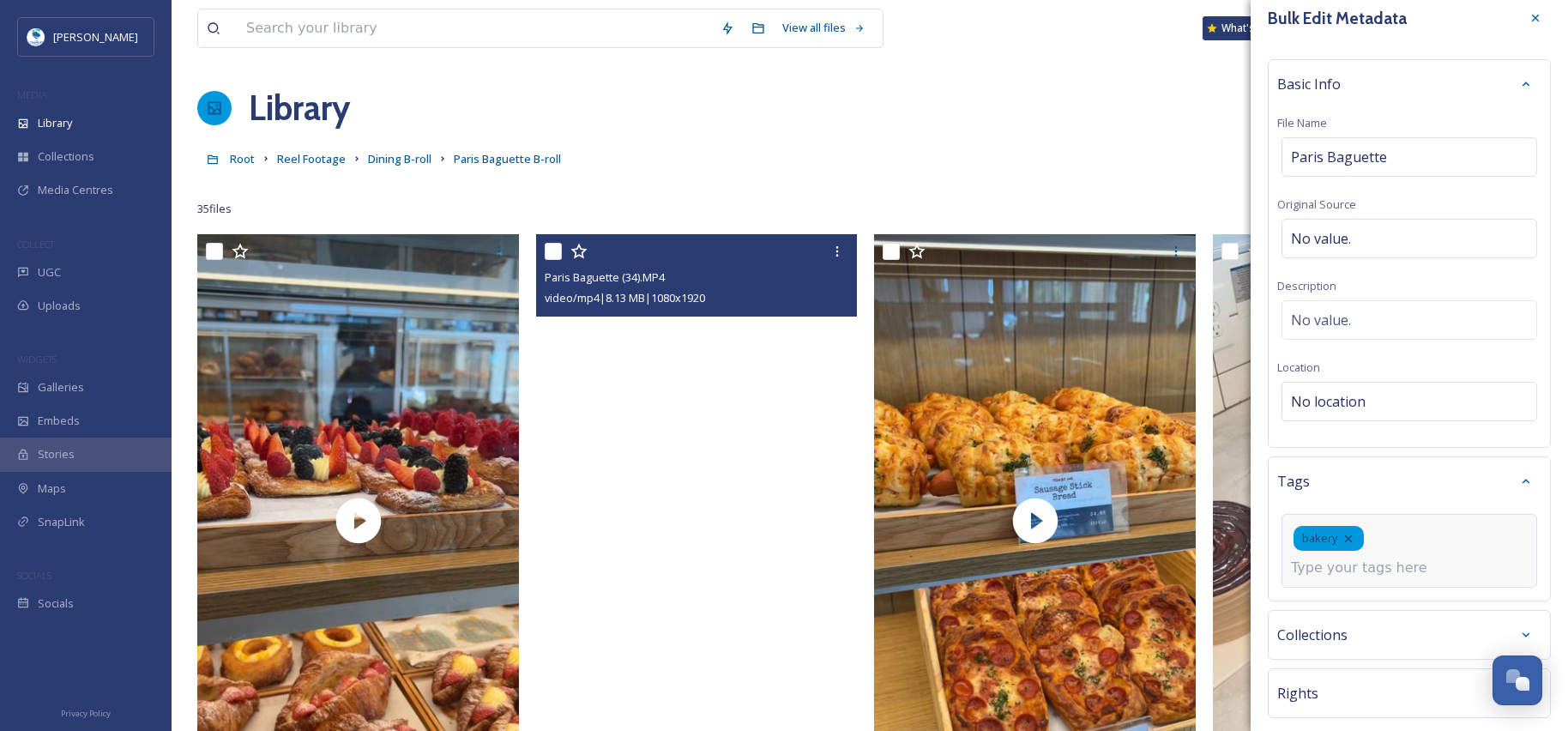
click at [1384, 566] on input at bounding box center [1377, 568] width 172 height 21
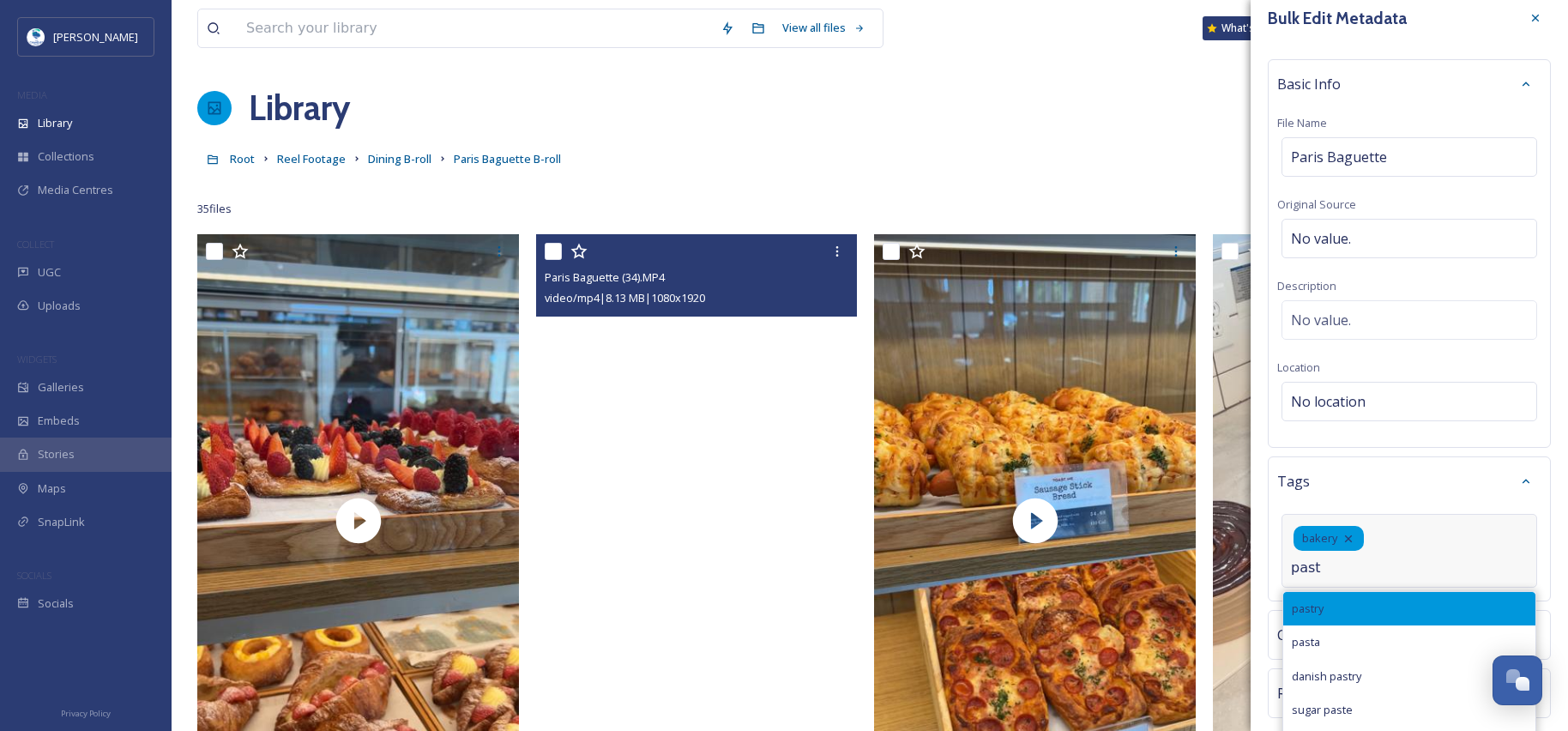
type input "past"
click at [1350, 610] on div "pastry" at bounding box center [1409, 609] width 252 height 34
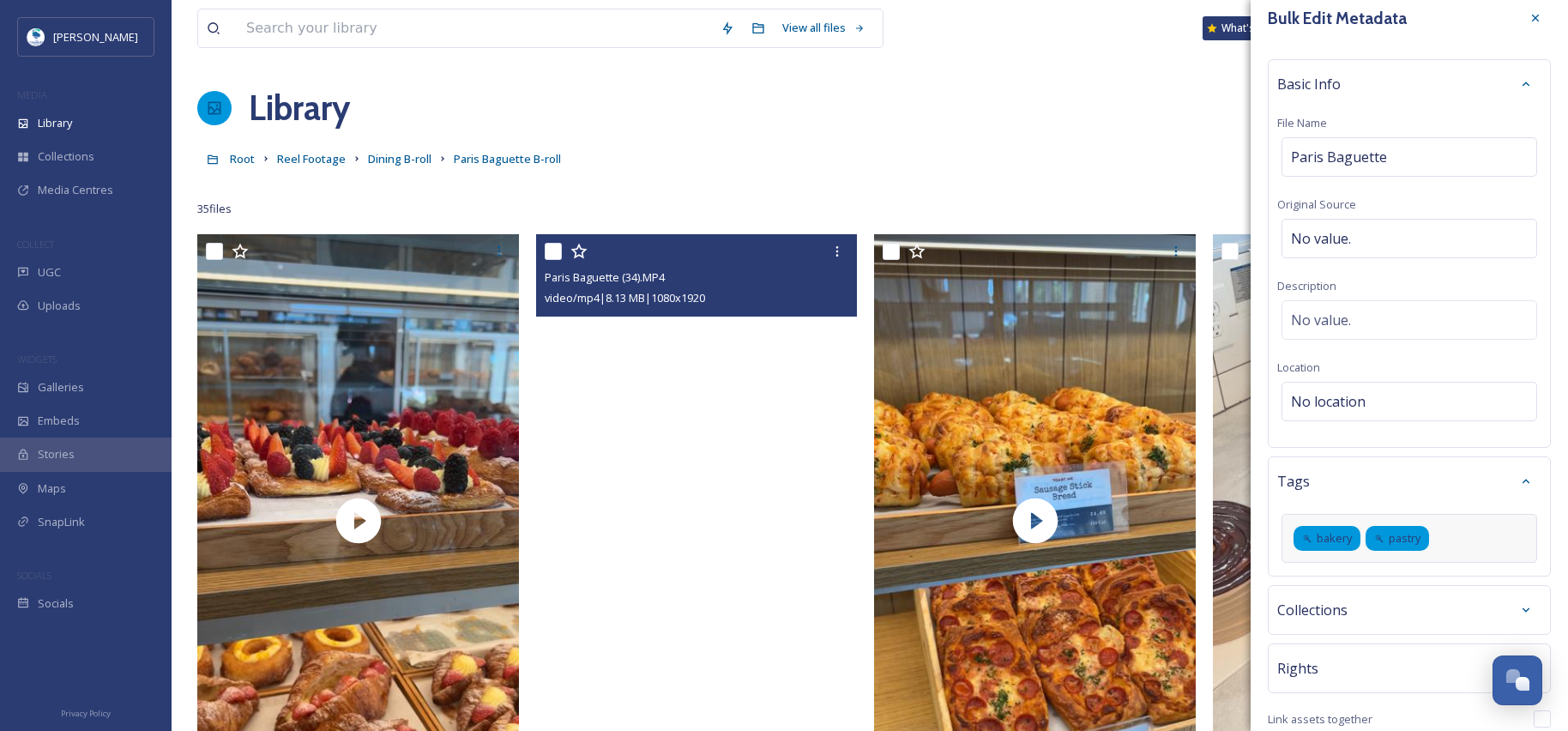
scroll to position [90, 0]
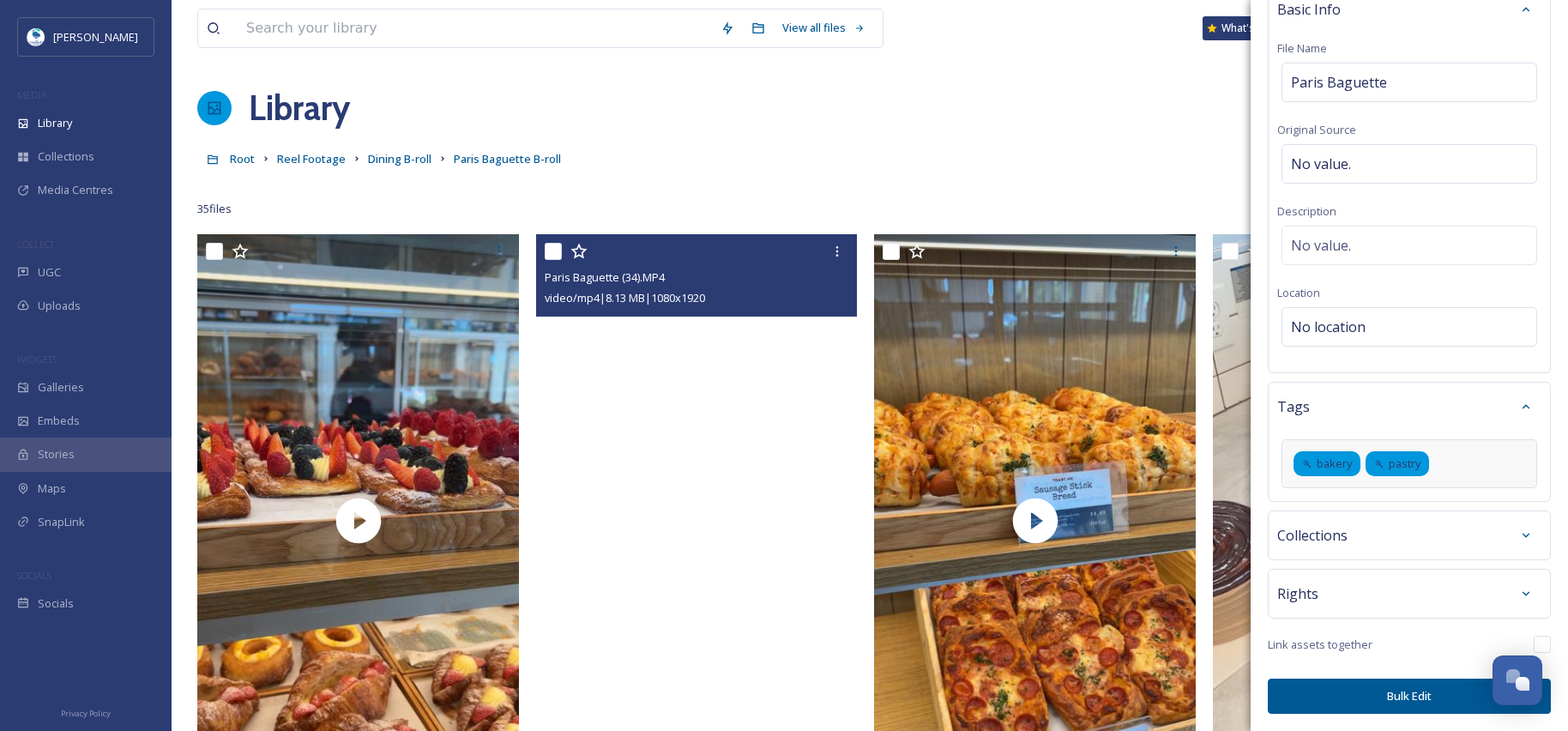
click at [1403, 694] on button "Bulk Edit" at bounding box center [1410, 697] width 283 height 35
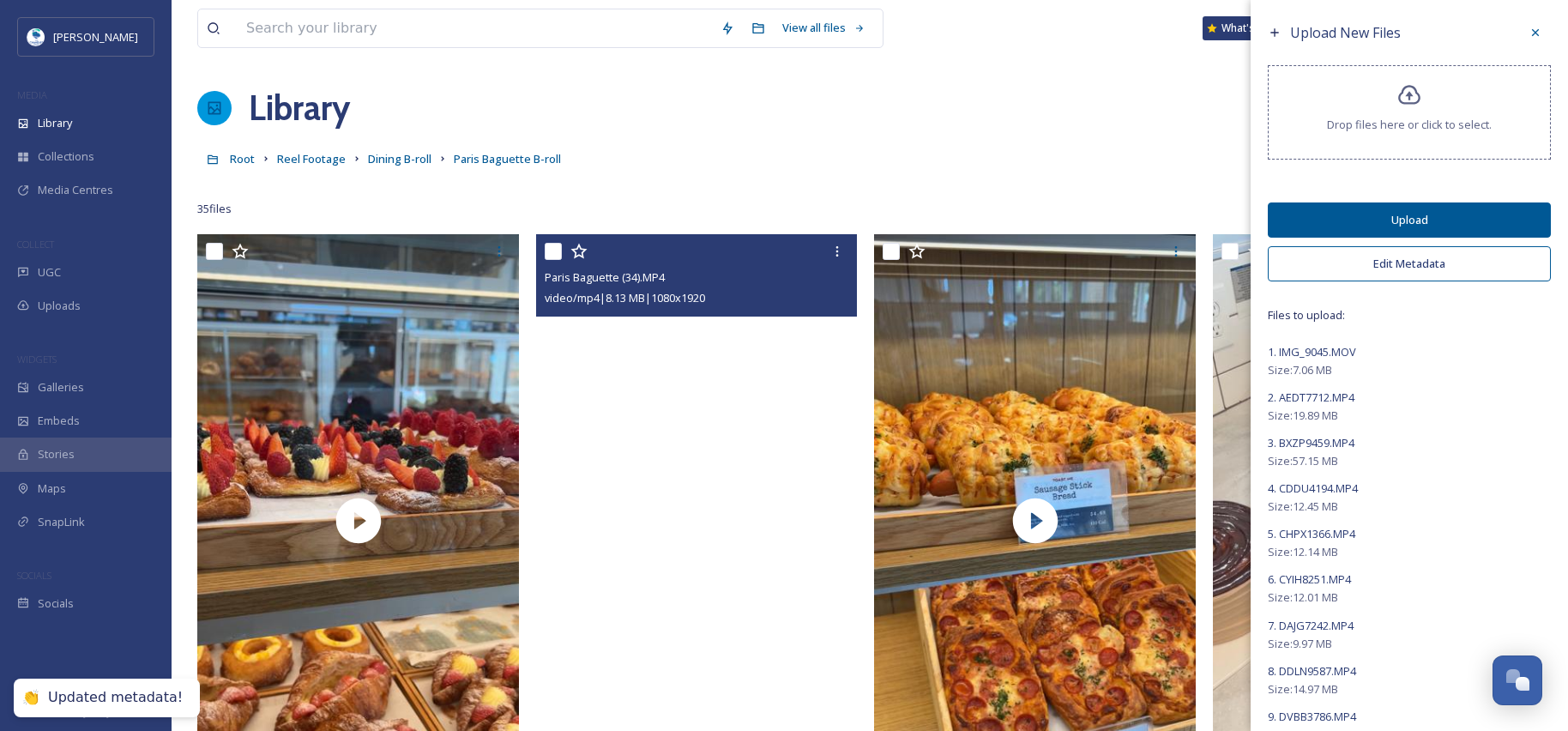
click at [1451, 217] on button "Upload" at bounding box center [1410, 220] width 283 height 35
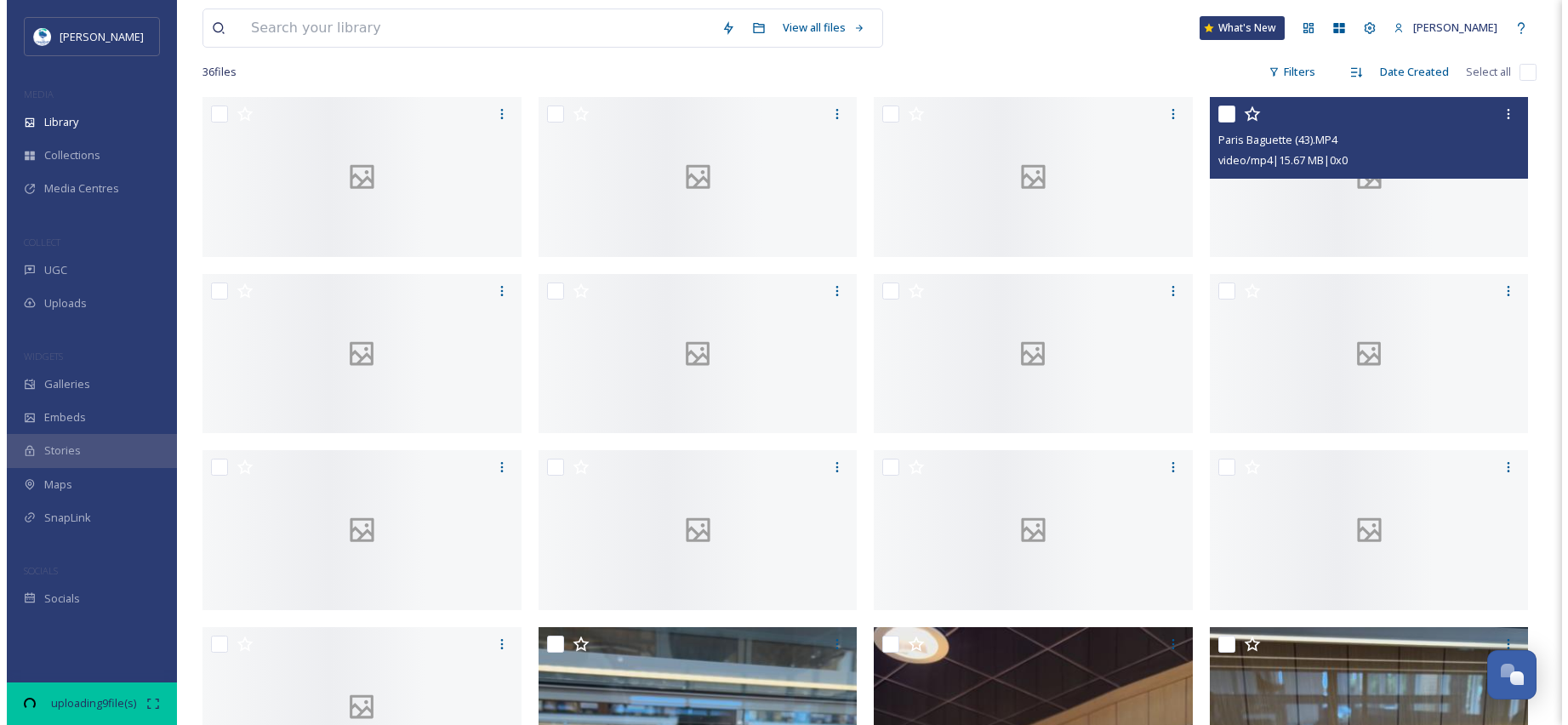
scroll to position [131, 0]
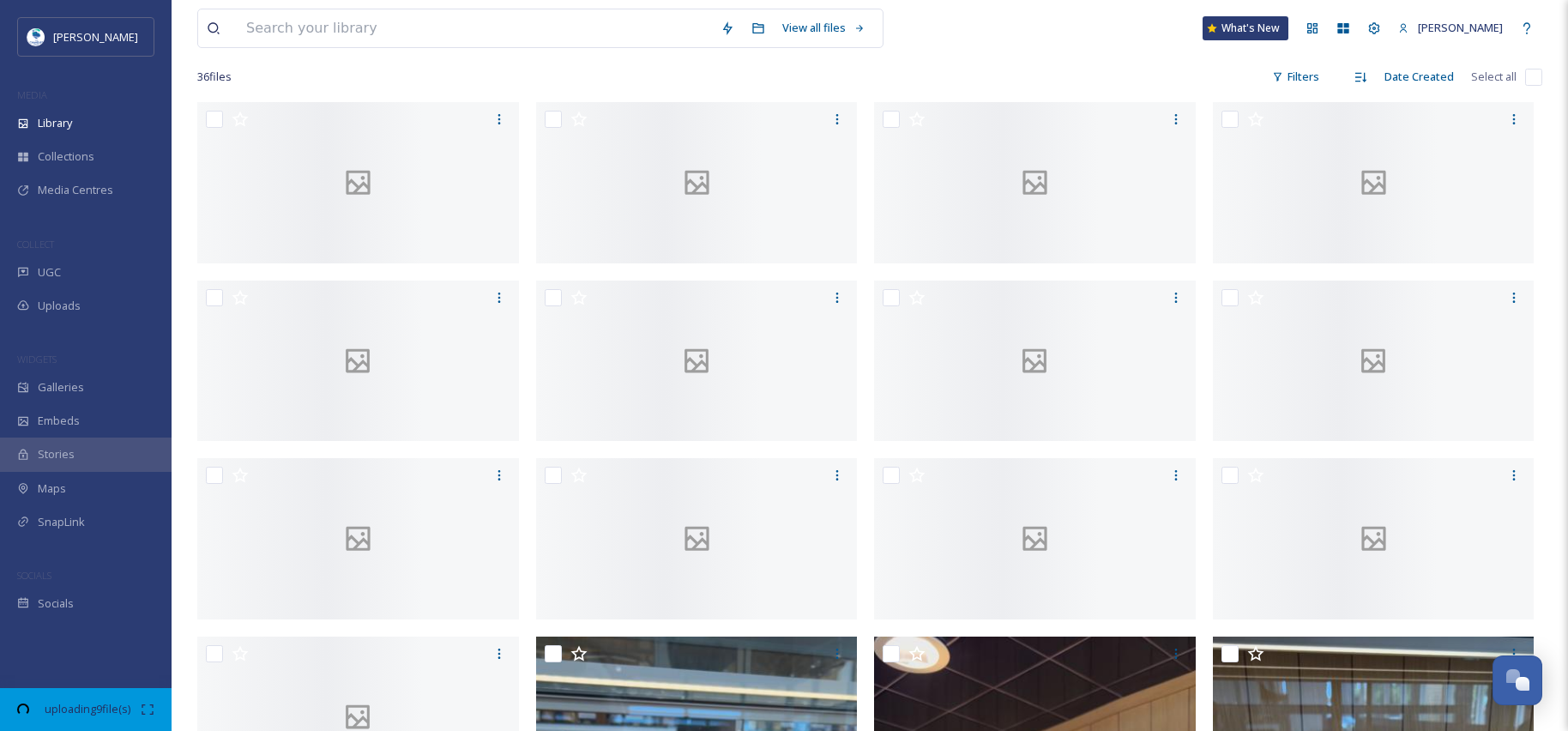
click at [149, 710] on icon at bounding box center [147, 709] width 14 height 14
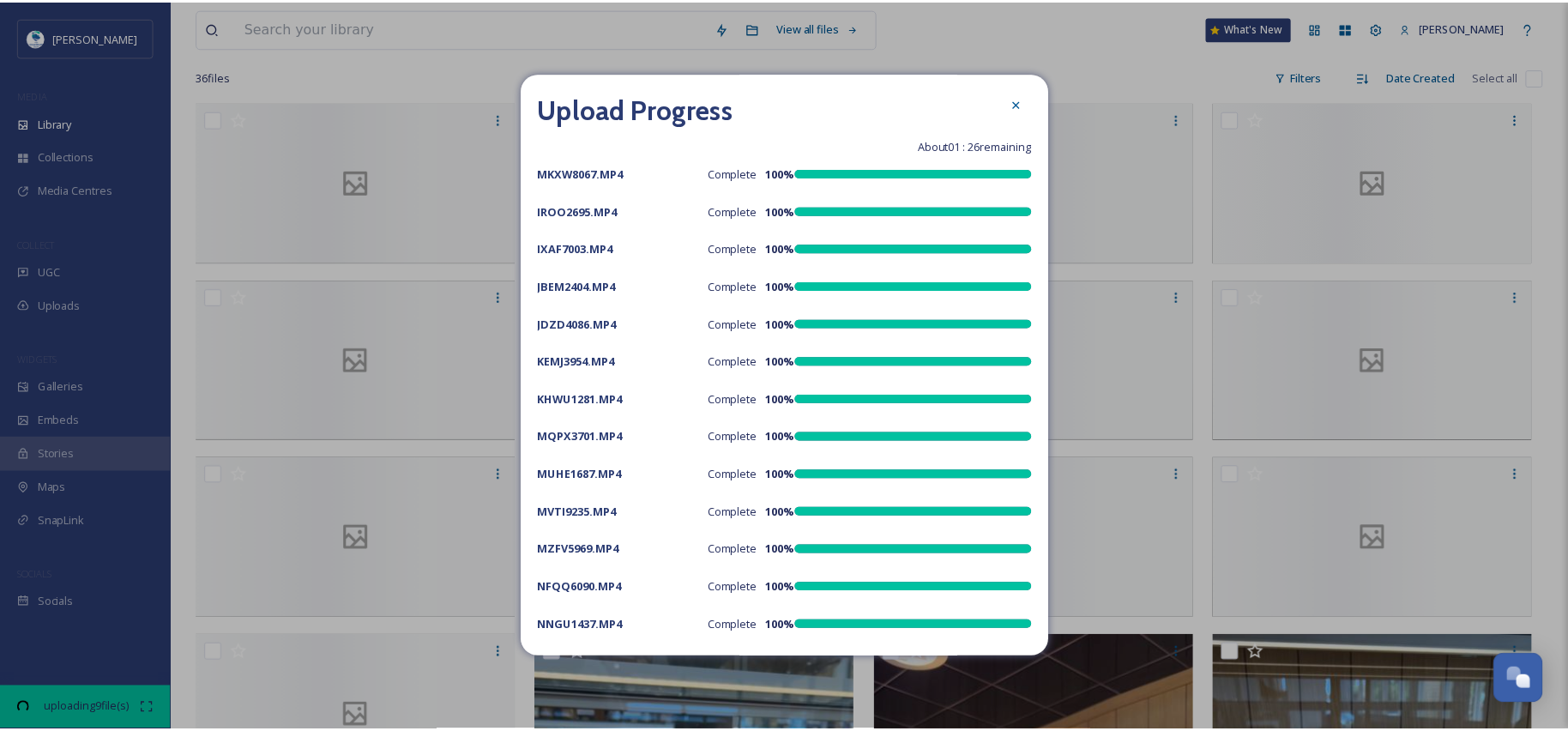
scroll to position [0, 0]
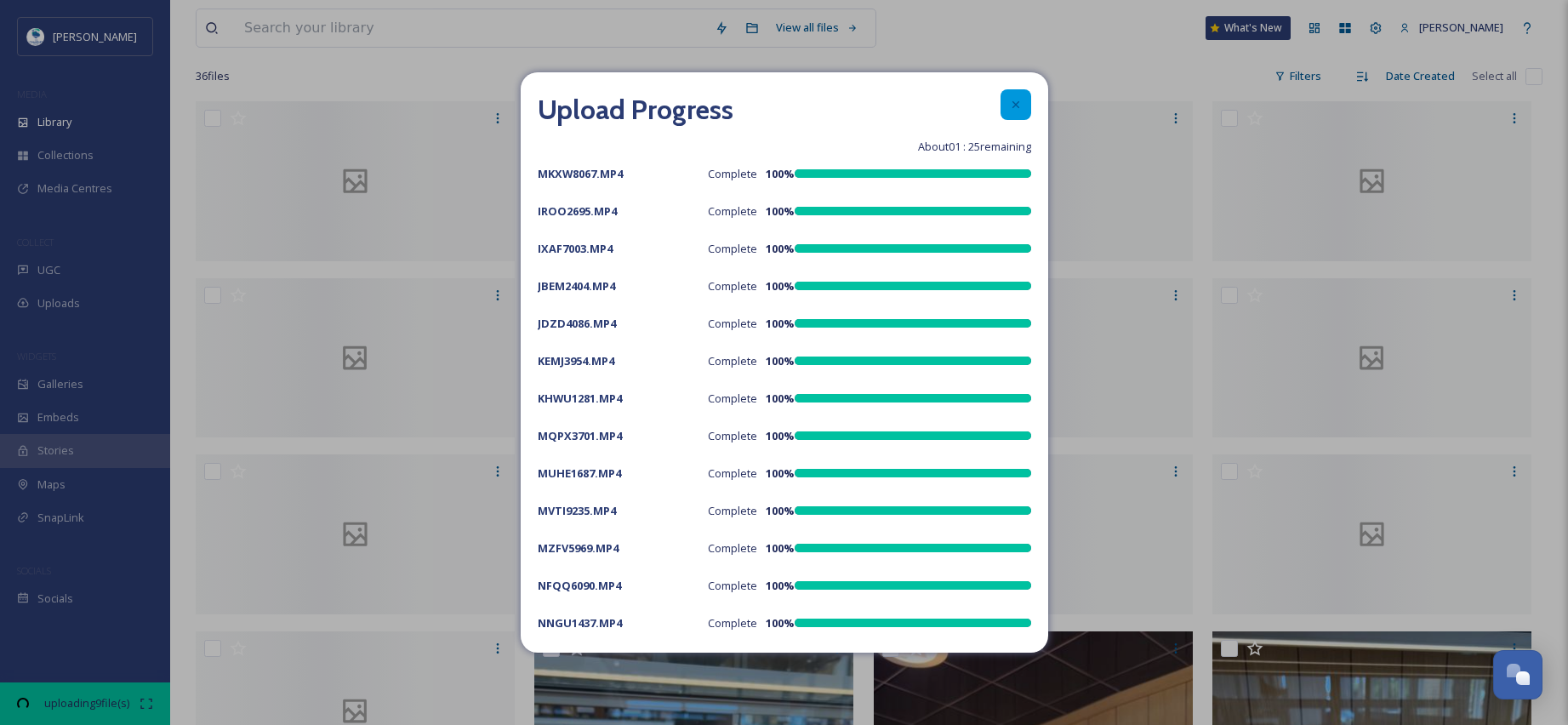
click at [1009, 101] on icon at bounding box center [1015, 104] width 14 height 14
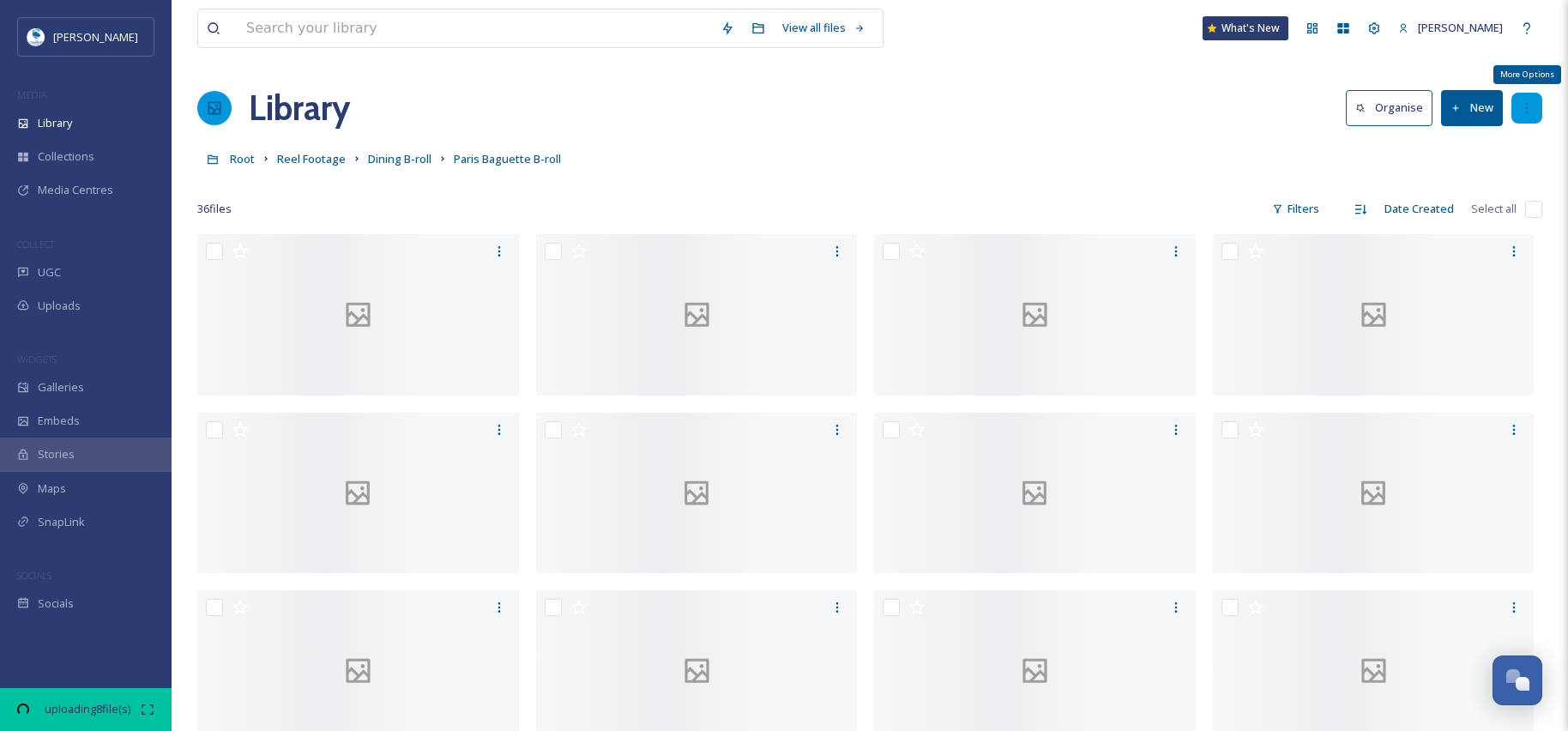
click at [1526, 113] on icon at bounding box center [1527, 107] width 2 height 10
click at [1528, 112] on icon at bounding box center [1526, 108] width 14 height 14
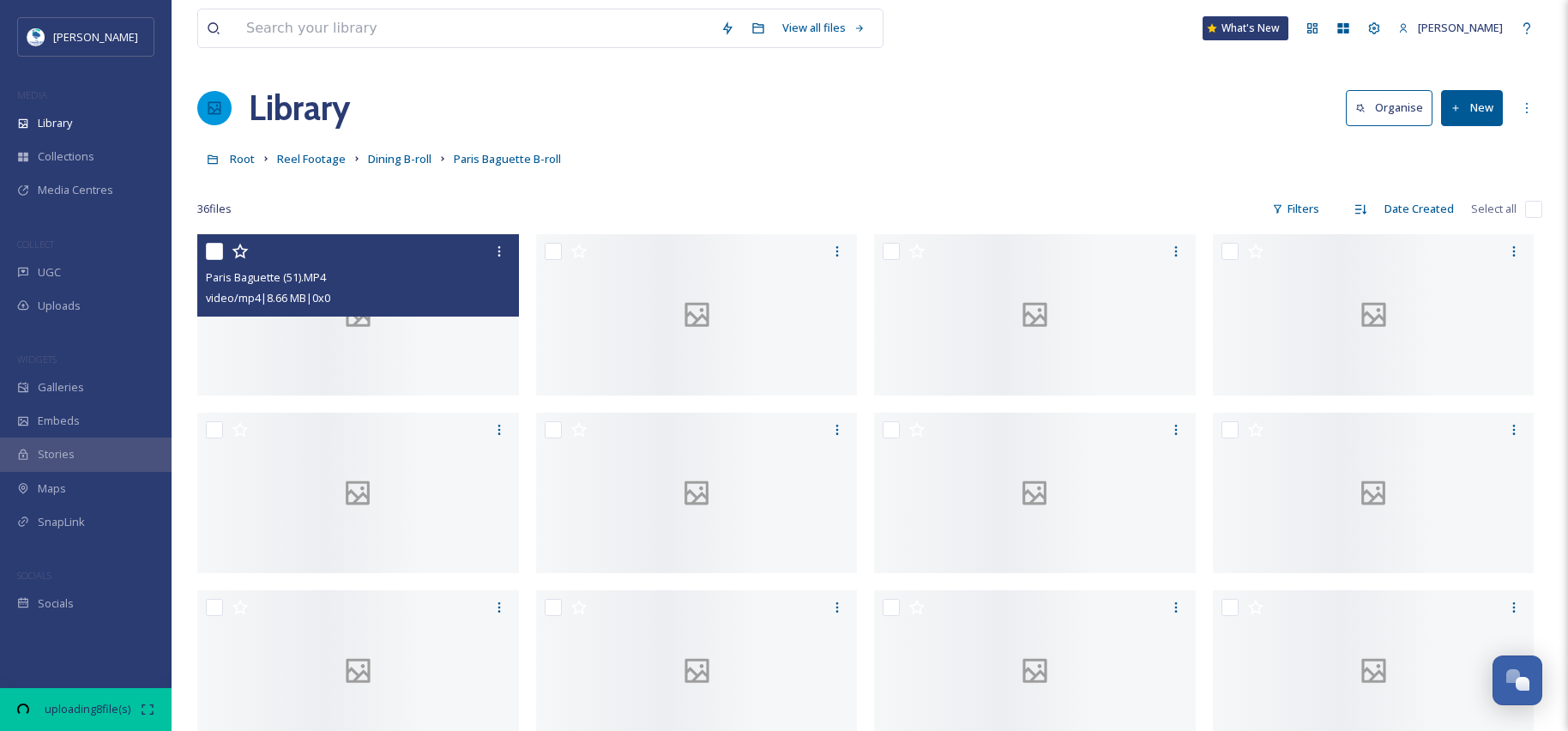
click at [421, 395] on div at bounding box center [358, 314] width 322 height 161
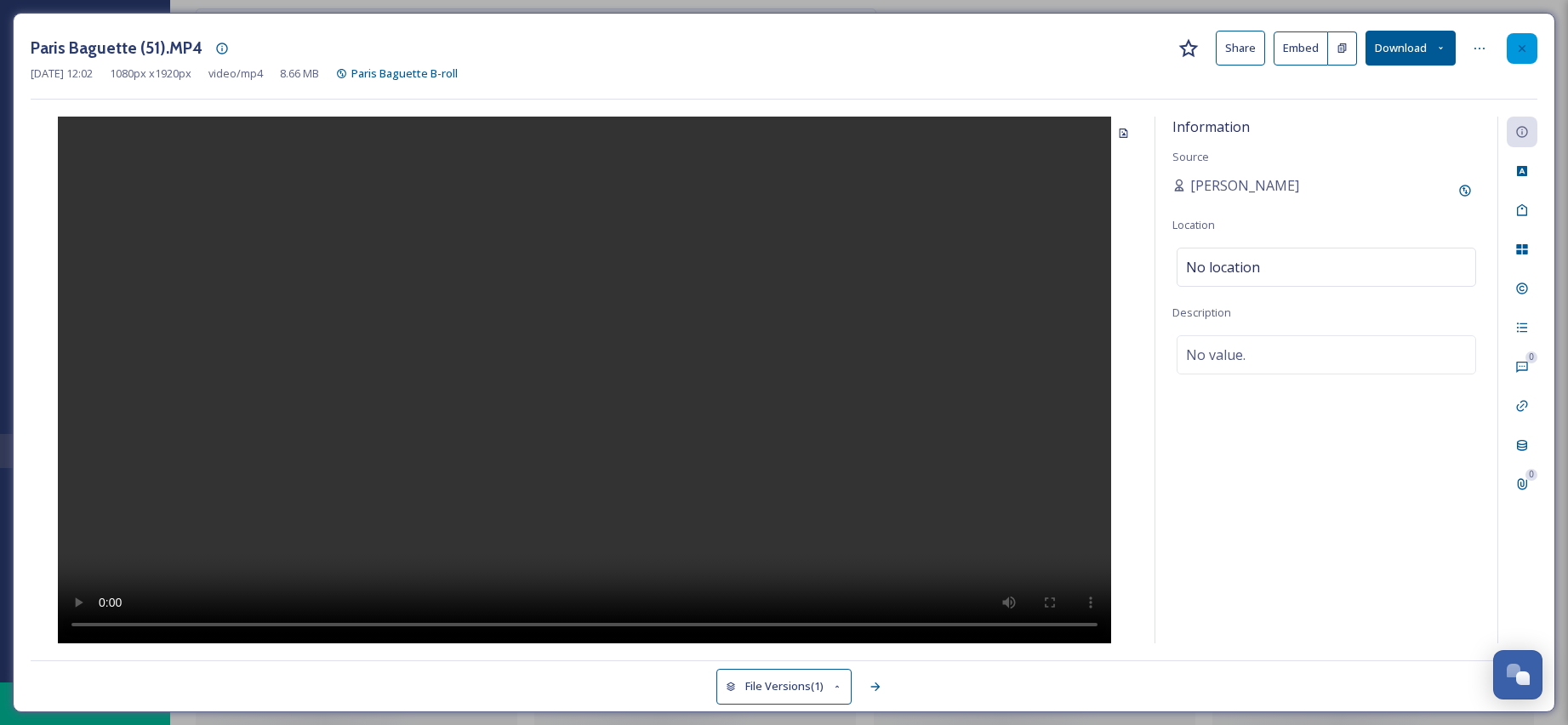
click at [1527, 53] on icon at bounding box center [1522, 48] width 14 height 14
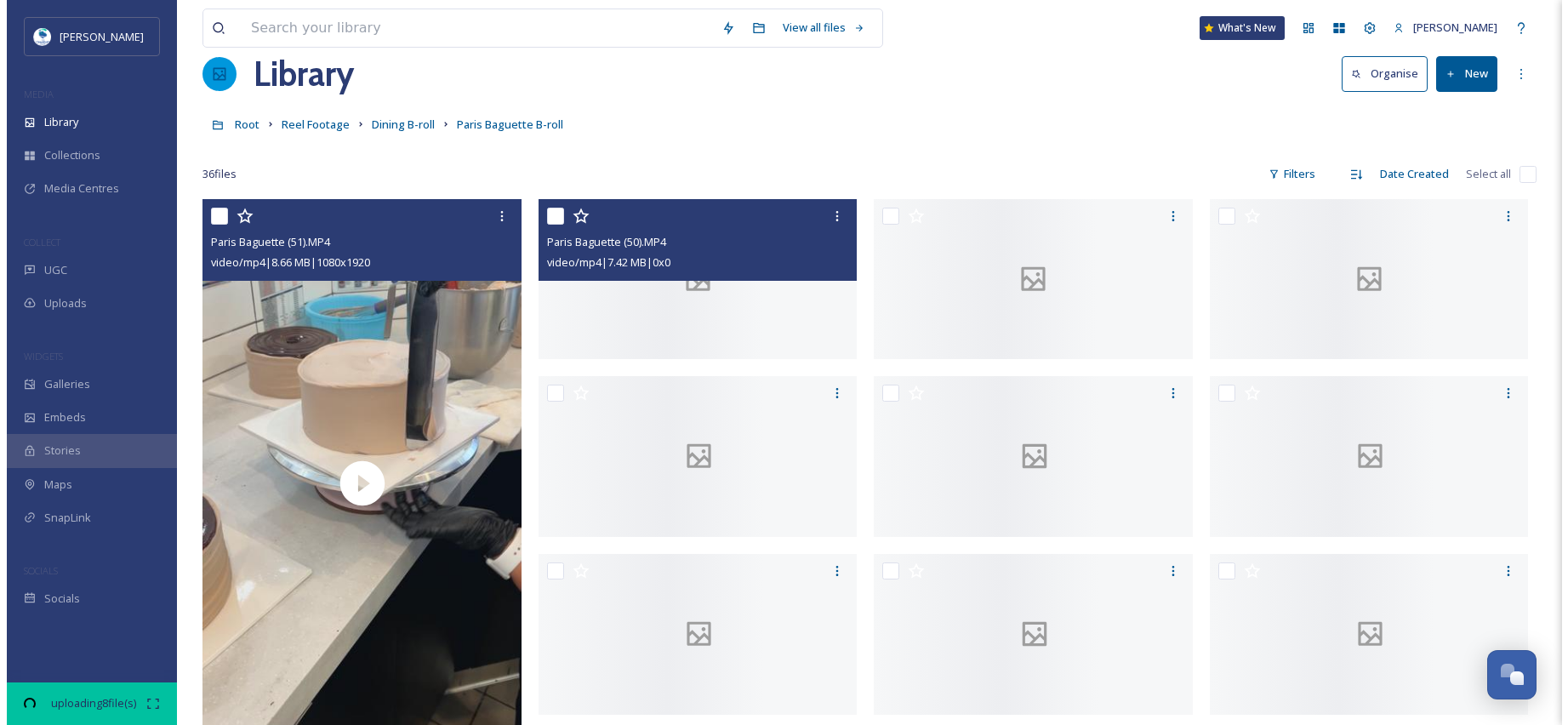
scroll to position [85, 0]
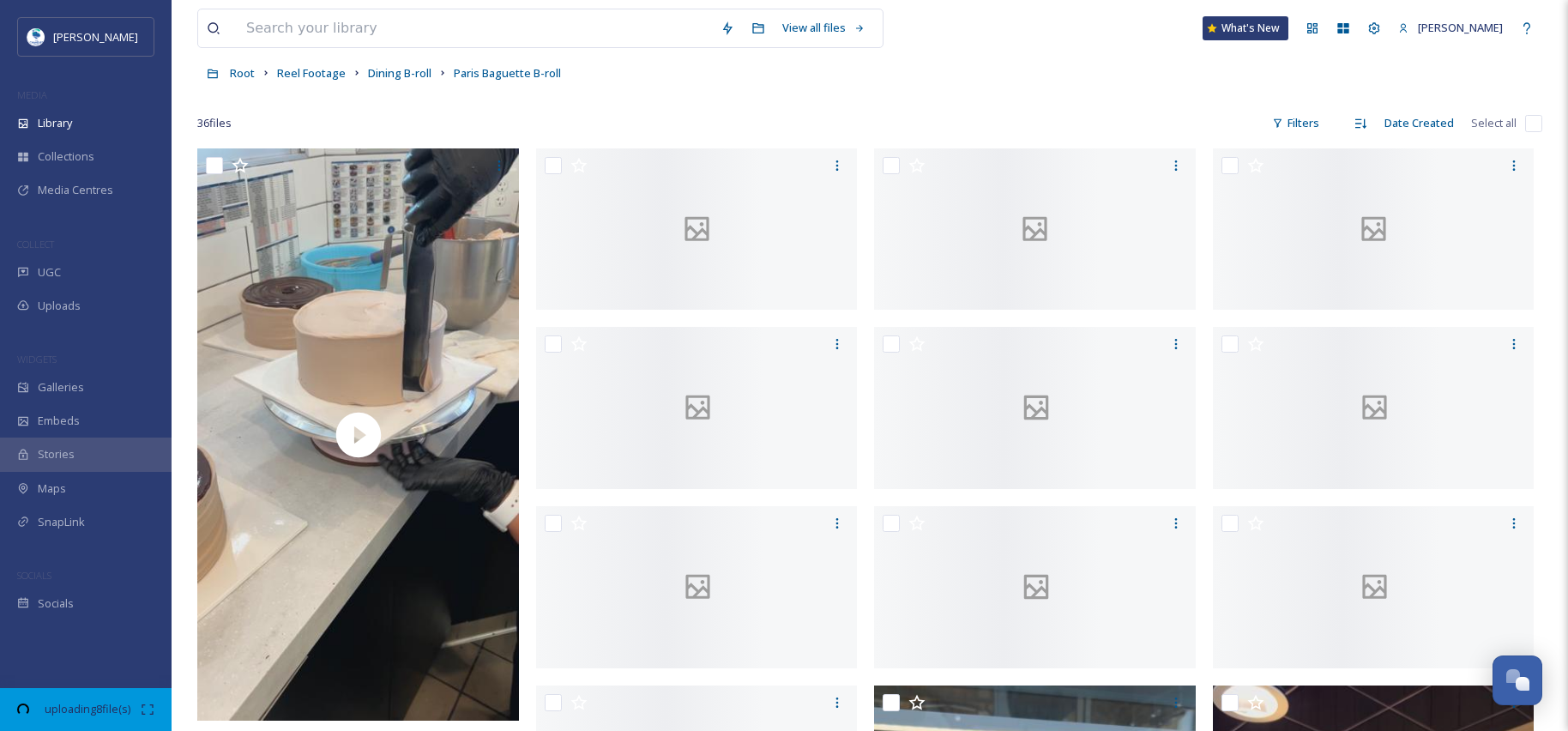
click at [144, 713] on icon at bounding box center [147, 709] width 11 height 10
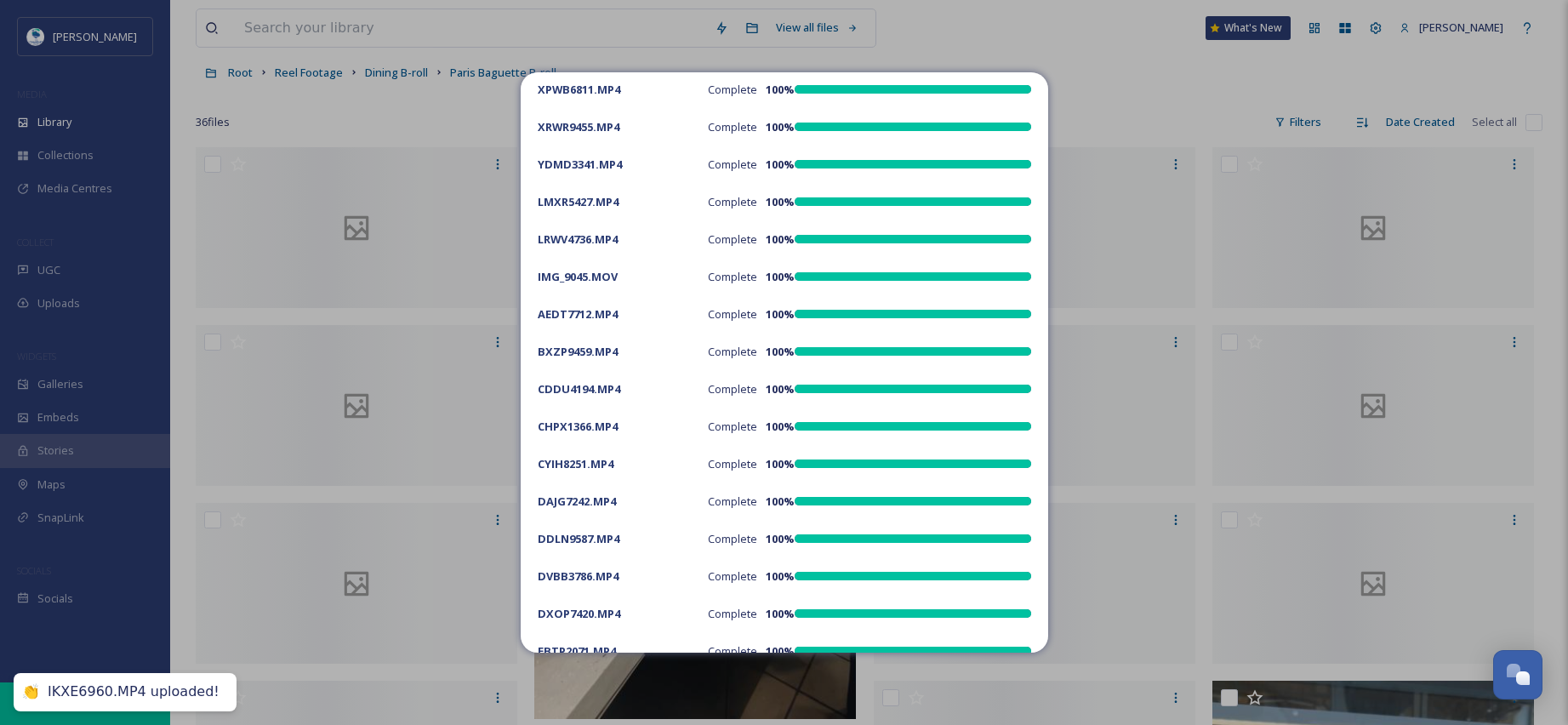
scroll to position [1662, 0]
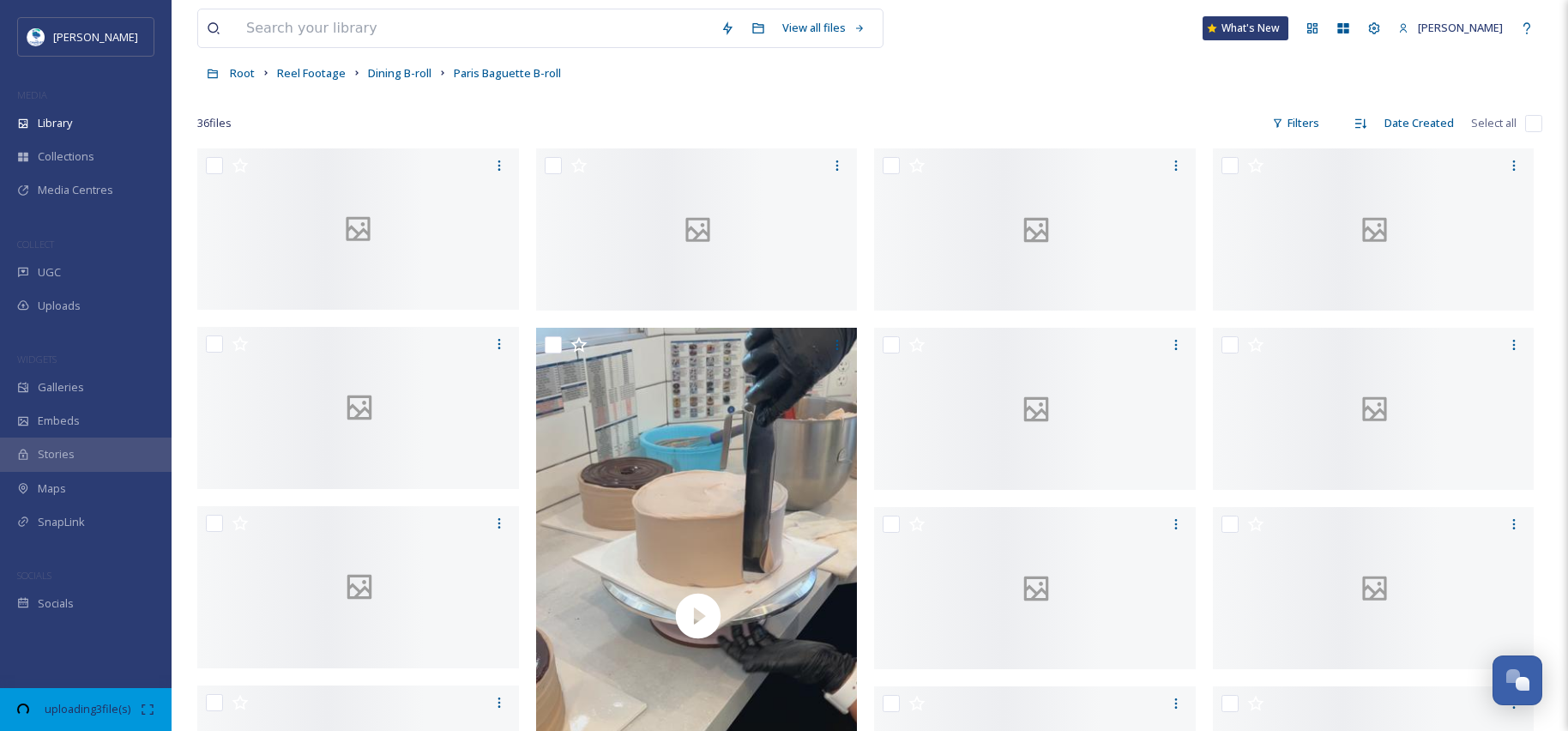
click at [144, 712] on icon at bounding box center [147, 709] width 14 height 14
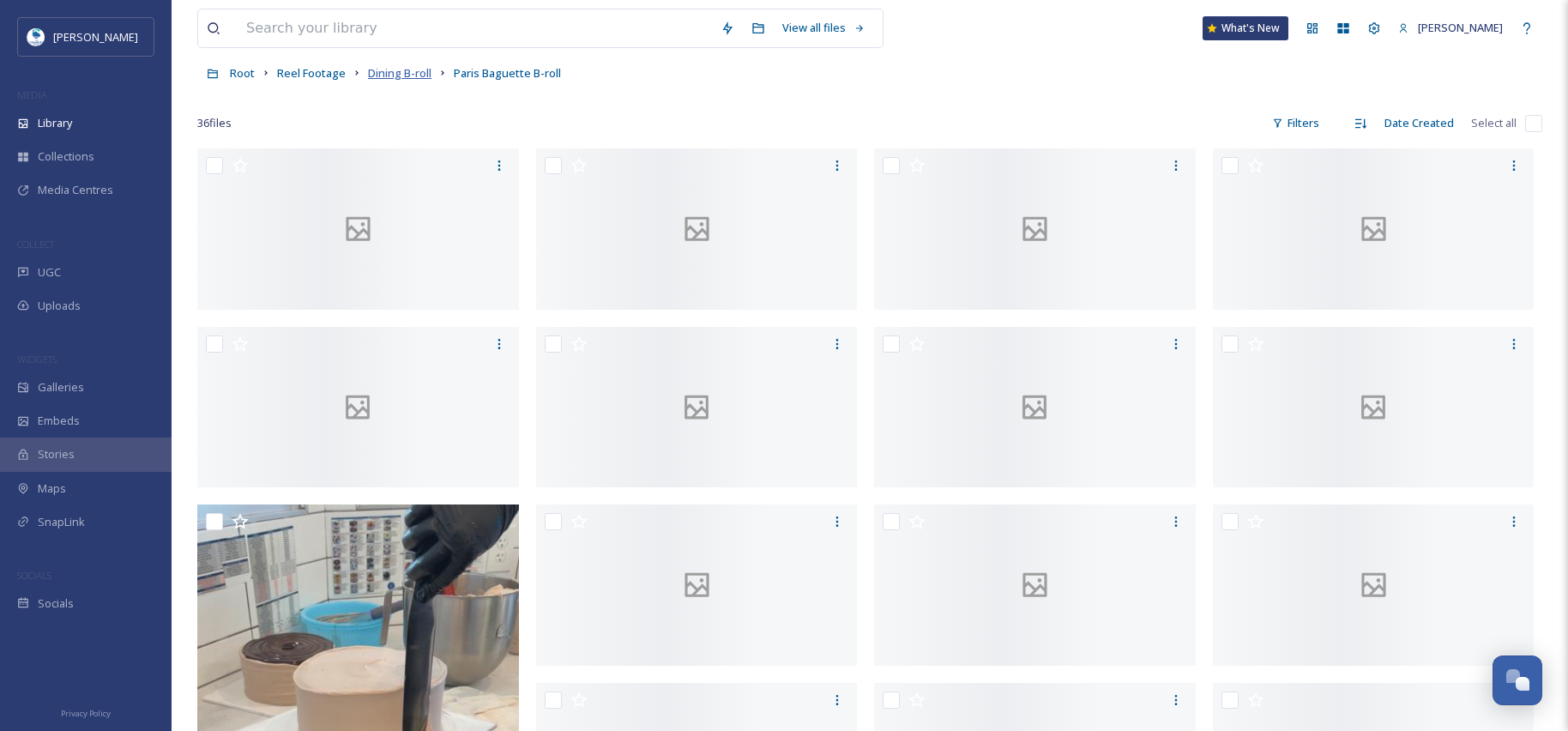
click at [393, 72] on span "Dining B-roll" at bounding box center [400, 73] width 63 height 16
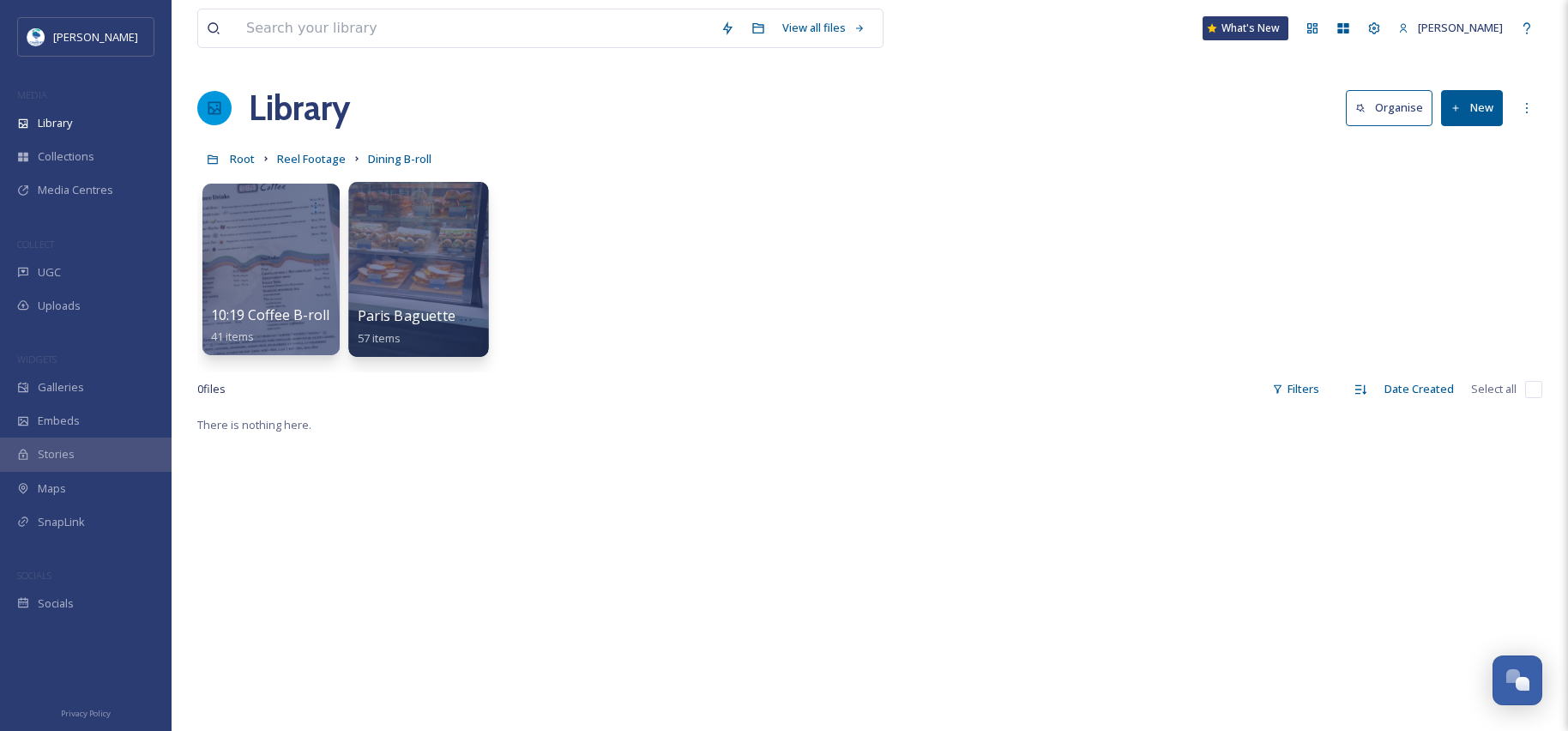
click at [380, 284] on div at bounding box center [419, 269] width 140 height 175
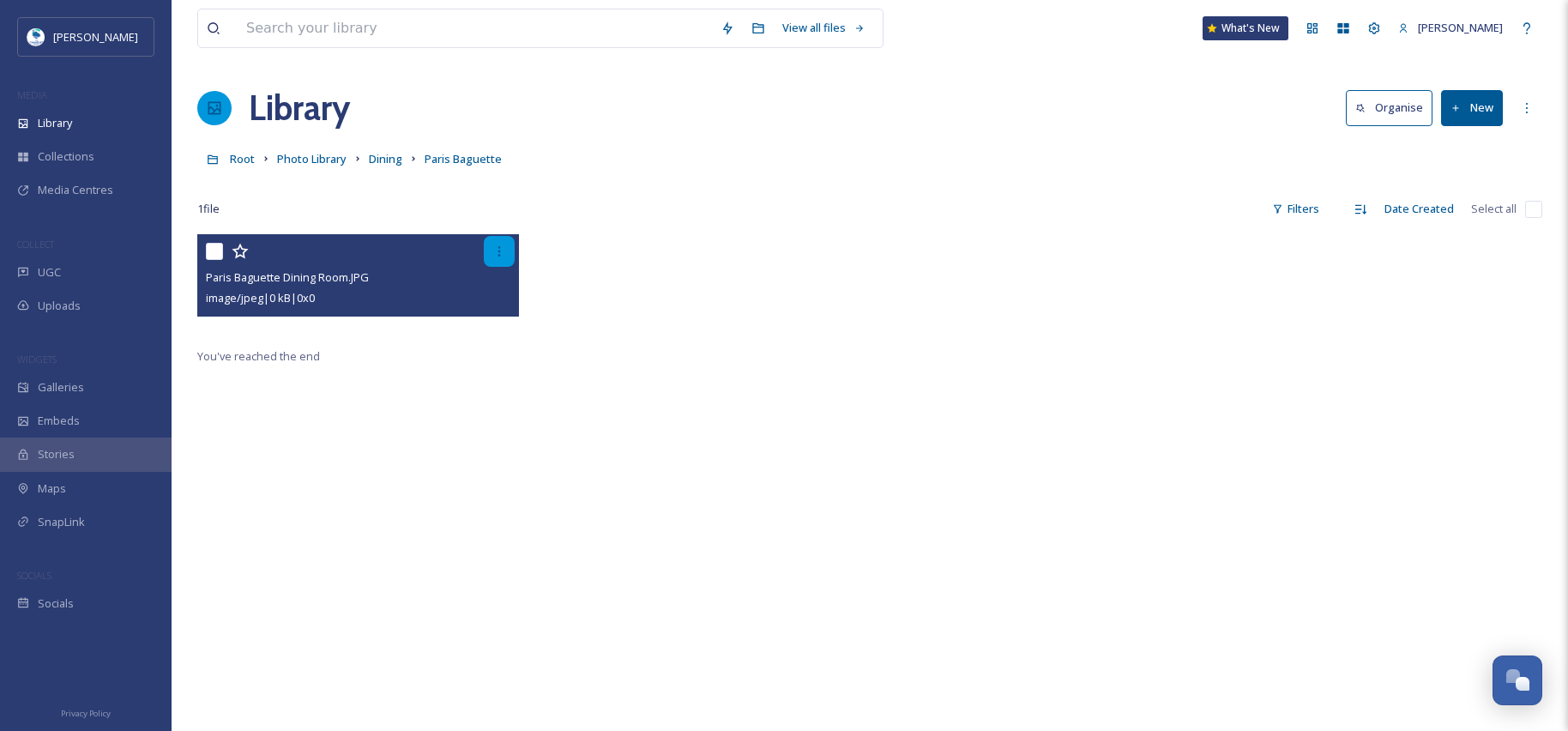
click at [498, 253] on icon at bounding box center [499, 251] width 14 height 14
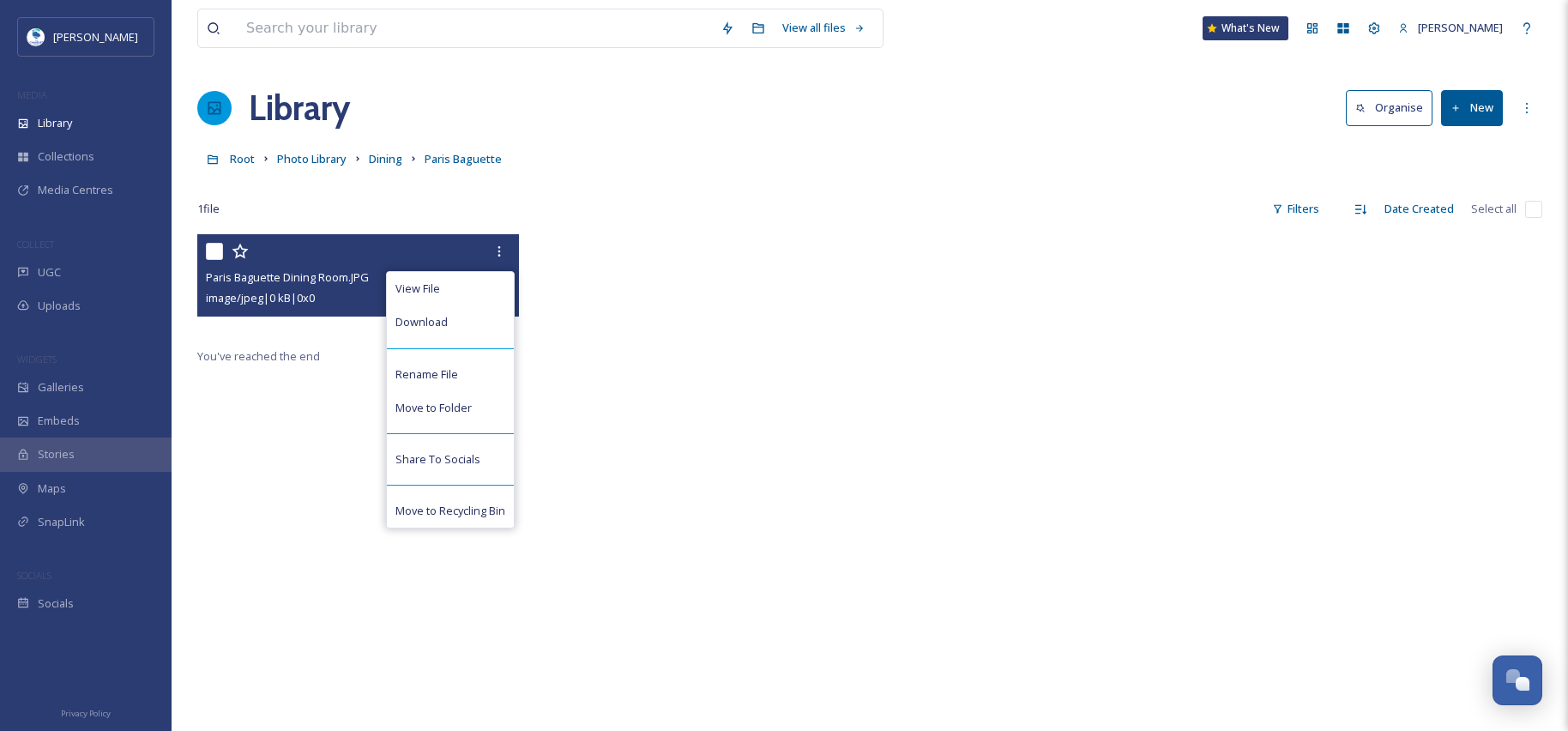
click at [209, 251] on input "checkbox" at bounding box center [214, 251] width 17 height 17
checkbox input "true"
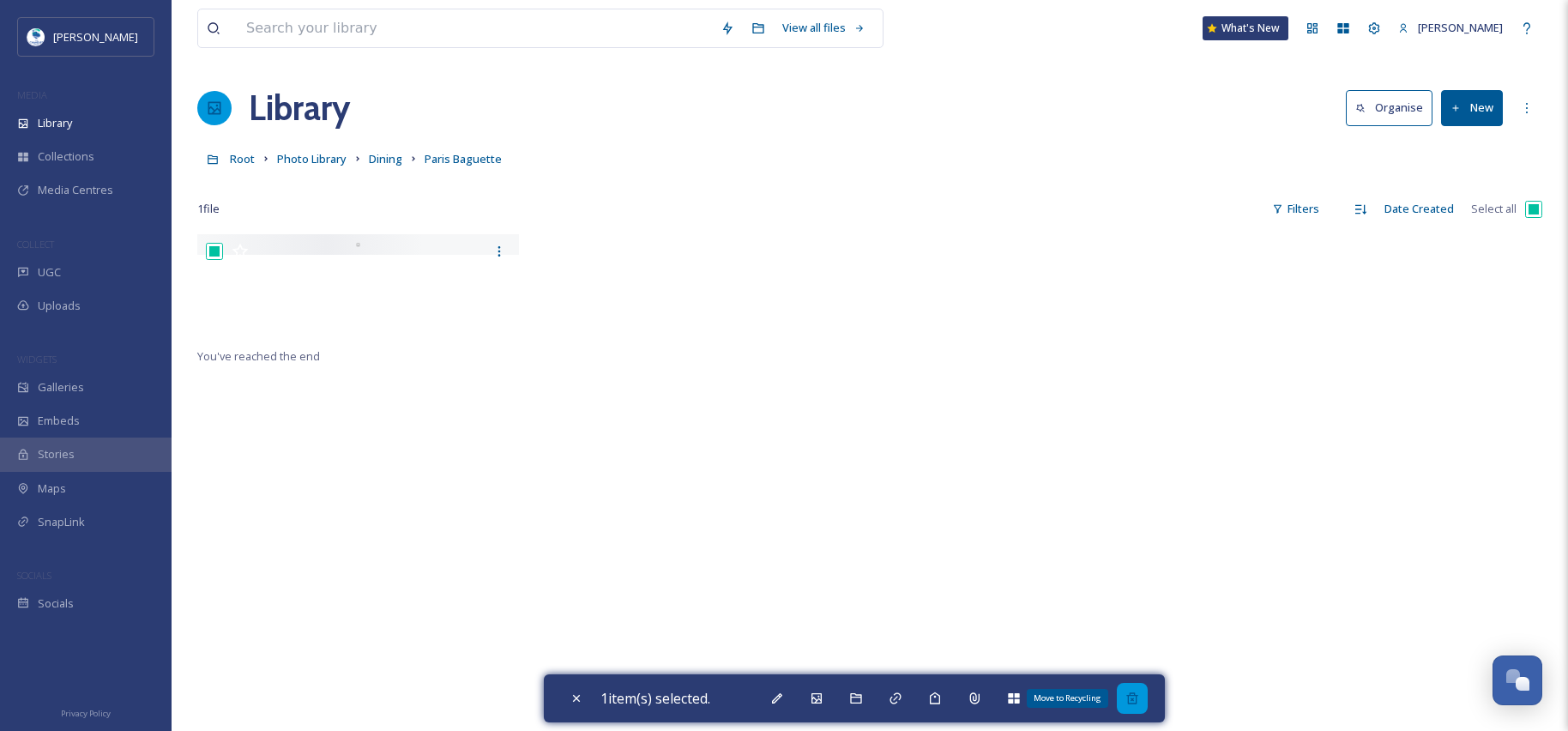
click at [1137, 700] on icon at bounding box center [1132, 697] width 11 height 11
checkbox input "false"
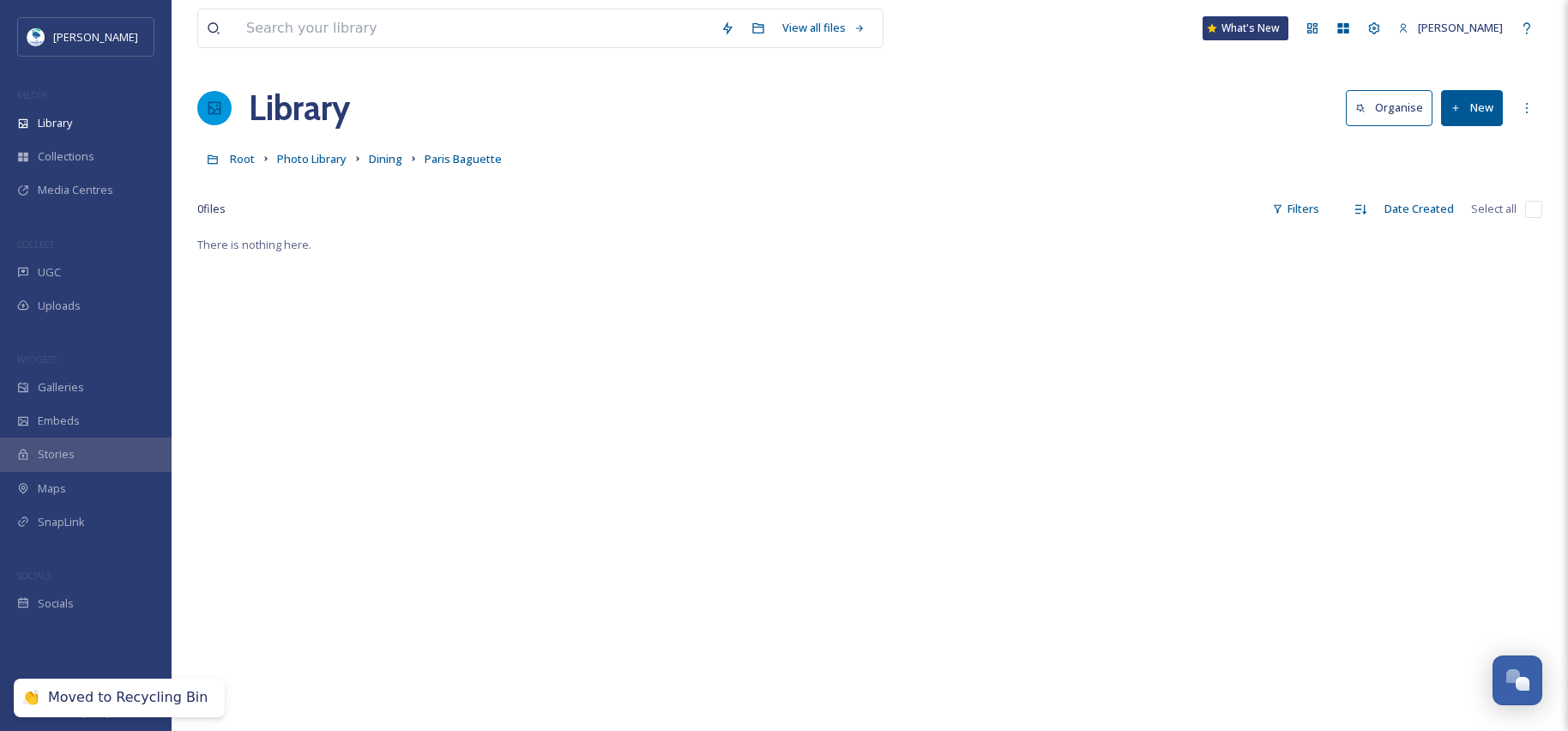
click at [1479, 113] on button "New" at bounding box center [1472, 108] width 62 height 35
click at [1469, 148] on span "File Upload" at bounding box center [1464, 147] width 57 height 16
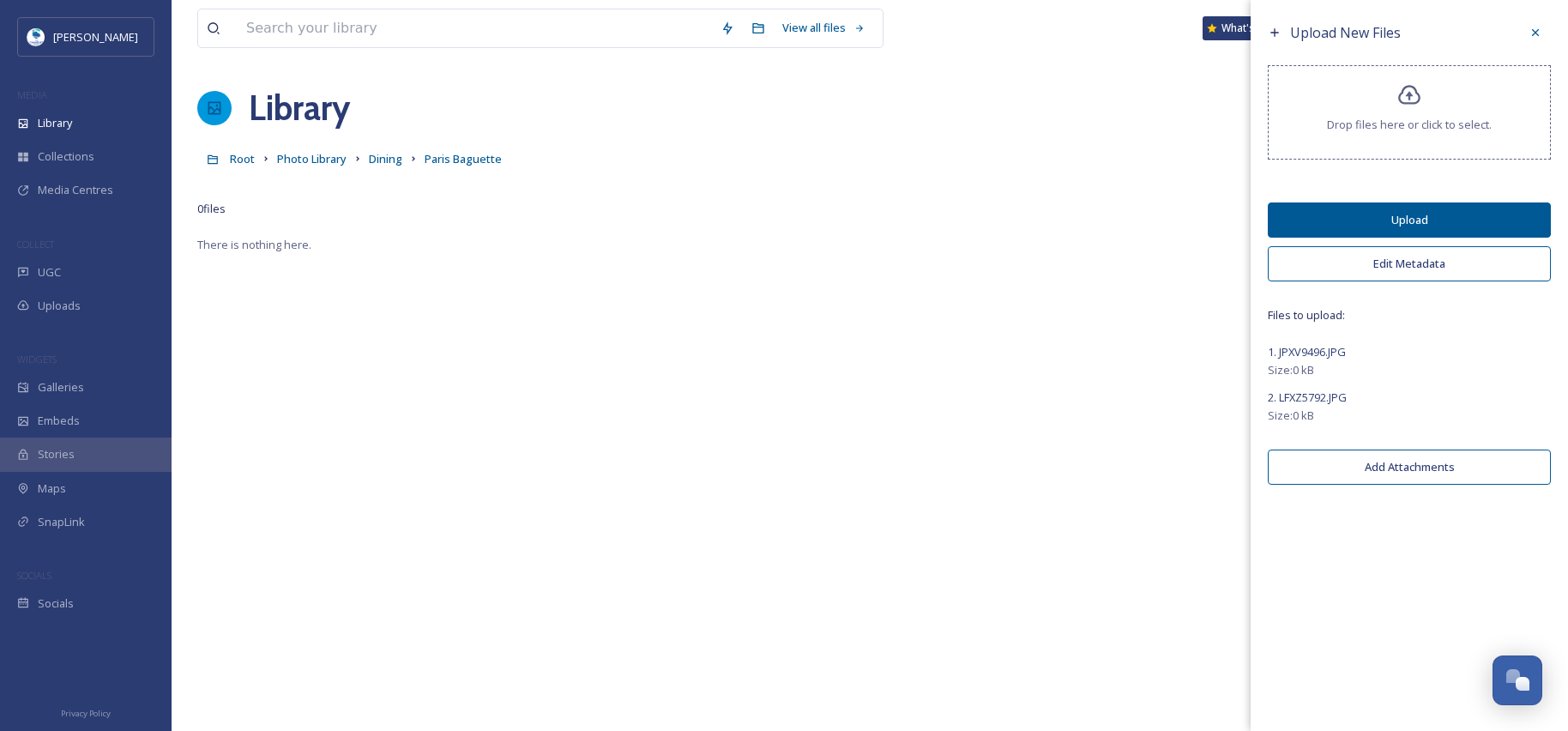
click at [1376, 267] on button "Edit Metadata" at bounding box center [1410, 264] width 283 height 35
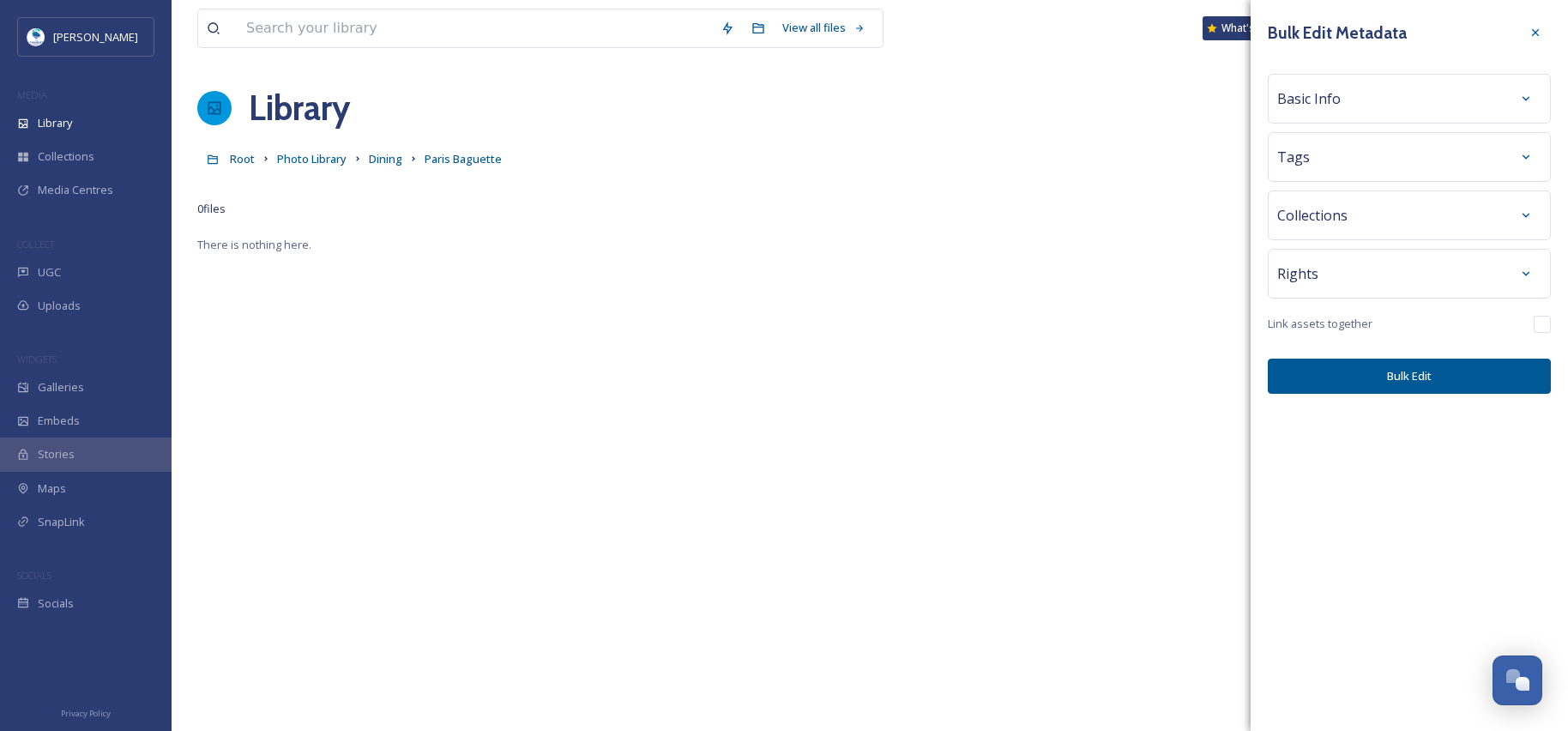
click at [1346, 90] on div "Basic Info" at bounding box center [1409, 98] width 264 height 31
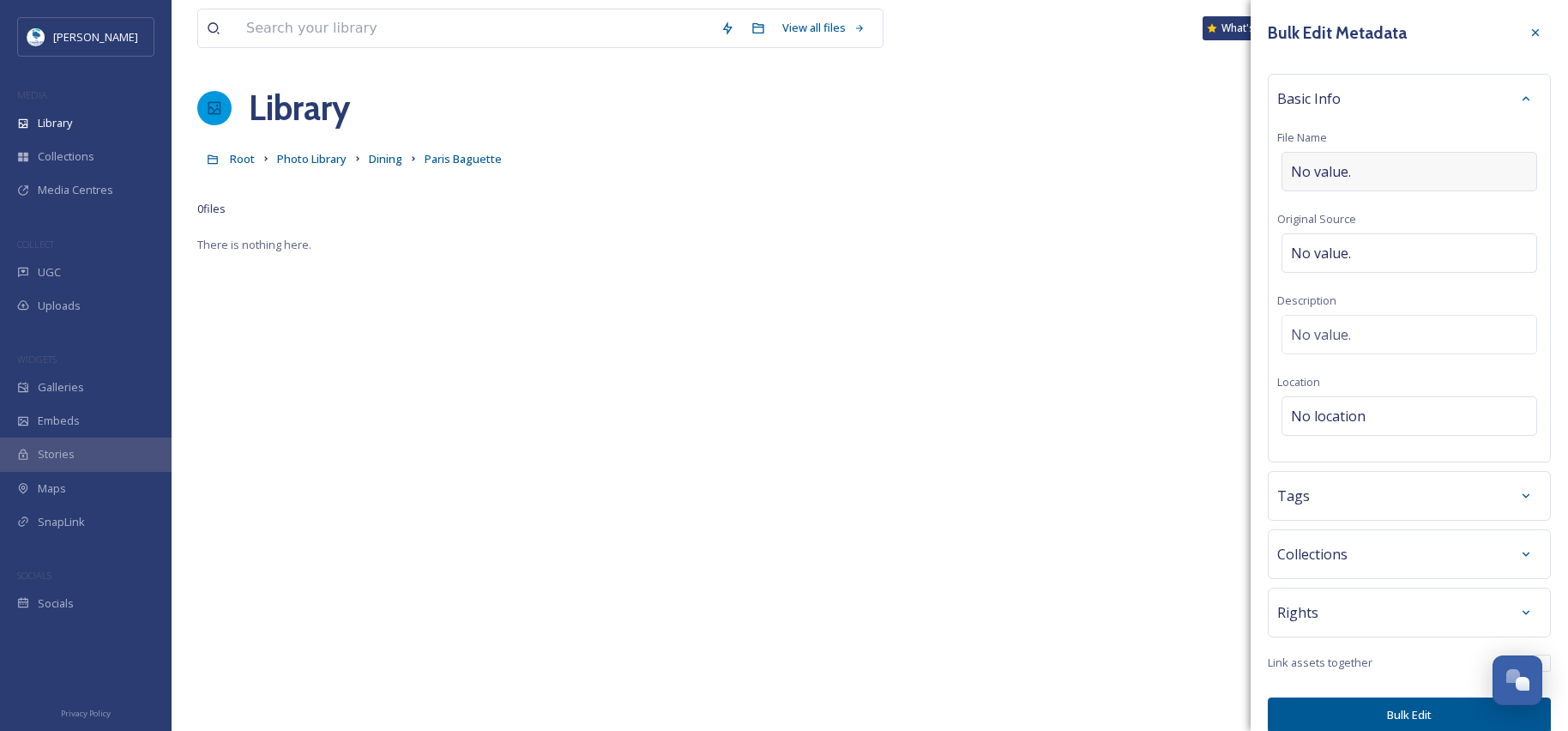
click at [1378, 171] on div "No value." at bounding box center [1409, 172] width 255 height 39
type input "Paris Baguette Case"
click at [1388, 500] on div "Tags" at bounding box center [1409, 491] width 264 height 31
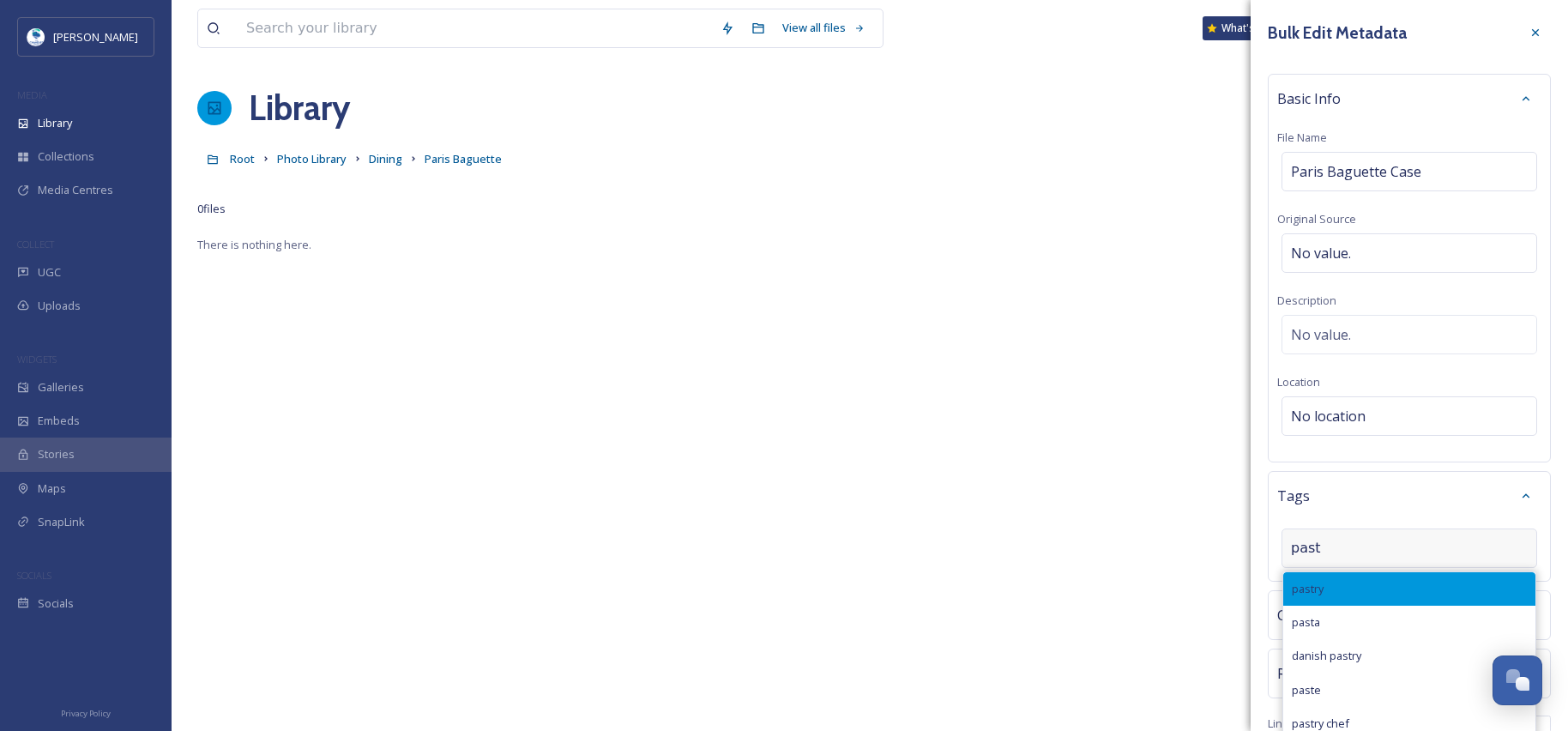
type input "past"
click at [1355, 583] on div "pastry" at bounding box center [1409, 589] width 252 height 34
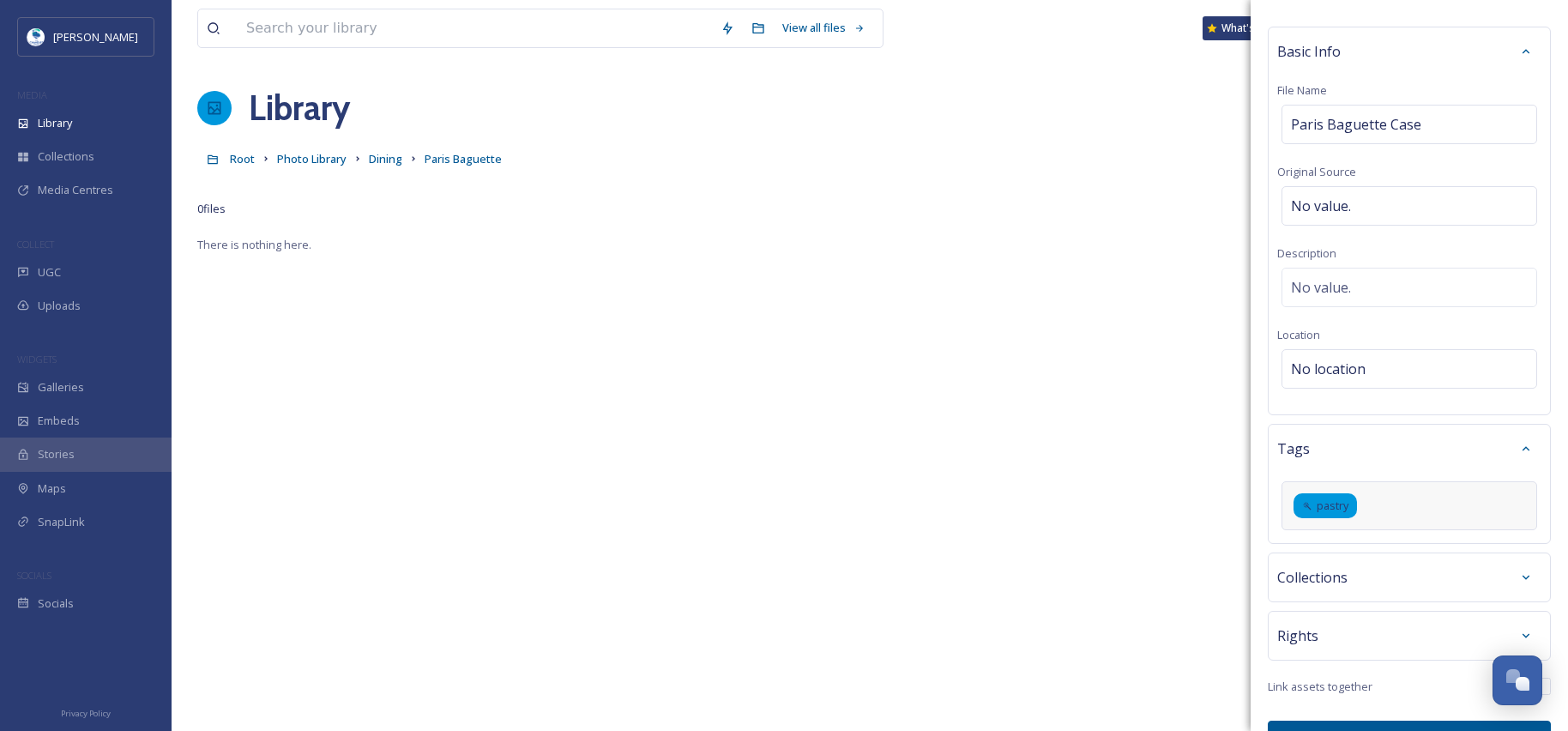
scroll to position [90, 0]
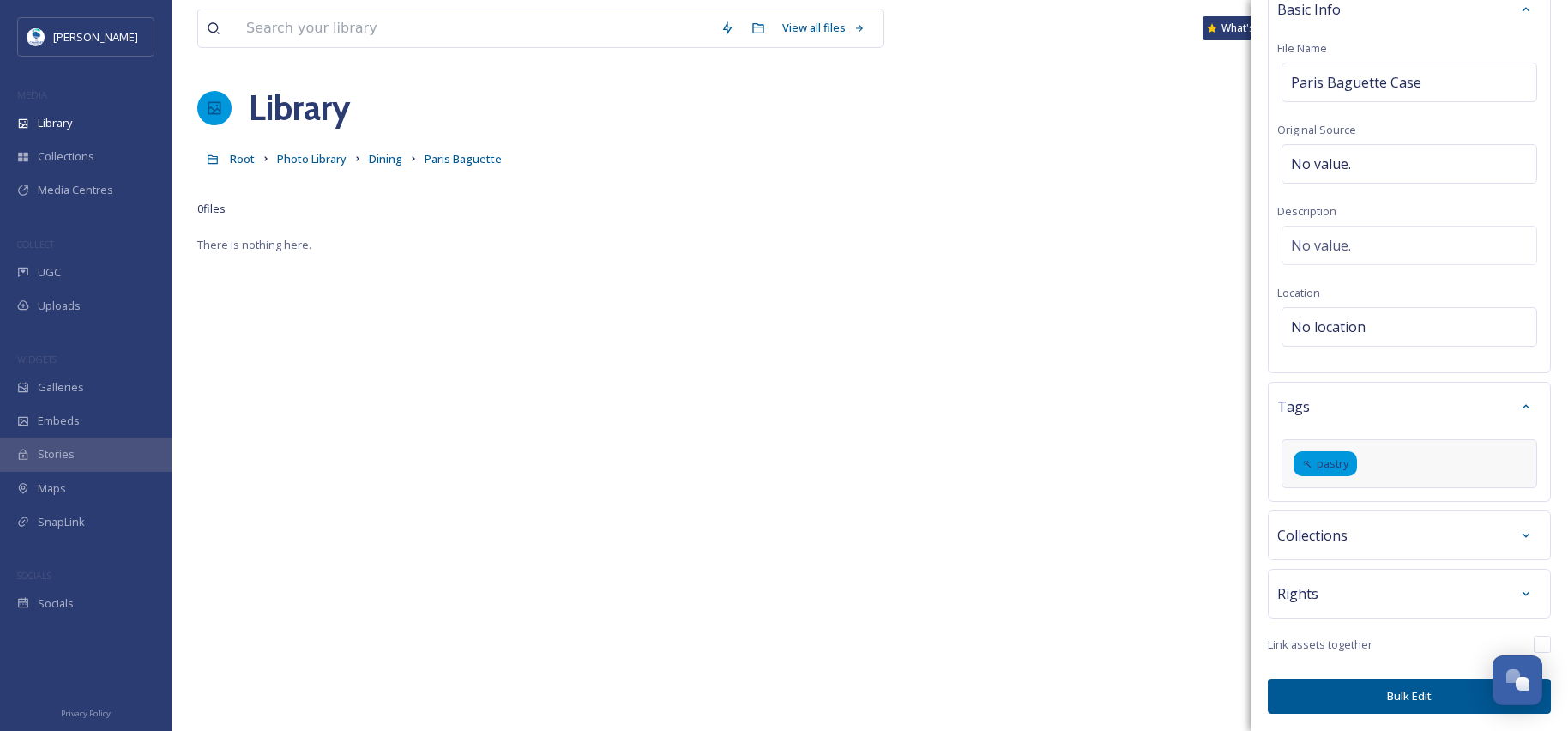
click at [1395, 697] on button "Bulk Edit" at bounding box center [1410, 697] width 283 height 35
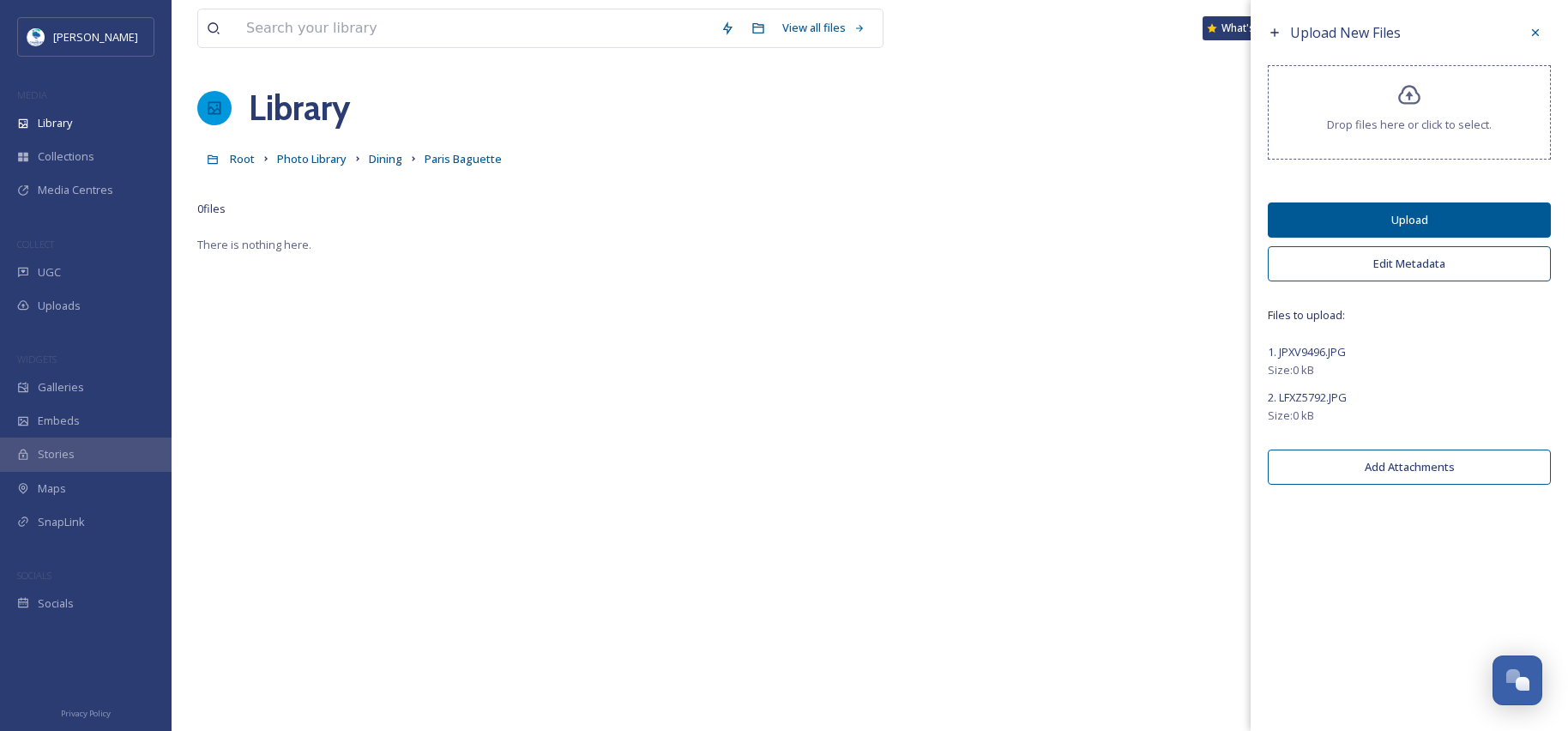
click at [1375, 219] on button "Upload" at bounding box center [1410, 220] width 283 height 35
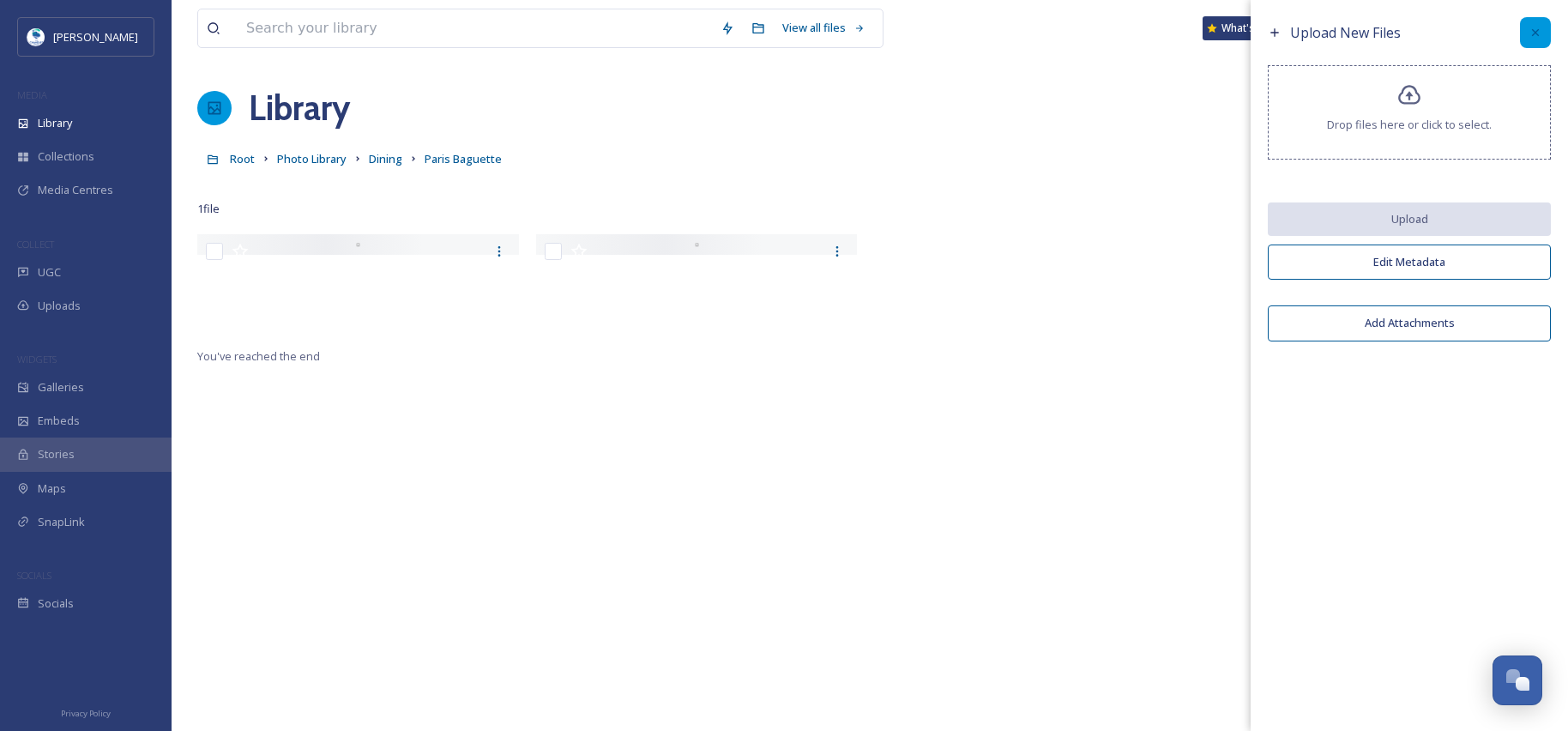
click at [1537, 30] on icon at bounding box center [1534, 33] width 14 height 14
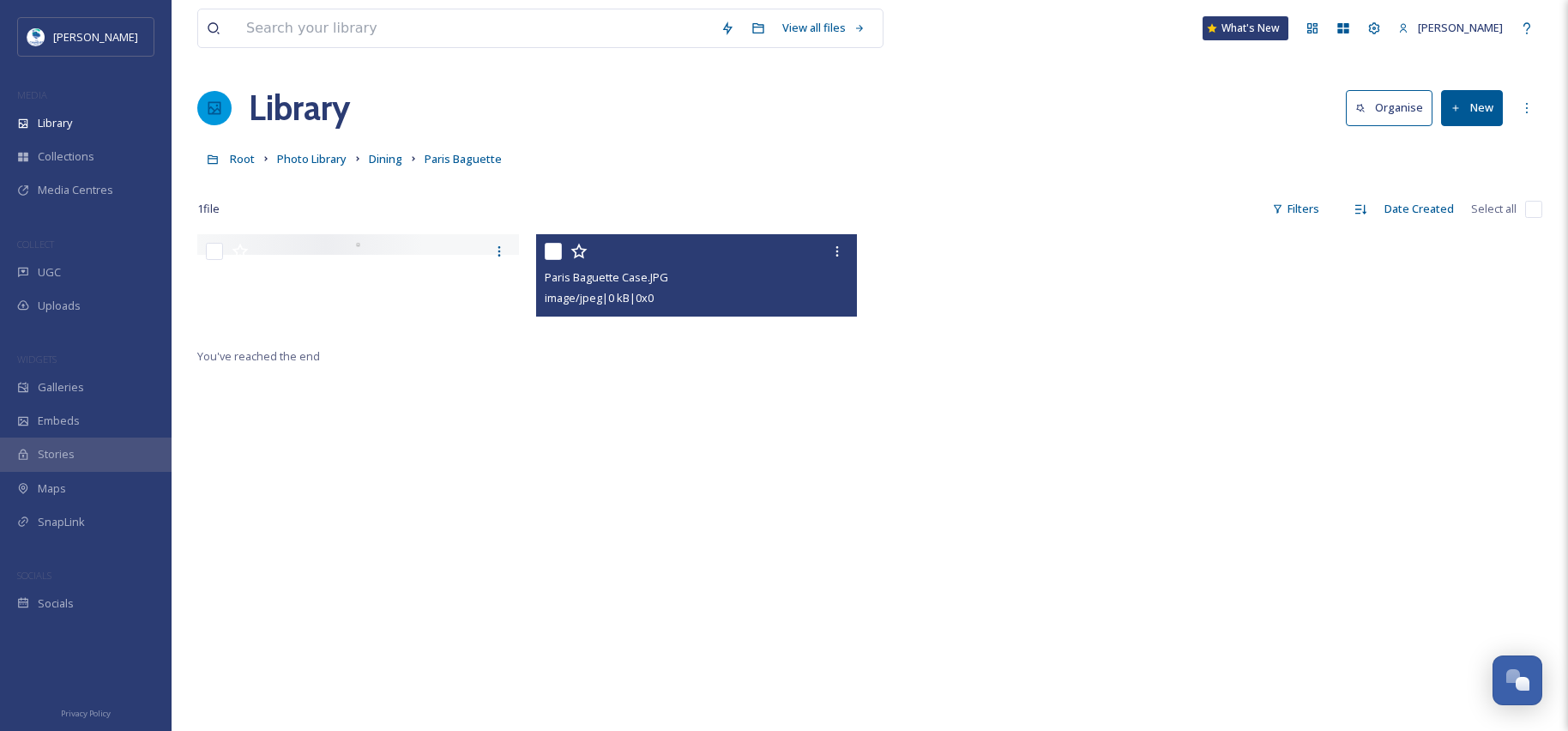
click at [552, 253] on input "checkbox" at bounding box center [553, 251] width 17 height 17
checkbox input "true"
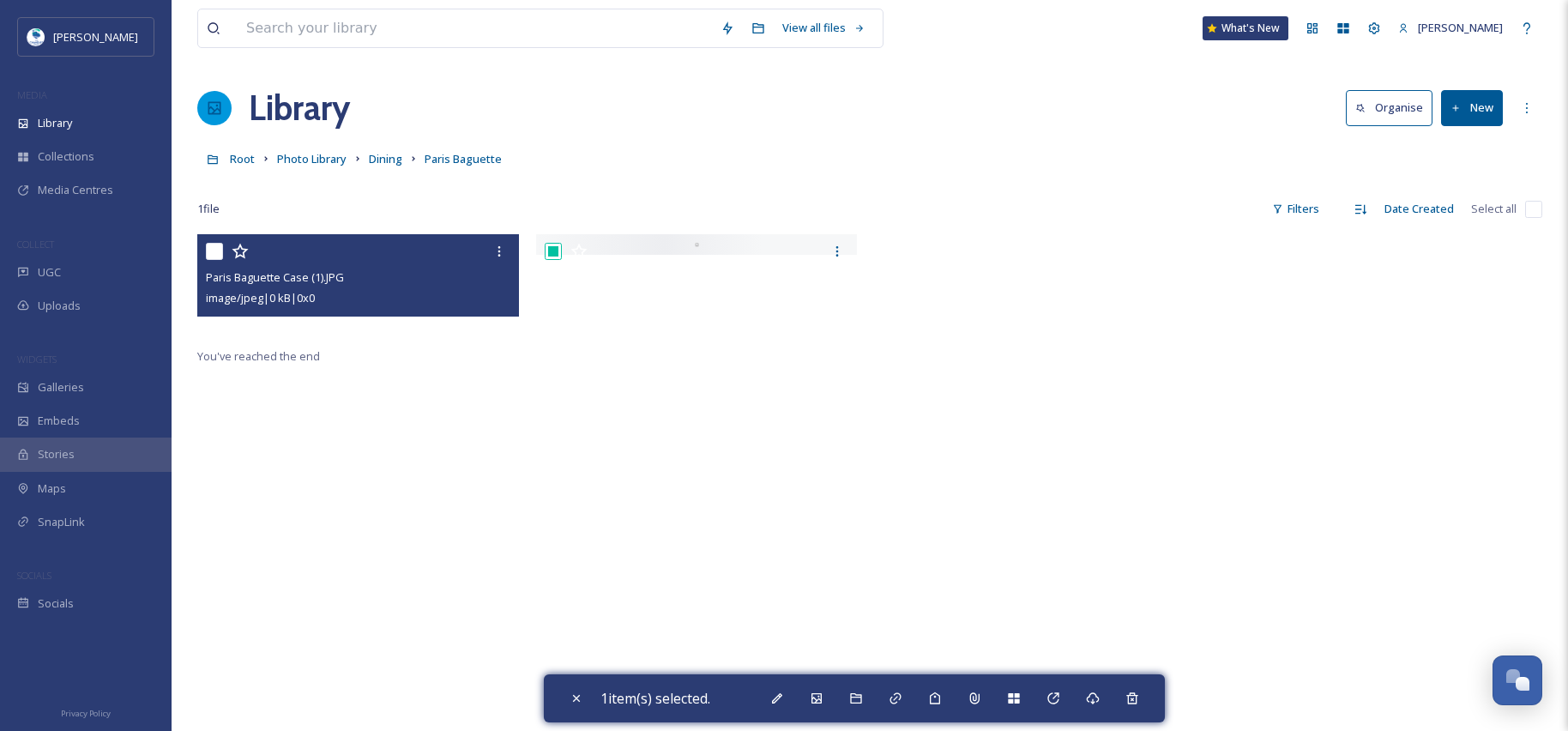
click at [215, 248] on input "checkbox" at bounding box center [214, 251] width 17 height 17
checkbox input "true"
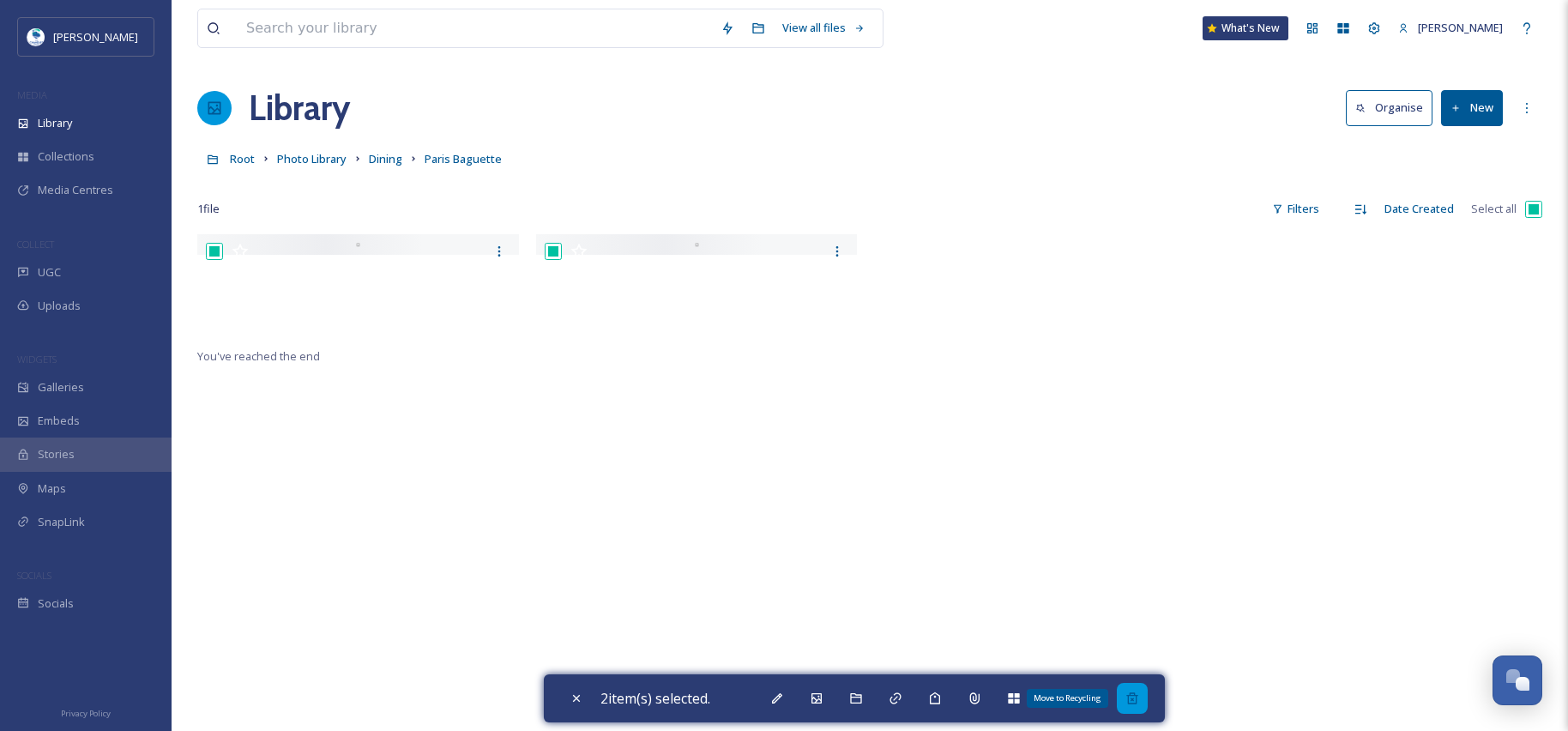
click at [1131, 694] on icon at bounding box center [1132, 698] width 14 height 14
checkbox input "false"
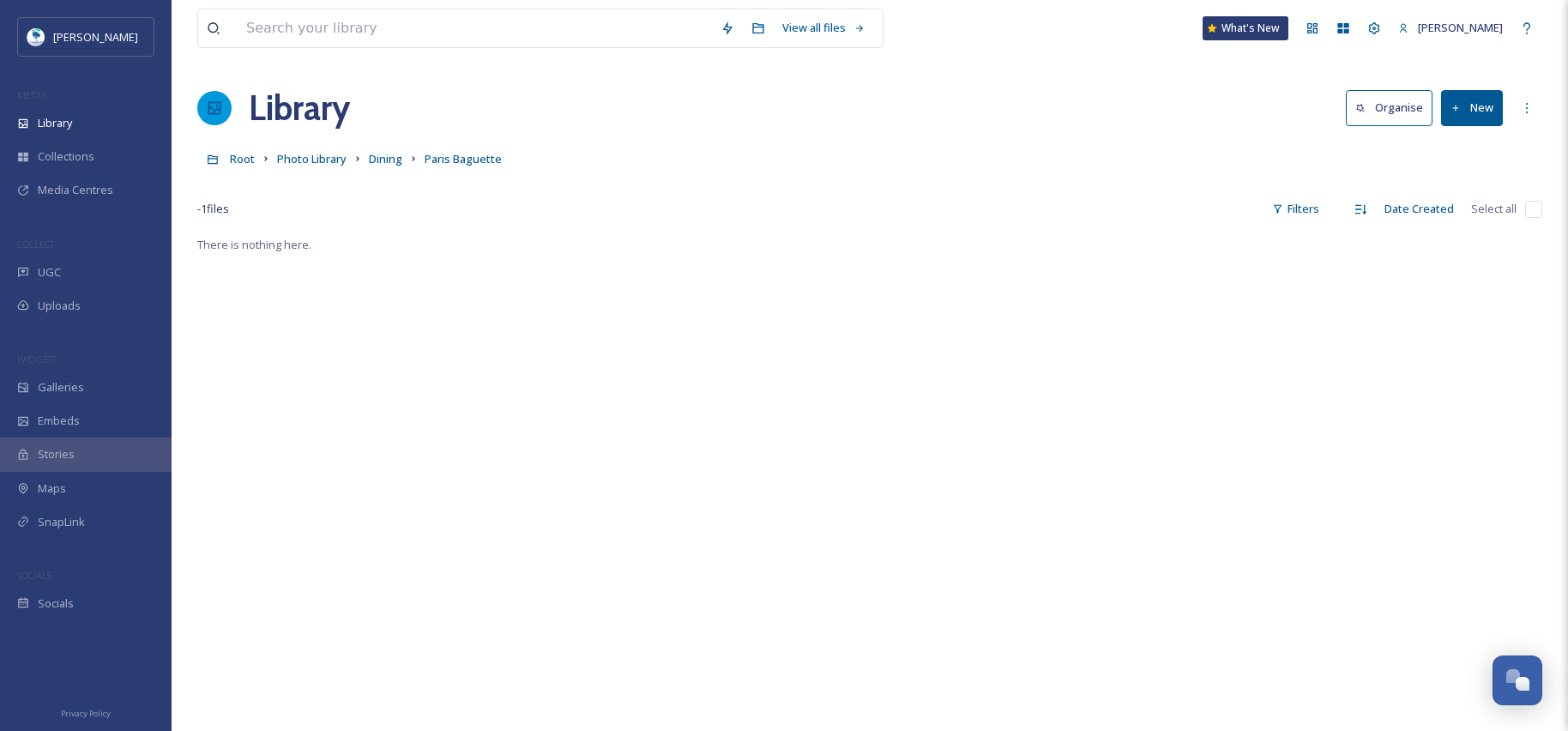
click at [1479, 106] on button "New" at bounding box center [1472, 108] width 62 height 35
click at [1460, 142] on span "File Upload" at bounding box center [1464, 147] width 57 height 16
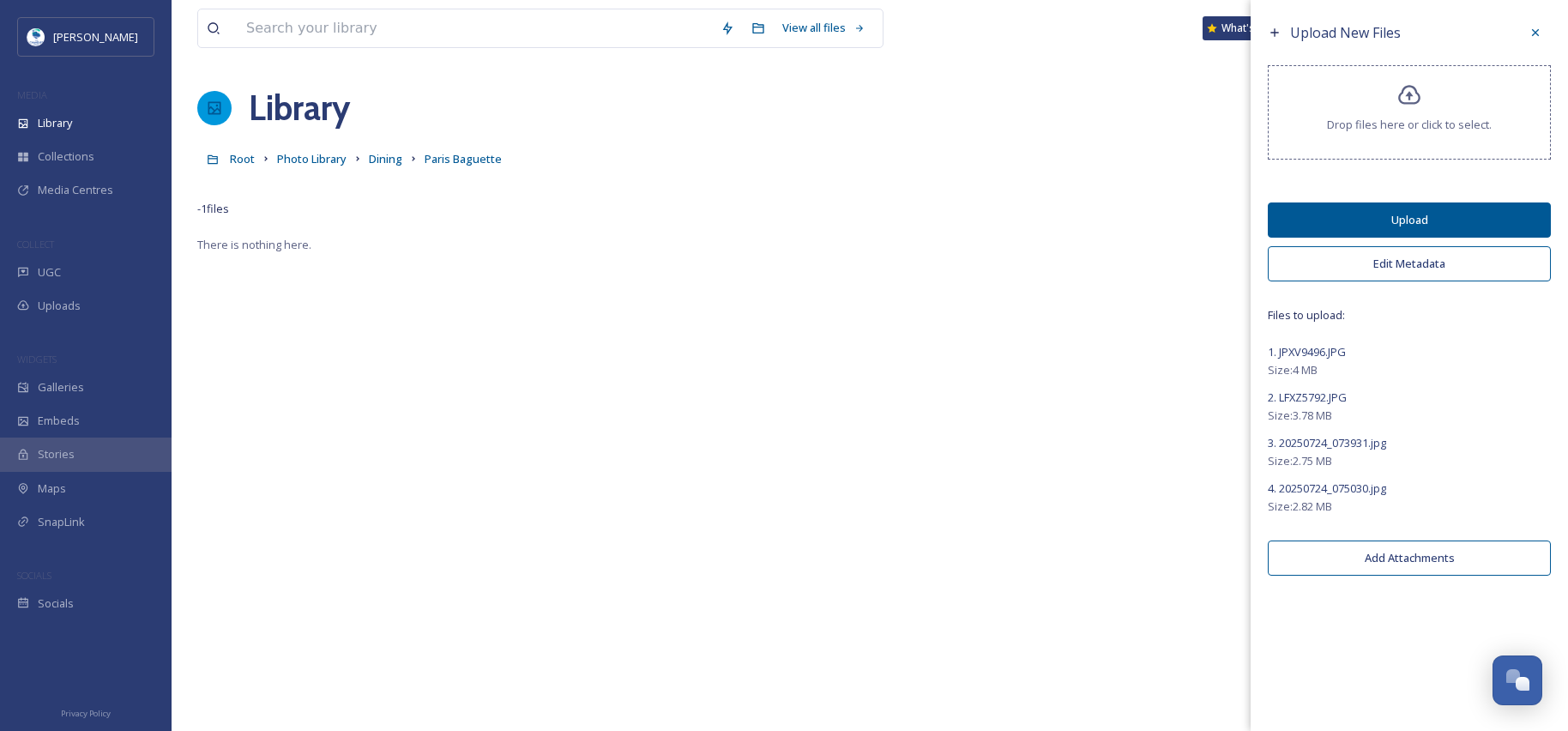
click at [1390, 258] on button "Edit Metadata" at bounding box center [1410, 264] width 283 height 35
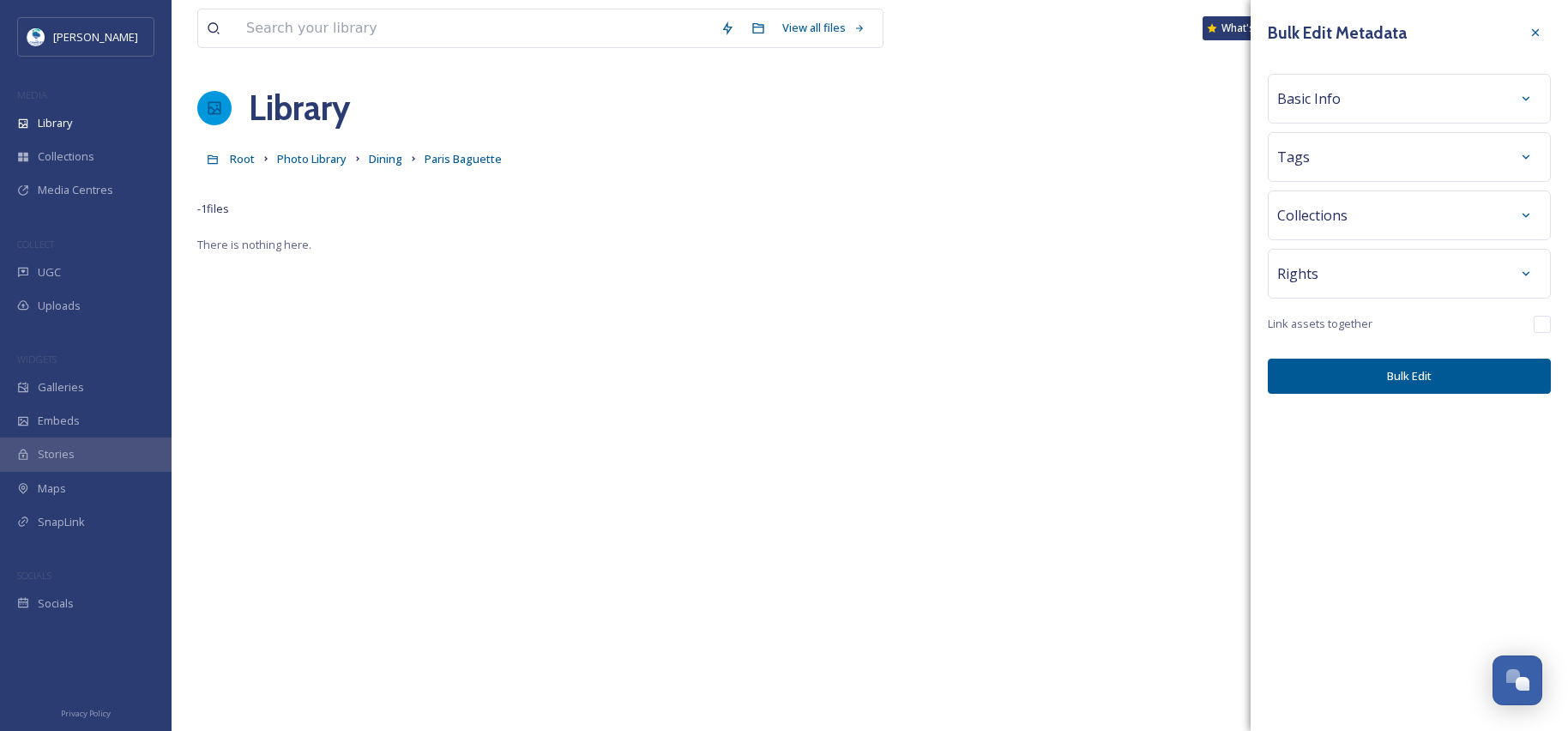
click at [1323, 89] on span "Basic Info" at bounding box center [1309, 99] width 63 height 21
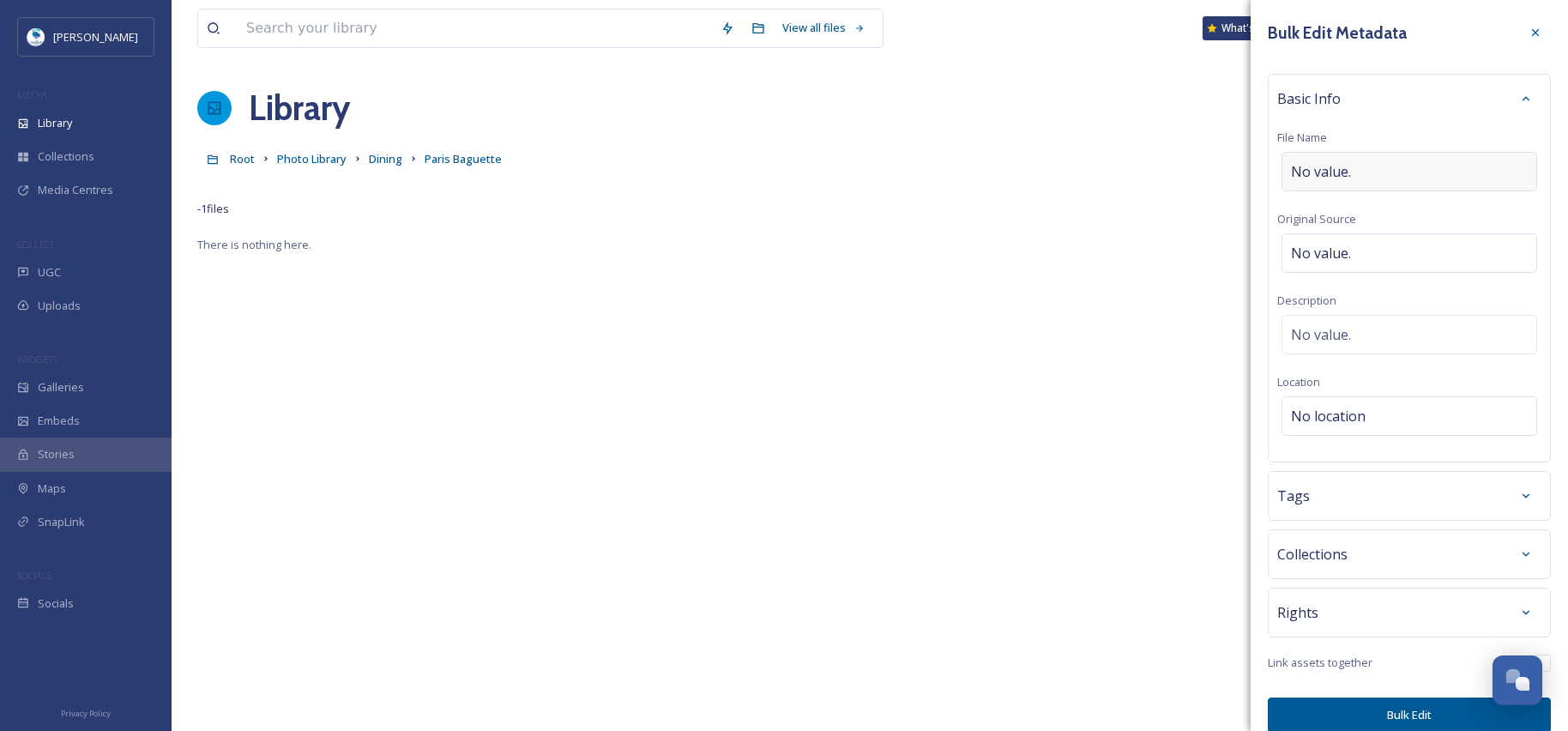
click at [1330, 167] on span "No value." at bounding box center [1321, 172] width 60 height 21
type input "Paris Baguette Cases"
click at [1314, 500] on div "Tags" at bounding box center [1409, 495] width 264 height 31
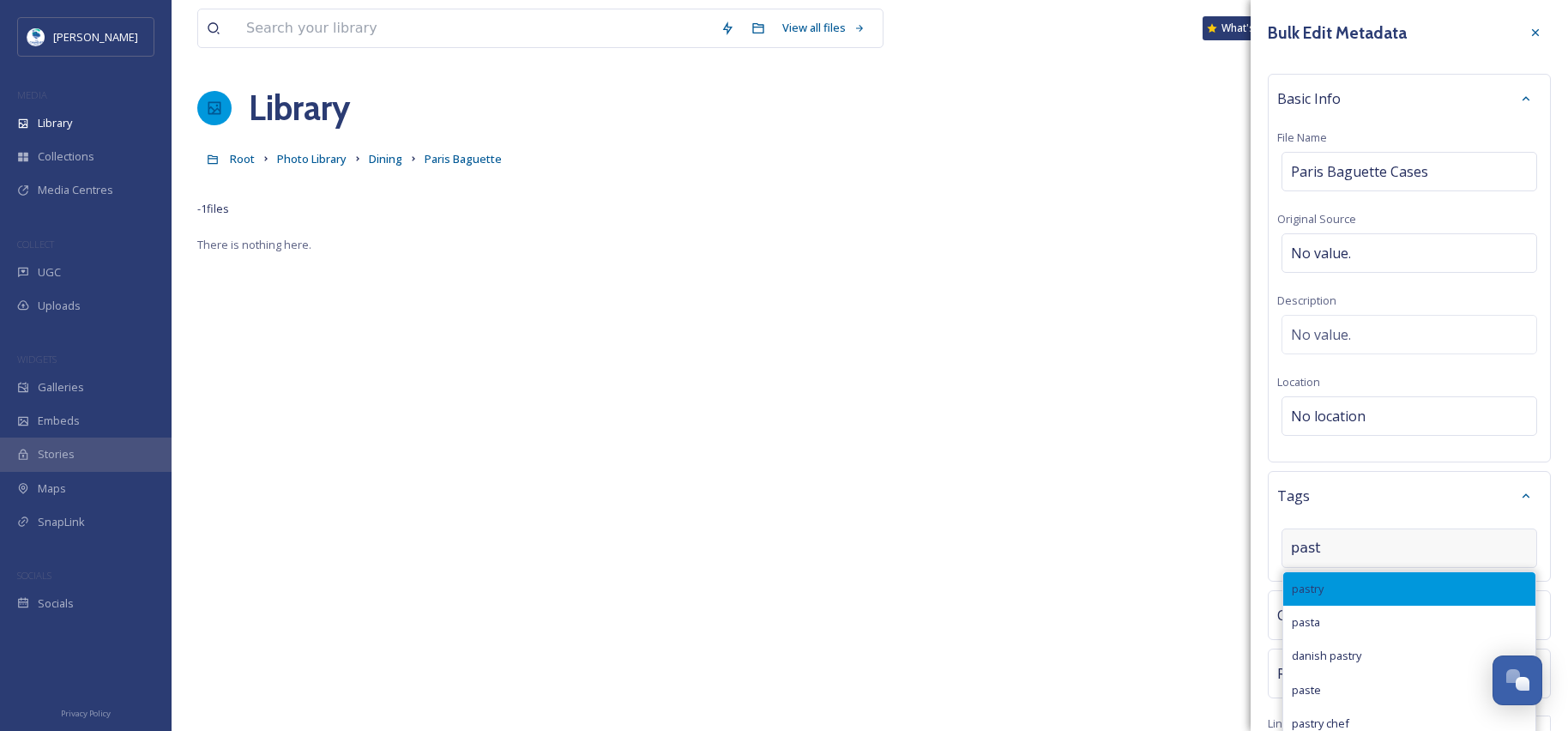
type input "past"
click at [1337, 592] on div "pastry" at bounding box center [1409, 589] width 252 height 34
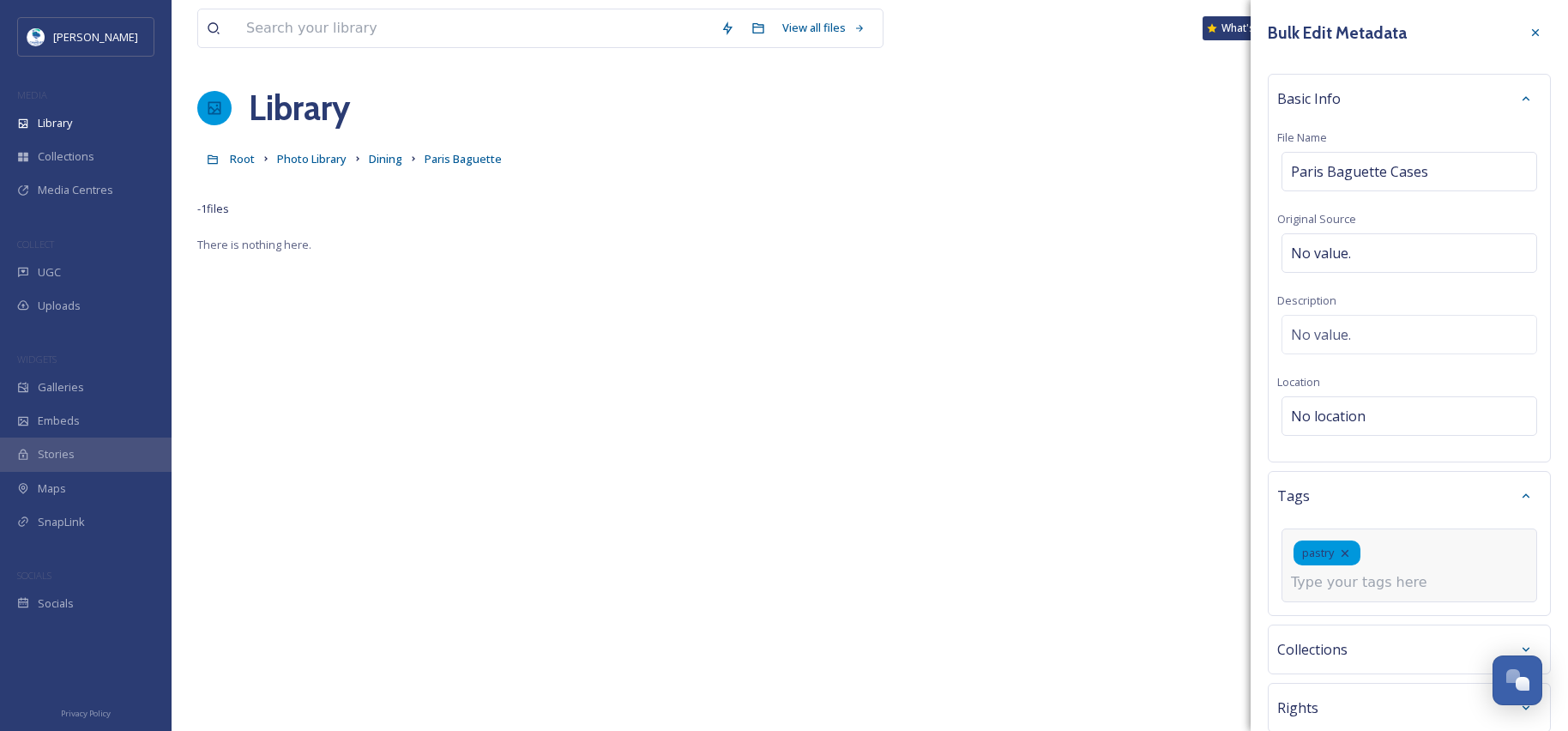
scroll to position [114, 0]
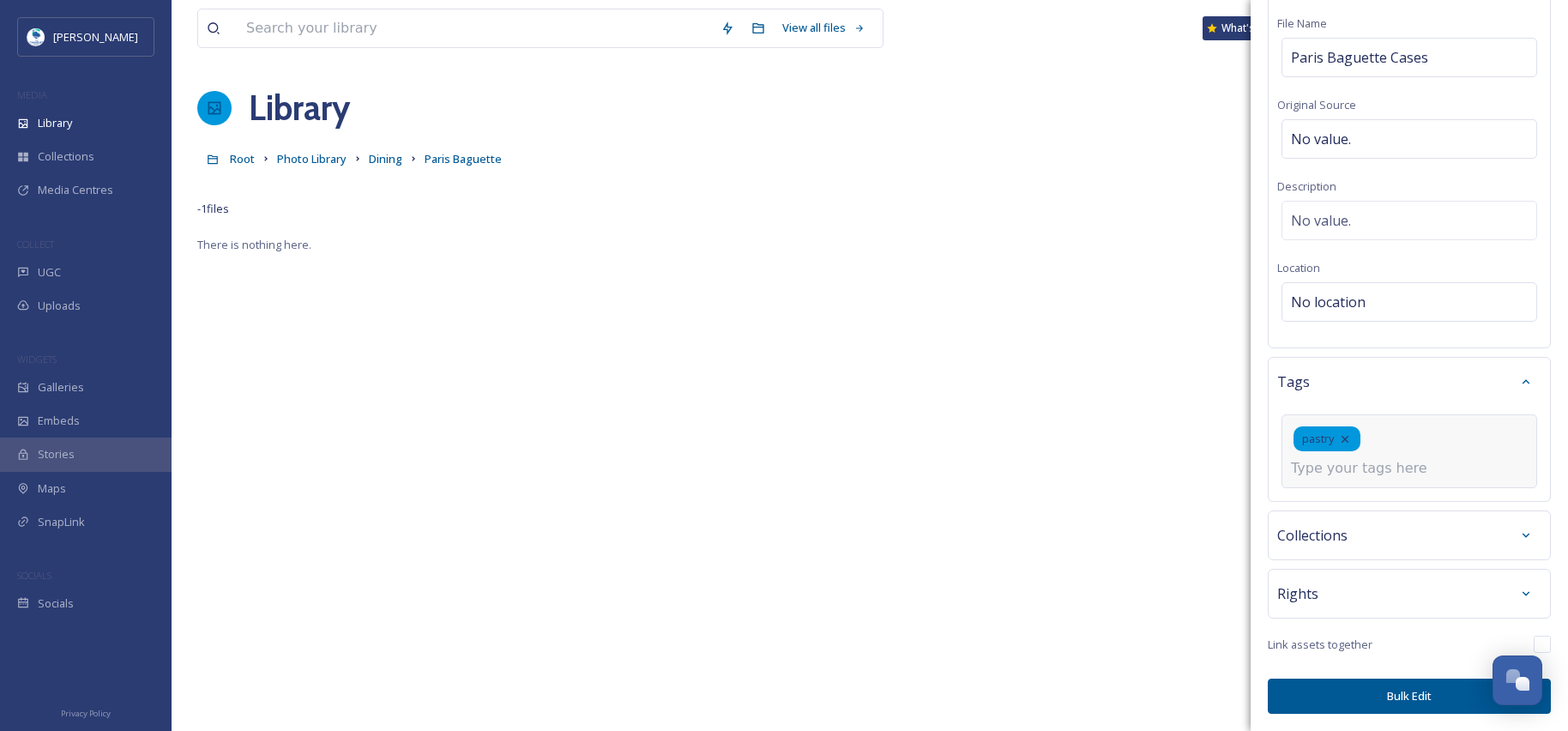
click at [1405, 694] on button "Bulk Edit" at bounding box center [1410, 697] width 283 height 35
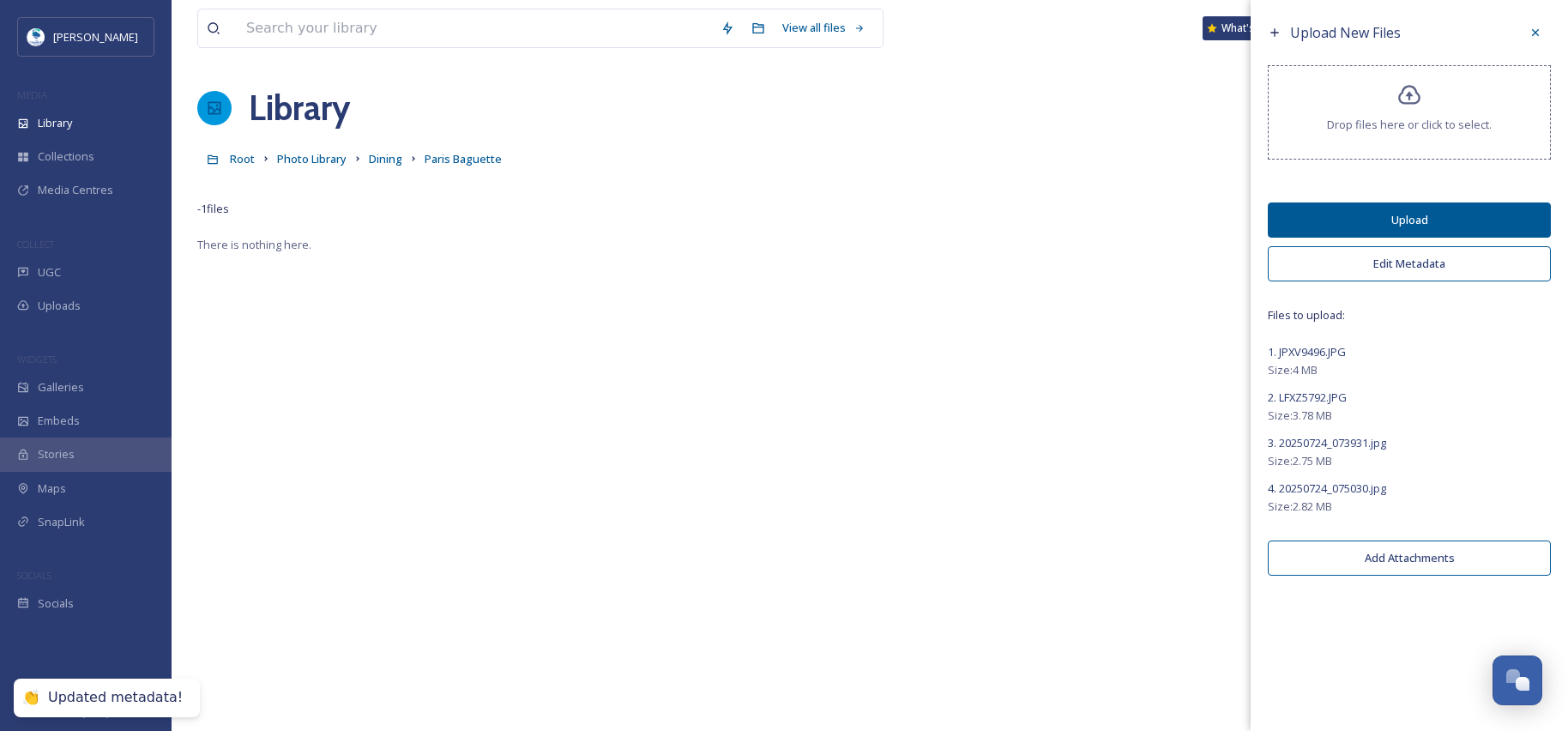
click at [1349, 215] on button "Upload" at bounding box center [1410, 220] width 283 height 35
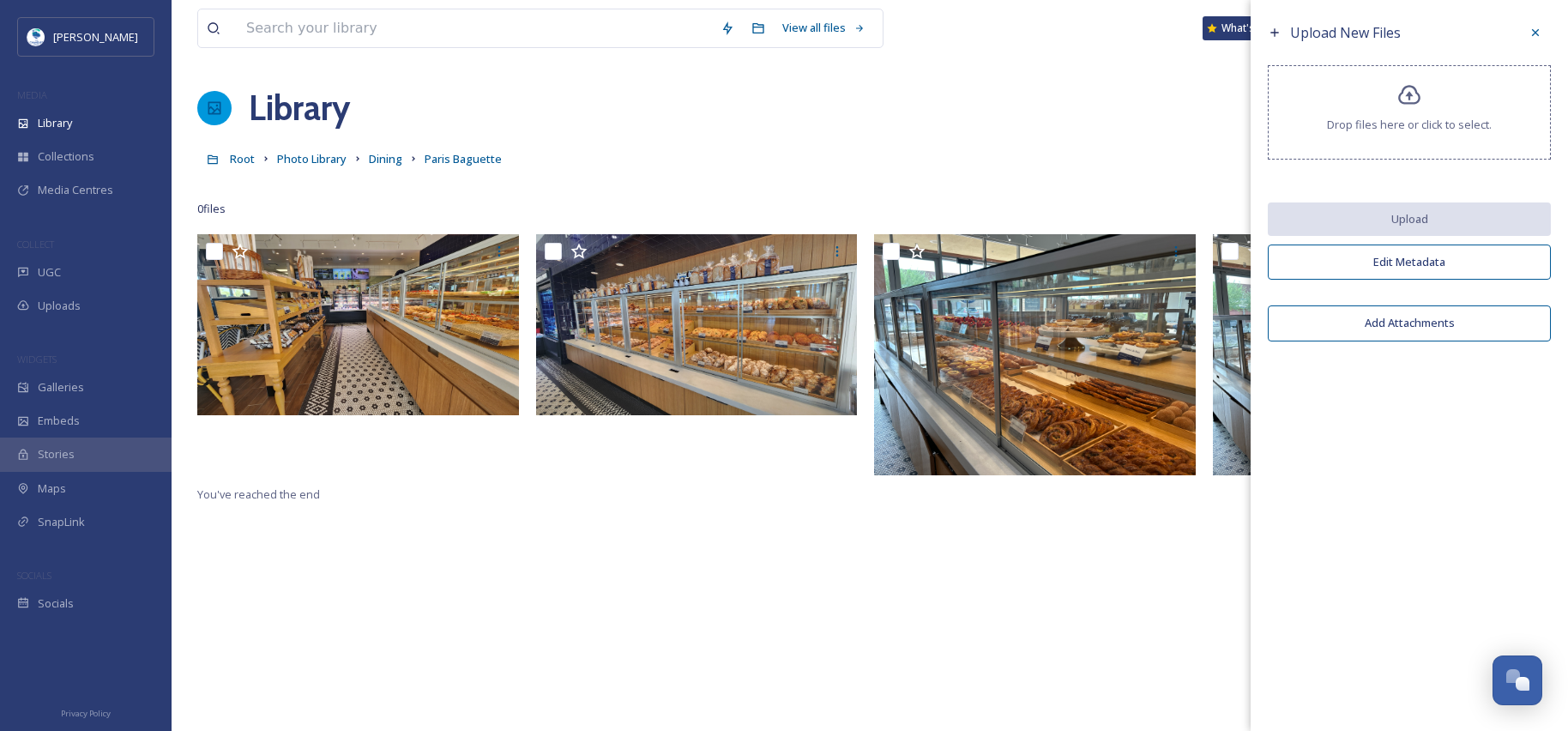
click at [943, 580] on div "You've reached the end" at bounding box center [870, 600] width 1345 height 731
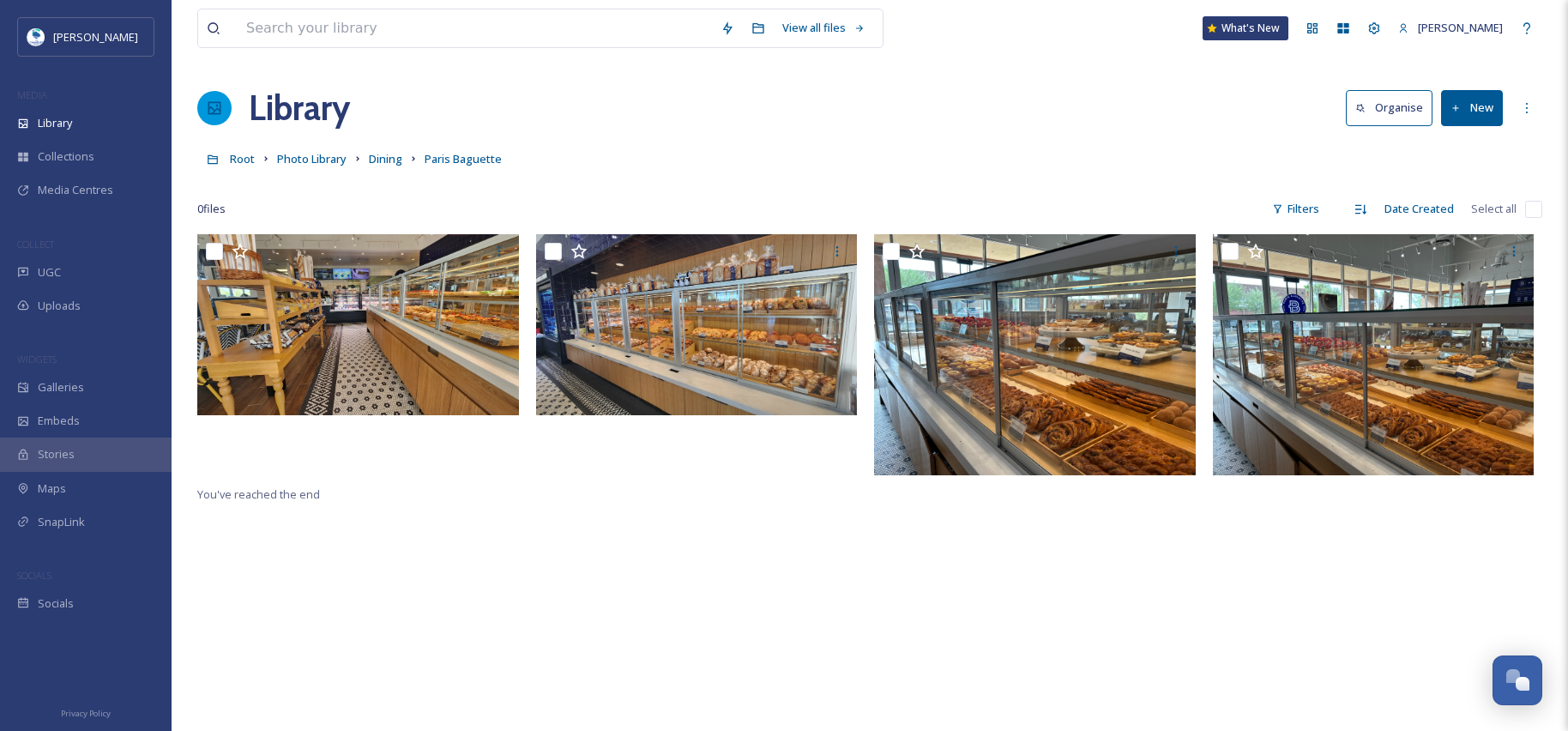
click at [1465, 104] on button "New" at bounding box center [1472, 108] width 62 height 35
click at [1472, 152] on span "File Upload" at bounding box center [1464, 147] width 57 height 16
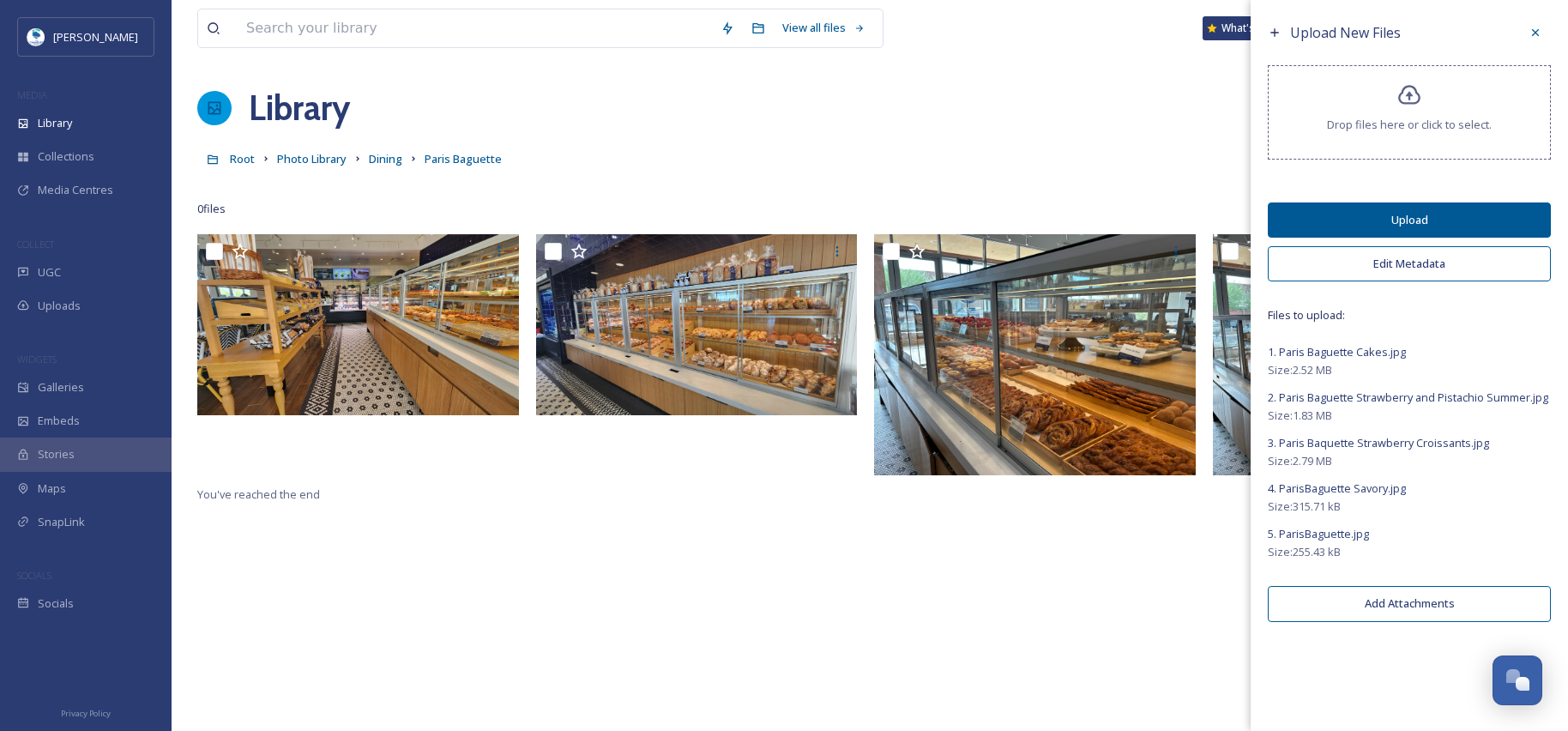
click at [1432, 216] on button "Upload" at bounding box center [1410, 220] width 283 height 35
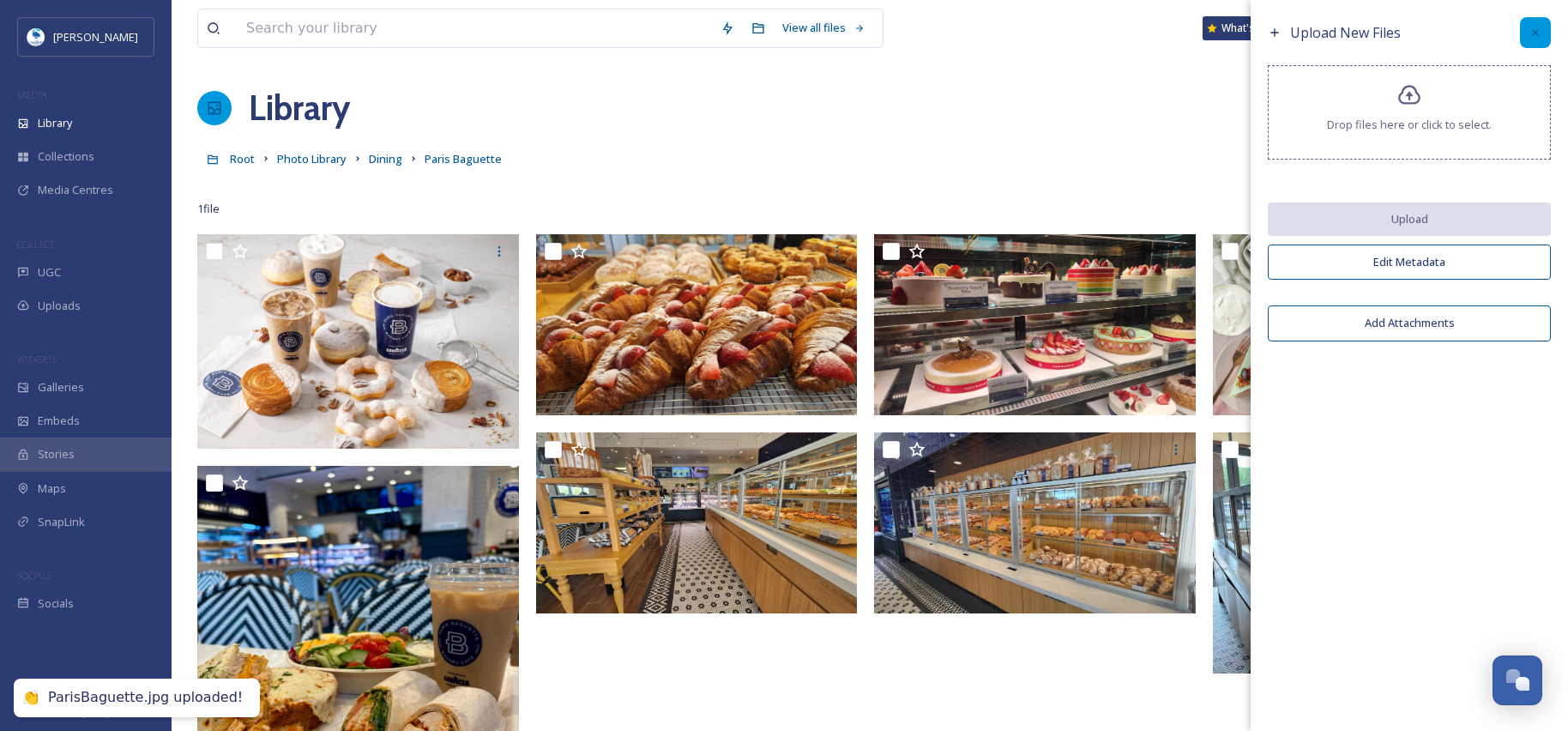
click at [1537, 32] on icon at bounding box center [1534, 33] width 14 height 14
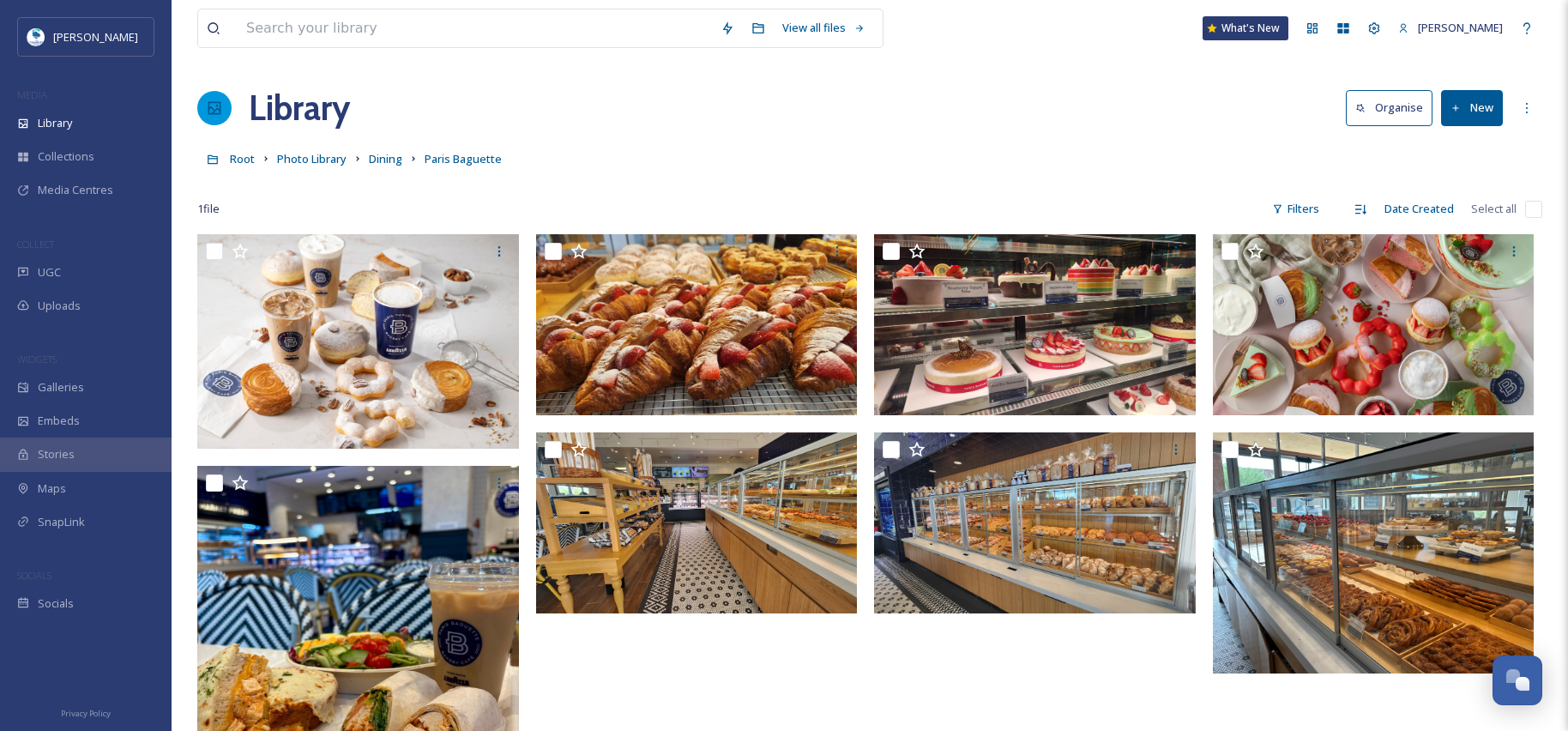
click at [1474, 122] on button "New" at bounding box center [1472, 108] width 62 height 35
click at [1454, 156] on span "File Upload" at bounding box center [1464, 147] width 57 height 16
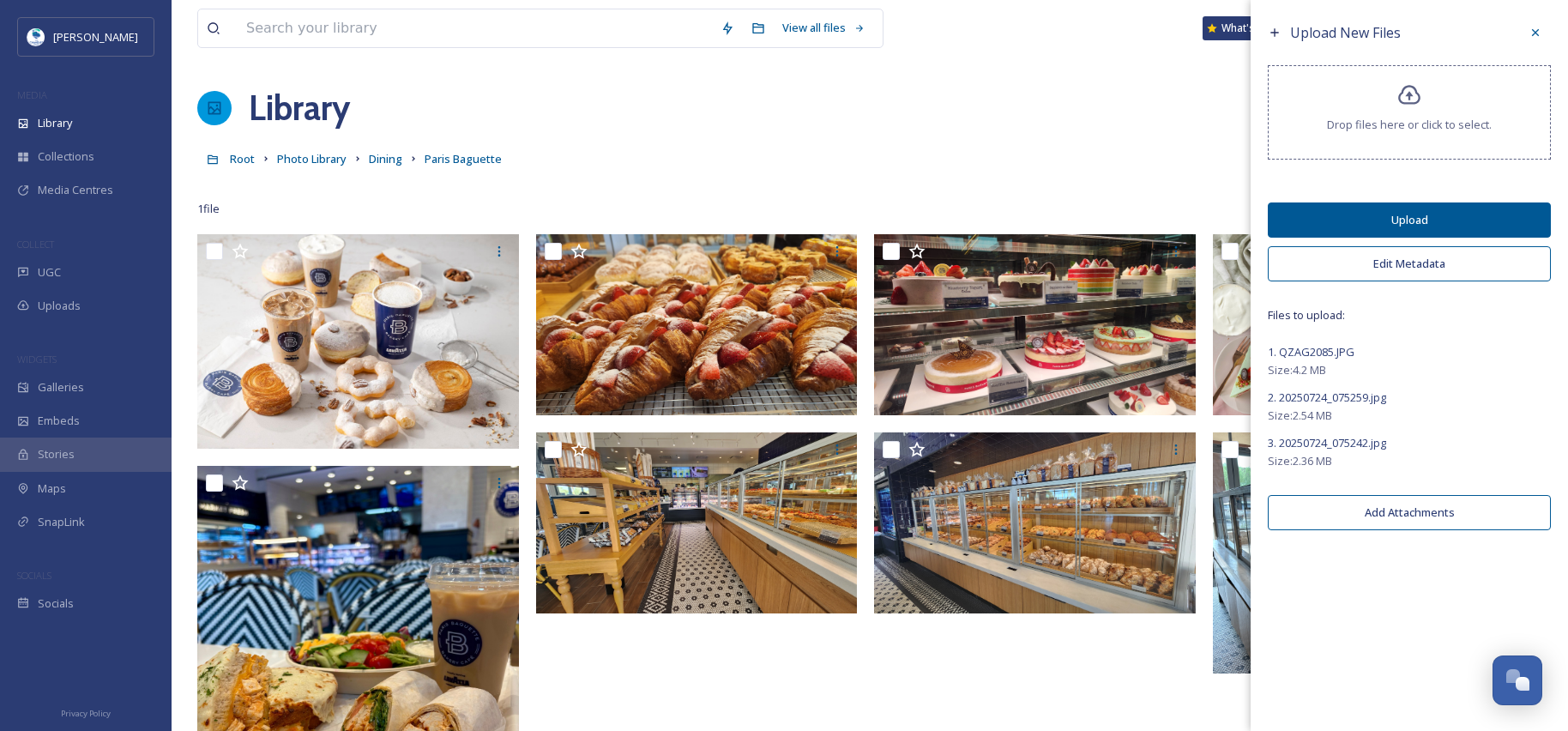
click at [1412, 264] on button "Edit Metadata" at bounding box center [1410, 264] width 283 height 35
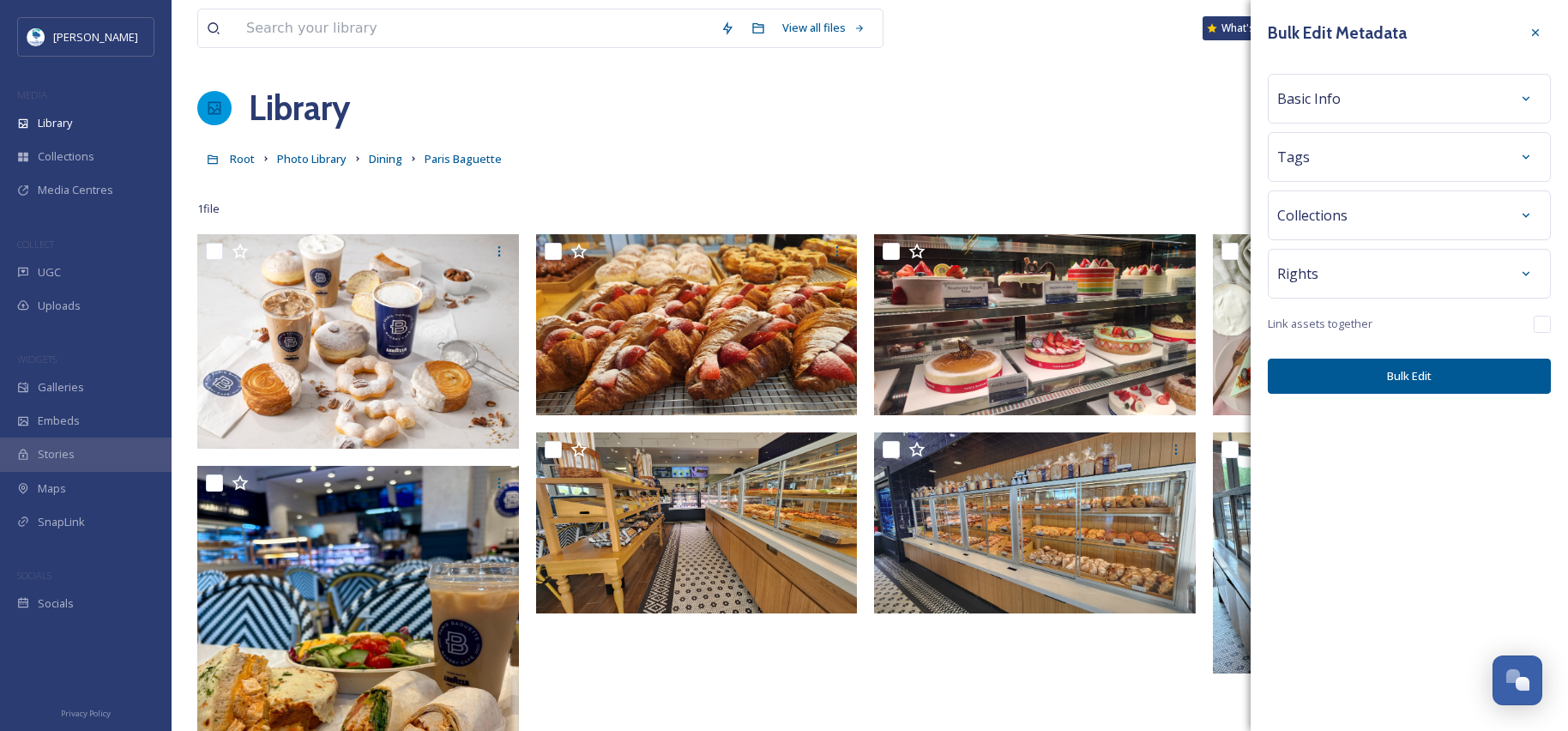
click at [1375, 104] on div "Basic Info" at bounding box center [1409, 98] width 264 height 31
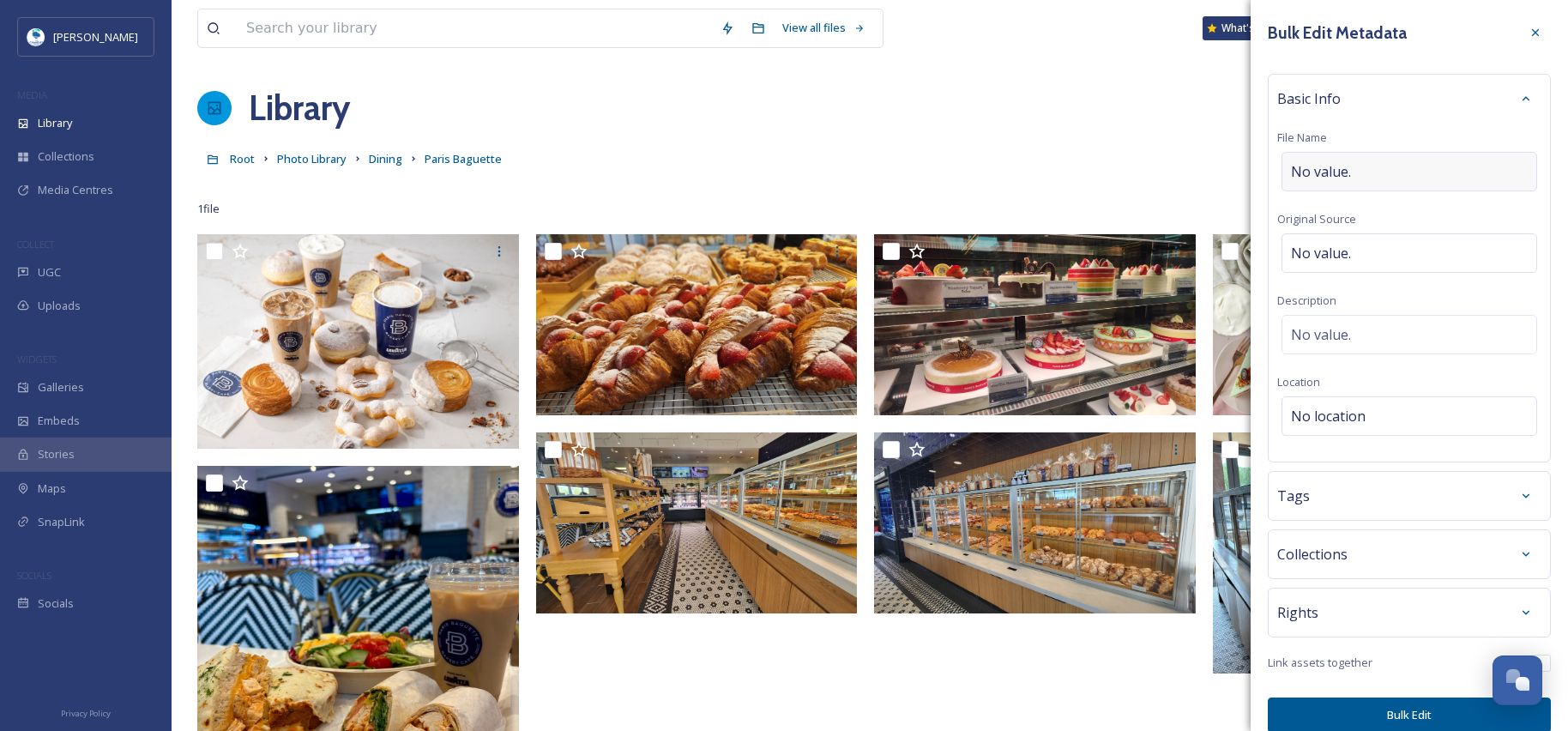
click at [1350, 163] on span "No value." at bounding box center [1321, 172] width 60 height 21
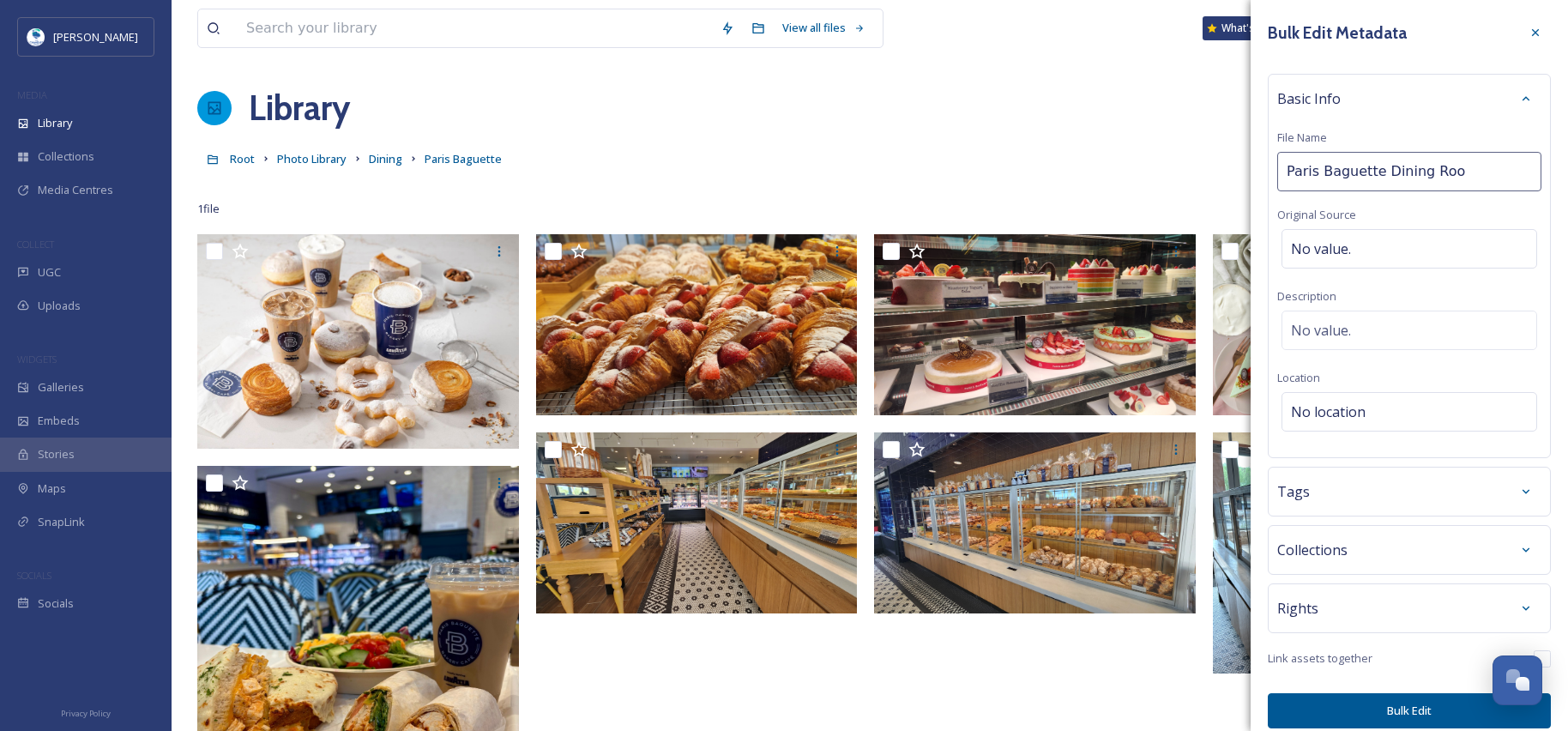
type input "Paris Baguette Dining Room"
click at [1394, 494] on div "Tags" at bounding box center [1409, 491] width 264 height 31
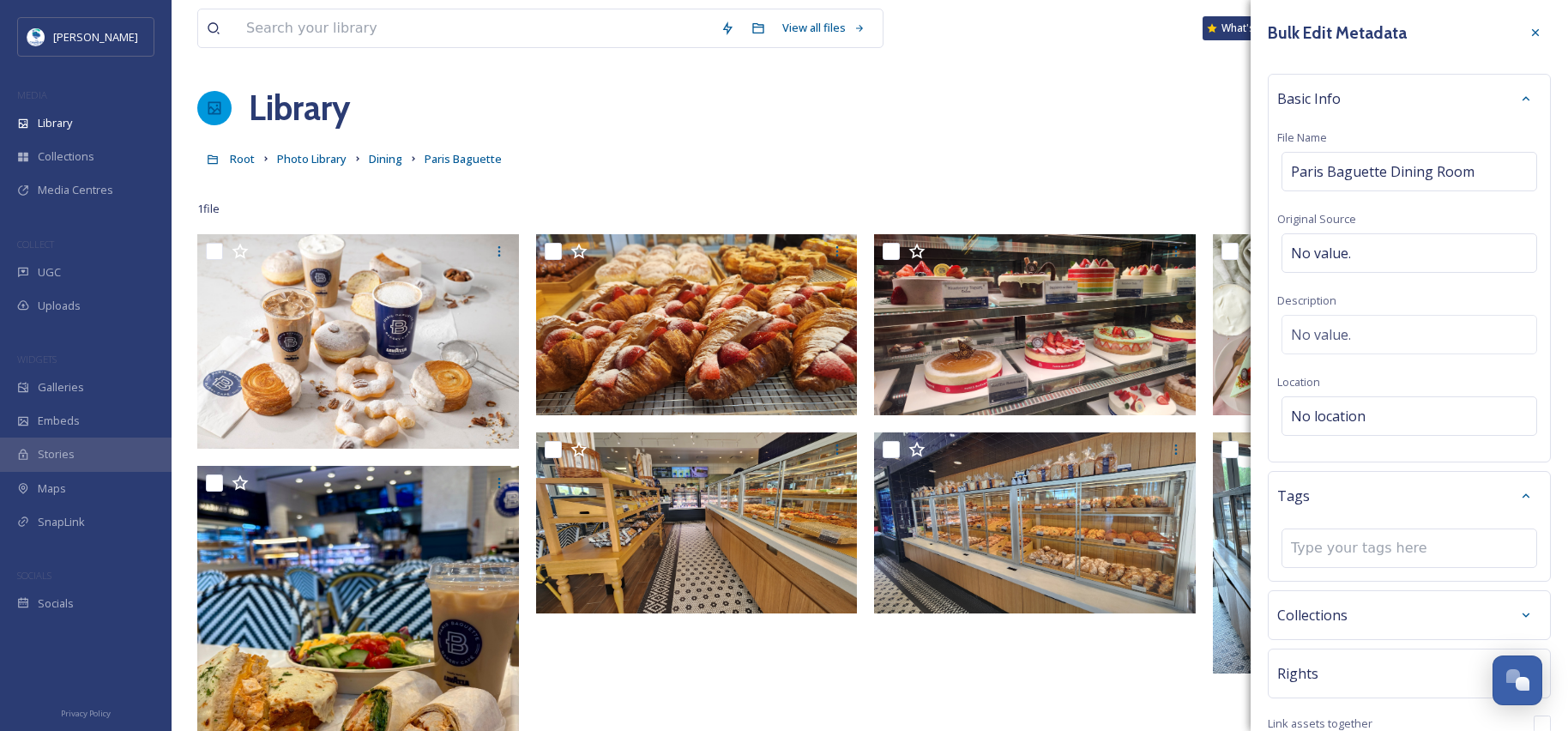
click at [1394, 494] on div "Tags" at bounding box center [1409, 495] width 264 height 31
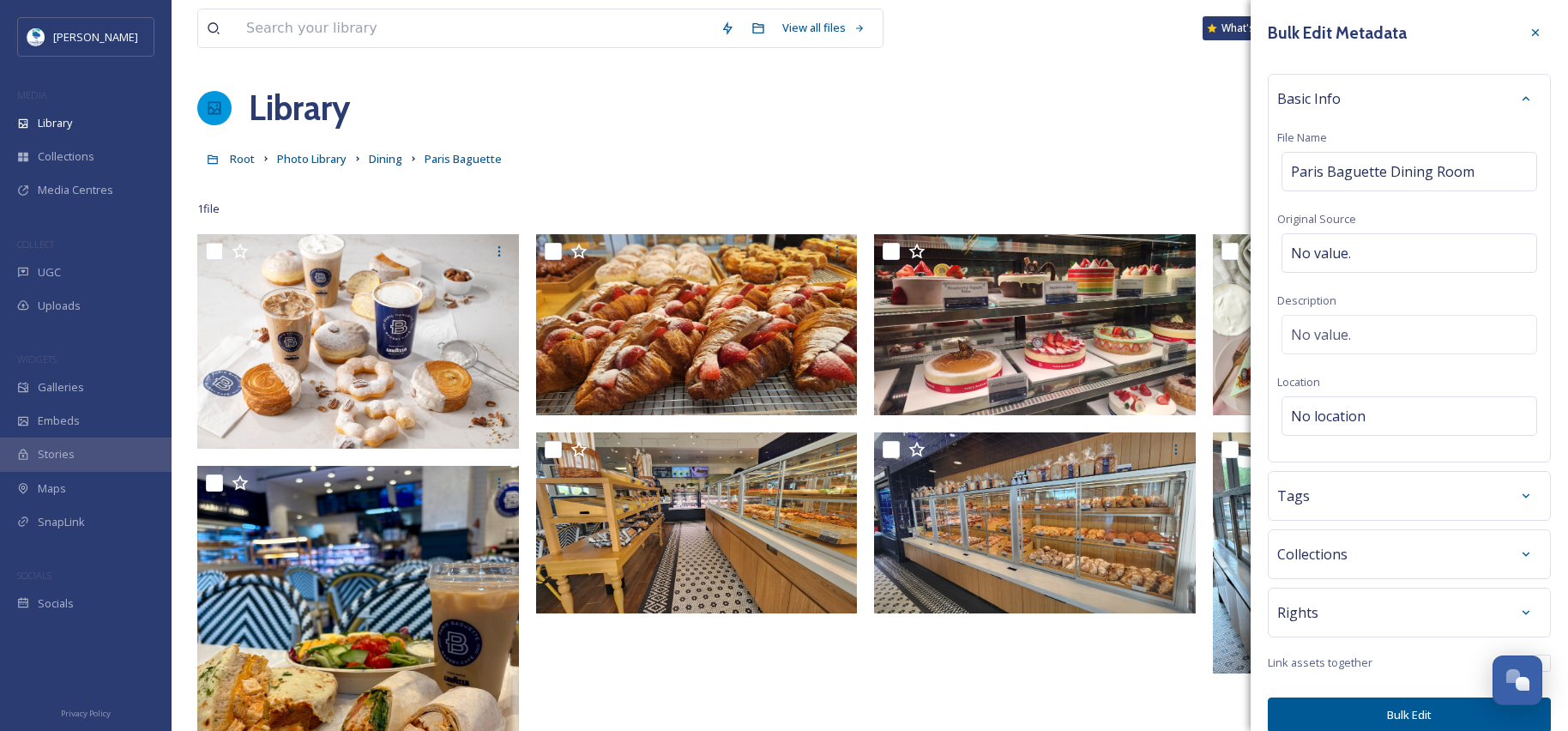
click at [1410, 718] on button "Bulk Edit" at bounding box center [1410, 715] width 283 height 35
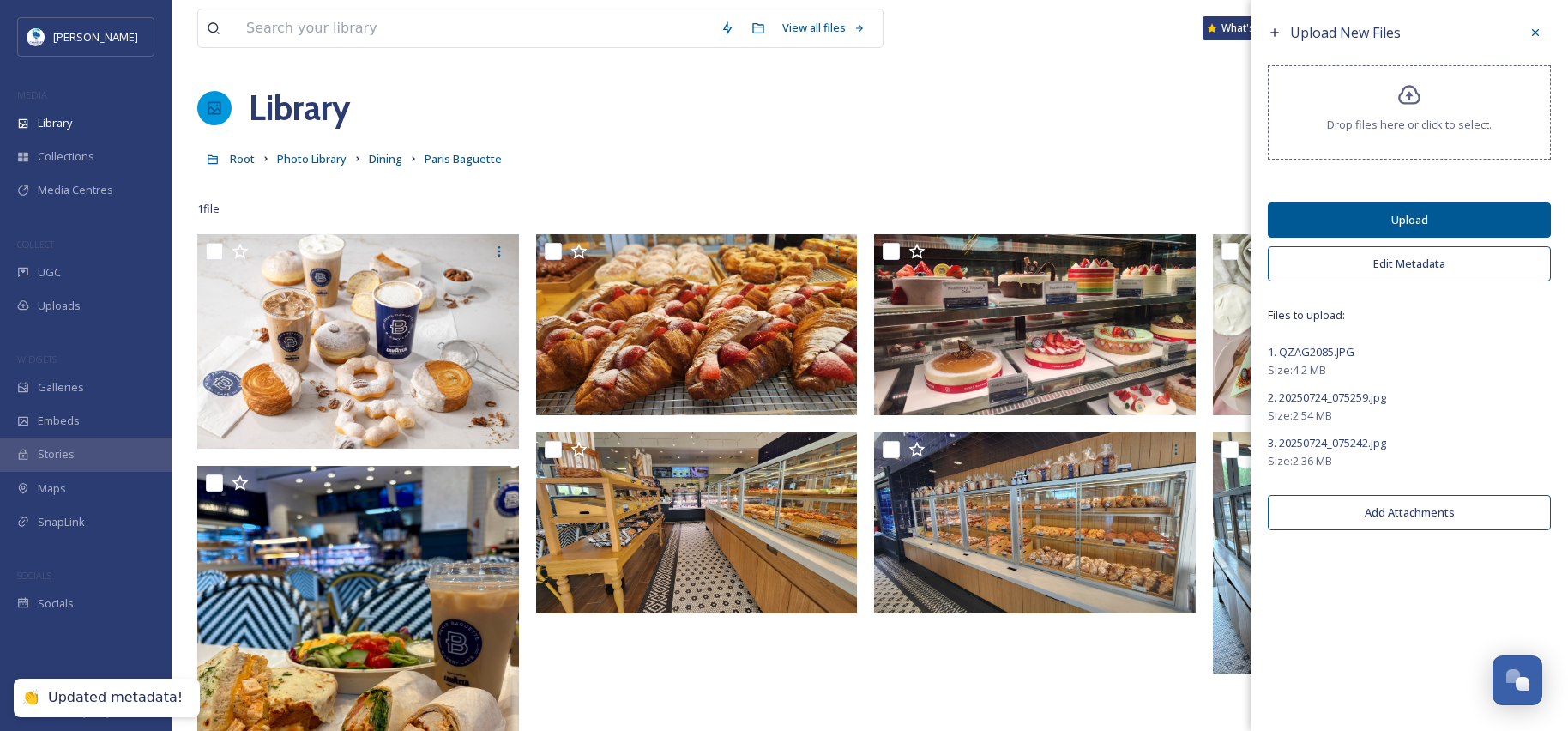
click at [1391, 225] on button "Upload" at bounding box center [1410, 220] width 283 height 35
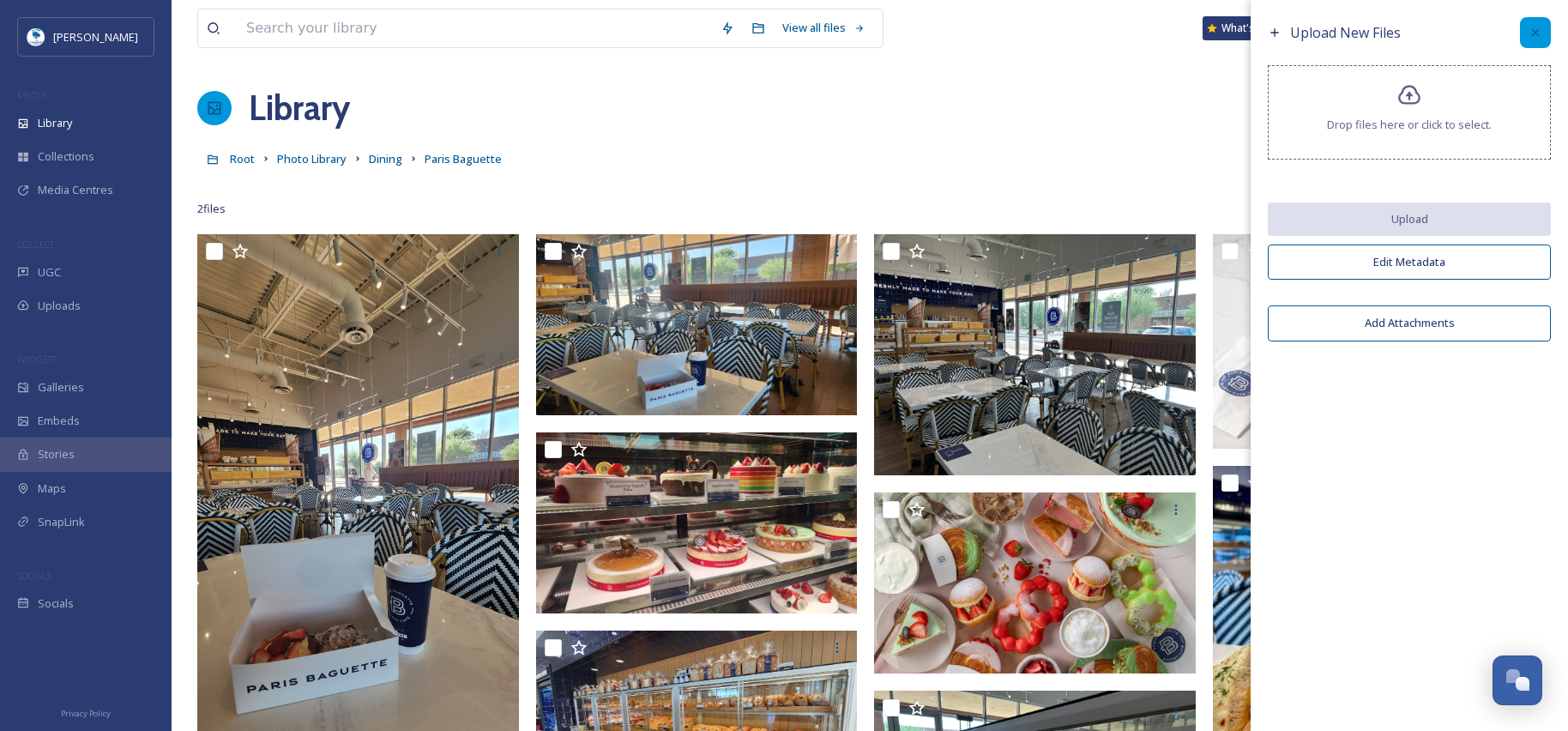
click at [1533, 35] on icon at bounding box center [1534, 32] width 7 height 7
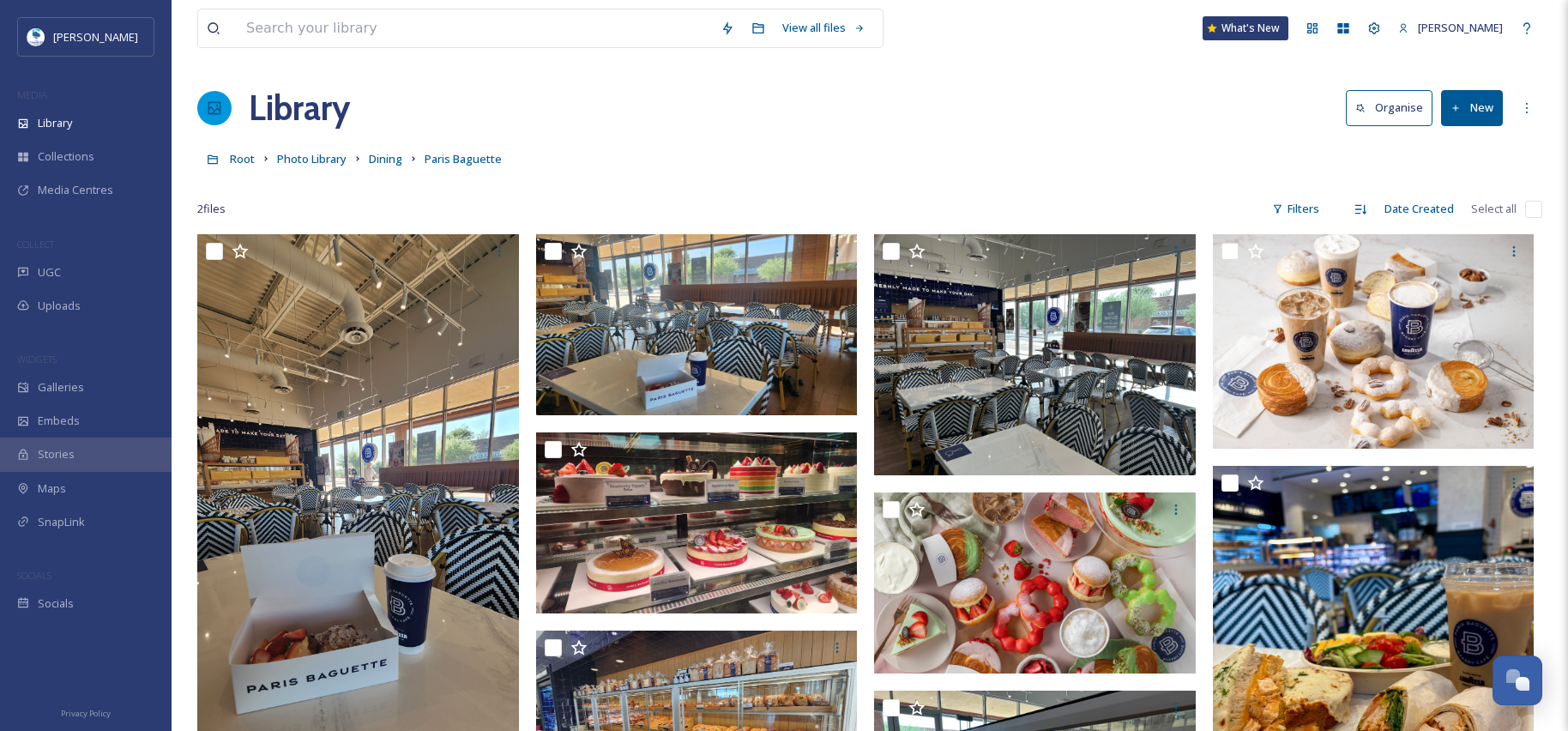
click at [1485, 113] on button "New" at bounding box center [1472, 108] width 62 height 35
click at [1450, 155] on span "File Upload" at bounding box center [1464, 147] width 57 height 16
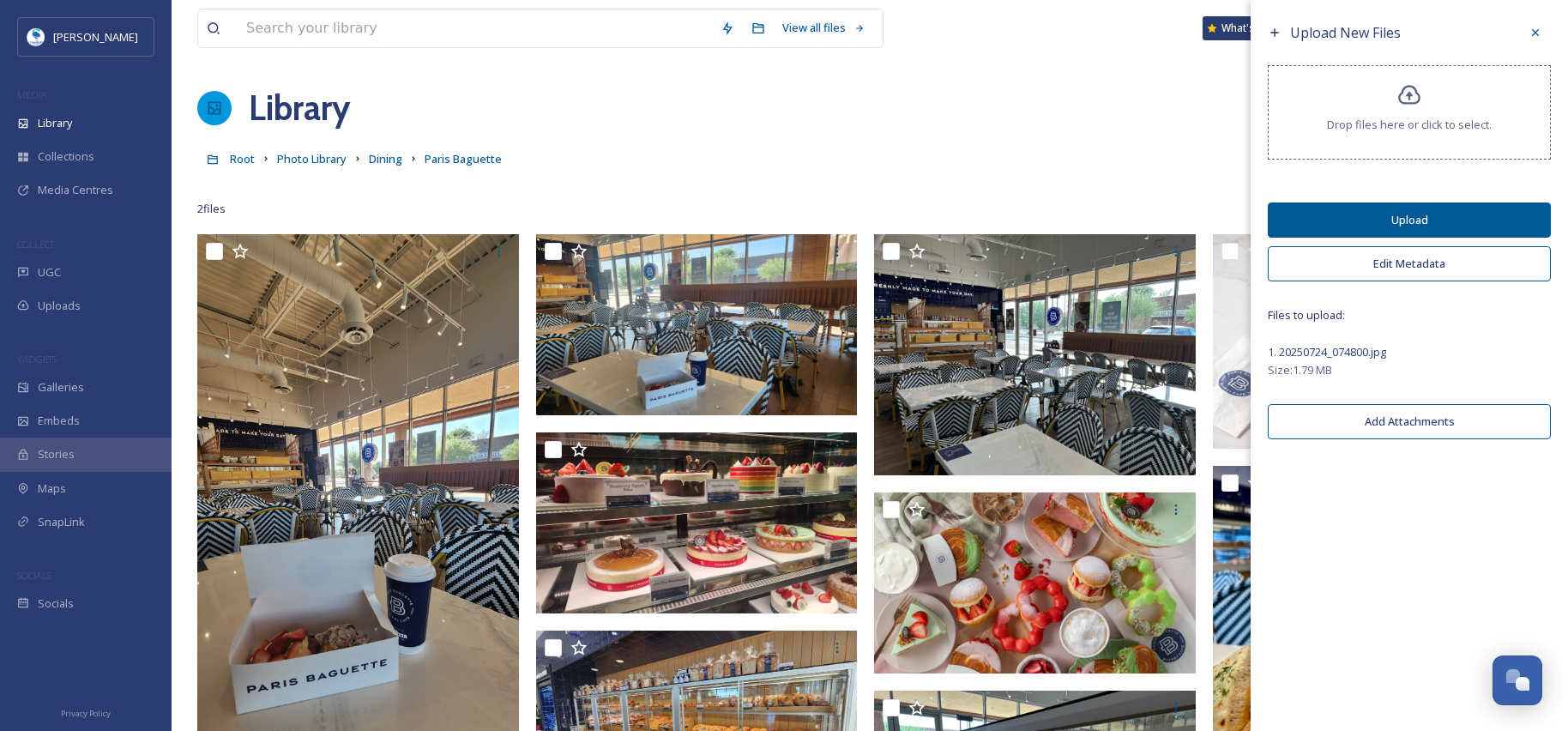
click at [1411, 261] on button "Edit Metadata" at bounding box center [1410, 264] width 283 height 35
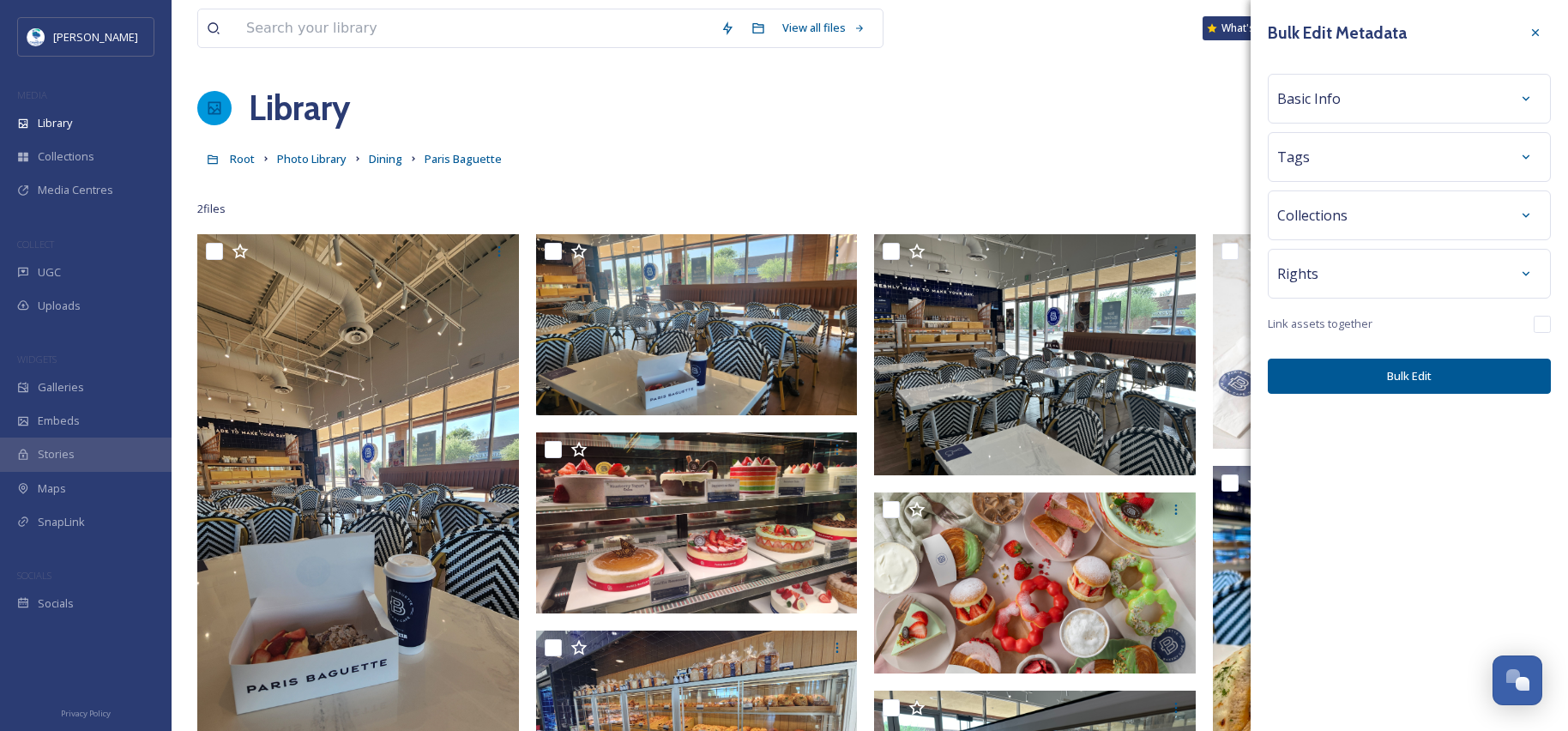
click at [1326, 97] on span "Basic Info" at bounding box center [1309, 99] width 63 height 21
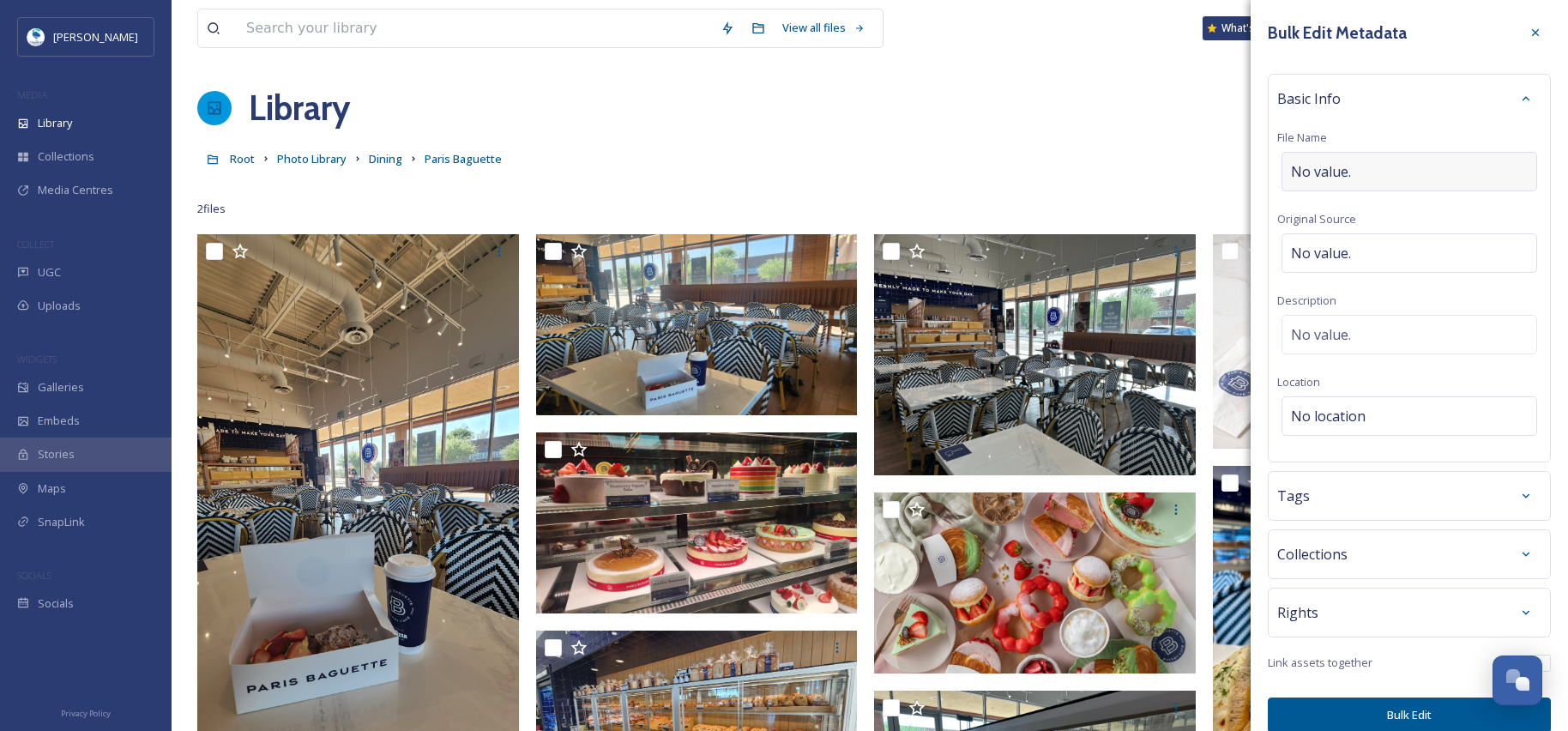
click at [1352, 163] on div "No value." at bounding box center [1409, 172] width 255 height 39
type input "Paris [PERSON_NAME]"
click at [1382, 713] on button "Bulk Edit" at bounding box center [1410, 715] width 283 height 35
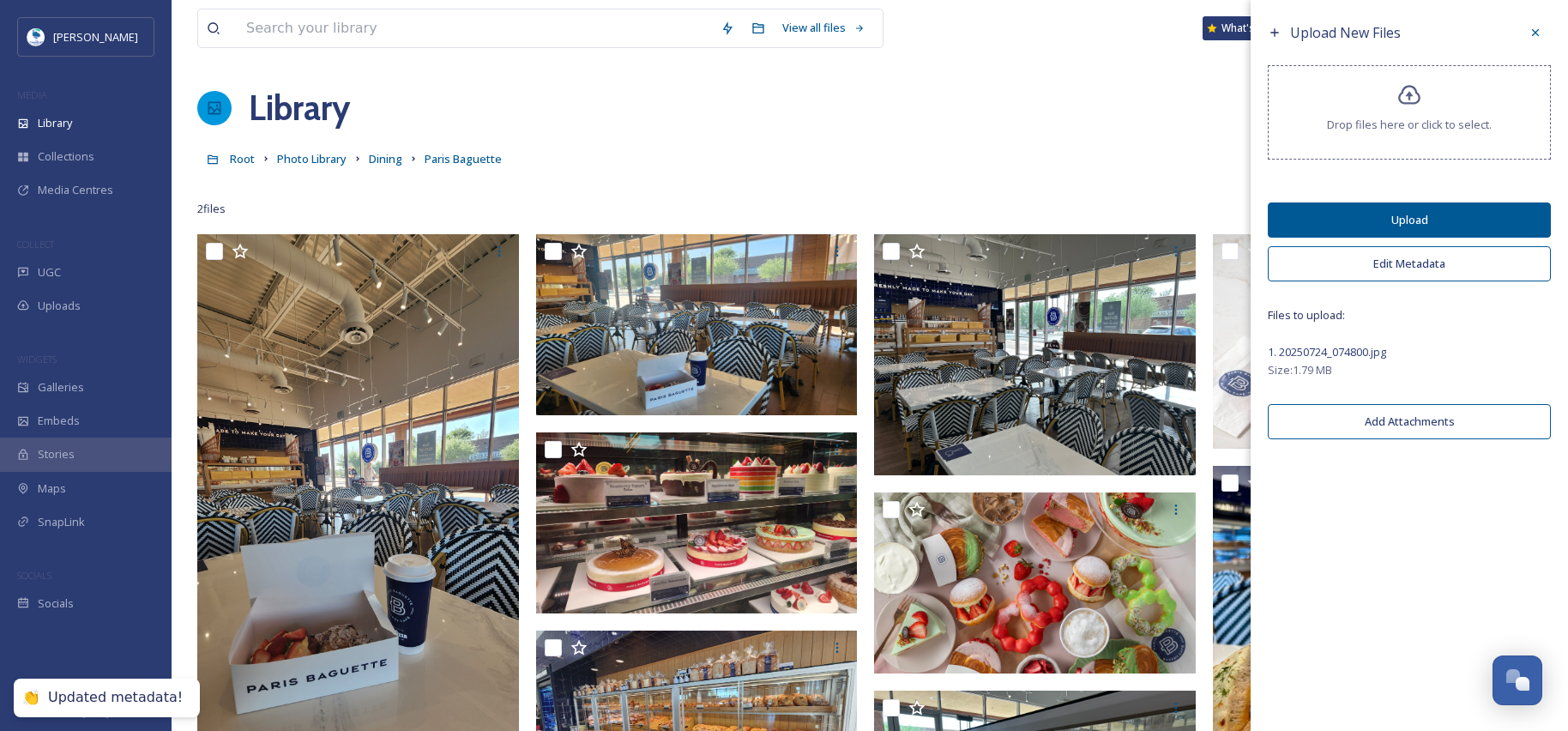
click at [1389, 224] on button "Upload" at bounding box center [1410, 220] width 283 height 35
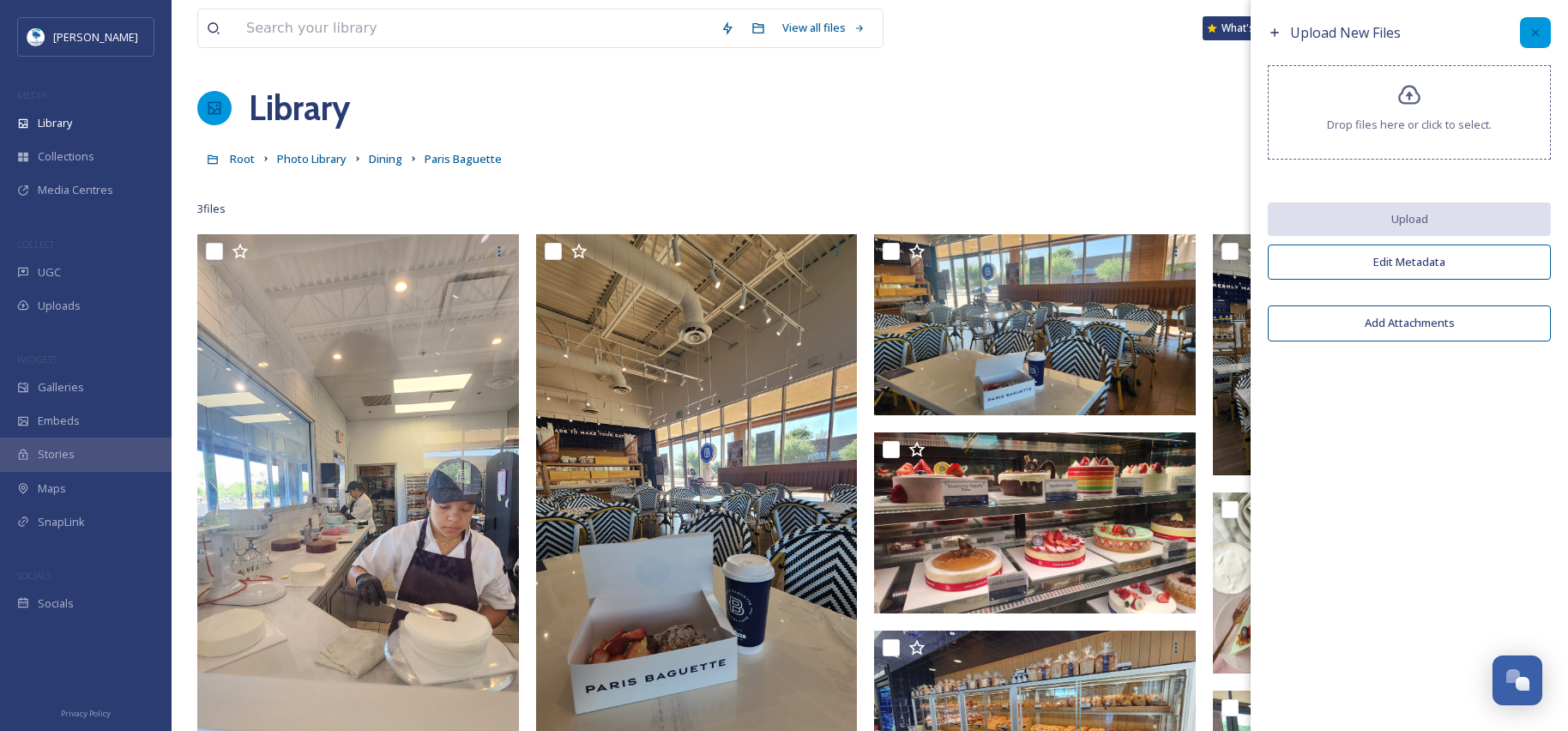
click at [1532, 36] on icon at bounding box center [1534, 33] width 14 height 14
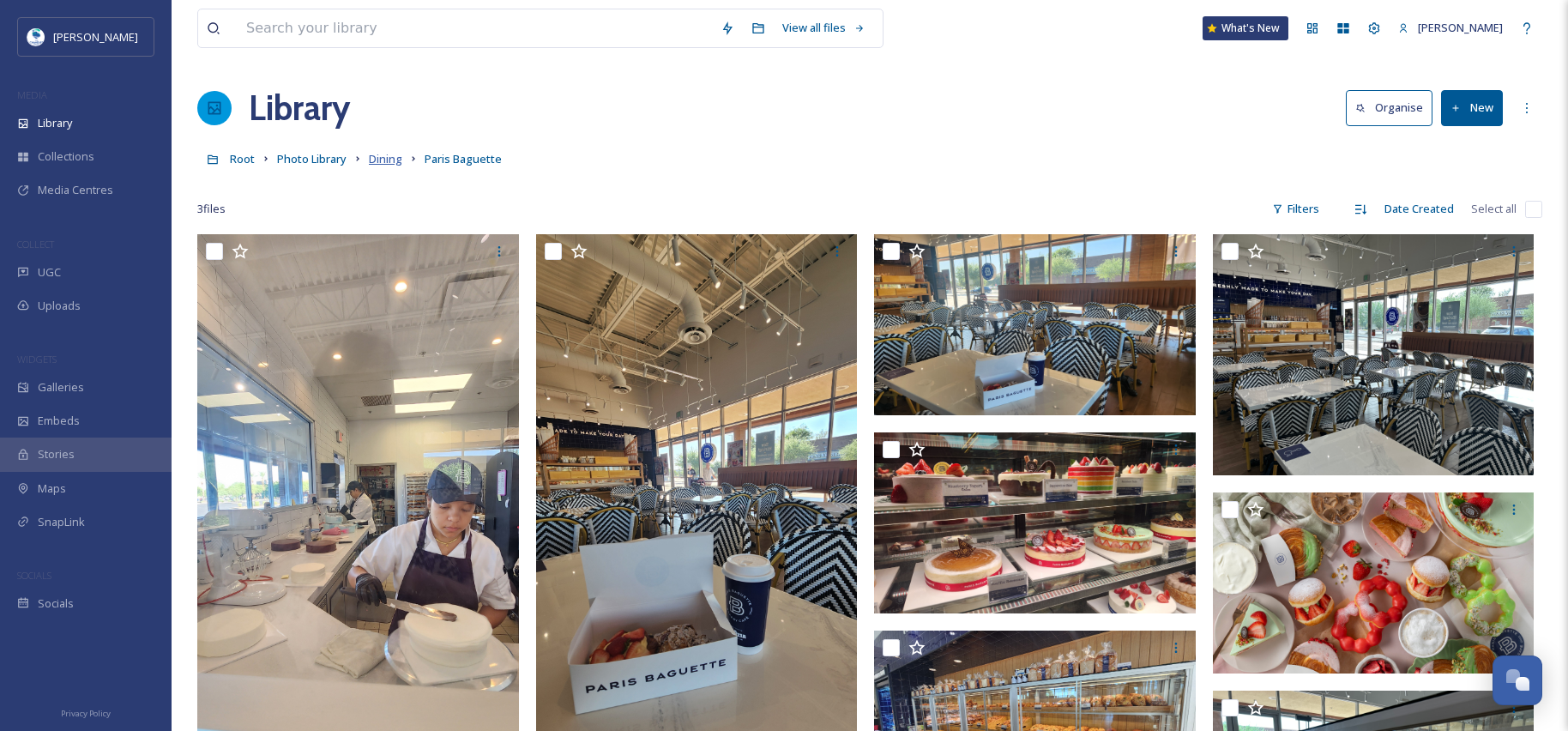
click at [391, 166] on span "Dining" at bounding box center [386, 159] width 34 height 16
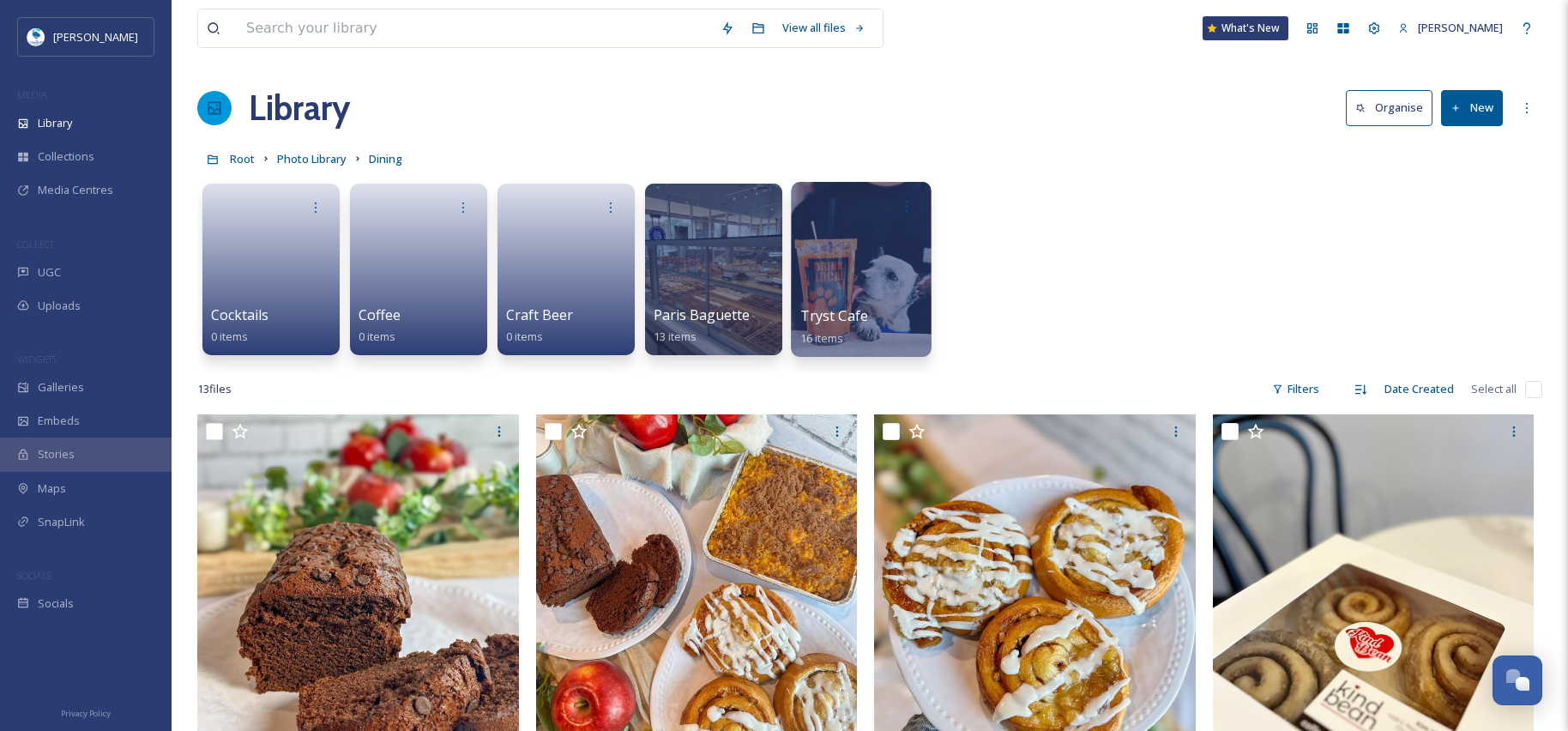
click at [846, 327] on div "Tryst Cafe 16 items" at bounding box center [861, 327] width 123 height 43
click at [880, 258] on div at bounding box center [860, 269] width 140 height 175
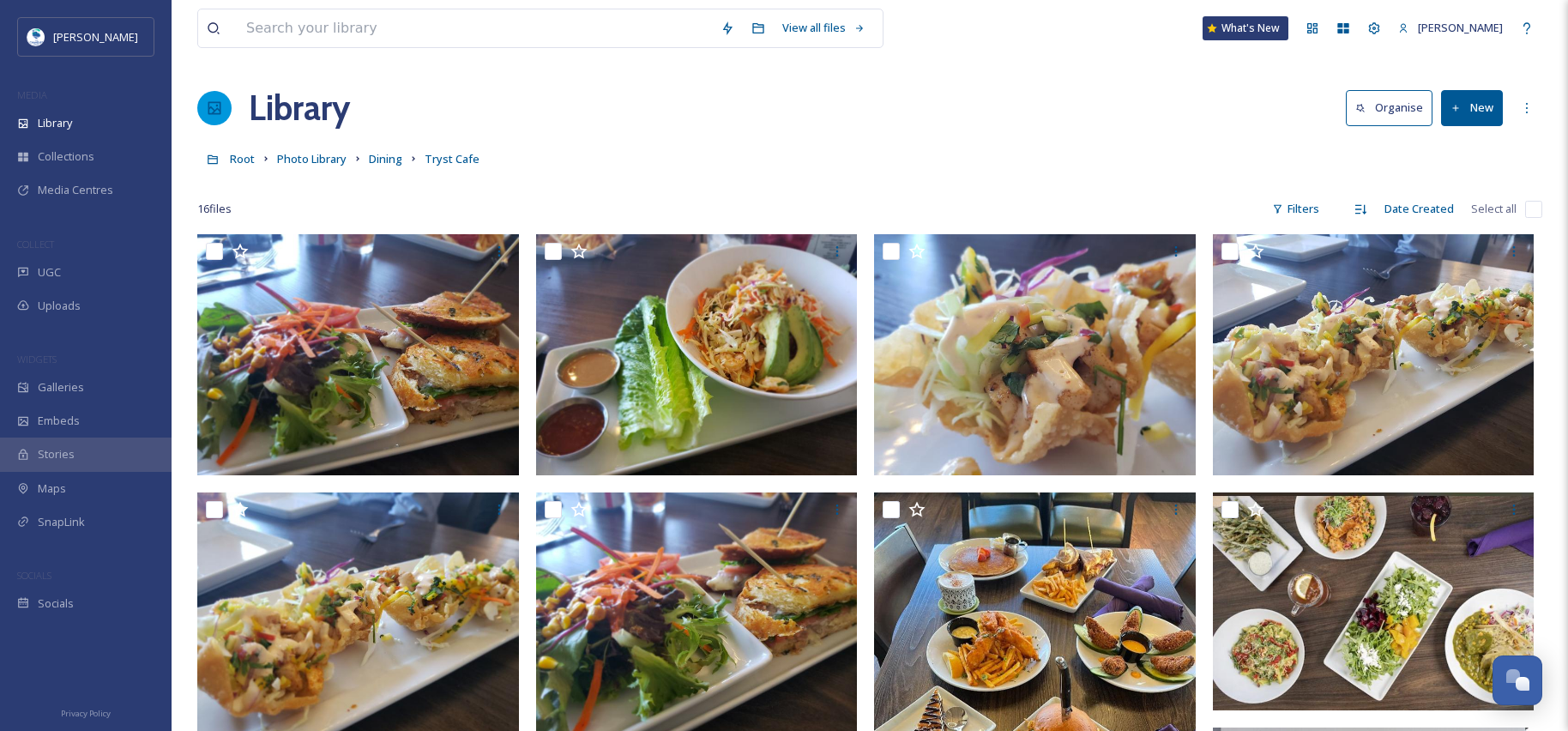
click at [1472, 113] on button "New" at bounding box center [1472, 108] width 62 height 35
click at [1474, 150] on span "File Upload" at bounding box center [1464, 147] width 57 height 16
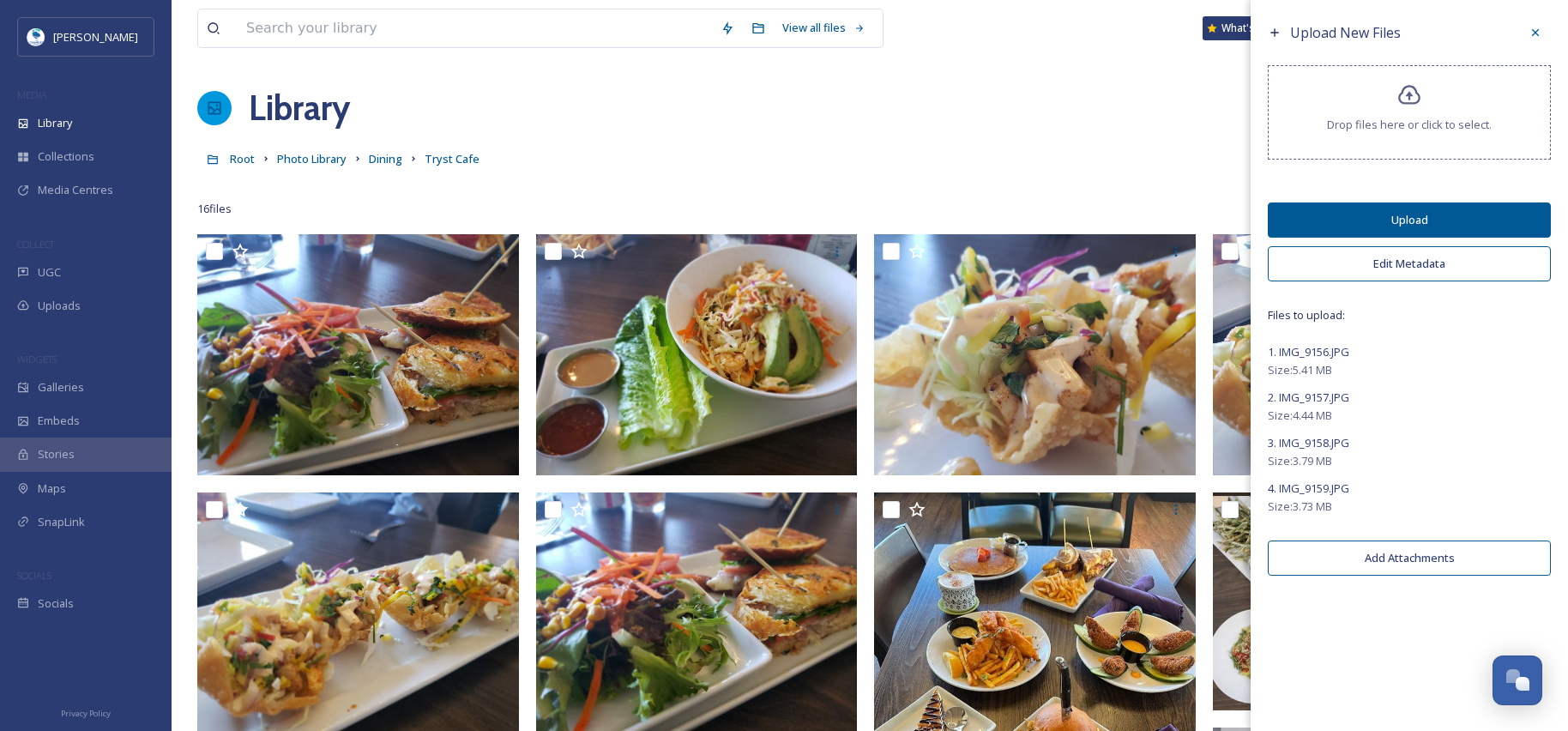
click at [1376, 269] on button "Edit Metadata" at bounding box center [1410, 264] width 283 height 35
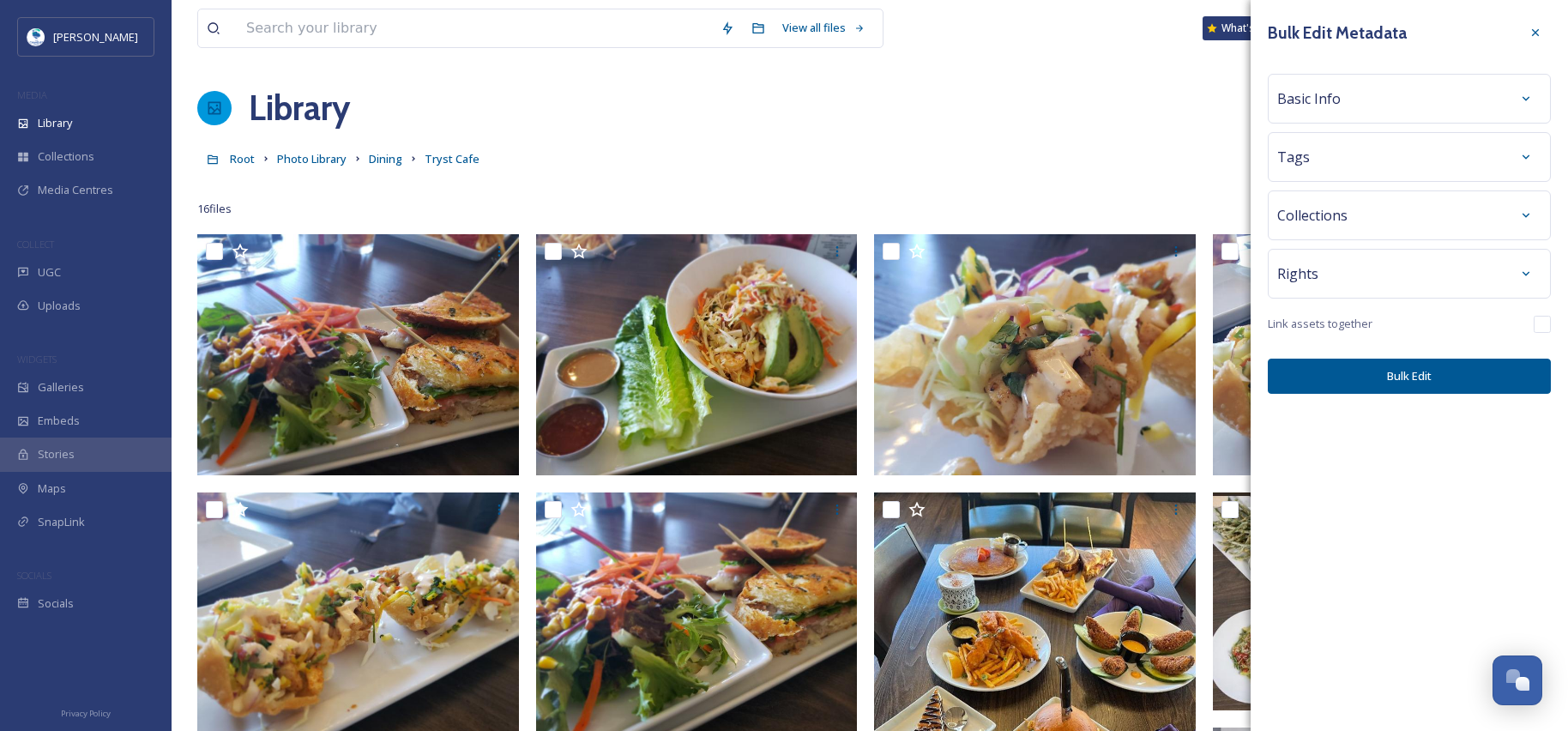
click at [1321, 108] on span "Basic Info" at bounding box center [1309, 99] width 63 height 21
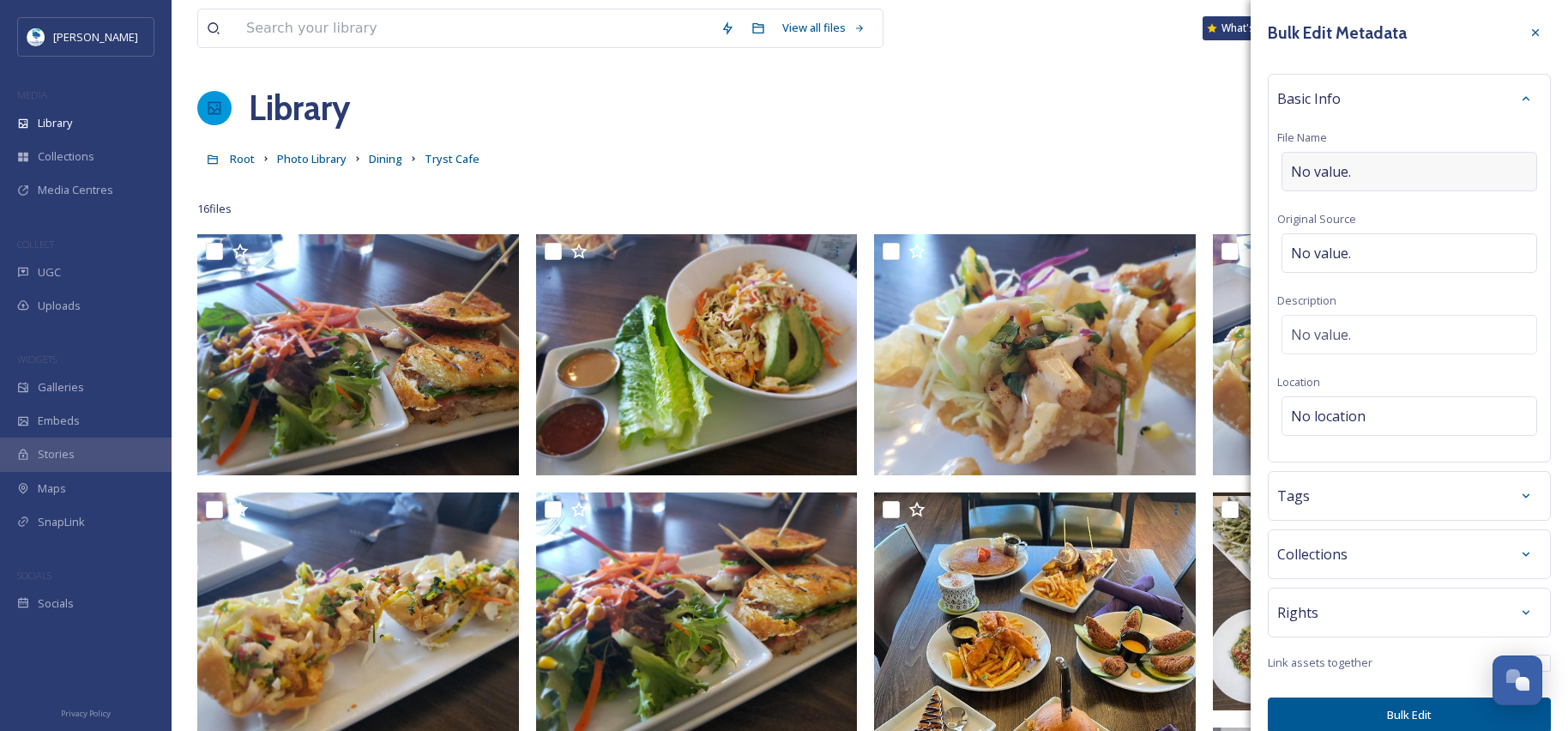
click at [1340, 172] on span "No value." at bounding box center [1321, 172] width 60 height 21
drag, startPoint x: 1341, startPoint y: 173, endPoint x: 1235, endPoint y: 175, distance: 106.0
click at [1235, 175] on div "View all files What's [GEOGRAPHIC_DATA][PERSON_NAME] Organise New Root Photo Li…" at bounding box center [870, 694] width 1396 height 1387
click at [1389, 162] on input "Tryst" at bounding box center [1409, 172] width 264 height 39
type input "Tryst Chicken Tenders"
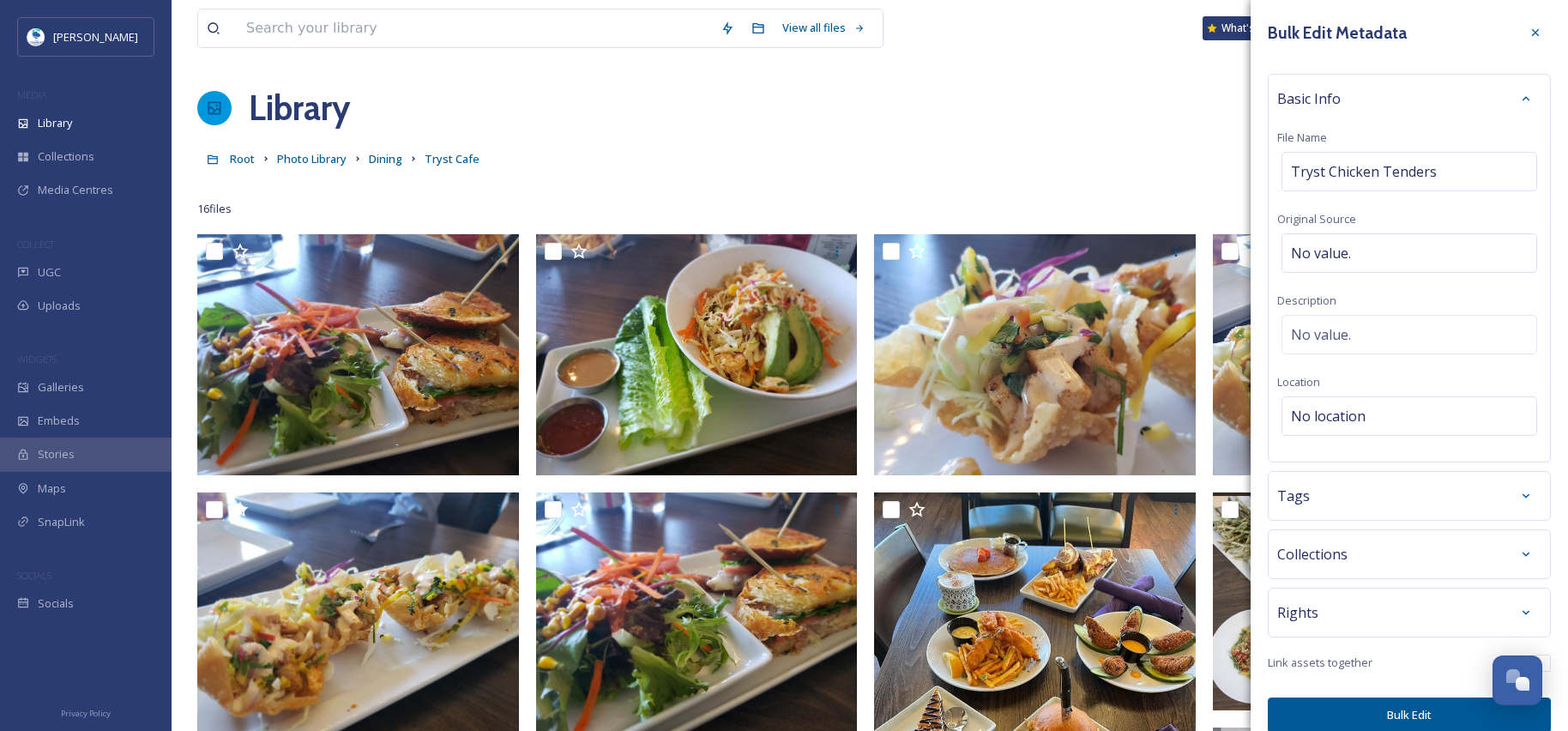
click at [1333, 503] on div "Tags" at bounding box center [1409, 495] width 264 height 31
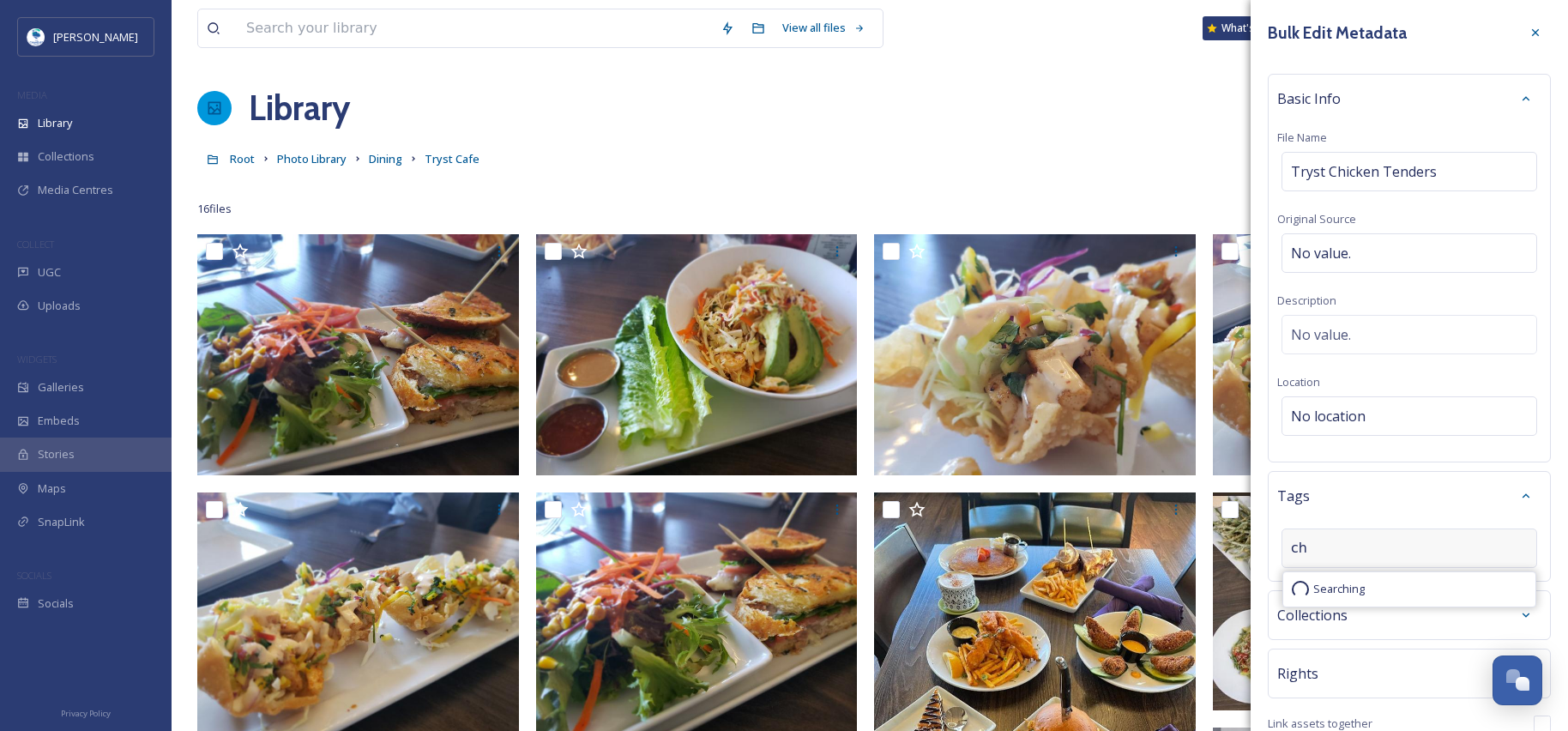
type input "c"
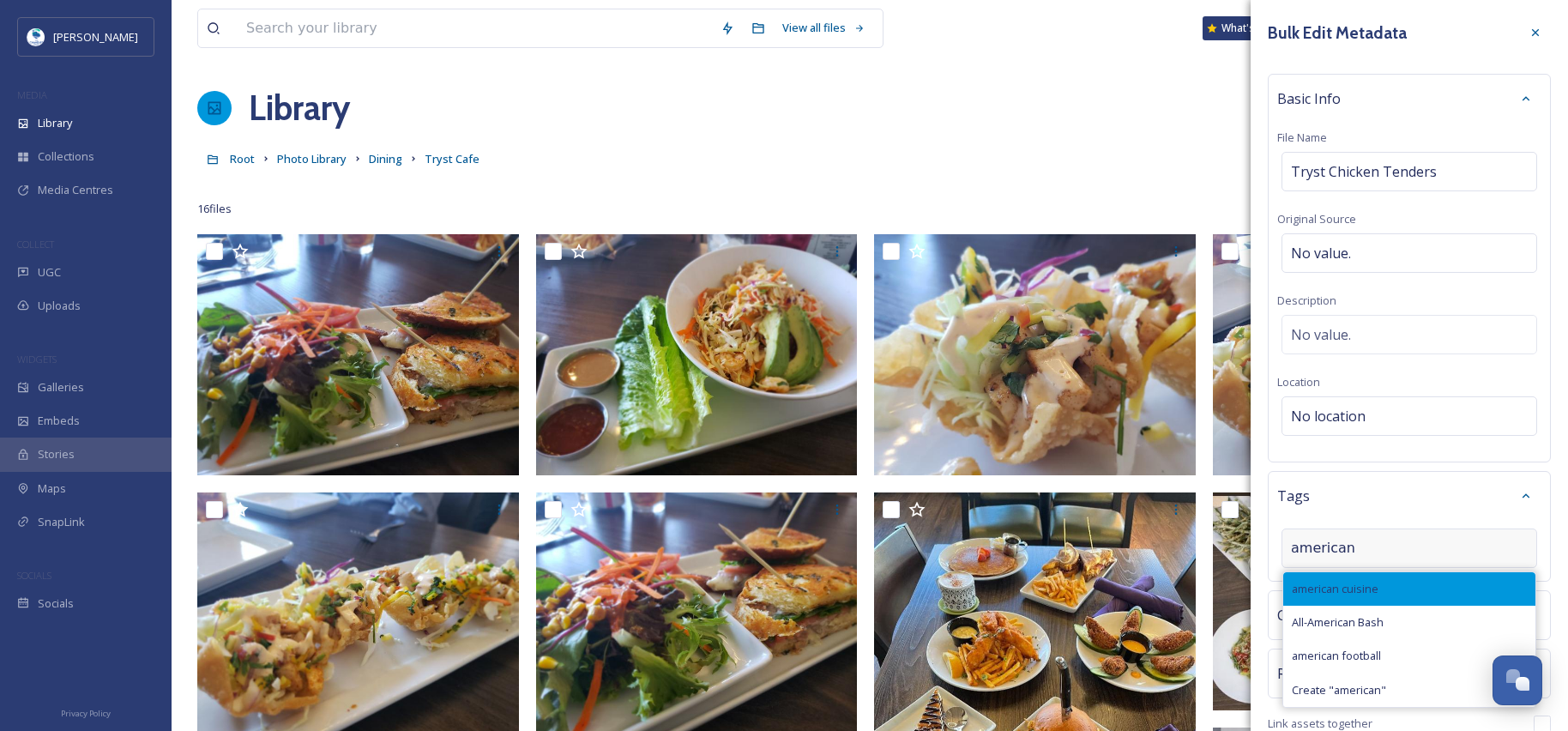
type input "american"
click at [1361, 586] on span "american cuisine" at bounding box center [1335, 588] width 87 height 16
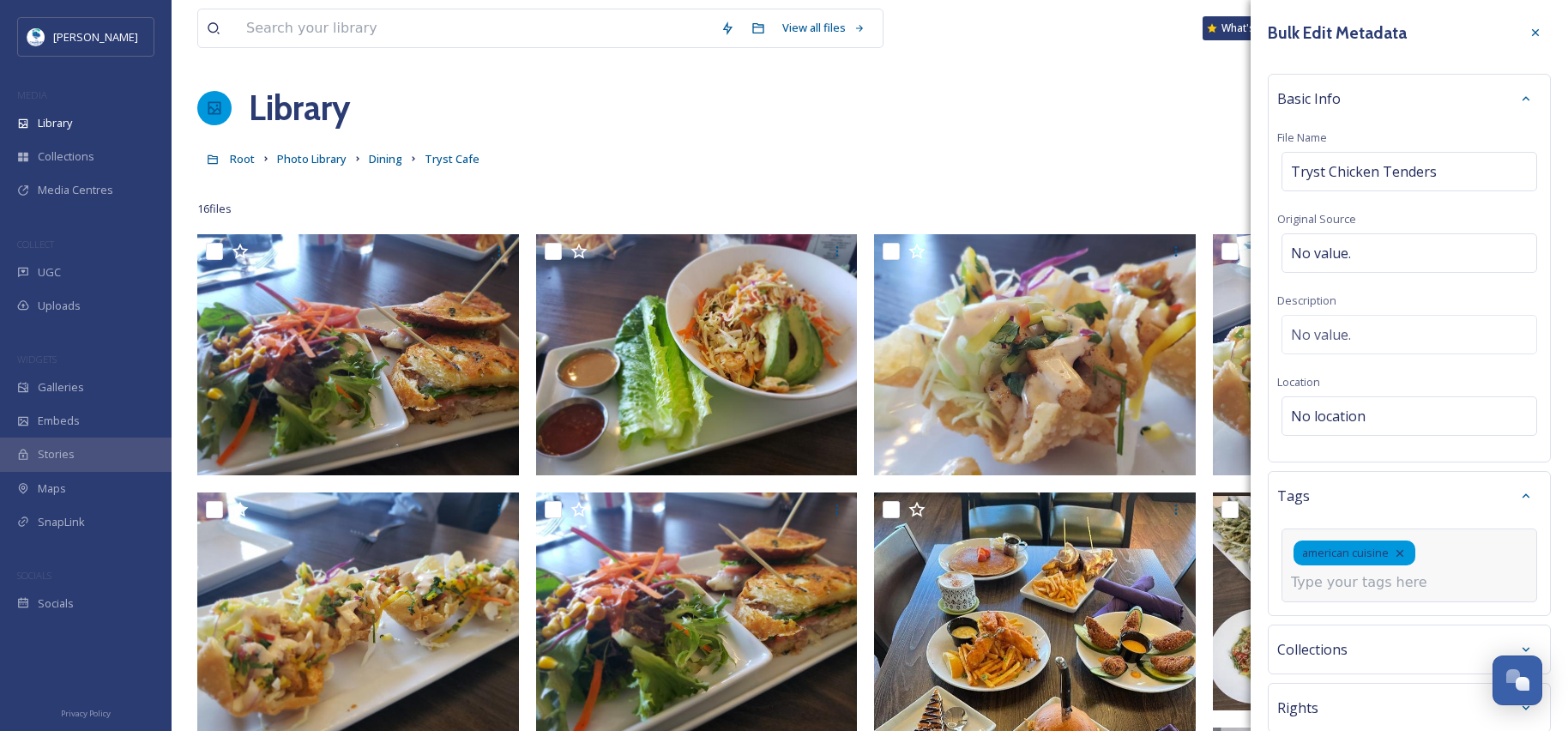
click at [1367, 587] on input at bounding box center [1377, 583] width 172 height 21
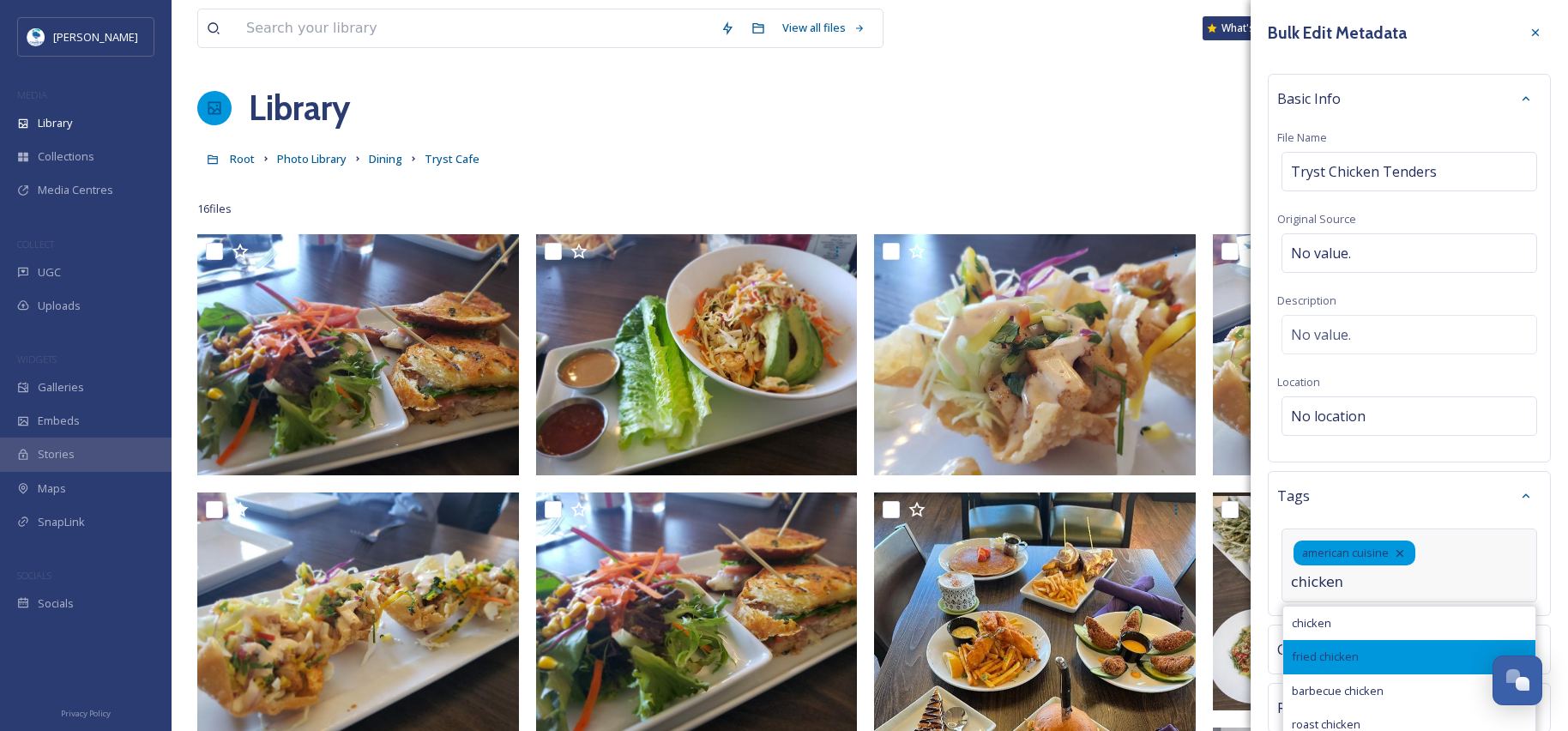
type input "chicken"
click at [1341, 652] on span "fried chicken" at bounding box center [1326, 656] width 67 height 16
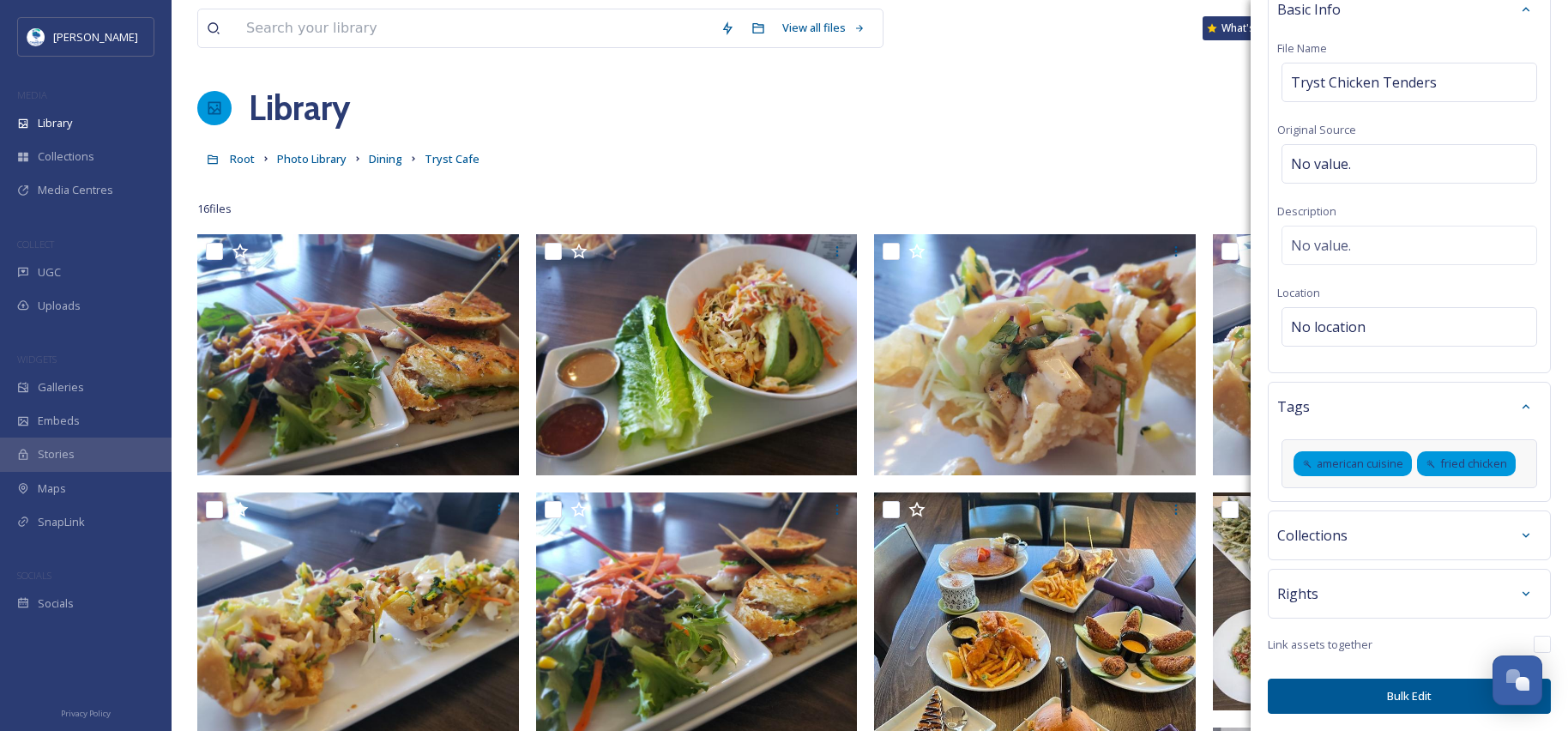
scroll to position [124, 0]
click at [1367, 697] on button "Bulk Edit" at bounding box center [1410, 697] width 283 height 35
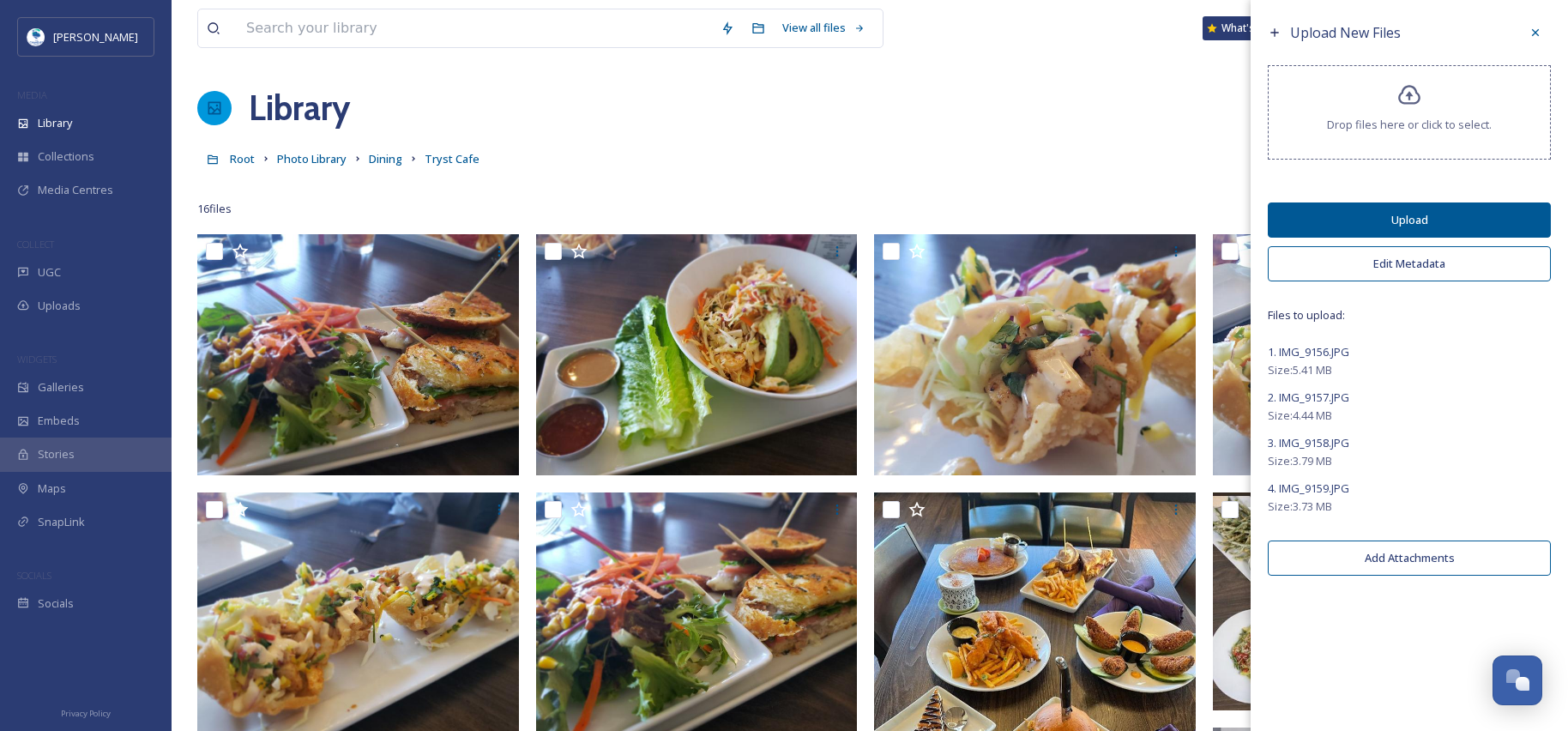
click at [1410, 222] on button "Upload" at bounding box center [1410, 220] width 283 height 35
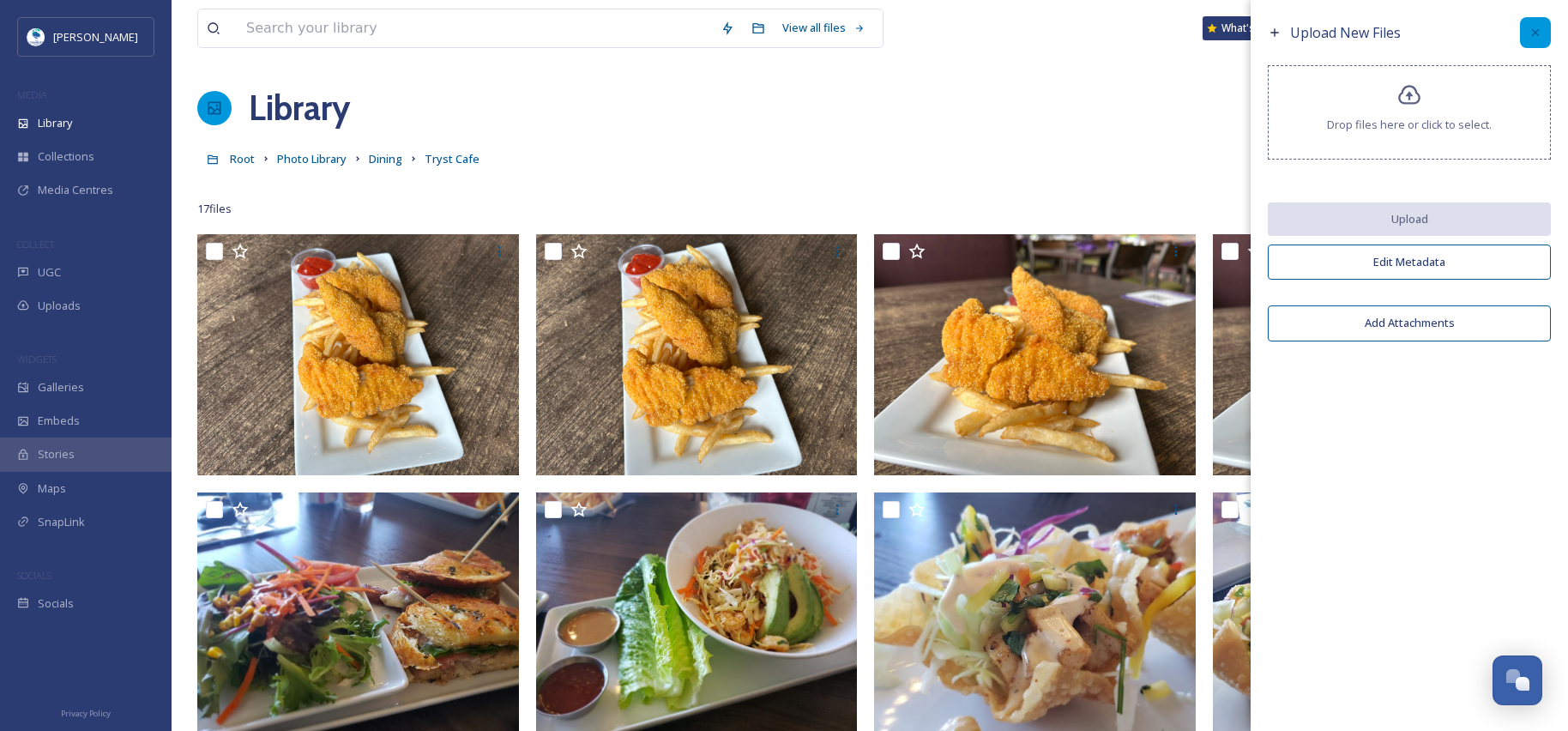
click at [1540, 32] on icon at bounding box center [1534, 33] width 14 height 14
